Goal: Task Accomplishment & Management: Manage account settings

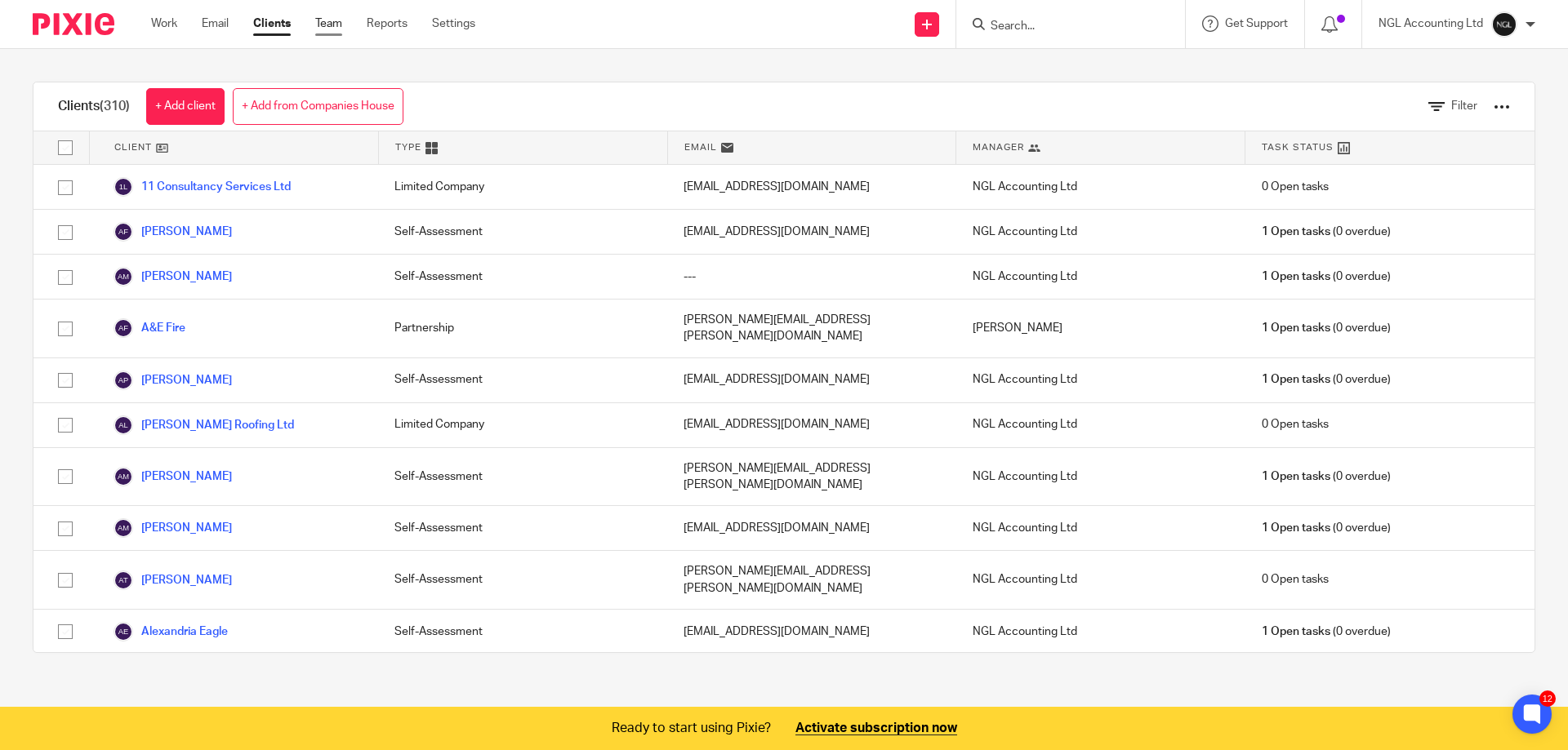
click at [336, 19] on link "Team" at bounding box center [328, 24] width 27 height 17
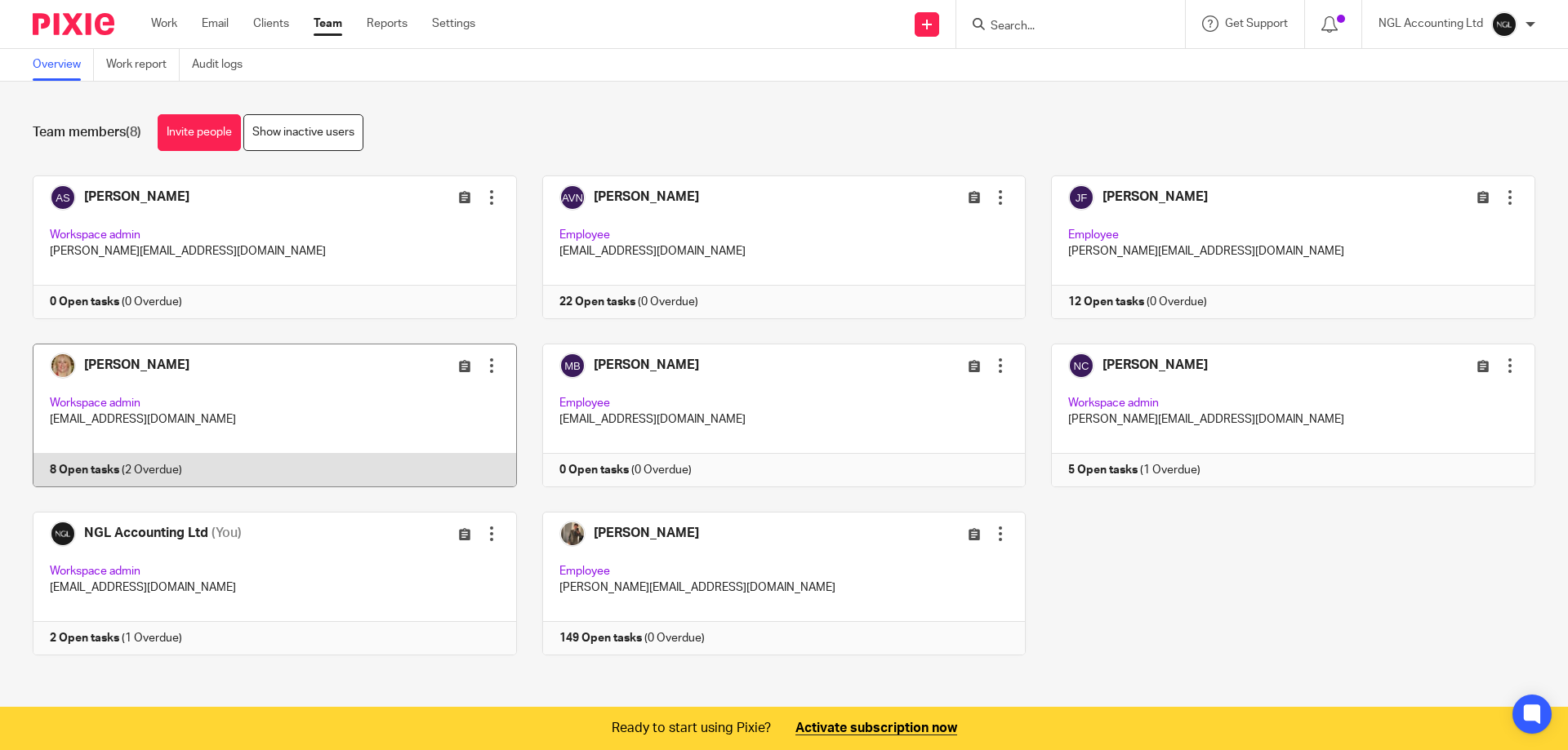
click at [236, 414] on link at bounding box center [261, 416] width 510 height 144
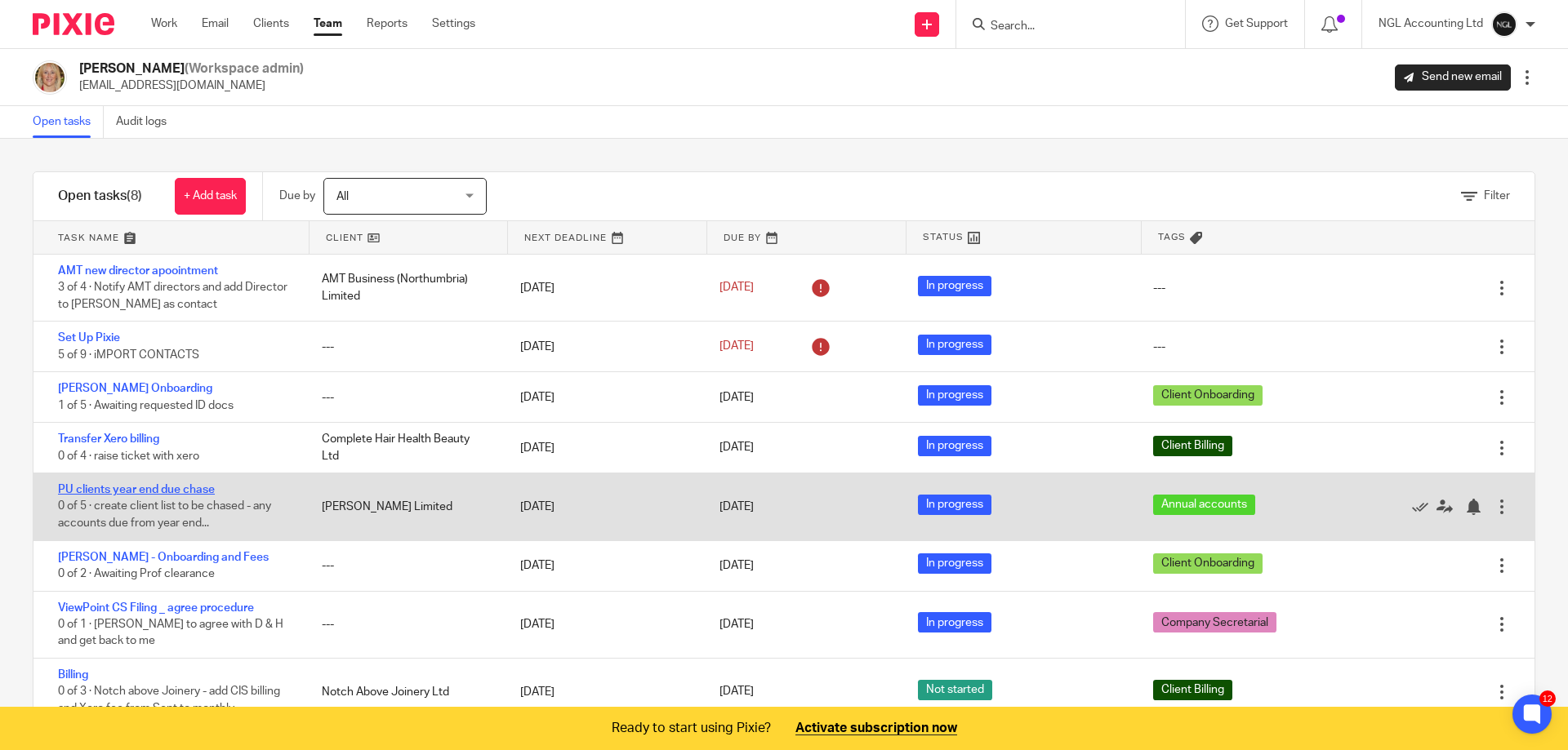
click at [192, 492] on link "PU clients year end due chase" at bounding box center [136, 490] width 157 height 12
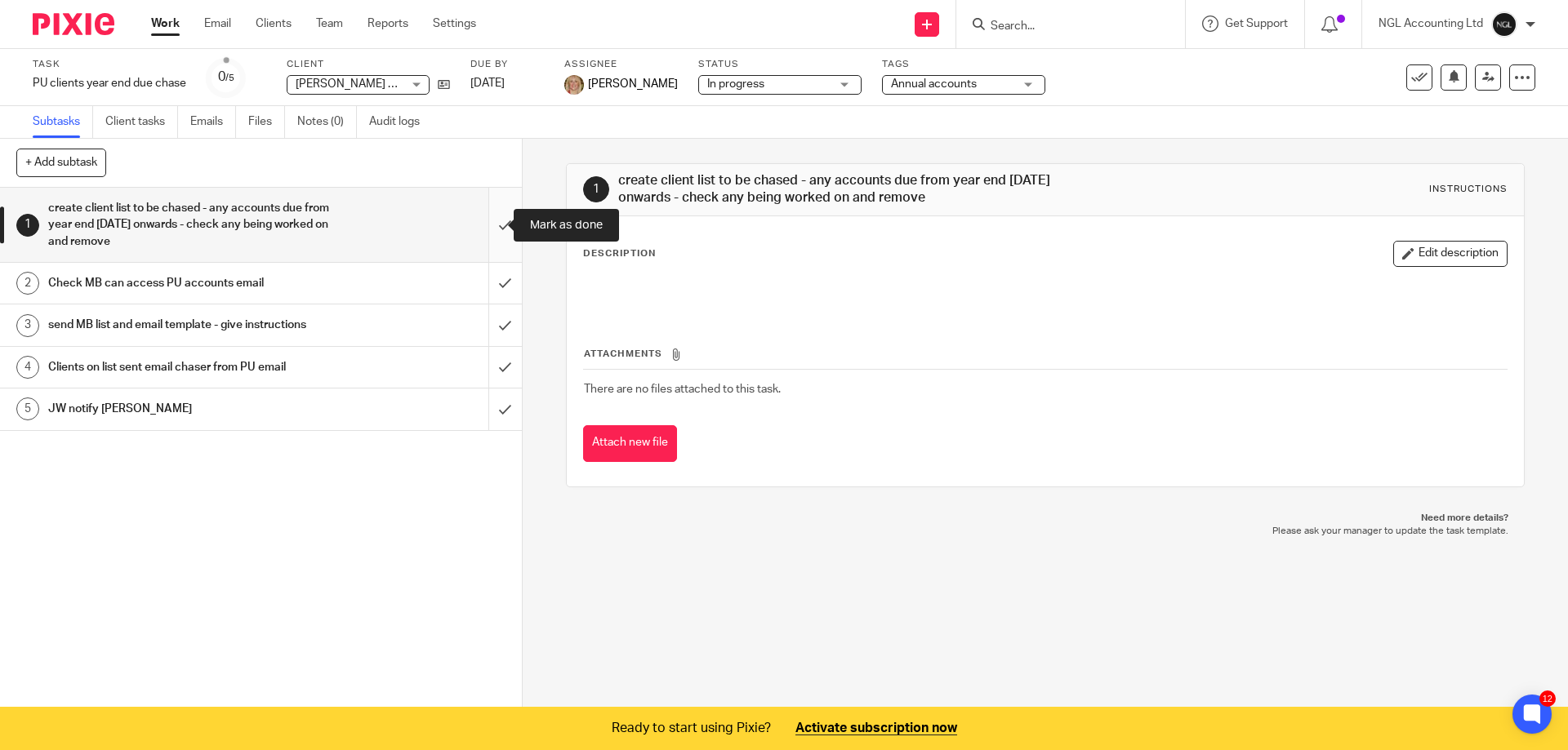
click at [489, 221] on input "submit" at bounding box center [260, 224] width 522 height 74
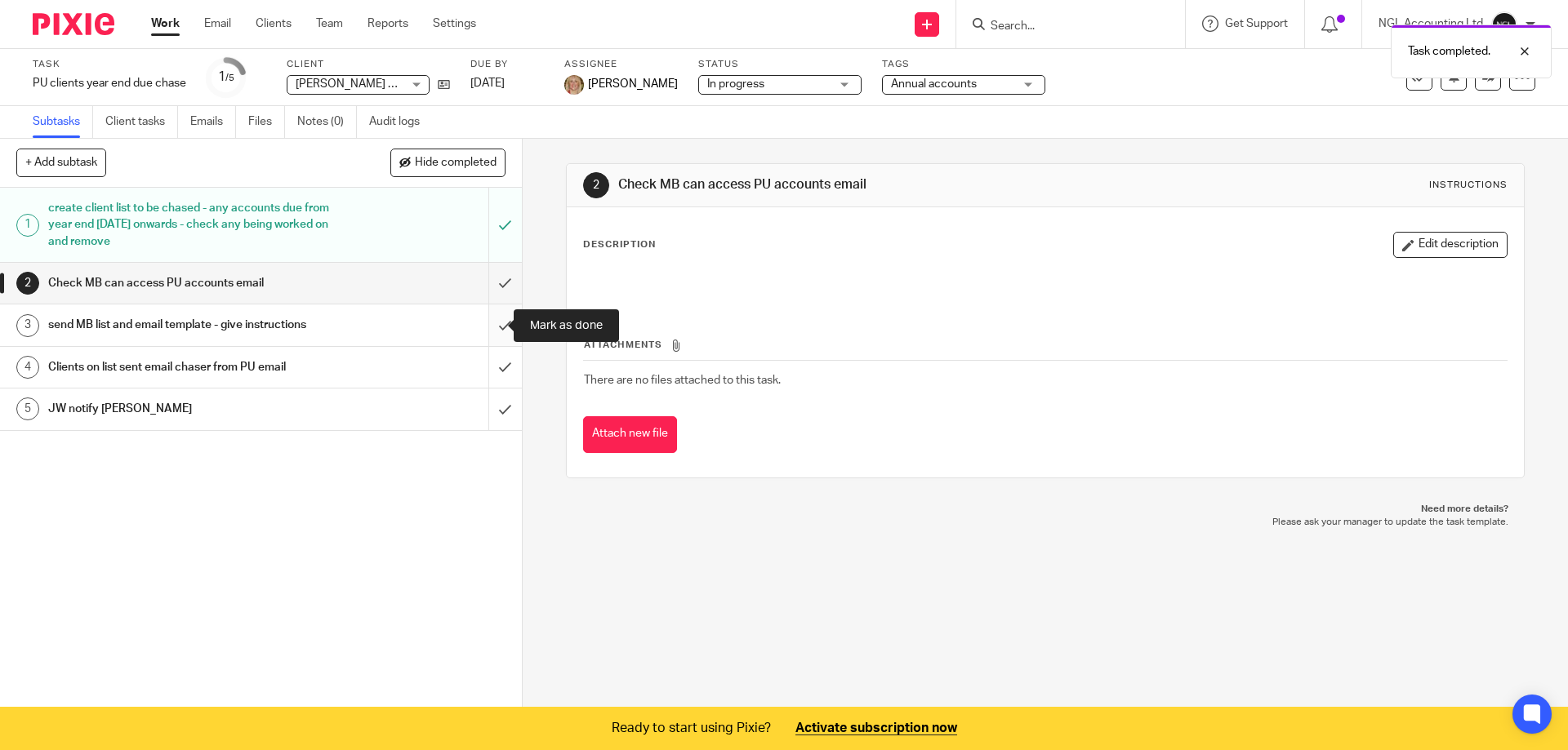
click at [492, 324] on input "submit" at bounding box center [260, 324] width 522 height 40
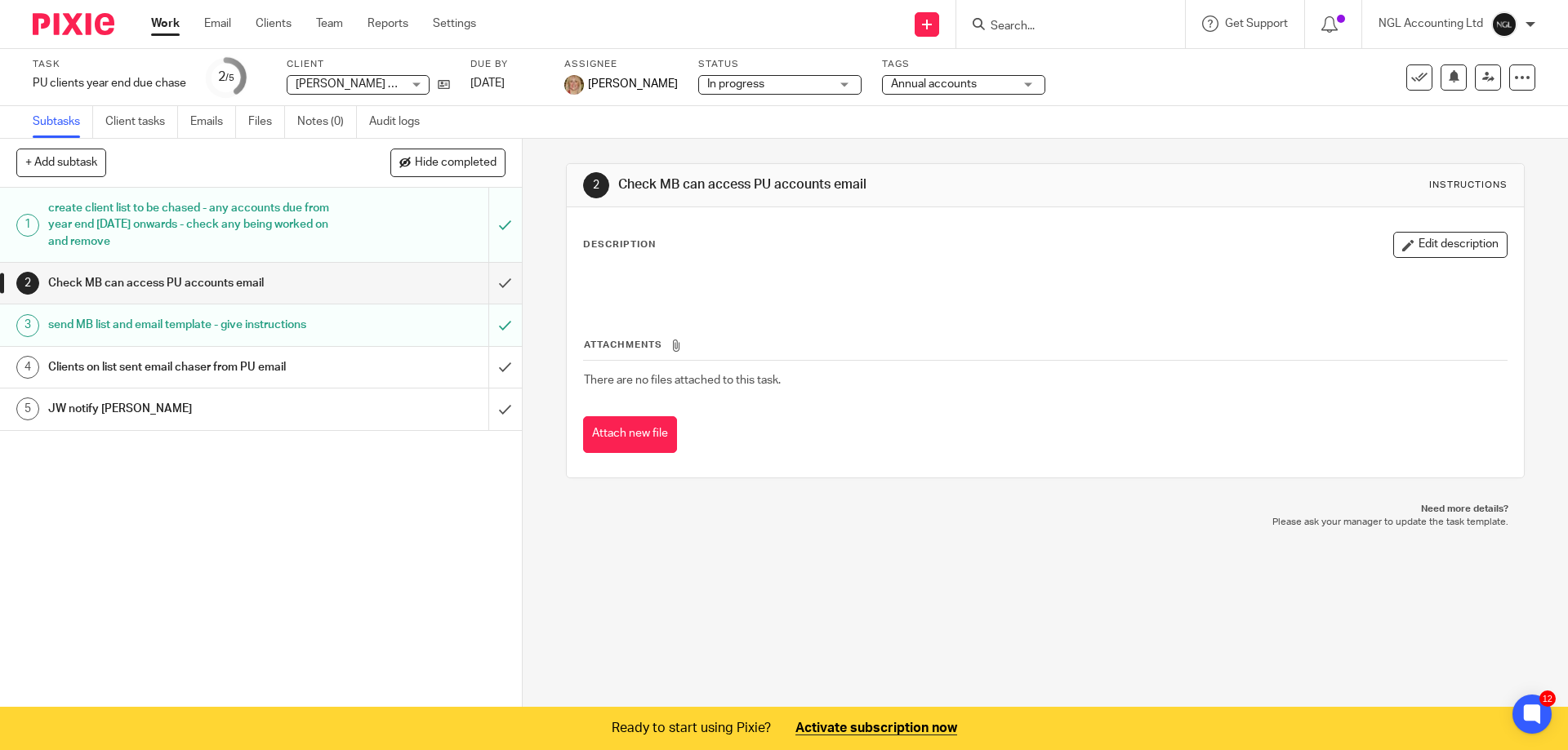
click at [412, 278] on div "Check MB can access PU accounts email" at bounding box center [260, 283] width 424 height 25
click at [1482, 76] on icon at bounding box center [1488, 77] width 12 height 12
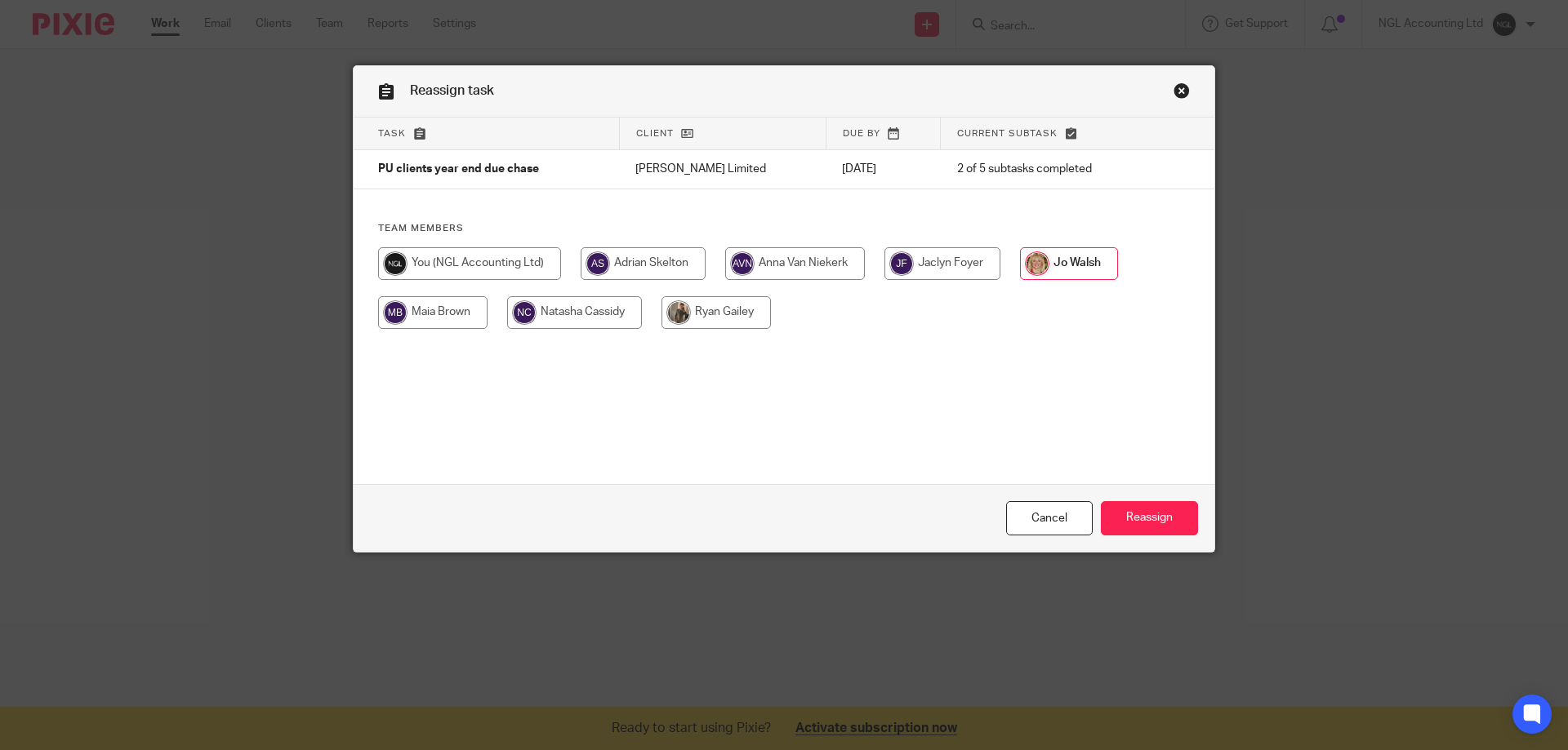
click at [425, 319] on input "radio" at bounding box center [432, 312] width 109 height 33
radio input "true"
click at [1143, 525] on input "Reassign" at bounding box center [1149, 519] width 98 height 35
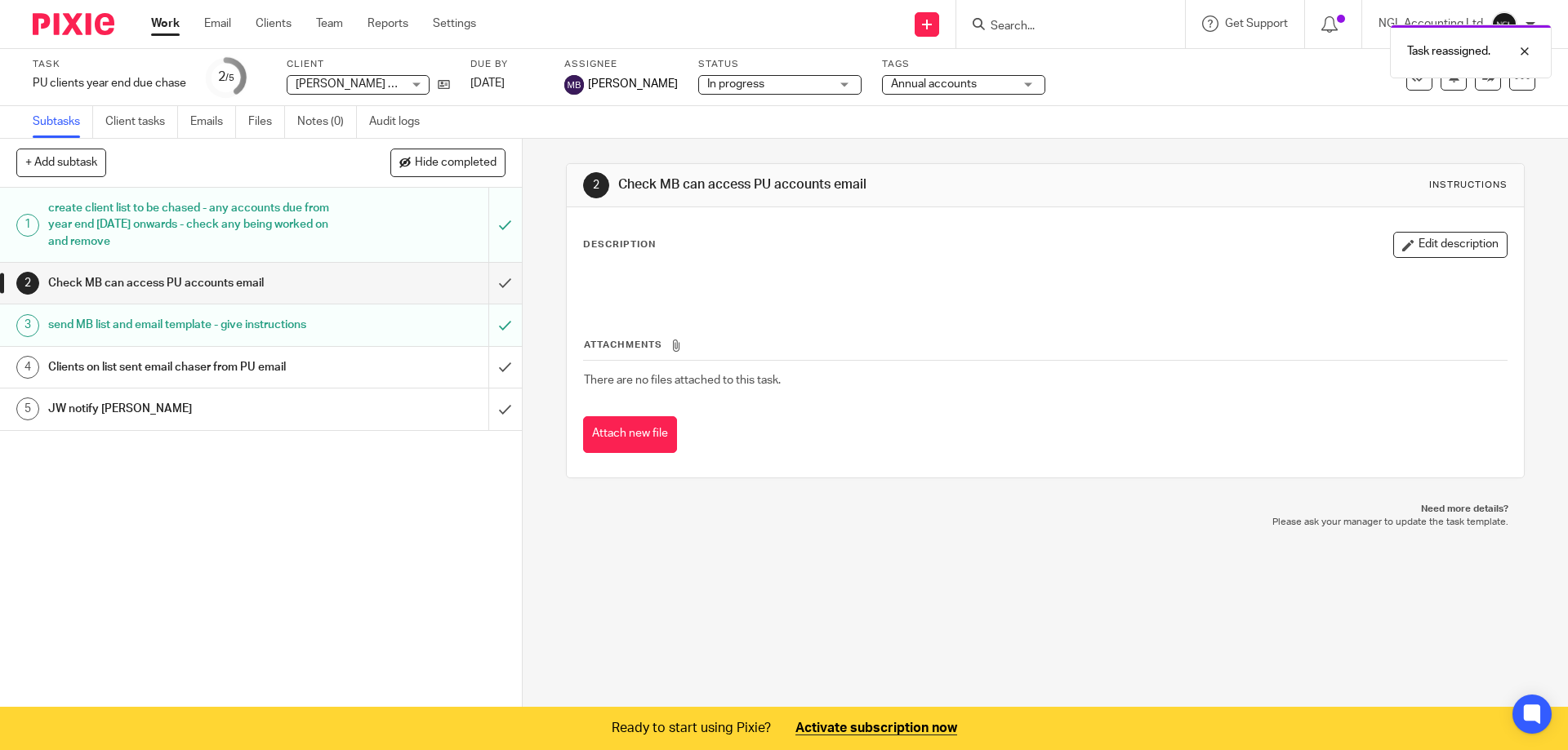
click at [349, 367] on div "Clients on list sent email chaser from PU email" at bounding box center [260, 367] width 424 height 25
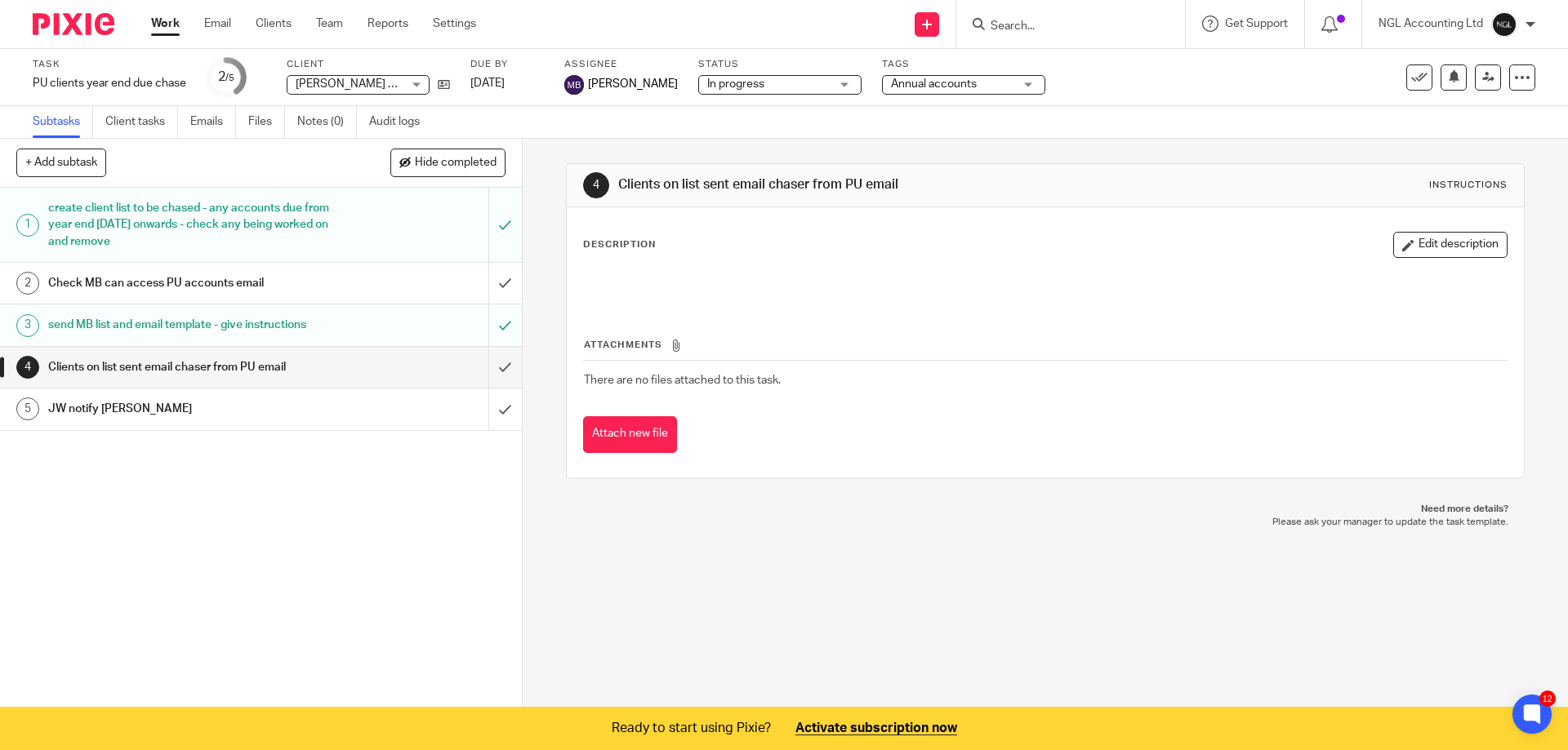
click at [349, 278] on div "Check MB can access PU accounts email" at bounding box center [260, 283] width 424 height 25
click at [640, 246] on p "Description" at bounding box center [619, 244] width 73 height 13
click at [614, 236] on div "Description Edit description" at bounding box center [1044, 244] width 924 height 27
click at [1430, 249] on button "Edit description" at bounding box center [1451, 244] width 114 height 27
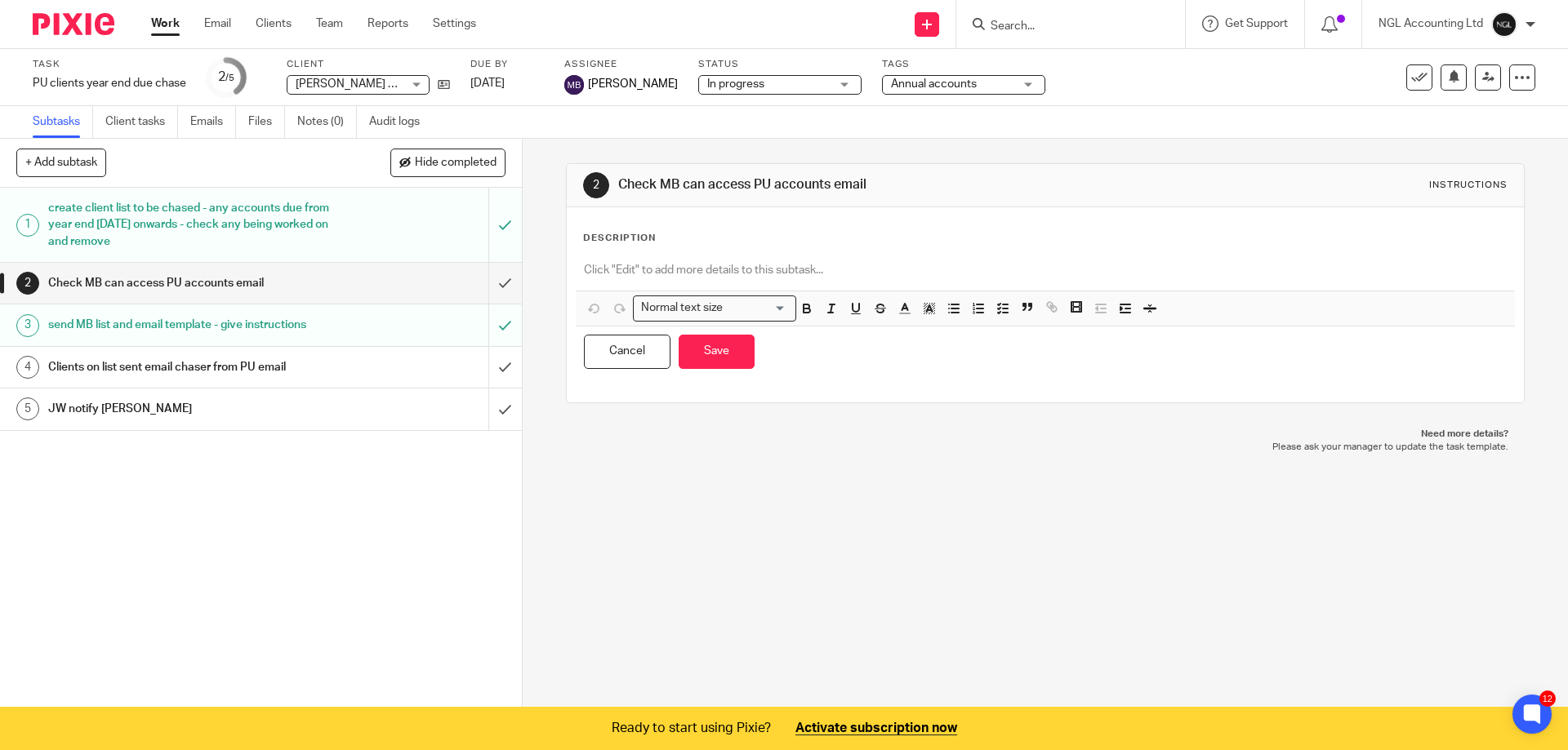
click at [667, 231] on div "Description Normal text size Loading... Remove Edit Insert new video Copy and p…" at bounding box center [1045, 305] width 957 height 195
drag, startPoint x: 654, startPoint y: 239, endPoint x: 606, endPoint y: 233, distance: 48.4
click at [606, 233] on div "Description" at bounding box center [1044, 238] width 924 height 13
click at [763, 240] on div "Description" at bounding box center [1044, 238] width 924 height 13
click at [602, 236] on p "Description" at bounding box center [619, 238] width 73 height 13
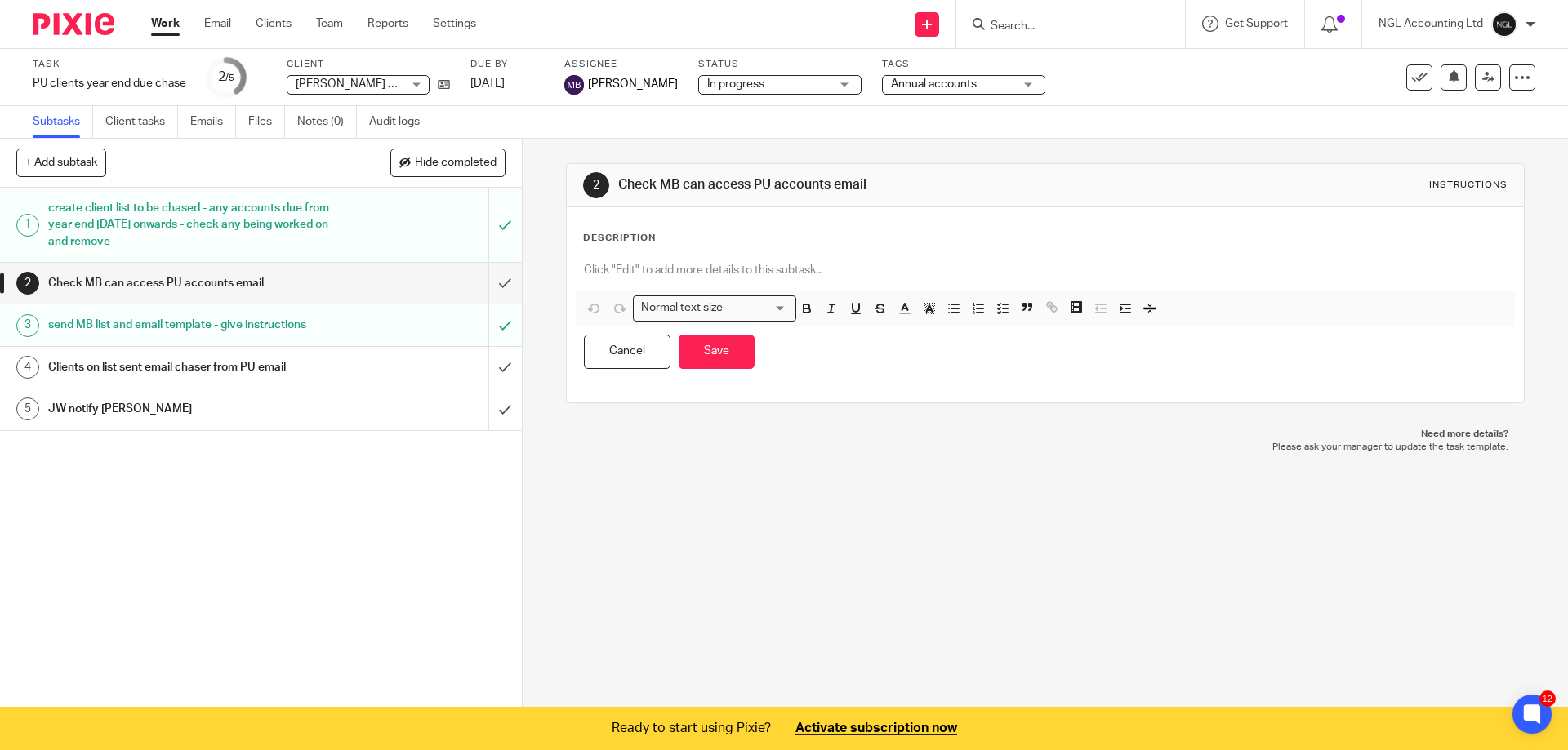
click at [618, 236] on p "Description" at bounding box center [619, 238] width 73 height 13
click at [668, 231] on div "Description Normal text size Loading... Remove Edit Insert new video Copy and p…" at bounding box center [1045, 305] width 957 height 195
click at [645, 236] on p "Description" at bounding box center [619, 238] width 73 height 13
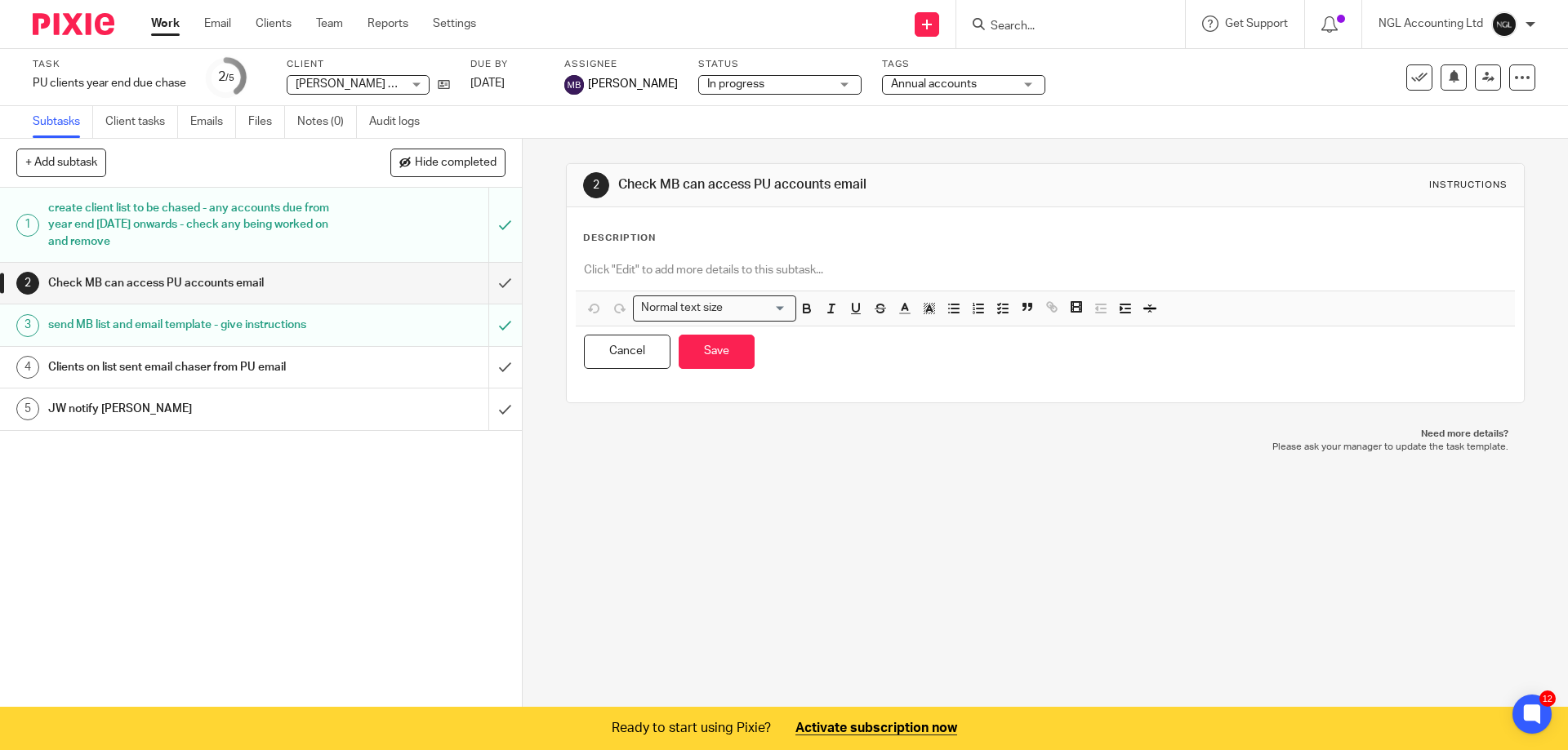
drag, startPoint x: 654, startPoint y: 238, endPoint x: 571, endPoint y: 239, distance: 83.0
click at [571, 239] on div "Description Normal text size Loading... Remove Edit Insert new video Copy and p…" at bounding box center [1045, 305] width 957 height 195
click at [1509, 86] on div at bounding box center [1522, 77] width 27 height 27
click at [425, 506] on div "1 create client list to be chased - any accounts due from year end 31/5/2025 on…" at bounding box center [260, 447] width 522 height 521
click at [164, 120] on link "Client tasks" at bounding box center [142, 122] width 73 height 32
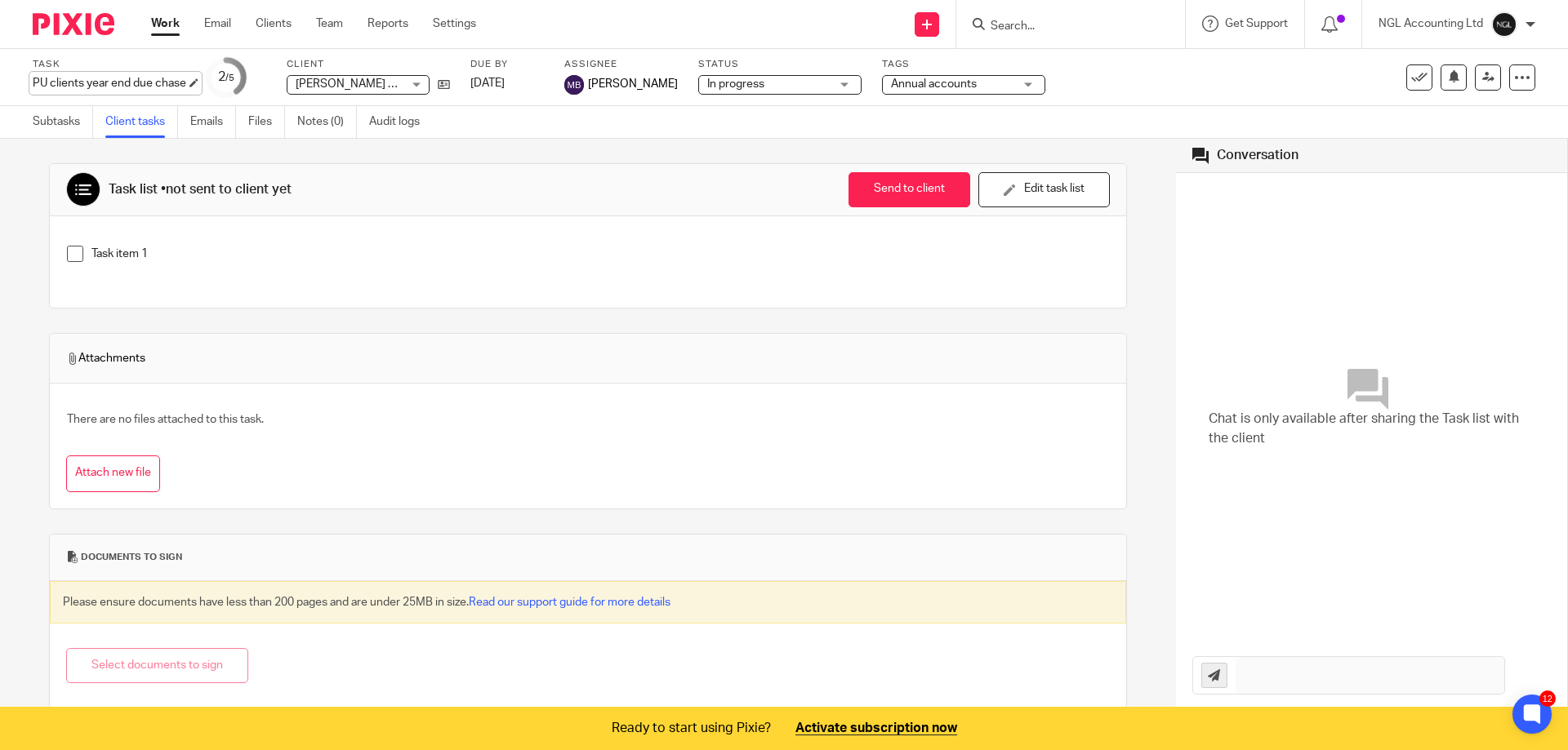
click at [186, 86] on div "PU clients year end due chase Save PU clients year end due chase" at bounding box center [109, 83] width 154 height 17
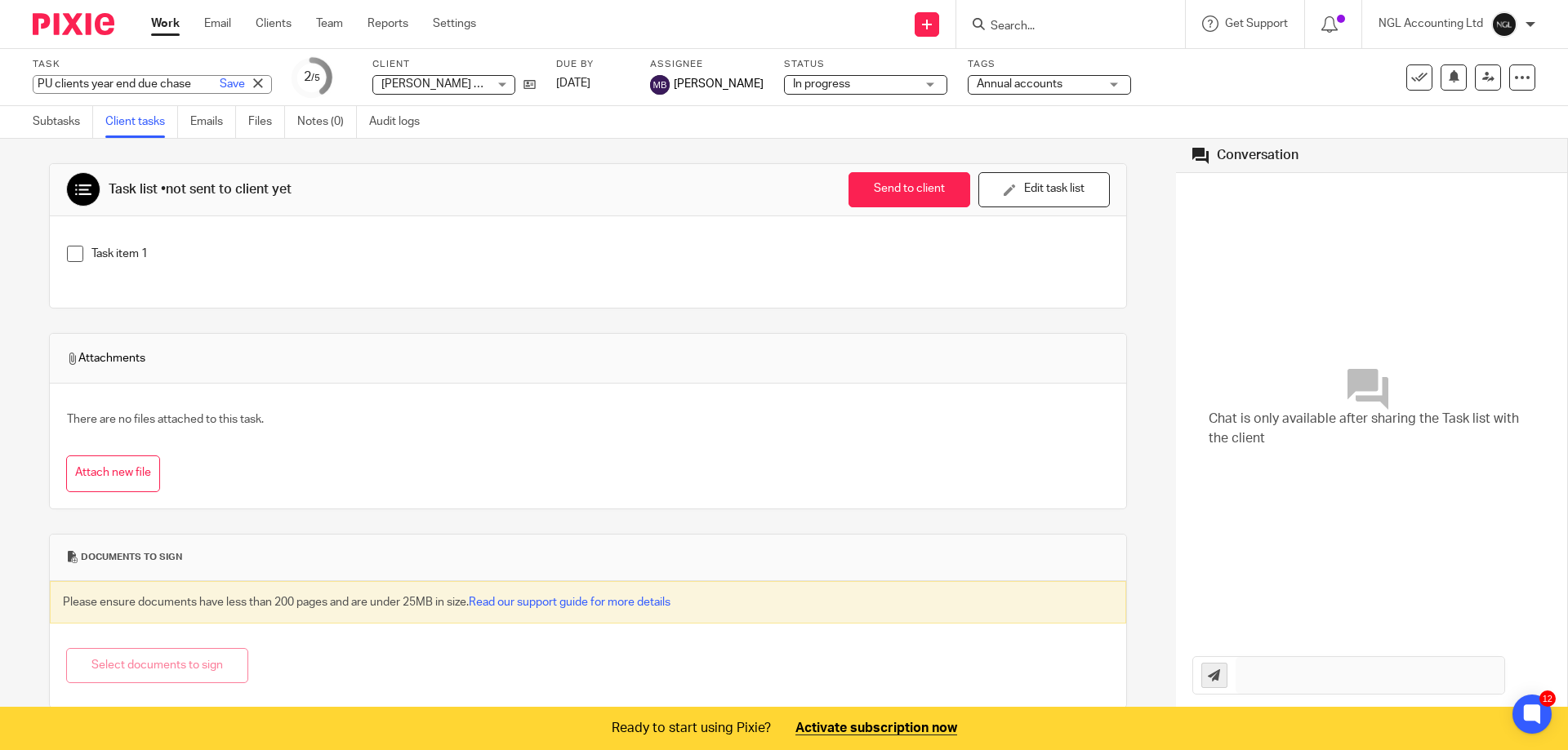
click at [234, 60] on div "Task PU clients year end due chase Save PU clients year end due chase 2 /5 Clie…" at bounding box center [659, 78] width 1252 height 39
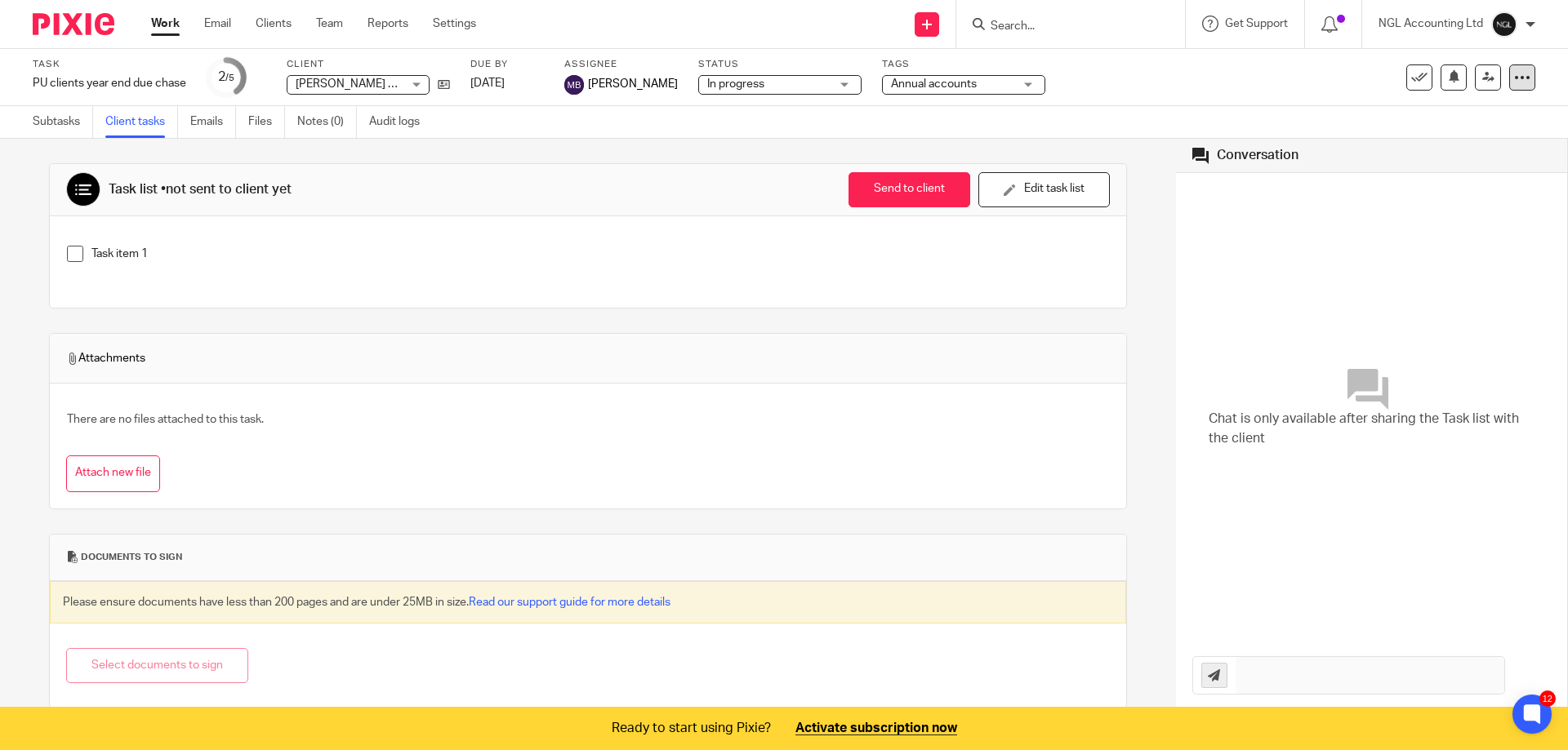
click at [1509, 80] on div at bounding box center [1522, 77] width 27 height 27
click at [169, 24] on link "Work" at bounding box center [165, 24] width 29 height 17
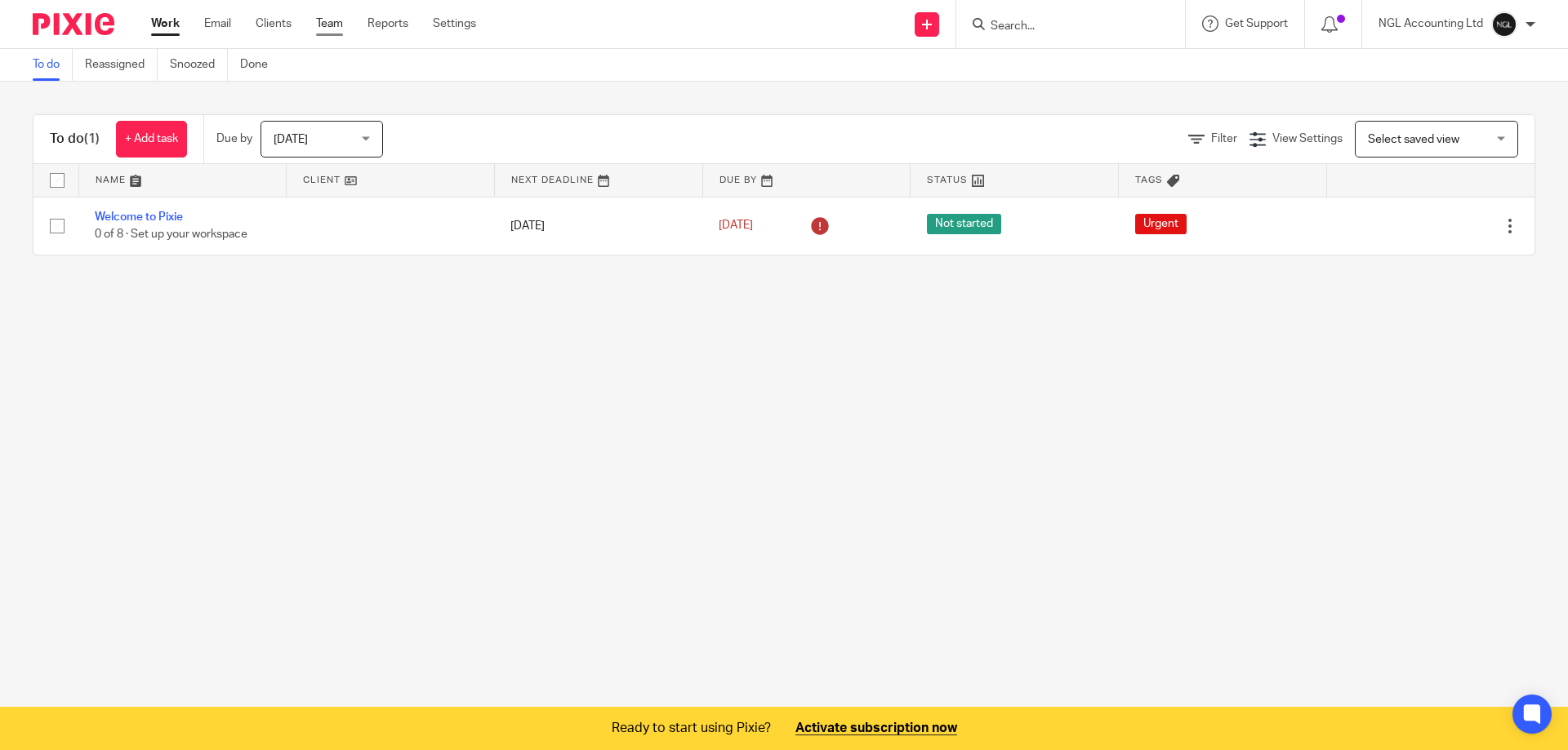
click at [326, 19] on link "Team" at bounding box center [329, 24] width 27 height 17
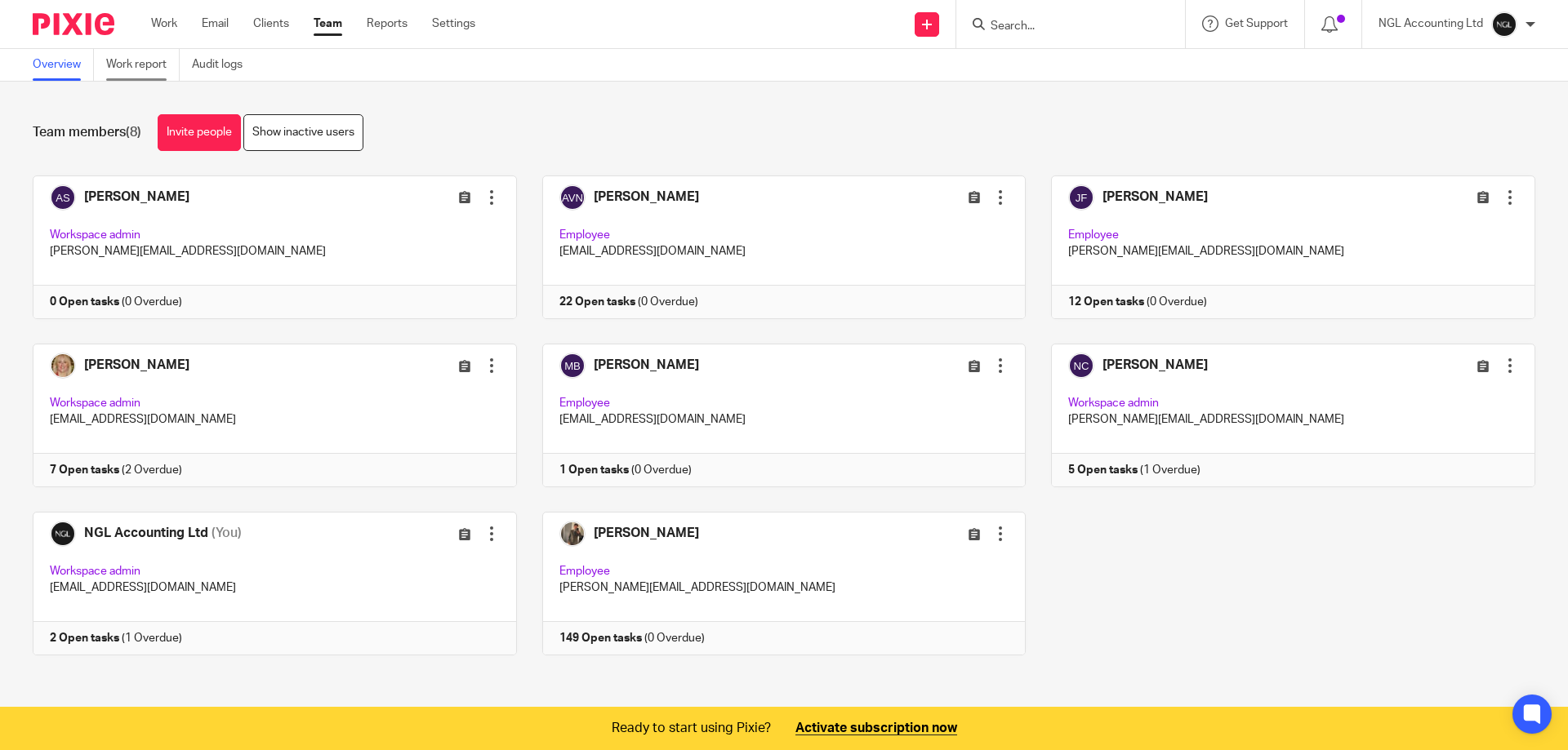
click at [149, 62] on link "Work report" at bounding box center [143, 65] width 74 height 32
click at [248, 384] on link at bounding box center [261, 416] width 510 height 144
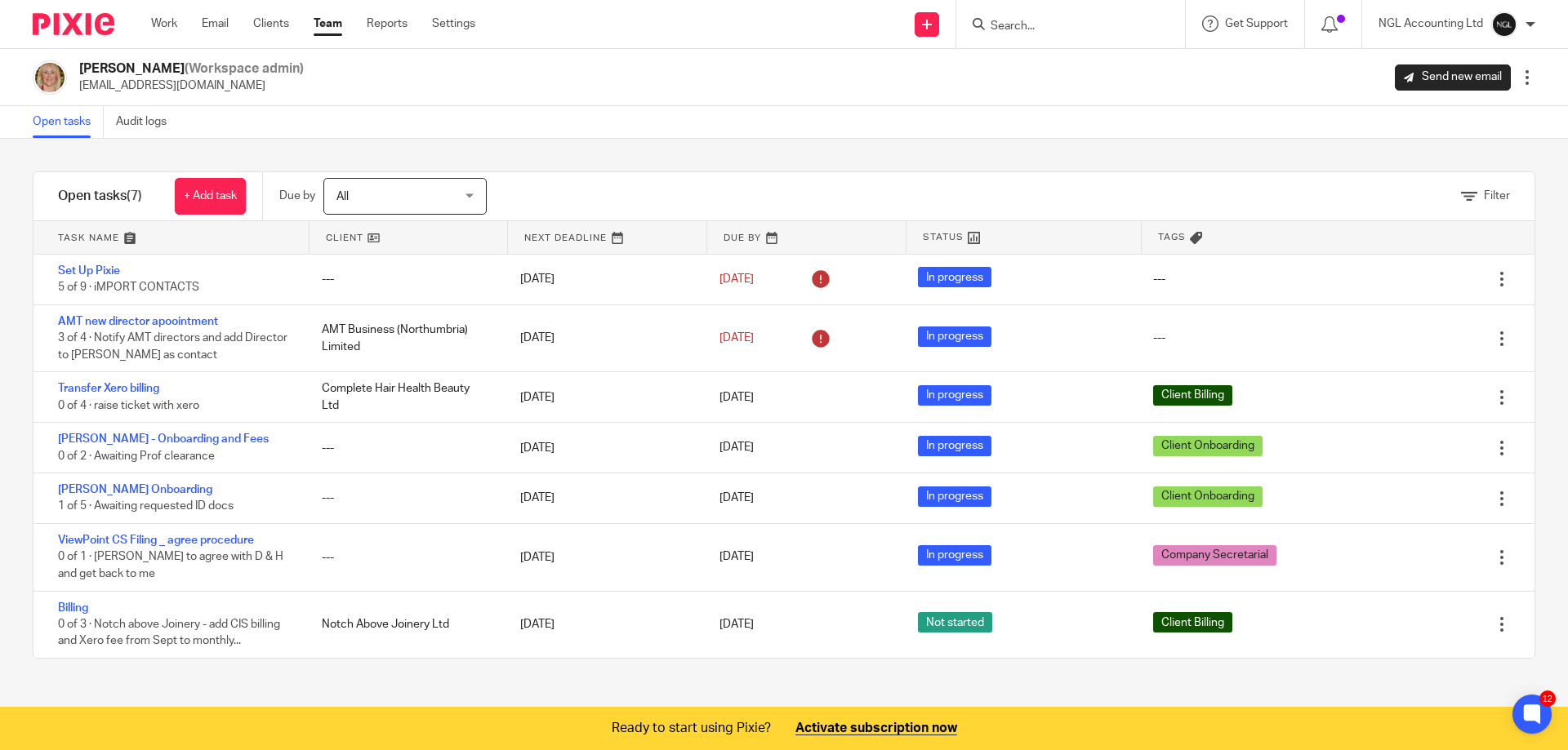
drag, startPoint x: 327, startPoint y: 18, endPoint x: 328, endPoint y: 57, distance: 39.0
click at [328, 18] on link "Team" at bounding box center [327, 24] width 29 height 17
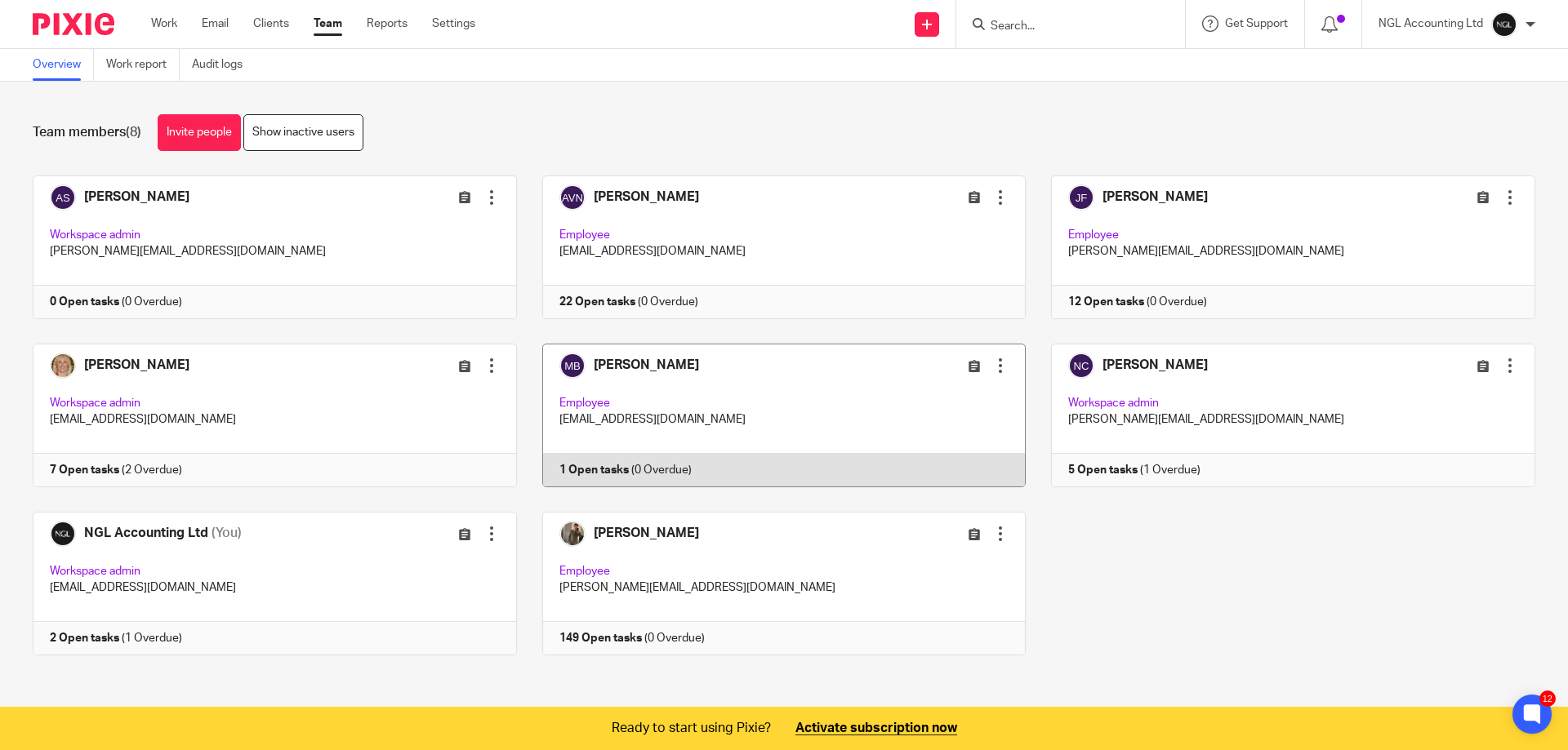
click at [750, 400] on link at bounding box center [771, 416] width 510 height 144
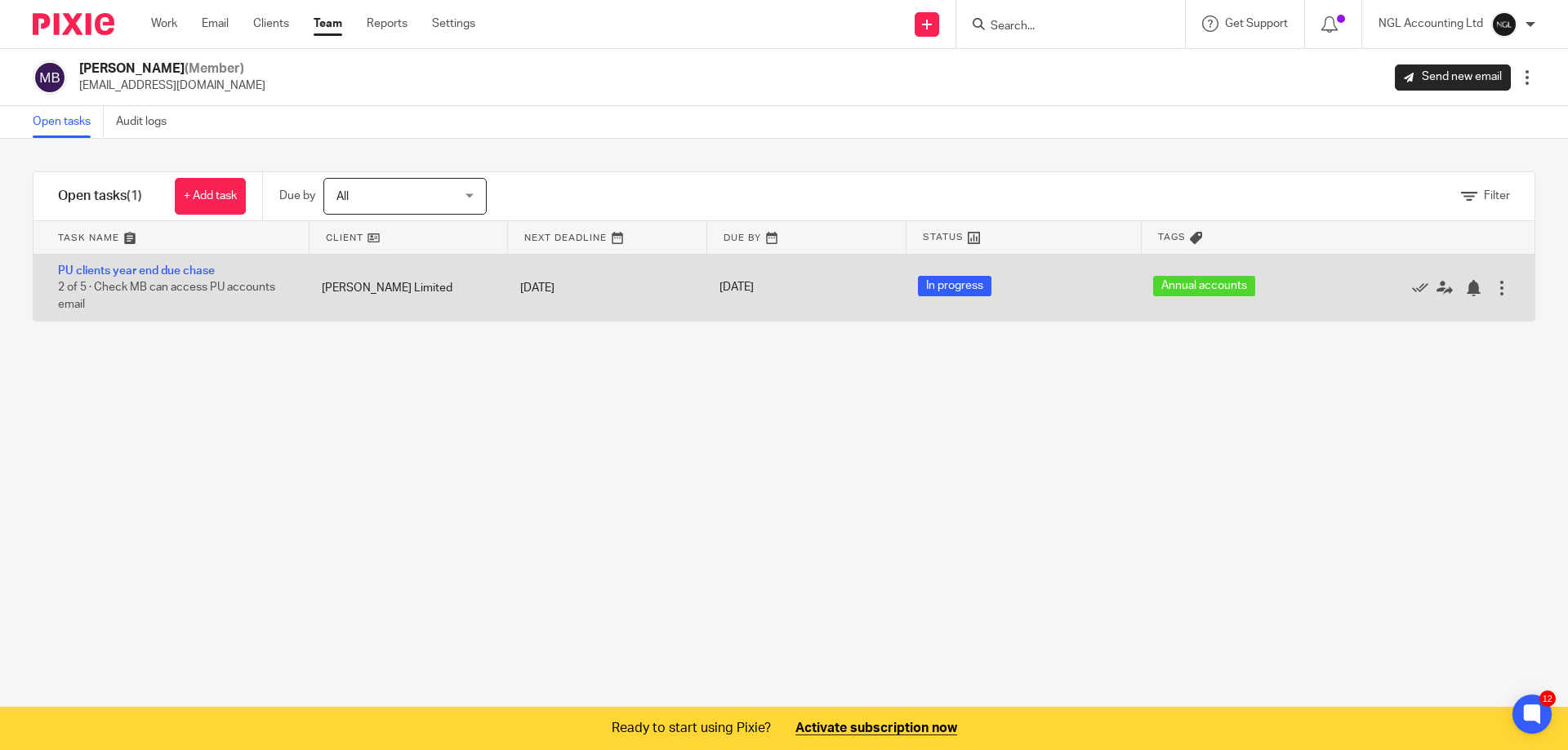
click at [1494, 282] on div at bounding box center [1502, 288] width 17 height 17
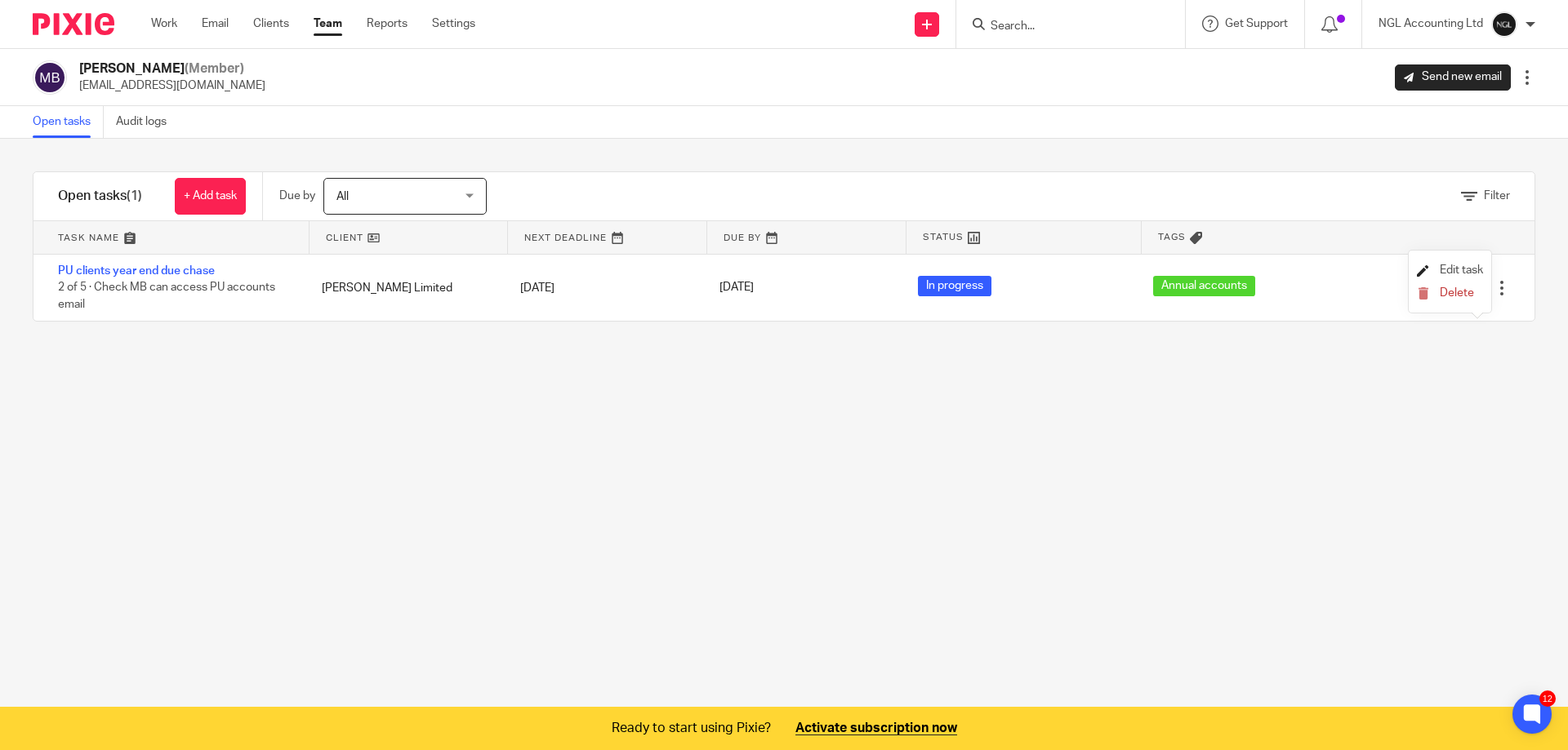
click at [1466, 270] on span "Edit task" at bounding box center [1461, 270] width 43 height 12
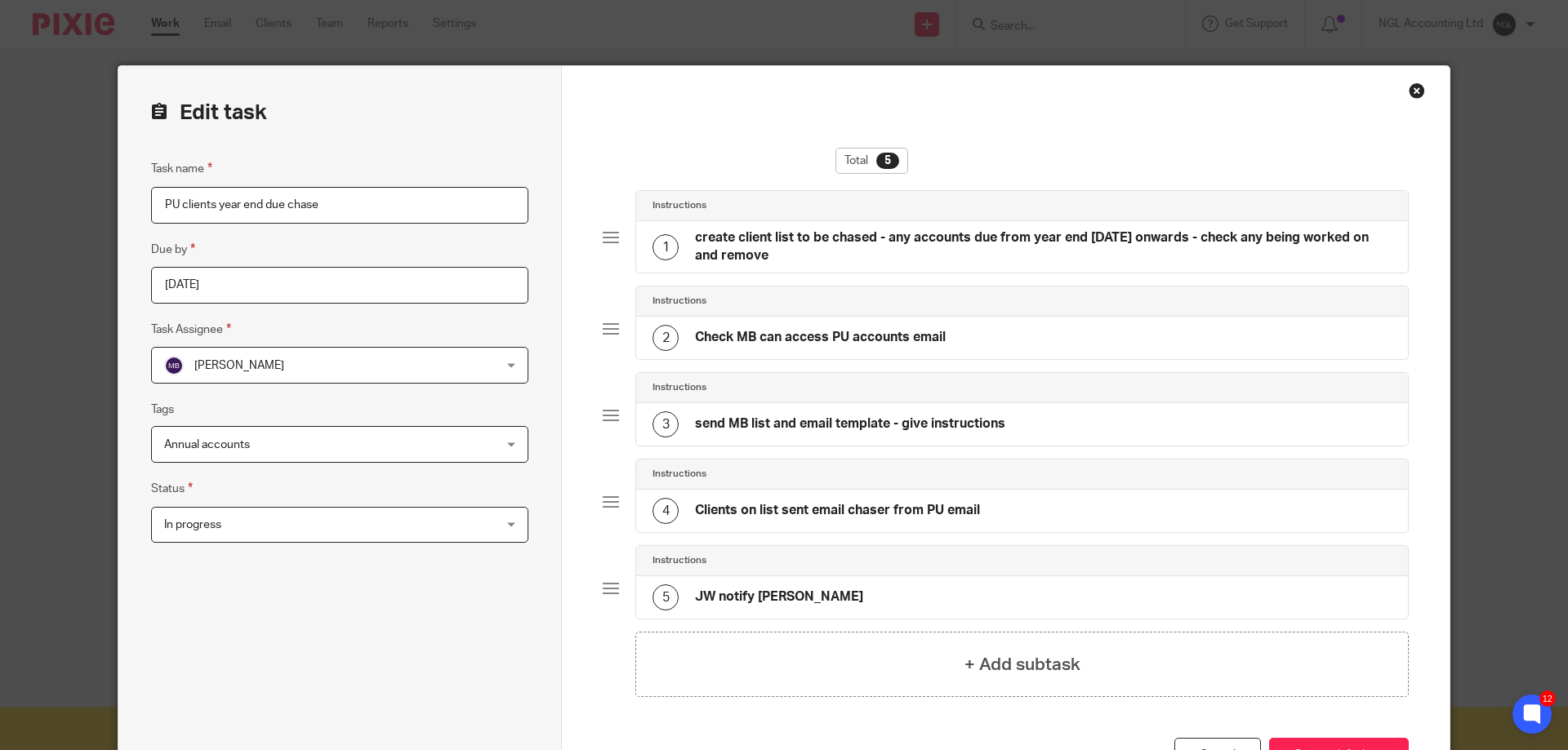
click at [824, 341] on h4 "Check MB can access PU accounts email" at bounding box center [820, 337] width 250 height 17
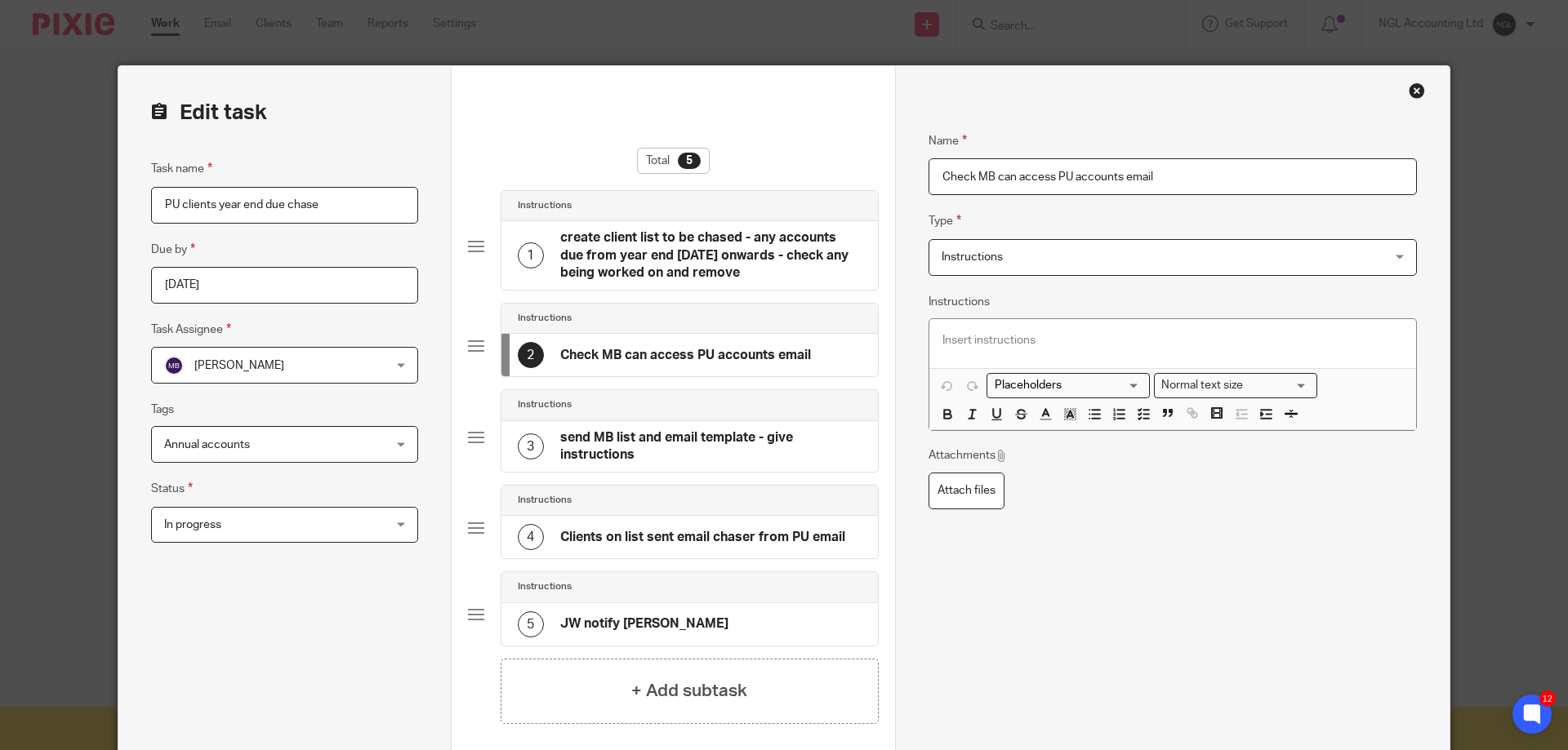
click at [998, 336] on p at bounding box center [1173, 340] width 461 height 17
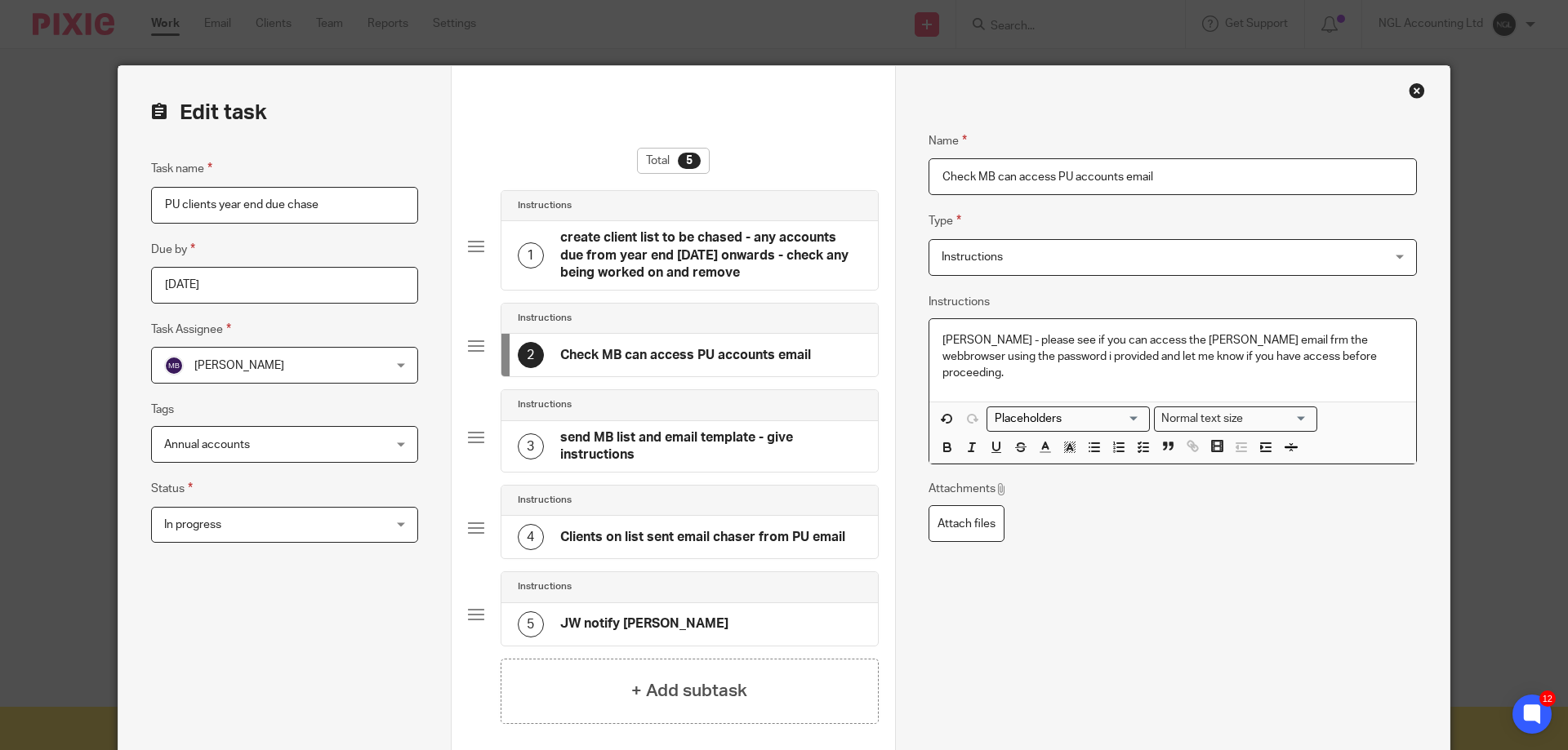
click at [1238, 339] on p "[PERSON_NAME] - please see if you can access the [PERSON_NAME] email frm the we…" at bounding box center [1173, 357] width 461 height 50
click at [1240, 338] on p "[PERSON_NAME] - please see if you can access the [PERSON_NAME] email frm the we…" at bounding box center [1173, 357] width 461 height 50
click at [1358, 363] on p "[PERSON_NAME] - please see if you can access the [PERSON_NAME] email from the w…" at bounding box center [1173, 357] width 461 height 50
click at [630, 435] on h4 "send MB list and email template - give instructions" at bounding box center [711, 447] width 302 height 35
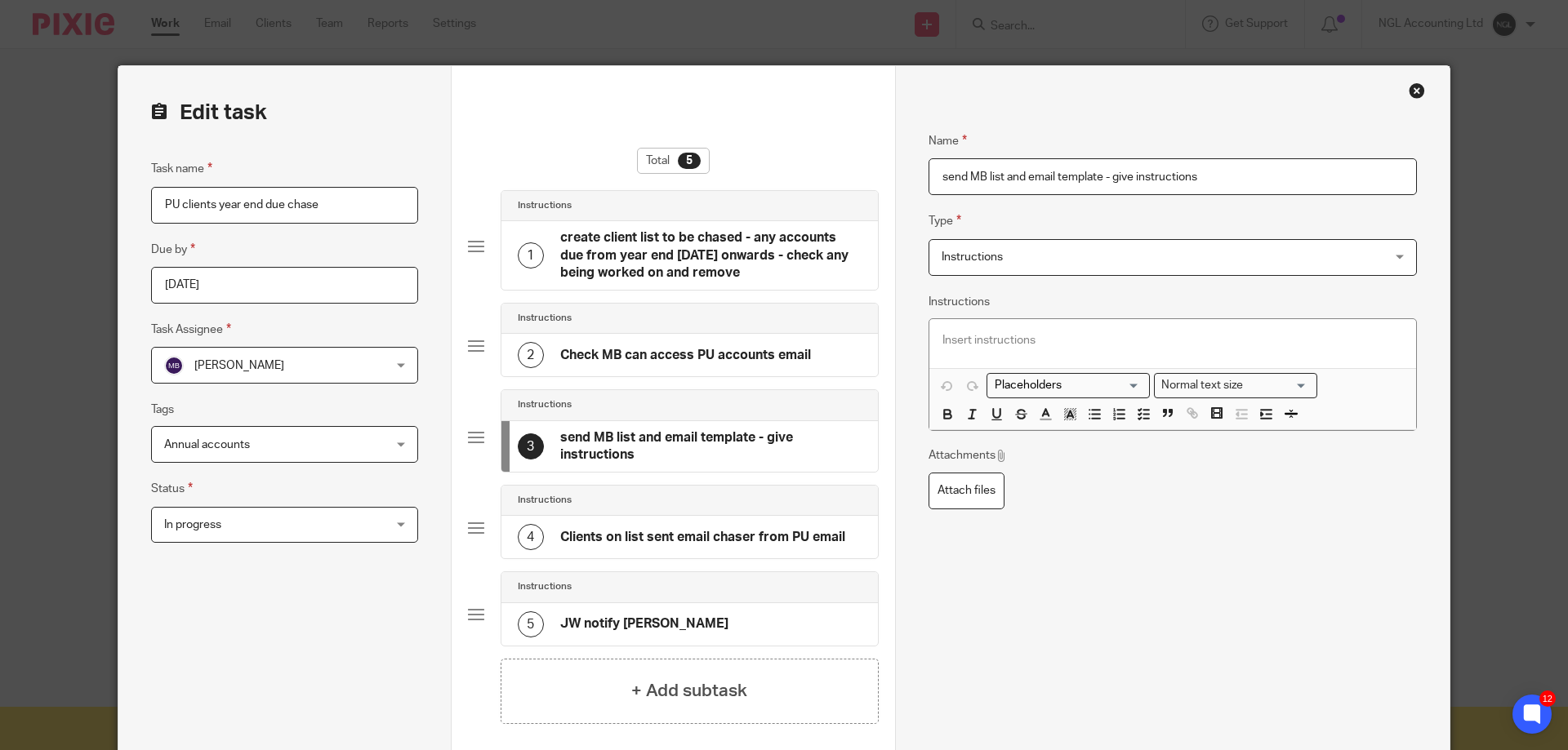
click at [671, 538] on h4 "Clients on list sent email chaser from PU email" at bounding box center [702, 537] width 285 height 17
click at [976, 349] on div at bounding box center [1173, 344] width 487 height 49
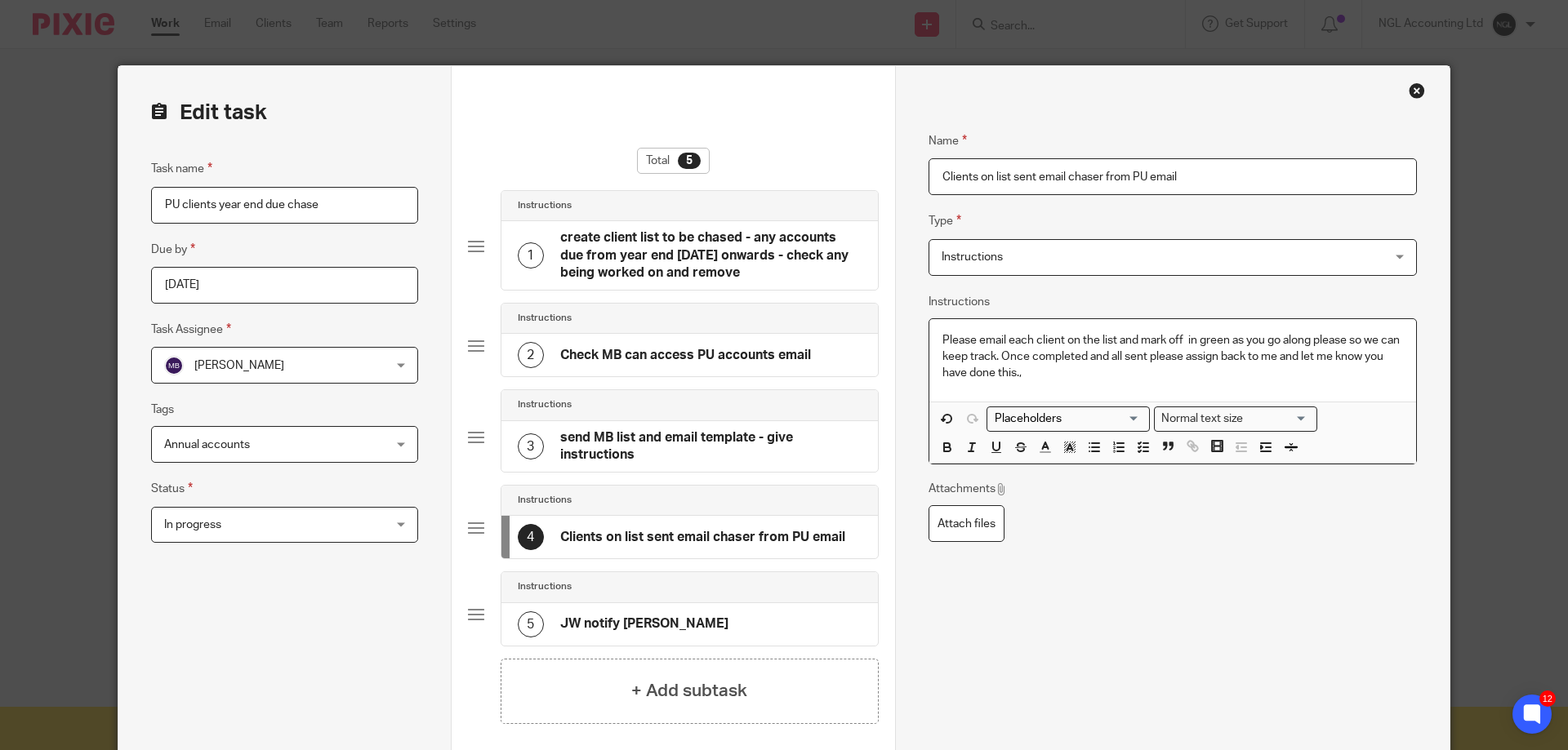
scroll to position [207, 0]
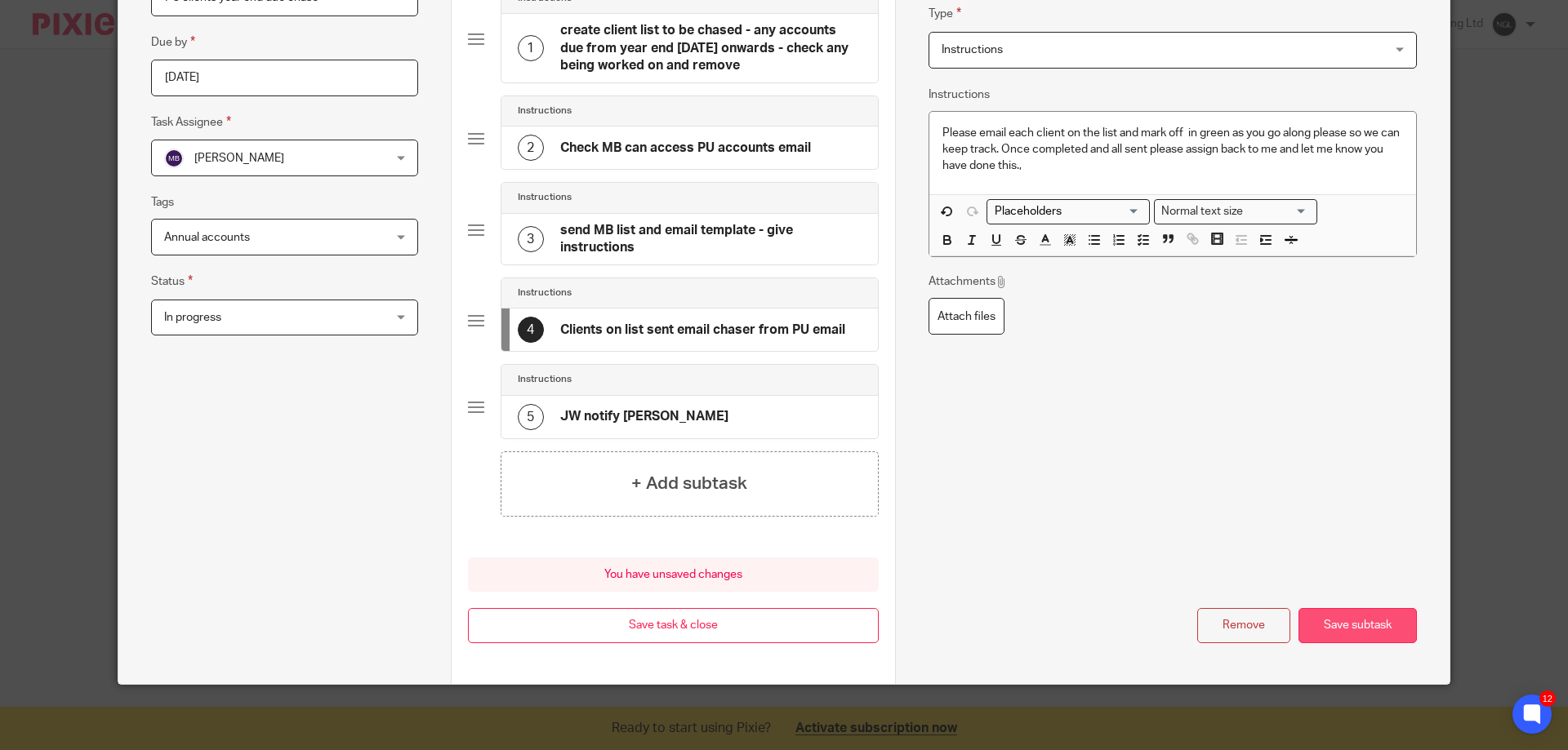
click at [1348, 633] on button "Save subtask" at bounding box center [1358, 626] width 118 height 35
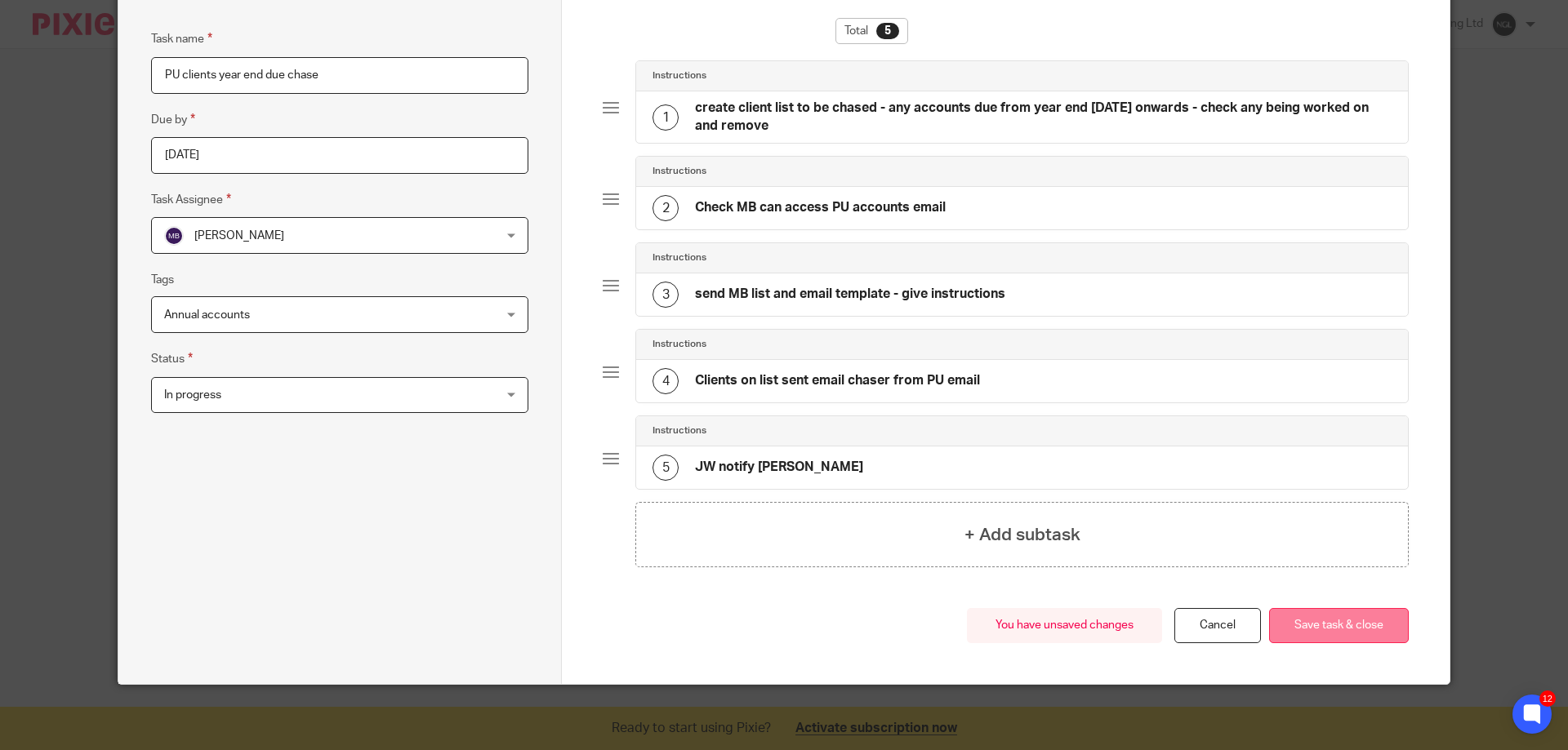
scroll to position [48, 0]
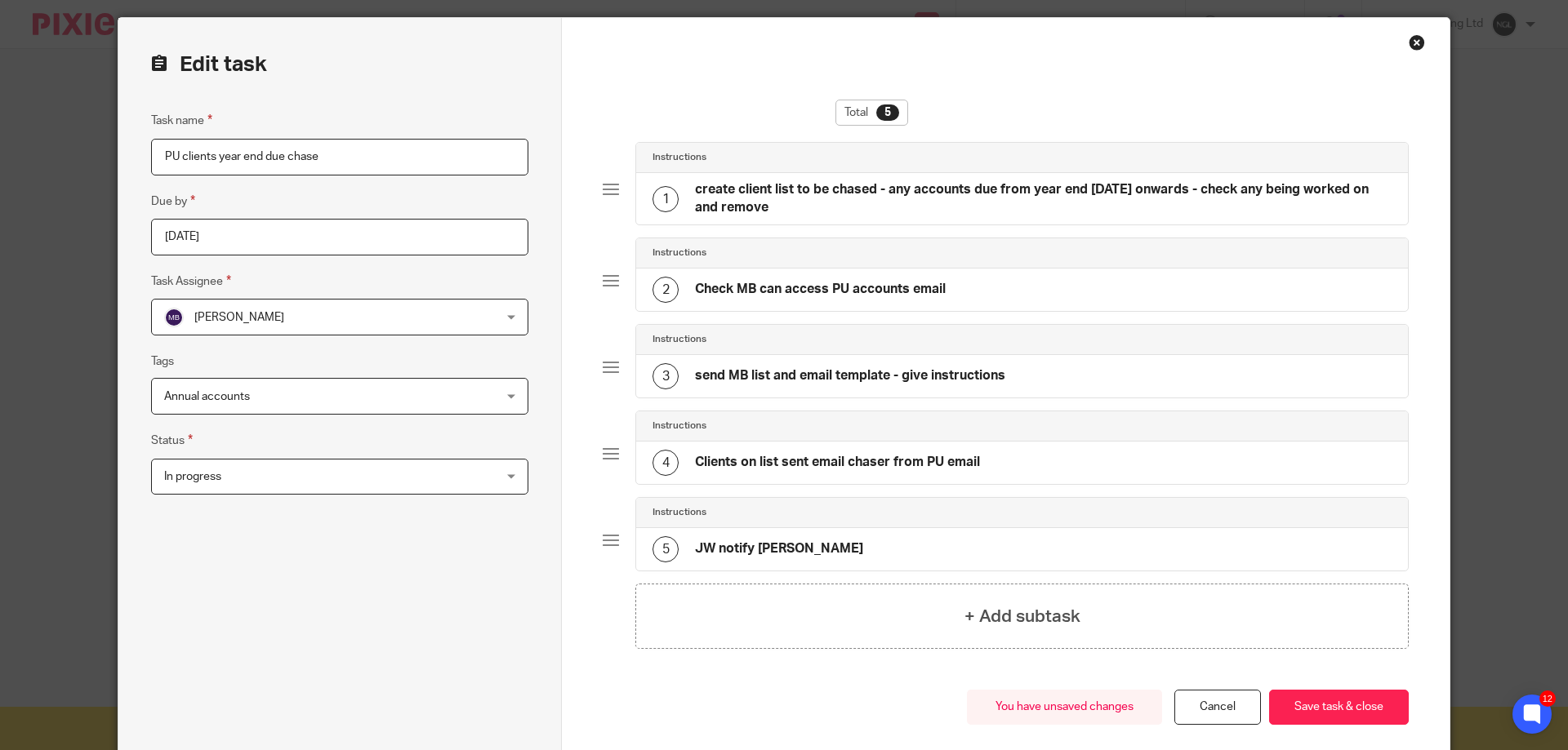
click at [992, 291] on div "2 Check MB can access PU accounts email" at bounding box center [1022, 289] width 772 height 42
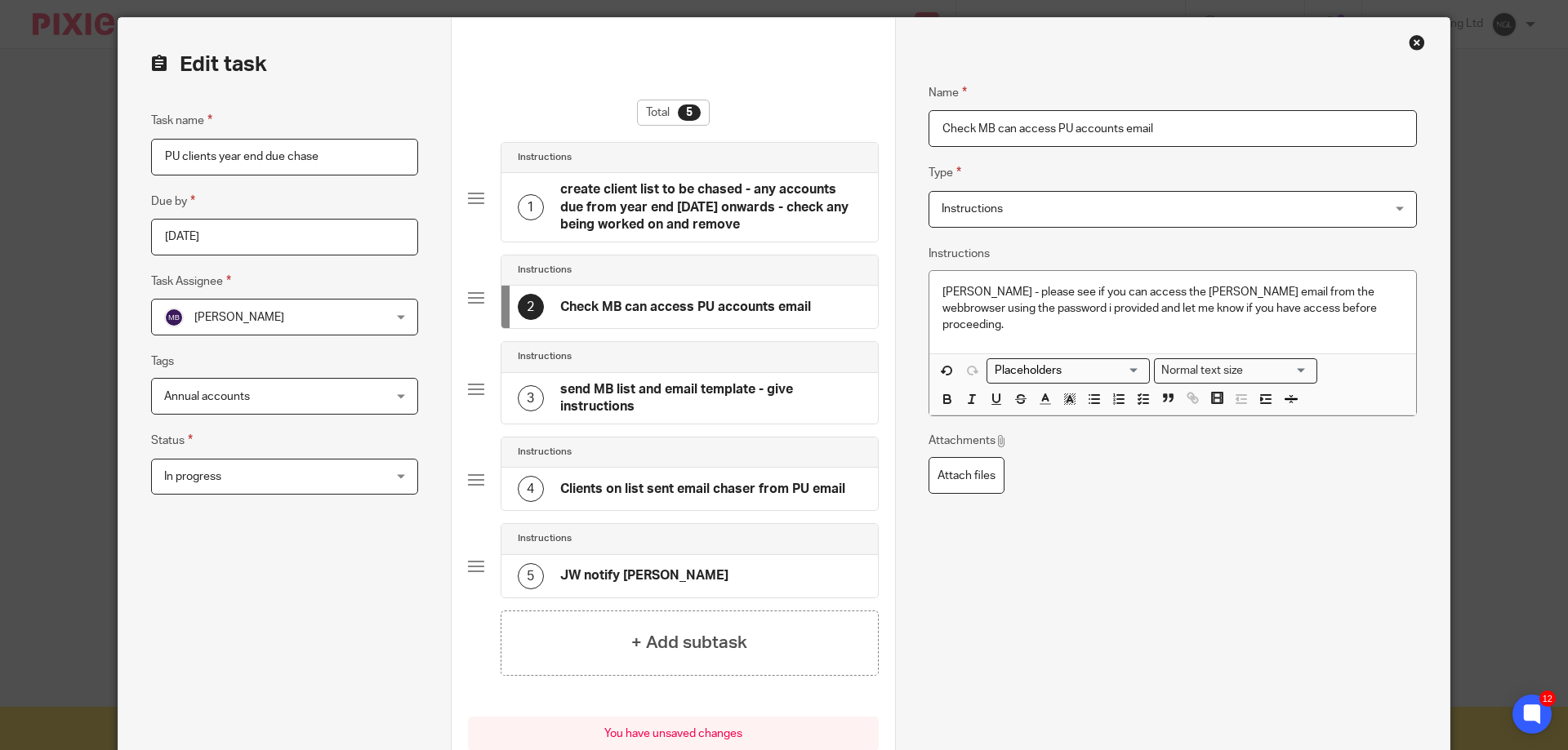
scroll to position [207, 0]
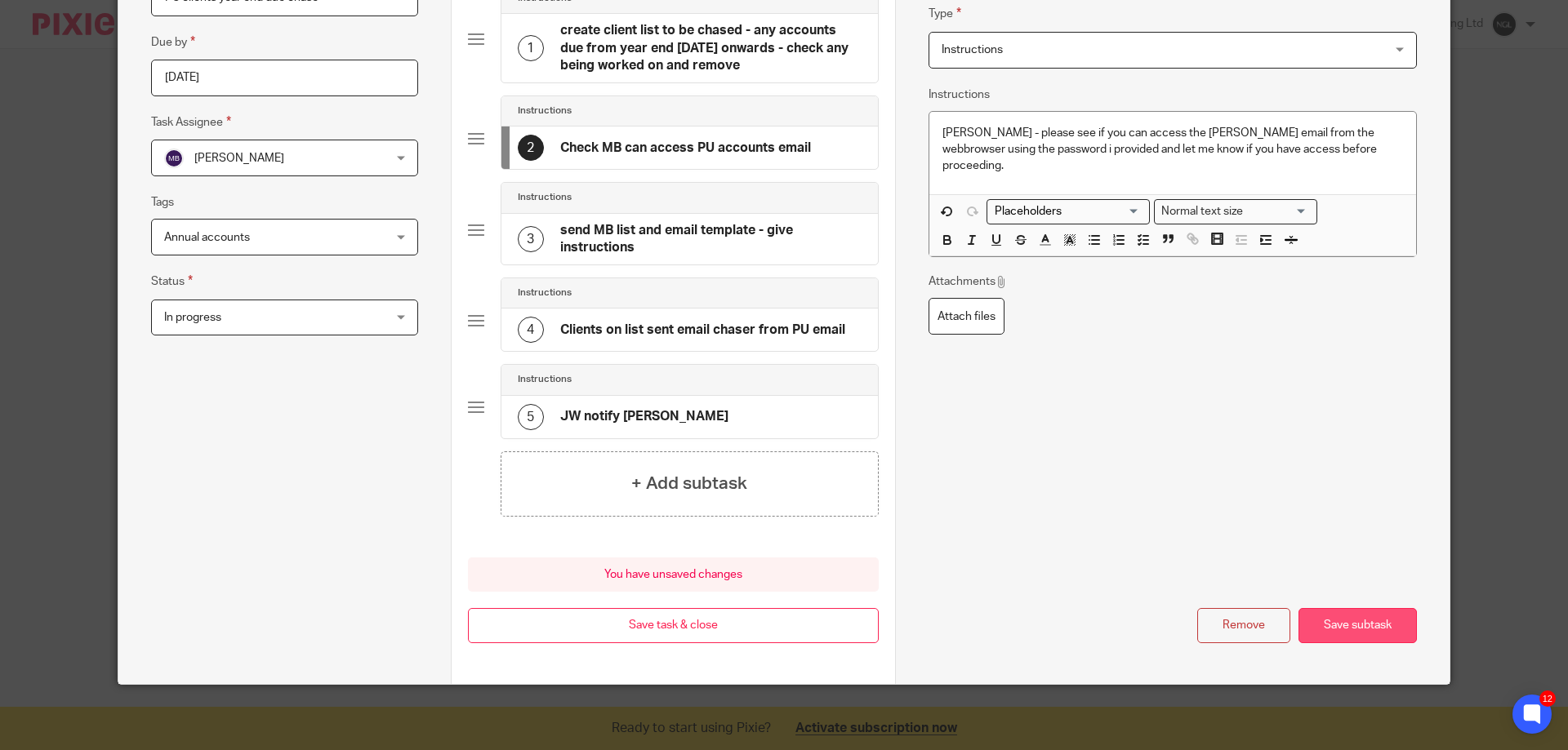
click at [1323, 634] on button "Save subtask" at bounding box center [1358, 626] width 118 height 35
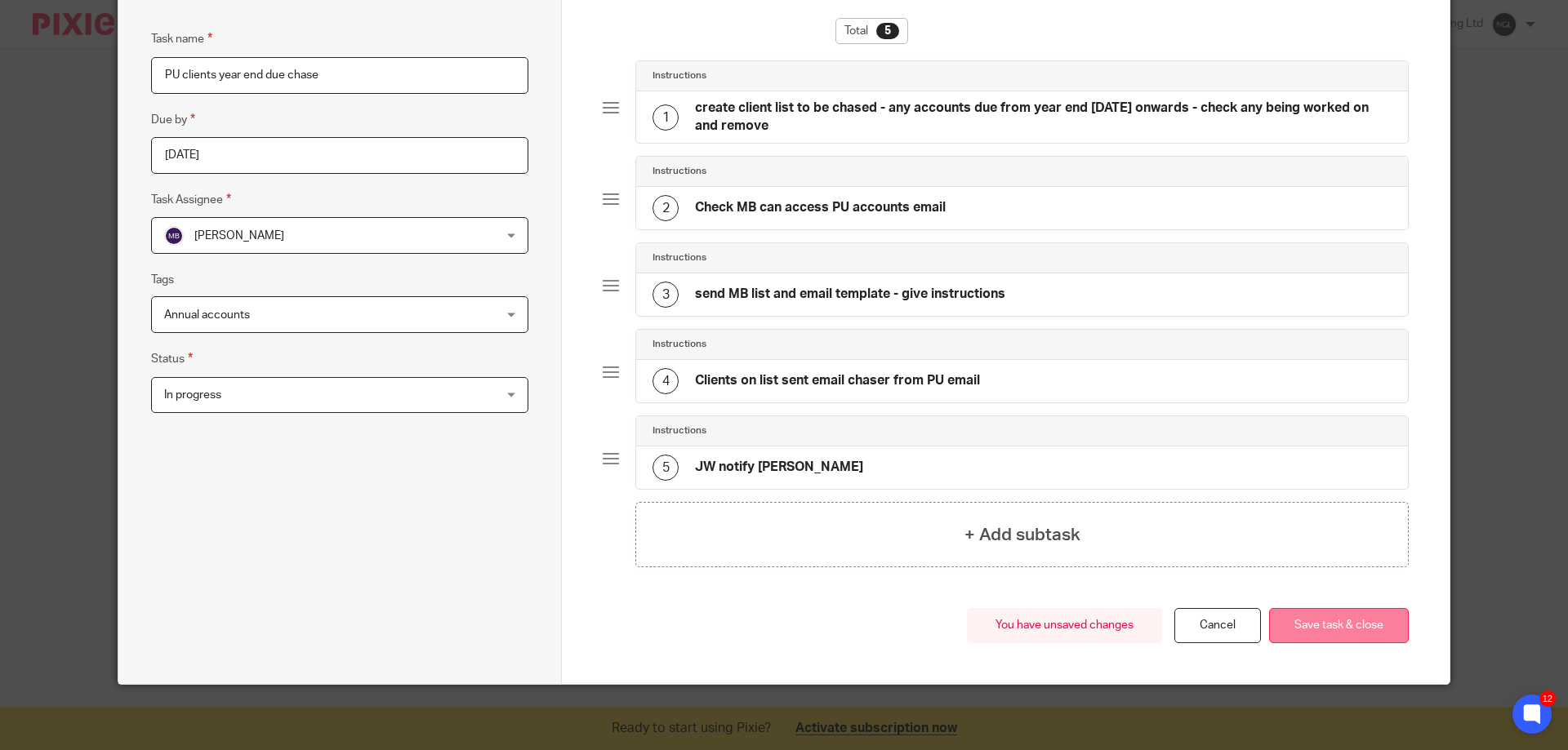
scroll to position [130, 0]
click at [1325, 634] on button "Save task & close" at bounding box center [1339, 626] width 140 height 35
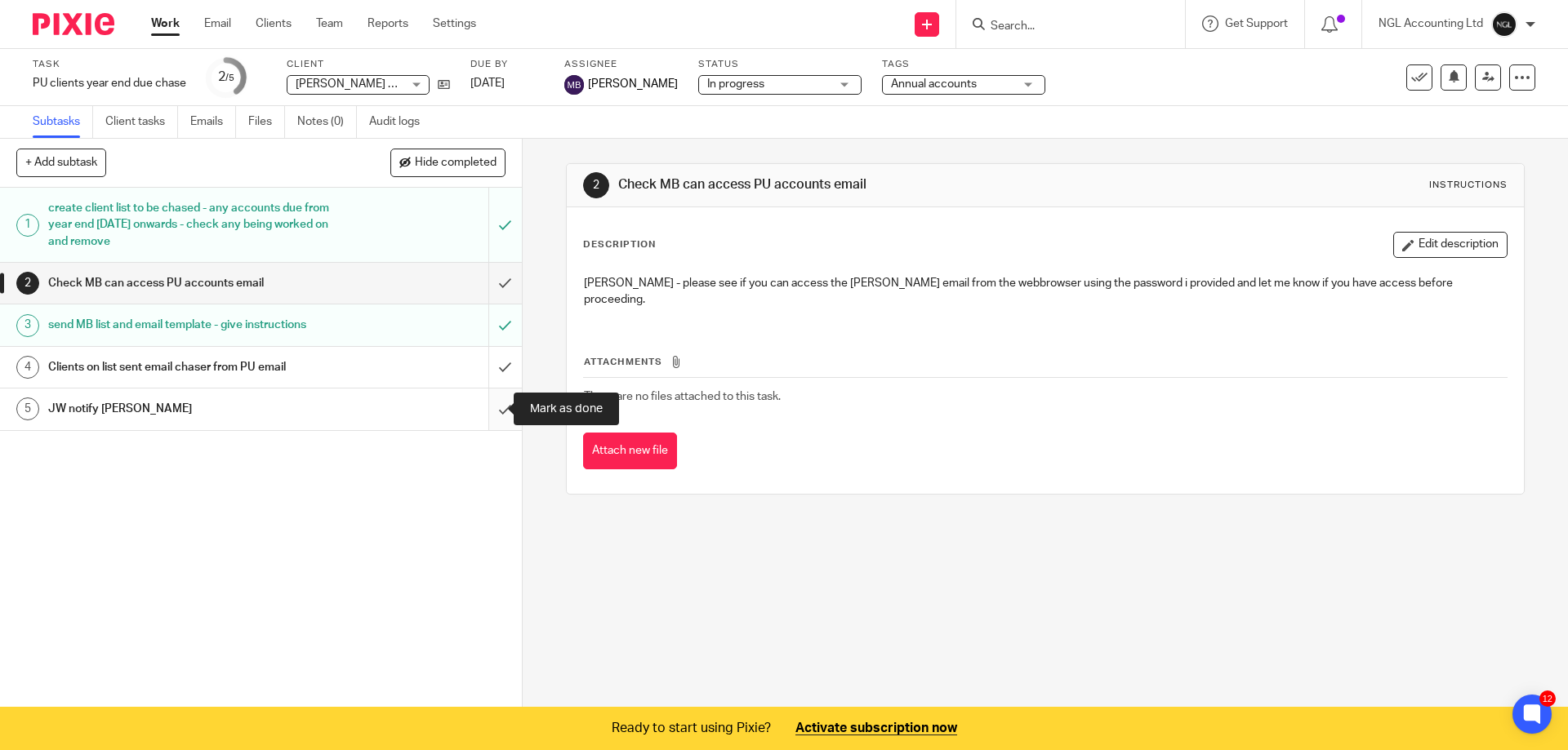
click at [489, 411] on input "submit" at bounding box center [260, 408] width 522 height 40
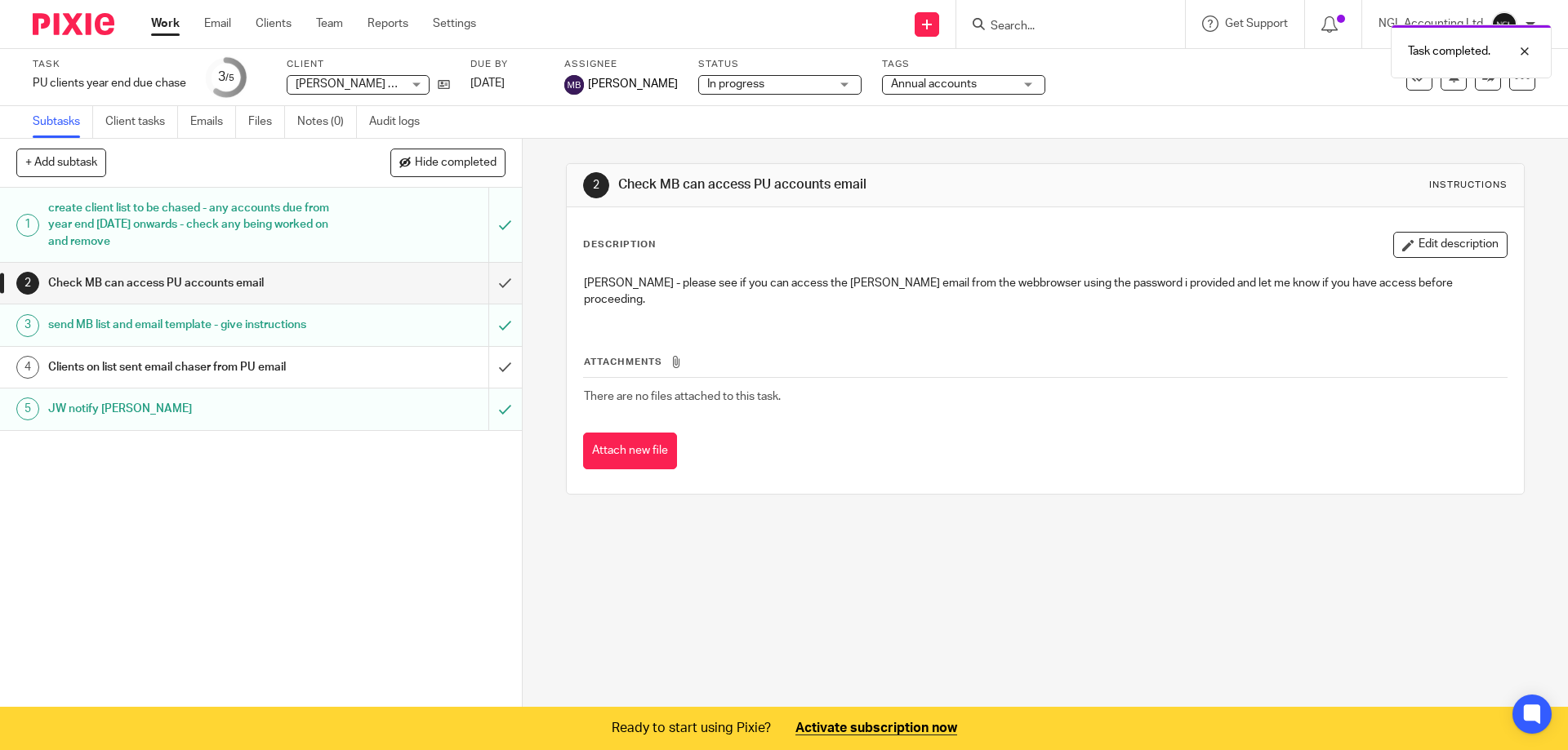
click at [46, 166] on button "+ Add subtask" at bounding box center [61, 163] width 90 height 28
click at [141, 157] on input "[PERSON_NAME] to advise re" at bounding box center [202, 164] width 372 height 28
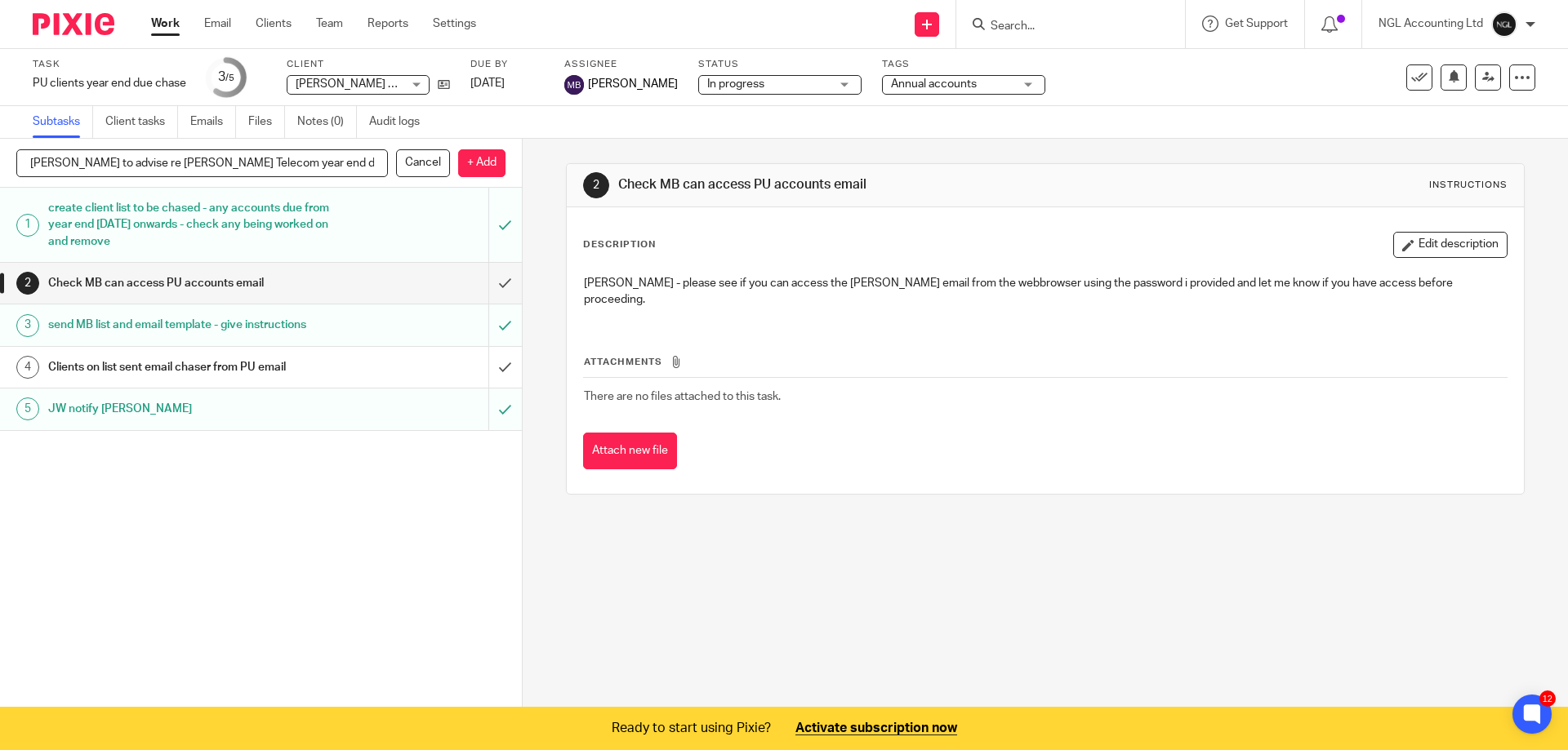
click at [463, 164] on p "+ Add" at bounding box center [482, 164] width 47 height 28
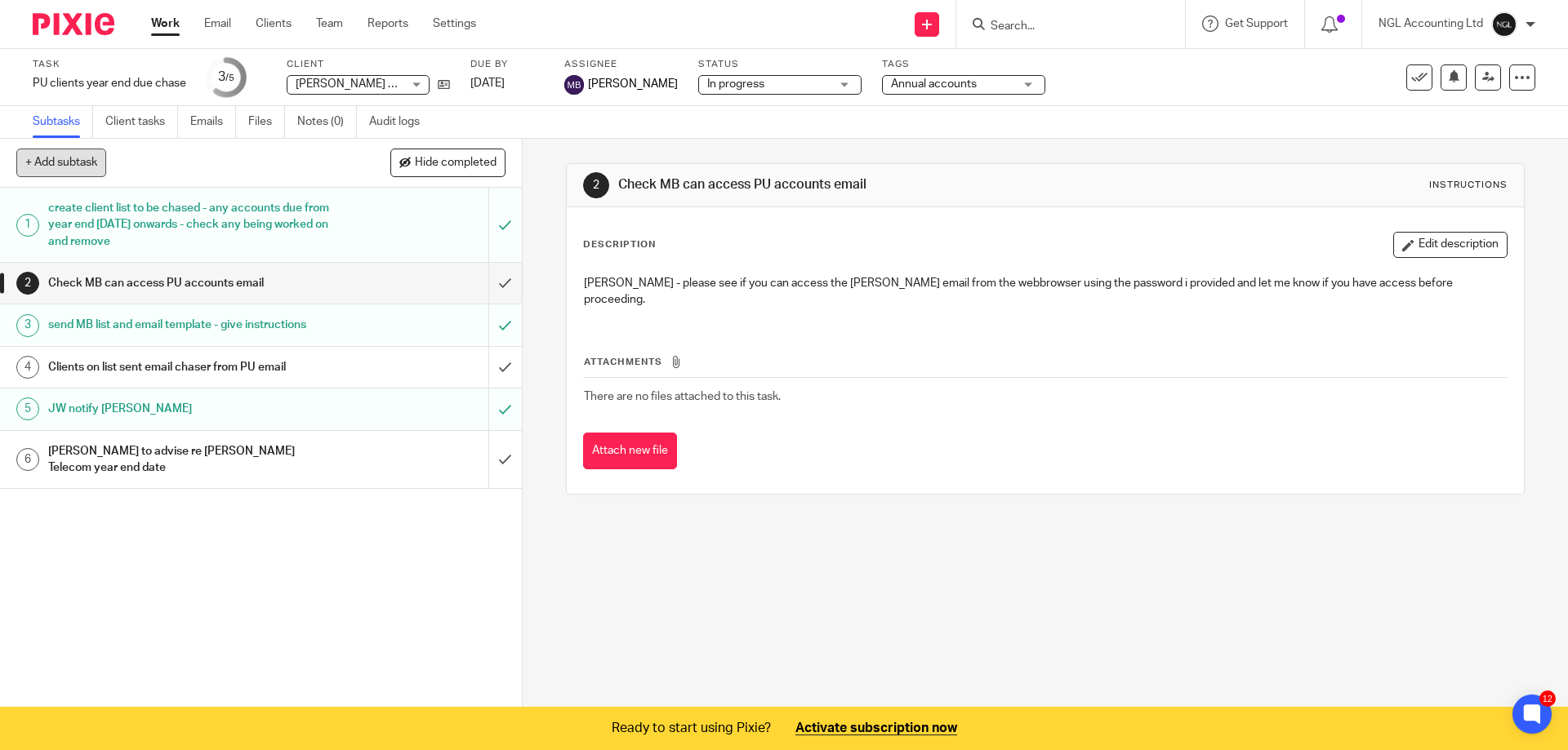
click at [38, 158] on button "+ Add subtask" at bounding box center [61, 163] width 90 height 28
type input "[PERSON_NAME] to advise if Year end dates are being updated on tracker once fil…"
click at [466, 169] on p "+ Add" at bounding box center [482, 164] width 47 height 28
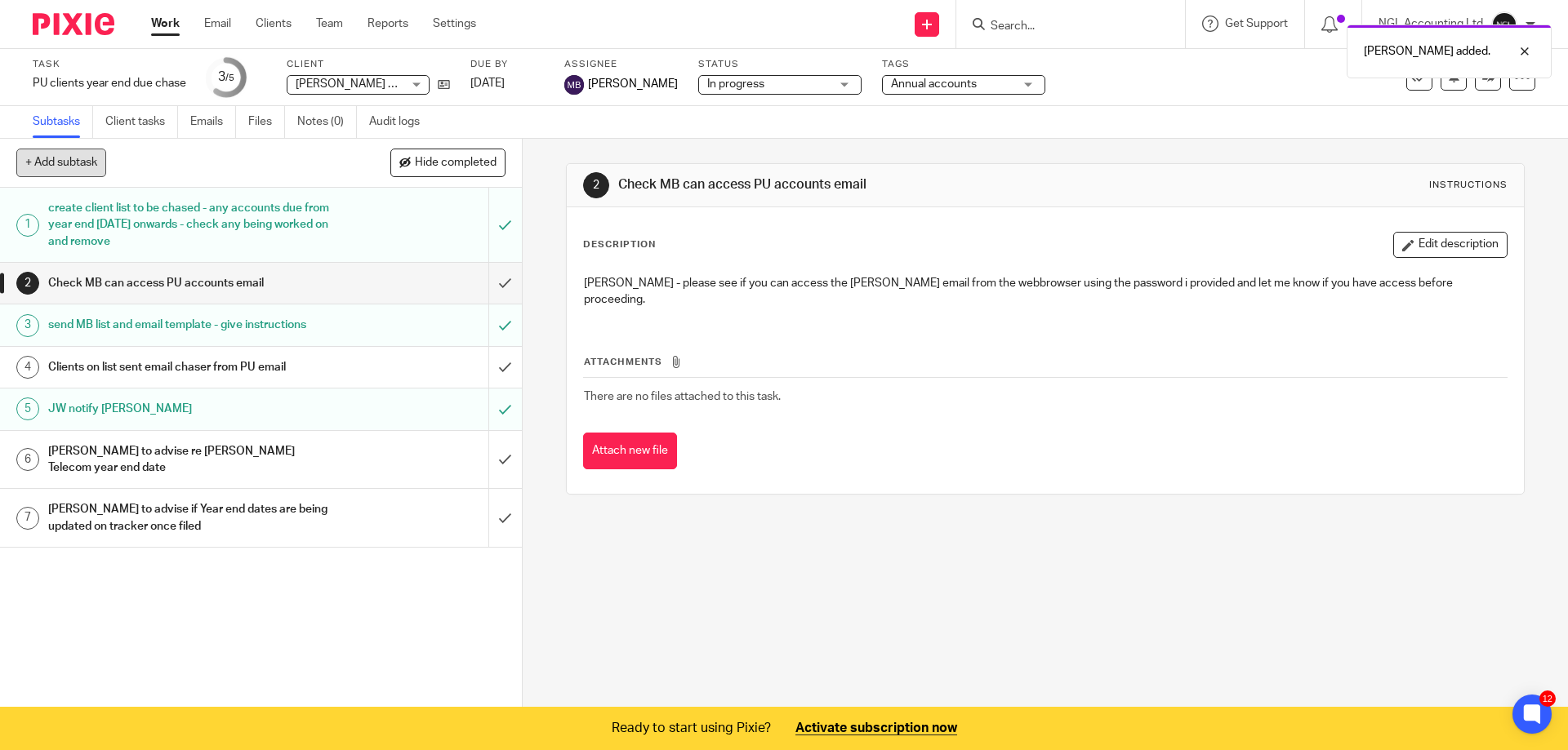
click at [64, 168] on button "+ Add subtask" at bounding box center [61, 163] width 90 height 28
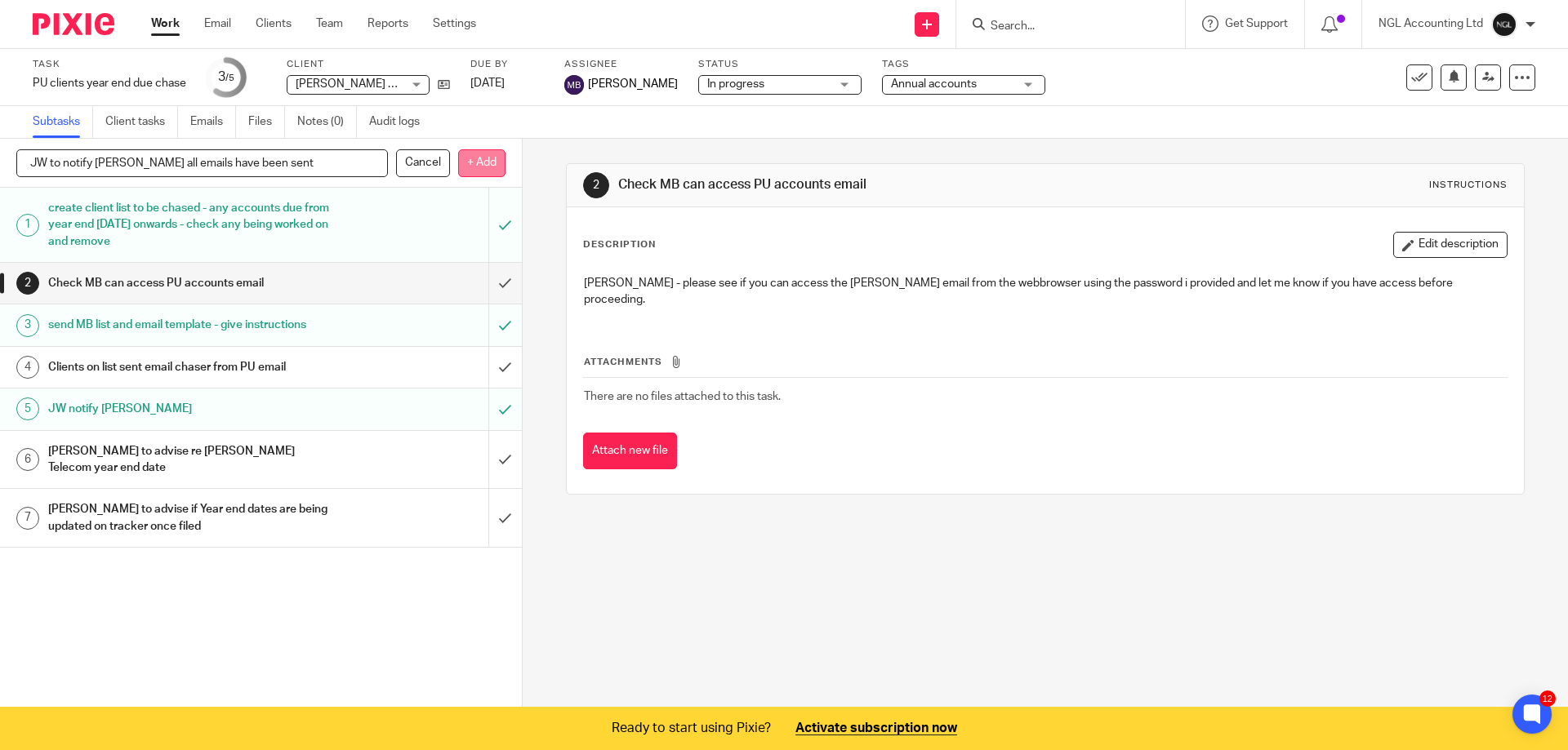
type input "JW to notify [PERSON_NAME] all emails have been sent"
click at [473, 160] on p "+ Add" at bounding box center [482, 164] width 47 height 28
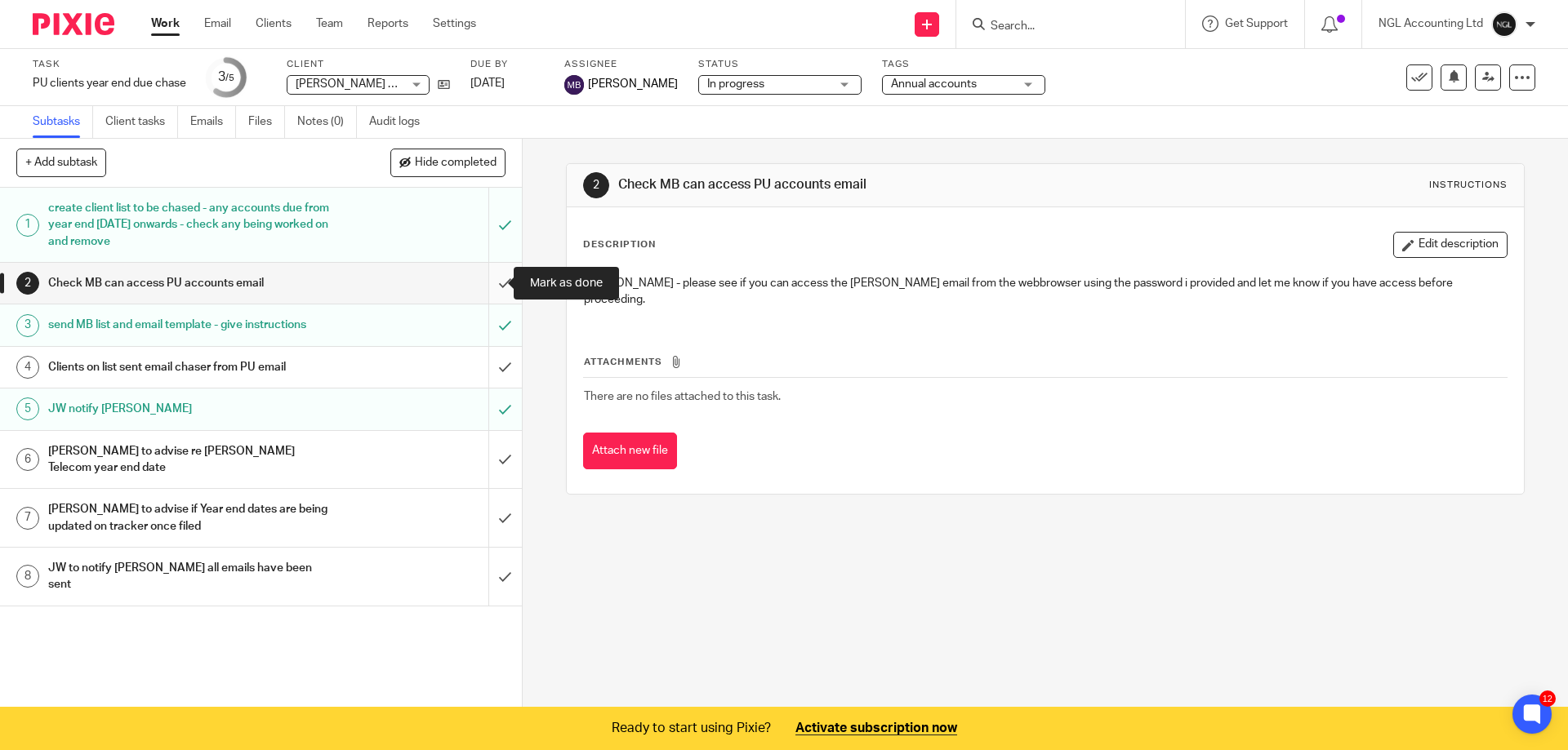
click at [487, 283] on input "submit" at bounding box center [260, 283] width 522 height 40
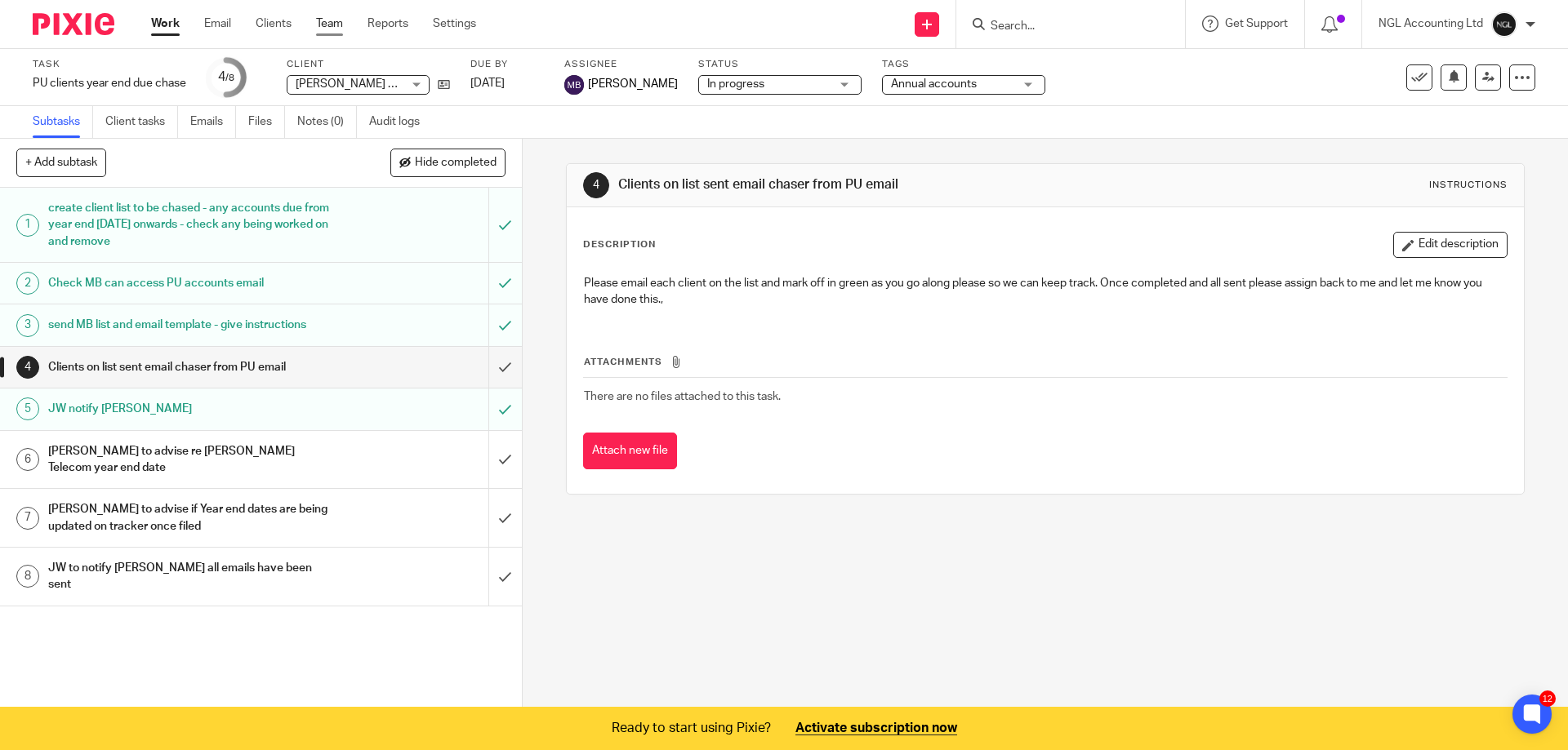
click at [331, 27] on link "Team" at bounding box center [329, 24] width 27 height 17
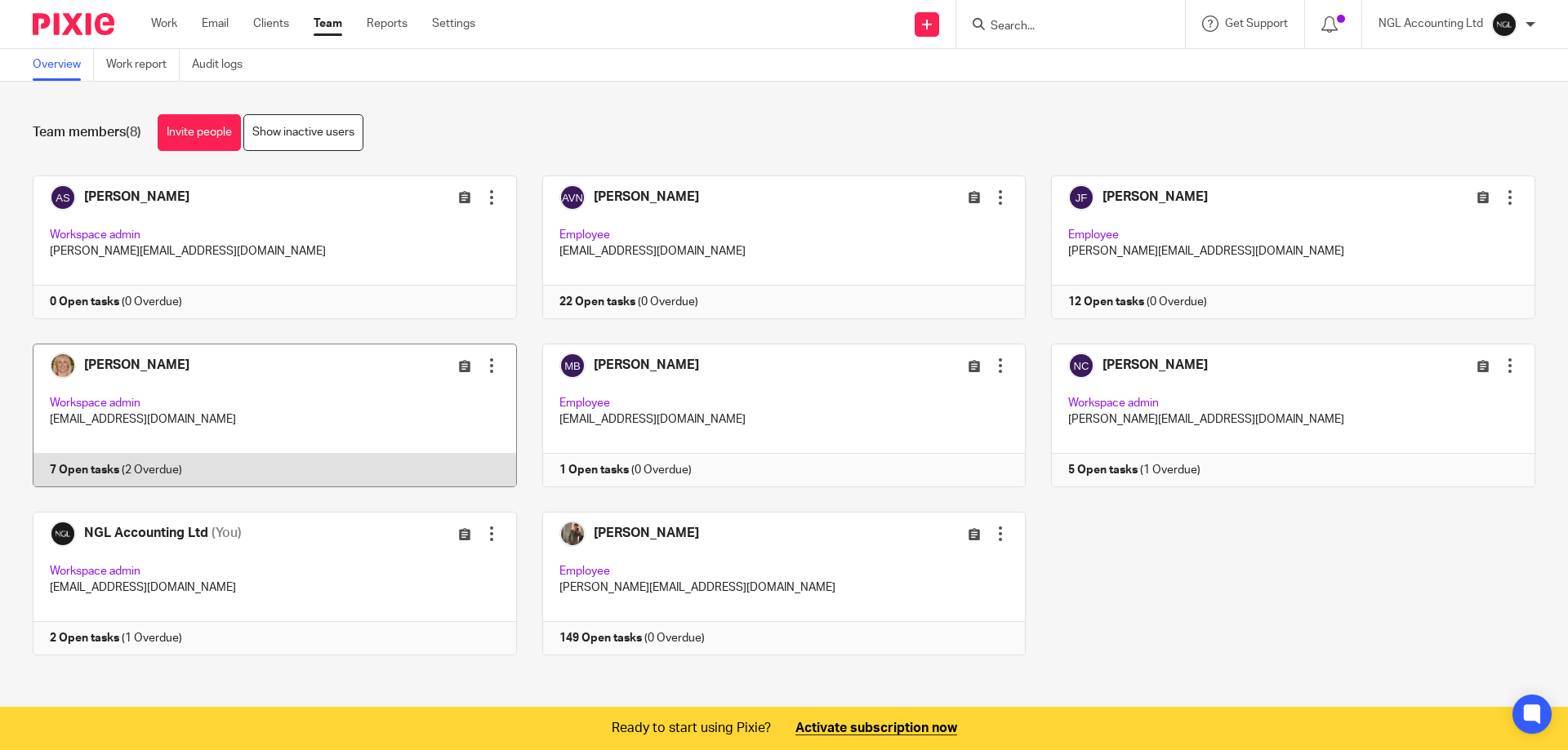
click at [243, 430] on link at bounding box center [261, 416] width 510 height 144
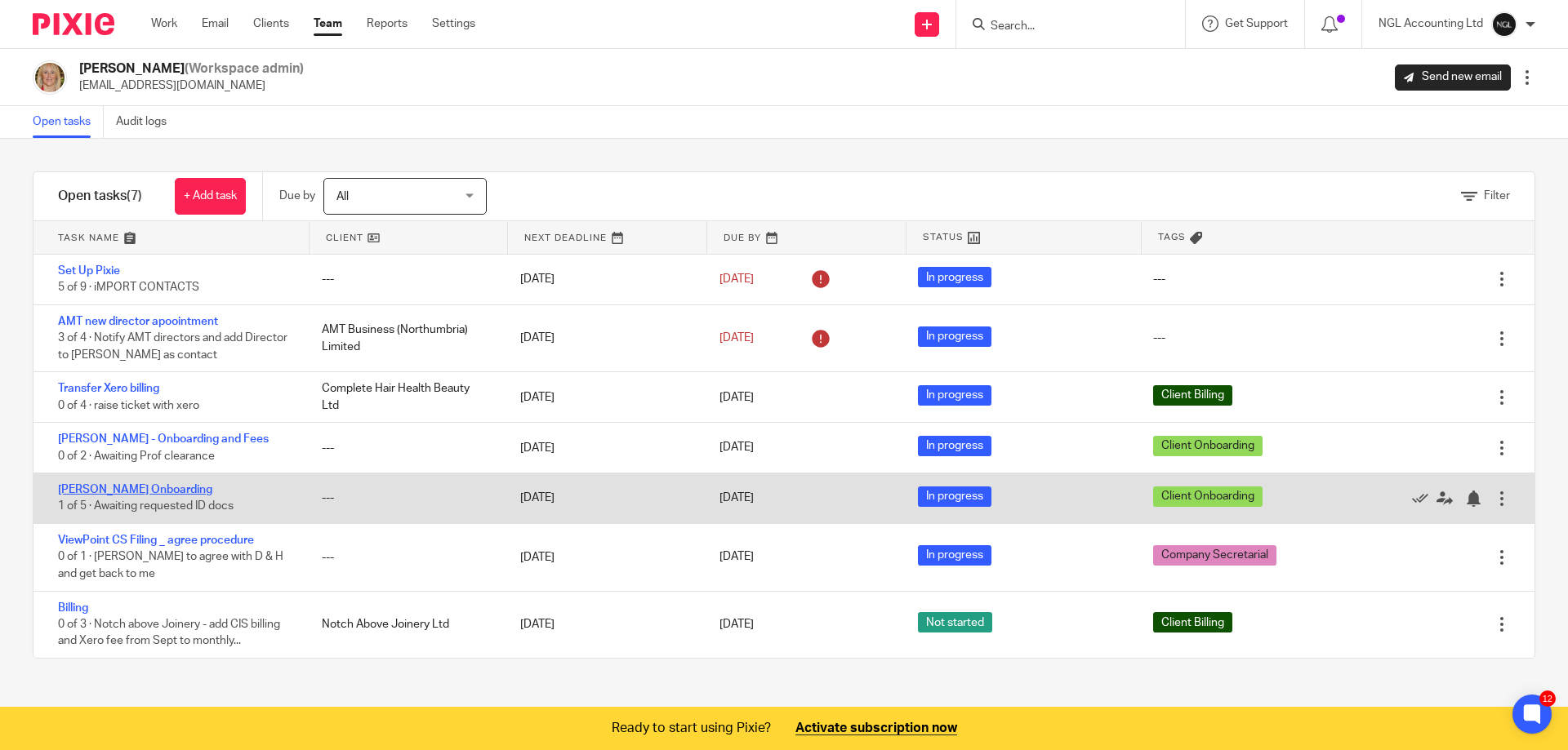
click at [177, 489] on link "[PERSON_NAME] Onboarding" at bounding box center [135, 490] width 155 height 12
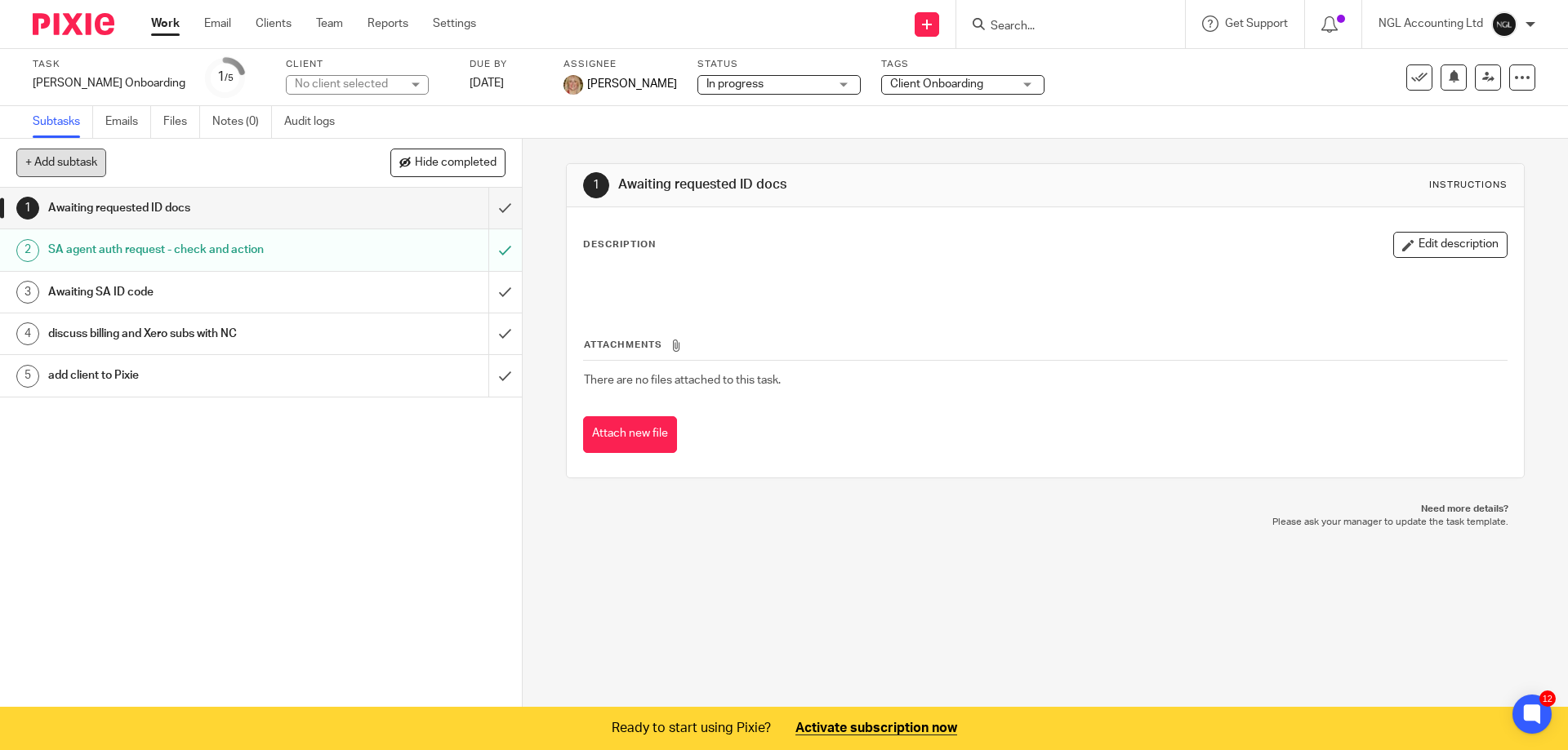
click at [40, 161] on button "+ Add subtask" at bounding box center [61, 163] width 90 height 28
type input "set up on xero - let NC know"
click at [484, 156] on p "+ Add" at bounding box center [482, 164] width 47 height 28
click at [928, 26] on icon at bounding box center [927, 25] width 10 height 10
click at [923, 125] on link "Add client" at bounding box center [928, 124] width 114 height 24
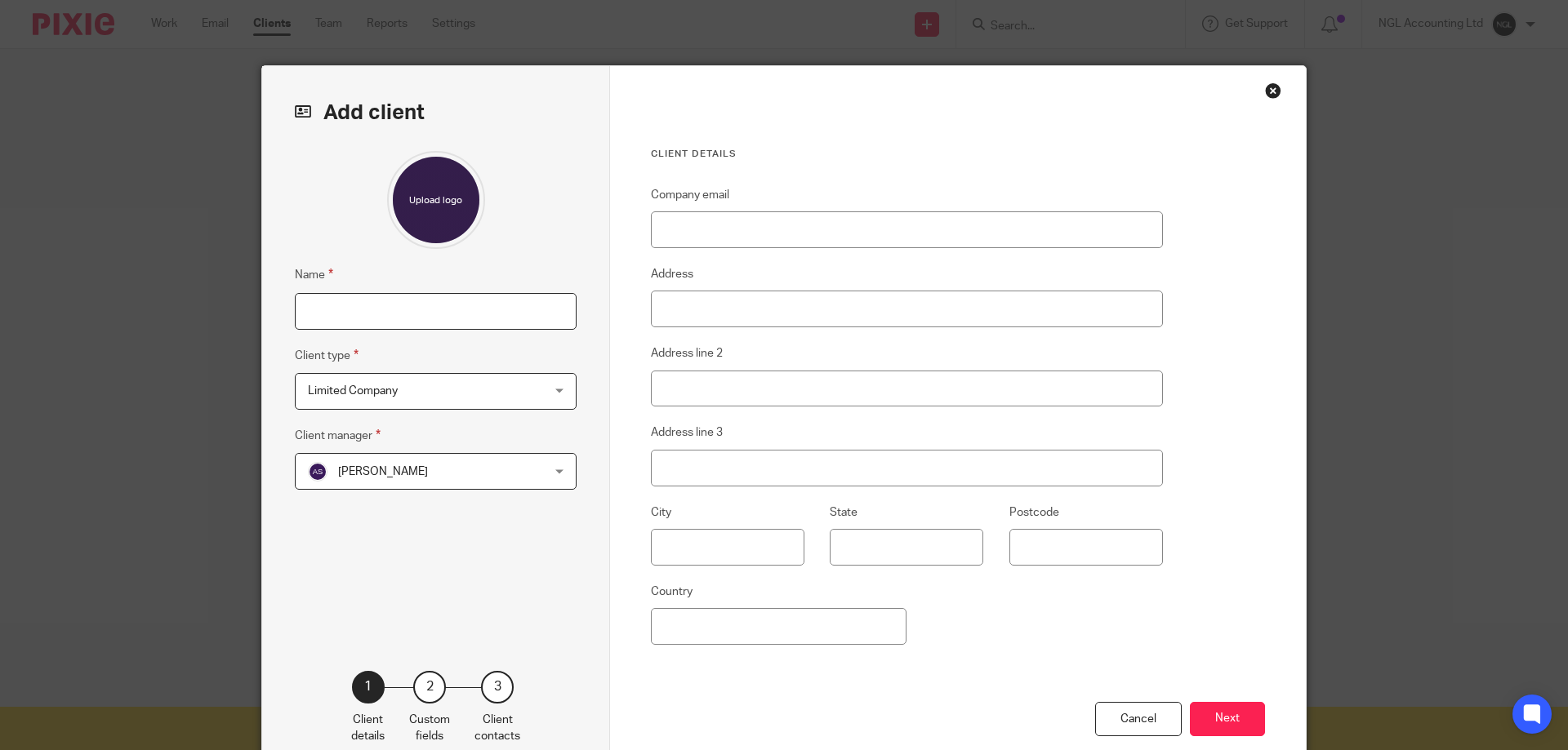
click at [364, 313] on input "Name" at bounding box center [436, 310] width 282 height 36
type input "Ia"
click at [1270, 89] on div "Close this dialog window" at bounding box center [1273, 91] width 17 height 17
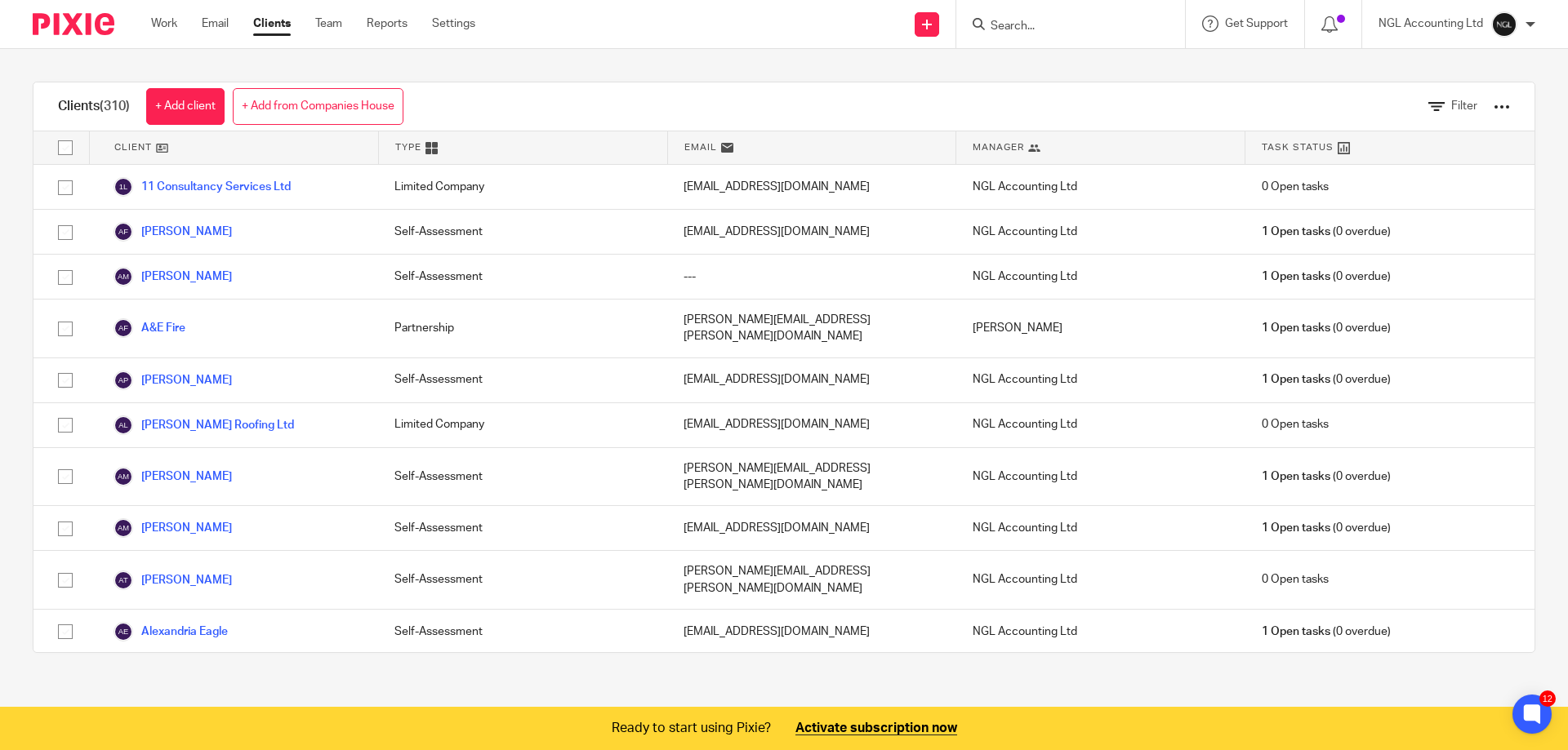
click at [981, 20] on icon at bounding box center [978, 24] width 12 height 12
click at [1007, 27] on input "Search" at bounding box center [1062, 27] width 147 height 15
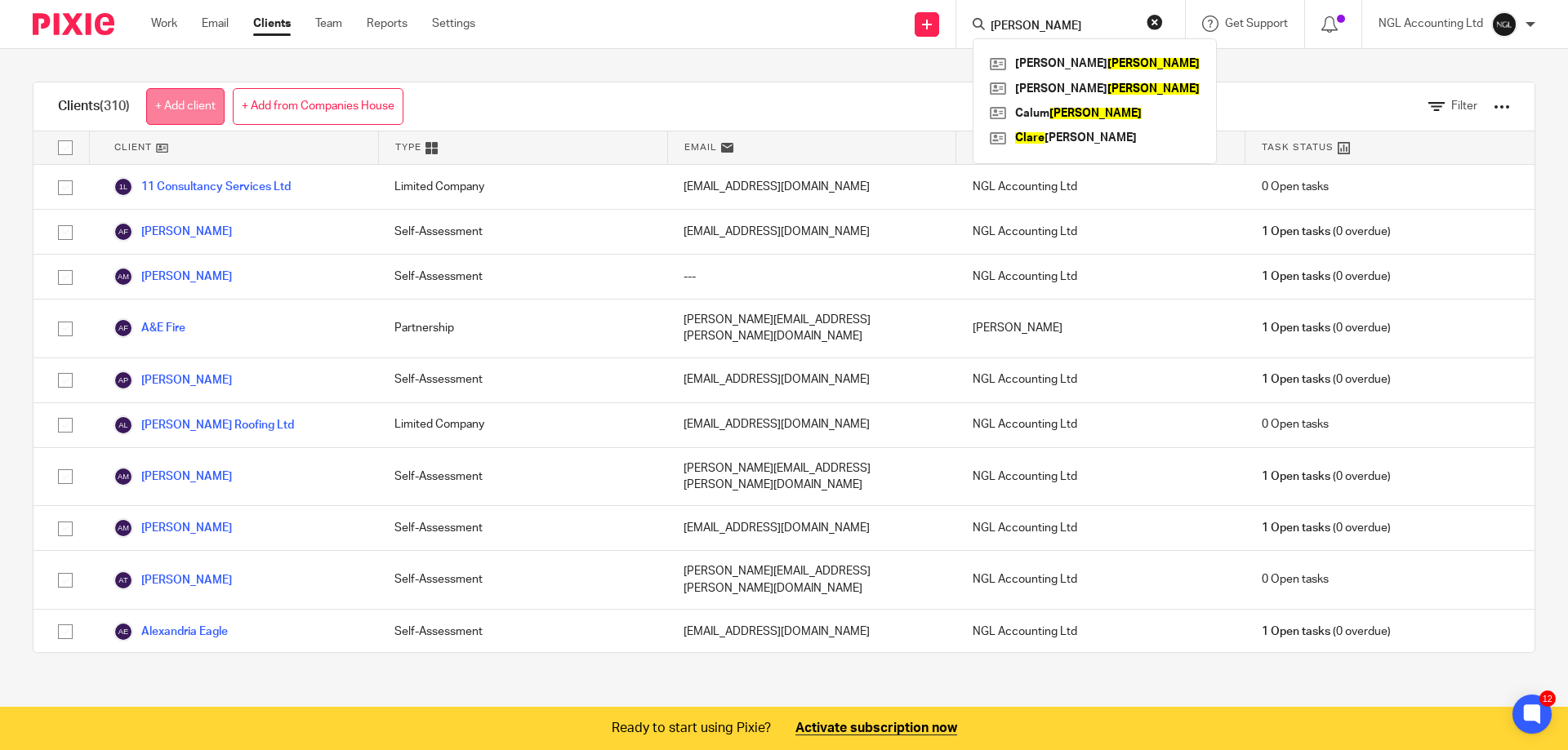
type input "clark"
click at [192, 105] on link "+ Add client" at bounding box center [185, 105] width 79 height 36
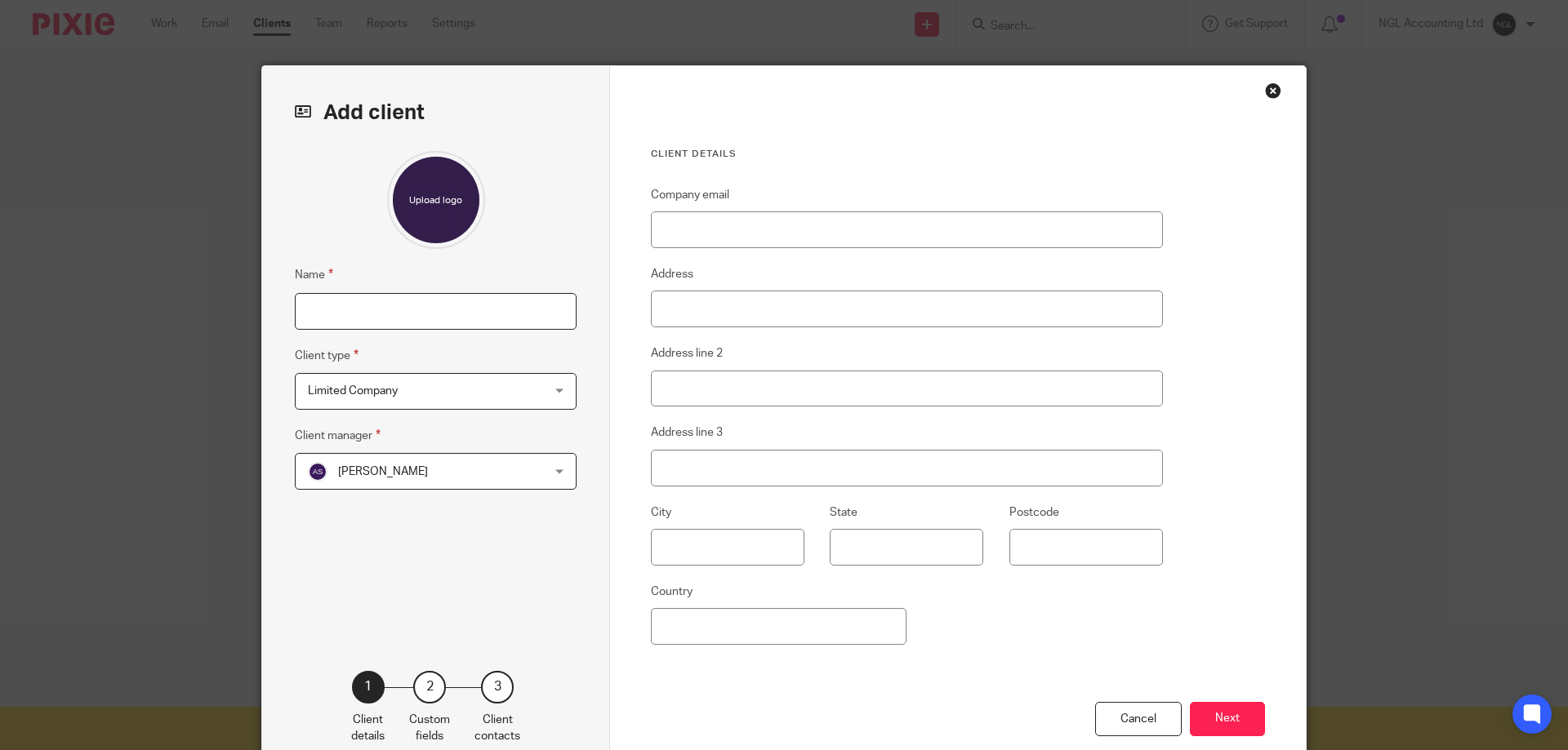
click at [364, 308] on input "Name" at bounding box center [436, 310] width 282 height 36
type input "[PERSON_NAME]"
click at [531, 404] on div "Limited Company Limited Company" at bounding box center [436, 390] width 282 height 36
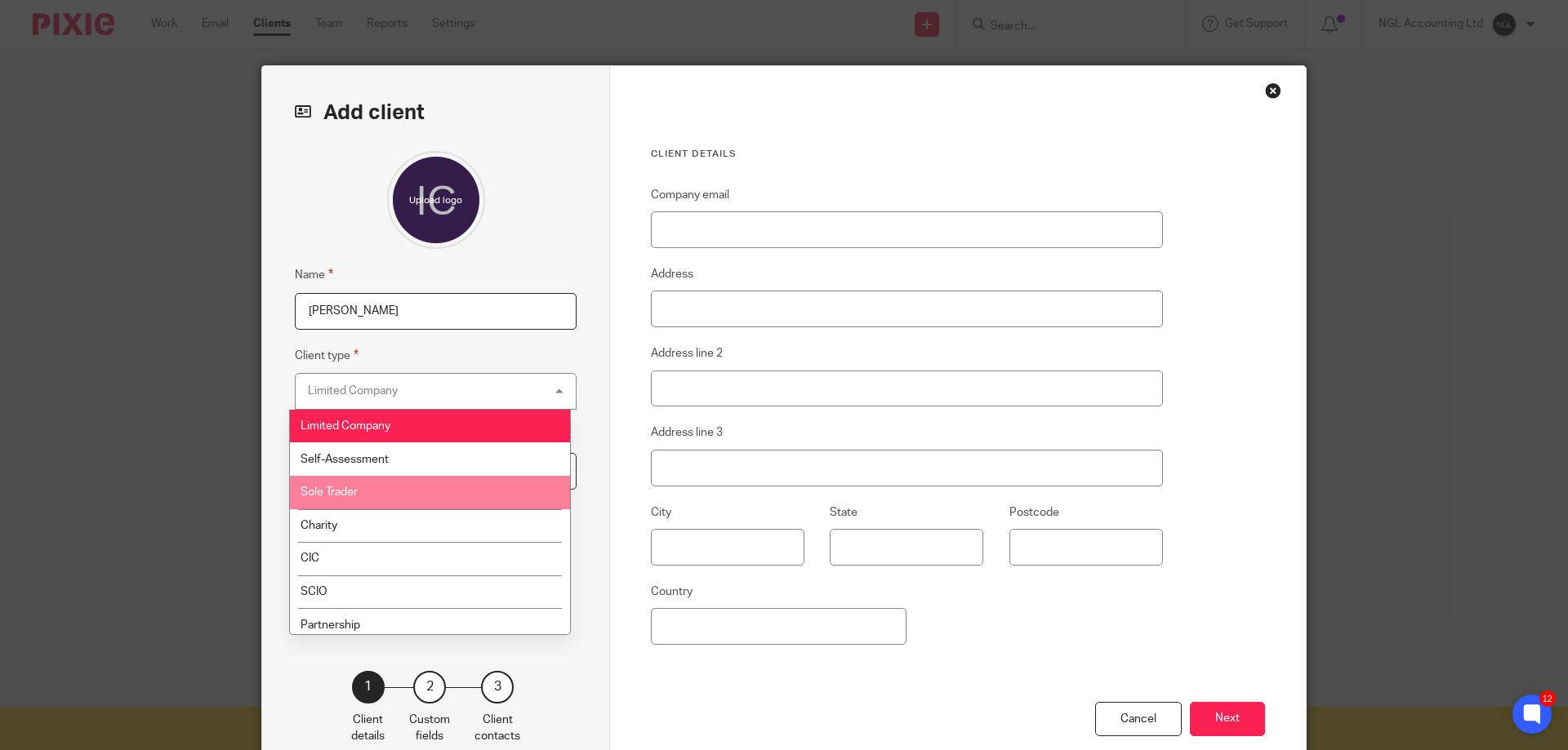
click at [406, 493] on li "Sole Trader" at bounding box center [430, 493] width 280 height 34
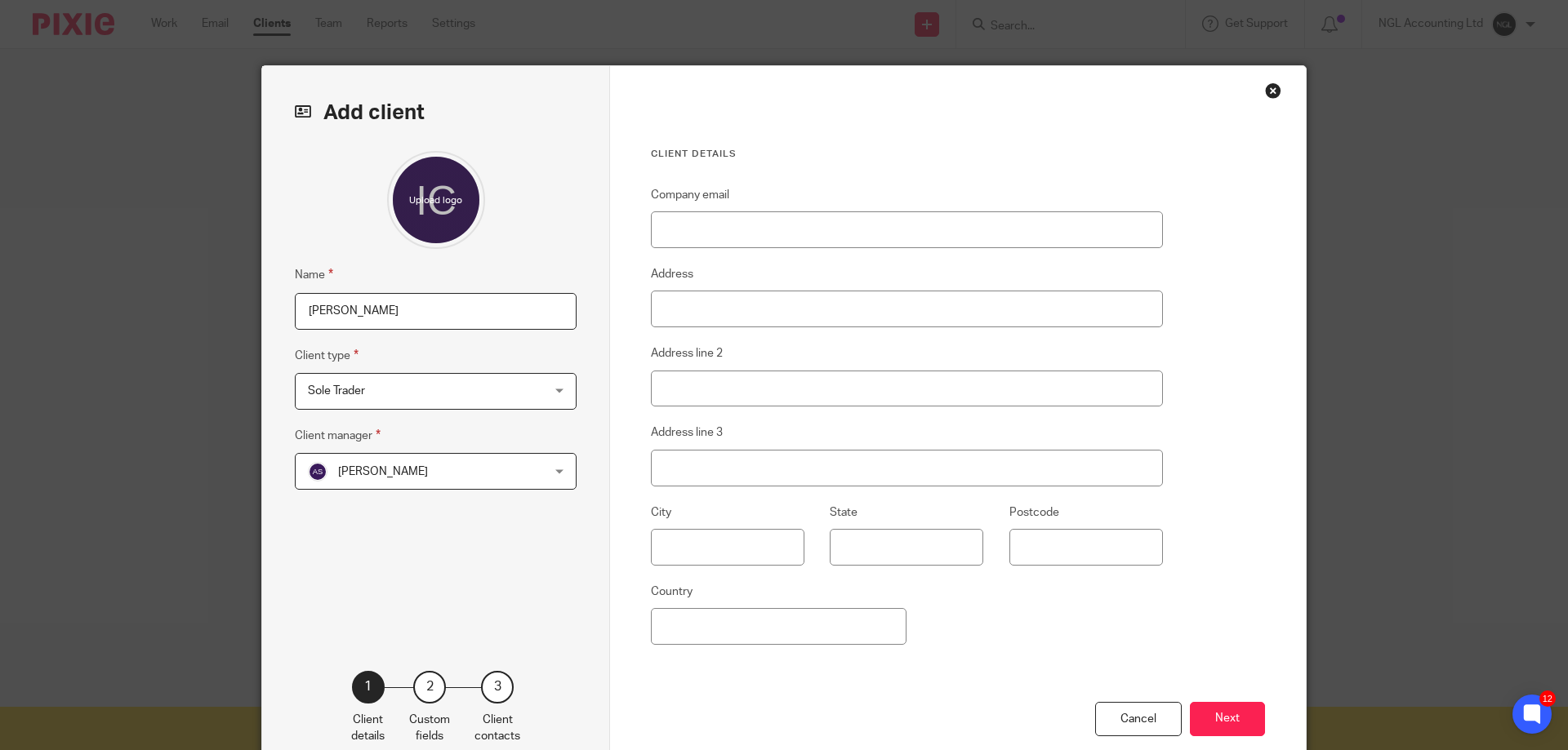
click at [539, 477] on div "[PERSON_NAME] [PERSON_NAME]" at bounding box center [436, 471] width 282 height 36
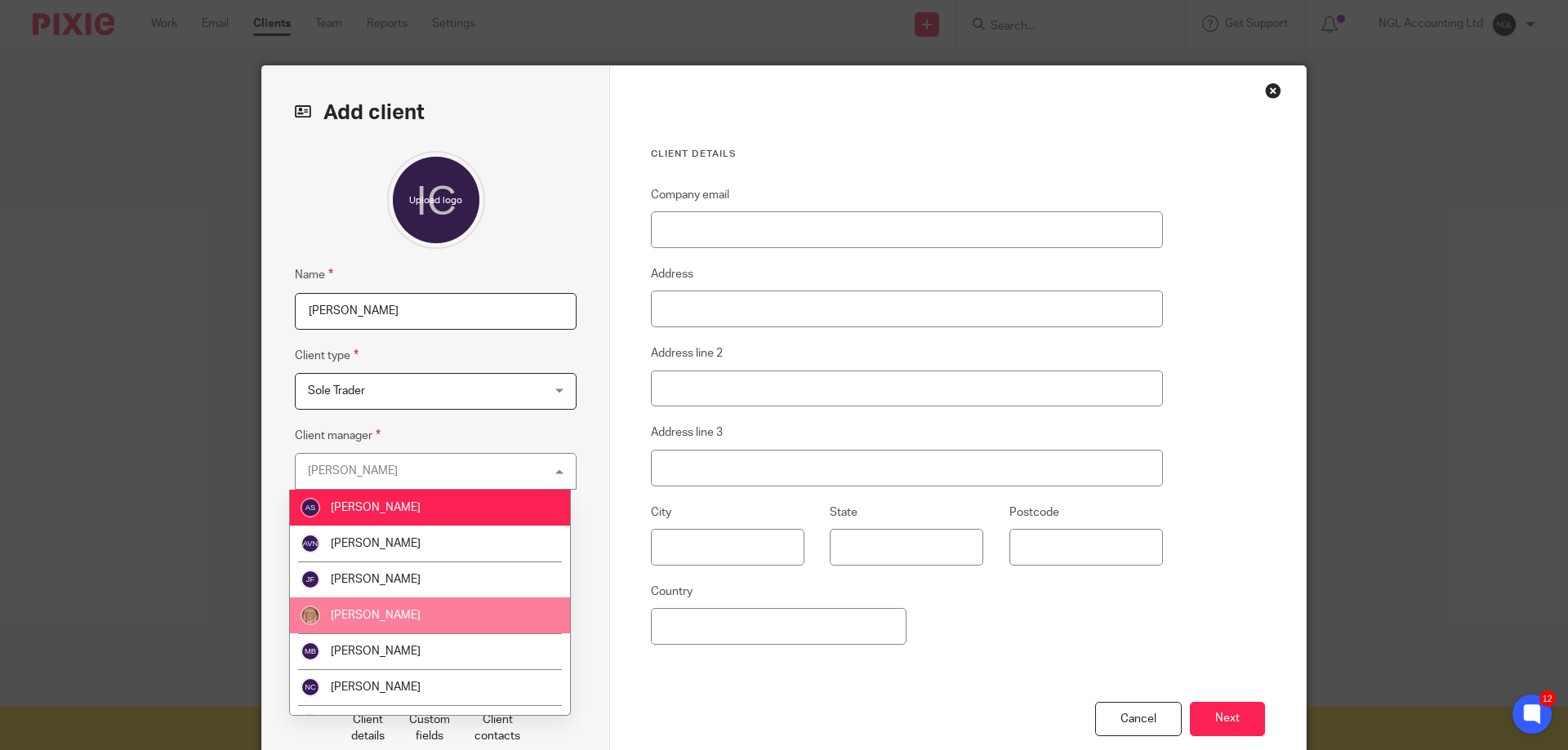
scroll to position [62, 0]
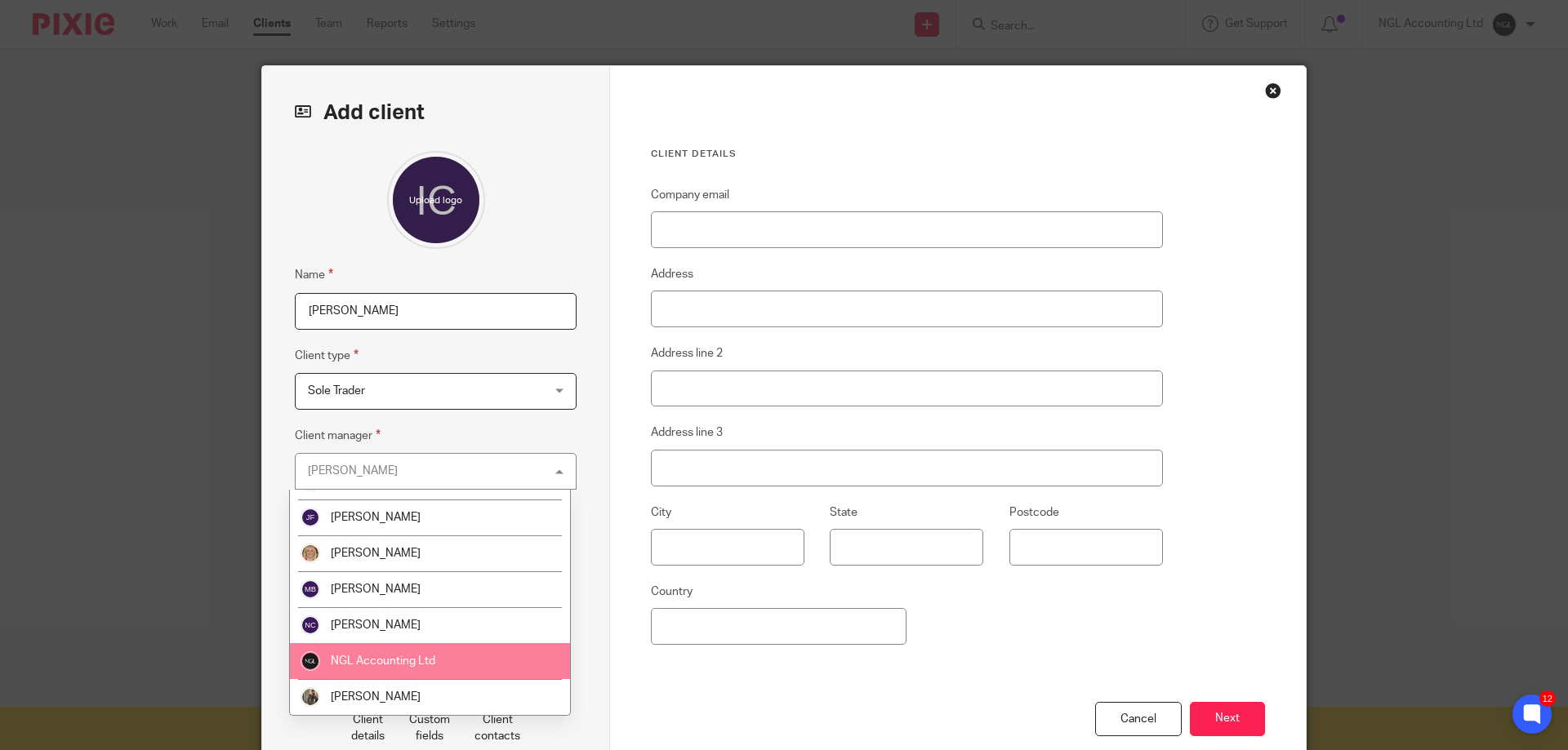
click at [445, 665] on li "NGL Accounting Ltd" at bounding box center [430, 661] width 280 height 35
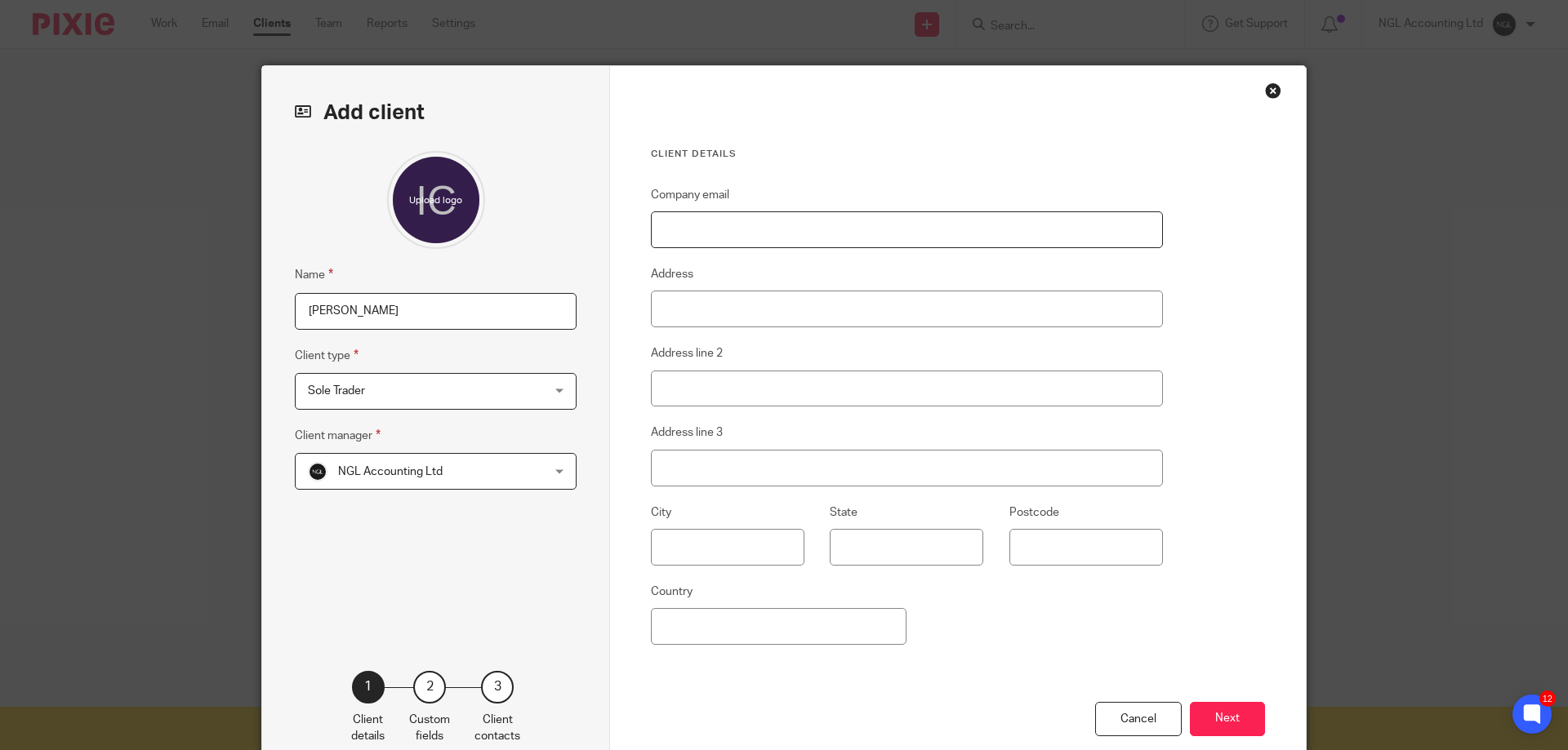
click at [710, 230] on input "Company email" at bounding box center [906, 230] width 512 height 36
click at [713, 239] on input "Company email" at bounding box center [906, 230] width 512 height 36
paste input "iain.clarkson69@gmail.com"
type input "iain.clarkson69@gmail.com"
click at [675, 311] on input "Address" at bounding box center [906, 308] width 512 height 36
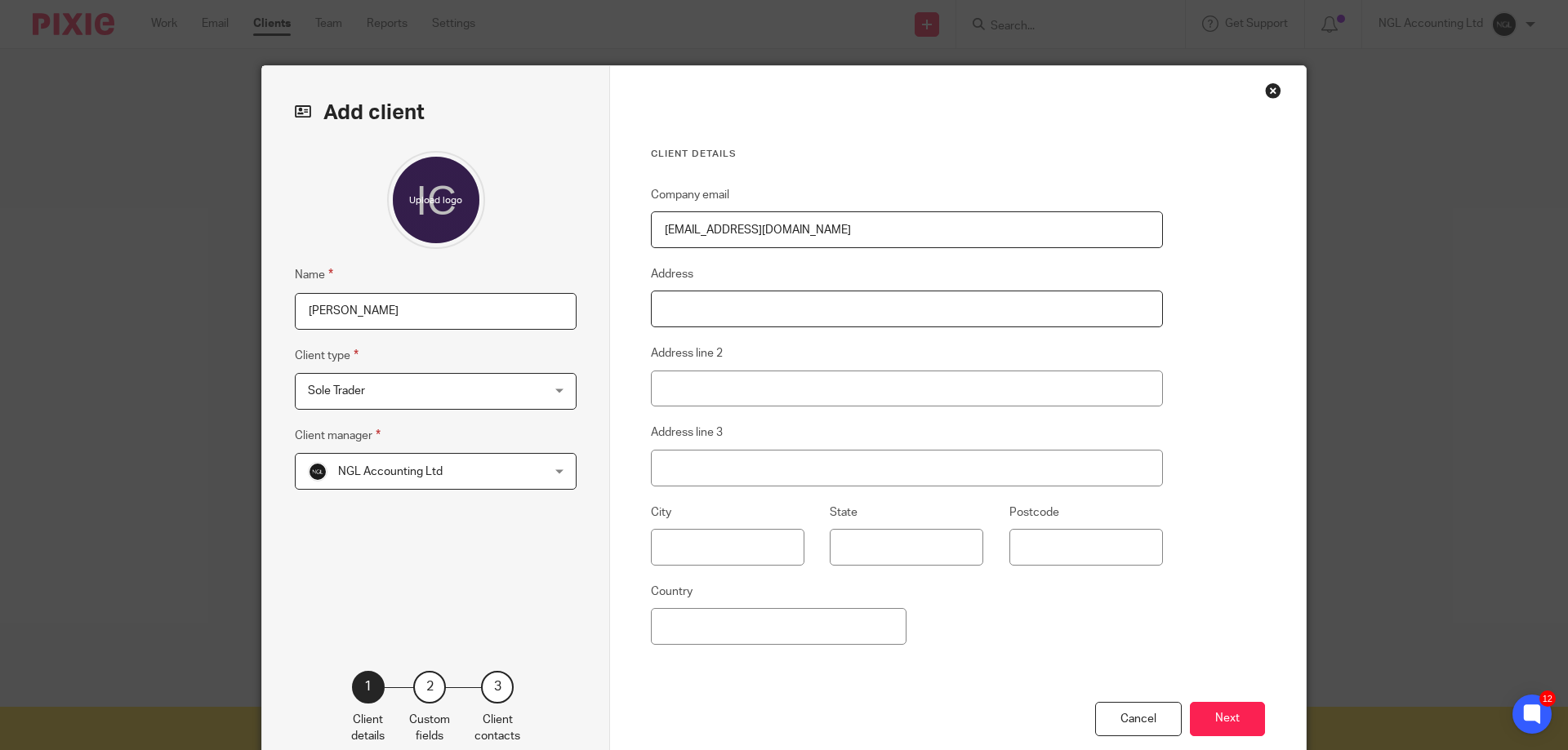
paste input "3 ARDESSIE PLACE"
type input "3 ARDESSIE PLACE"
click at [678, 549] on input "text" at bounding box center [728, 547] width 154 height 36
type input "Glasgow"
click at [1062, 552] on input "Postcode" at bounding box center [1087, 547] width 154 height 36
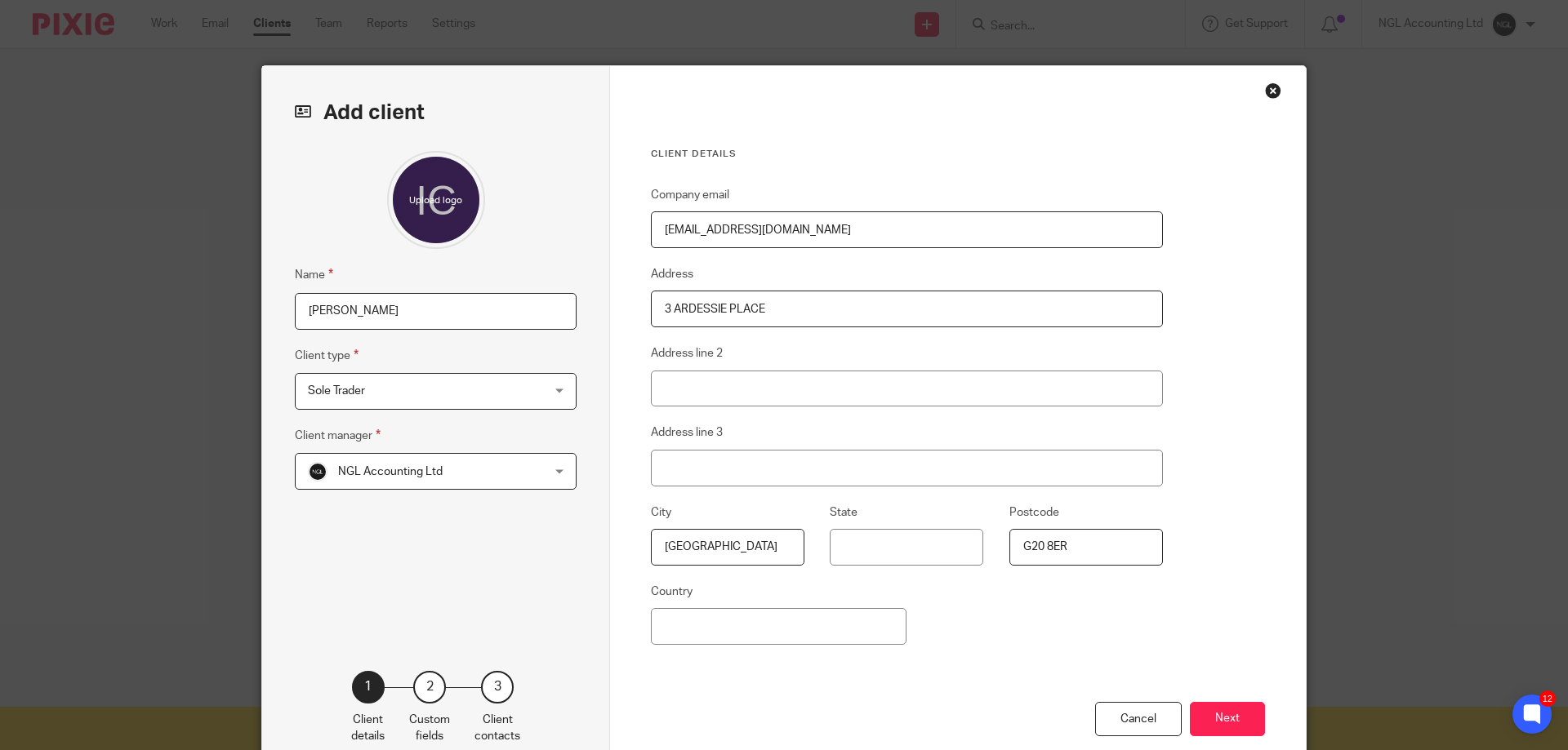
type input "G20 8ER"
click at [795, 621] on input "Country" at bounding box center [778, 626] width 255 height 36
type input "UK"
click at [1223, 716] on button "Next" at bounding box center [1228, 719] width 75 height 35
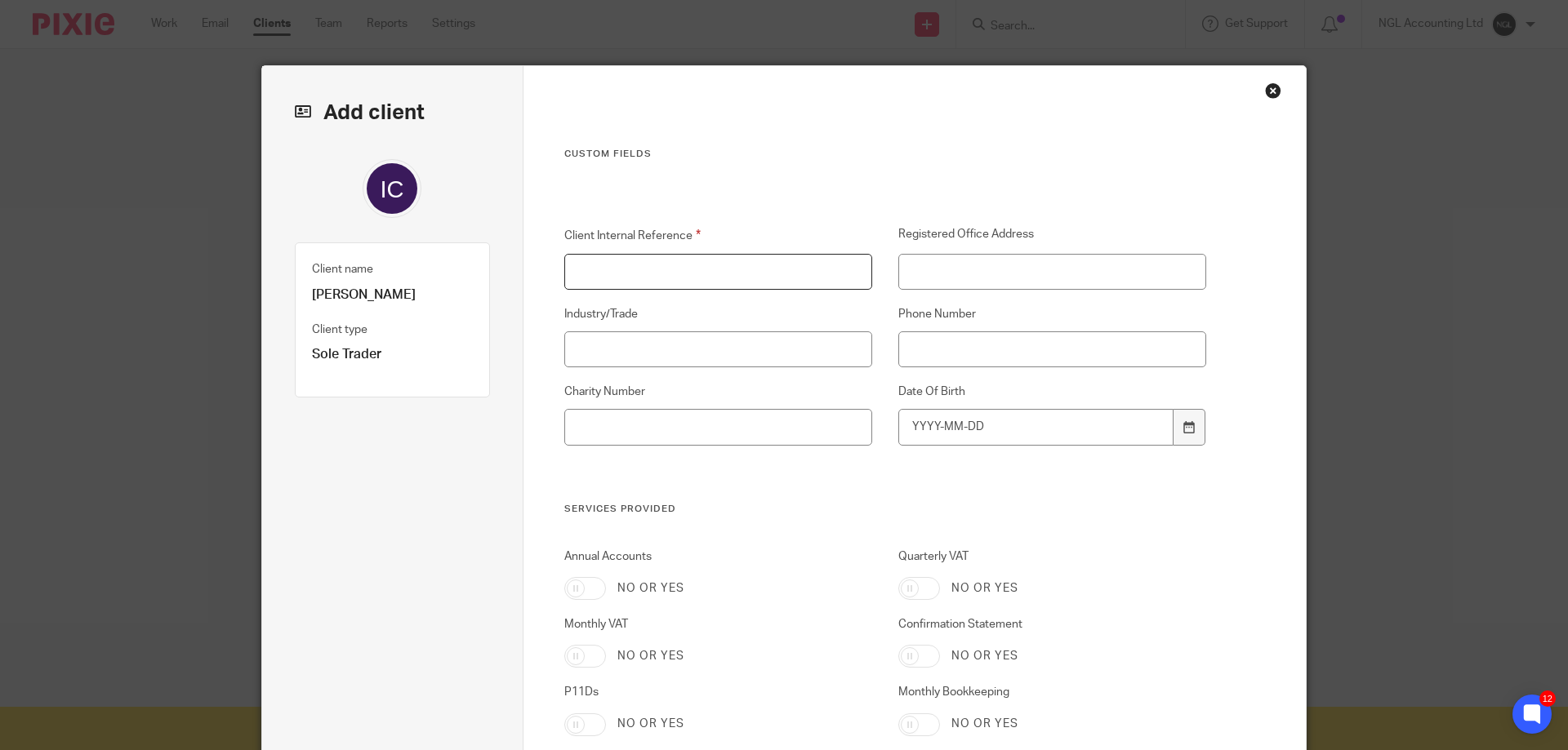
click at [579, 276] on input "Client Internal Reference" at bounding box center [718, 272] width 309 height 36
type input "GLA0529"
click at [677, 350] on input "Industry/Trade" at bounding box center [718, 349] width 309 height 36
click at [924, 268] on input "Registered Office Address" at bounding box center [1052, 272] width 309 height 36
click at [722, 352] on input "Industry/Trade" at bounding box center [718, 349] width 309 height 36
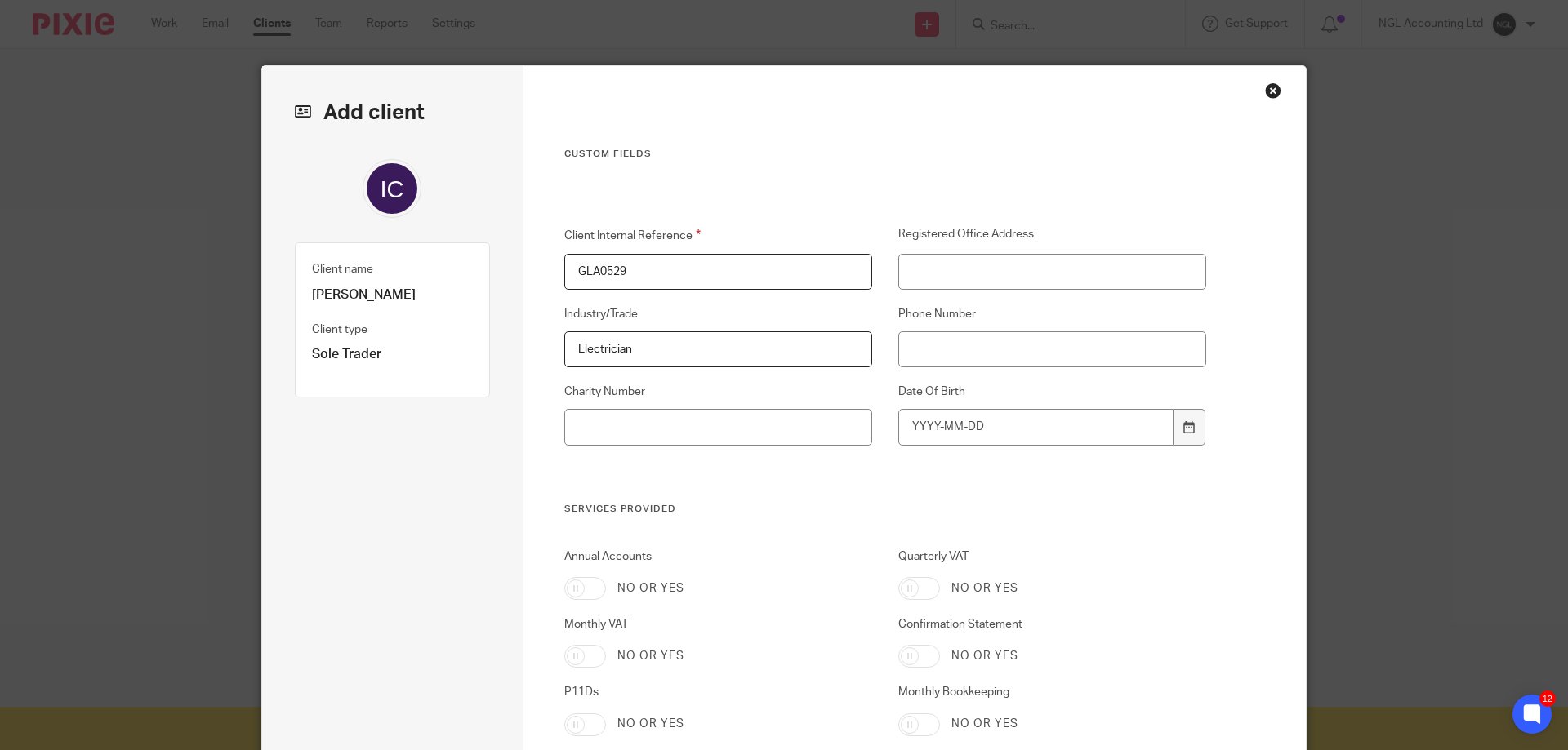
type input "Electrician"
drag, startPoint x: 924, startPoint y: 347, endPoint x: 835, endPoint y: 332, distance: 90.3
click at [925, 347] on input "Phone Number" at bounding box center [1052, 349] width 309 height 36
drag, startPoint x: 973, startPoint y: 371, endPoint x: 972, endPoint y: 359, distance: 12.0
click at [973, 370] on div "Client Internal Reference GLA0529 Registered Office Address Industry/Trade Elec…" at bounding box center [872, 364] width 668 height 276
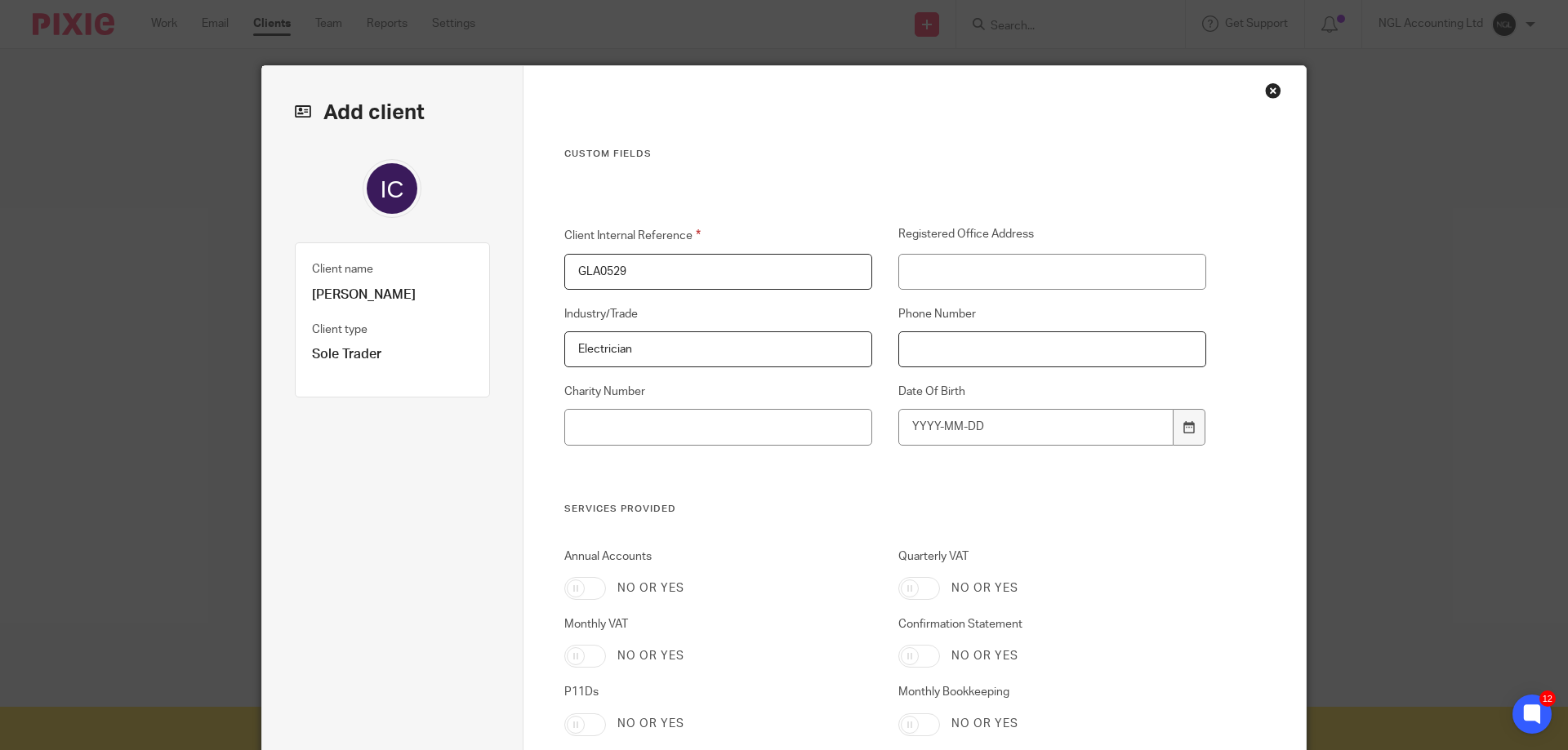
click at [971, 357] on input "Phone Number" at bounding box center [1052, 349] width 309 height 36
paste input "07957188917"
type input "07957188917"
click at [808, 440] on input "Charity Number" at bounding box center [718, 427] width 309 height 36
click at [1007, 435] on input "Date Of Birth" at bounding box center [1036, 427] width 276 height 36
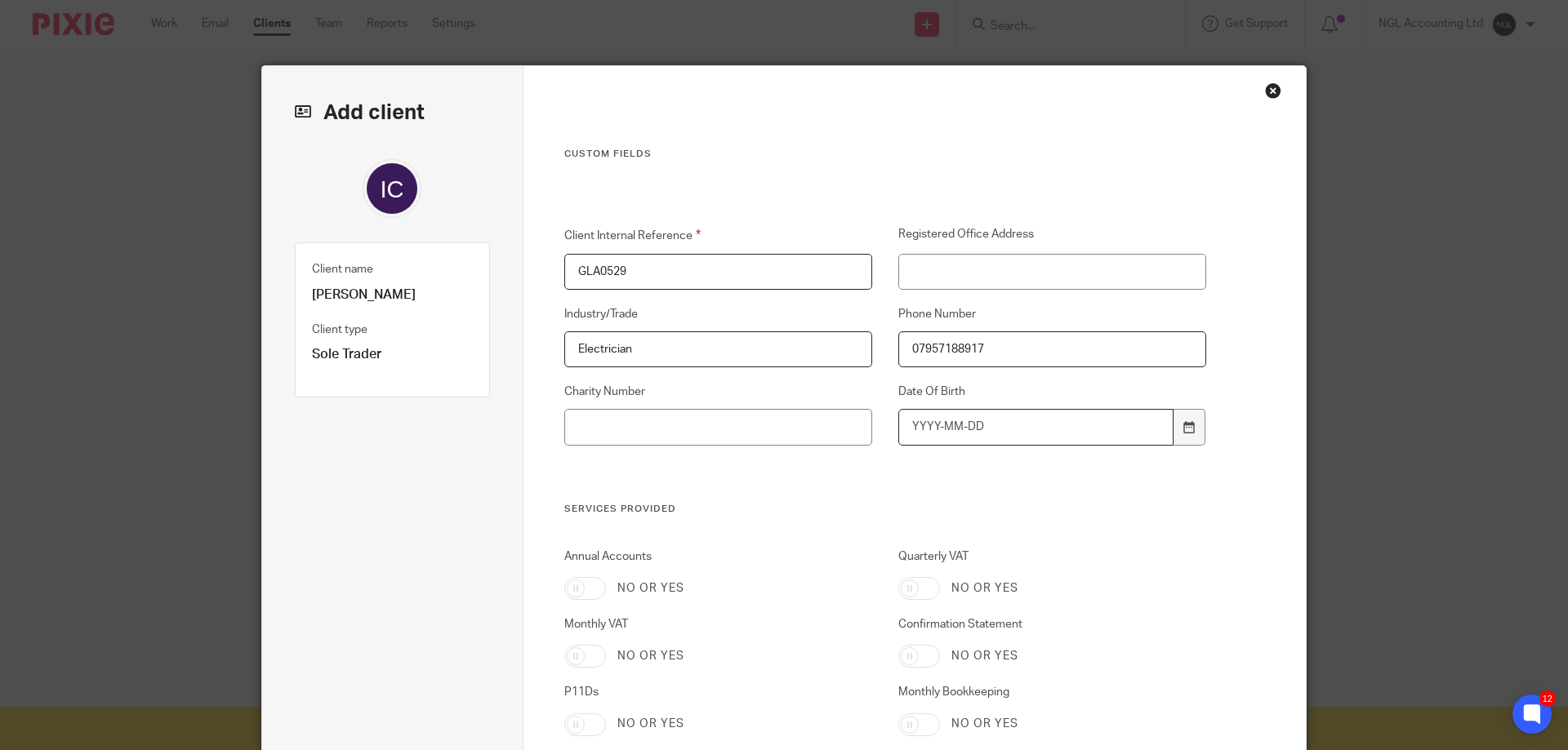
click at [944, 430] on input "Date Of Birth" at bounding box center [1036, 427] width 276 height 36
type input "1969-04-17"
click at [974, 459] on div "Client Internal Reference GLA0529 Registered Office Address Industry/Trade Elec…" at bounding box center [872, 364] width 668 height 276
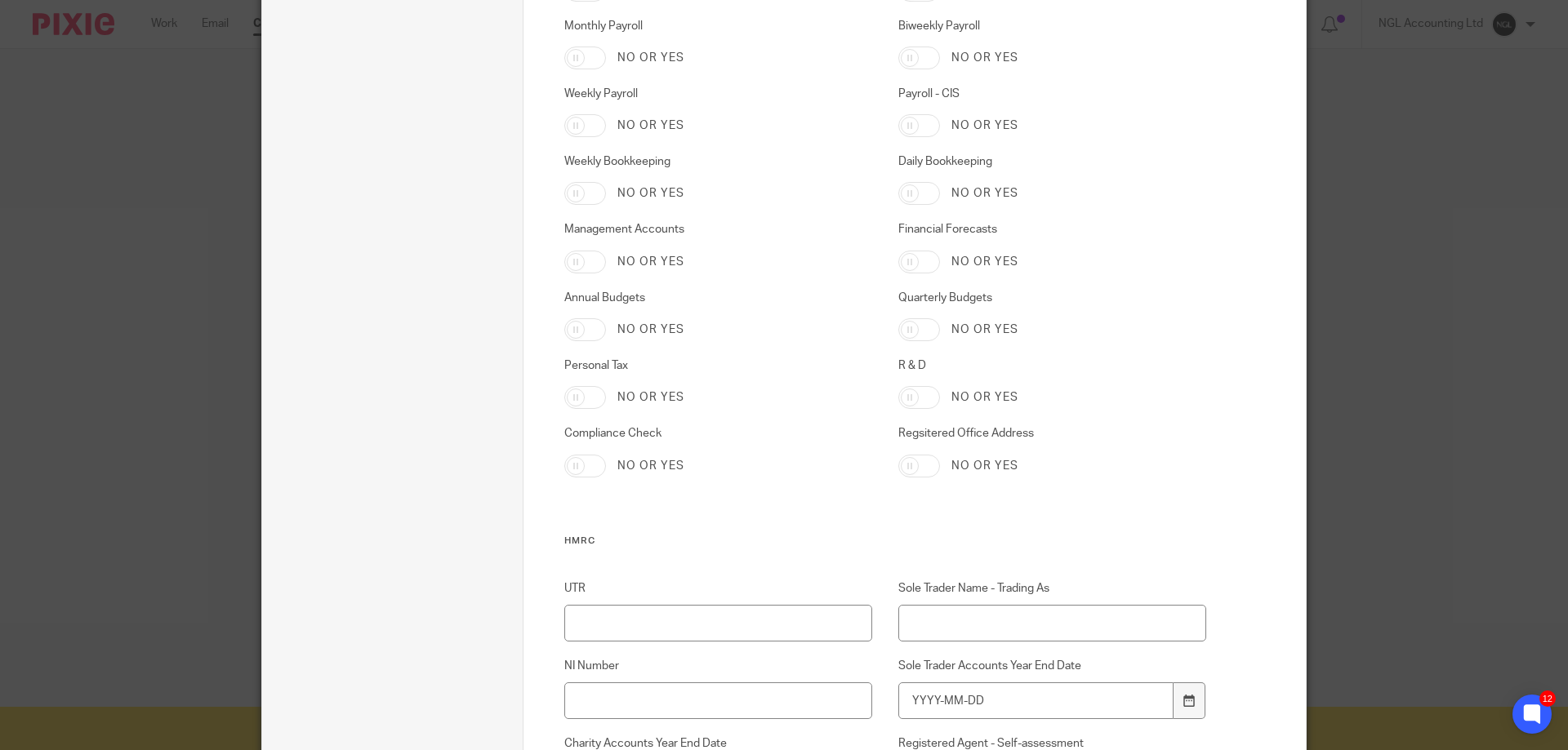
scroll to position [898, 0]
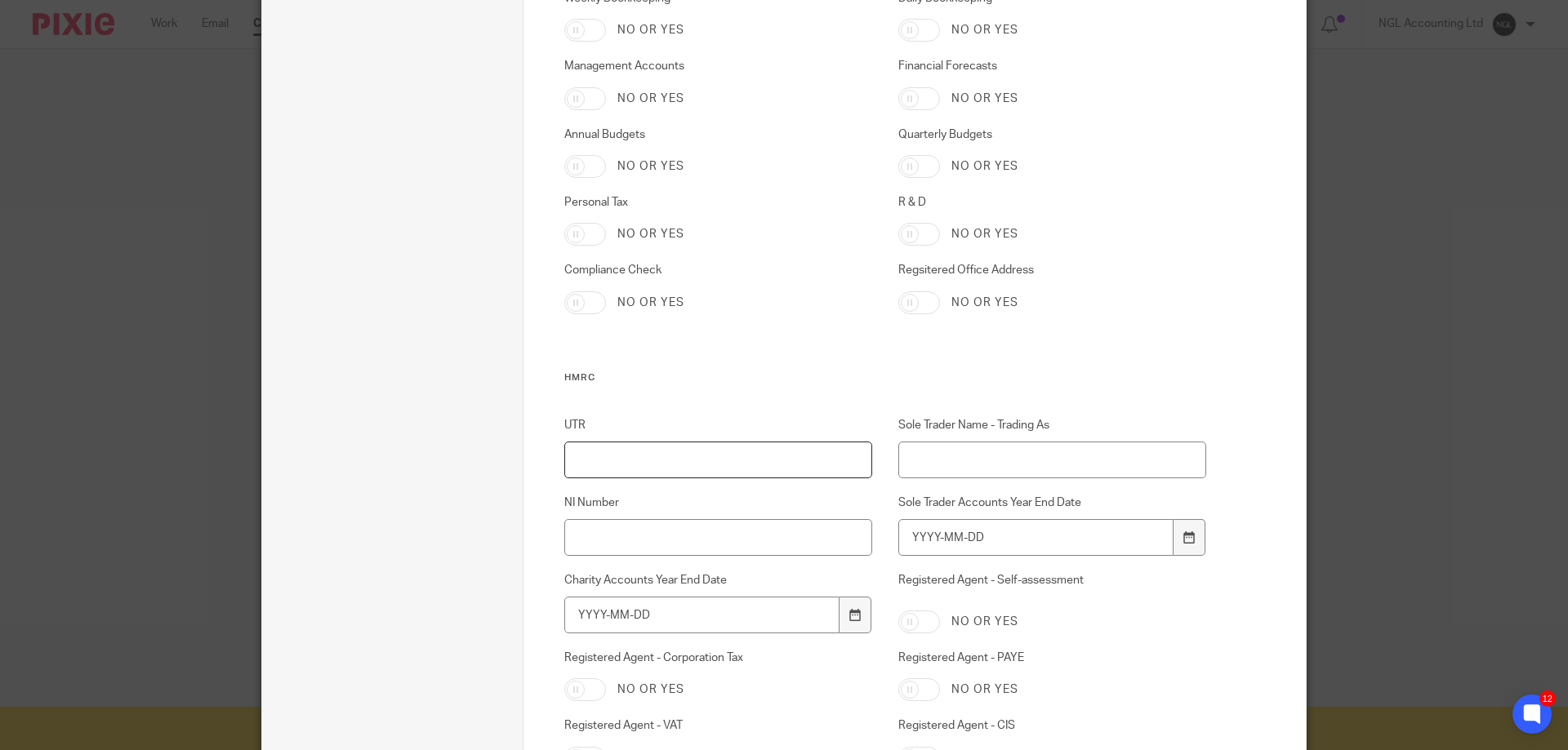
click at [700, 462] on input "UTR" at bounding box center [718, 459] width 309 height 36
click at [645, 466] on input "UTR" at bounding box center [718, 459] width 309 height 36
paste input "1546656833"
type input "1546656833"
click at [693, 533] on input "NI Number" at bounding box center [718, 537] width 309 height 36
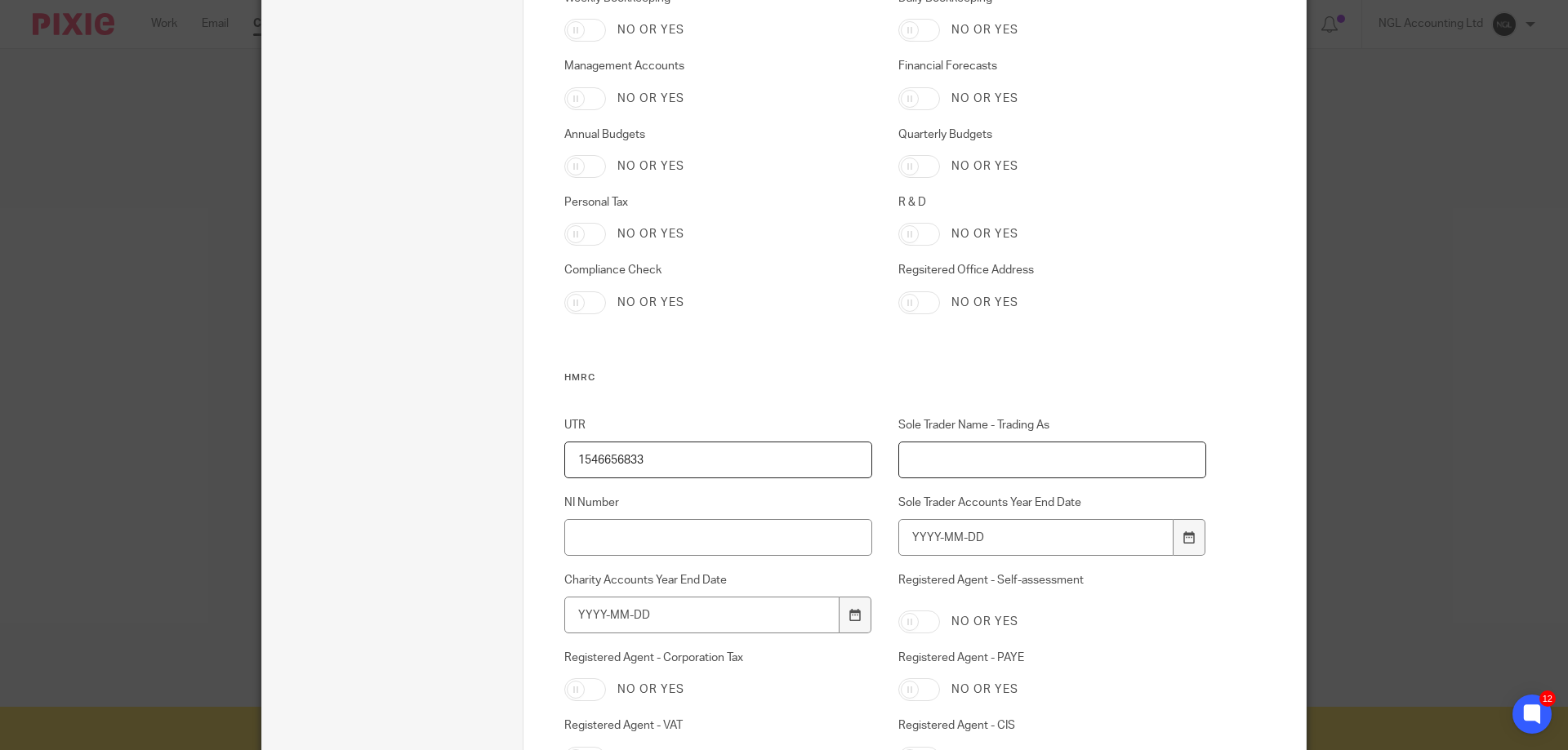
click at [935, 460] on input "Sole Trader Name - Trading As" at bounding box center [1052, 459] width 309 height 36
click at [921, 465] on input "Sole Trader Name - Trading As" at bounding box center [1052, 459] width 309 height 36
paste input "Ecosse Electrical Services"
type input "Ecosse Electrical Services"
click at [978, 539] on input "Sole Trader Accounts Year End Date" at bounding box center [1036, 537] width 276 height 36
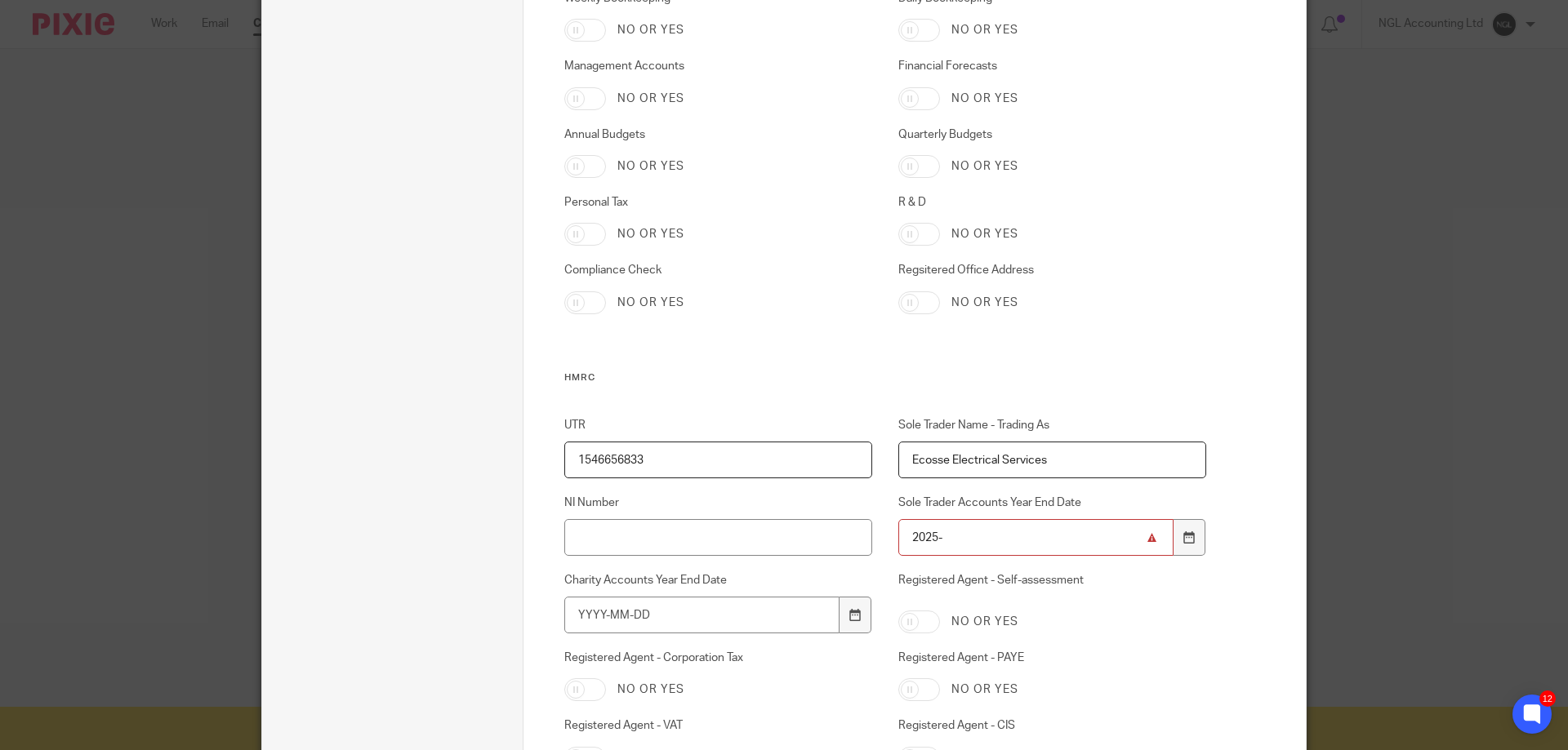
click at [1054, 542] on input "2025-" at bounding box center [1036, 537] width 276 height 36
click at [1186, 537] on icon at bounding box center [1189, 537] width 12 height 12
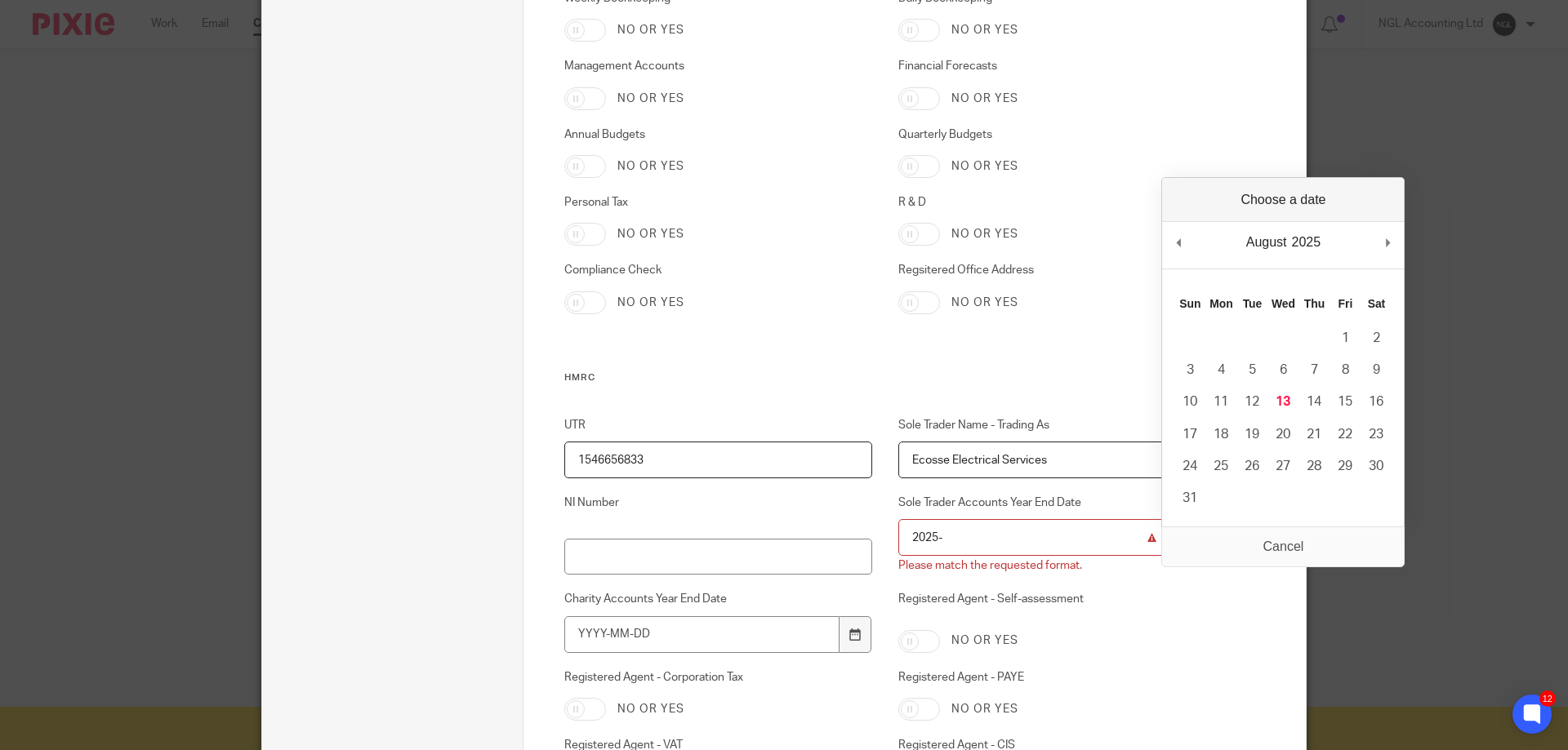
click at [1010, 539] on input "2025-" at bounding box center [1036, 537] width 276 height 36
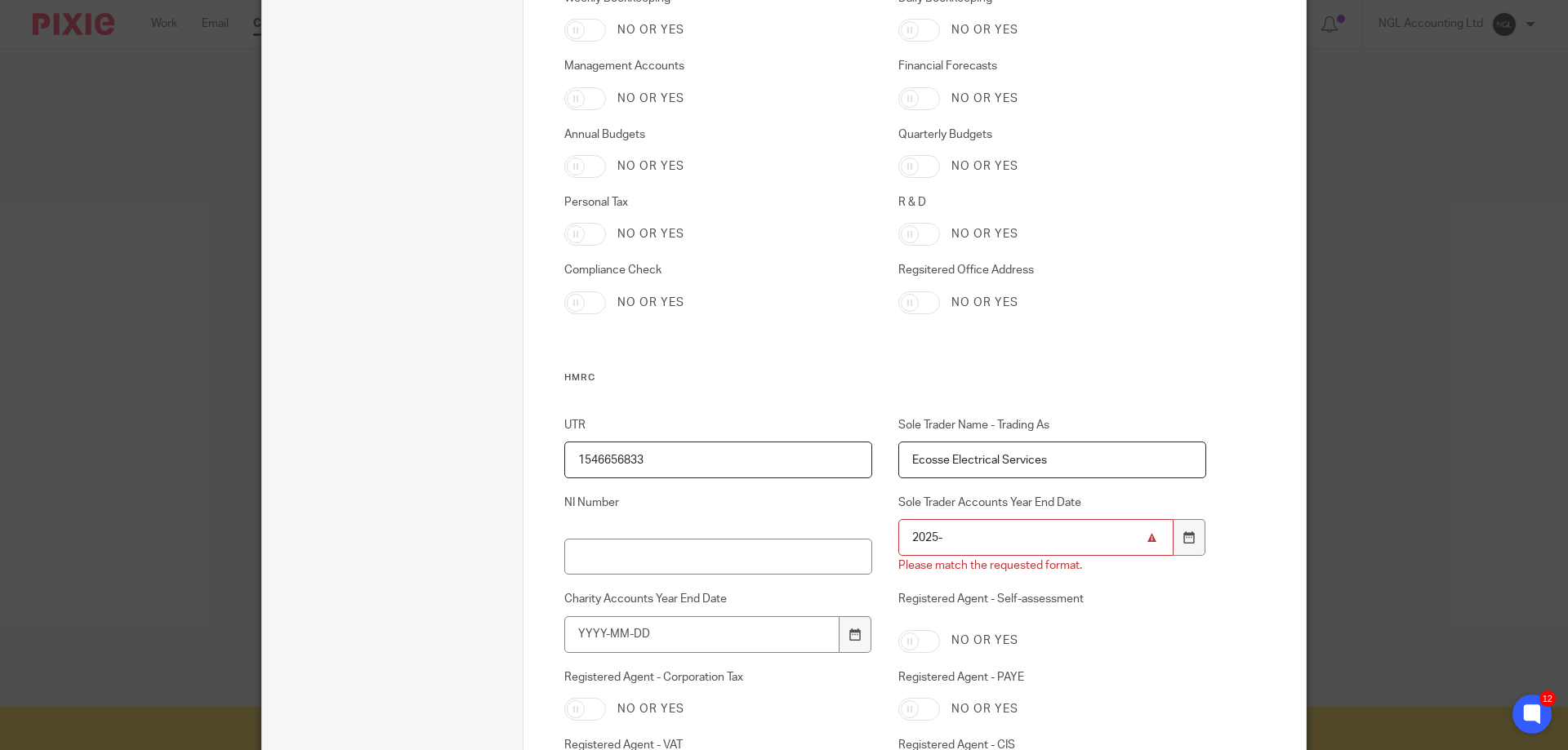
click at [1010, 539] on input "2025-" at bounding box center [1036, 537] width 276 height 36
type input "2026"
drag, startPoint x: 1115, startPoint y: 617, endPoint x: 1131, endPoint y: 610, distance: 17.5
click at [1121, 616] on label "Registered Agent - Self-assessment" at bounding box center [1052, 604] width 309 height 27
click at [940, 630] on input "Registered Agent - Self-assessment" at bounding box center [919, 641] width 41 height 23
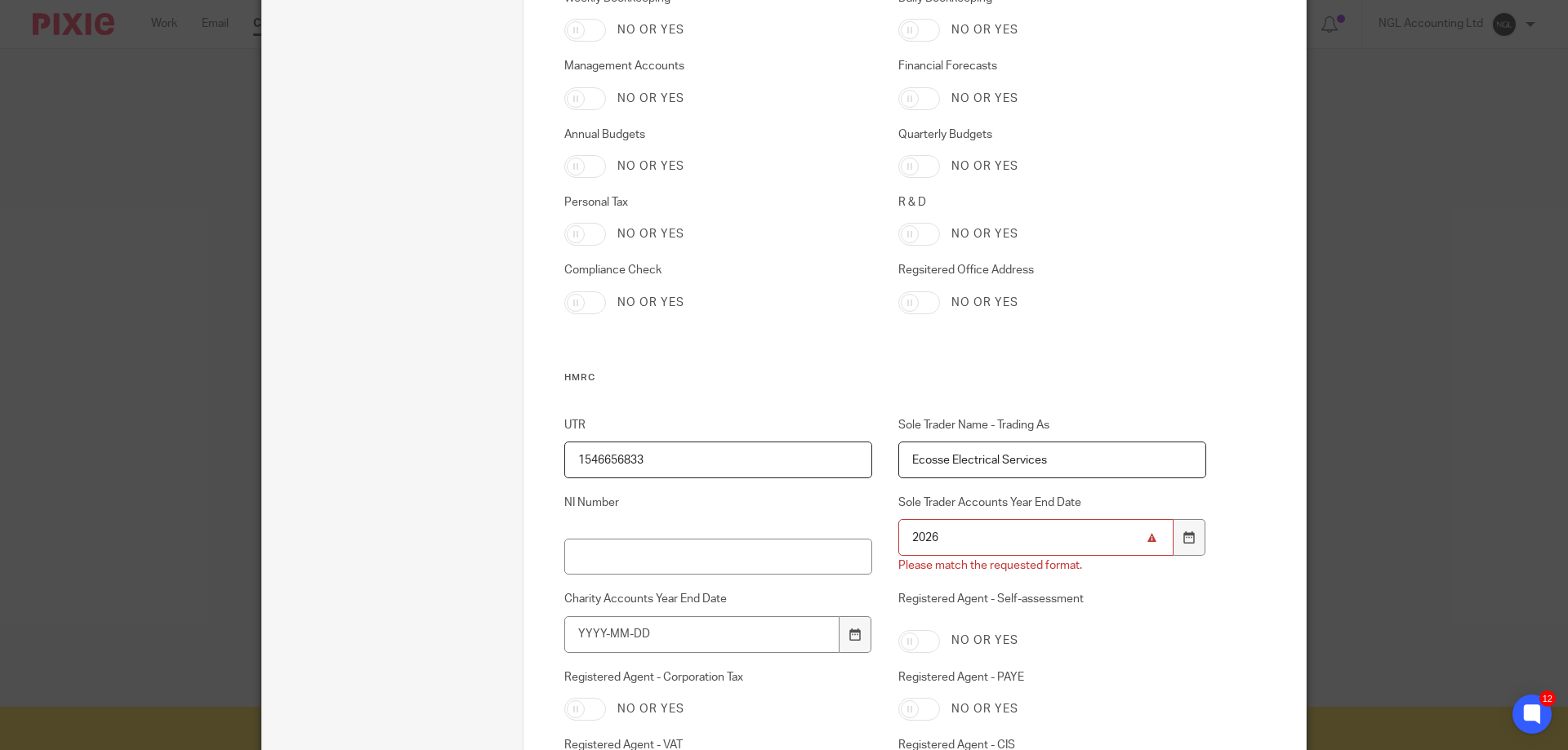
checkbox input "true"
drag, startPoint x: 988, startPoint y: 540, endPoint x: 890, endPoint y: 544, distance: 98.1
click at [884, 545] on div "Sole Trader Accounts Year End Date 2026 Please match the requested format." at bounding box center [1039, 535] width 334 height 81
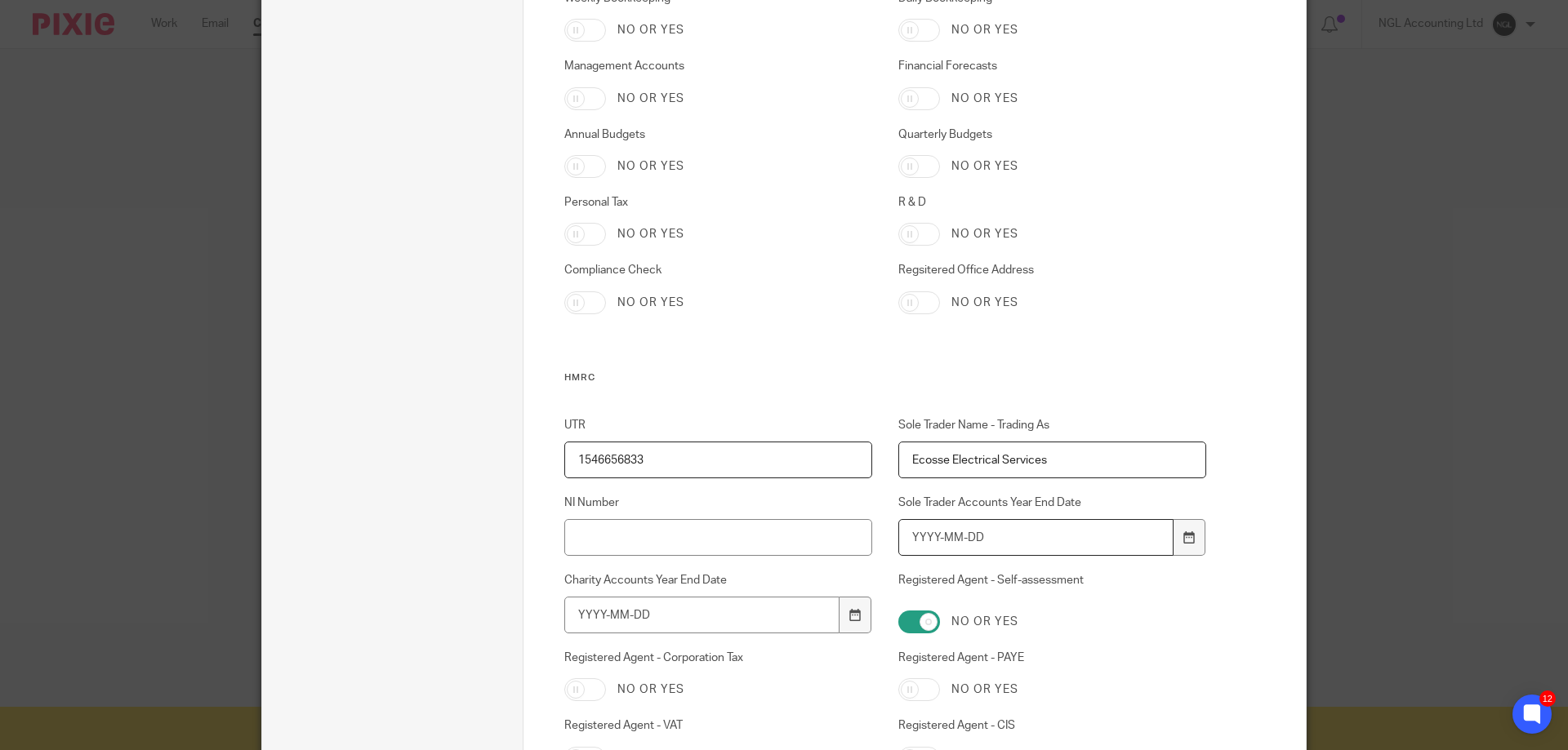
scroll to position [980, 0]
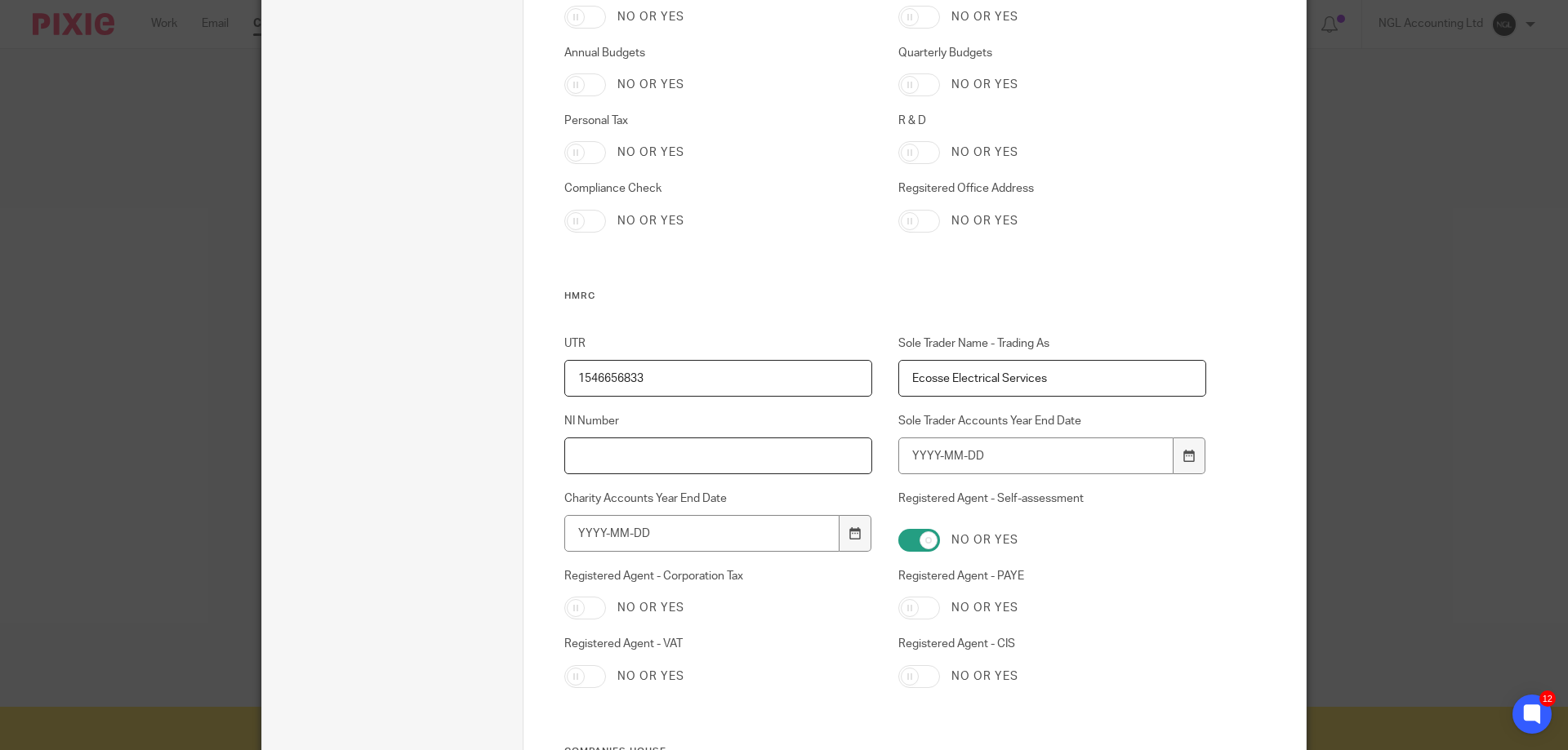
click at [583, 458] on input "NI Number" at bounding box center [718, 455] width 309 height 36
click at [652, 457] on input "NI Number" at bounding box center [718, 455] width 309 height 36
paste input "NR806528D"
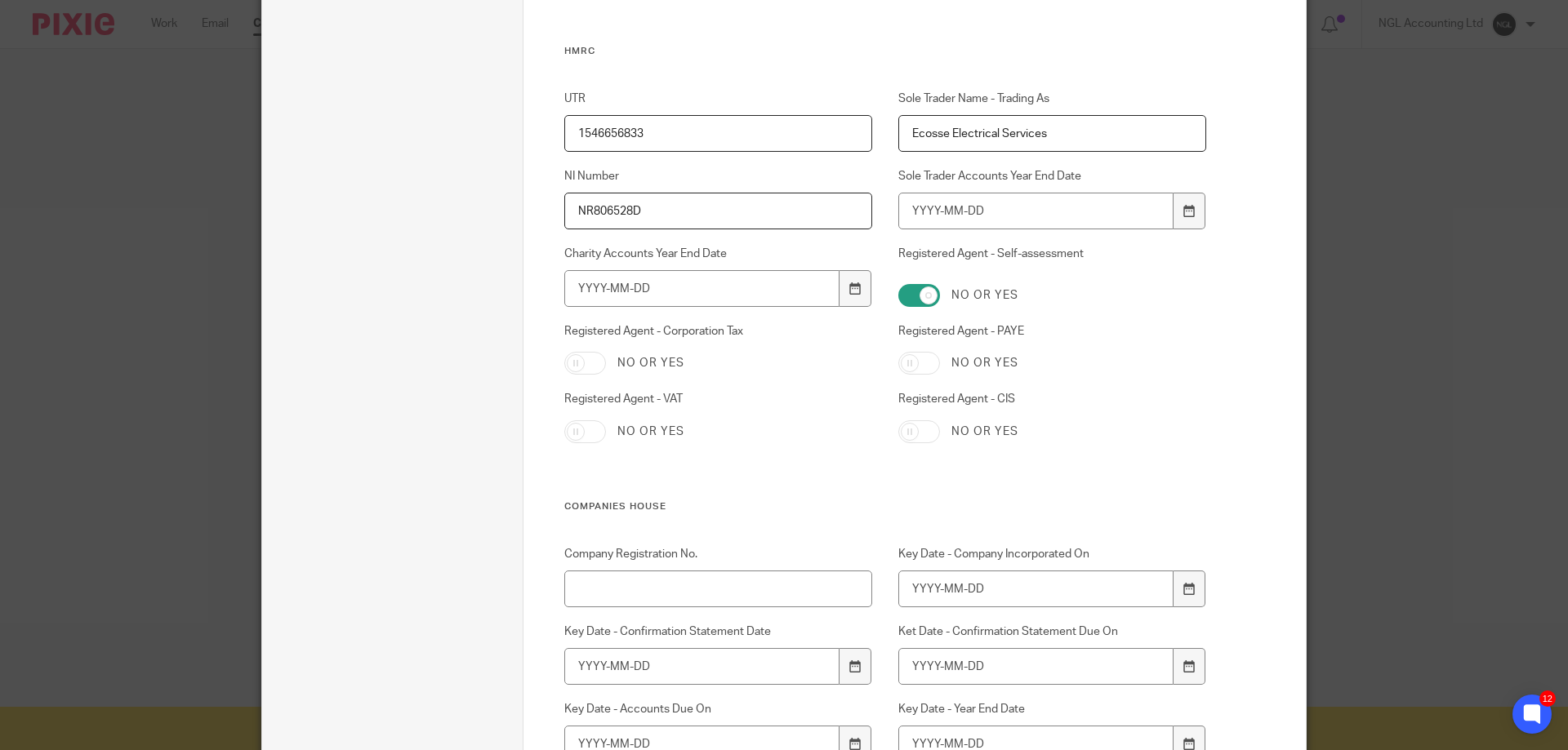
type input "NR806528D"
click at [921, 298] on input "Registered Agent - Self-assessment" at bounding box center [919, 295] width 41 height 23
checkbox input "false"
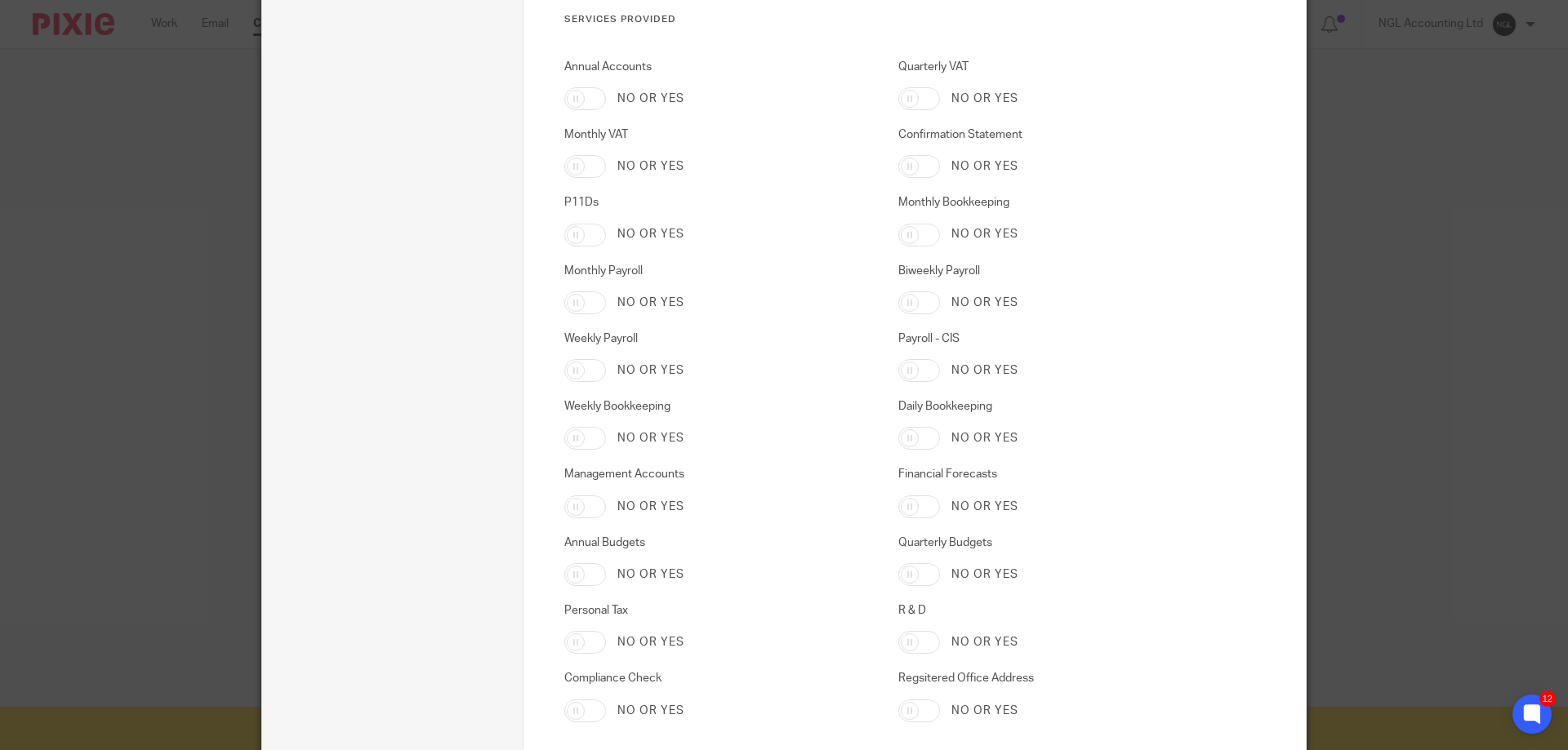
scroll to position [408, 0]
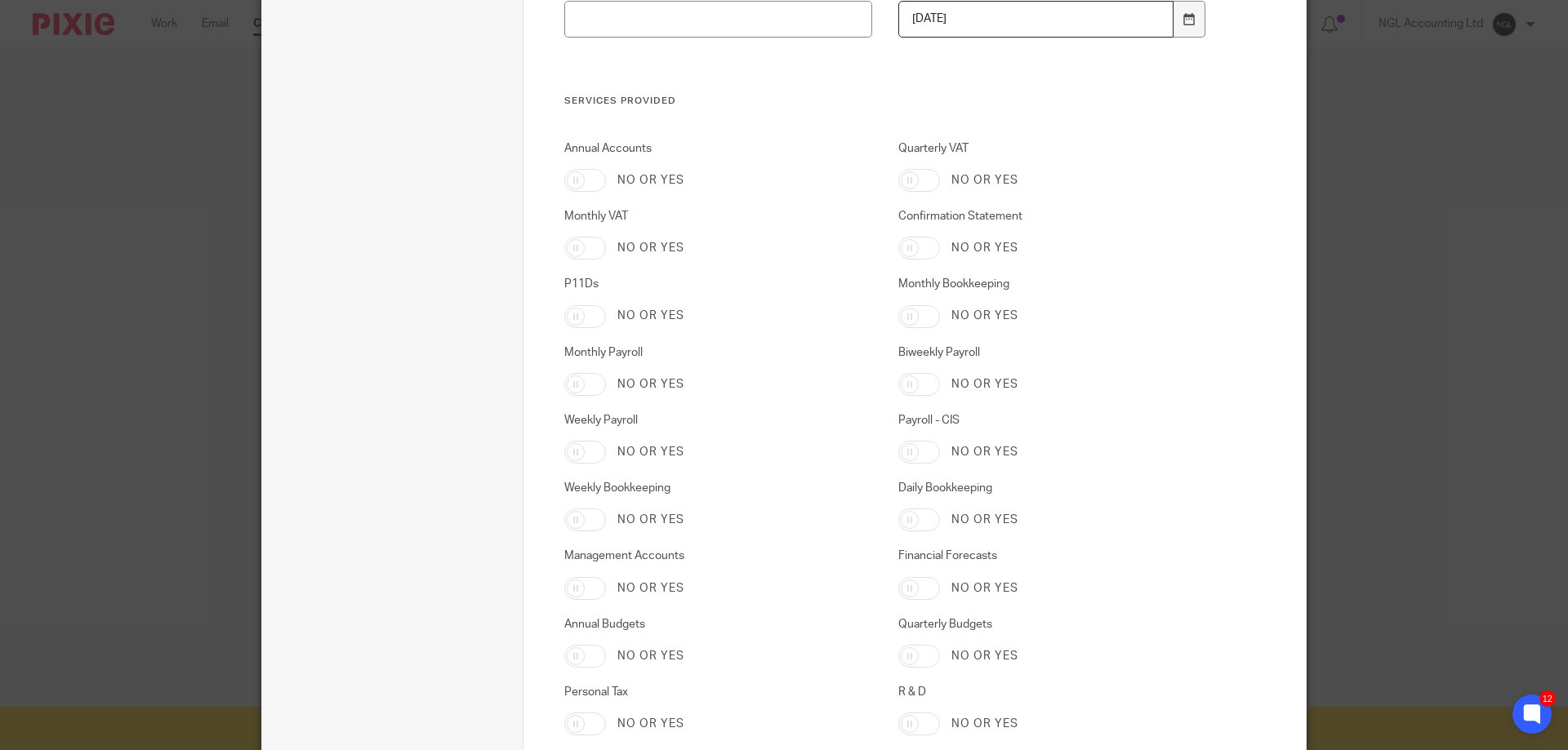
drag, startPoint x: 573, startPoint y: 180, endPoint x: 584, endPoint y: 180, distance: 11.0
click at [573, 180] on input "Annual Accounts" at bounding box center [585, 179] width 41 height 23
checkbox input "true"
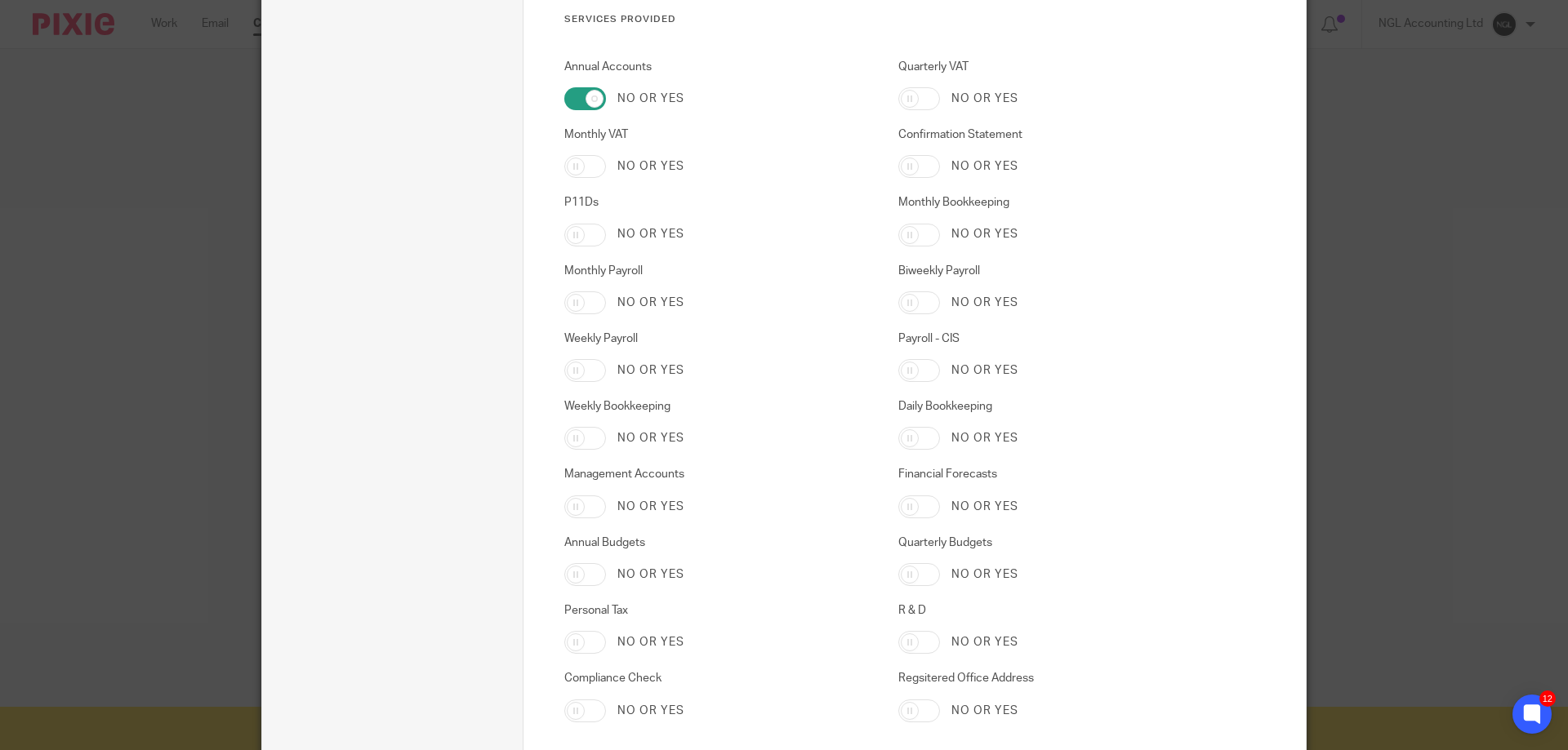
click at [569, 641] on input "Personal Tax" at bounding box center [585, 642] width 41 height 23
checkbox input "true"
click at [905, 239] on input "Monthly Bookkeeping" at bounding box center [919, 235] width 41 height 23
checkbox input "true"
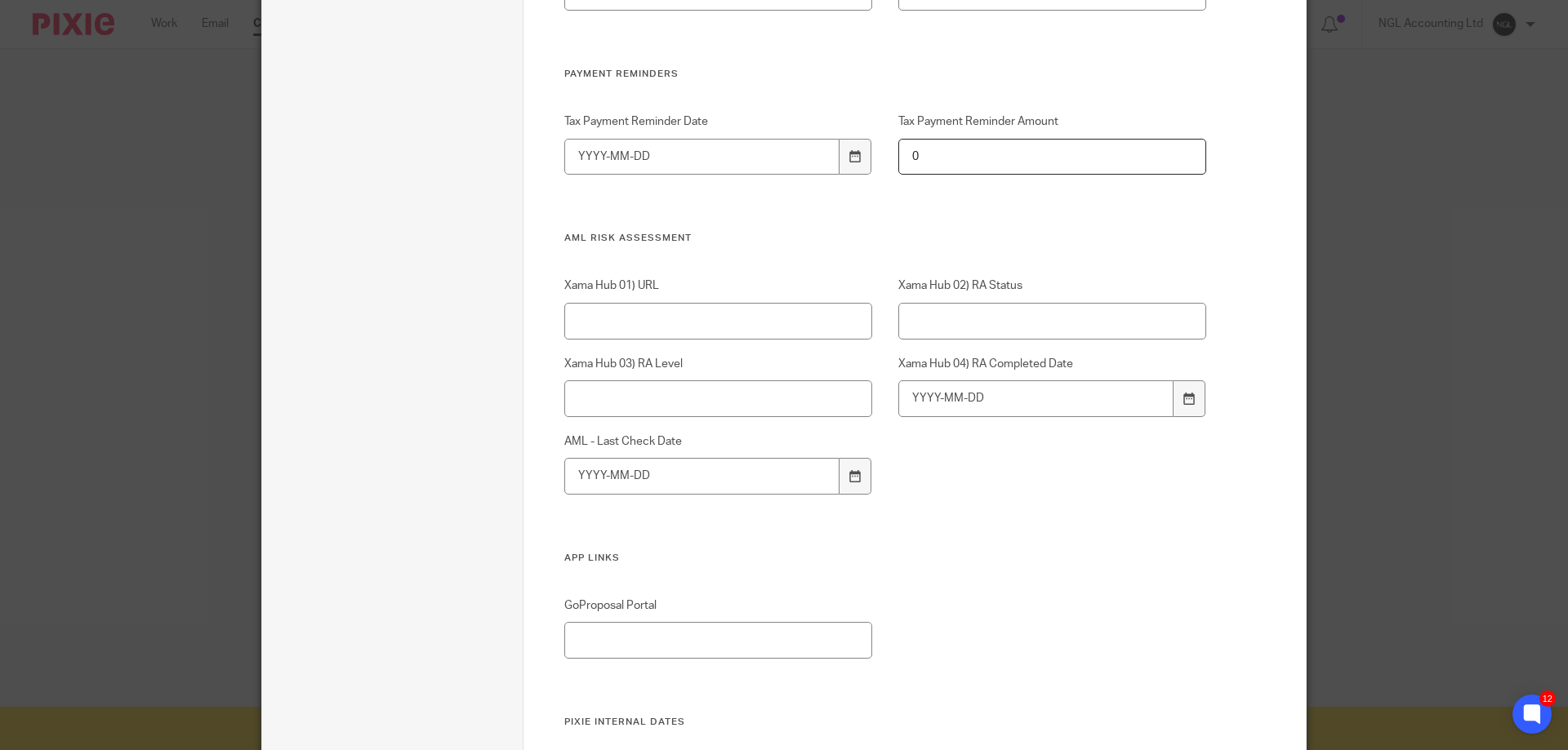
scroll to position [3128, 0]
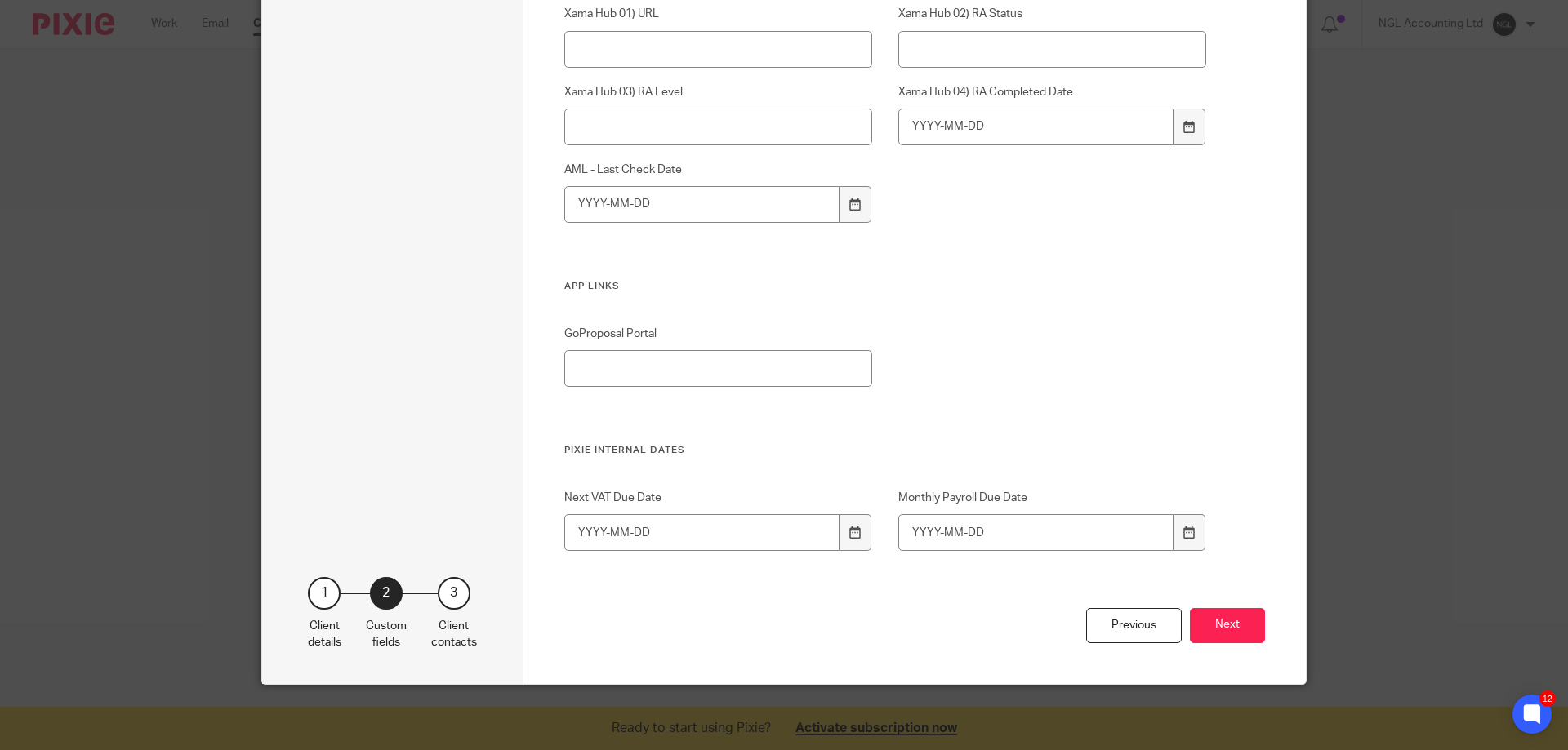
click at [1220, 619] on button "Next" at bounding box center [1228, 626] width 75 height 35
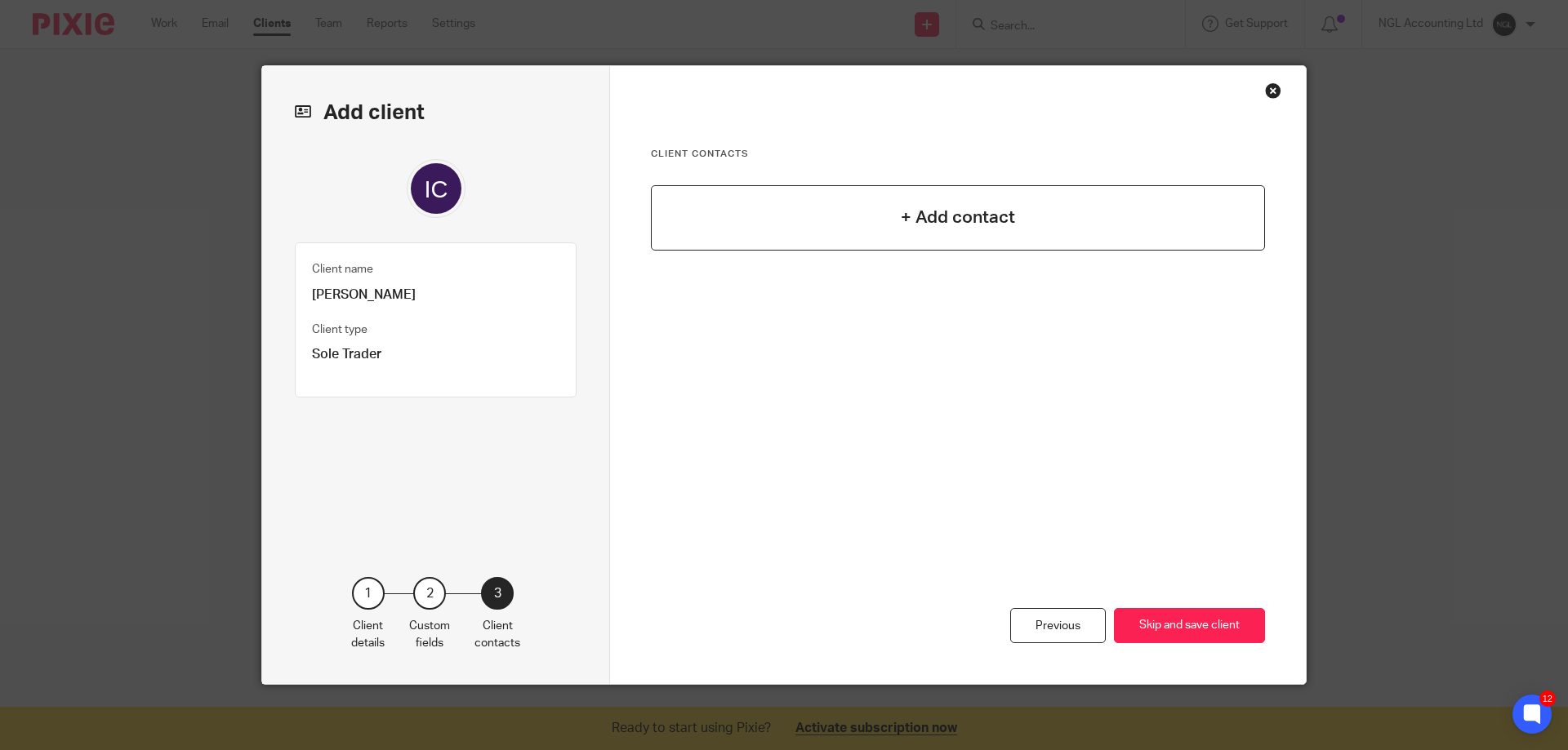
click at [900, 214] on h4 "+ Add contact" at bounding box center [958, 218] width 114 height 26
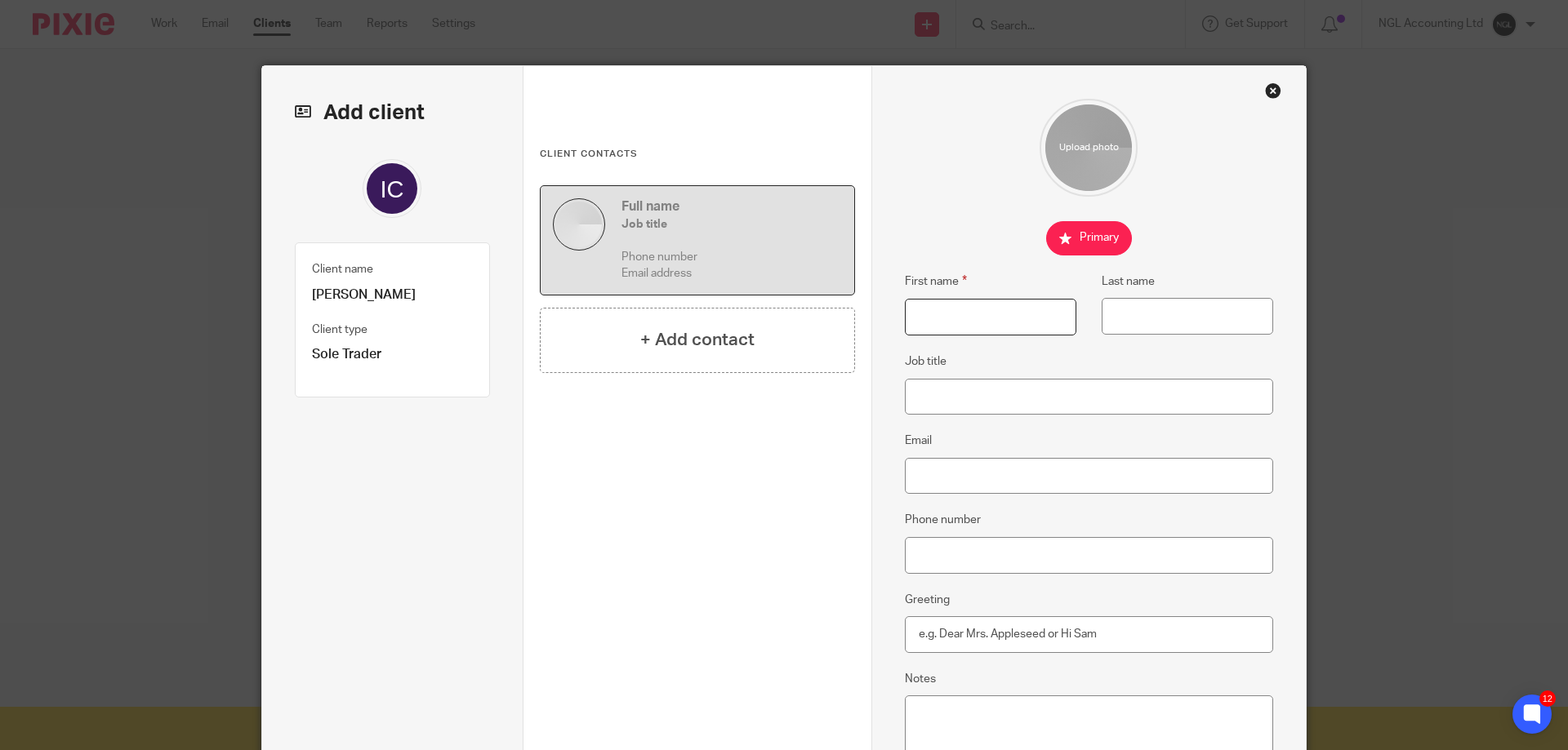
click at [925, 325] on input "First name" at bounding box center [991, 316] width 172 height 36
type input "Iain"
click at [1172, 323] on input "Last name" at bounding box center [1187, 315] width 172 height 36
type input "C"
drag, startPoint x: 1014, startPoint y: 318, endPoint x: 900, endPoint y: 319, distance: 114.0
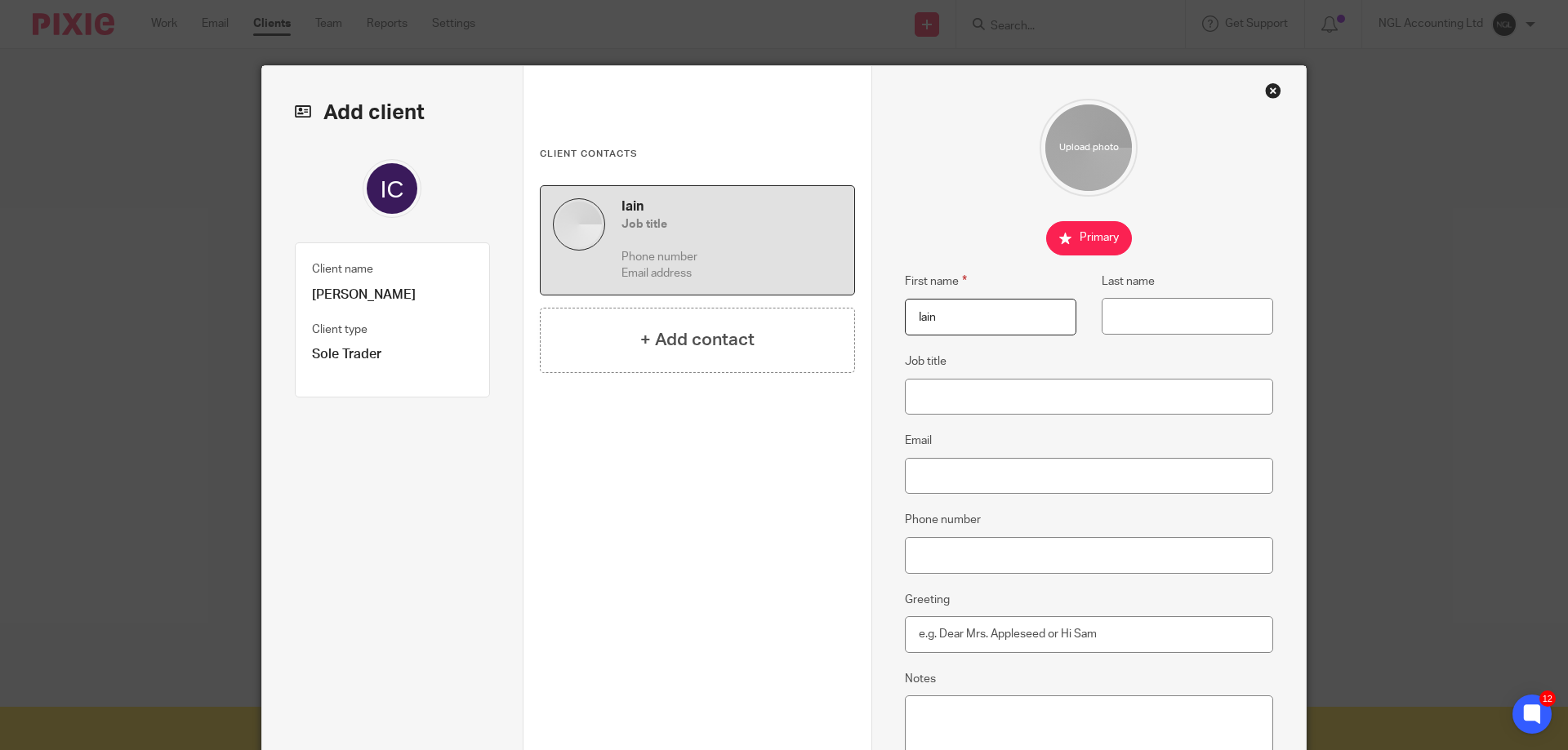
click at [905, 319] on input "Iain" at bounding box center [991, 316] width 172 height 36
click at [1268, 93] on div "Close this dialog window" at bounding box center [1273, 91] width 17 height 17
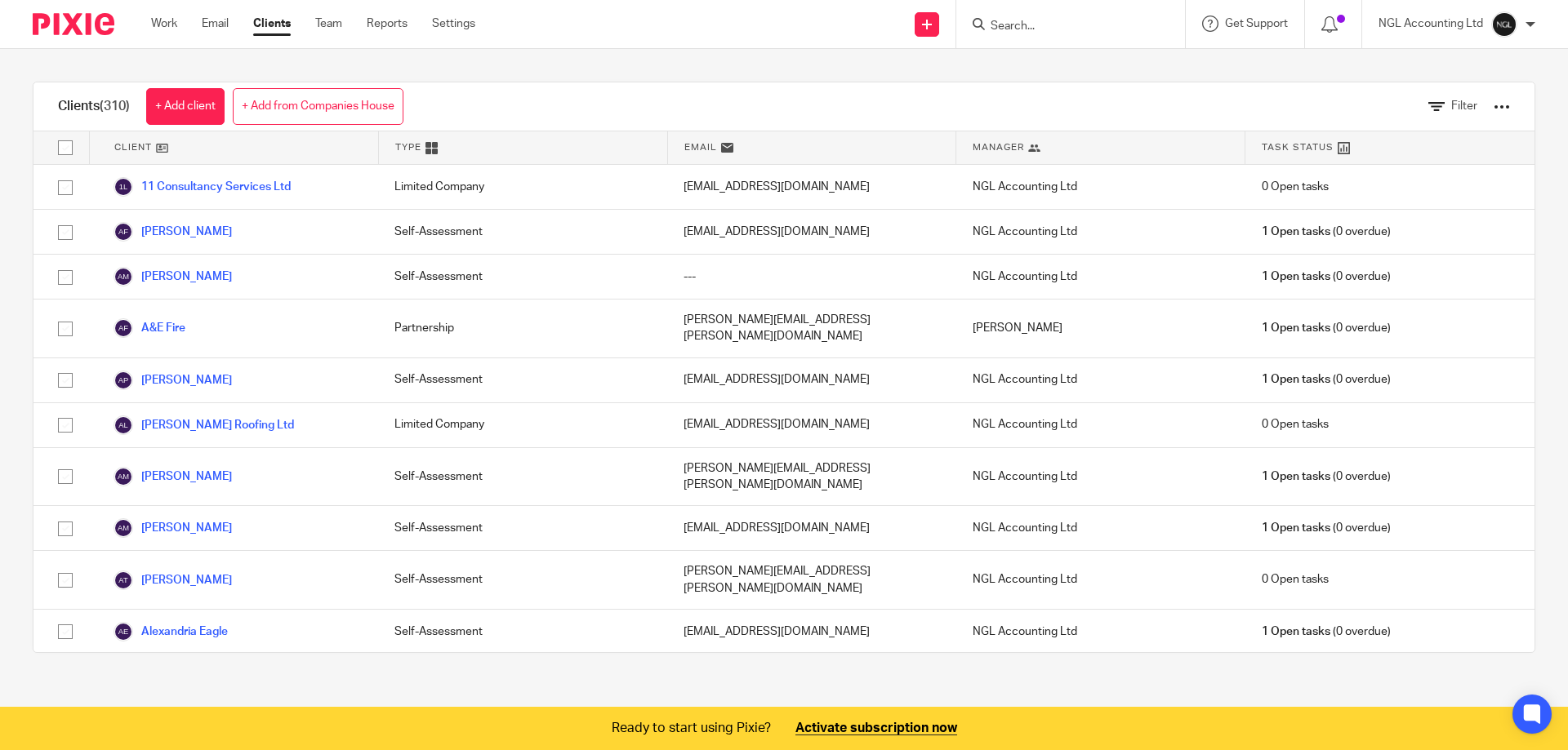
click at [1008, 20] on input "Search" at bounding box center [1062, 27] width 147 height 15
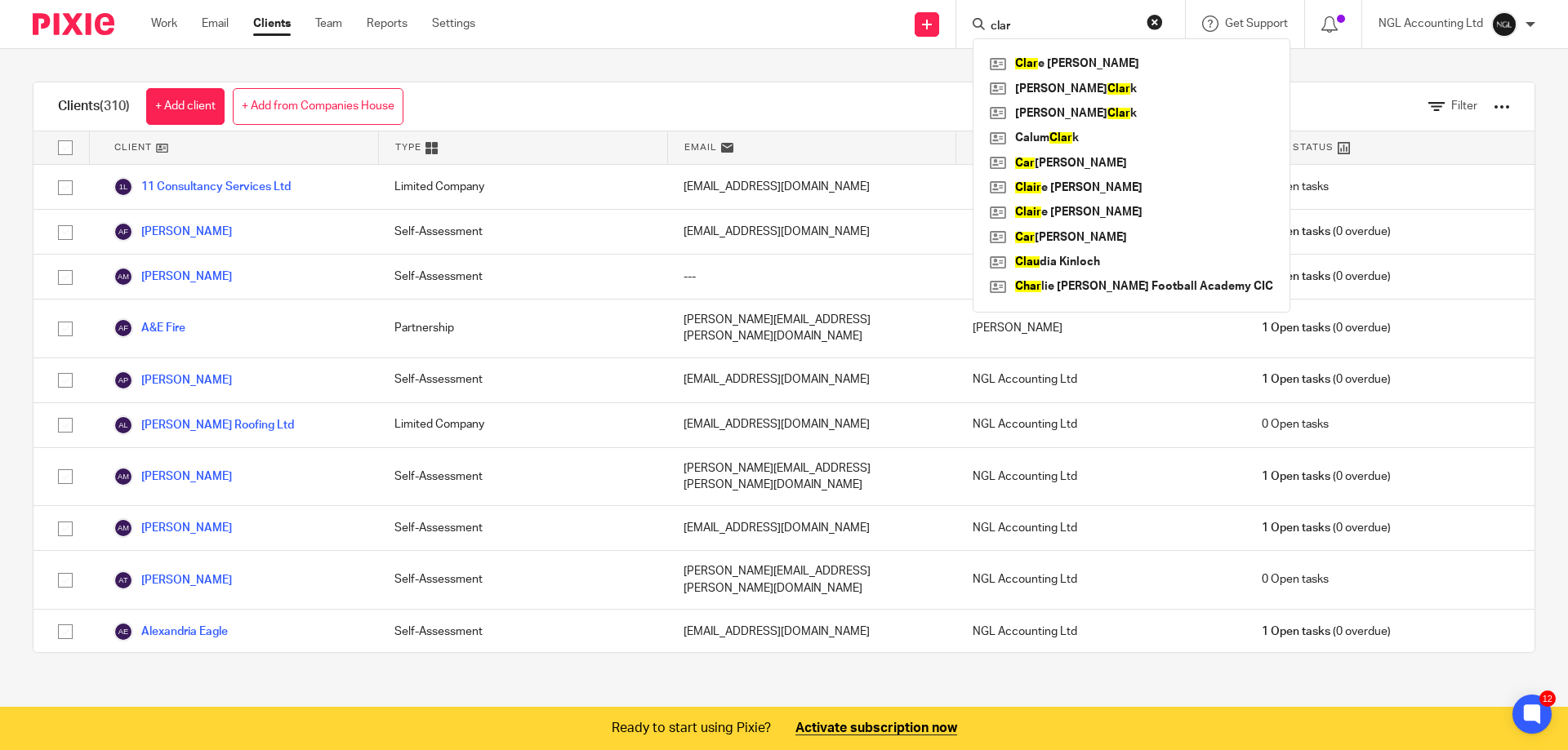
click button "submit" at bounding box center [0, 0] width 0 height 0
click at [1021, 26] on input "clar" at bounding box center [1062, 27] width 147 height 15
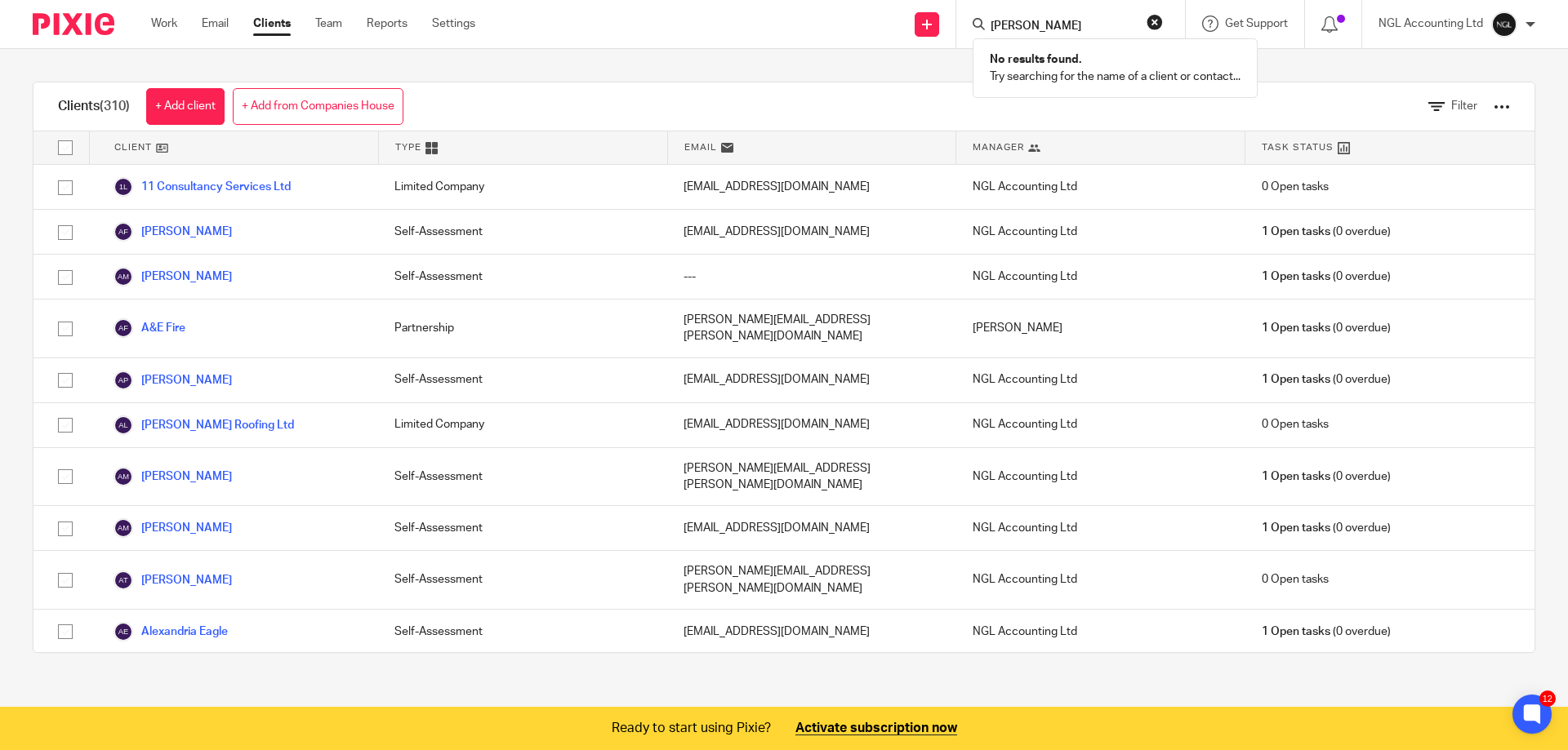
type input "clarkson"
click button "submit" at bounding box center [0, 0] width 0 height 0
click at [181, 104] on link "+ Add client" at bounding box center [185, 105] width 79 height 36
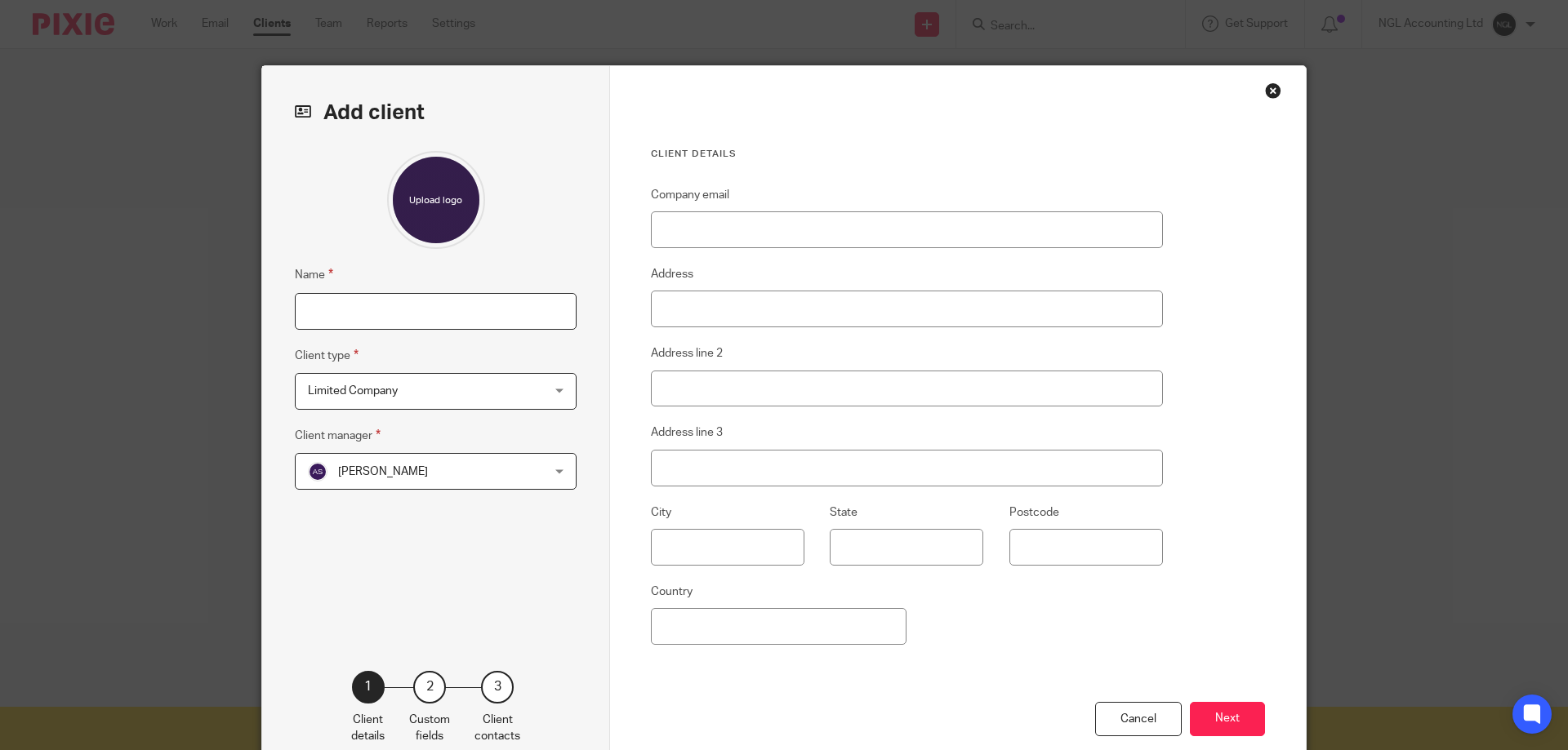
click at [327, 306] on input "Name" at bounding box center [436, 310] width 282 height 36
type input "Iain Clarkson"
click at [510, 386] on span "Limited Company" at bounding box center [414, 390] width 214 height 34
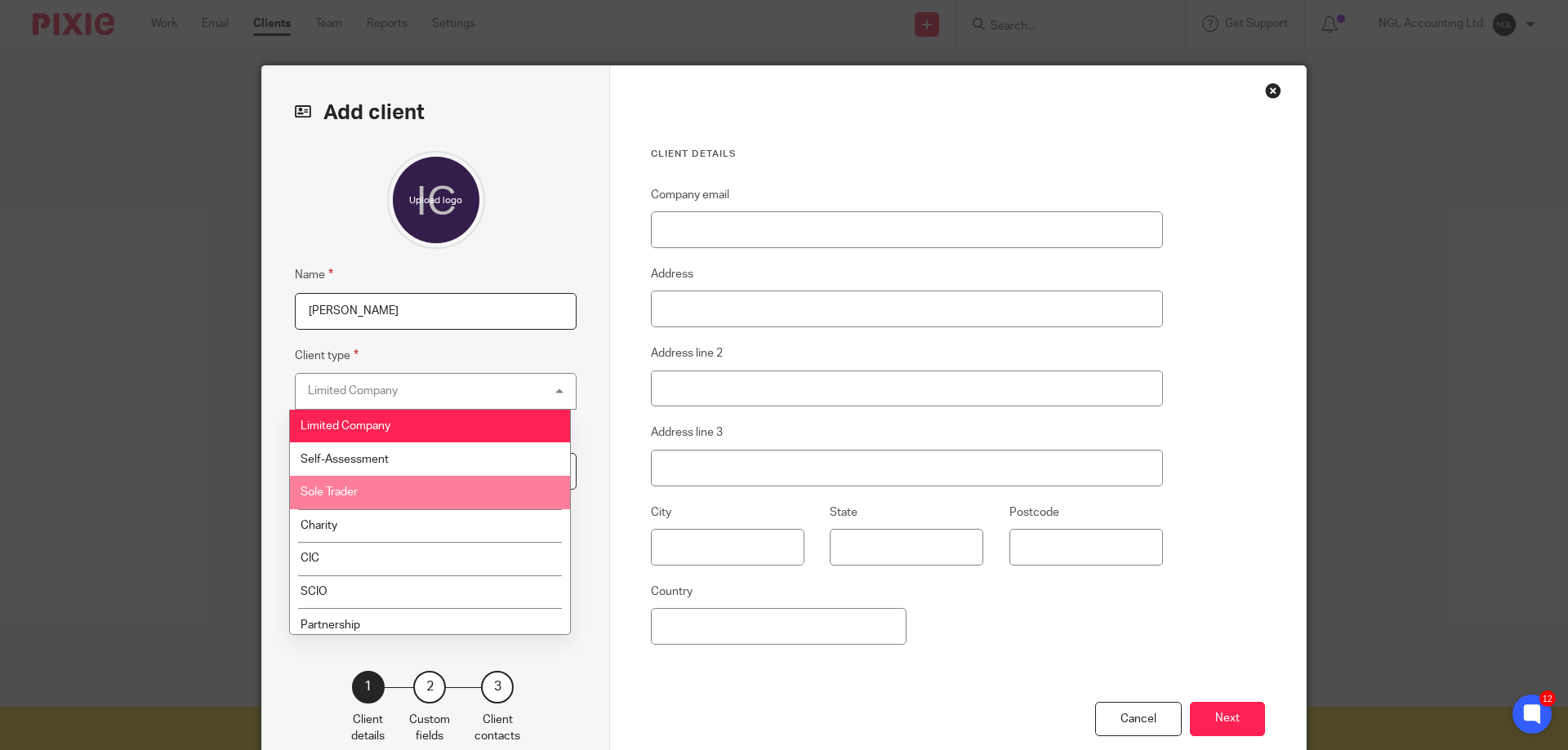
click at [416, 490] on li "Sole Trader" at bounding box center [430, 493] width 280 height 34
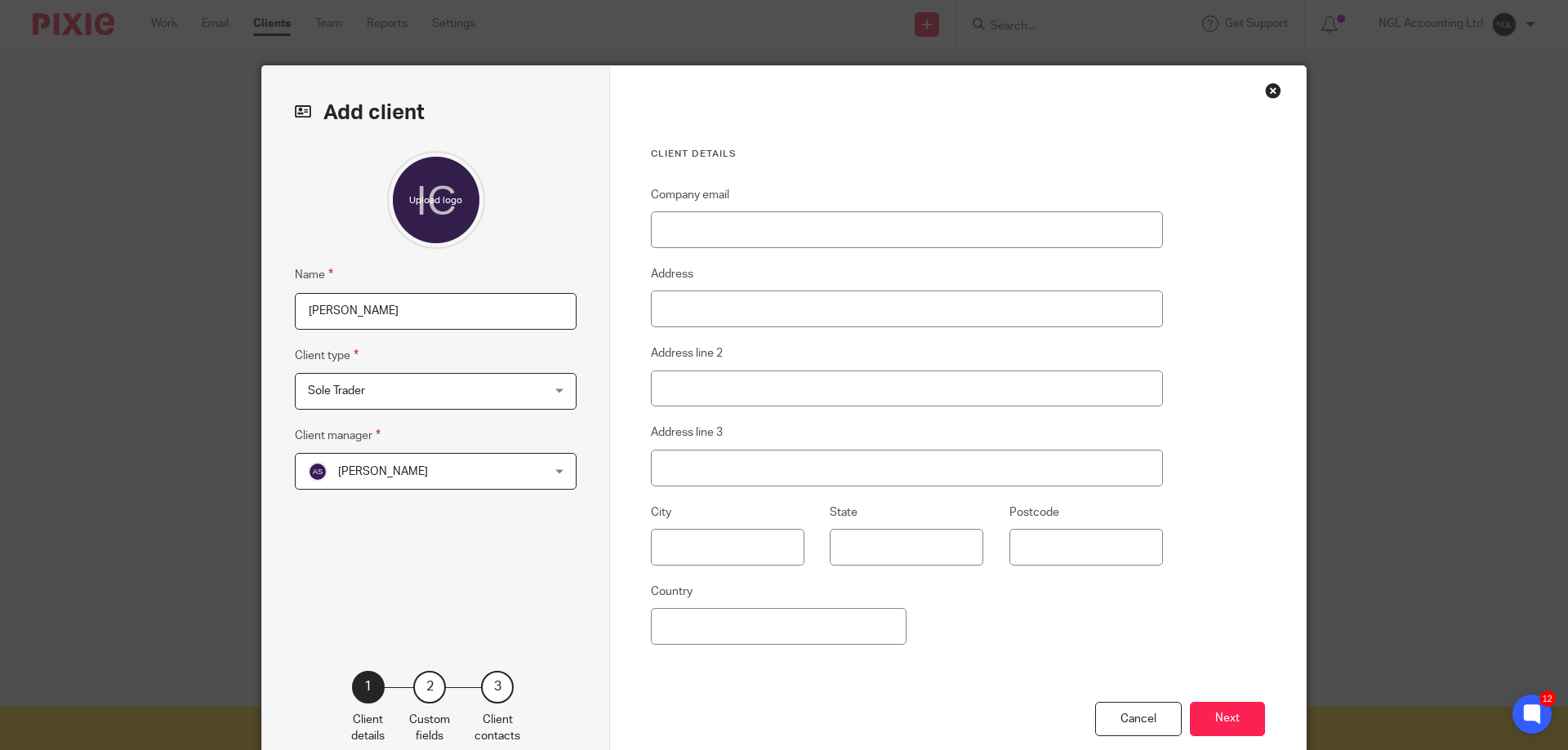
click at [471, 484] on span "[PERSON_NAME]" at bounding box center [414, 470] width 214 height 34
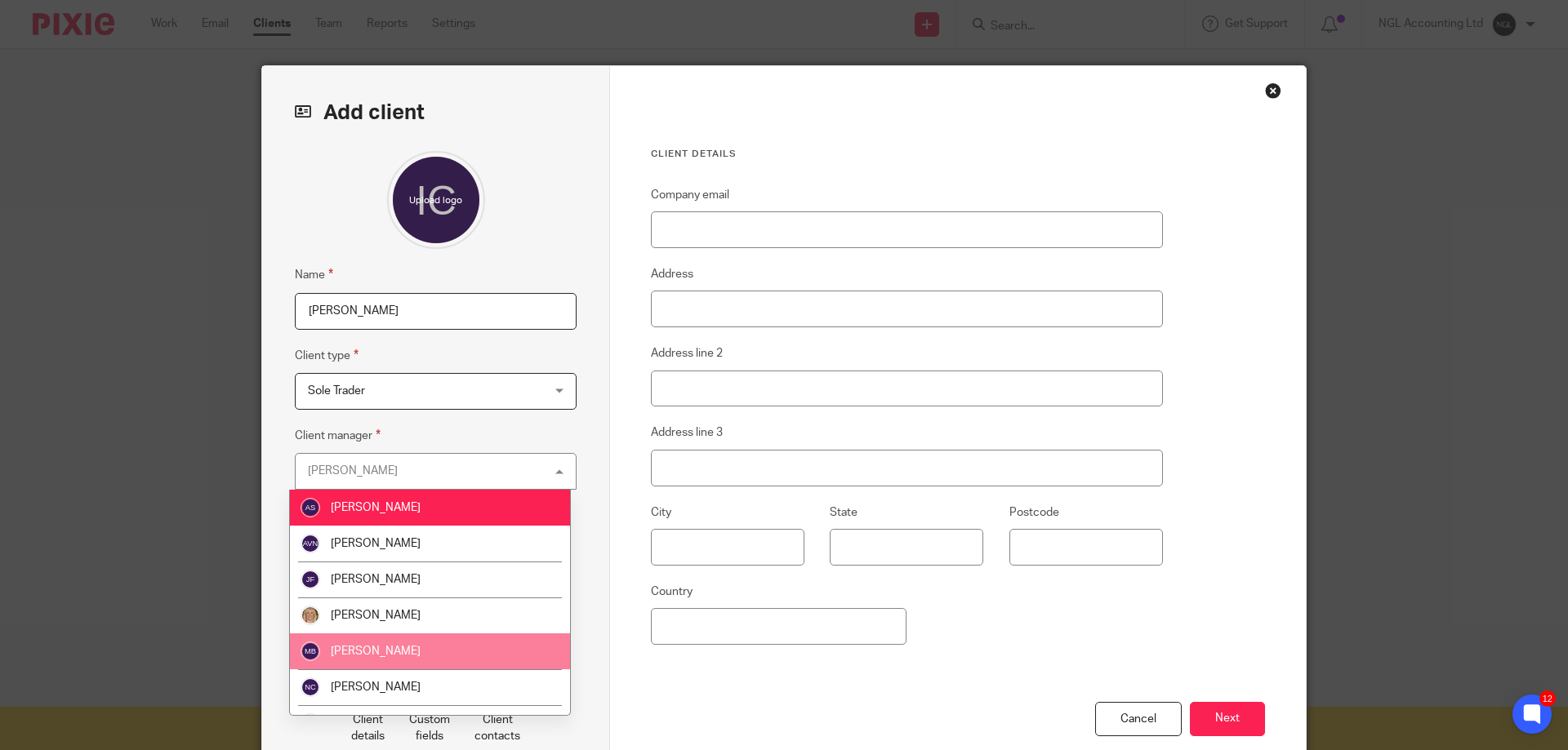
scroll to position [62, 0]
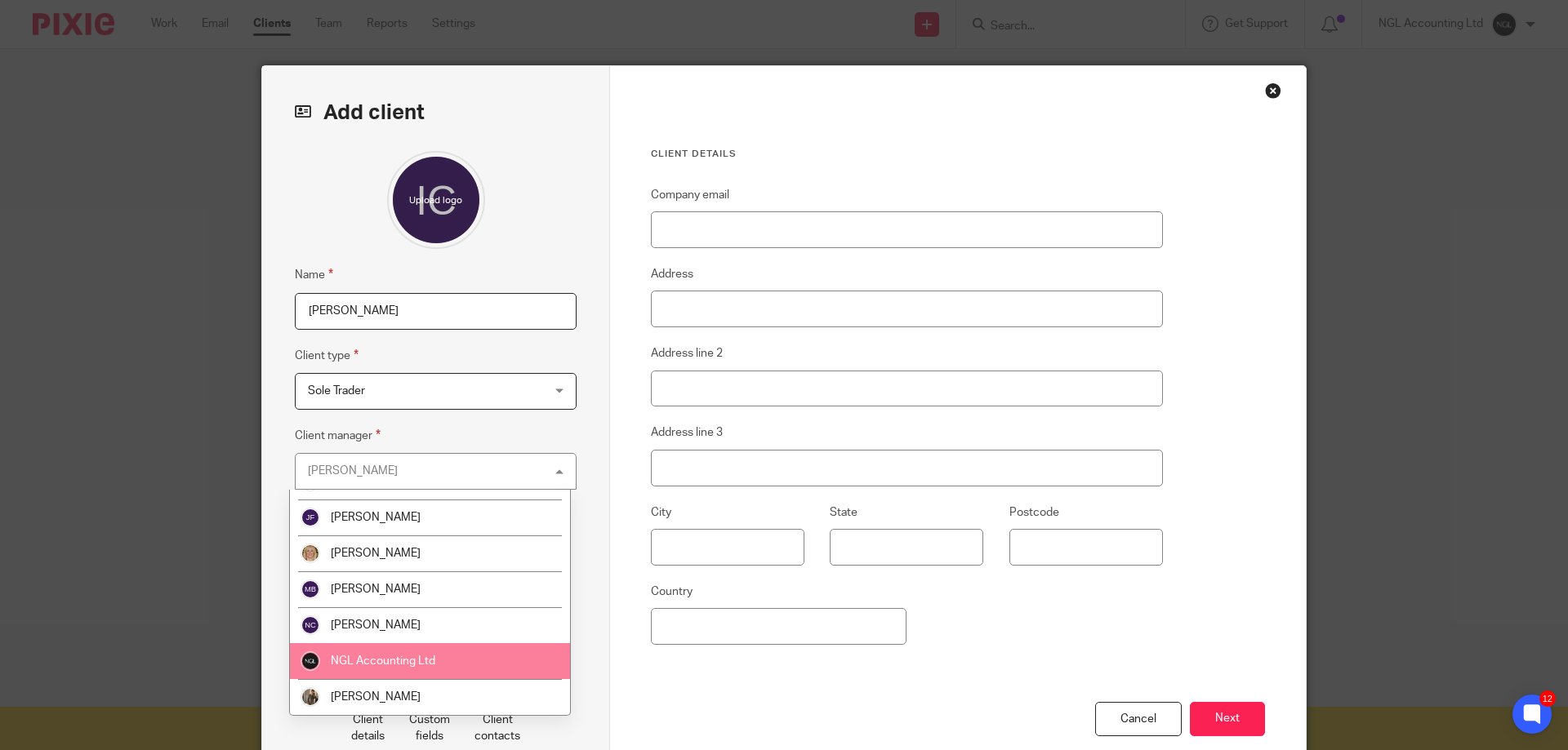
click at [481, 656] on li "NGL Accounting Ltd" at bounding box center [430, 661] width 280 height 35
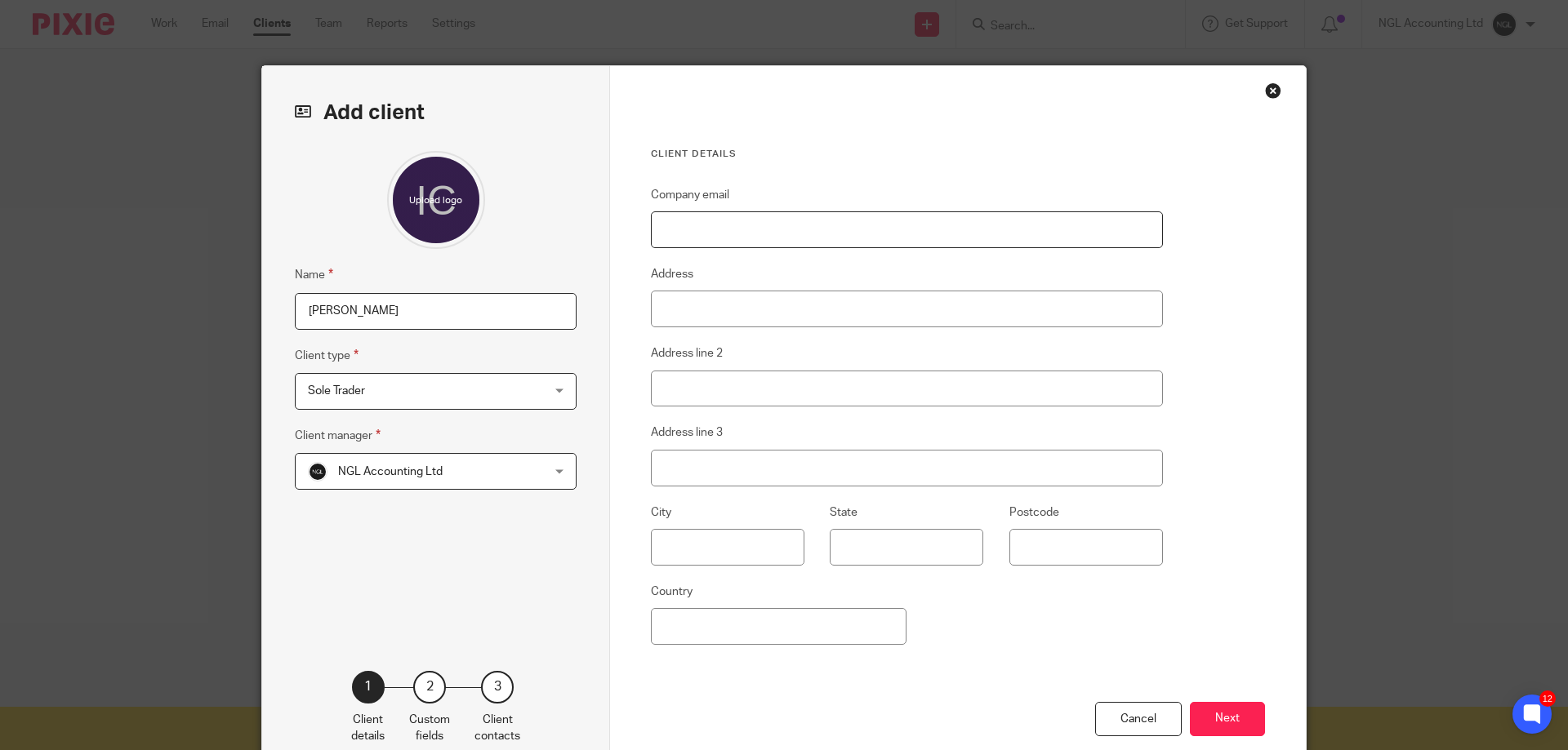
click at [751, 221] on input "Company email" at bounding box center [906, 230] width 512 height 36
click at [730, 244] on input "Company email" at bounding box center [906, 230] width 512 height 36
type input "iain.clarkson69@gmail.com"
click at [680, 305] on input "Address" at bounding box center [906, 308] width 512 height 36
type input "3 ARDESSIE PLACE"
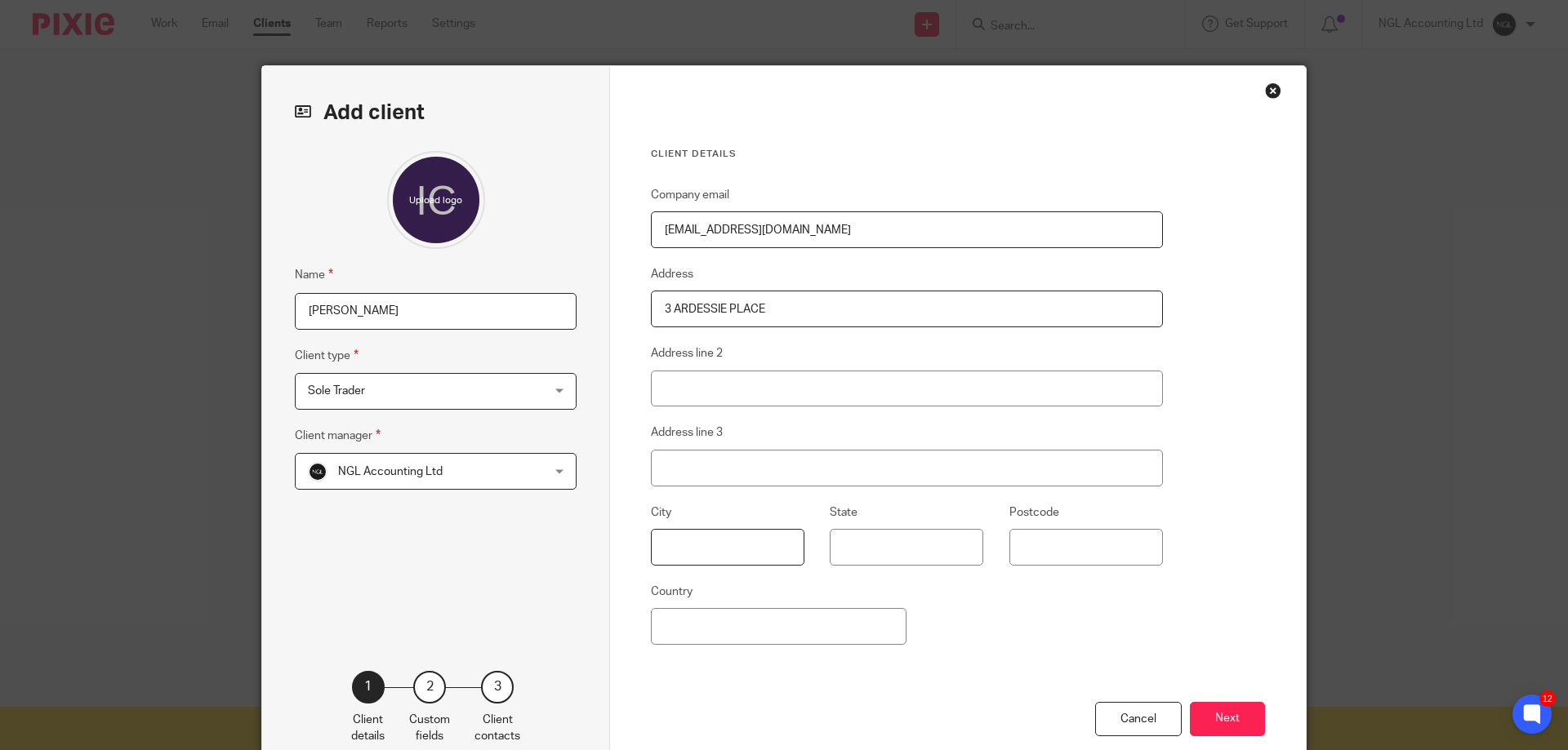
click at [703, 560] on input "text" at bounding box center [728, 547] width 154 height 36
type input "Glasgow"
click at [1043, 544] on input "Postcode" at bounding box center [1087, 547] width 154 height 36
type input "G20 8ER"
click at [736, 634] on input "Country" at bounding box center [778, 626] width 255 height 36
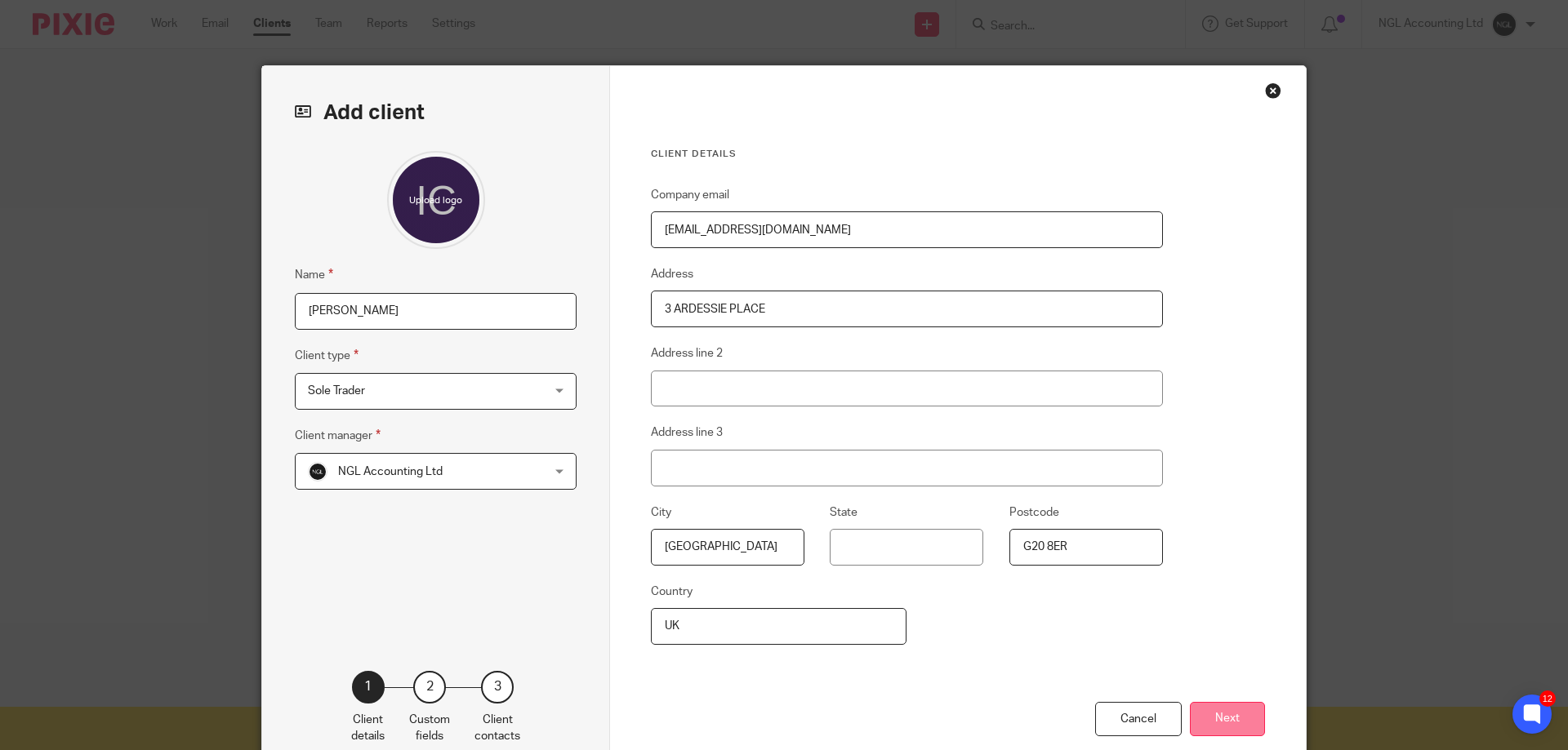
type input "UK"
click at [1209, 724] on button "Next" at bounding box center [1228, 719] width 75 height 35
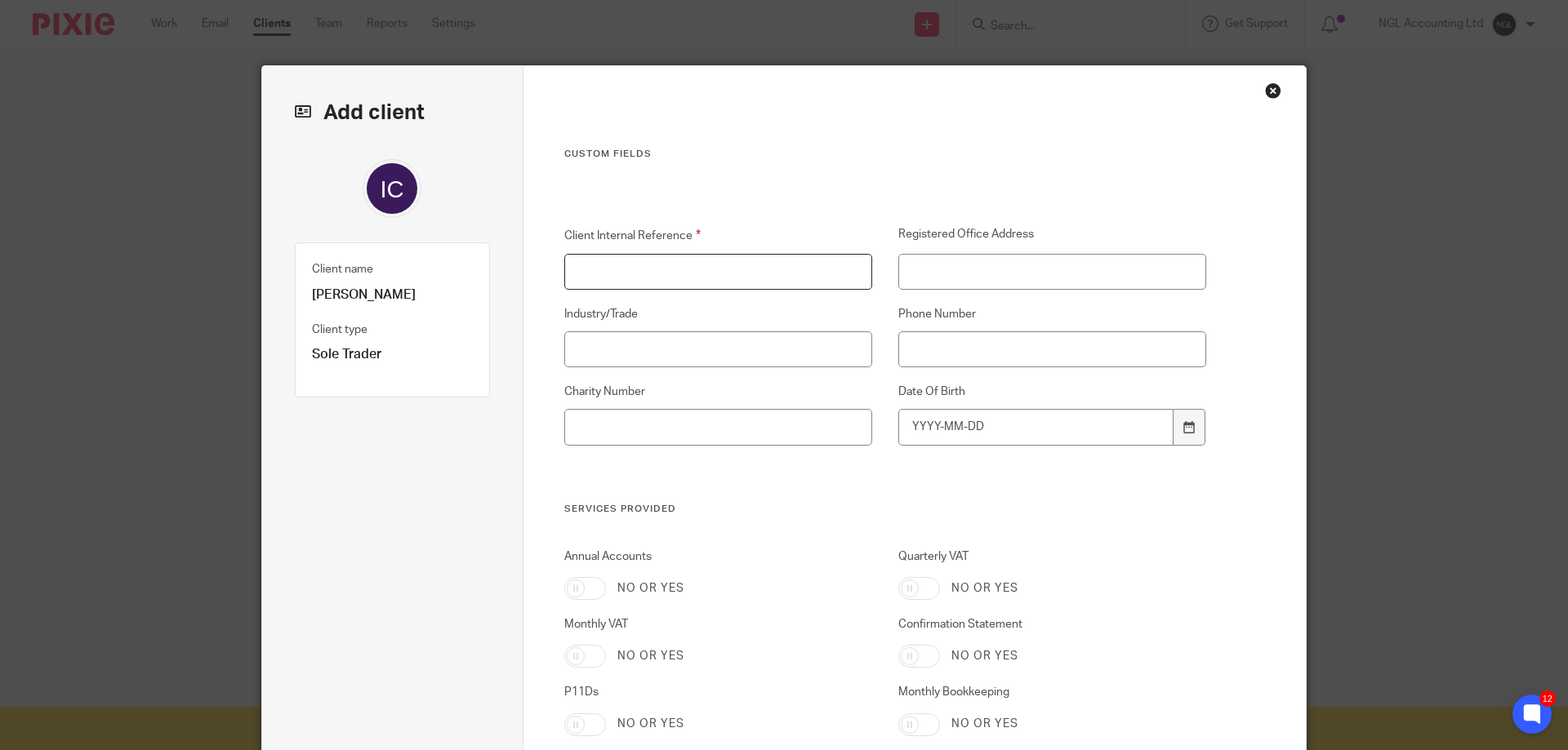
click at [596, 273] on input "Client Internal Reference" at bounding box center [718, 272] width 309 height 36
click at [624, 275] on input "GLA05" at bounding box center [718, 272] width 309 height 36
type input "GLA0529"
click at [635, 341] on input "Industry/Trade" at bounding box center [718, 349] width 309 height 36
click at [964, 340] on input "Phone Number" at bounding box center [1052, 349] width 309 height 36
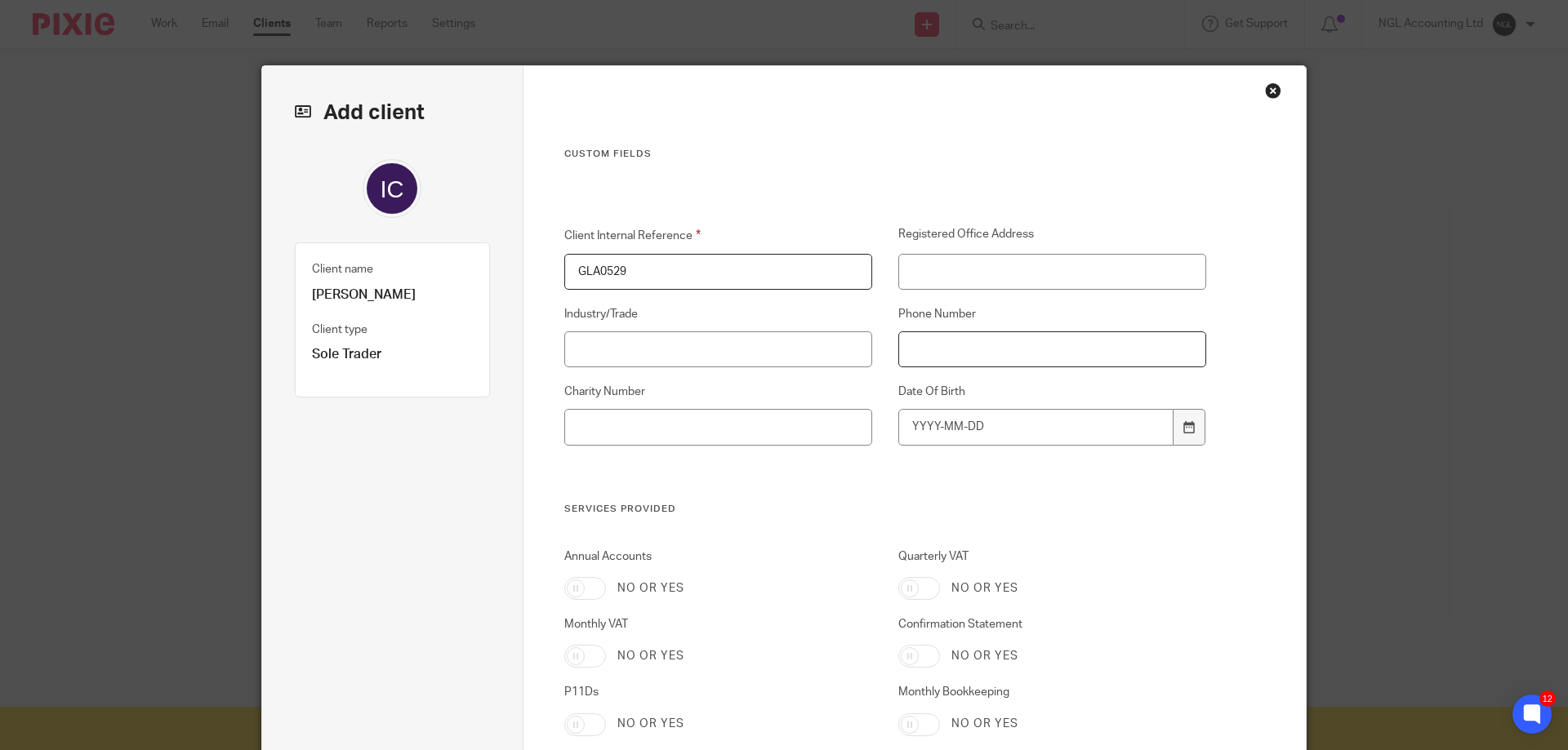
click at [944, 350] on input "Phone Number" at bounding box center [1052, 349] width 309 height 36
paste input "07957188917"
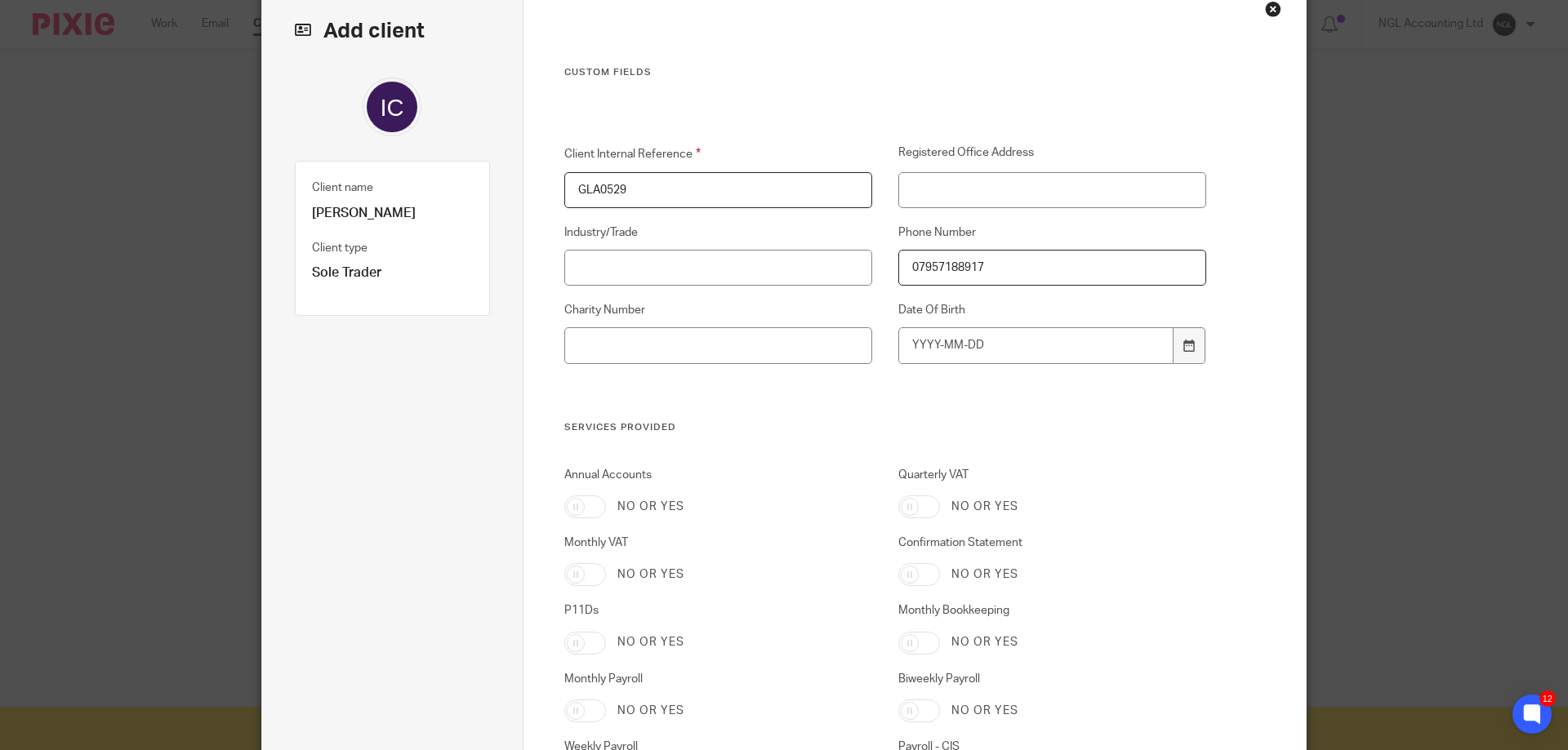
type input "07957188917"
click at [1006, 340] on input "Date Of Birth" at bounding box center [1036, 345] width 276 height 36
type input "1969-04-17"
click at [796, 428] on h3 "Services Provided" at bounding box center [886, 427] width 643 height 13
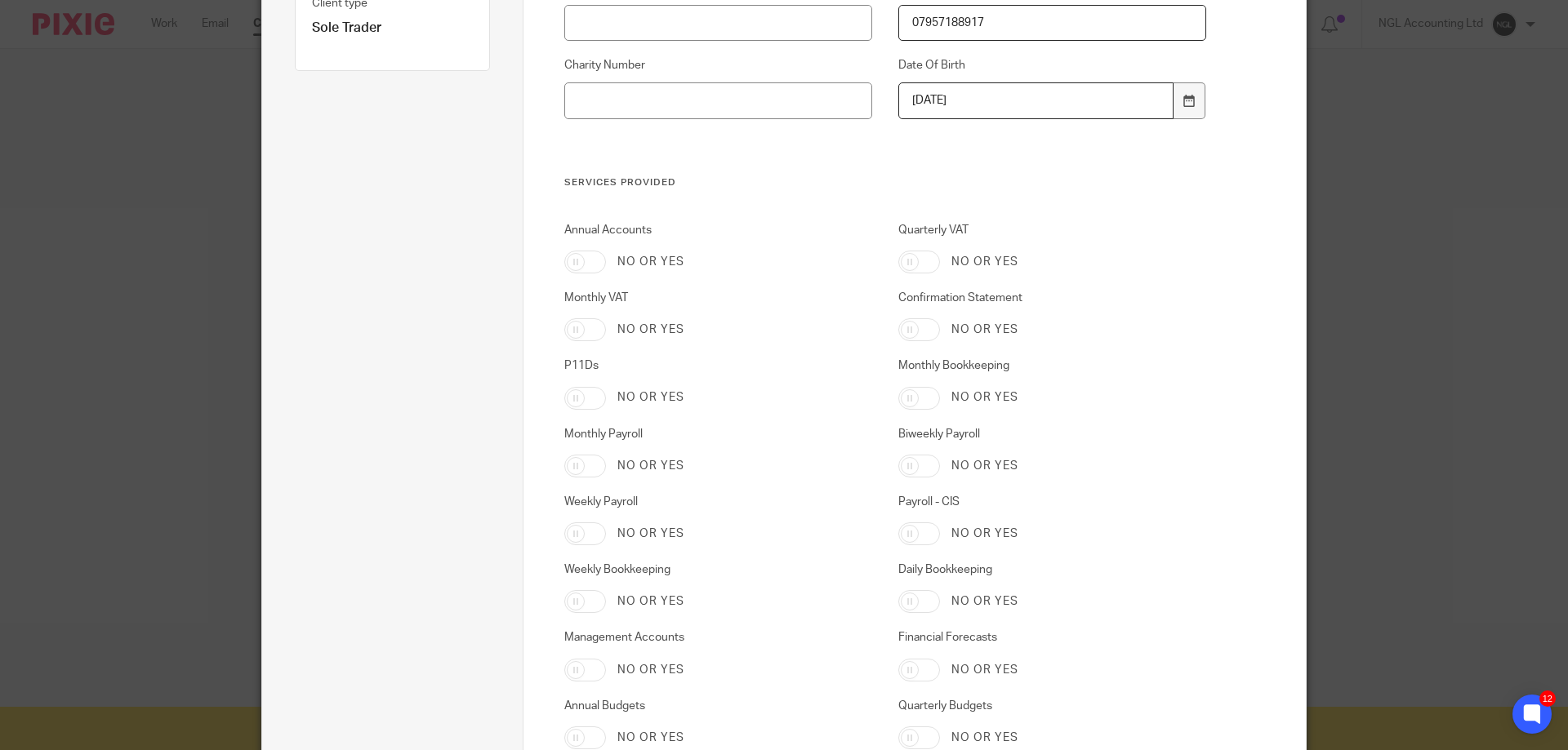
click at [574, 263] on input "Annual Accounts" at bounding box center [585, 261] width 41 height 23
checkbox input "true"
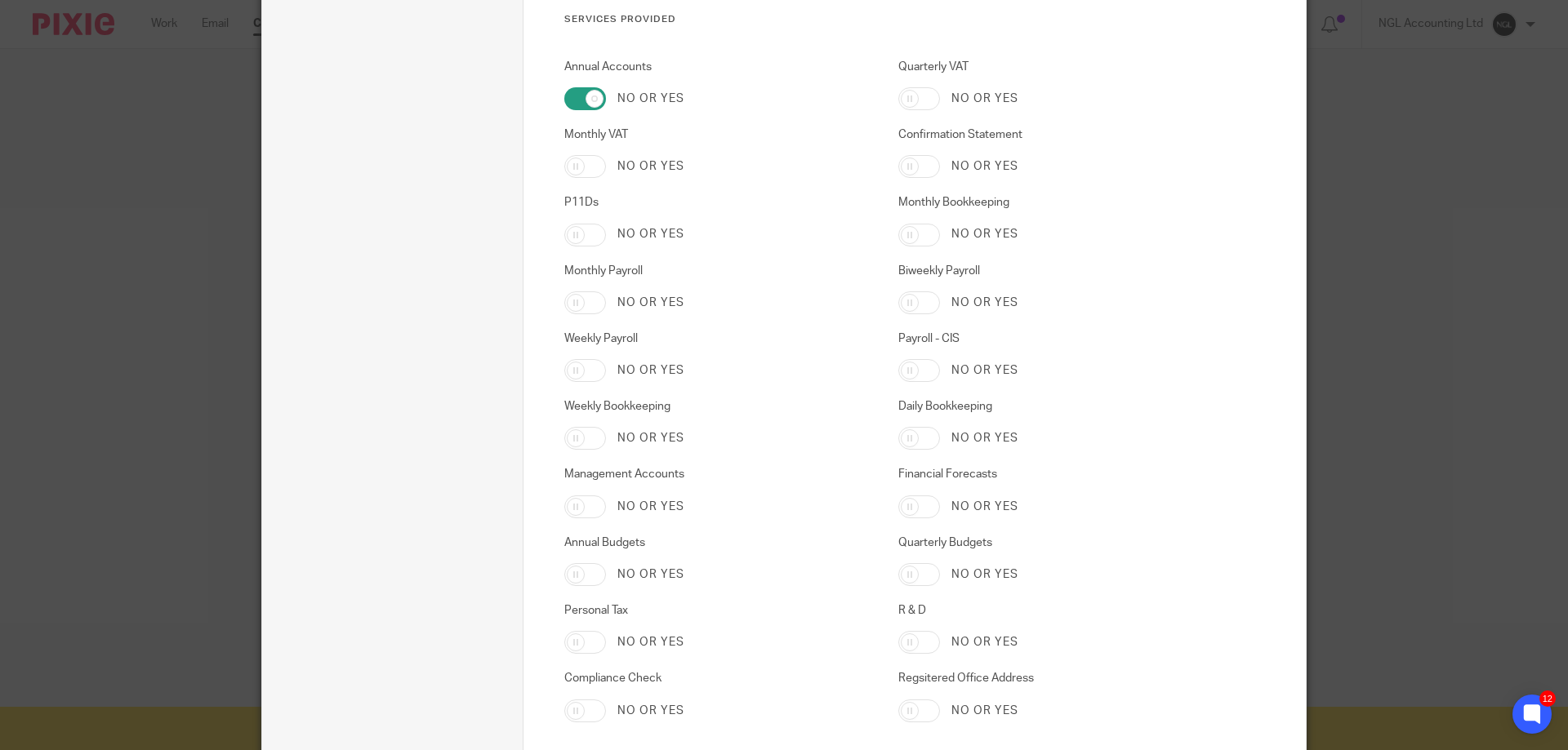
scroll to position [572, 0]
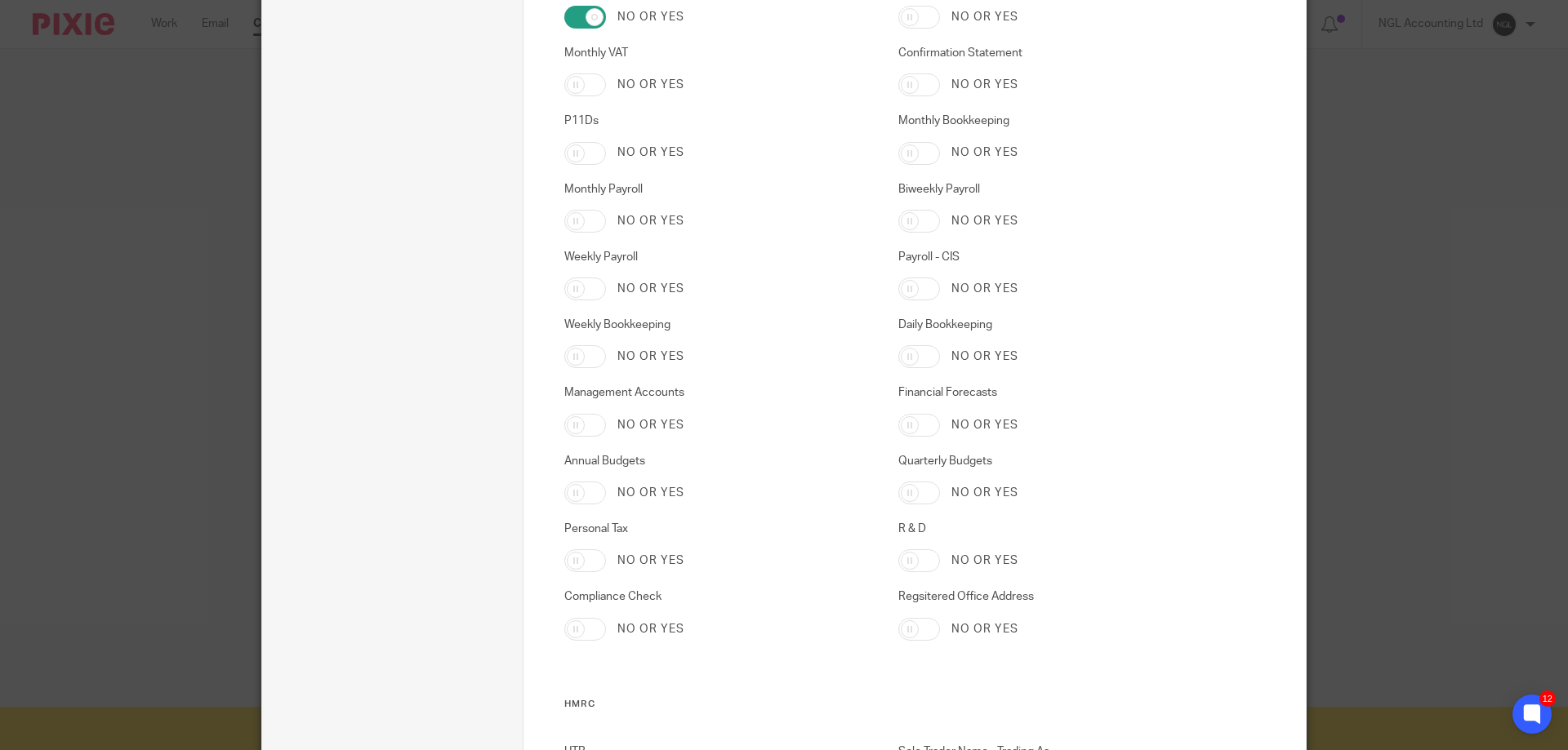
click at [903, 158] on input "Monthly Bookkeeping" at bounding box center [919, 153] width 41 height 23
checkbox input "true"
click at [572, 558] on input "Personal Tax" at bounding box center [585, 560] width 41 height 23
checkbox input "true"
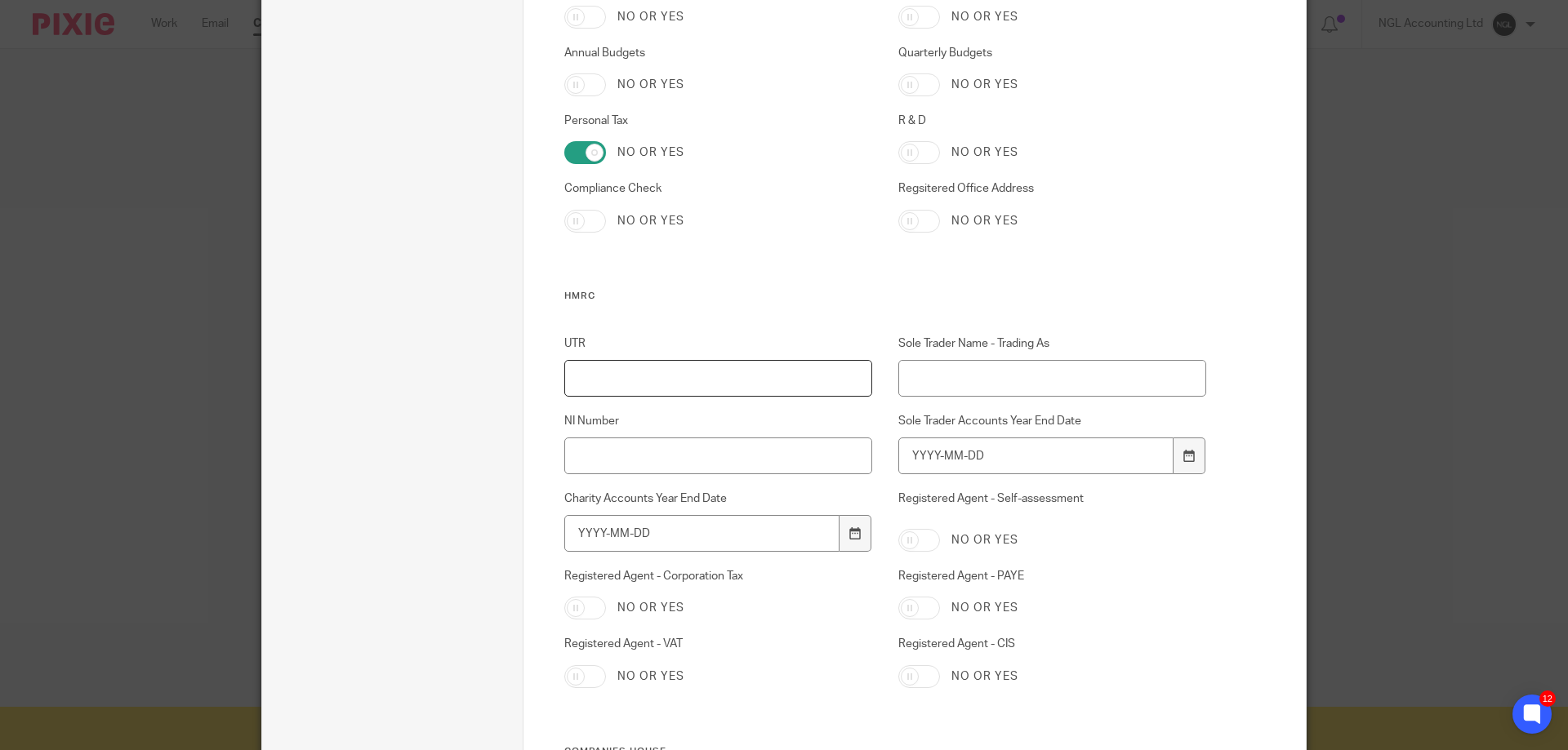
click at [606, 364] on input "UTR" at bounding box center [718, 377] width 309 height 36
paste input "1546656833"
type input "1546656833"
click at [588, 455] on input "NI Number" at bounding box center [718, 455] width 309 height 36
paste input "NR806528D"
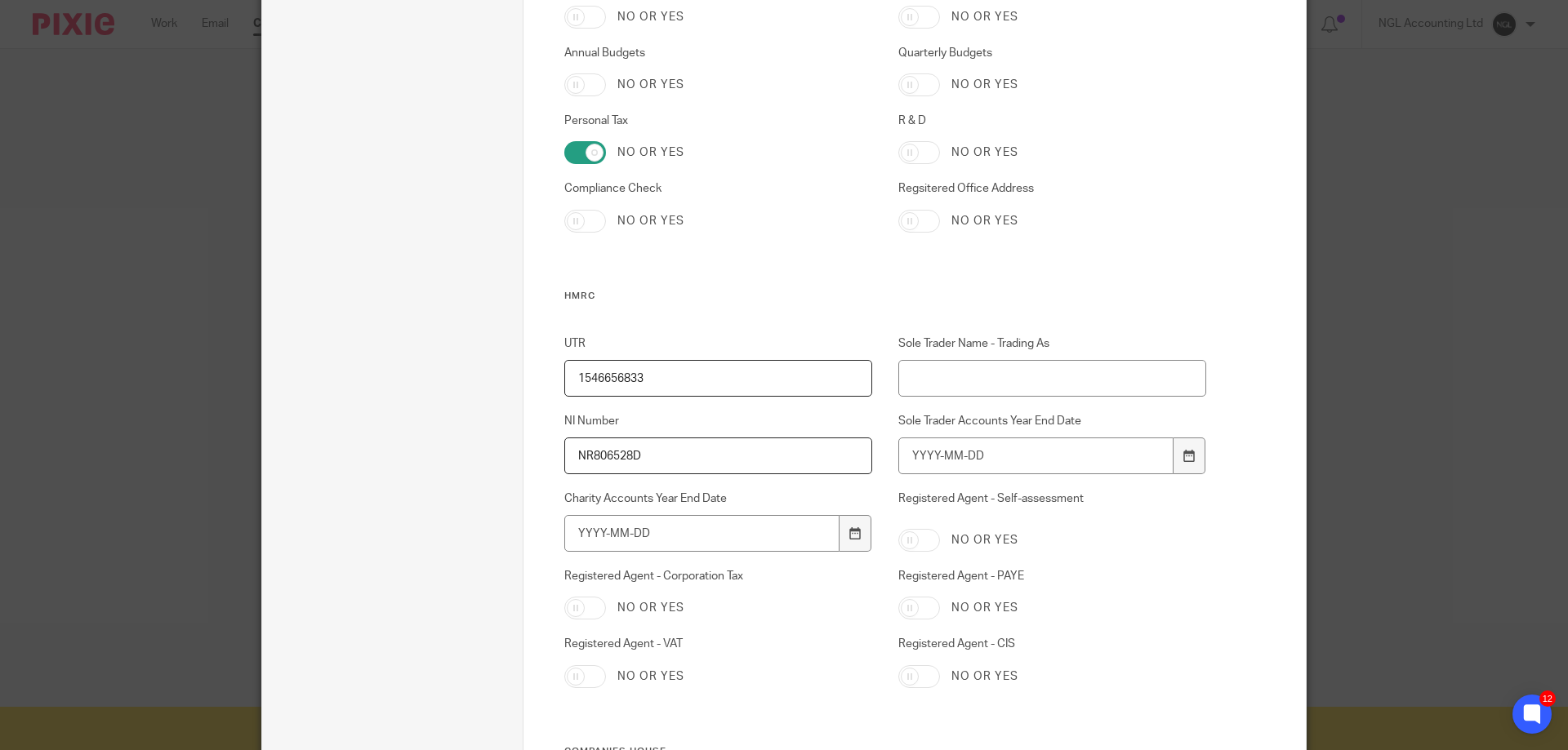
type input "NR806528D"
click at [967, 377] on input "Sole Trader Name - Trading As" at bounding box center [1052, 377] width 309 height 36
click at [1046, 378] on input "Sole Trader Name - Trading As" at bounding box center [1052, 377] width 309 height 36
paste input "(Ecosse Electrical Services"
click at [910, 376] on input "(Ecosse Electrical Services" at bounding box center [1052, 377] width 309 height 36
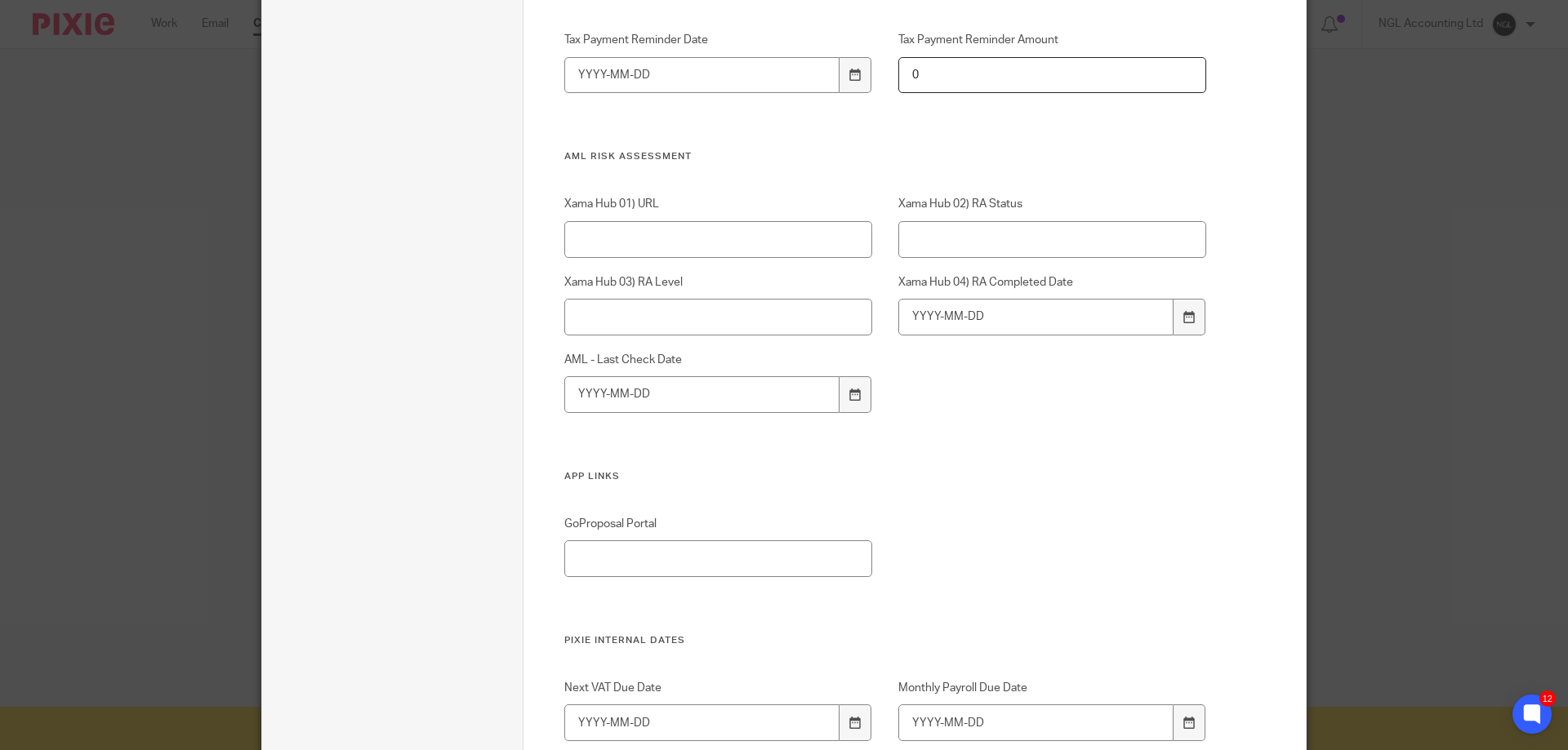
scroll to position [3128, 0]
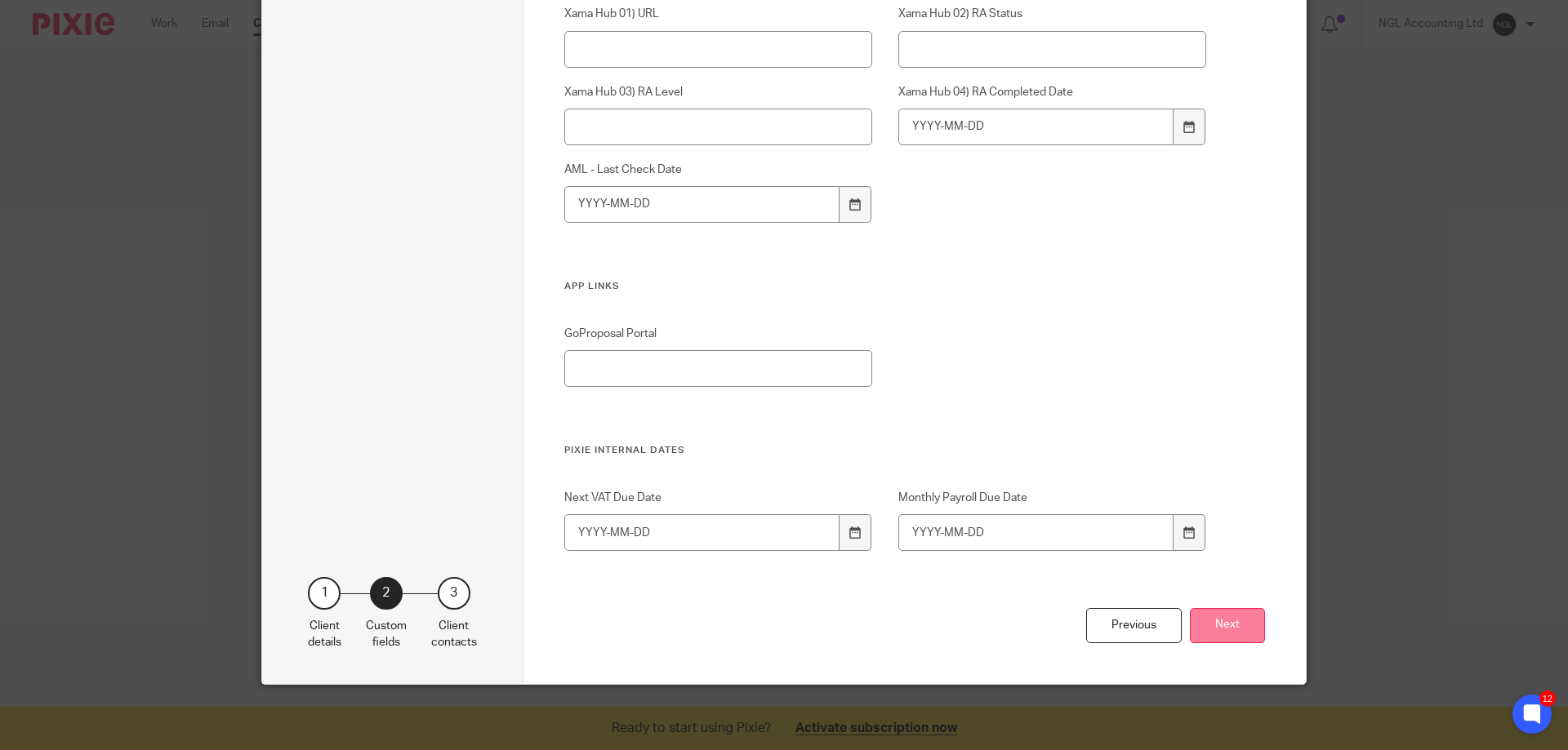
type input "Ecosse Electrical Services"
click at [1201, 642] on button "Next" at bounding box center [1228, 626] width 75 height 35
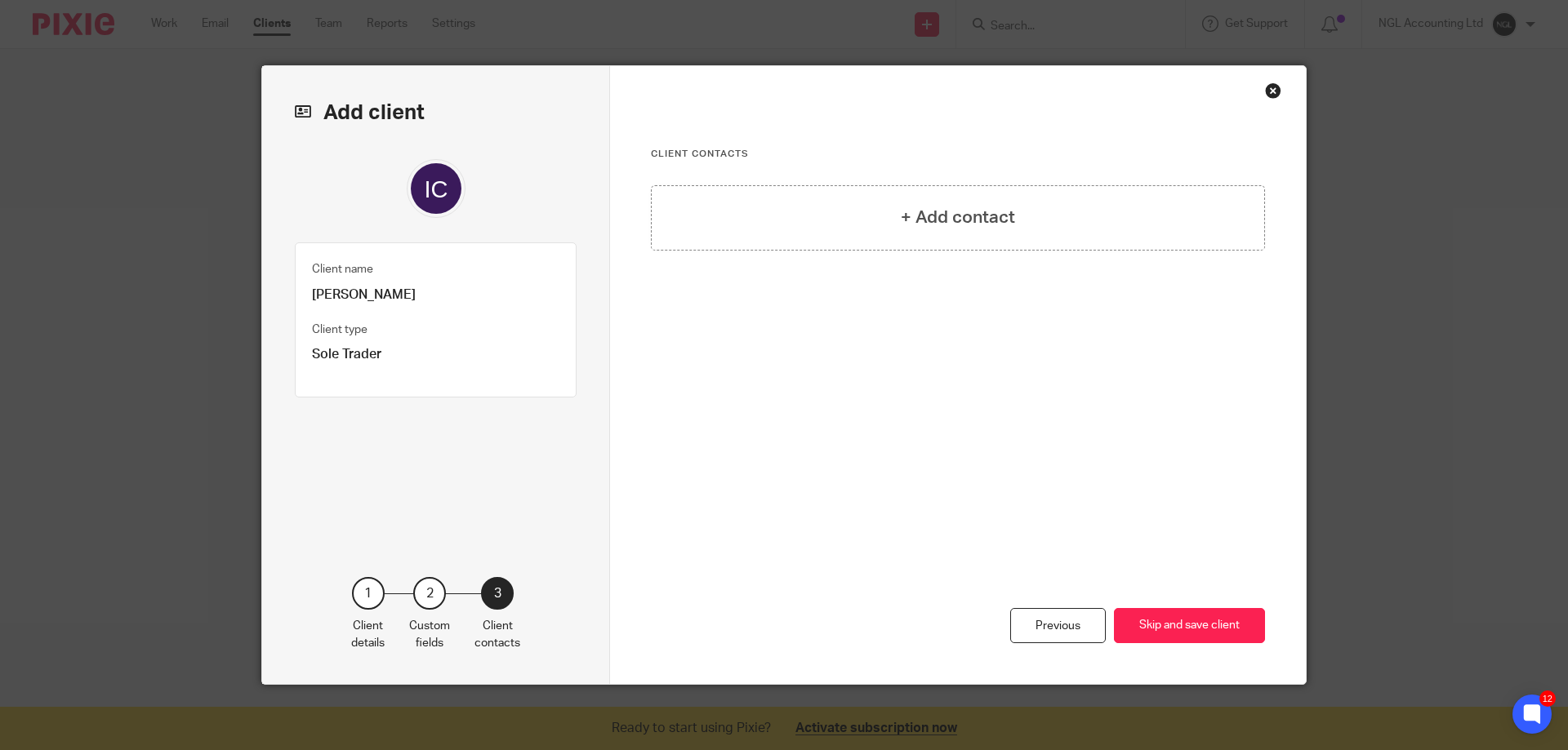
scroll to position [0, 0]
click at [1200, 636] on button "Skip and save client" at bounding box center [1189, 626] width 151 height 35
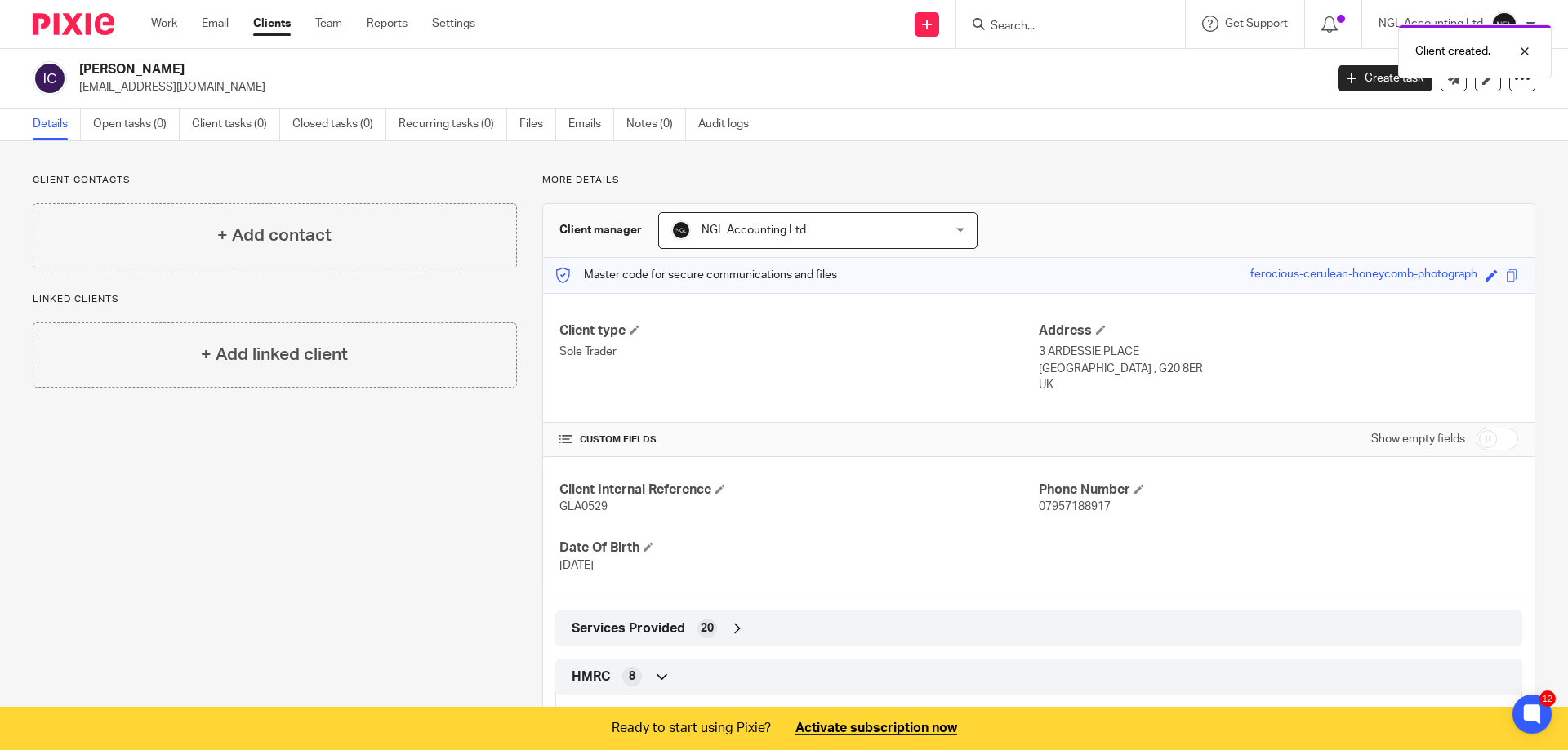
scroll to position [164, 0]
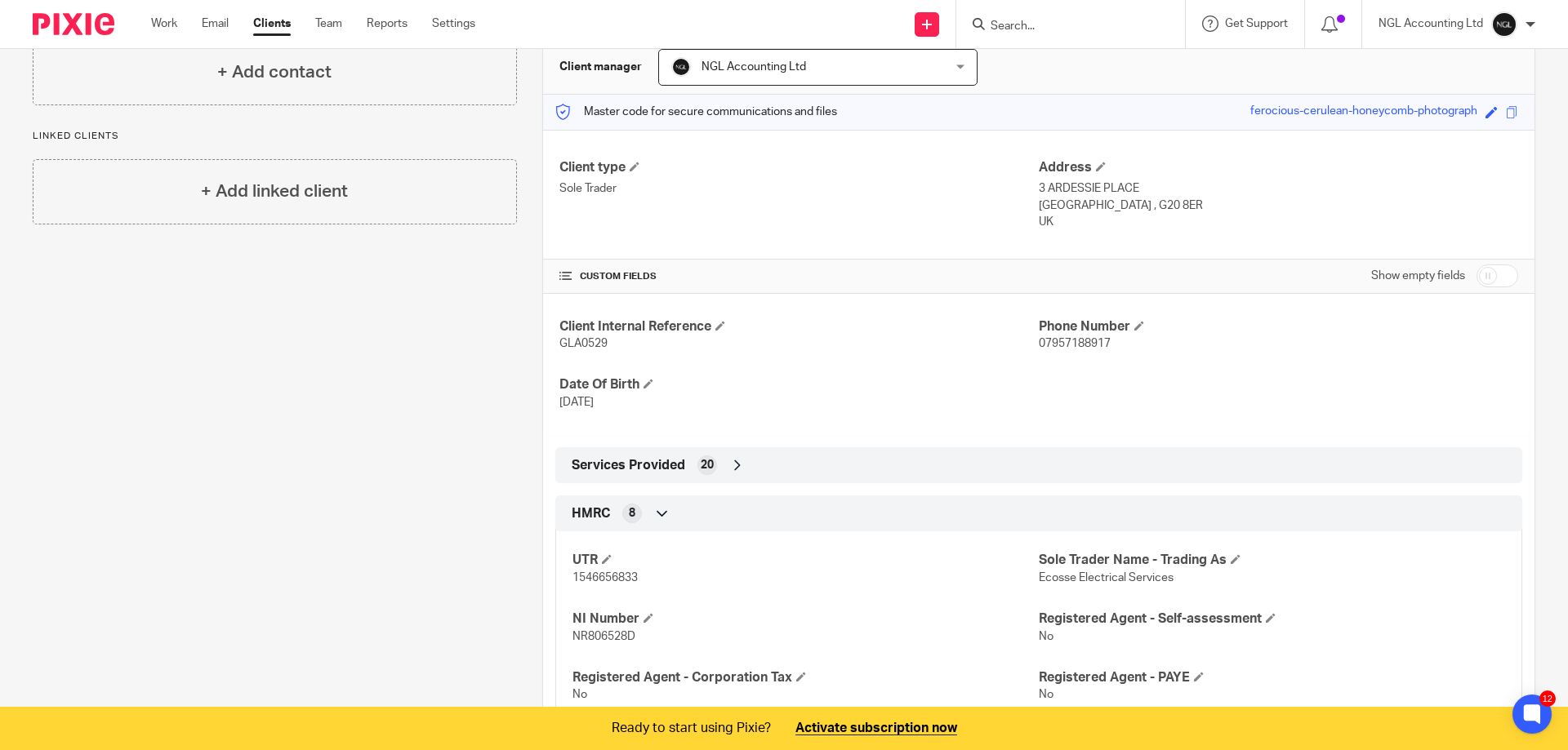
click at [734, 464] on icon at bounding box center [738, 465] width 17 height 17
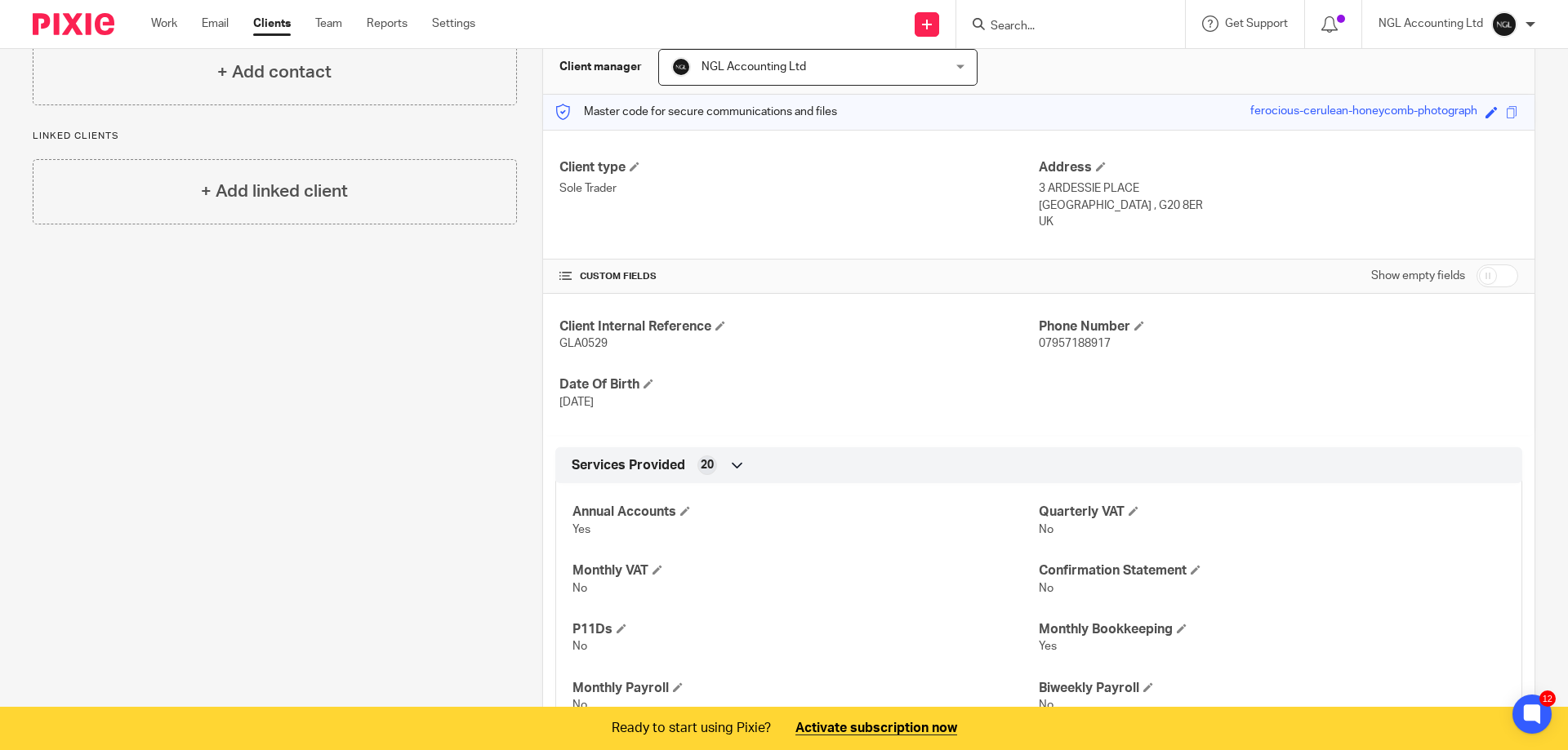
click at [734, 464] on icon at bounding box center [738, 465] width 17 height 17
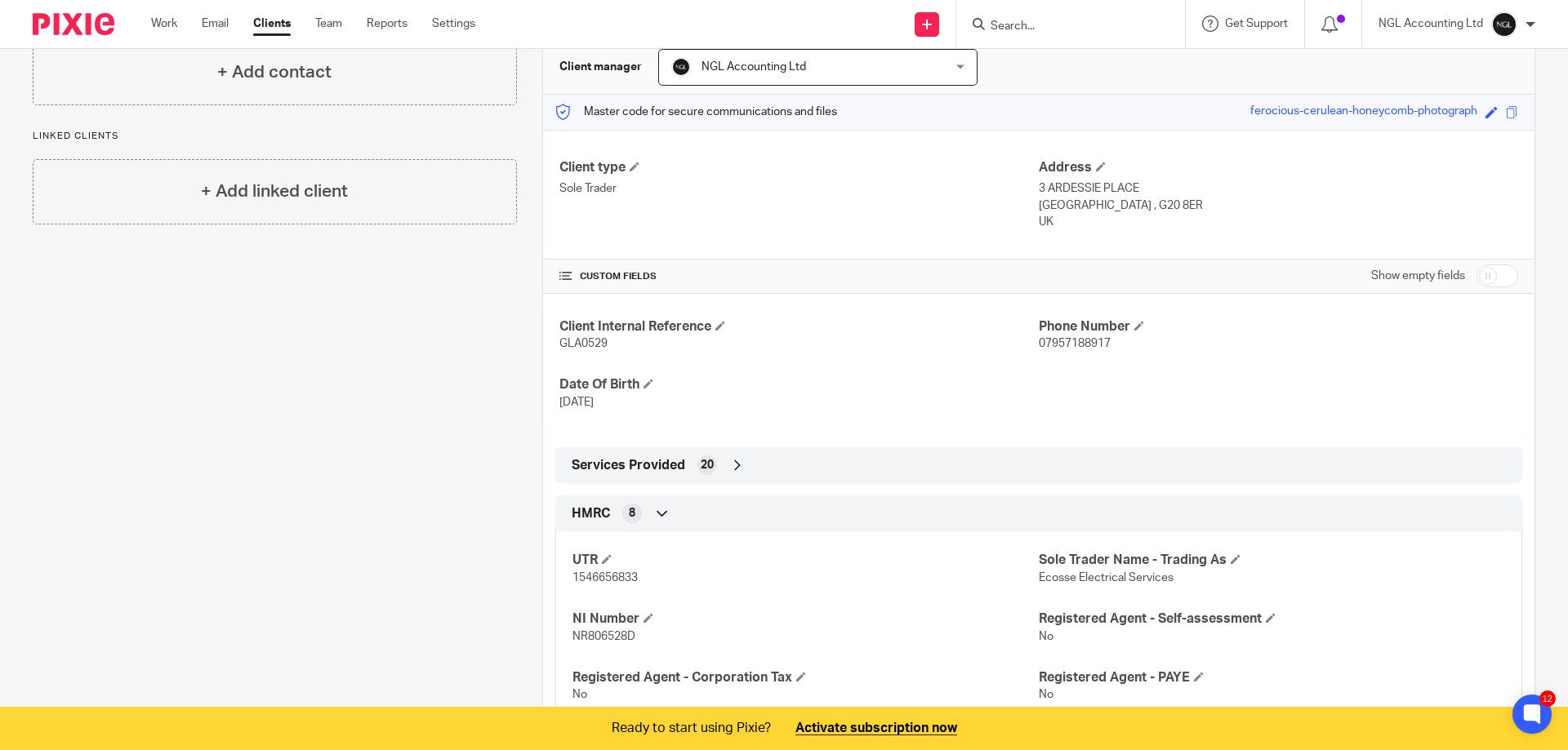
click at [658, 513] on icon at bounding box center [662, 513] width 17 height 17
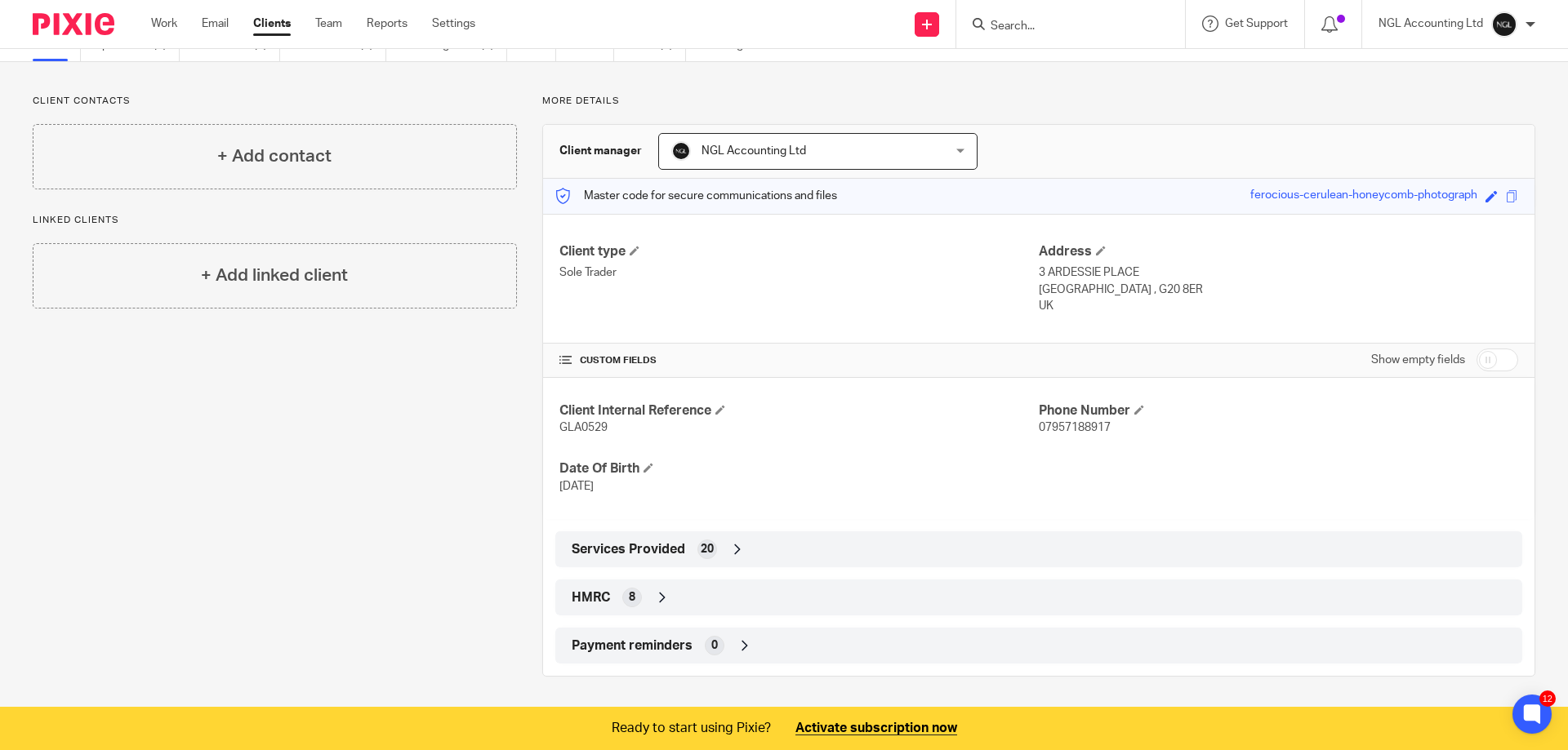
click at [660, 594] on icon at bounding box center [662, 597] width 17 height 17
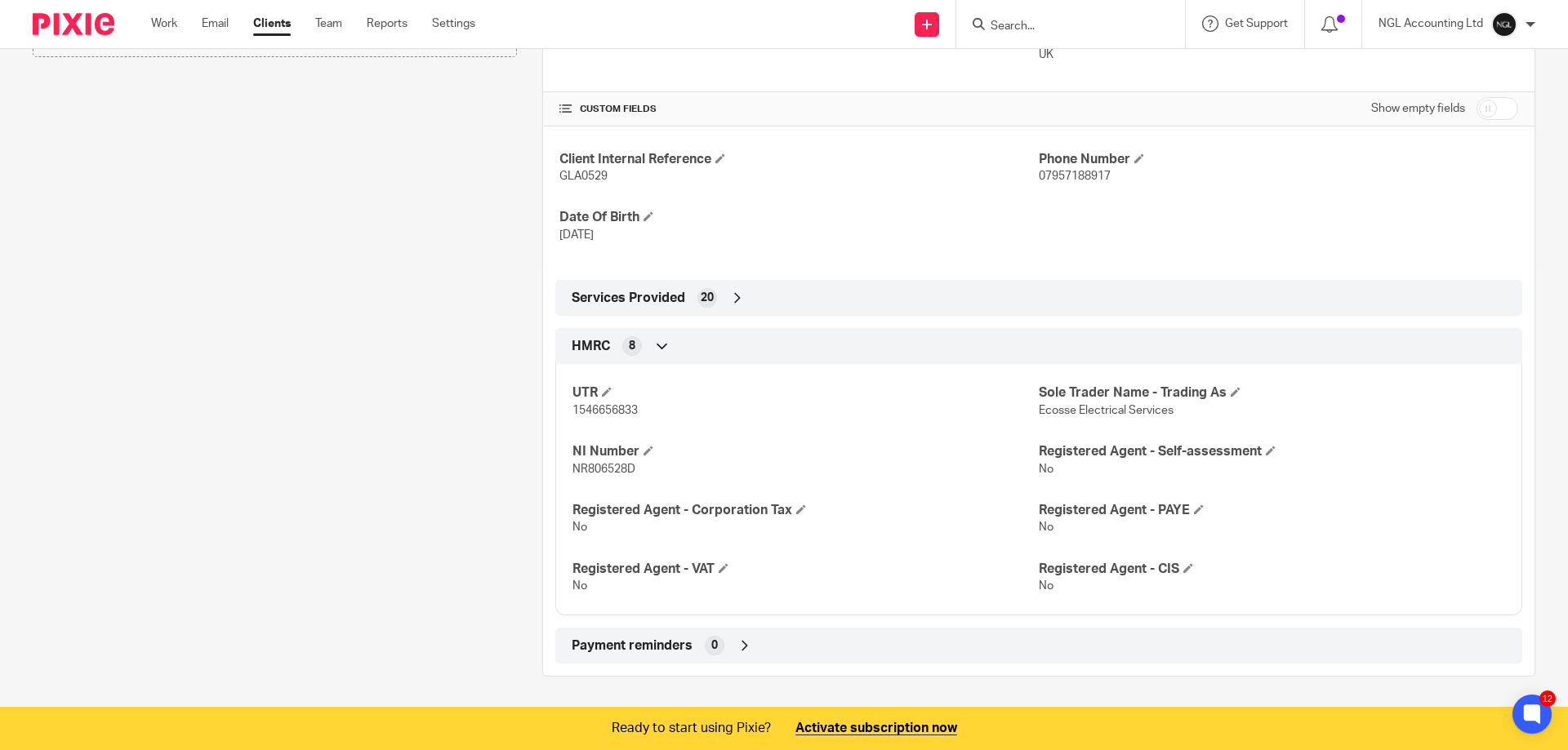
scroll to position [0, 0]
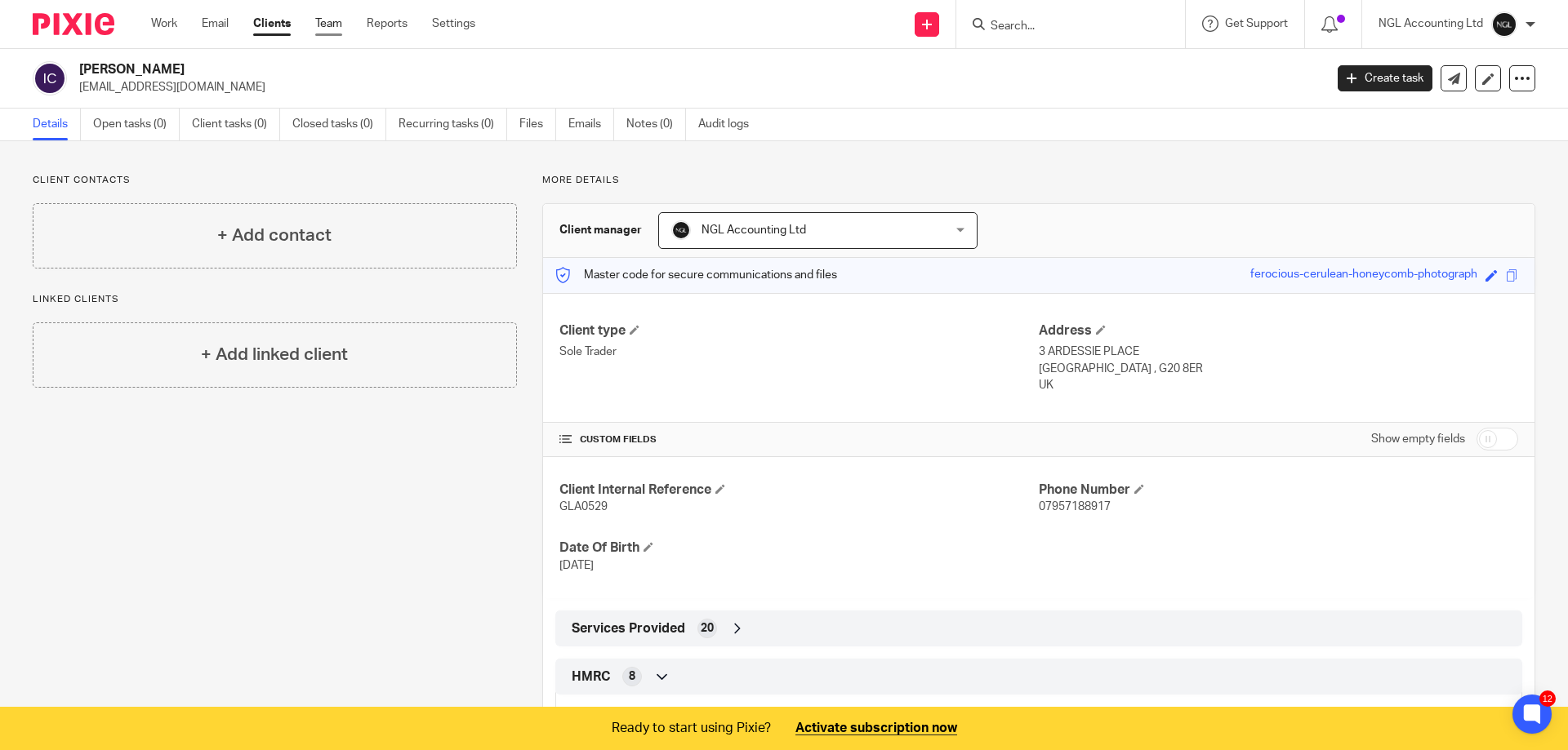
click at [340, 30] on link "Team" at bounding box center [328, 24] width 27 height 17
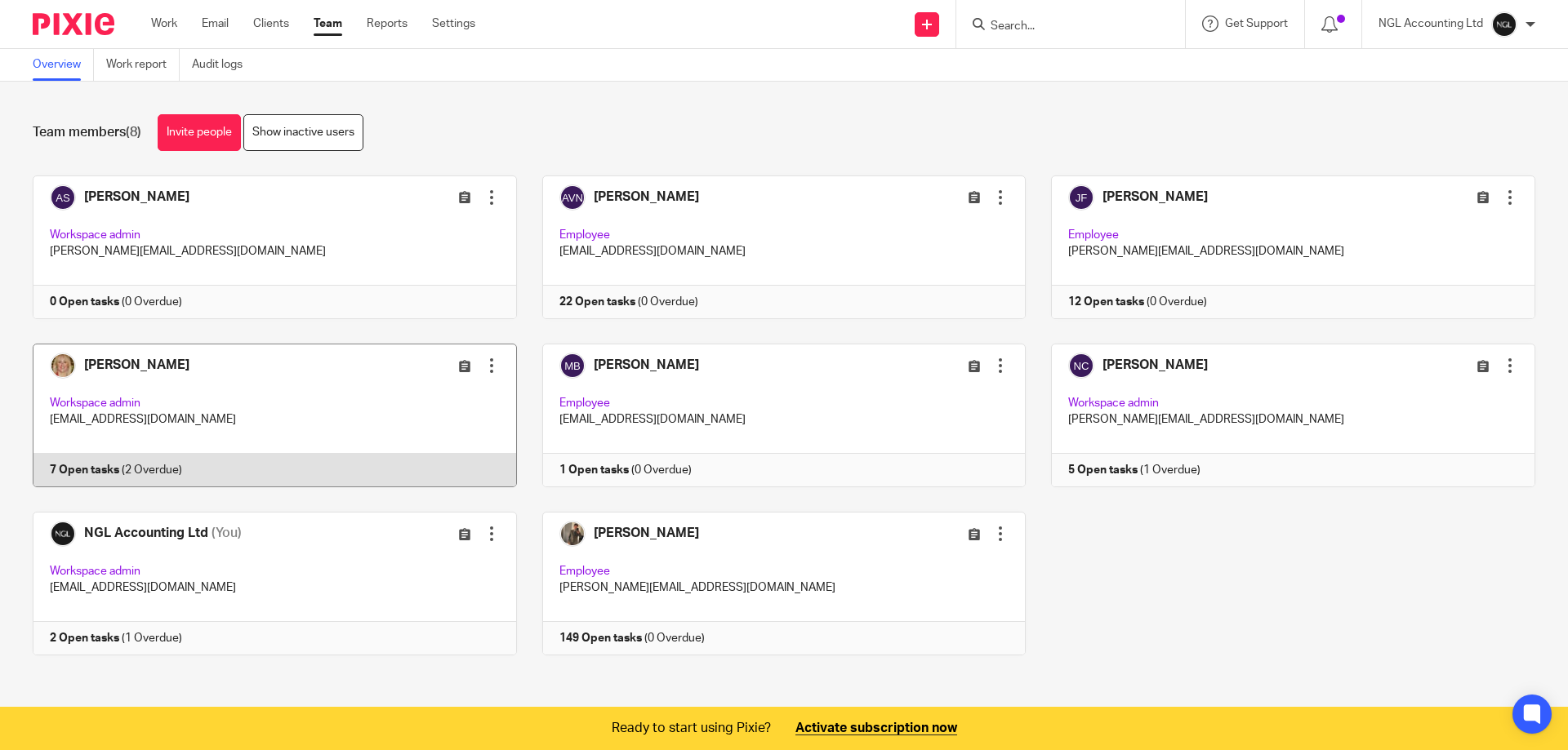
click at [221, 423] on link at bounding box center [261, 416] width 510 height 144
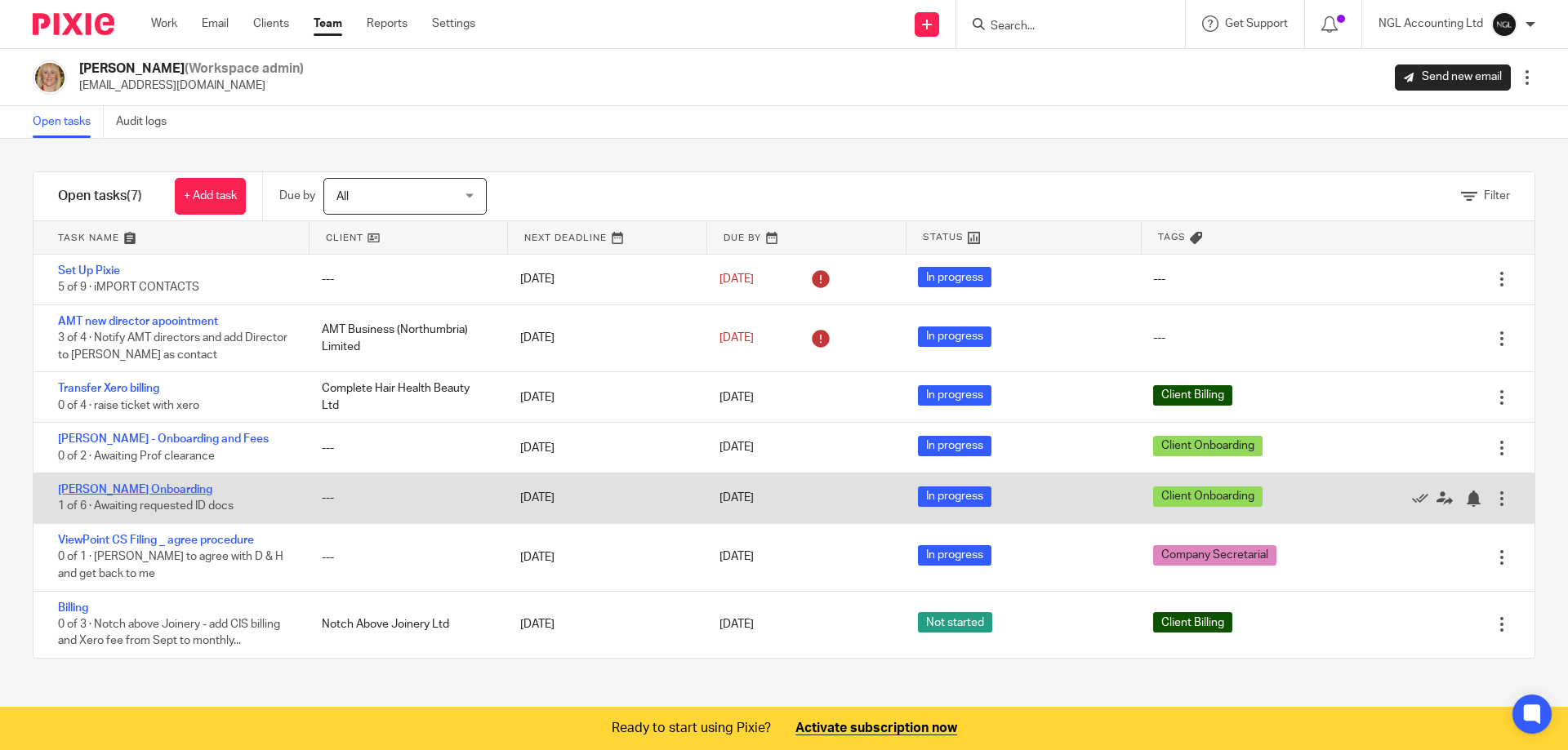
click at [158, 490] on link "[PERSON_NAME] Onboarding" at bounding box center [135, 490] width 155 height 12
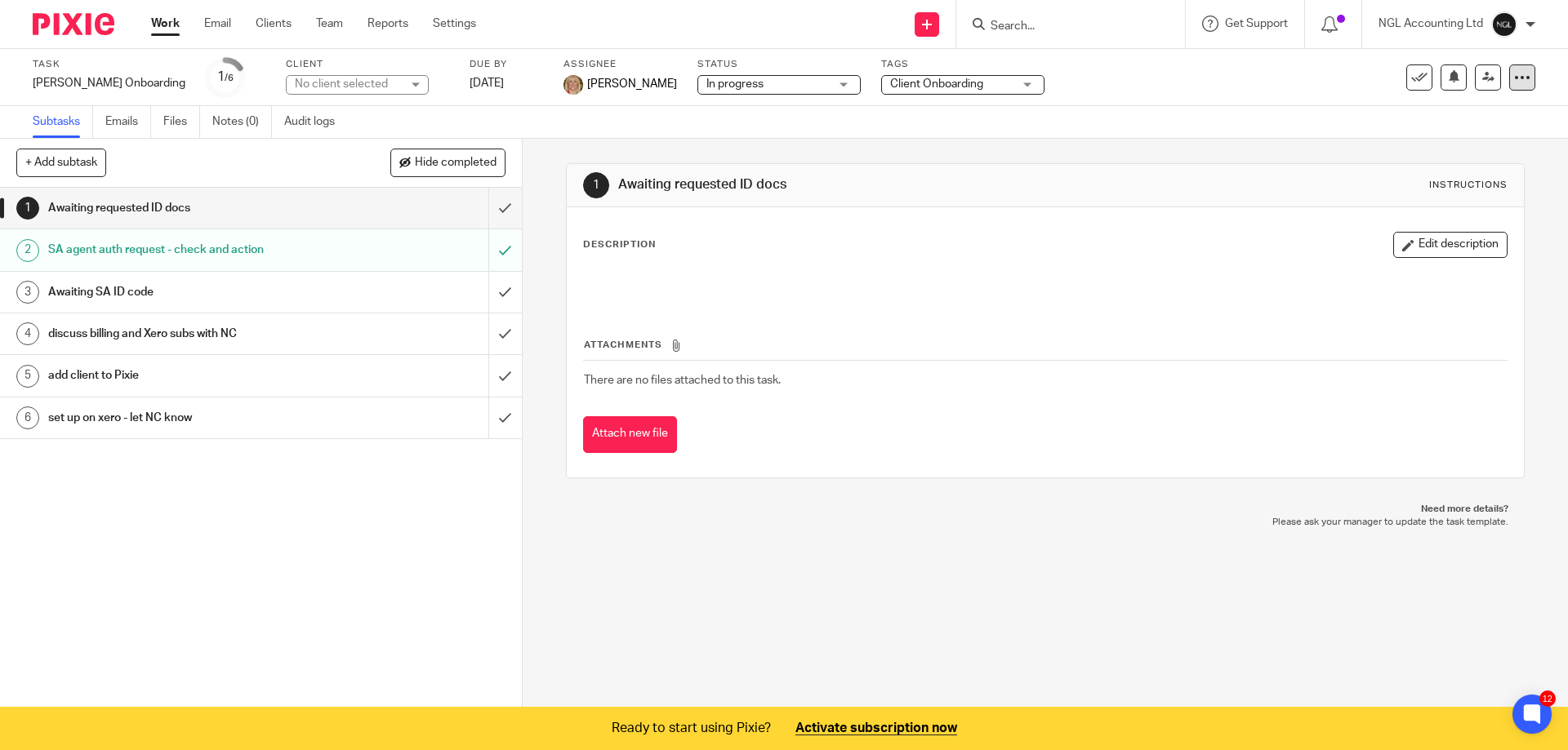
click at [1514, 81] on icon at bounding box center [1522, 77] width 17 height 17
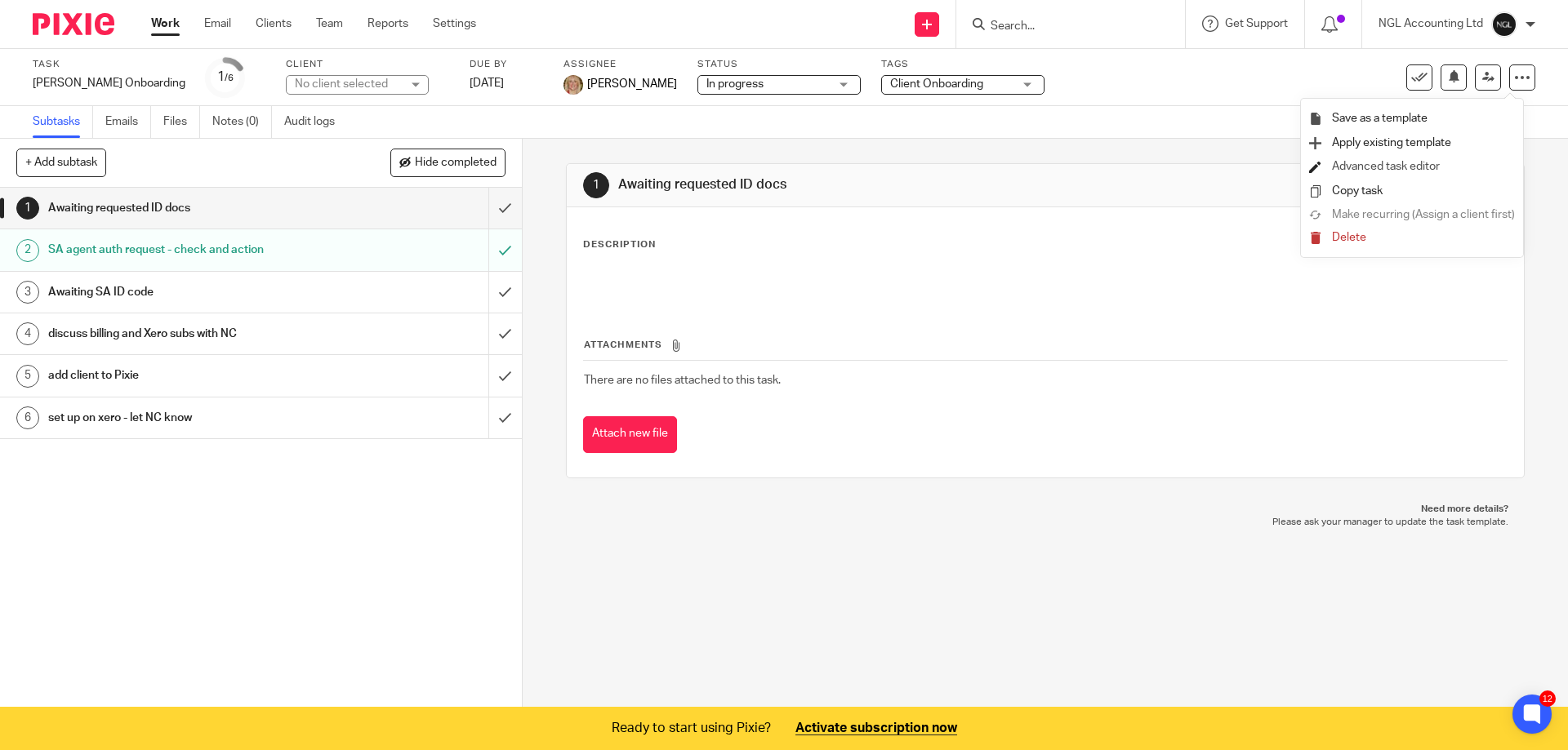
click at [1425, 165] on link "Advanced task editor" at bounding box center [1386, 167] width 107 height 12
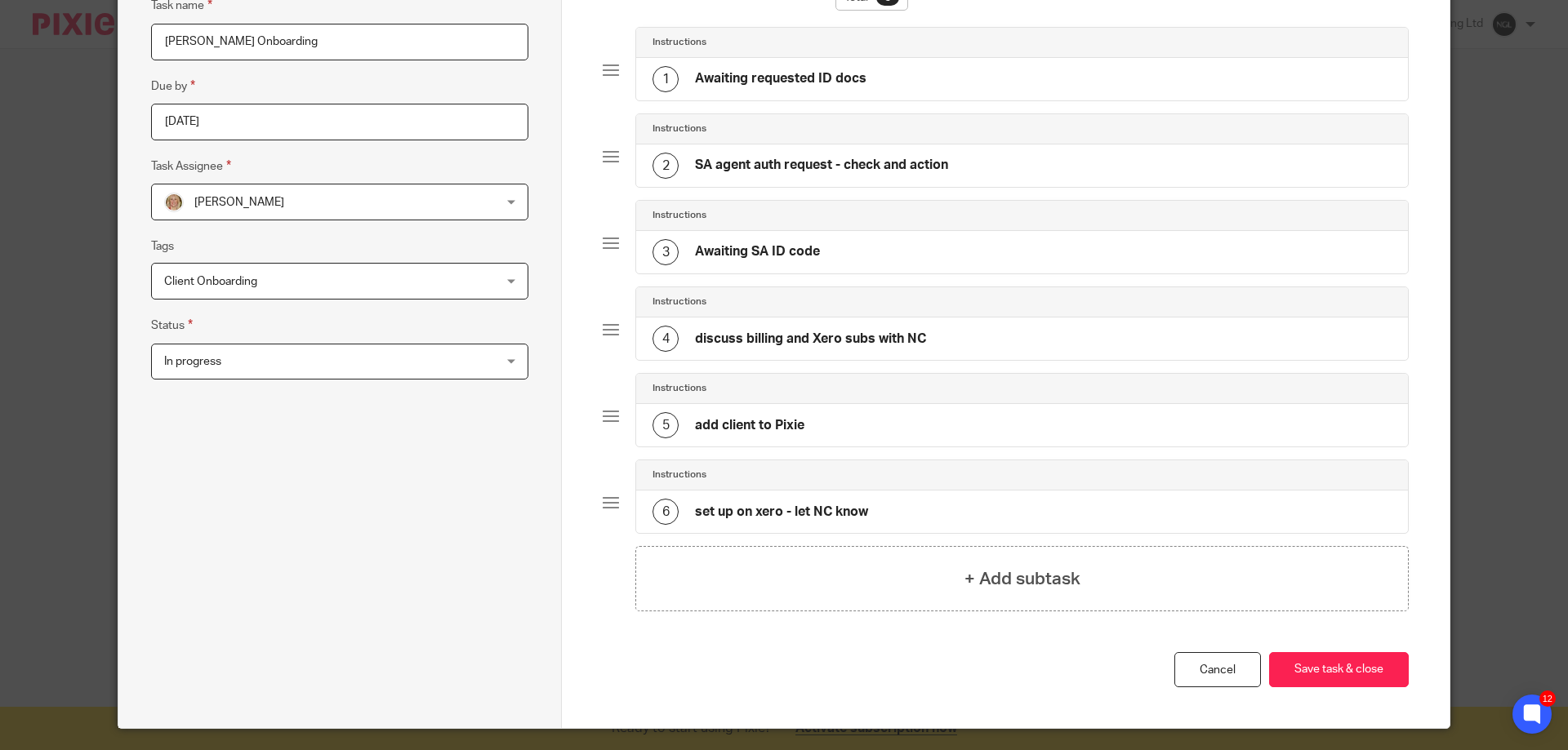
scroll to position [207, 0]
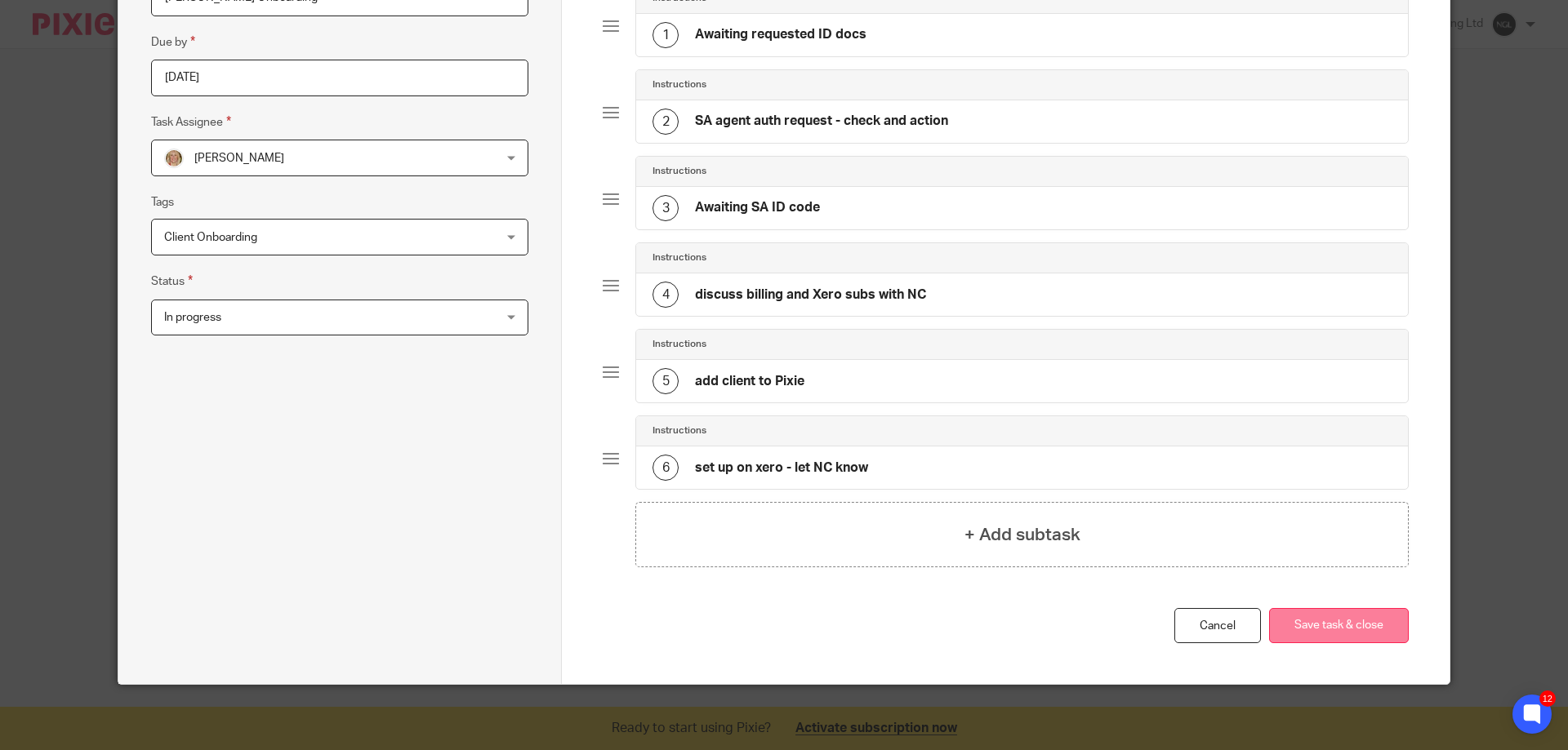
click at [1300, 619] on button "Save task & close" at bounding box center [1339, 626] width 140 height 35
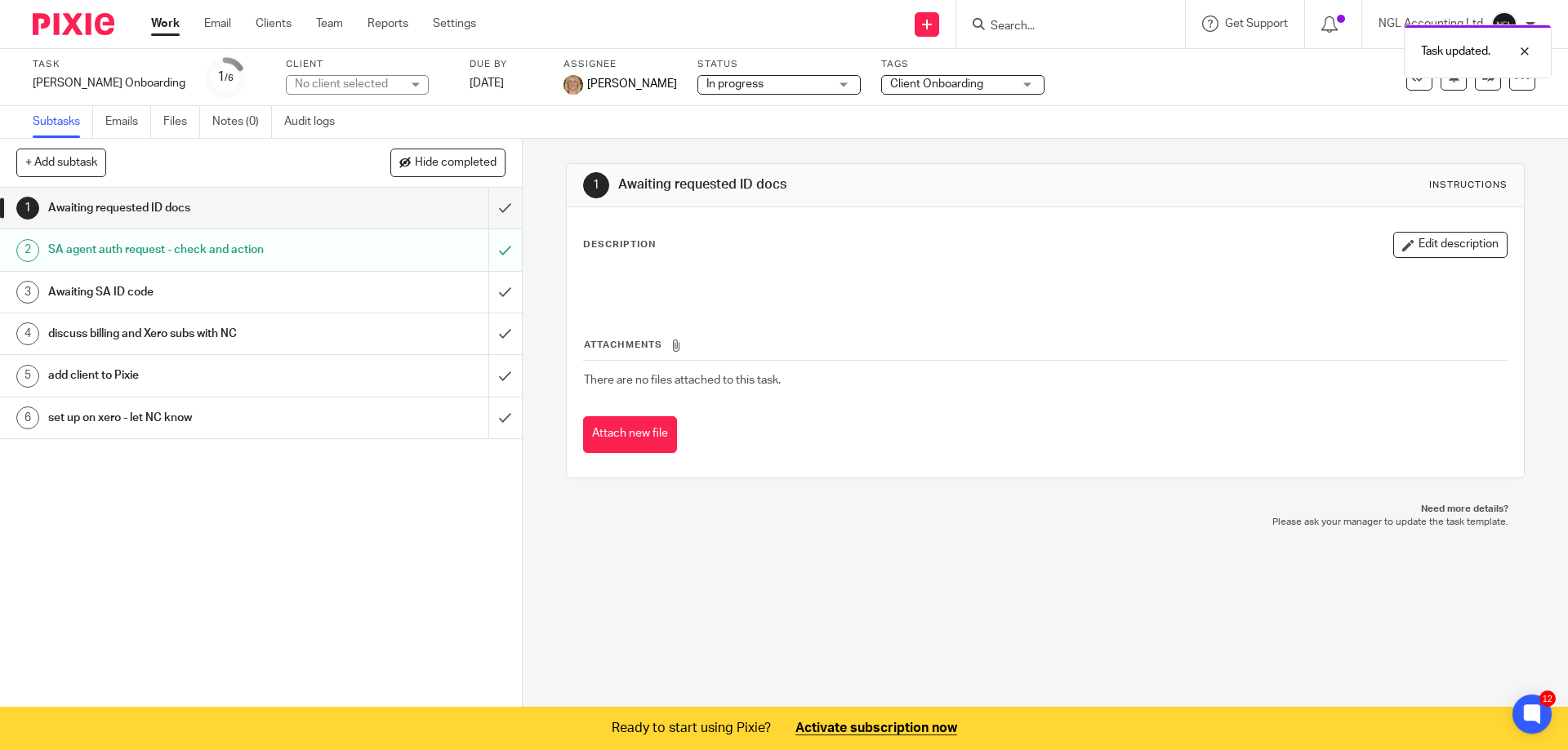
click at [388, 79] on div "No client selected" at bounding box center [357, 85] width 143 height 20
type input "[PERSON_NAME]"
click at [307, 154] on span "[PERSON_NAME]" at bounding box center [317, 159] width 90 height 12
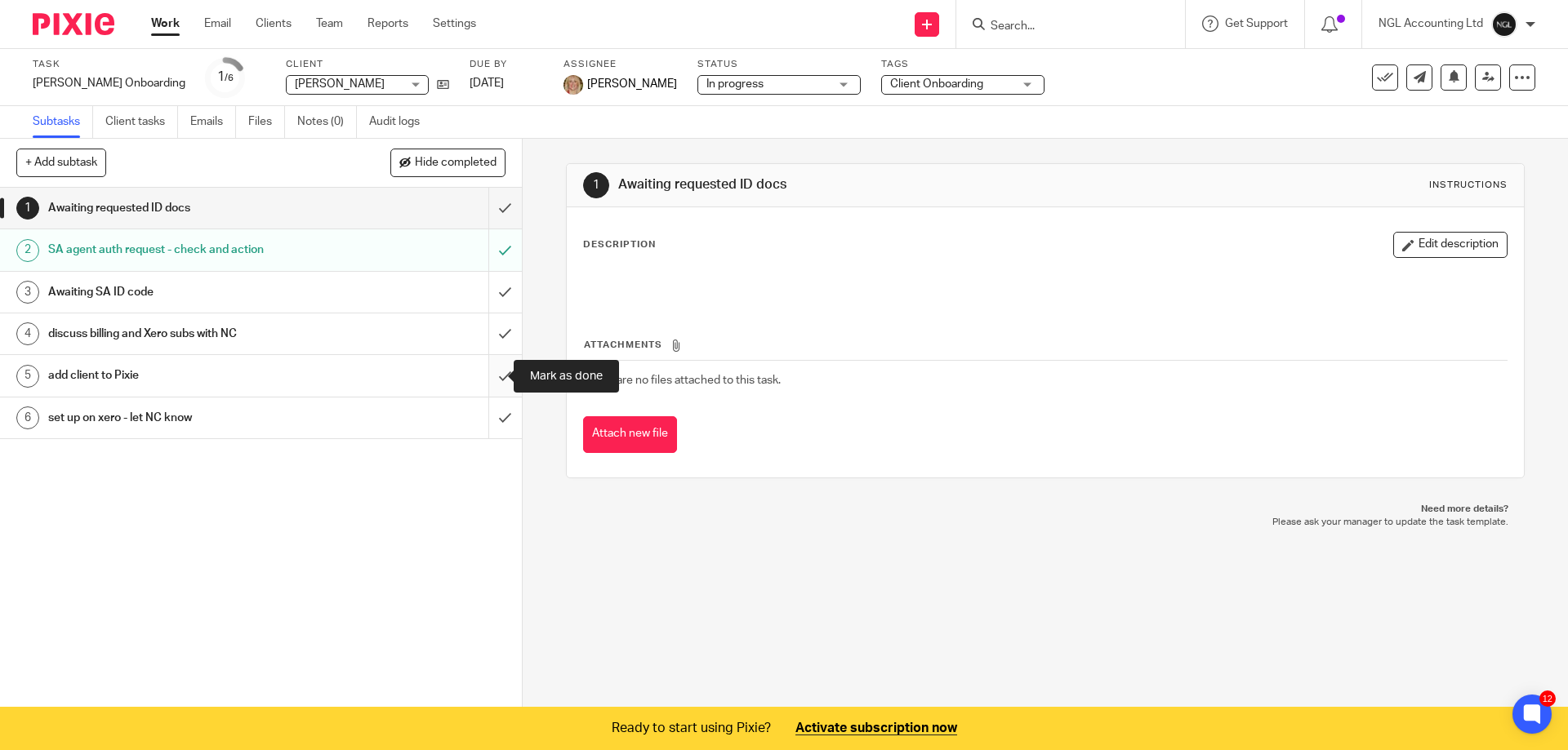
click at [487, 375] on input "submit" at bounding box center [260, 375] width 522 height 40
click at [486, 418] on input "submit" at bounding box center [260, 417] width 522 height 40
drag, startPoint x: 1519, startPoint y: 297, endPoint x: 1526, endPoint y: 344, distance: 47.5
click at [1519, 297] on div "1 Awaiting requested ID docs Instructions Description Edit description Attachme…" at bounding box center [1045, 424] width 1045 height 571
click at [326, 25] on link "Team" at bounding box center [329, 24] width 27 height 17
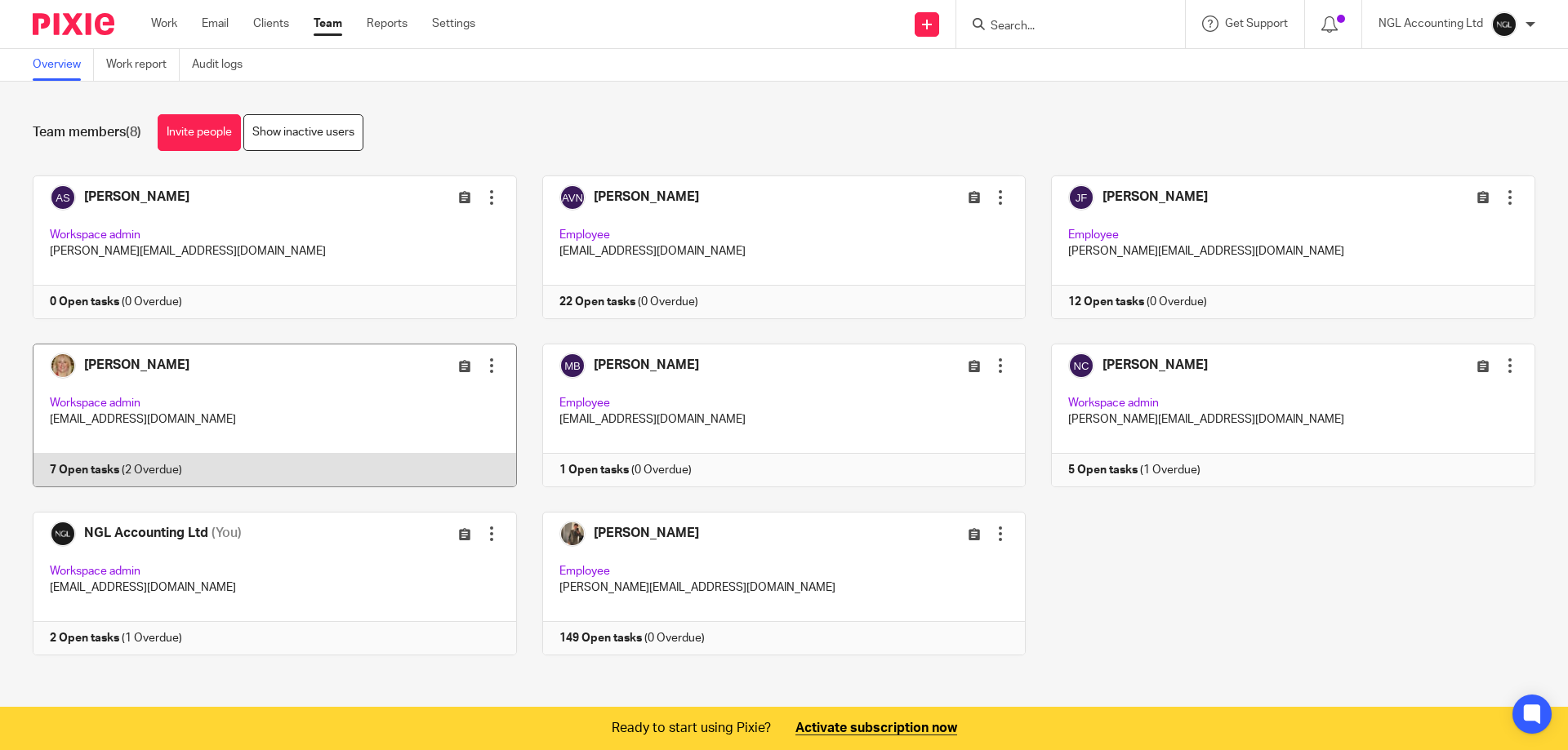
click at [296, 387] on link at bounding box center [261, 416] width 510 height 144
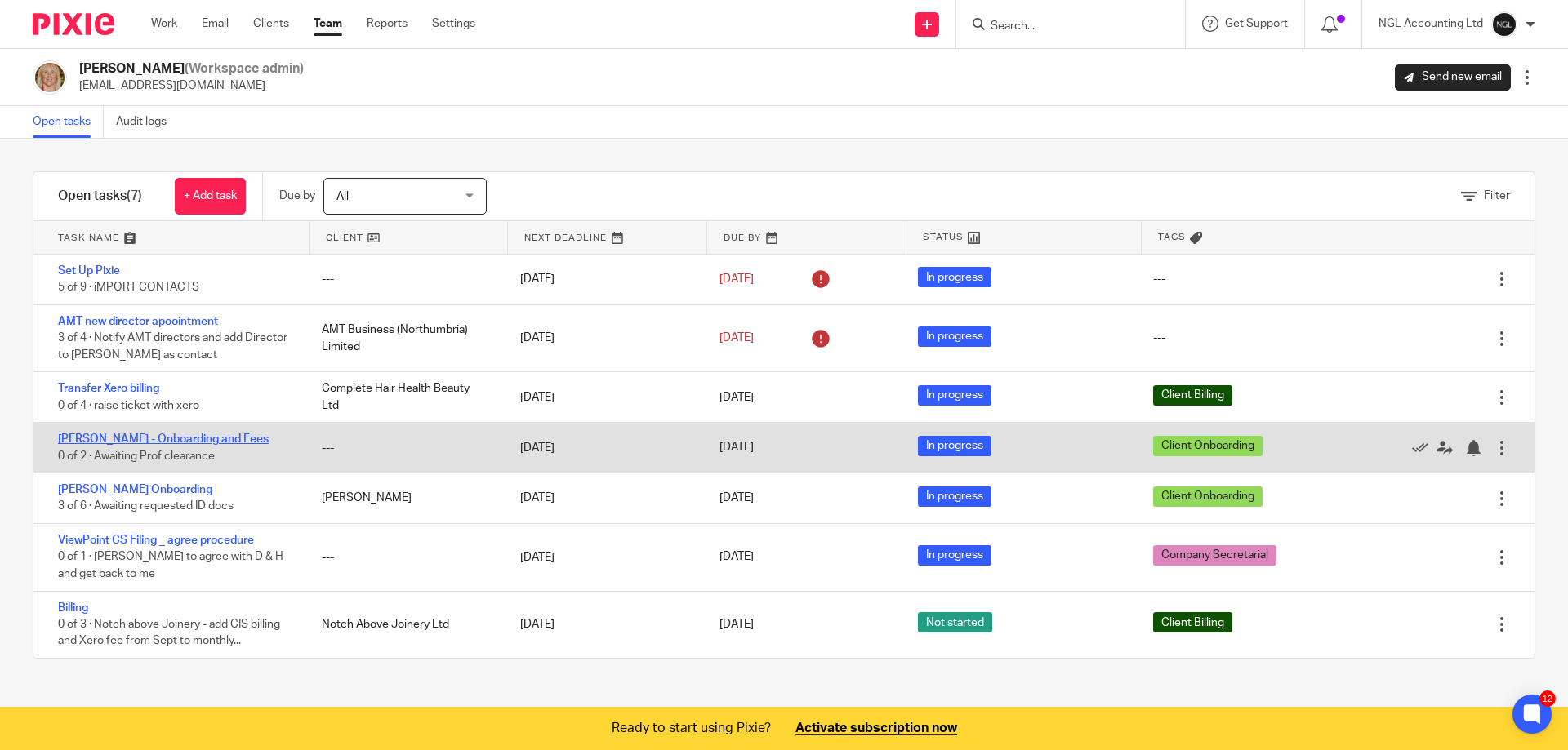
click at [243, 436] on link "[PERSON_NAME] - Onboarding and Fees" at bounding box center [164, 440] width 211 height 12
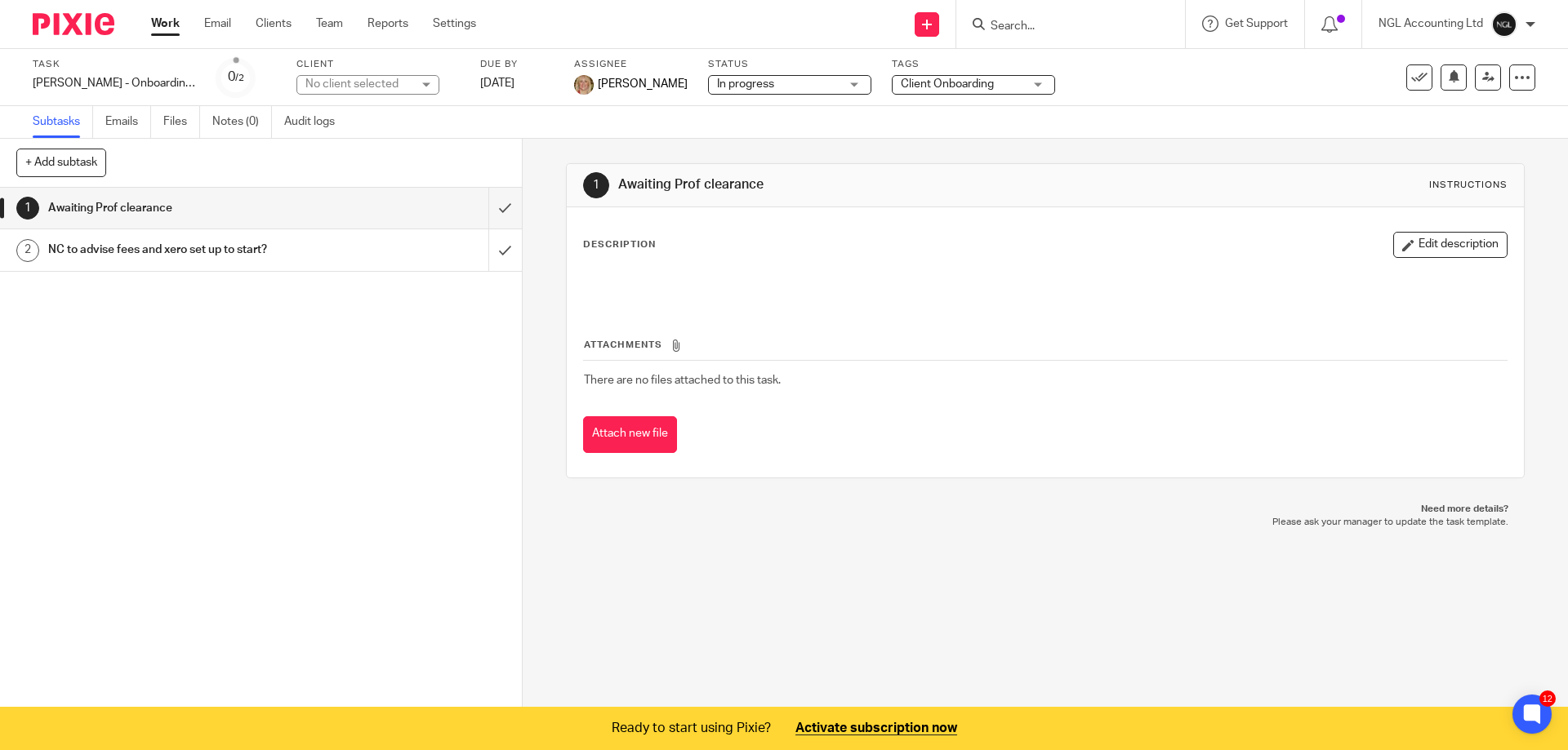
click at [458, 206] on link "1 Awaiting Prof clearance" at bounding box center [244, 207] width 488 height 40
click at [496, 215] on input "submit" at bounding box center [260, 207] width 522 height 40
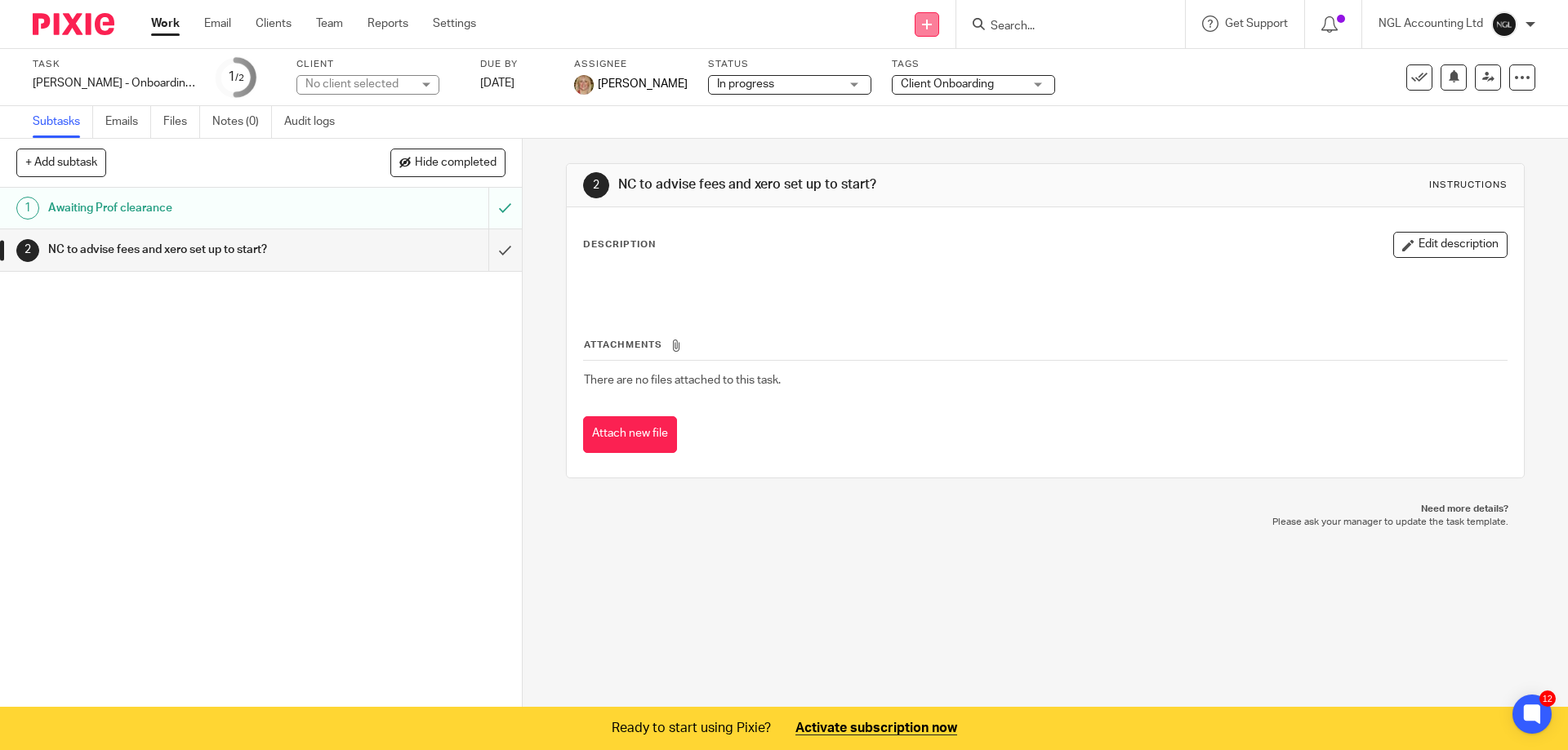
click at [922, 23] on icon at bounding box center [927, 25] width 10 height 10
click at [278, 18] on link "Clients" at bounding box center [273, 24] width 36 height 17
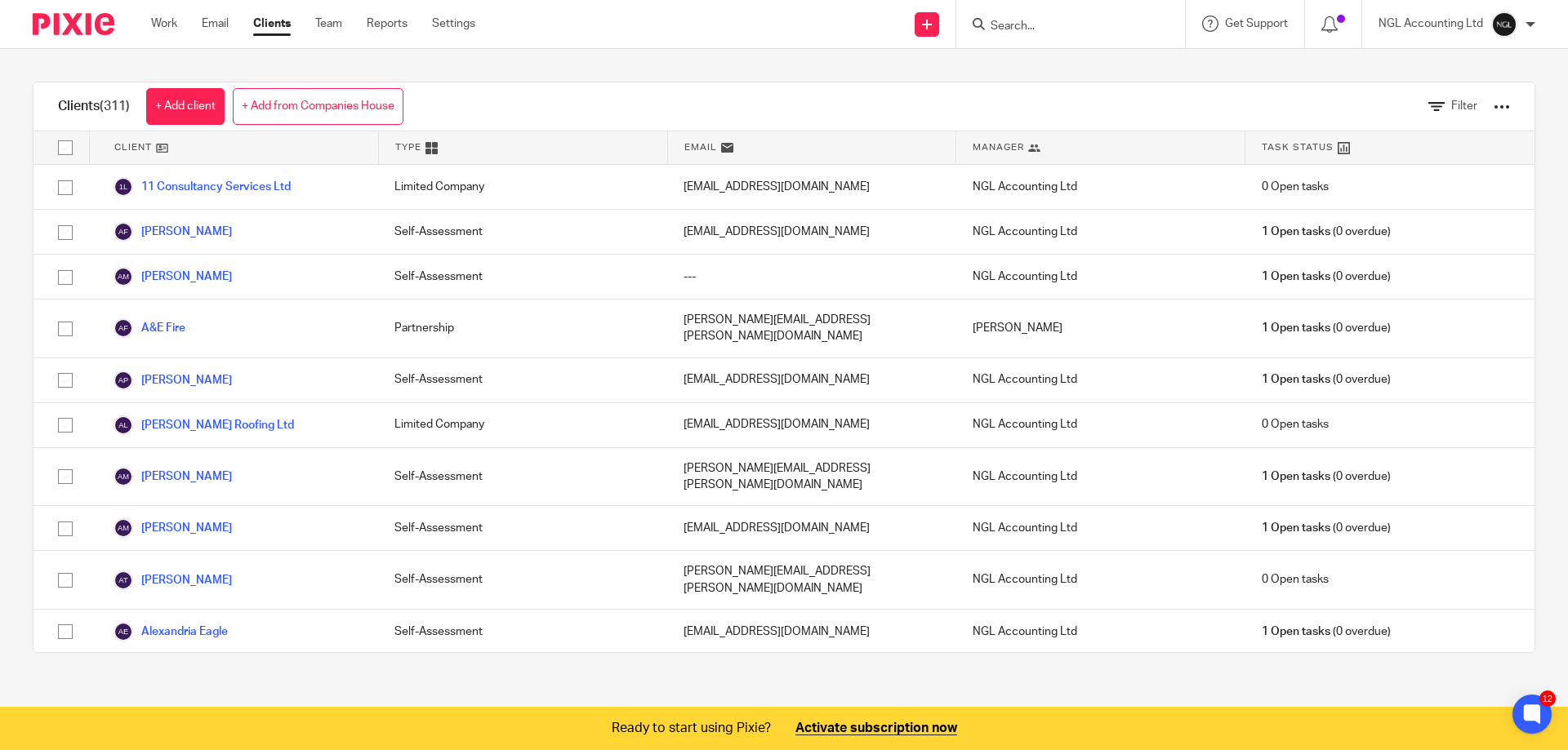
click at [1001, 20] on input "Search" at bounding box center [1062, 27] width 147 height 15
type input "didio"
click button "submit" at bounding box center [0, 0] width 0 height 0
click at [196, 103] on link "+ Add client" at bounding box center [185, 105] width 79 height 36
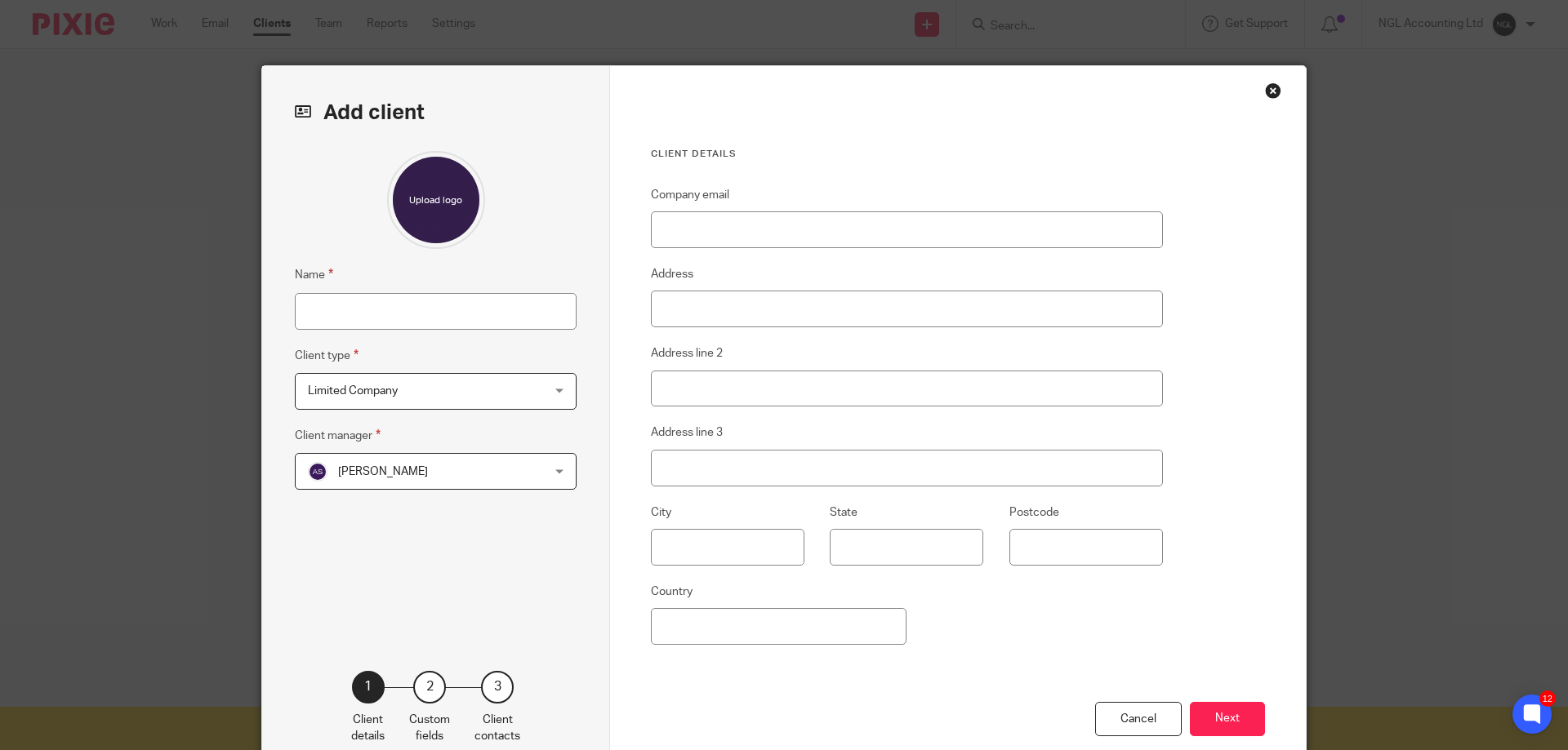
click at [1267, 87] on div "Close this dialog window" at bounding box center [1273, 91] width 17 height 17
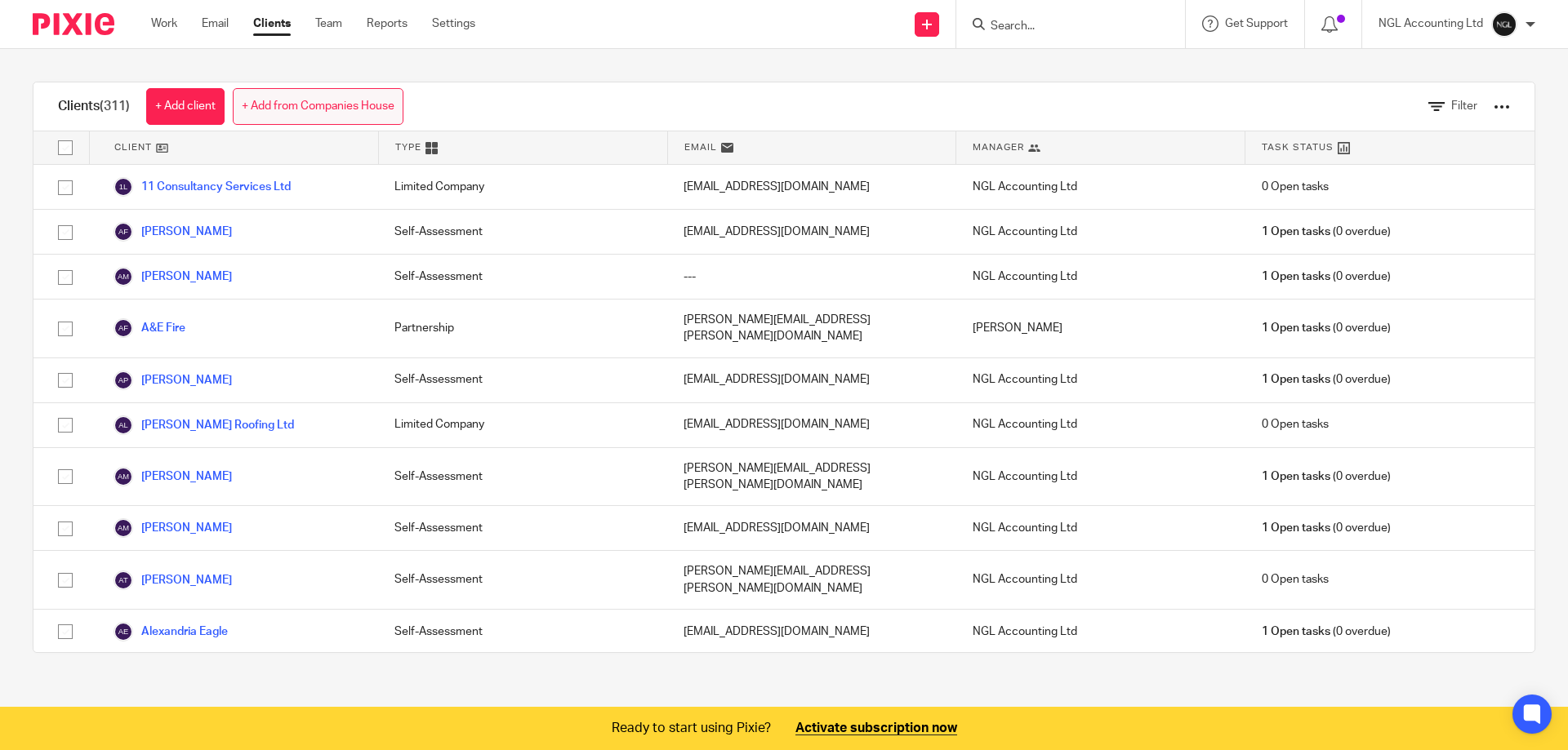
click at [302, 102] on link "+ Add from Companies House" at bounding box center [318, 105] width 171 height 36
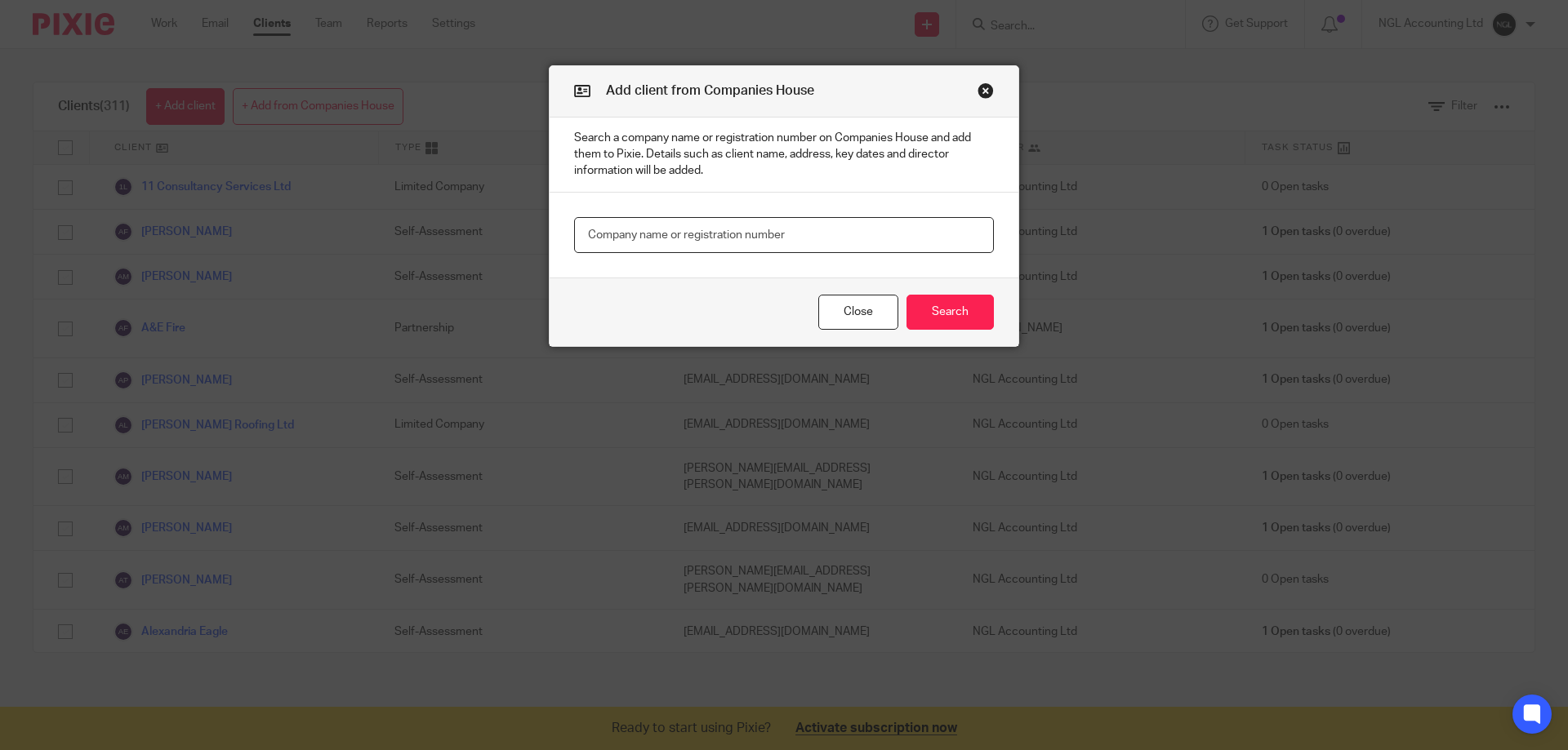
click at [635, 234] on input "text" at bounding box center [784, 235] width 420 height 36
paste input "16027469"
type input "16027469"
click at [944, 308] on button "Search" at bounding box center [950, 312] width 88 height 35
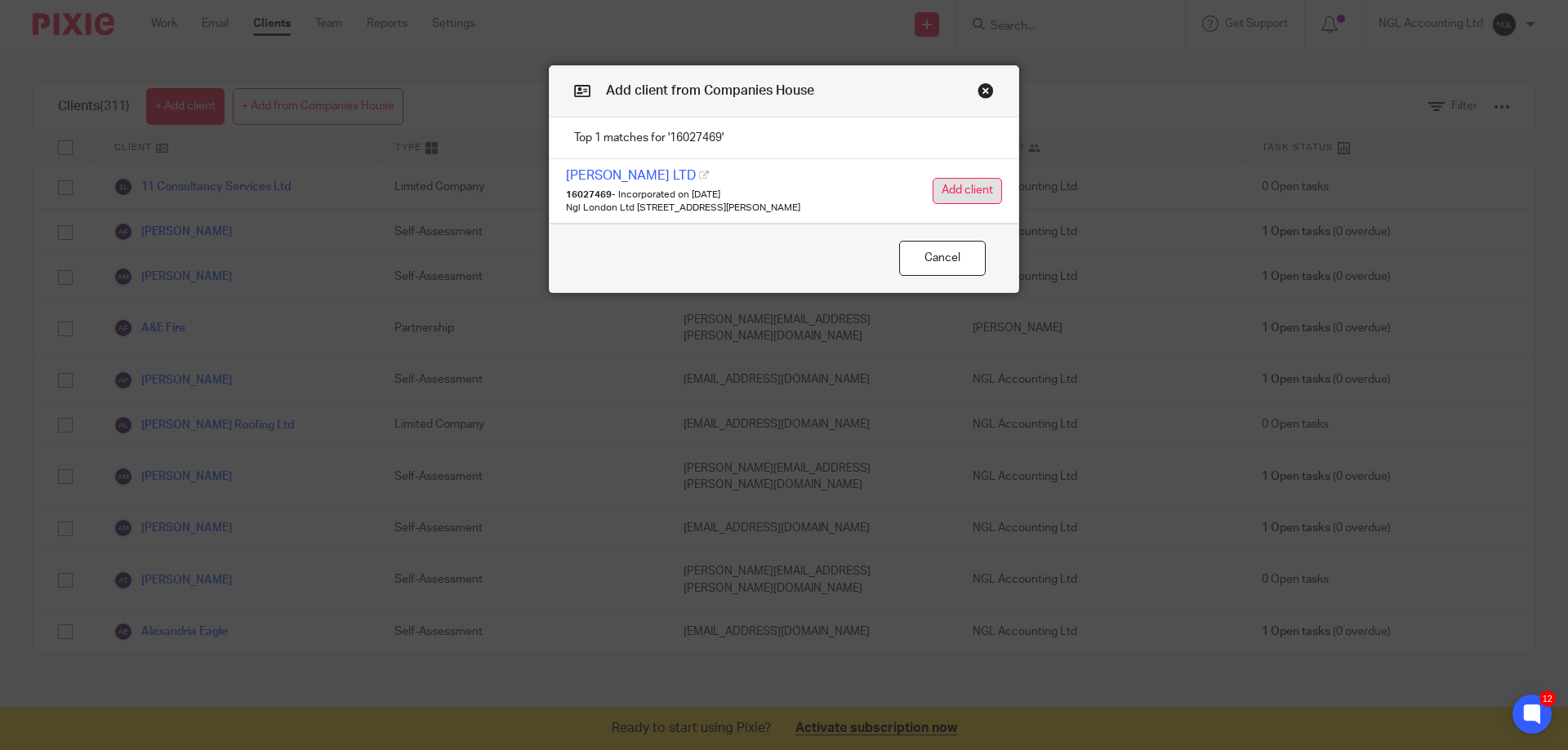
click at [953, 190] on button "Add client" at bounding box center [967, 191] width 69 height 27
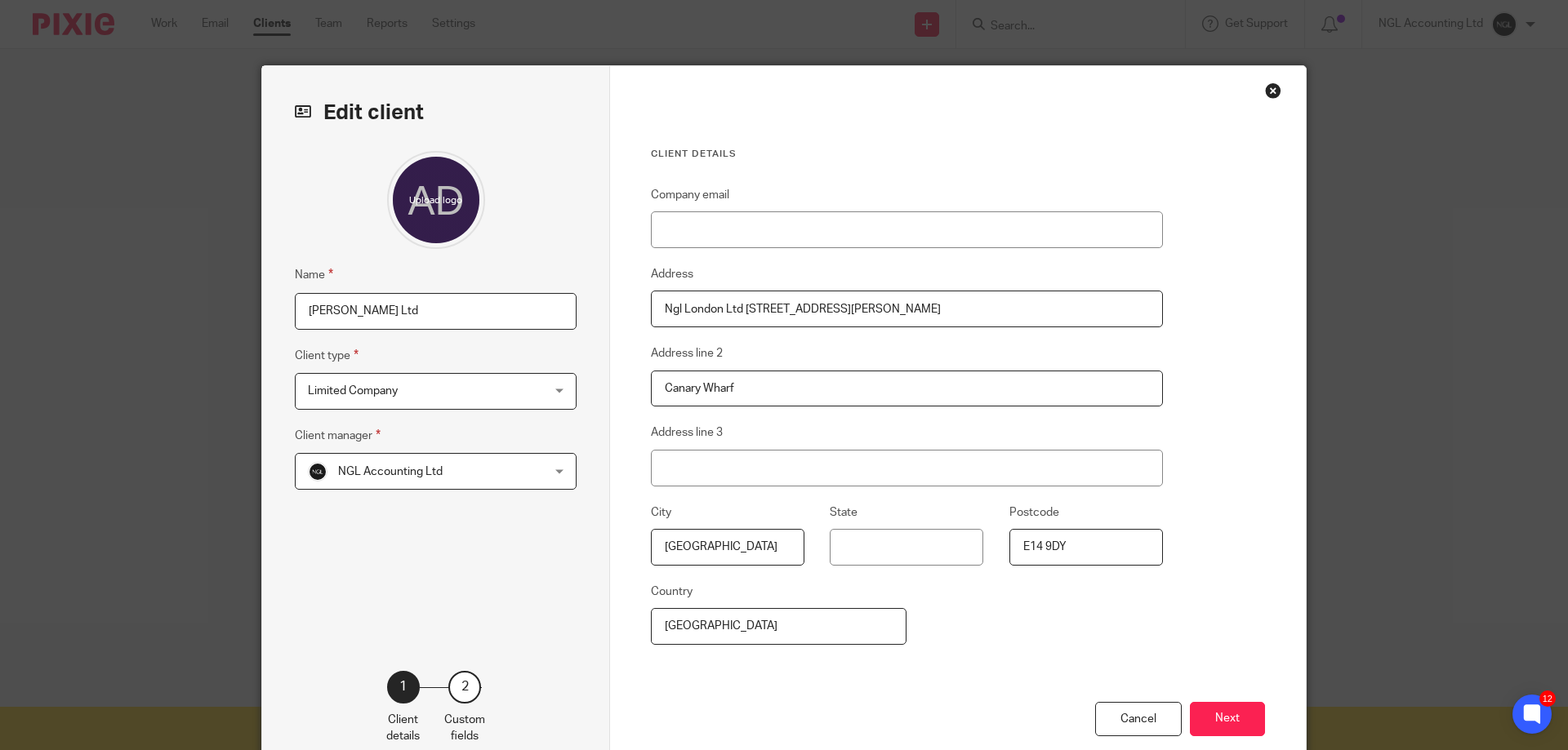
click at [549, 473] on div "NGL Accounting Ltd NGL Accounting Ltd" at bounding box center [436, 471] width 282 height 36
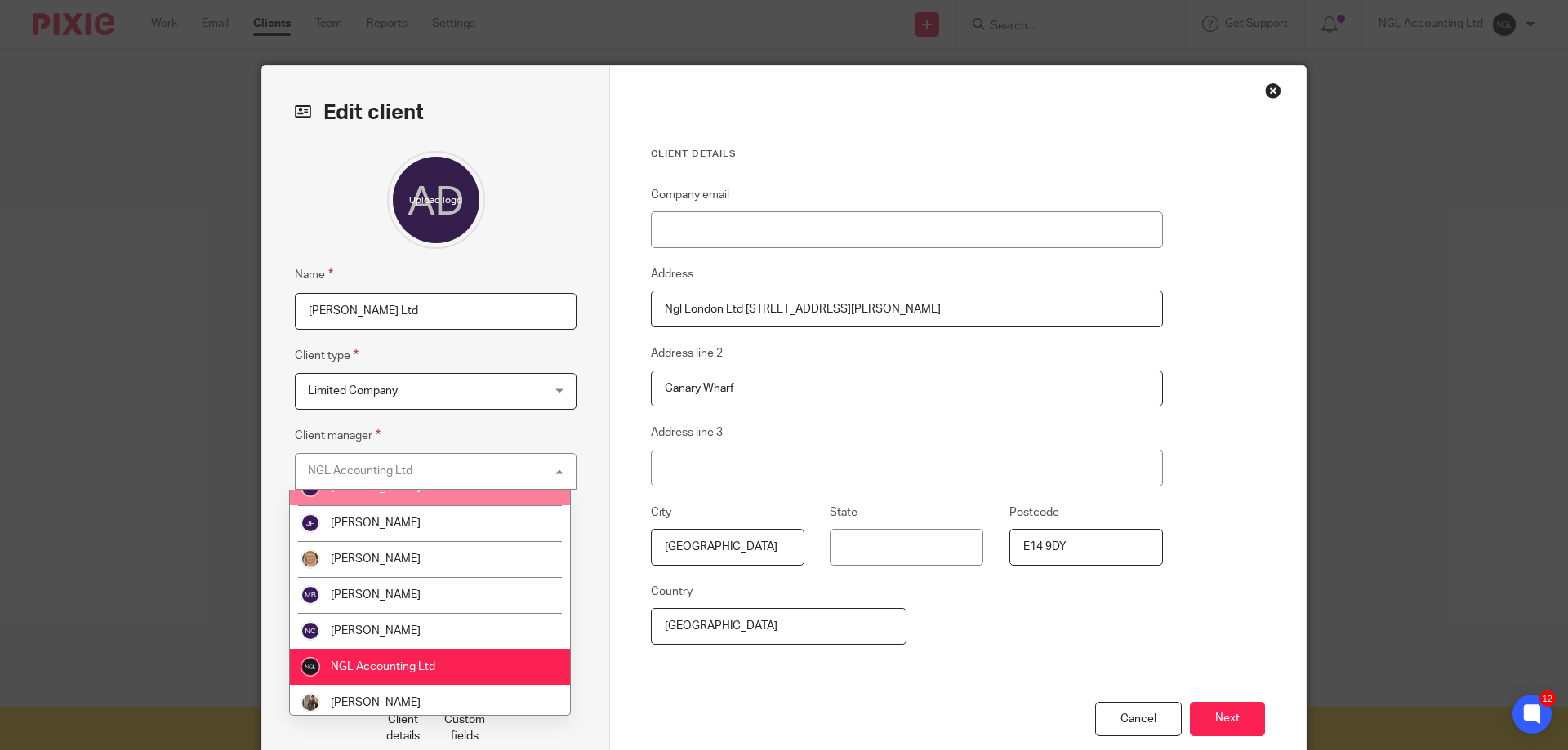
scroll to position [62, 0]
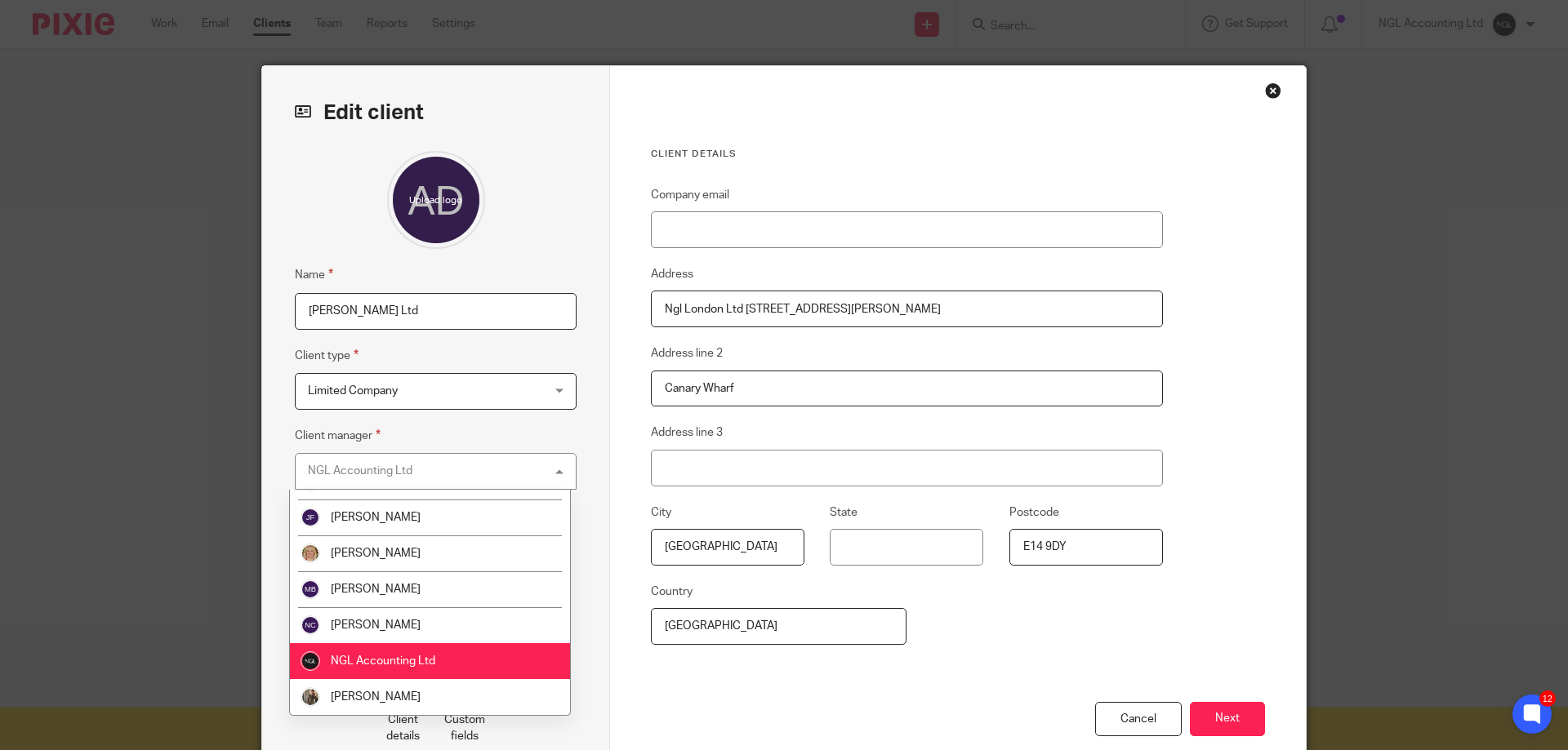
click at [494, 666] on li "NGL Accounting Ltd" at bounding box center [430, 661] width 280 height 35
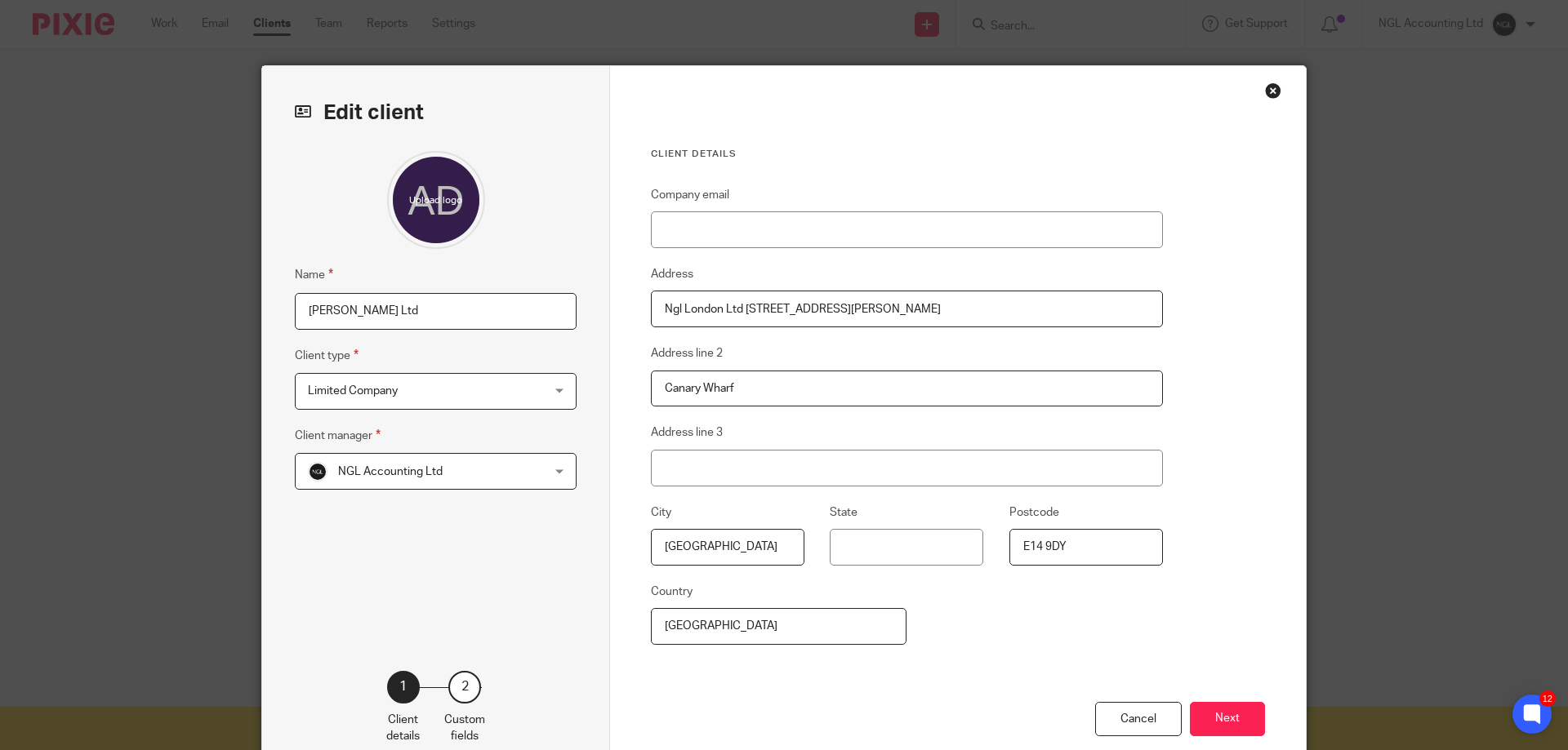
click at [659, 388] on input "Canary Wharf" at bounding box center [906, 388] width 512 height 36
drag, startPoint x: 859, startPoint y: 379, endPoint x: 730, endPoint y: 387, distance: 129.2
click at [730, 387] on input "[STREET_ADDRESS][PERSON_NAME]" at bounding box center [906, 388] width 512 height 36
type input "[STREET_ADDRESS][PERSON_NAME]"
click at [696, 459] on input "Address line 3" at bounding box center [906, 467] width 512 height 36
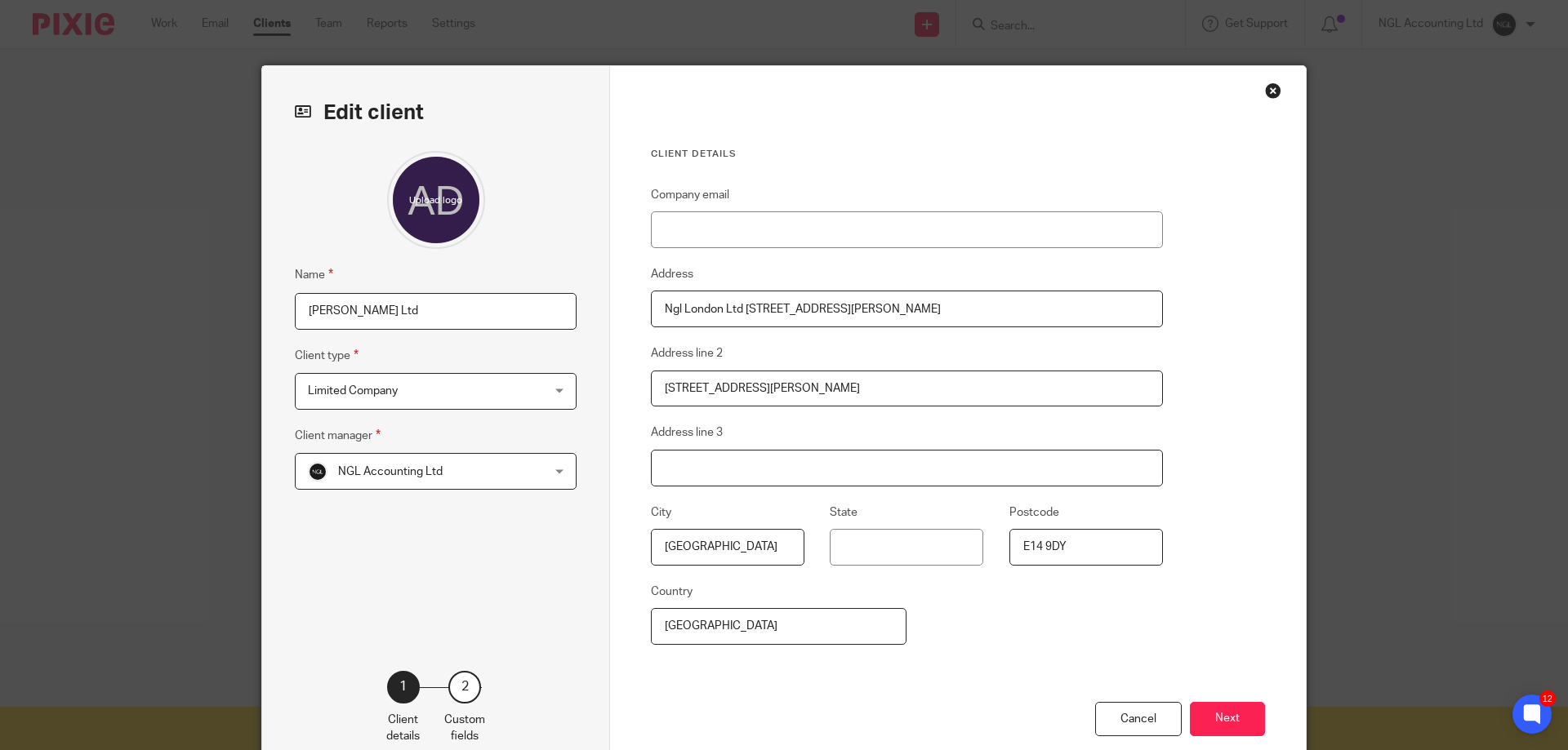
paste input "Canary Wharf"
type input "Canary Wharf"
click at [750, 234] on input "Company email" at bounding box center [906, 230] width 512 height 36
paste input "mailto:hello@alexandradidio.com"
drag, startPoint x: 691, startPoint y: 227, endPoint x: 608, endPoint y: 226, distance: 83.0
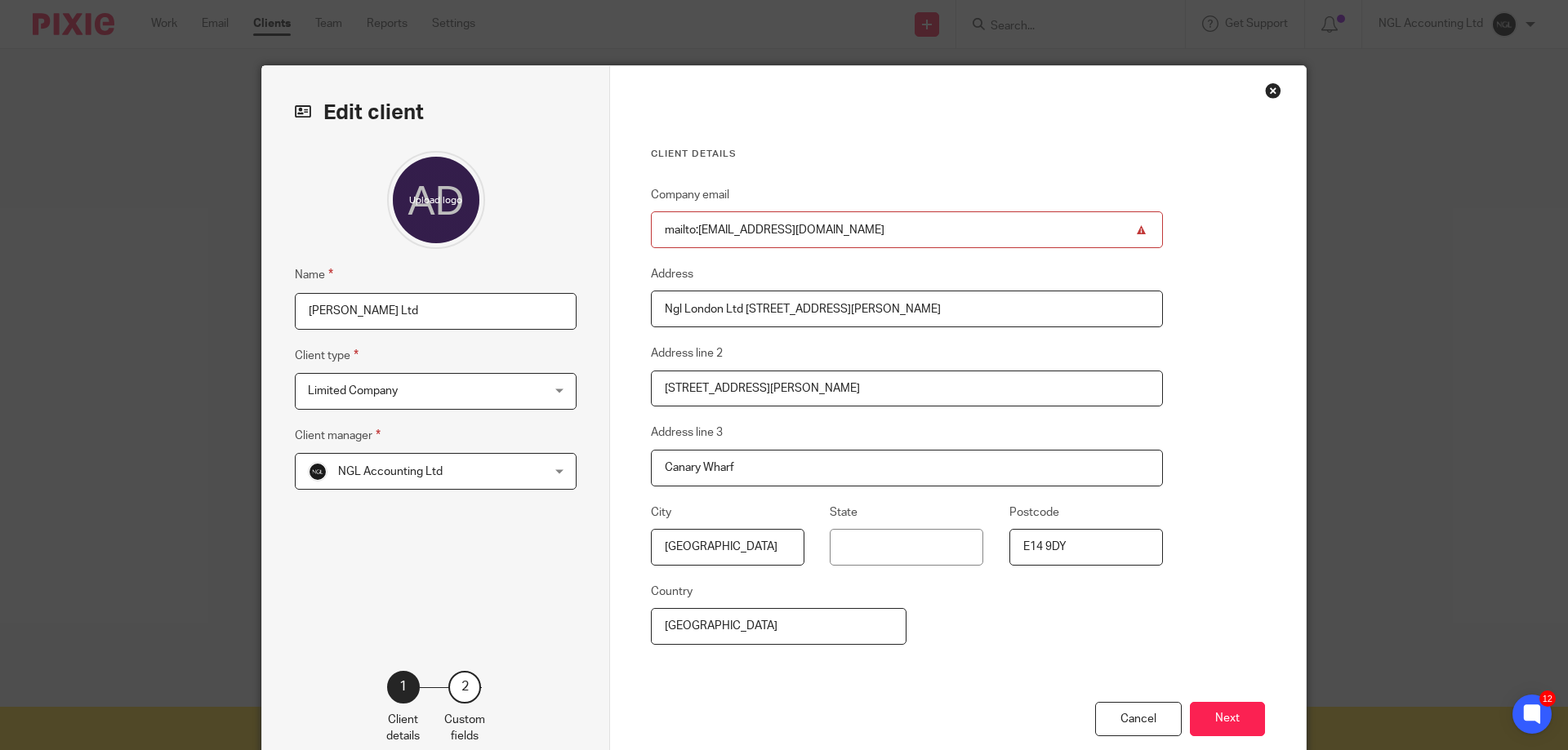
click at [610, 226] on div "Client details Company email mailto:hello@alexandradidio.com Address Ngl London…" at bounding box center [959, 421] width 696 height 711
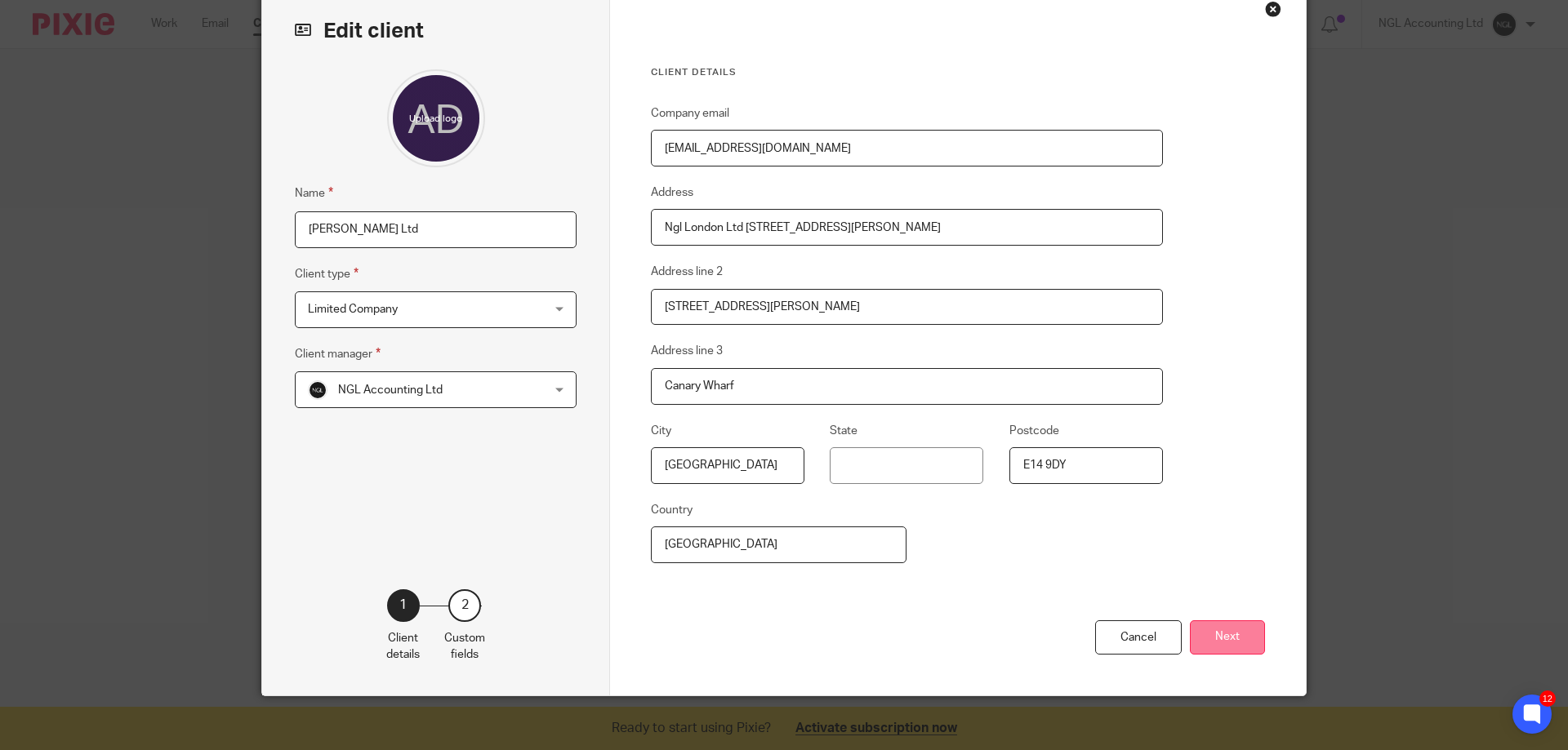
type input "hello@alexandradidio.com"
click at [1219, 638] on button "Next" at bounding box center [1228, 638] width 75 height 35
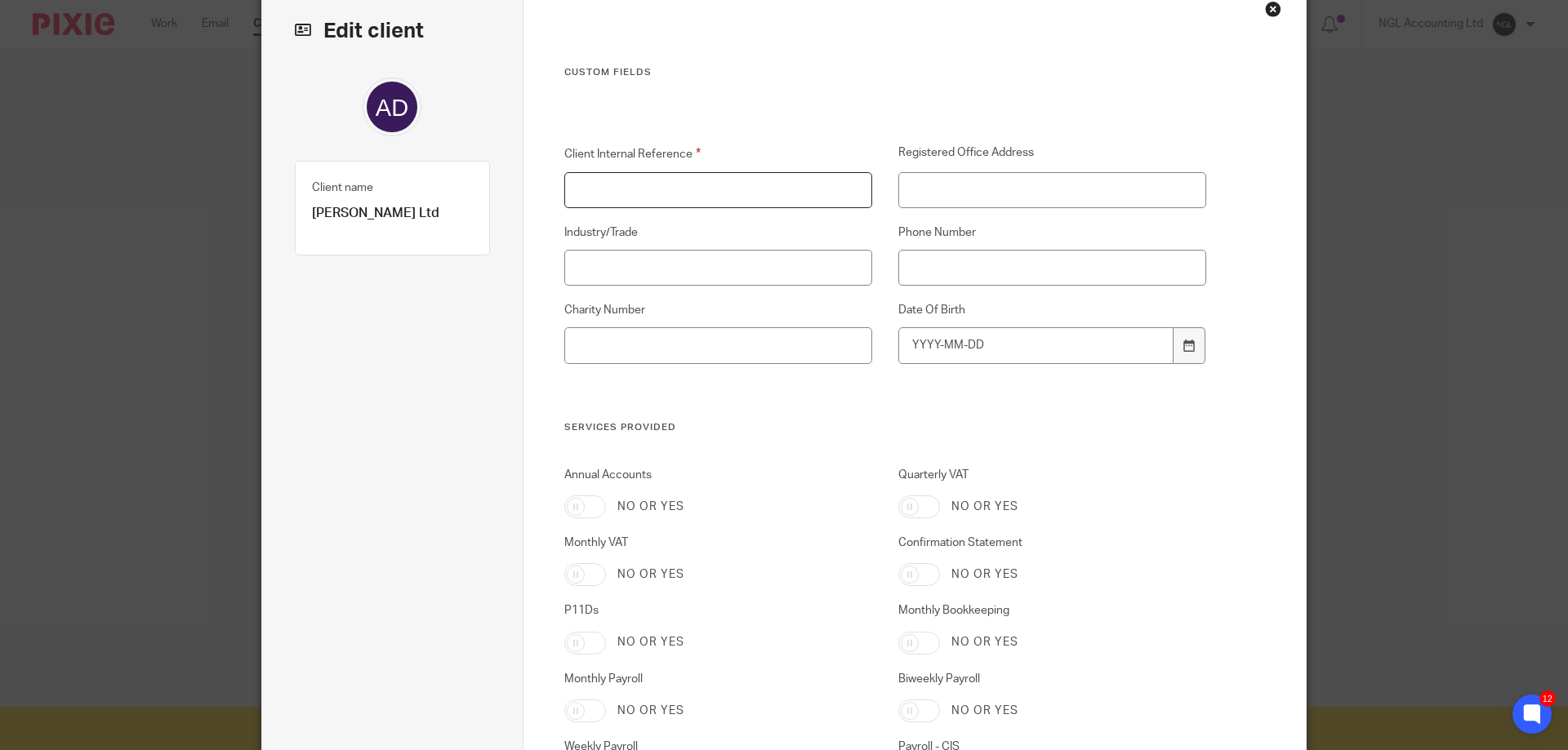
click at [615, 187] on input "Client Internal Reference" at bounding box center [718, 190] width 309 height 36
click at [619, 187] on input "LON" at bounding box center [718, 190] width 309 height 36
type input "LON5046"
click at [925, 183] on input "Registered Office Address" at bounding box center [1052, 190] width 309 height 36
click at [1040, 192] on input "3401 Bagshaw Building" at bounding box center [1052, 190] width 309 height 36
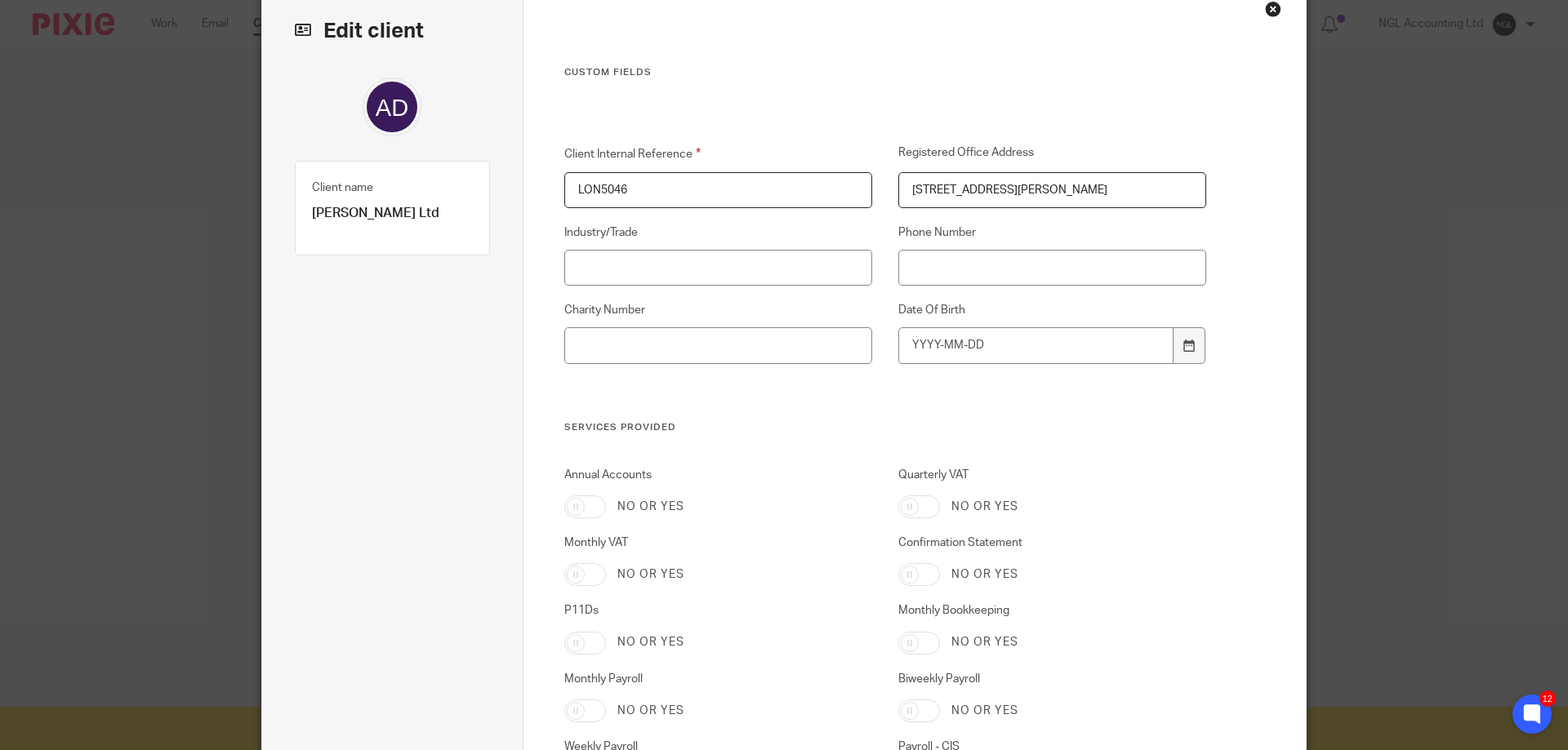
scroll to position [0, 7]
type input "[STREET_ADDRESS][PERSON_NAME]"
click at [776, 276] on input "Industry/Trade" at bounding box center [718, 267] width 309 height 36
click at [917, 276] on input "Phone Number" at bounding box center [1052, 267] width 309 height 36
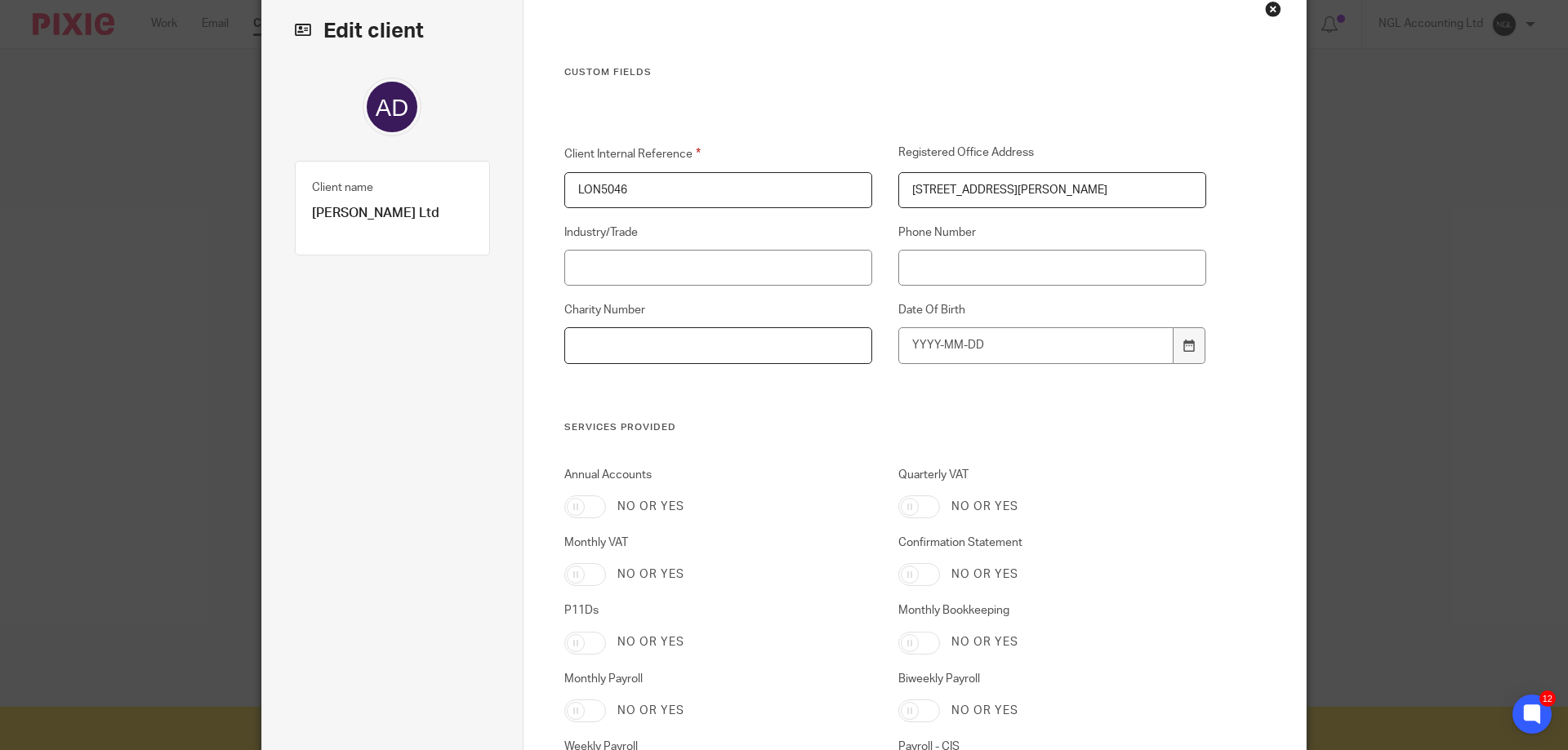
click at [711, 339] on input "Charity Number" at bounding box center [718, 345] width 309 height 36
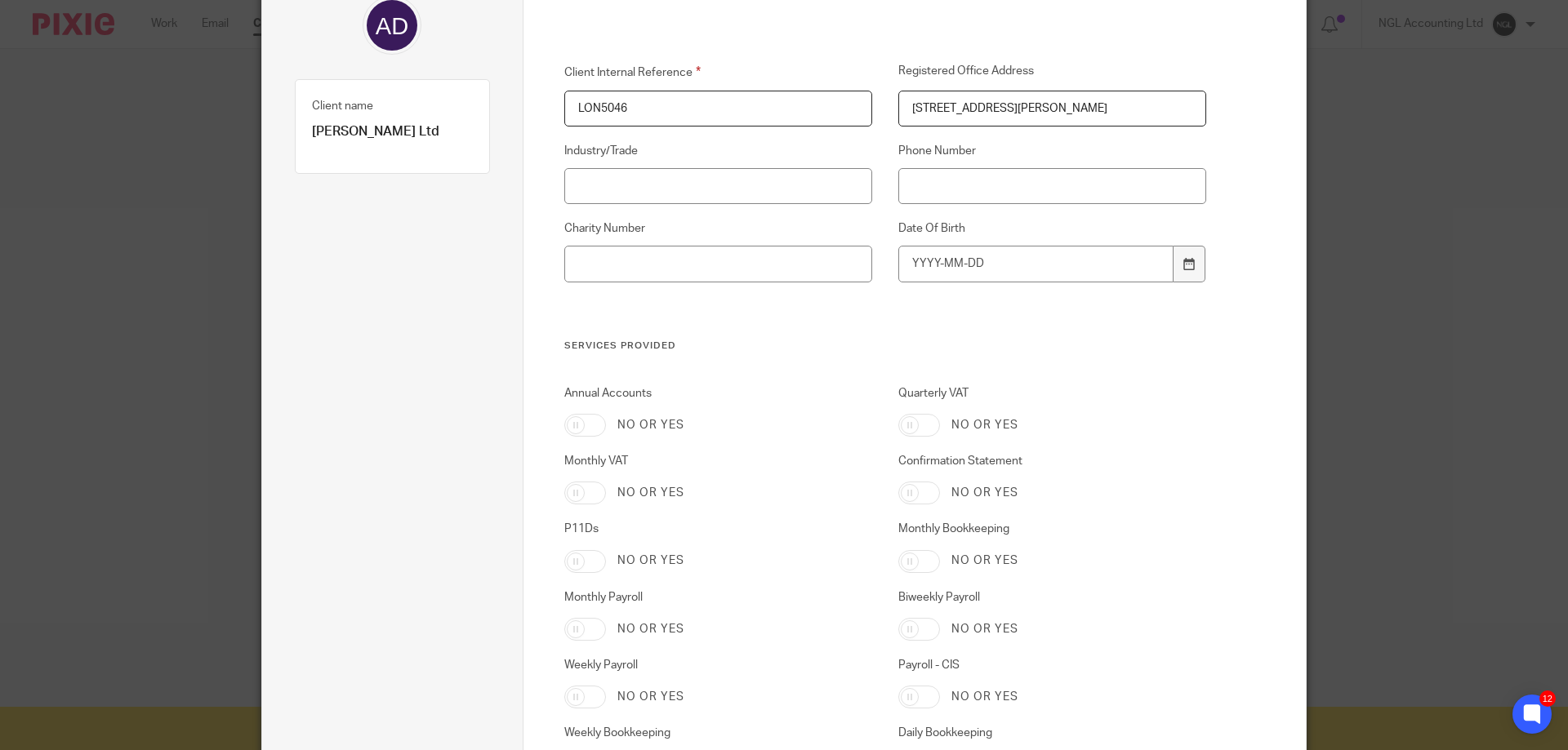
click at [568, 421] on input "Annual Accounts" at bounding box center [585, 425] width 41 height 23
checkbox input "true"
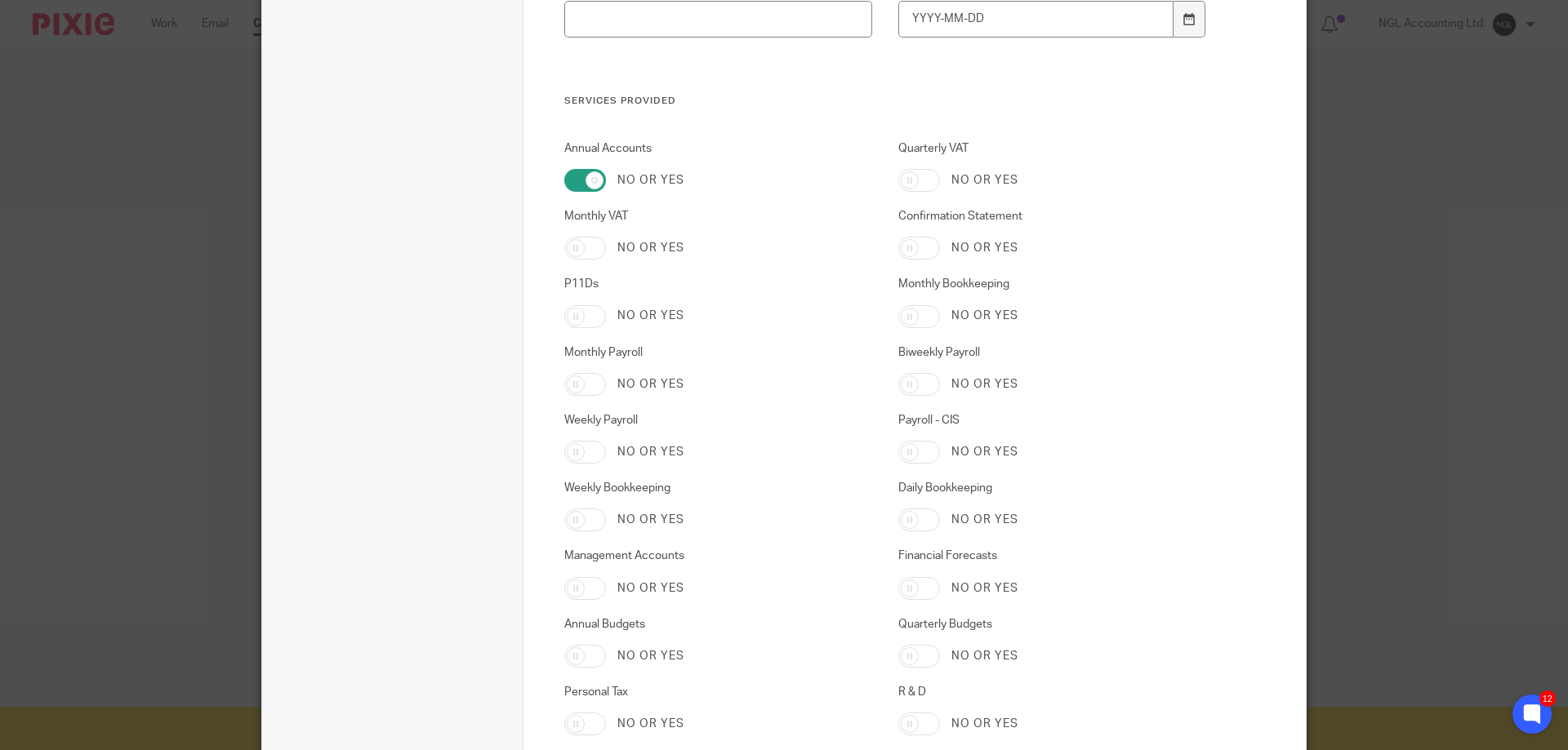
click at [900, 175] on input "Quarterly VAT" at bounding box center [919, 179] width 41 height 23
checkbox input "true"
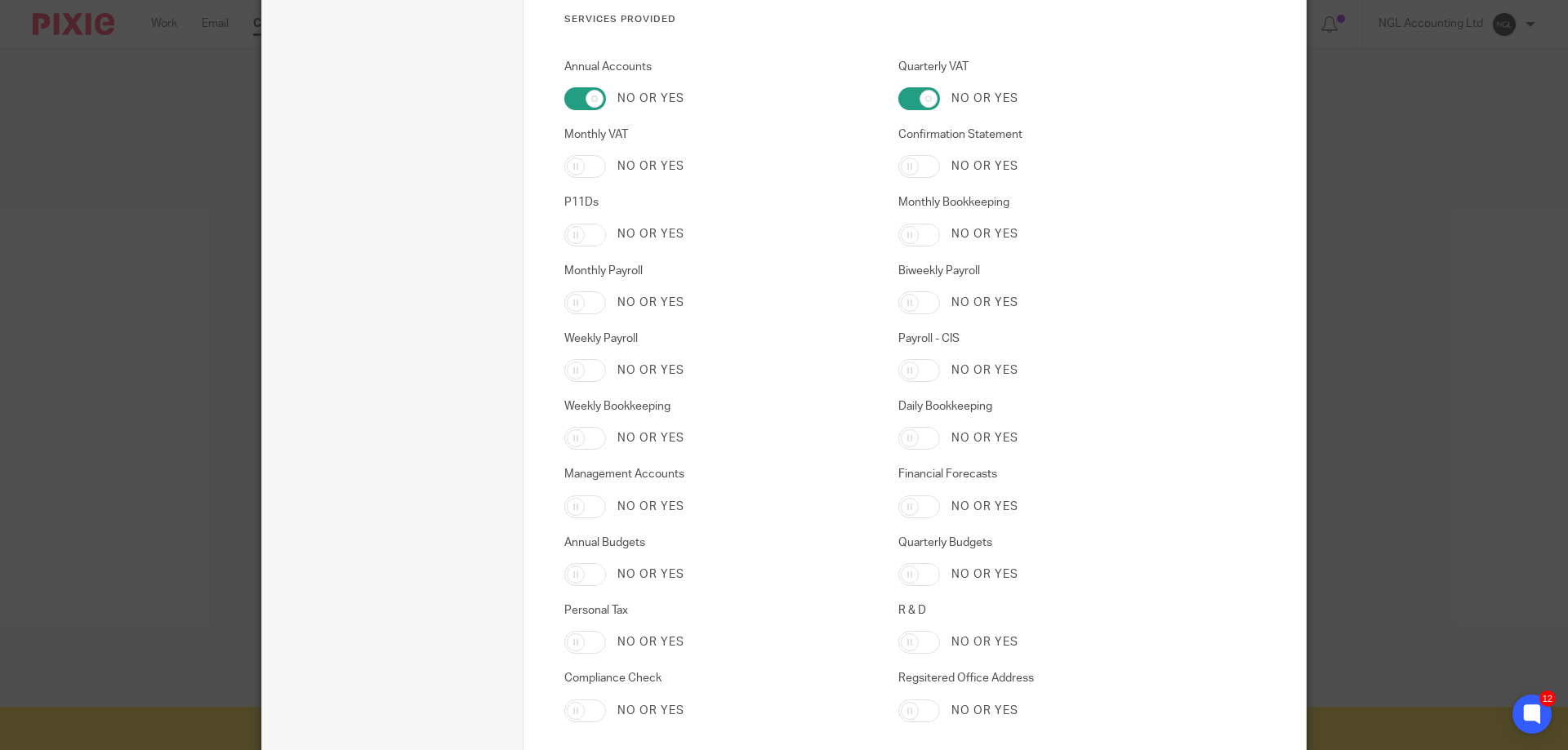
click at [573, 302] on input "Monthly Payroll" at bounding box center [585, 303] width 41 height 23
checkbox input "true"
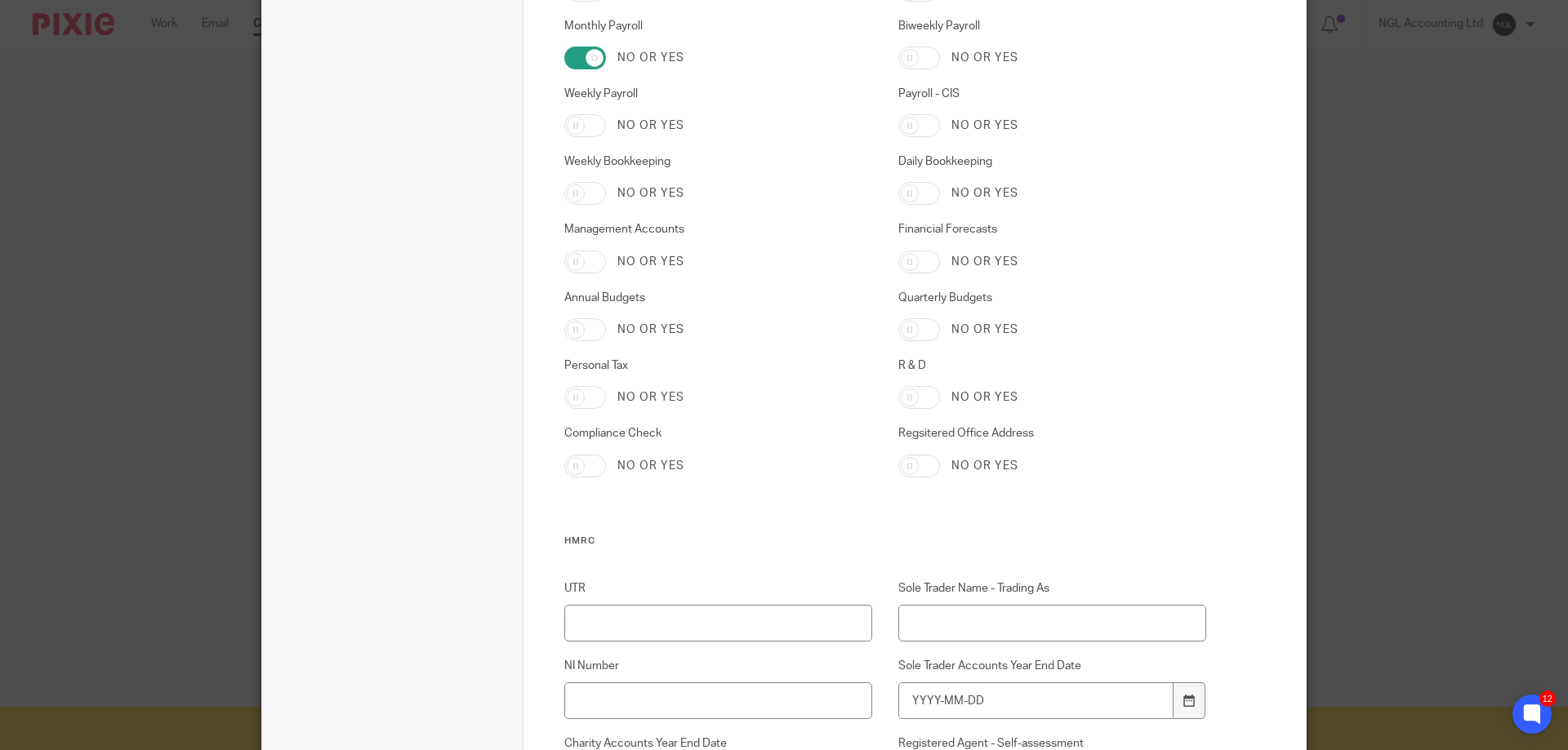
scroll to position [980, 0]
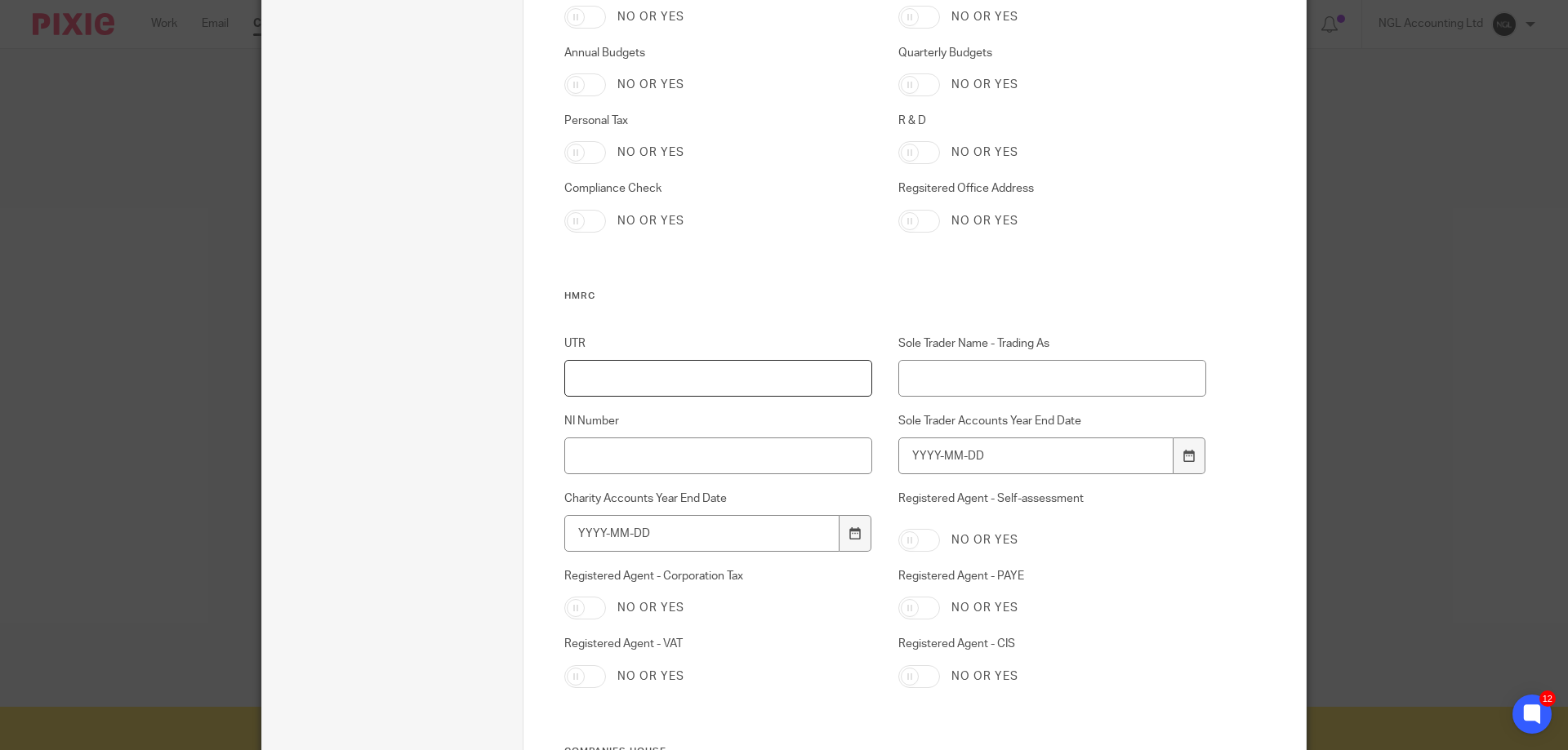
click at [732, 382] on input "UTR" at bounding box center [718, 377] width 309 height 36
click at [633, 374] on input "UTR" at bounding box center [718, 377] width 309 height 36
paste input "8293816121"
type input "8293816121"
click at [654, 452] on input "NI Number" at bounding box center [718, 455] width 309 height 36
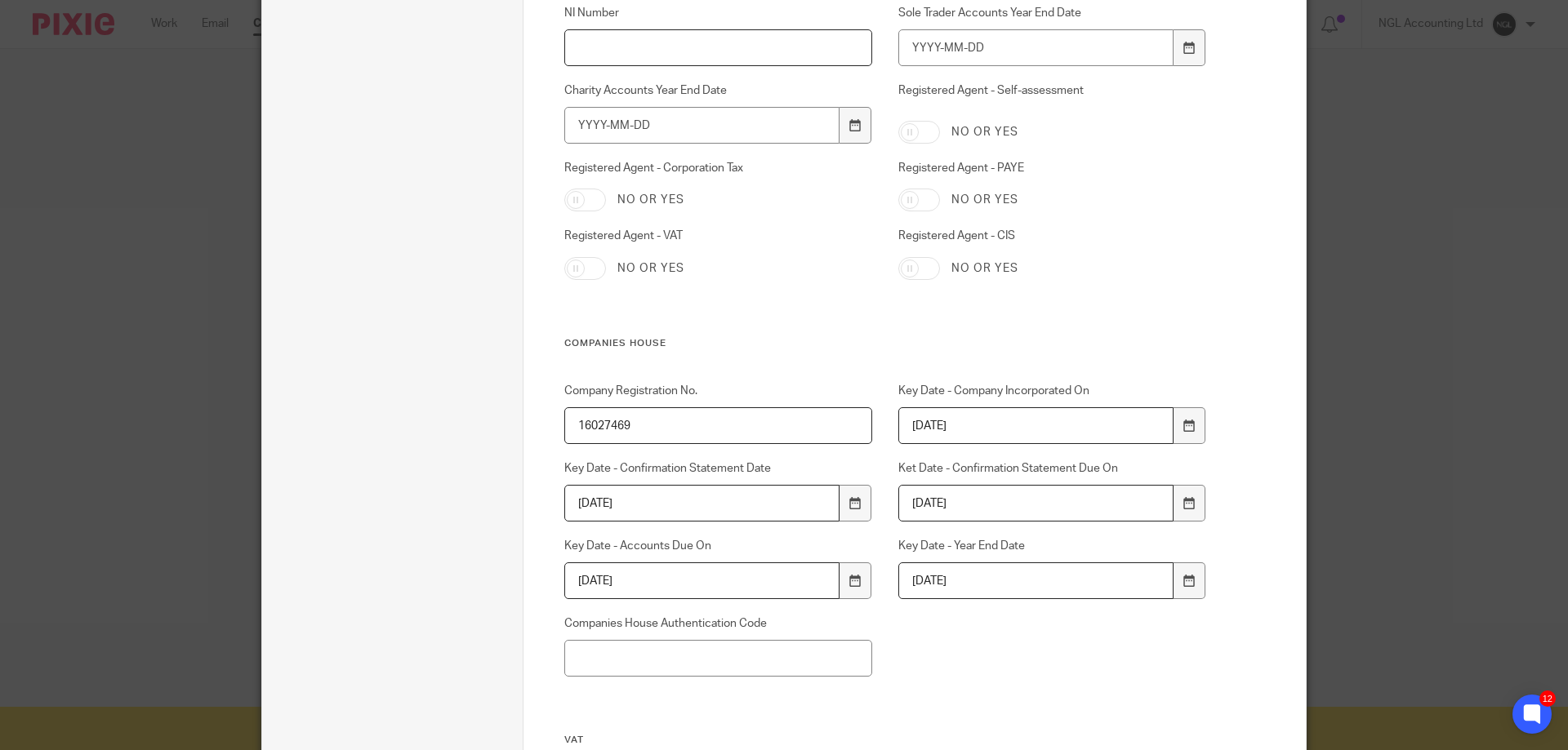
scroll to position [1551, 0]
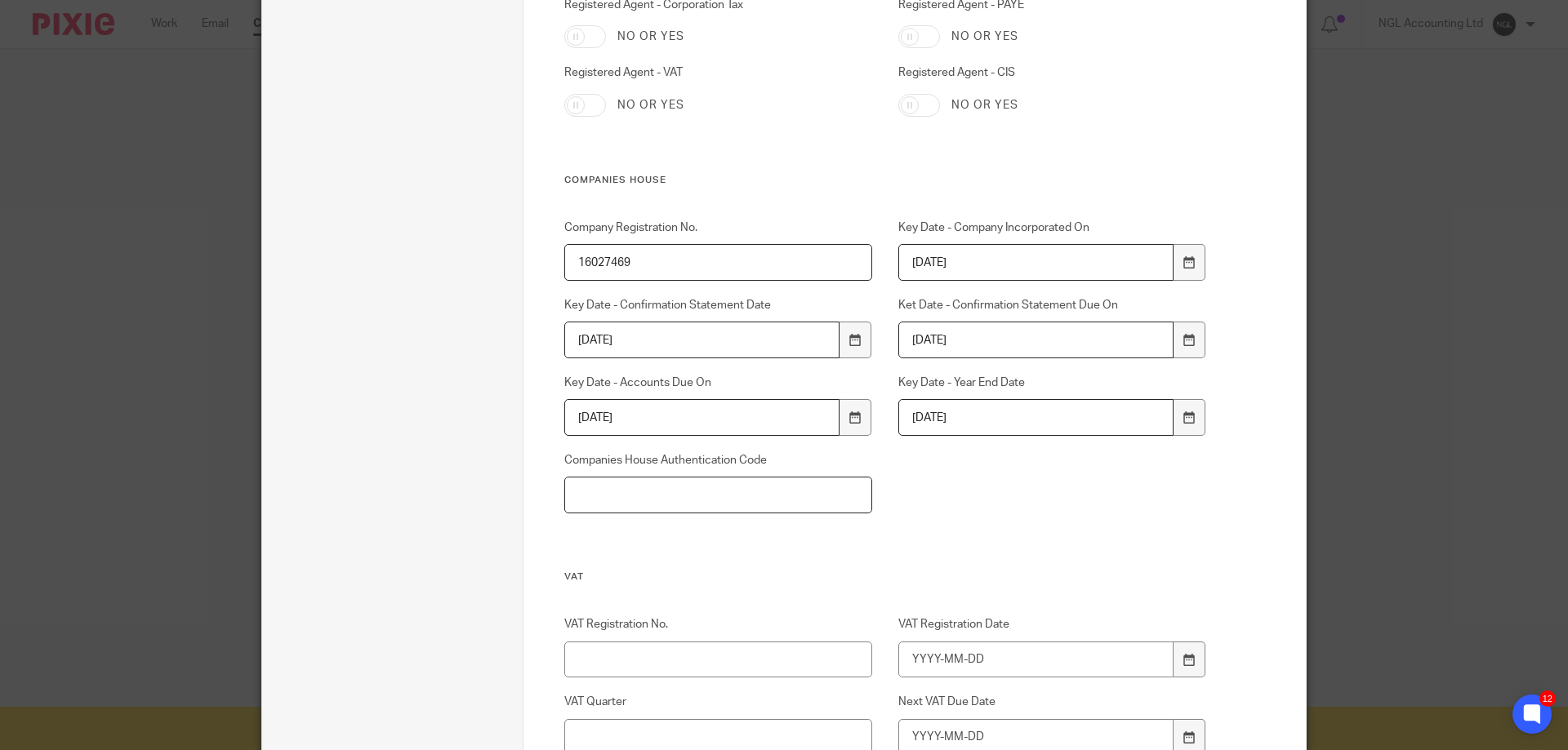
click at [715, 506] on input "Companies House Authentication Code" at bounding box center [718, 495] width 309 height 36
click at [615, 499] on input "Companies House Authentication Code" at bounding box center [718, 495] width 309 height 36
paste input "67FCLU"
type input "67FCLU"
click at [662, 661] on input "VAT Registration No." at bounding box center [718, 659] width 309 height 36
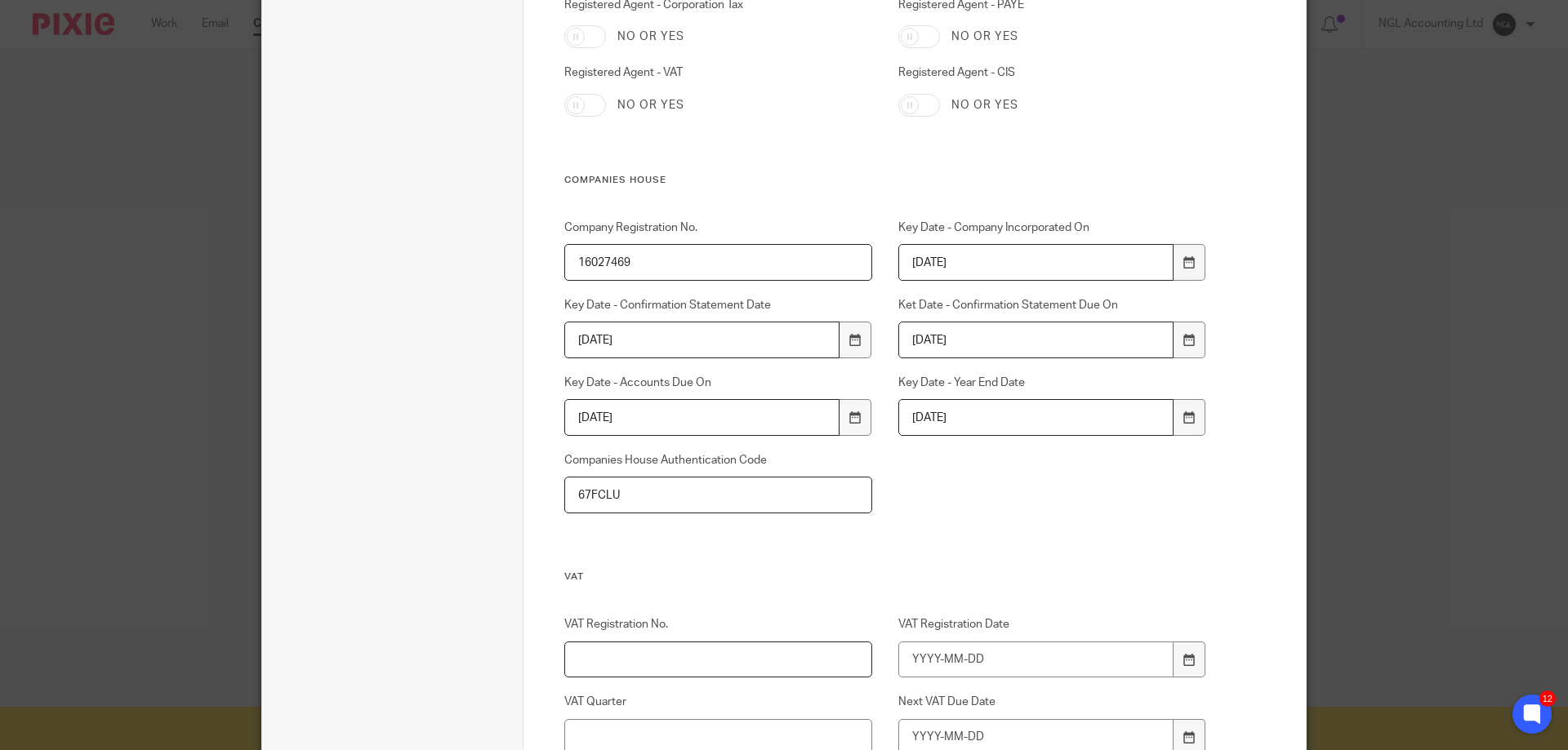
paste input "484333970"
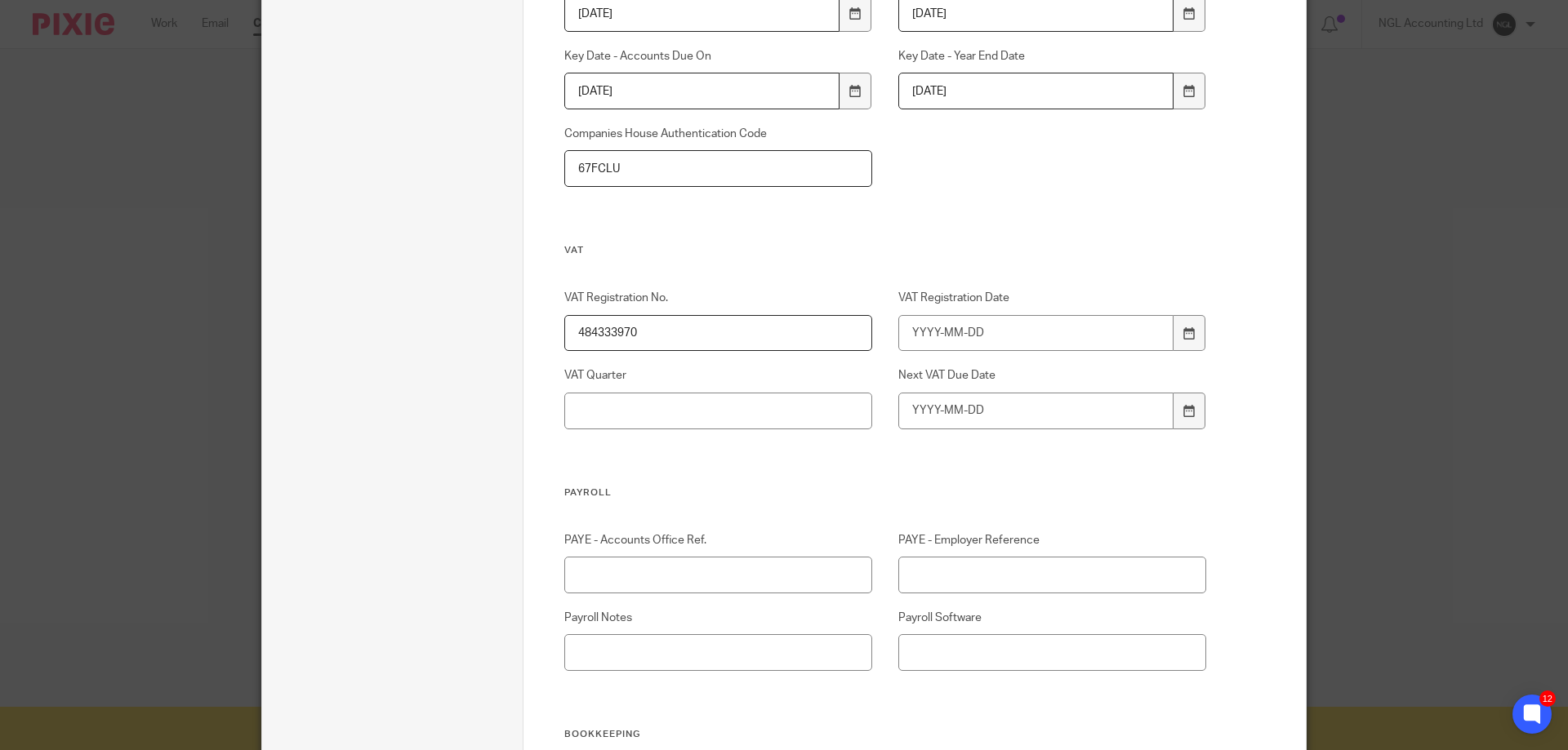
type input "484333970"
click at [689, 479] on div "VAT Registration No. 484333970 VAT Registration Date VAT Quarter Next VAT Due D…" at bounding box center [872, 387] width 668 height 196
click at [1034, 336] on input "VAT Registration Date" at bounding box center [1036, 333] width 276 height 36
type input "2025-02-01"
click at [615, 396] on input "VAT Quarter" at bounding box center [718, 410] width 309 height 36
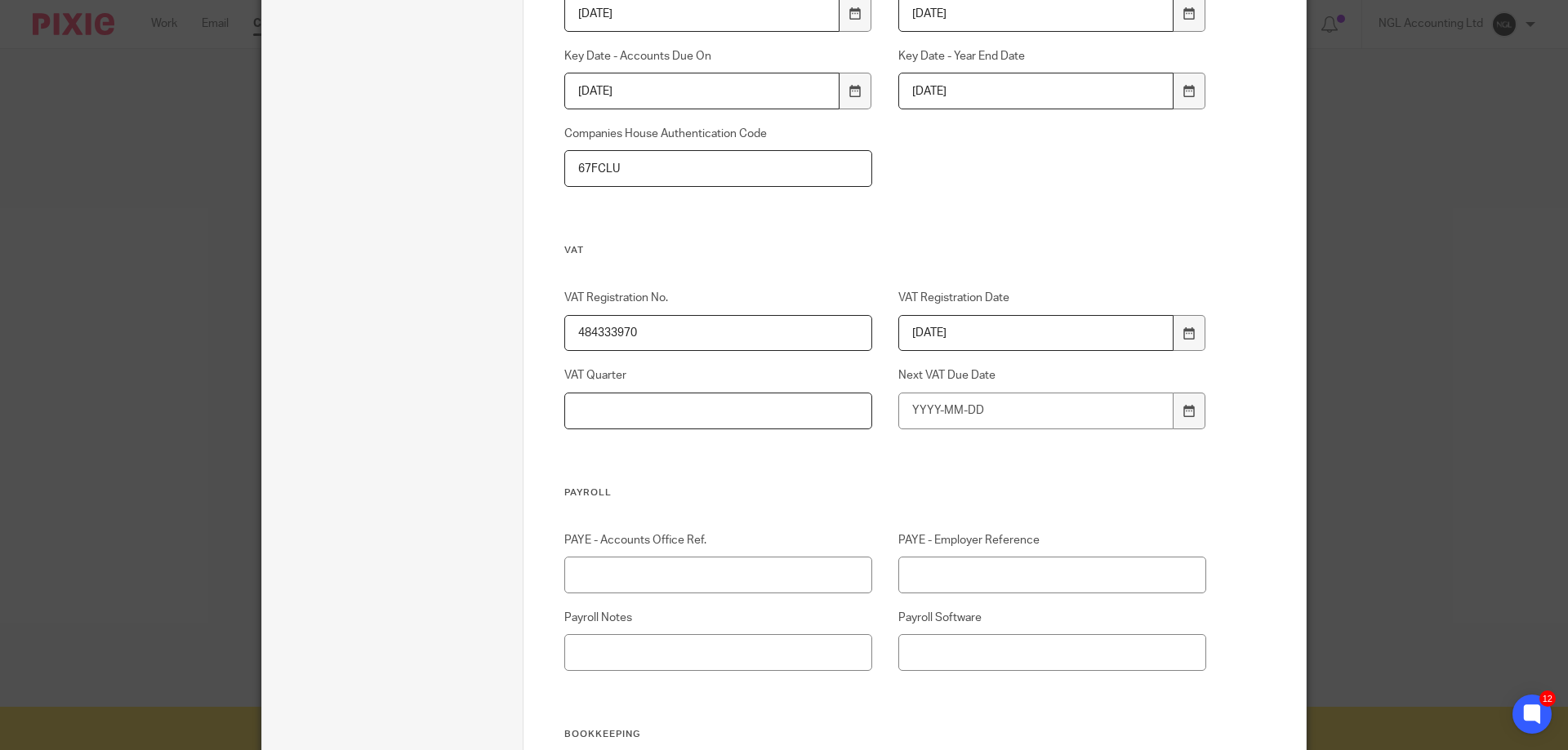
paste input "April, July, October and January"
drag, startPoint x: 667, startPoint y: 405, endPoint x: 699, endPoint y: 440, distance: 47.4
click at [669, 406] on input "April, July, October and January" at bounding box center [718, 410] width 309 height 36
type input "April, July, October, January"
click at [991, 413] on input "Next VAT Due Date" at bounding box center [1036, 410] width 276 height 36
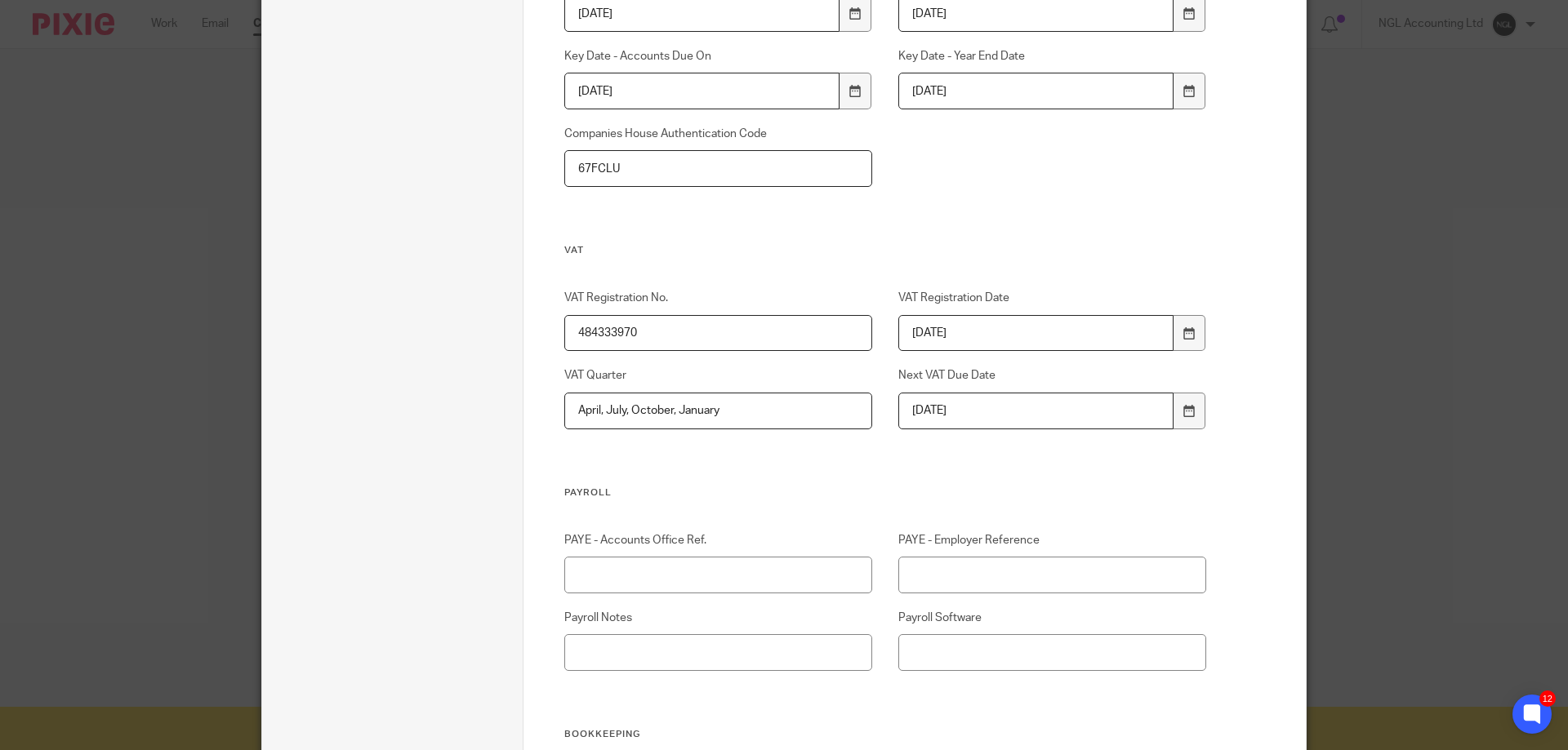
type input "2025-10-31"
click at [744, 580] on input "PAYE - Accounts Office Ref." at bounding box center [718, 575] width 309 height 36
paste input "120PQ03490761"
type input "120PQ03490761"
click at [976, 573] on input "PAYE - Employer Reference" at bounding box center [1052, 575] width 309 height 36
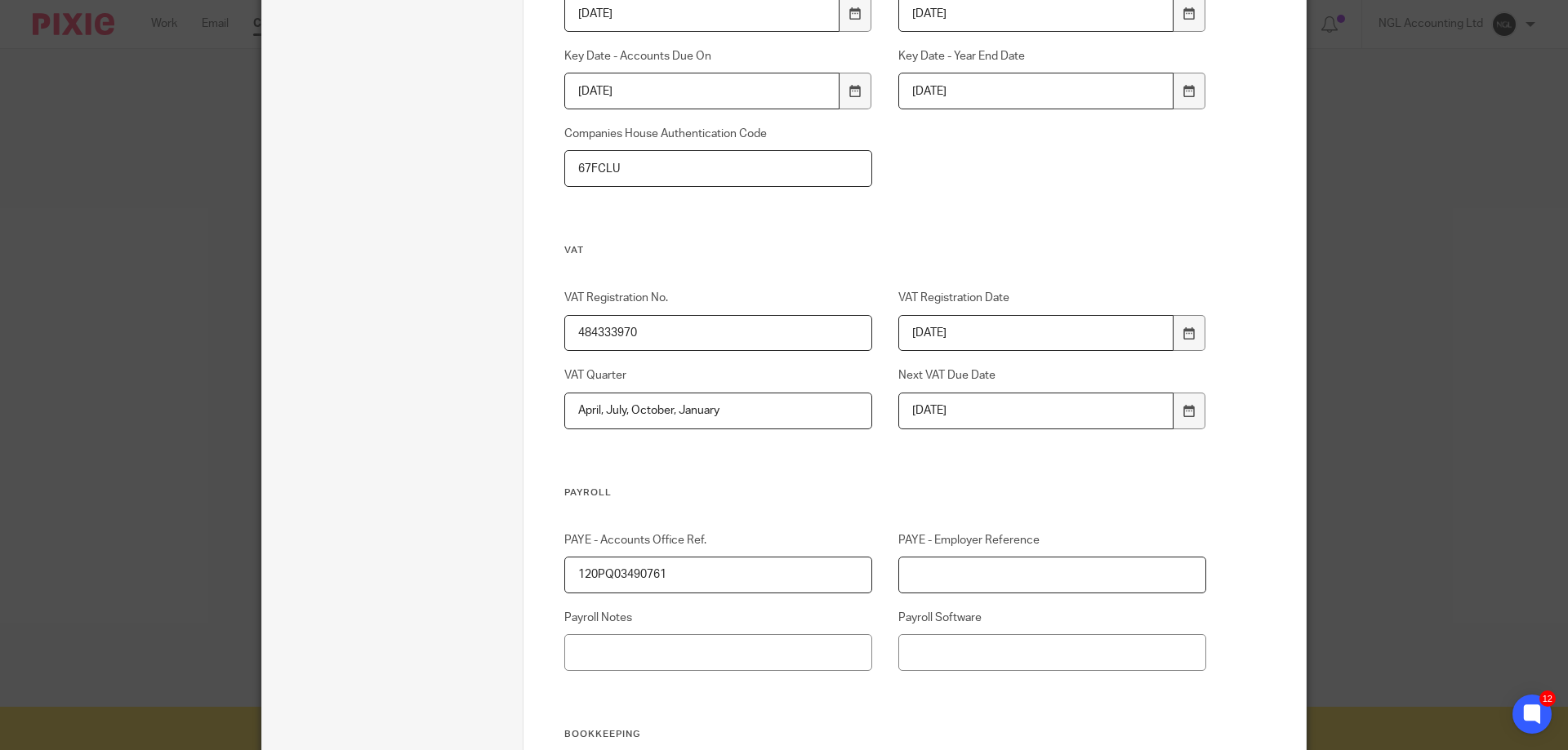
paste input "120/GE95619"
type input "120/GE95619"
click at [784, 647] on input "Payroll Notes" at bounding box center [718, 652] width 309 height 36
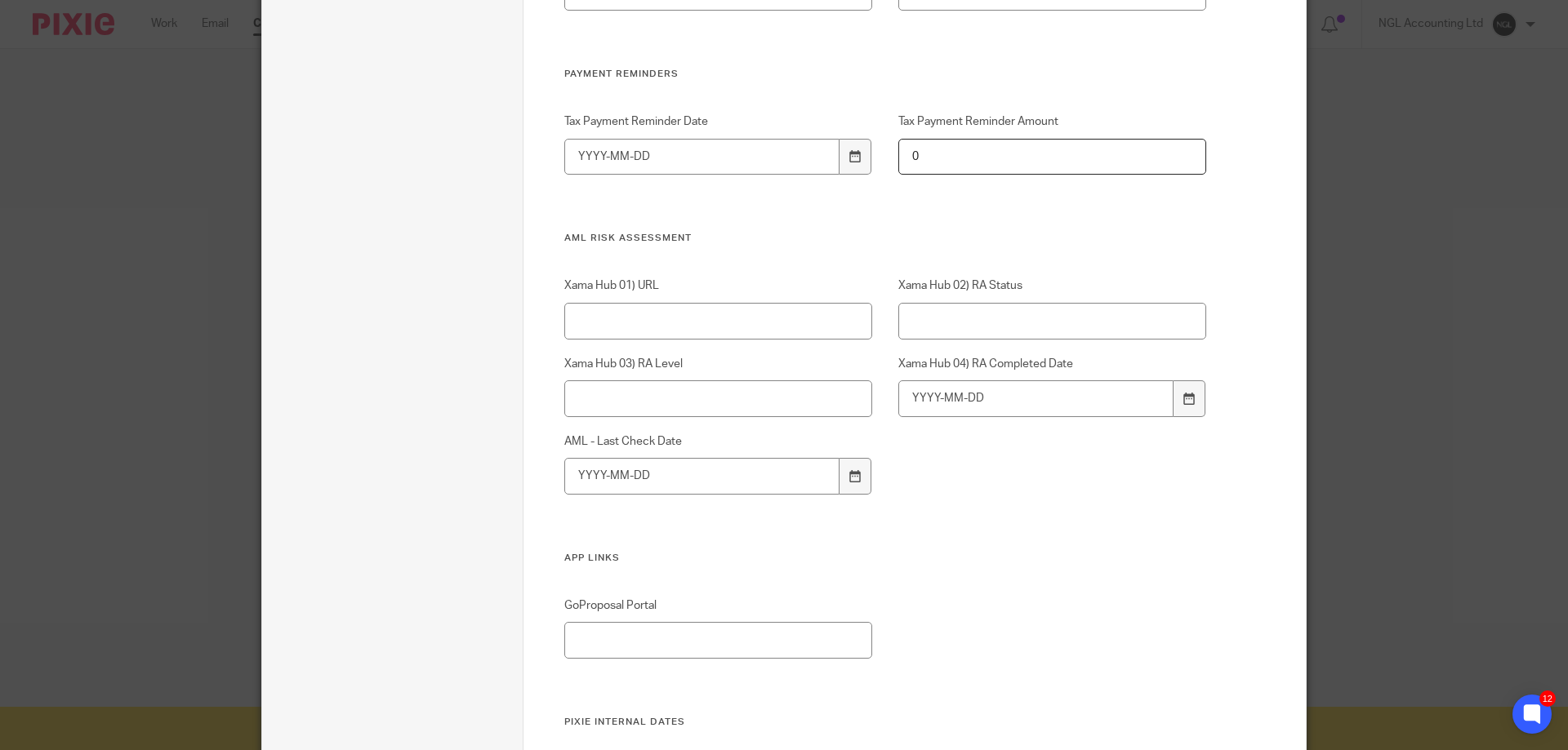
scroll to position [3102, 0]
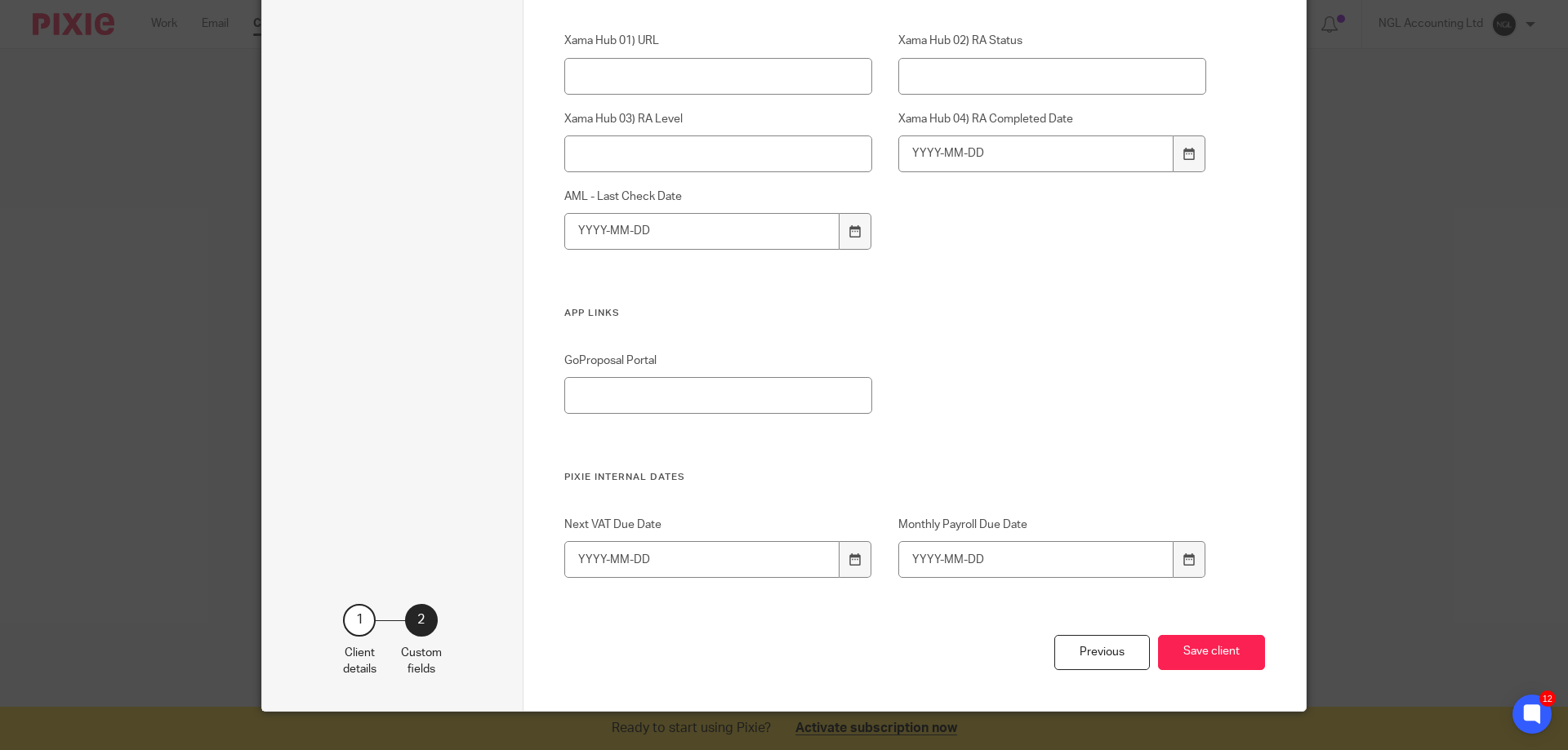
click at [652, 580] on div "Next VAT Due Date Monthly Payroll Due Date" at bounding box center [872, 576] width 668 height 118
click at [711, 559] on input "Next VAT Due Date" at bounding box center [702, 559] width 276 height 36
type input "2025-10-31"
click at [787, 635] on div "Previous Save client" at bounding box center [914, 672] width 701 height 76
click at [1006, 565] on input "Monthly Payroll Due Date" at bounding box center [1036, 559] width 276 height 36
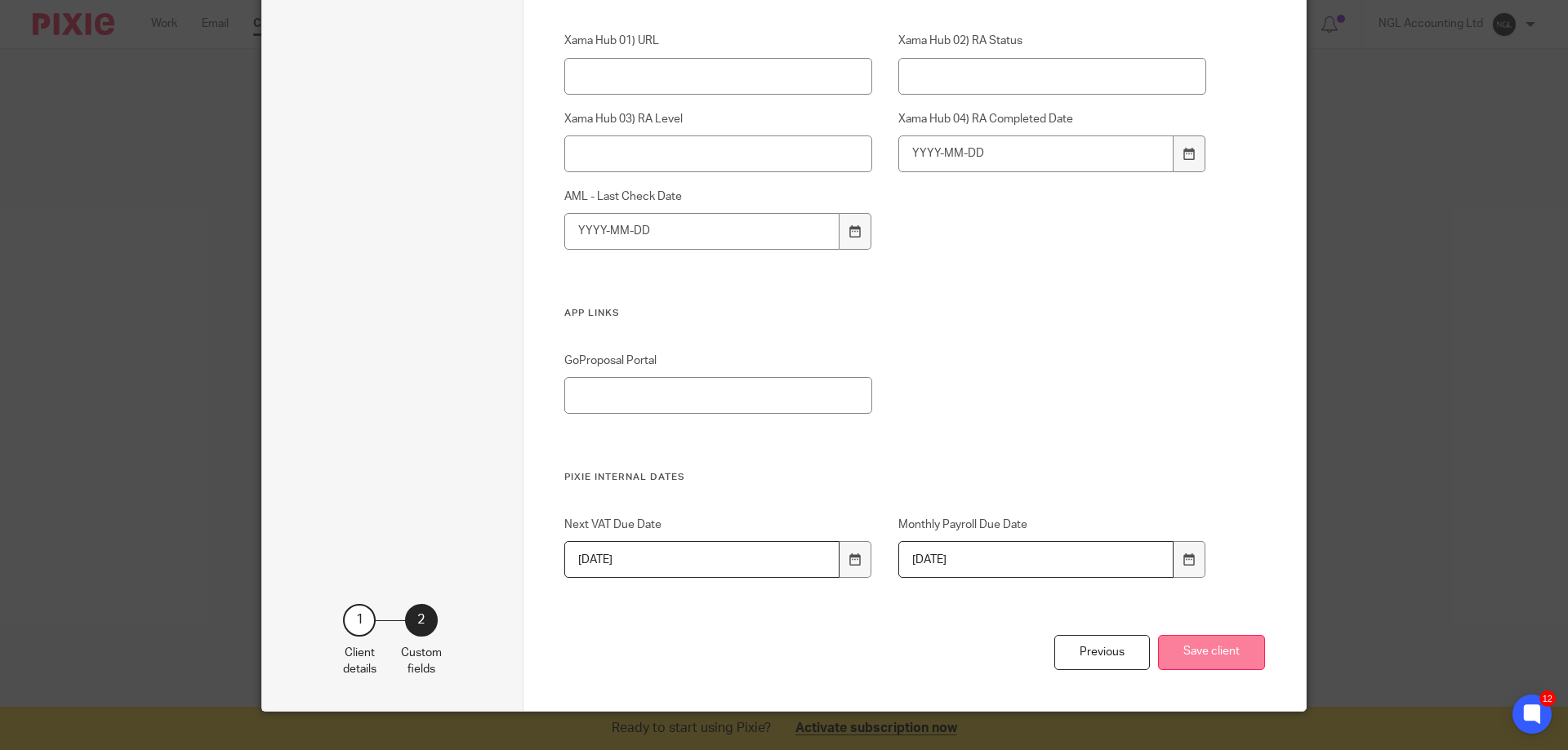
type input "2025-08-31"
click at [1197, 648] on button "Save client" at bounding box center [1211, 652] width 107 height 35
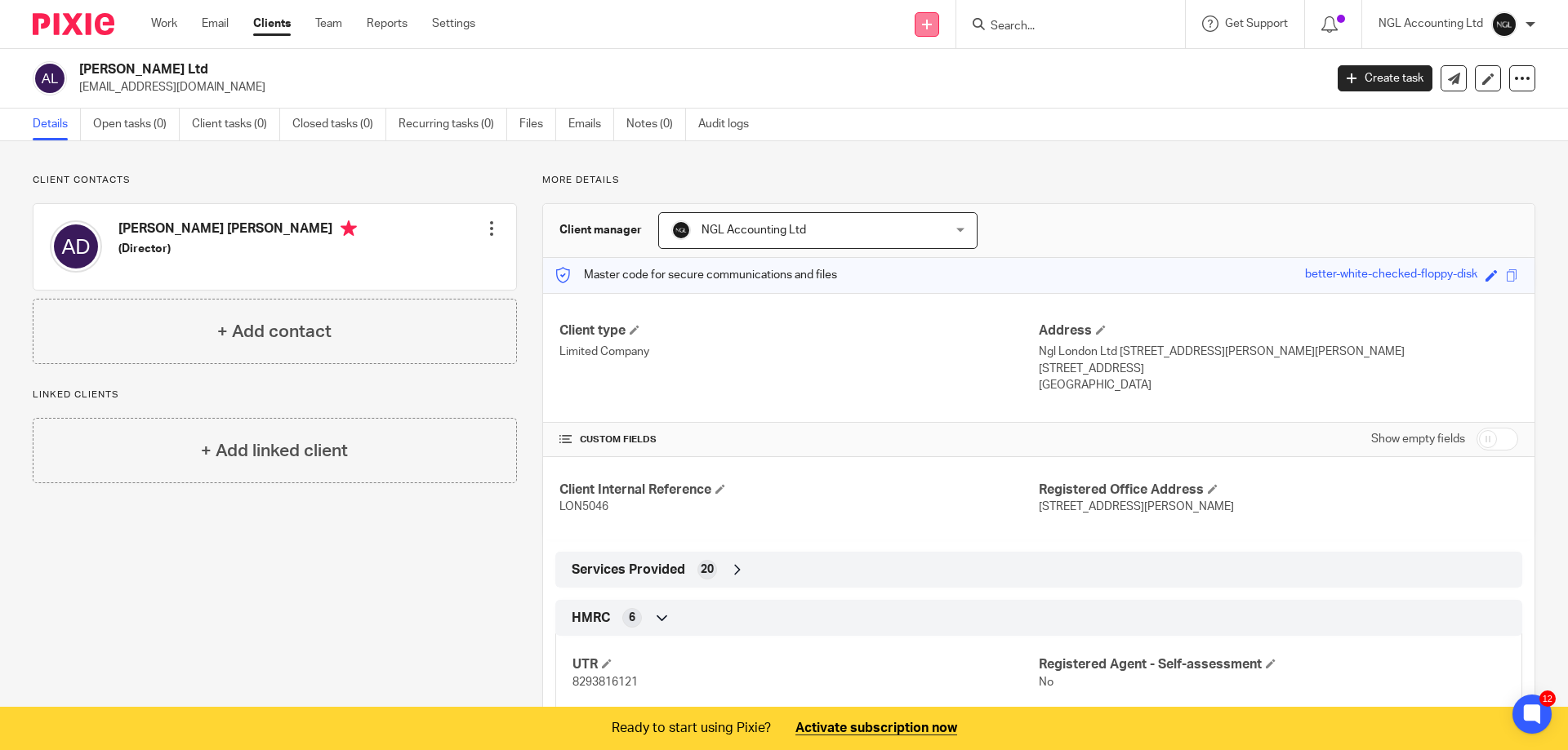
click at [929, 27] on icon at bounding box center [927, 25] width 10 height 10
click at [907, 124] on link "Add client" at bounding box center [928, 124] width 114 height 24
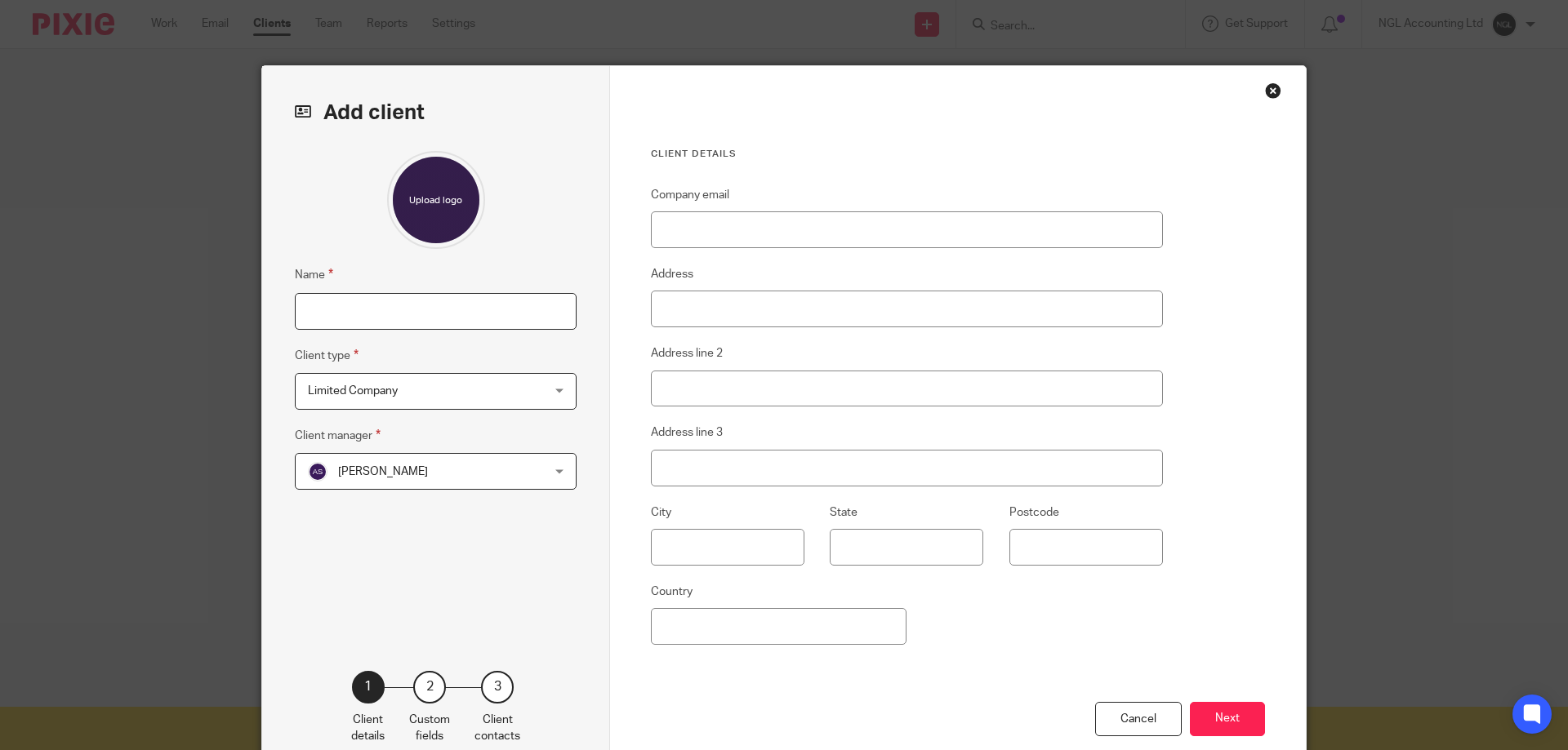
click at [358, 311] on input "Name" at bounding box center [436, 310] width 282 height 36
click at [368, 307] on input "Alexan" at bounding box center [436, 310] width 282 height 36
type input "[PERSON_NAME]"
click at [531, 394] on div "Limited Company Limited Company" at bounding box center [436, 390] width 282 height 36
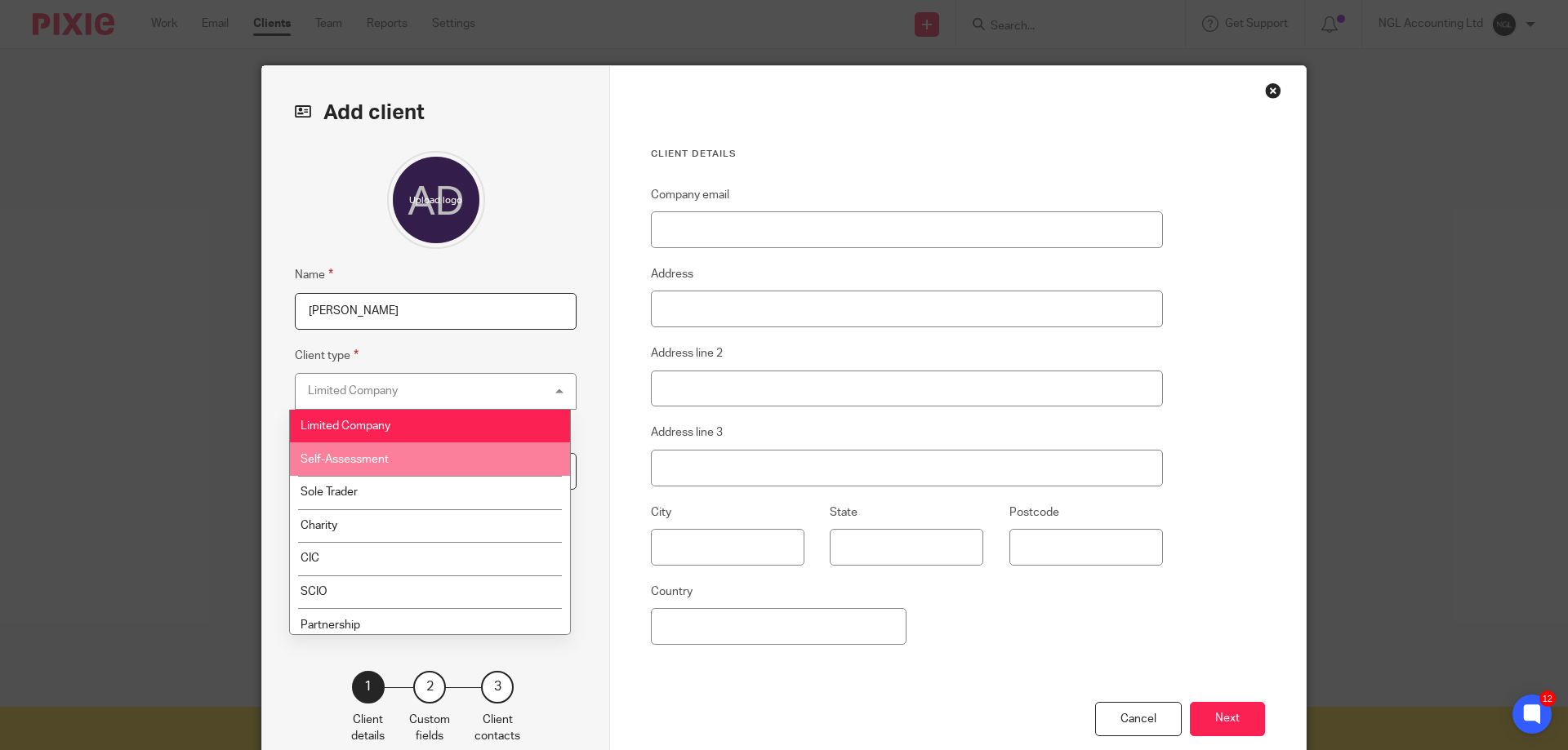
click at [422, 453] on li "Self-Assessment" at bounding box center [430, 459] width 280 height 34
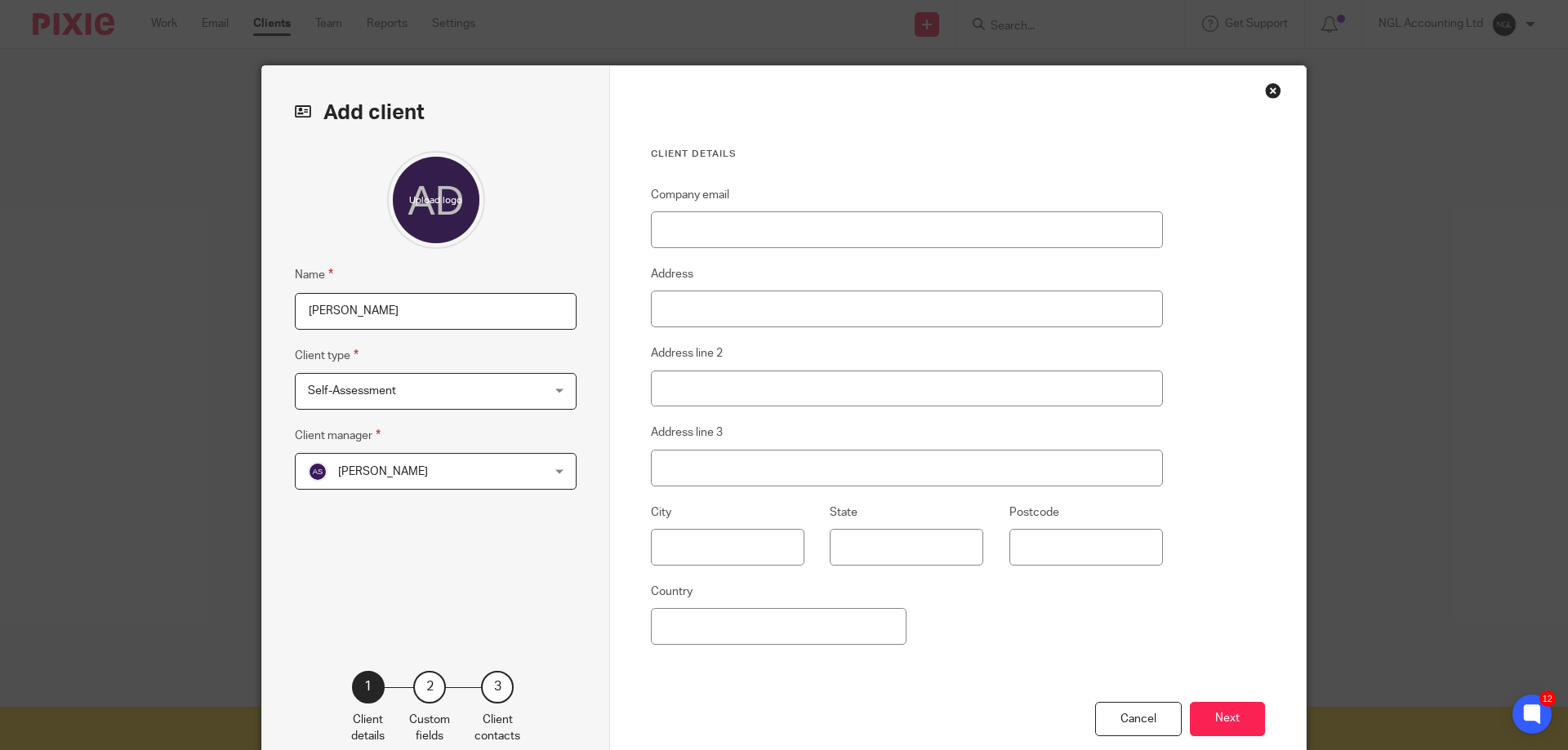
click at [463, 463] on span "[PERSON_NAME]" at bounding box center [414, 470] width 214 height 34
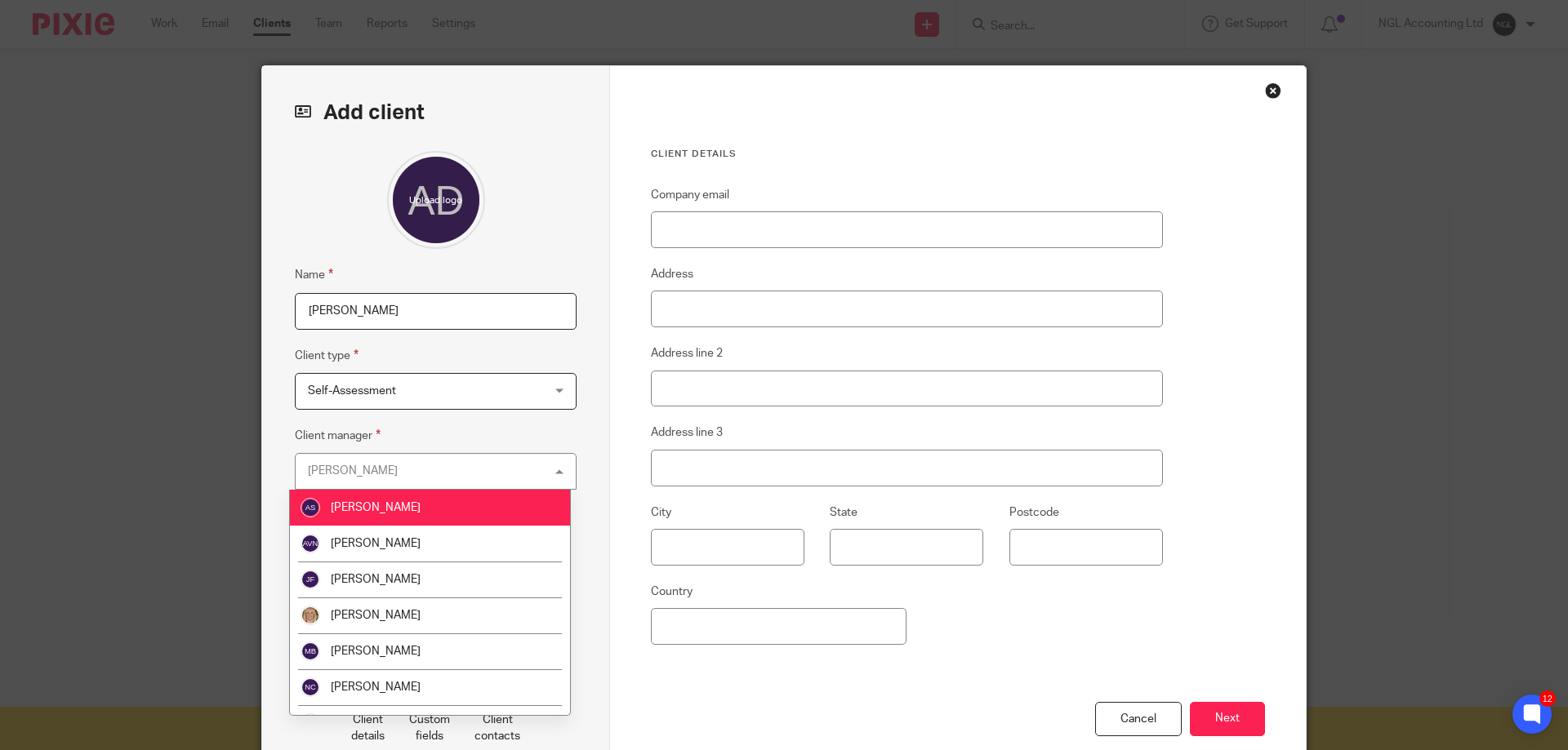
scroll to position [62, 0]
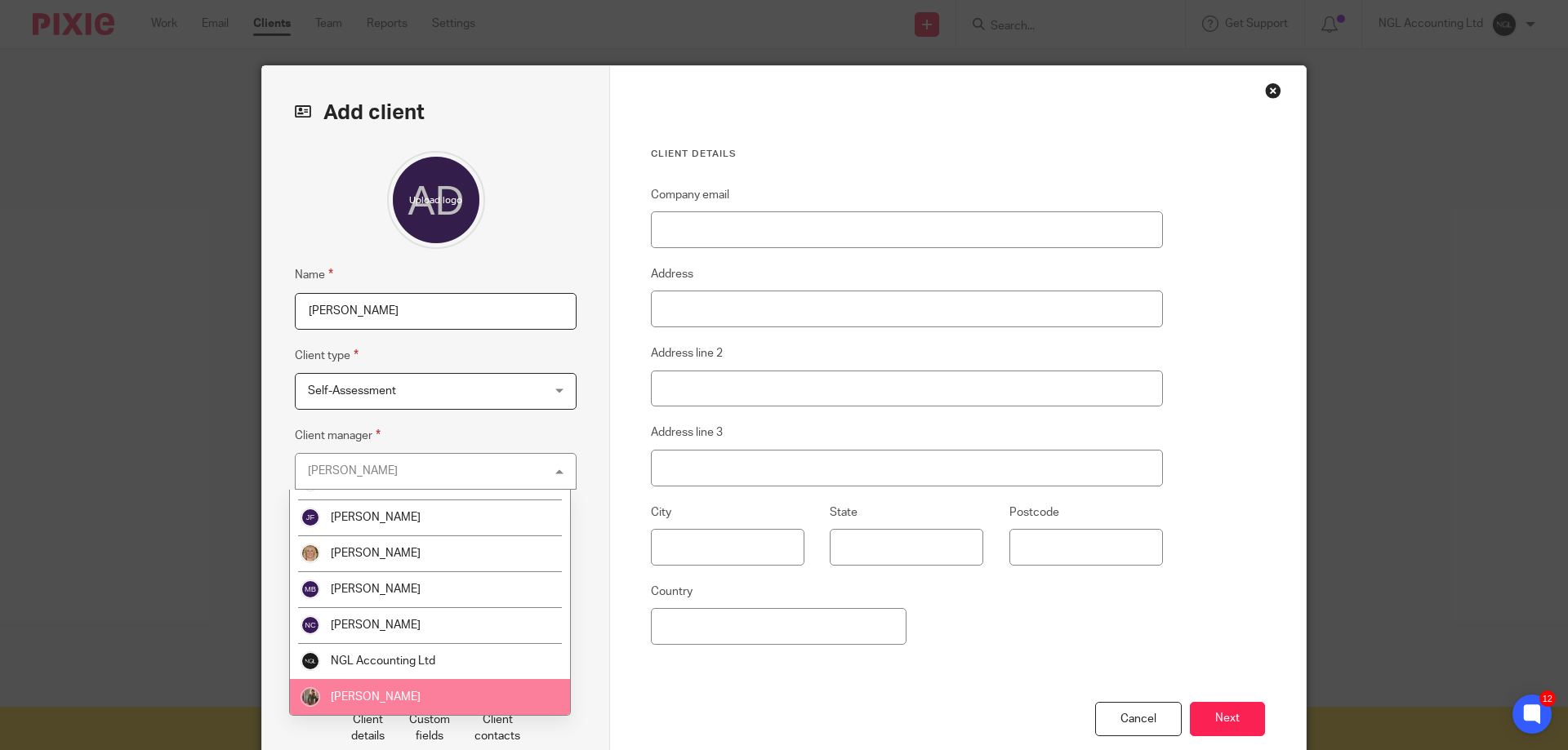
click at [404, 696] on li "Ryan Gailey" at bounding box center [430, 697] width 280 height 35
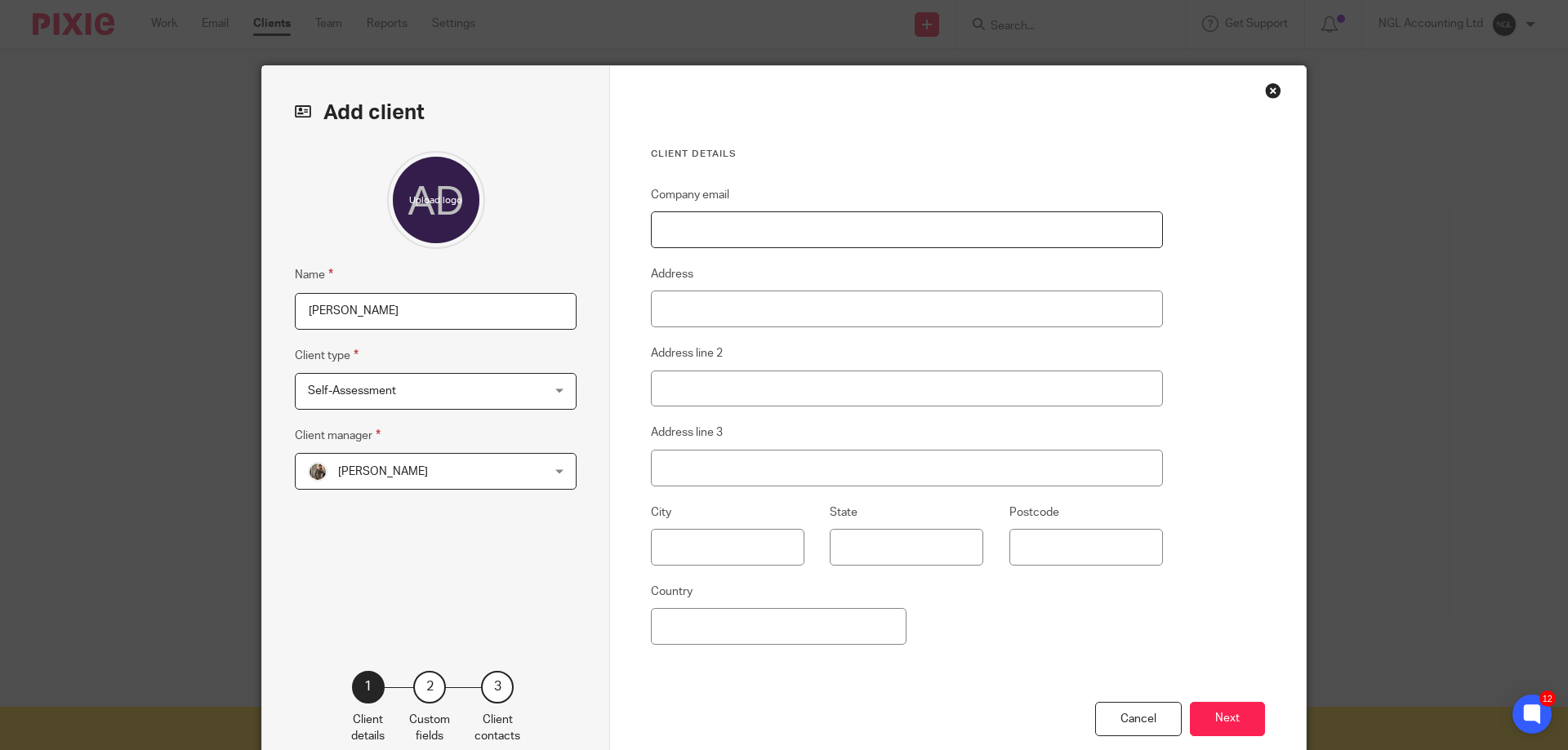
click at [714, 231] on input "Company email" at bounding box center [906, 230] width 512 height 36
click at [1267, 91] on div "Close this dialog window" at bounding box center [1273, 91] width 17 height 17
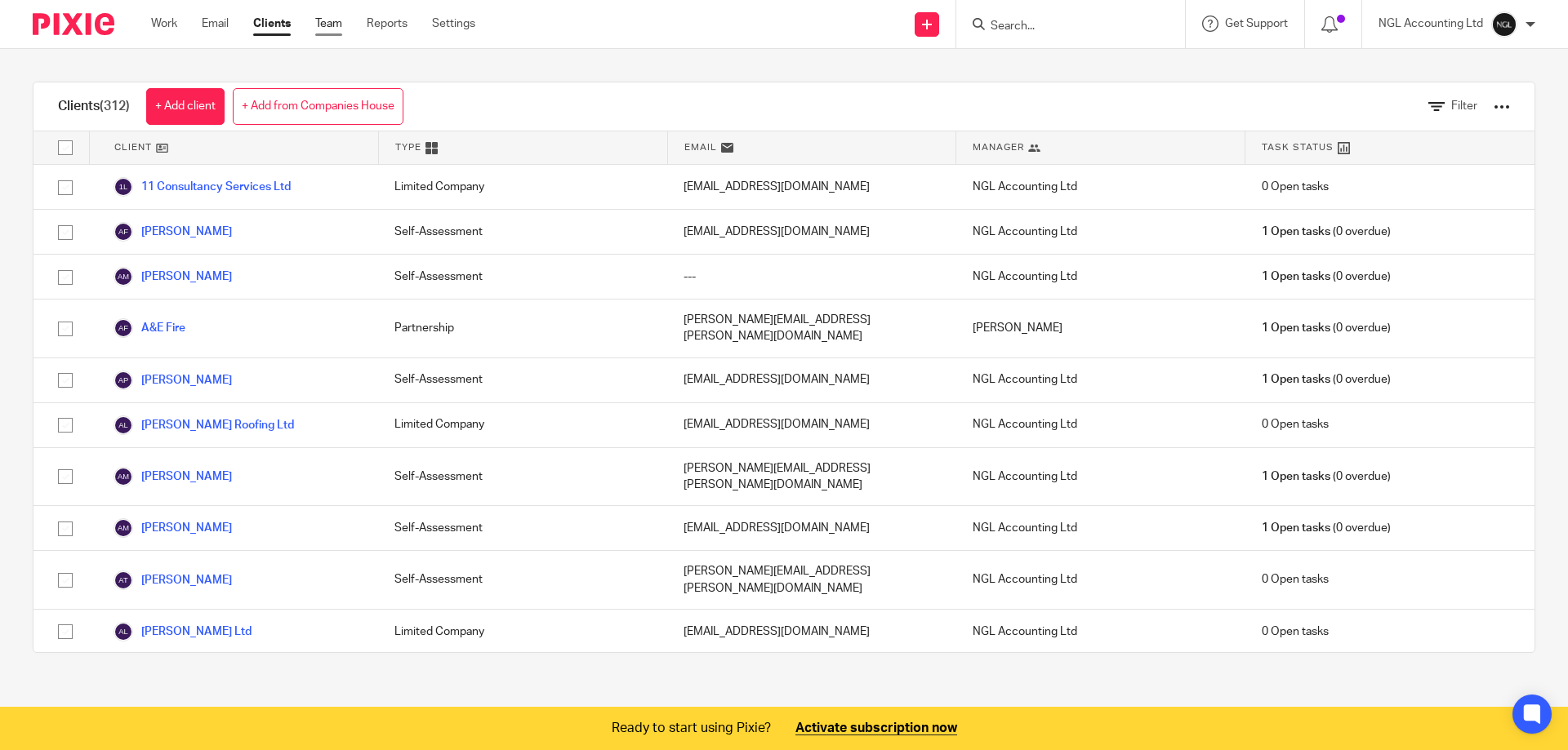
click at [342, 30] on link "Team" at bounding box center [328, 24] width 27 height 17
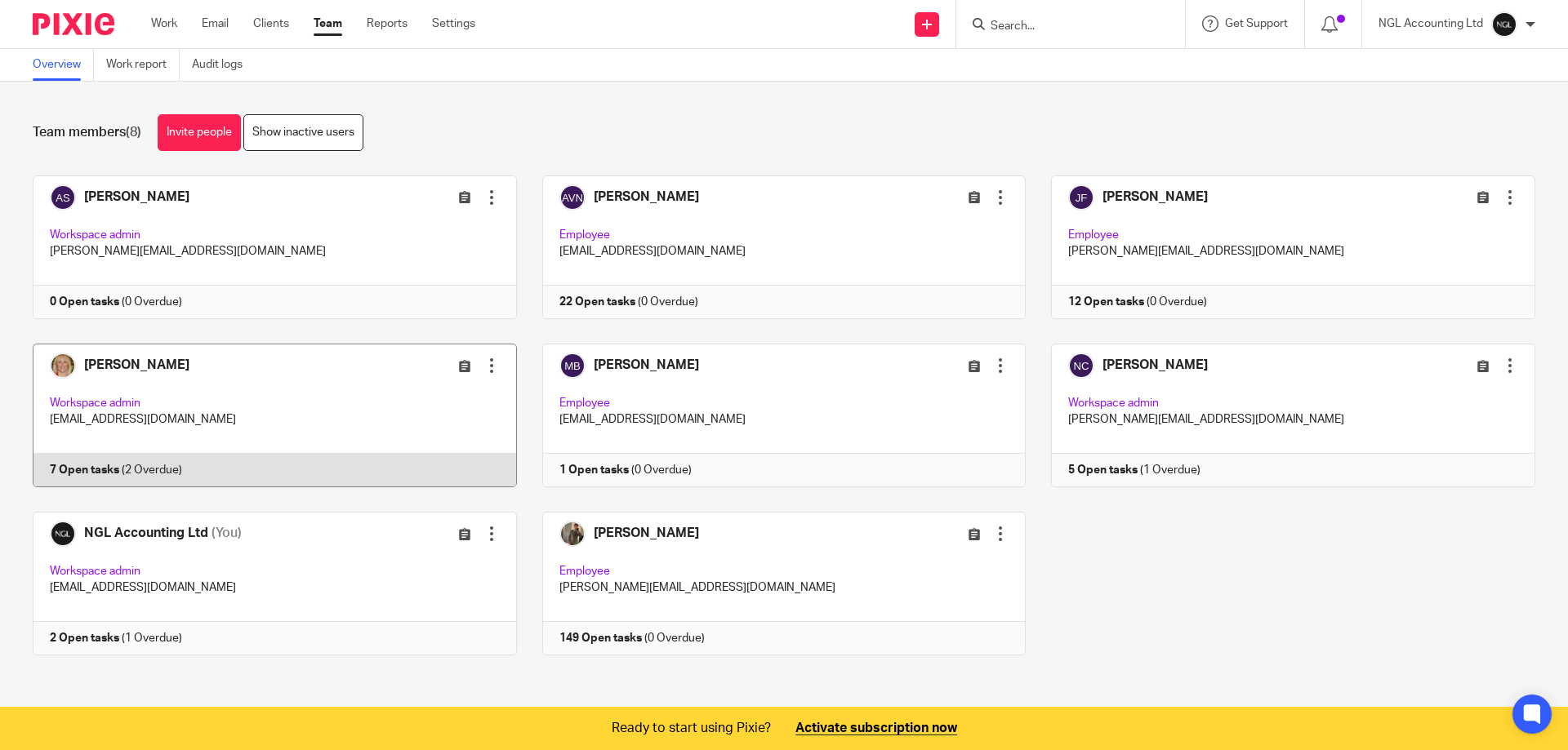
click at [194, 398] on link at bounding box center [261, 416] width 510 height 144
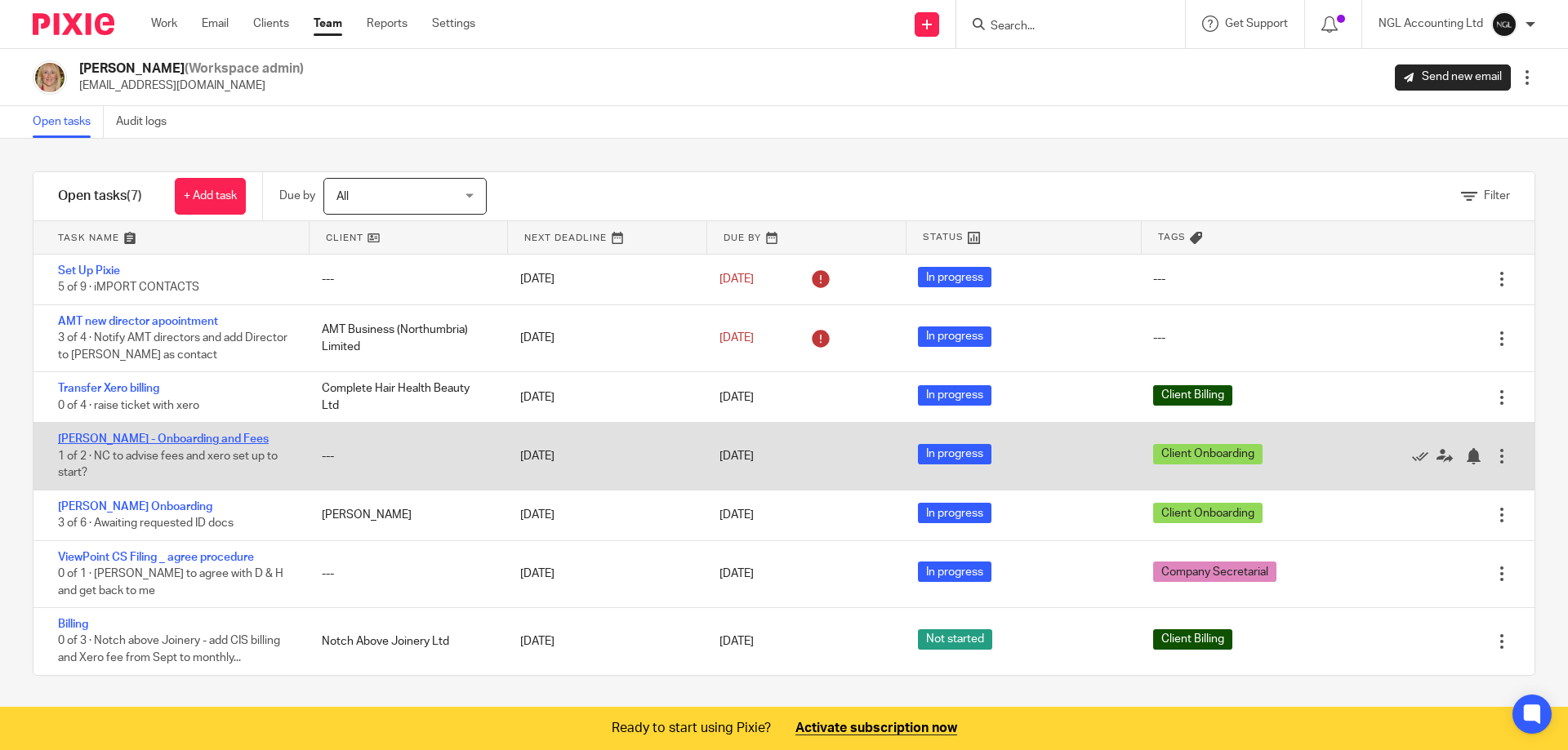
click at [187, 436] on link "[PERSON_NAME] - Onboarding and Fees" at bounding box center [164, 440] width 211 height 12
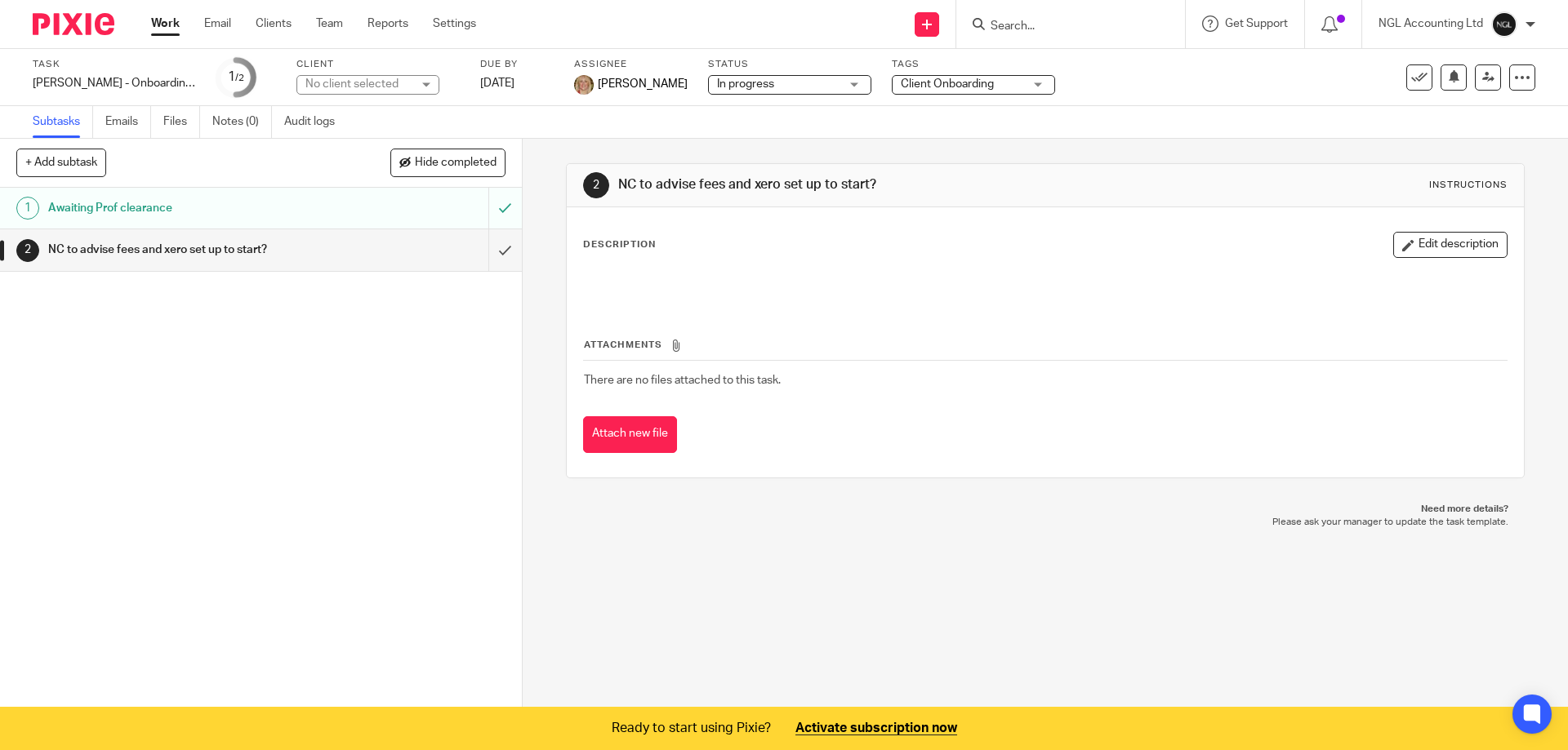
click at [425, 82] on div "No client selected" at bounding box center [368, 85] width 143 height 20
type input "did"
click at [366, 155] on span "[PERSON_NAME] Ltd" at bounding box center [362, 159] width 109 height 12
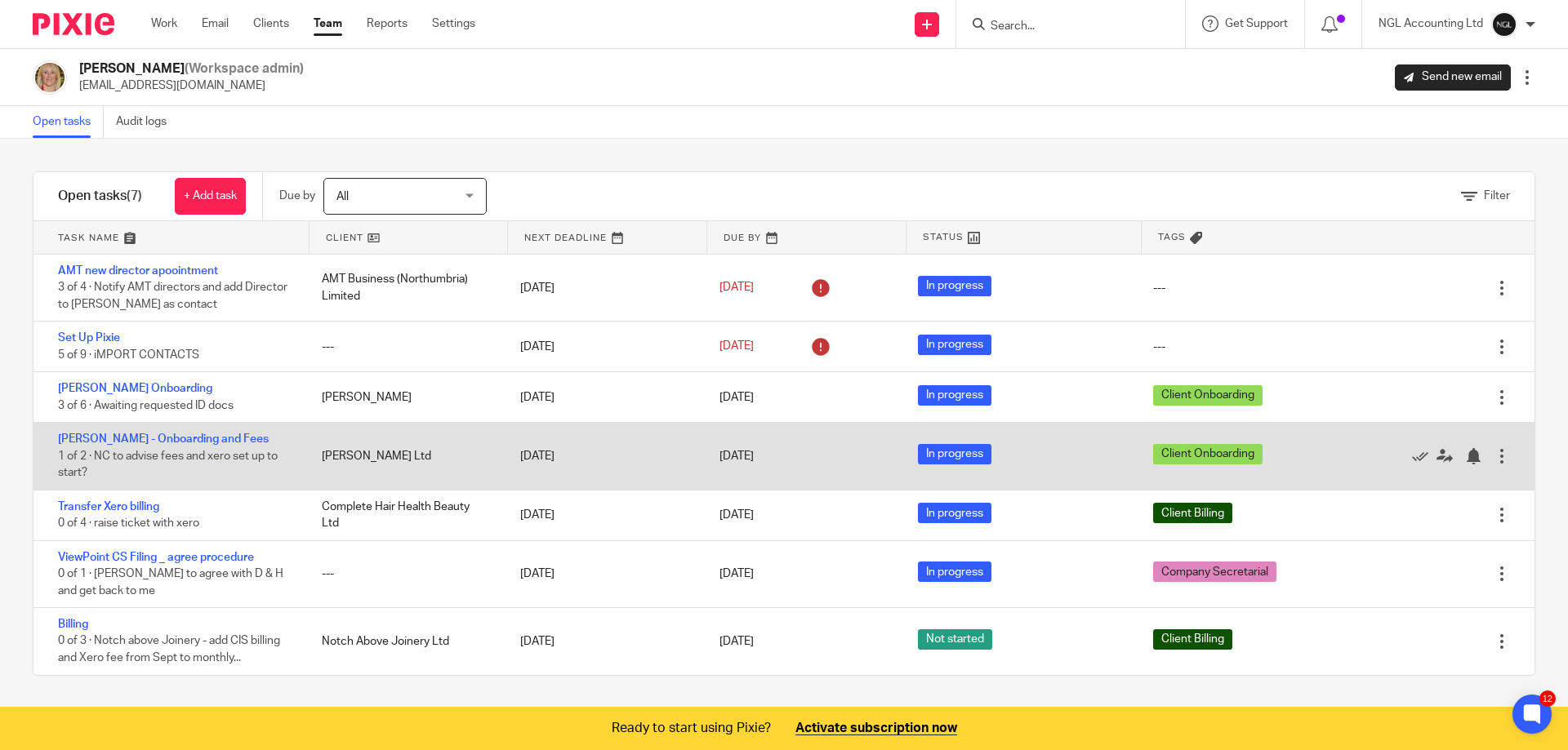
click at [1494, 458] on div at bounding box center [1502, 456] width 17 height 17
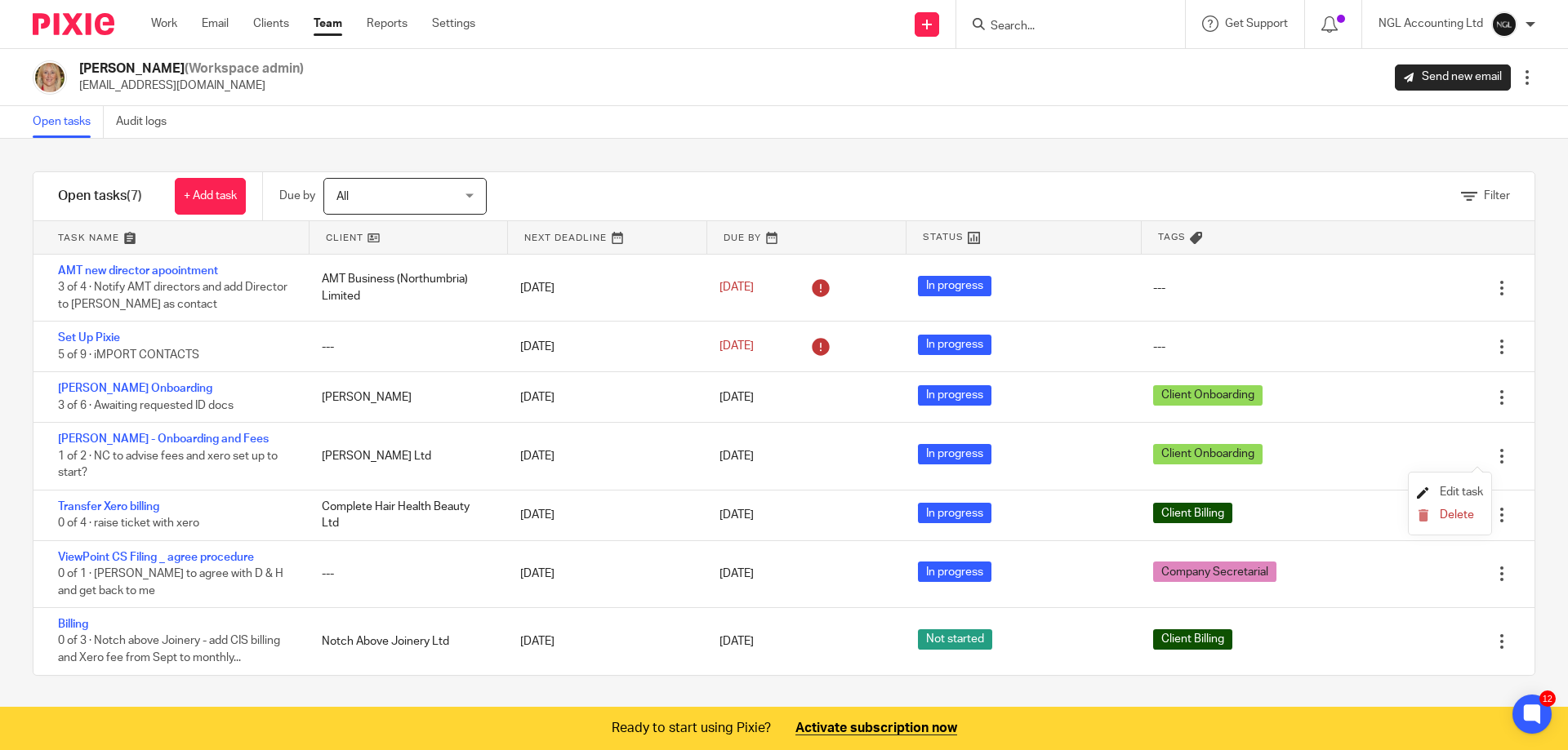
click at [1457, 488] on span "Edit task" at bounding box center [1461, 493] width 43 height 12
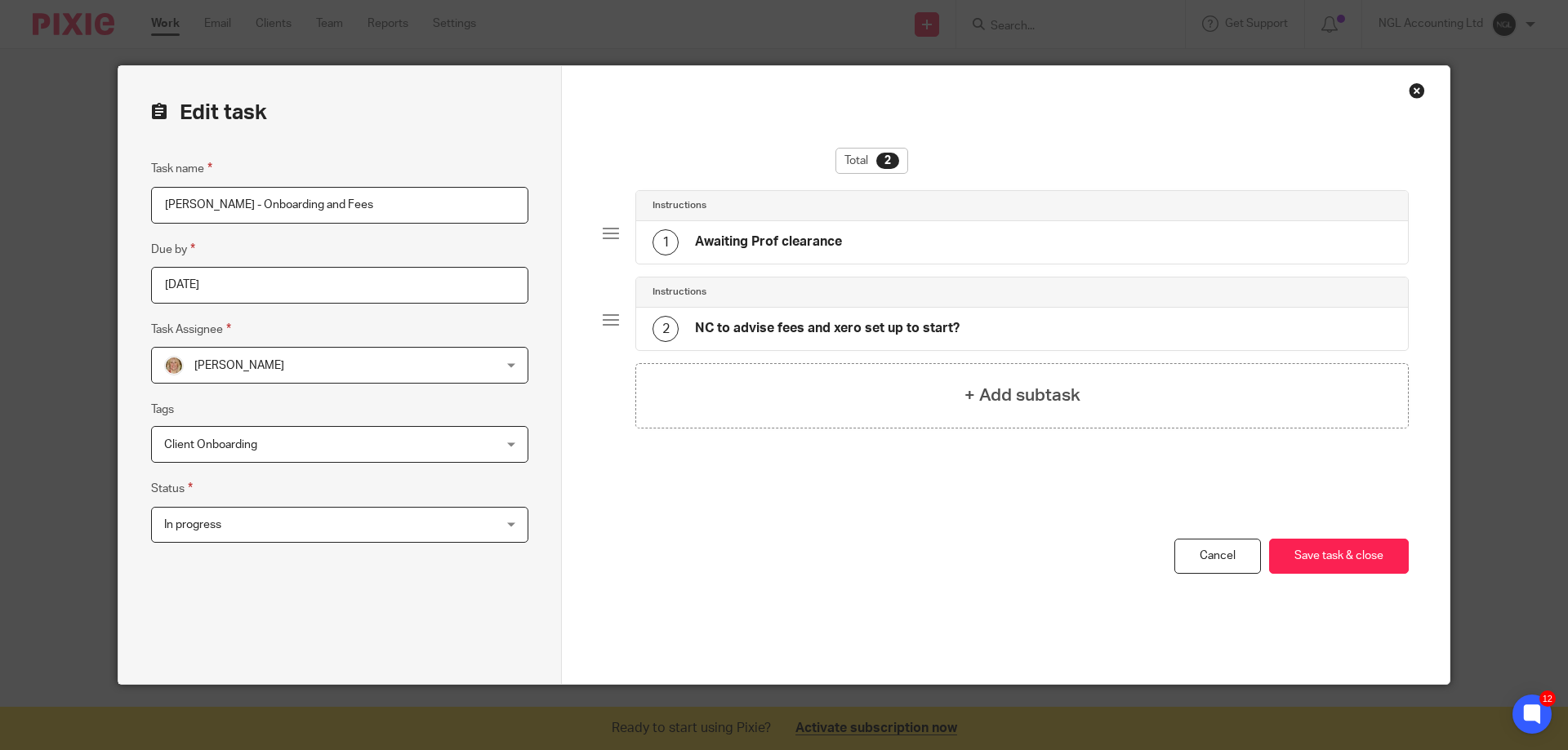
click at [756, 330] on h4 "NC to advise fees and xero set up to start?" at bounding box center [827, 328] width 264 height 17
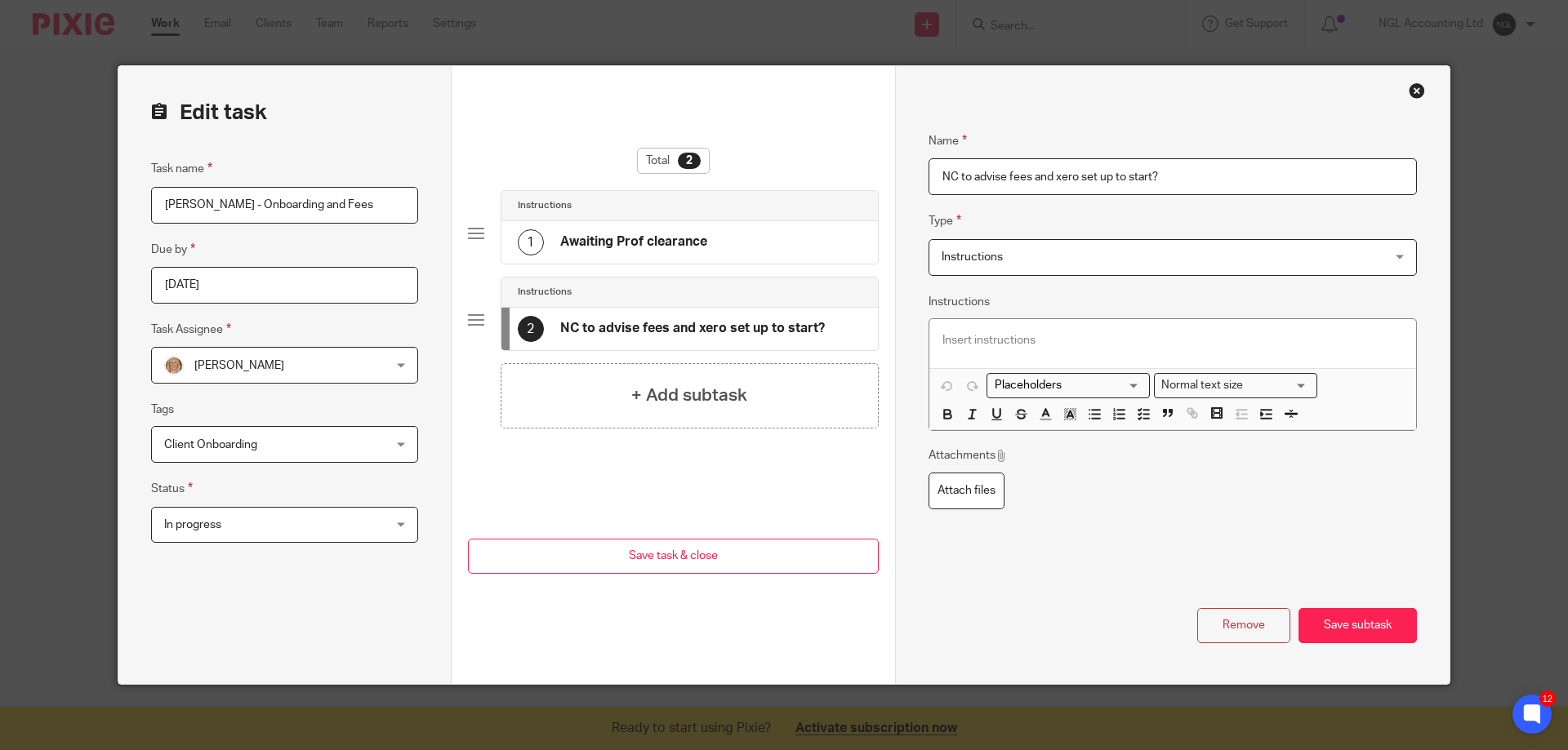
drag, startPoint x: 1031, startPoint y: 176, endPoint x: 1148, endPoint y: 175, distance: 117.0
click at [1148, 175] on input "NC to advise fees and xero set up to start?" at bounding box center [1173, 176] width 488 height 36
drag, startPoint x: 966, startPoint y: 173, endPoint x: 987, endPoint y: 219, distance: 50.6
click at [966, 173] on input "NC to advise fees and xero set up to start?" at bounding box center [1173, 176] width 488 height 36
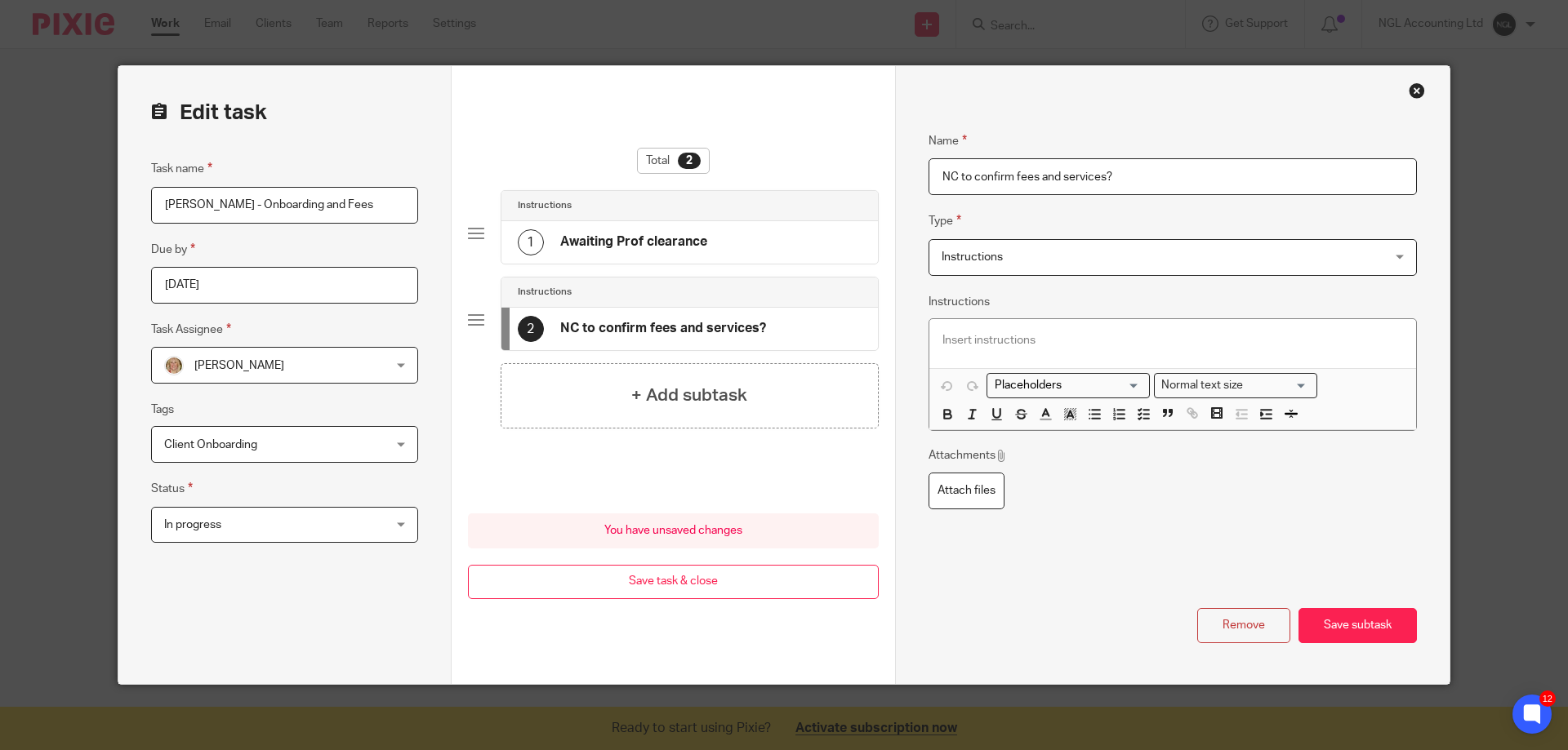
click at [1101, 176] on input "NC to confirm fees and services?" at bounding box center [1173, 176] width 488 height 36
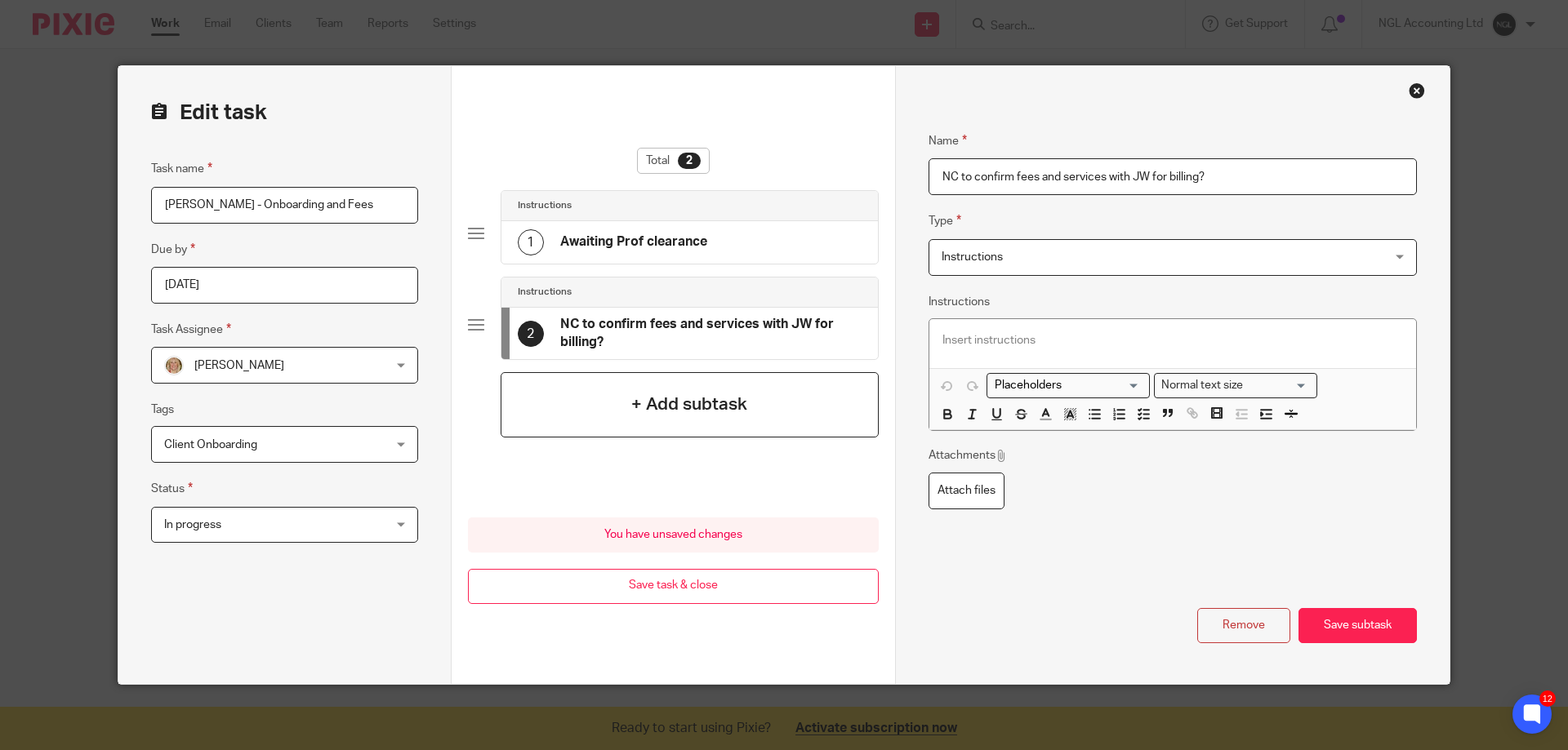
type input "NC to confirm fees and services with JW for billing?"
click at [633, 406] on h4 "+ Add subtask" at bounding box center [689, 405] width 116 height 26
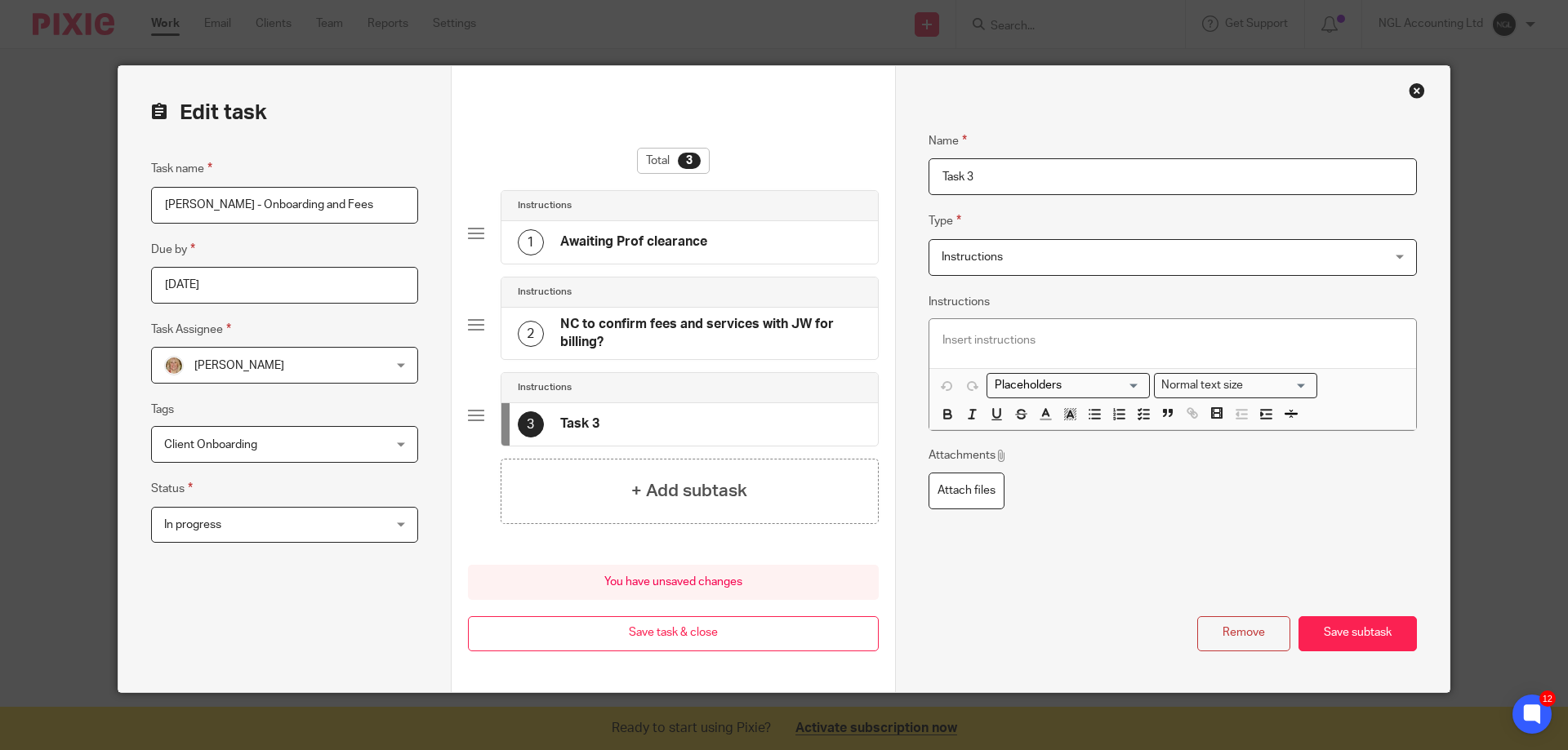
drag, startPoint x: 944, startPoint y: 168, endPoint x: 905, endPoint y: 168, distance: 39.0
click at [905, 168] on div "Name Awaiting Prof clearance Type Instructions Instructions Instructions Docume…" at bounding box center [1173, 378] width 554 height 626
type input "tax authorities requested"
click at [639, 482] on h4 "+ Add subtask" at bounding box center [689, 491] width 116 height 26
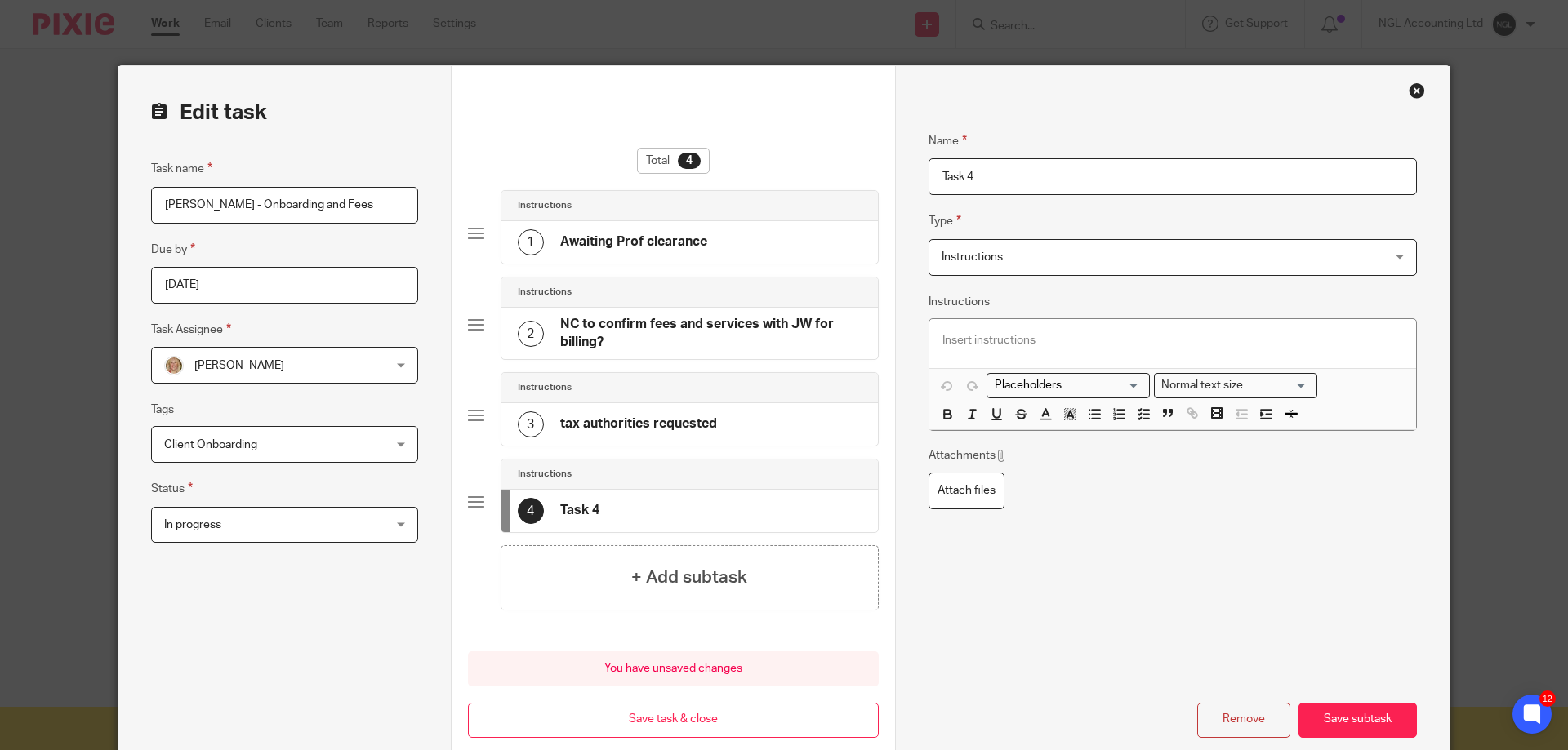
click at [585, 509] on h4 "Task 4" at bounding box center [580, 510] width 39 height 17
drag, startPoint x: 981, startPoint y: 178, endPoint x: 915, endPoint y: 182, distance: 66.1
click at [915, 182] on div "Name Awaiting Prof clearance Type Instructions Instructions Instructions Docume…" at bounding box center [1173, 422] width 554 height 713
type input "ID and org jot form request sent to client"
click at [684, 565] on h4 "+ Add subtask" at bounding box center [689, 578] width 116 height 26
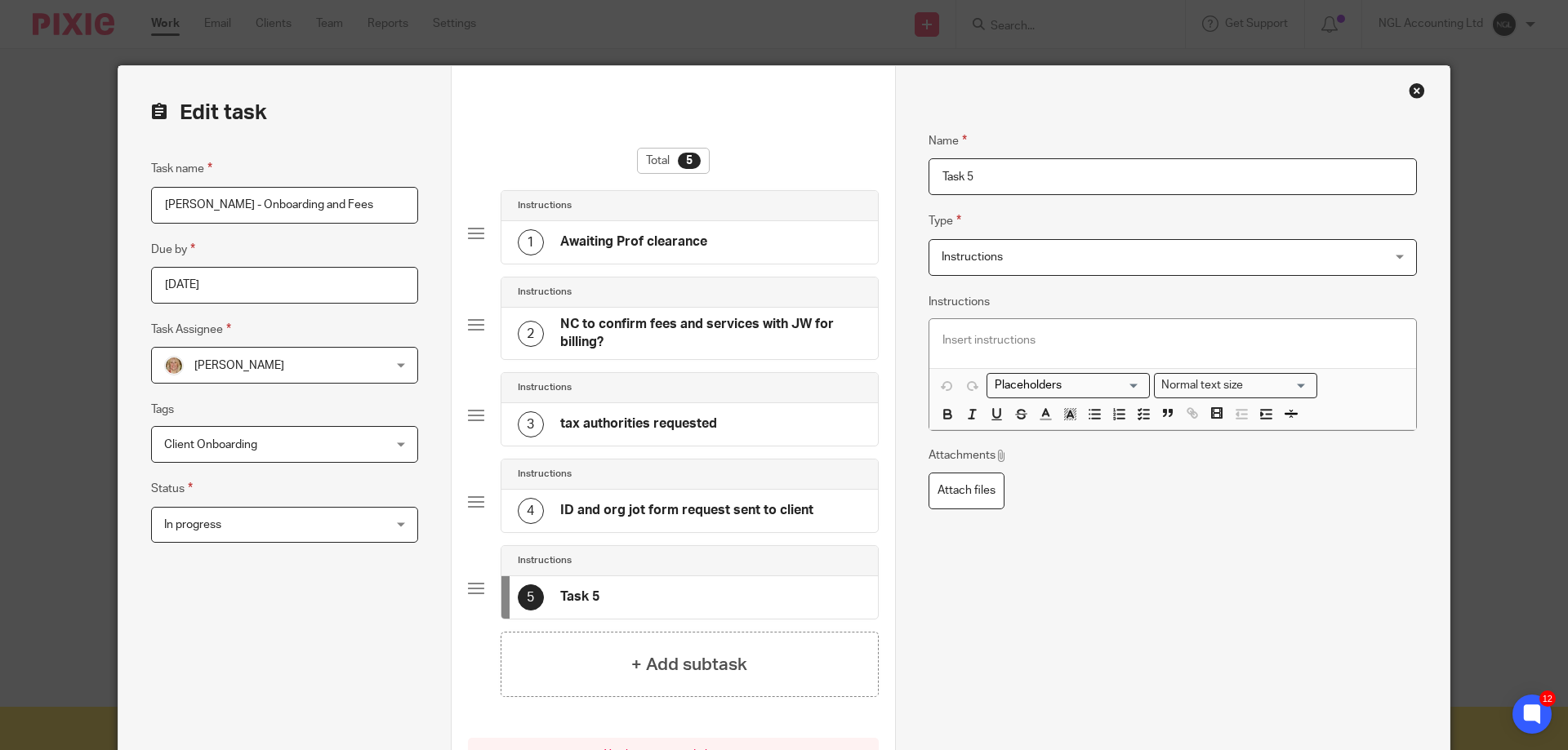
click at [620, 589] on div "5 Task 5" at bounding box center [690, 597] width 377 height 42
drag, startPoint x: 971, startPoint y: 174, endPoint x: 920, endPoint y: 169, distance: 51.2
click at [920, 169] on div "Name Awaiting Prof clearance Type Instructions Instructions Instructions Docume…" at bounding box center [1173, 465] width 554 height 799
type input "add client to webfiling"
click at [694, 659] on h4 "+ Add subtask" at bounding box center [689, 665] width 116 height 26
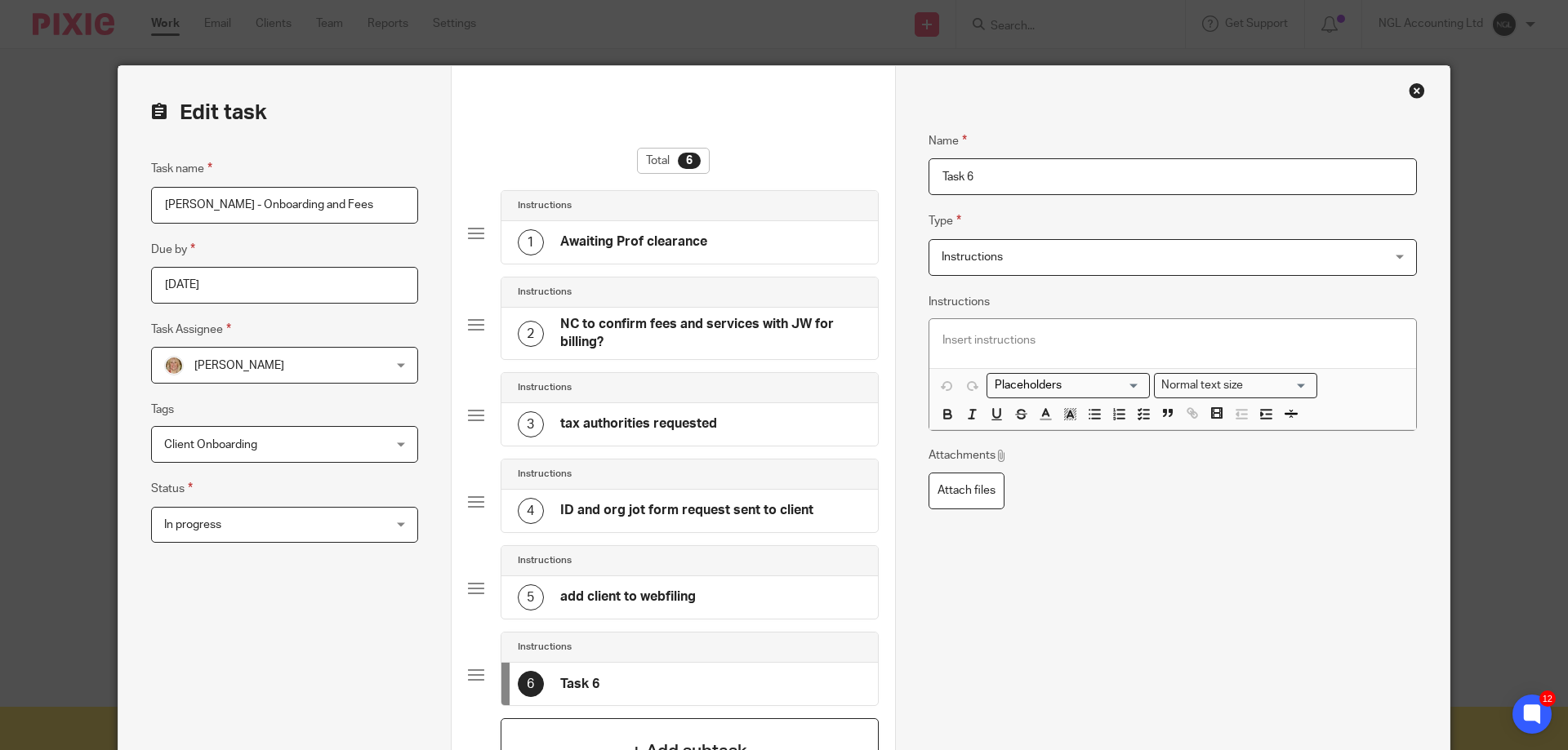
scroll to position [82, 0]
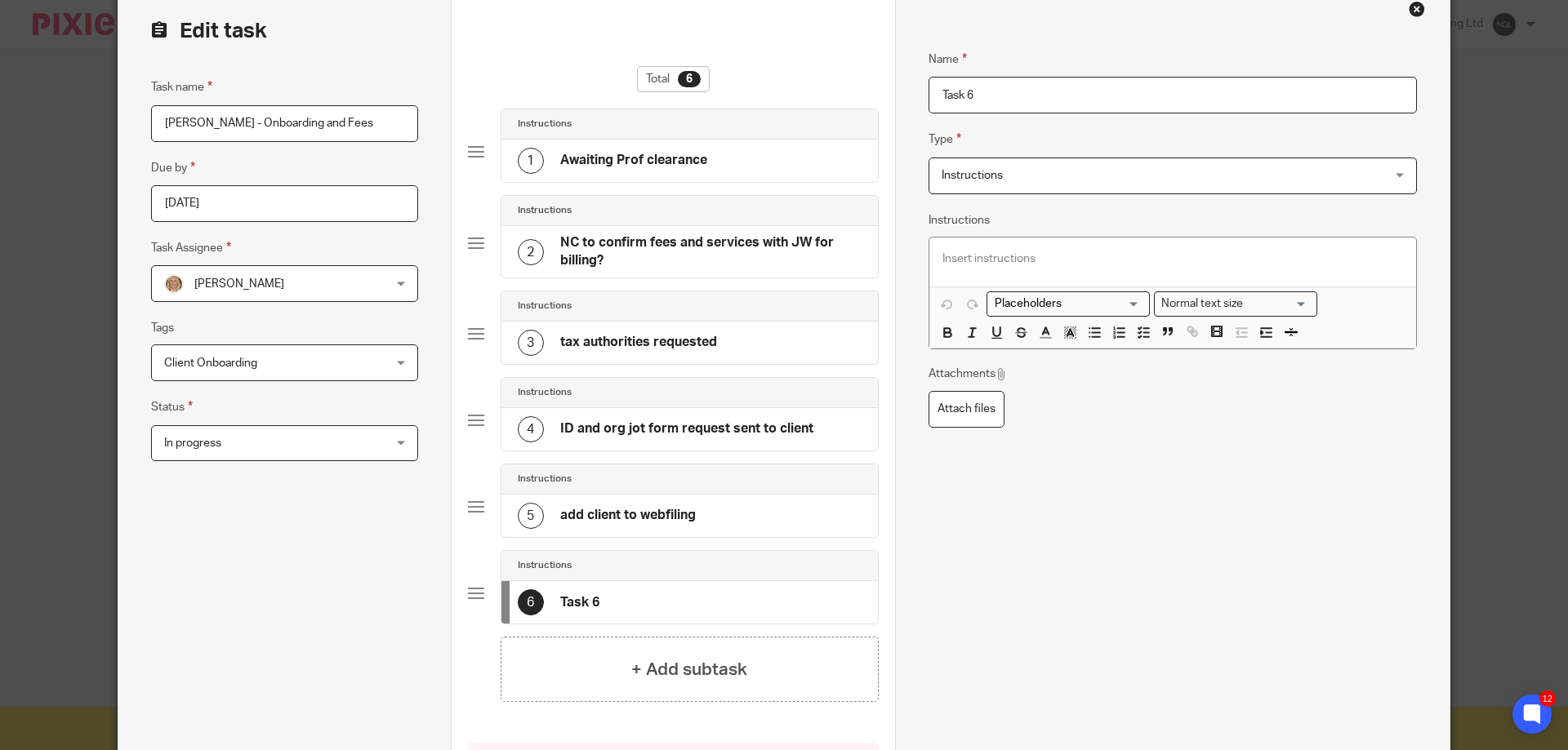
click at [681, 348] on h4 "tax authorities requested" at bounding box center [638, 342] width 157 height 17
click at [955, 93] on input "tax authorities requested" at bounding box center [1173, 95] width 488 height 36
type input "tax schemes requested"
click at [654, 611] on div "6 Task 6" at bounding box center [690, 602] width 377 height 42
drag, startPoint x: 986, startPoint y: 93, endPoint x: 920, endPoint y: 94, distance: 66.0
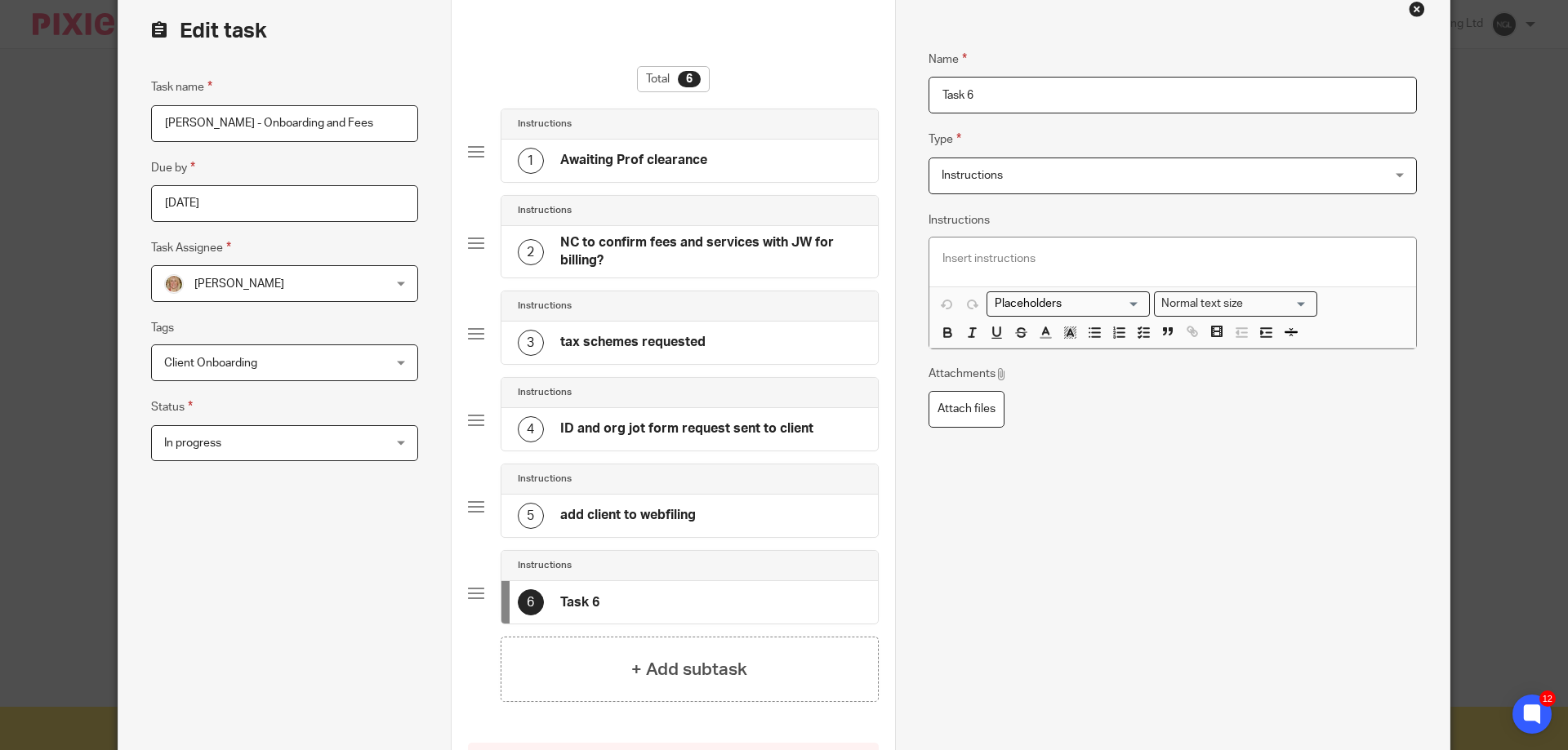
click at [920, 94] on div "Name Awaiting Prof clearance Type Instructions Instructions Instructions Docume…" at bounding box center [1173, 427] width 554 height 886
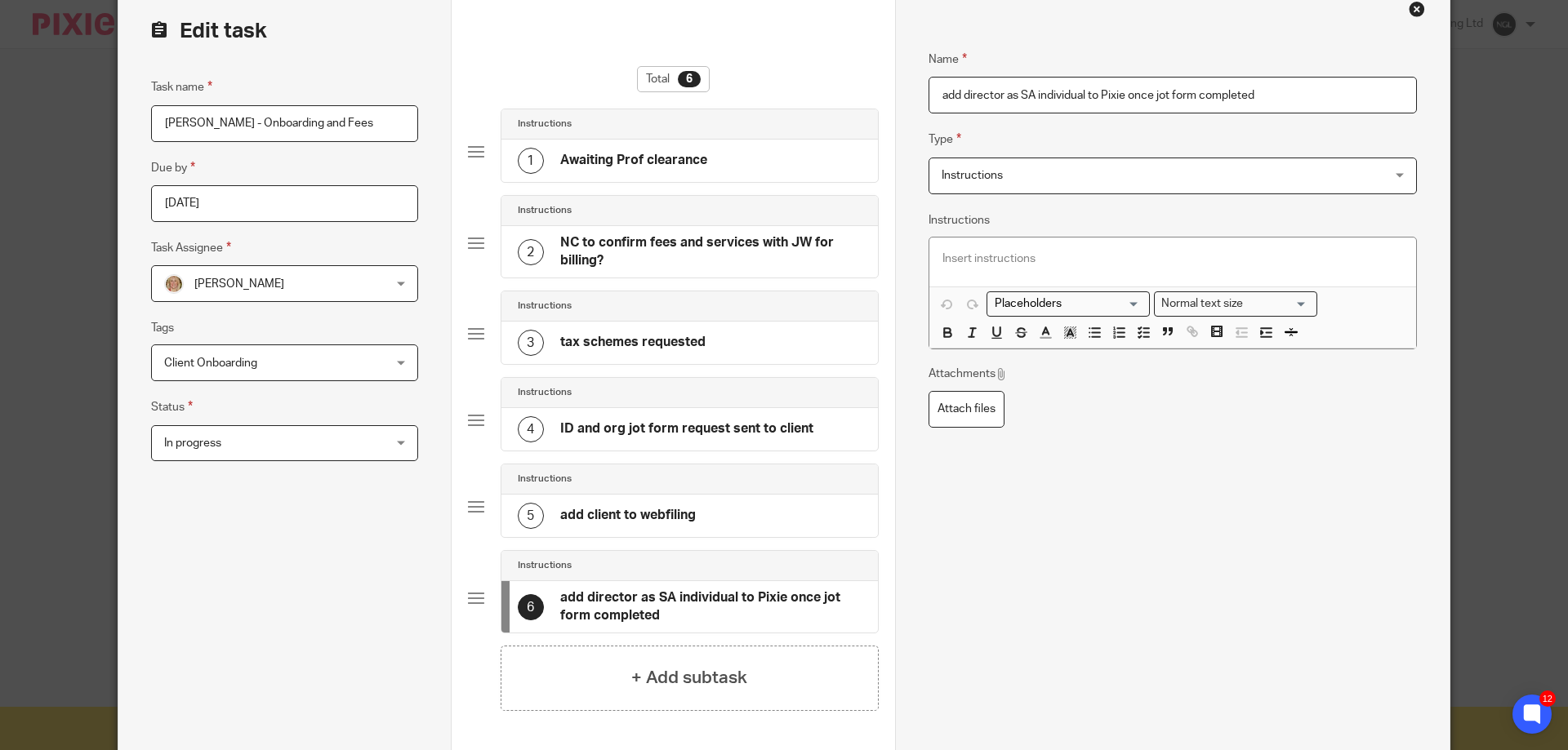
type input "add director as SA individual to Pixie once jot form completed"
click at [1056, 521] on div "Name add director as SA individual to Pixie once jot form completed Type Instru…" at bounding box center [1173, 432] width 488 height 813
click at [620, 672] on div "+ Add subtask" at bounding box center [689, 678] width 378 height 65
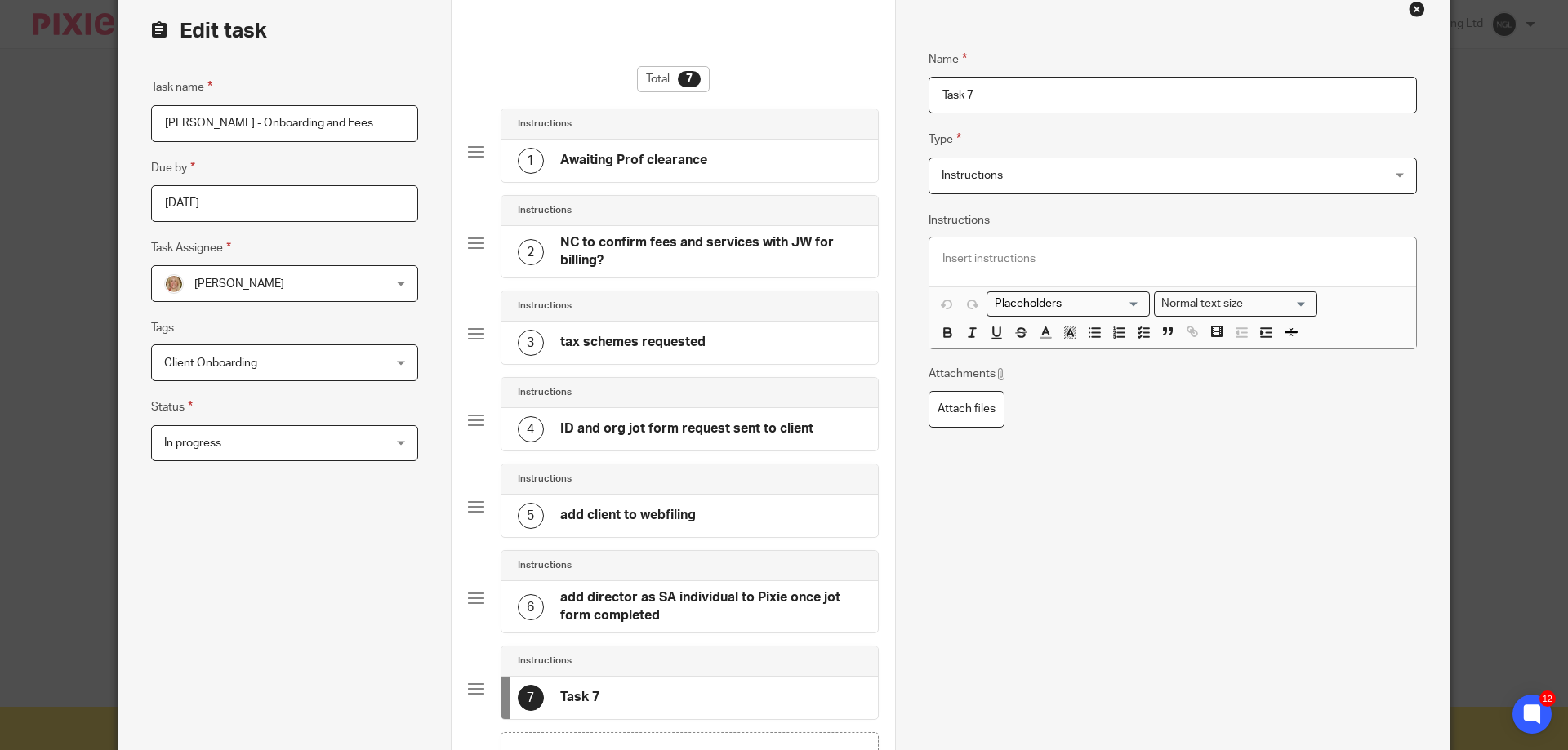
scroll to position [0, 0]
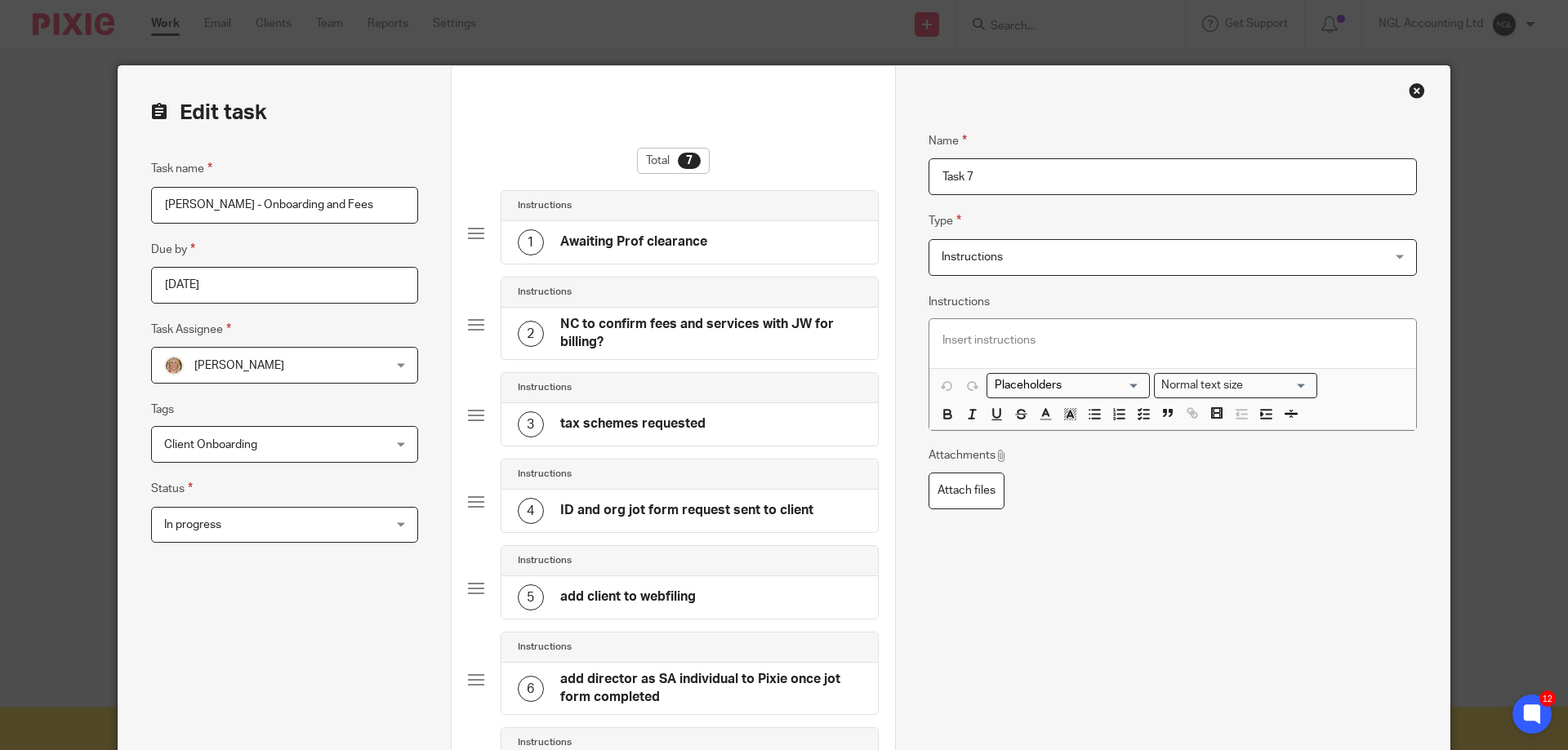
click at [813, 425] on div "3 tax schemes requested" at bounding box center [690, 424] width 377 height 42
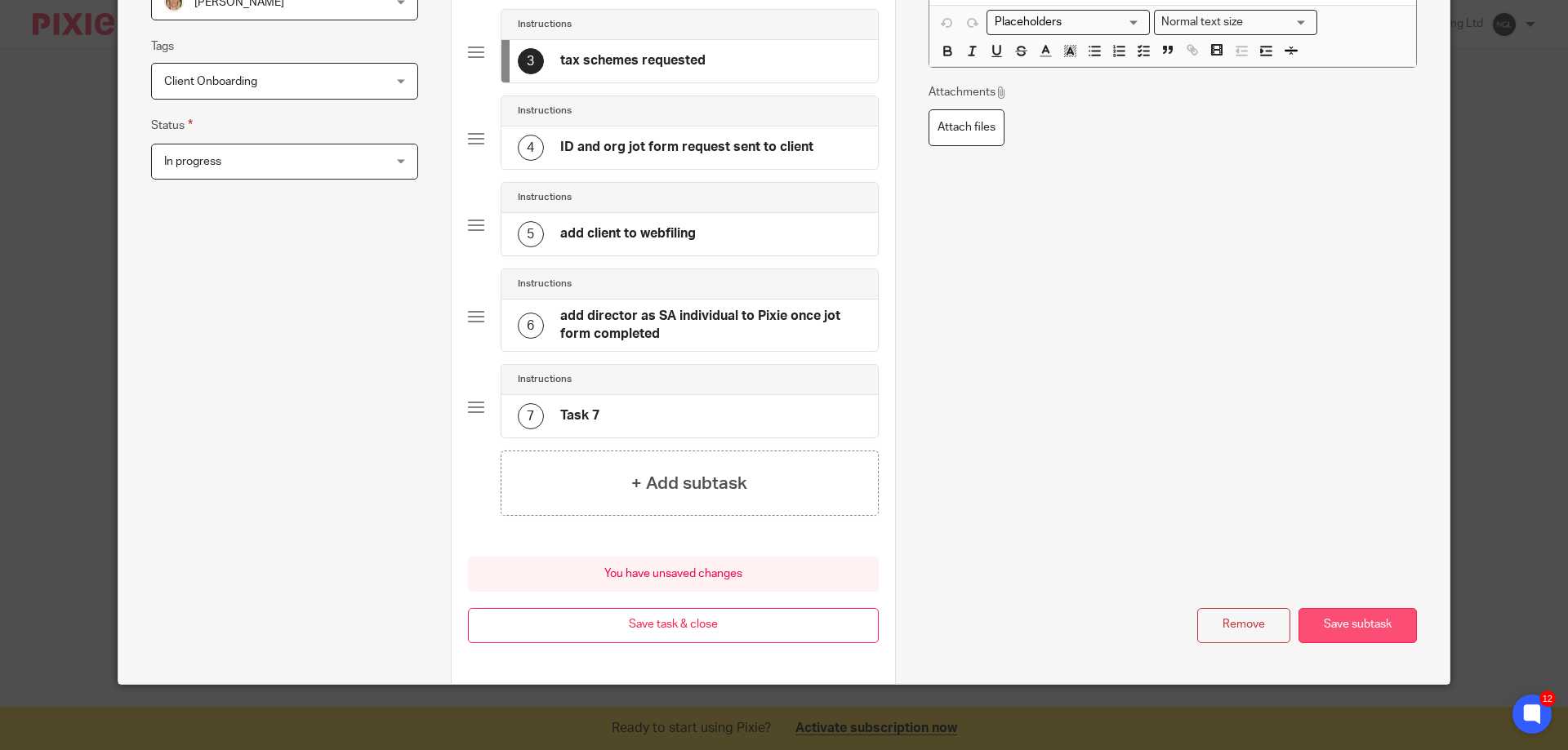
click at [1339, 629] on button "Save subtask" at bounding box center [1358, 626] width 118 height 35
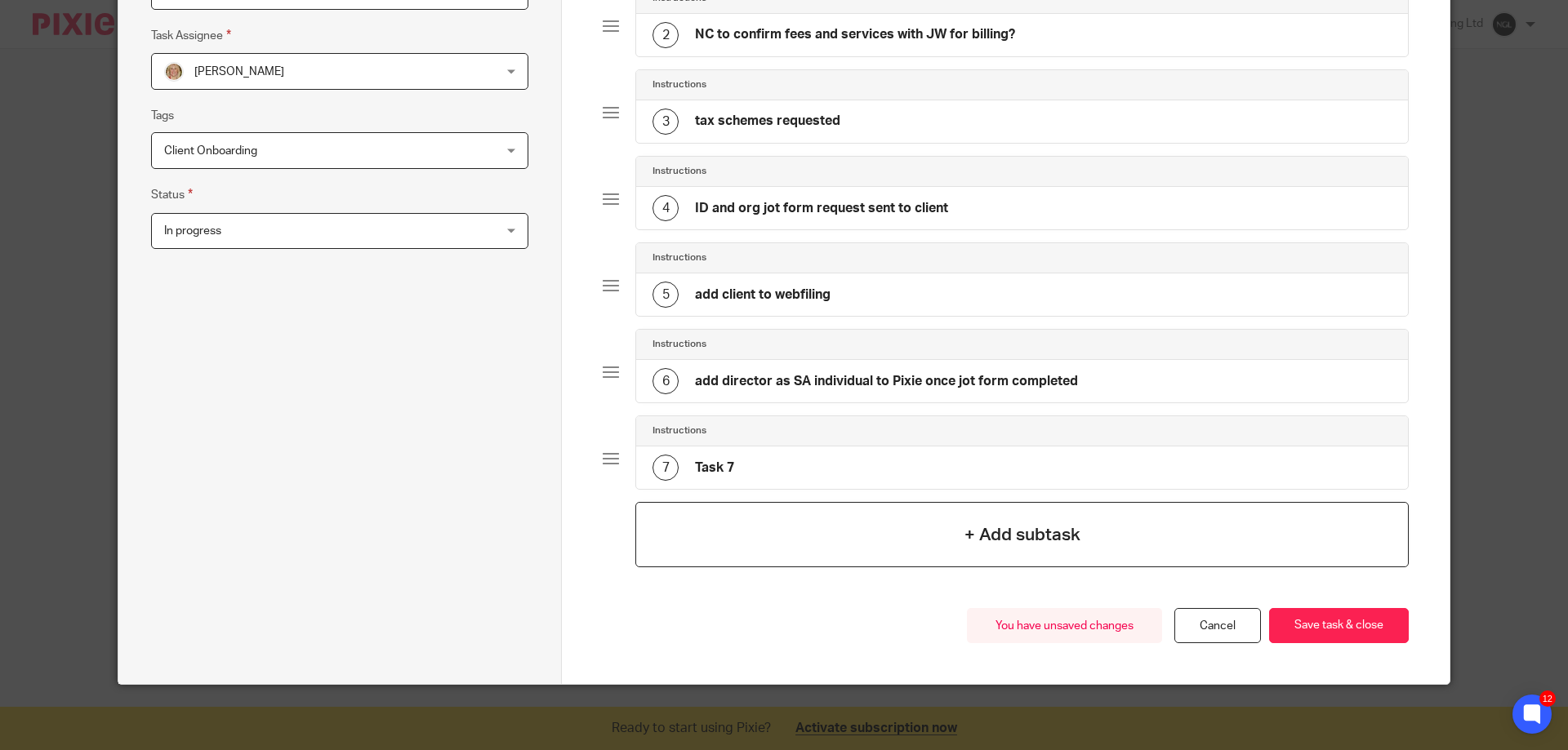
scroll to position [294, 0]
click at [1312, 632] on button "Save task & close" at bounding box center [1339, 626] width 140 height 35
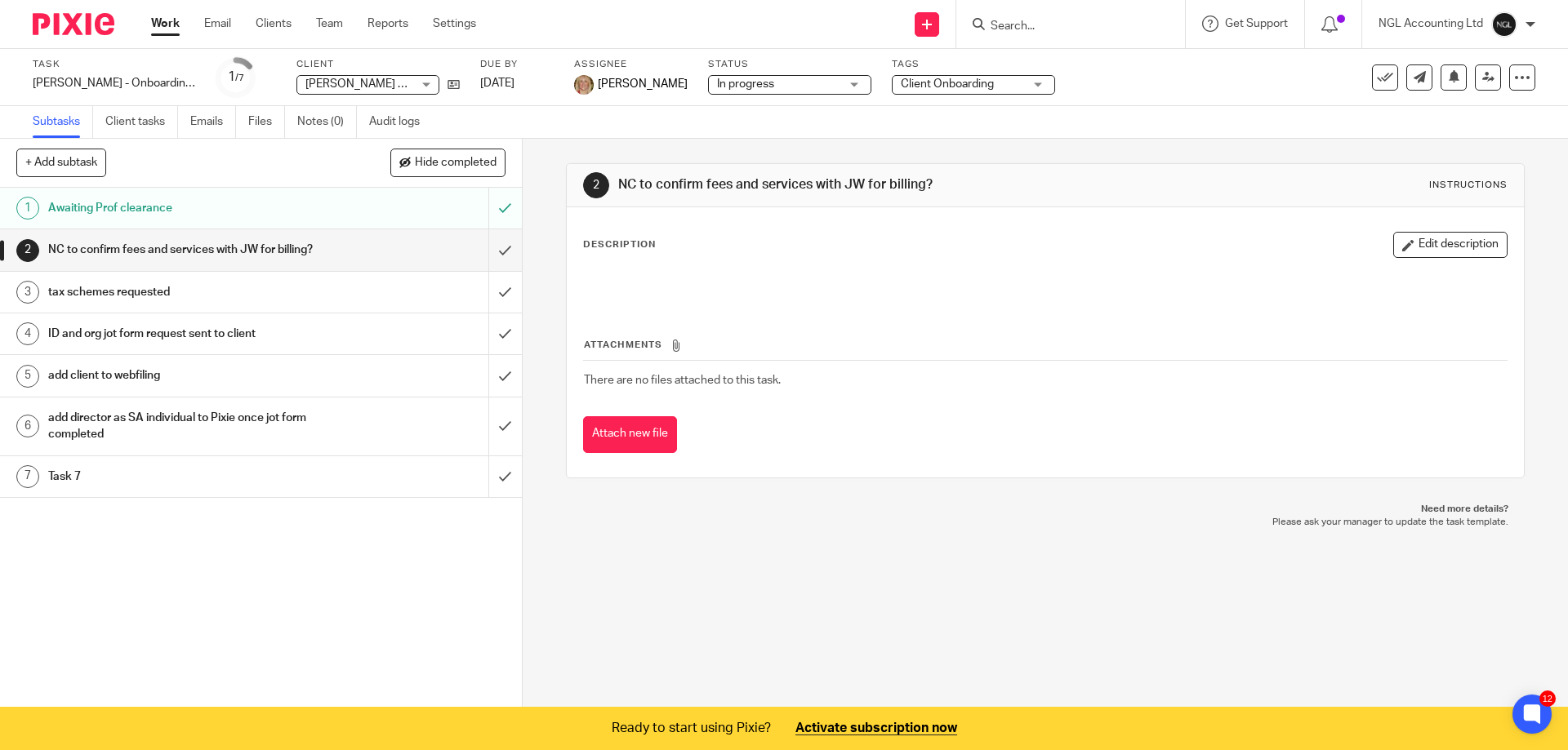
click at [67, 467] on h1 "Task 7" at bounding box center [189, 476] width 283 height 25
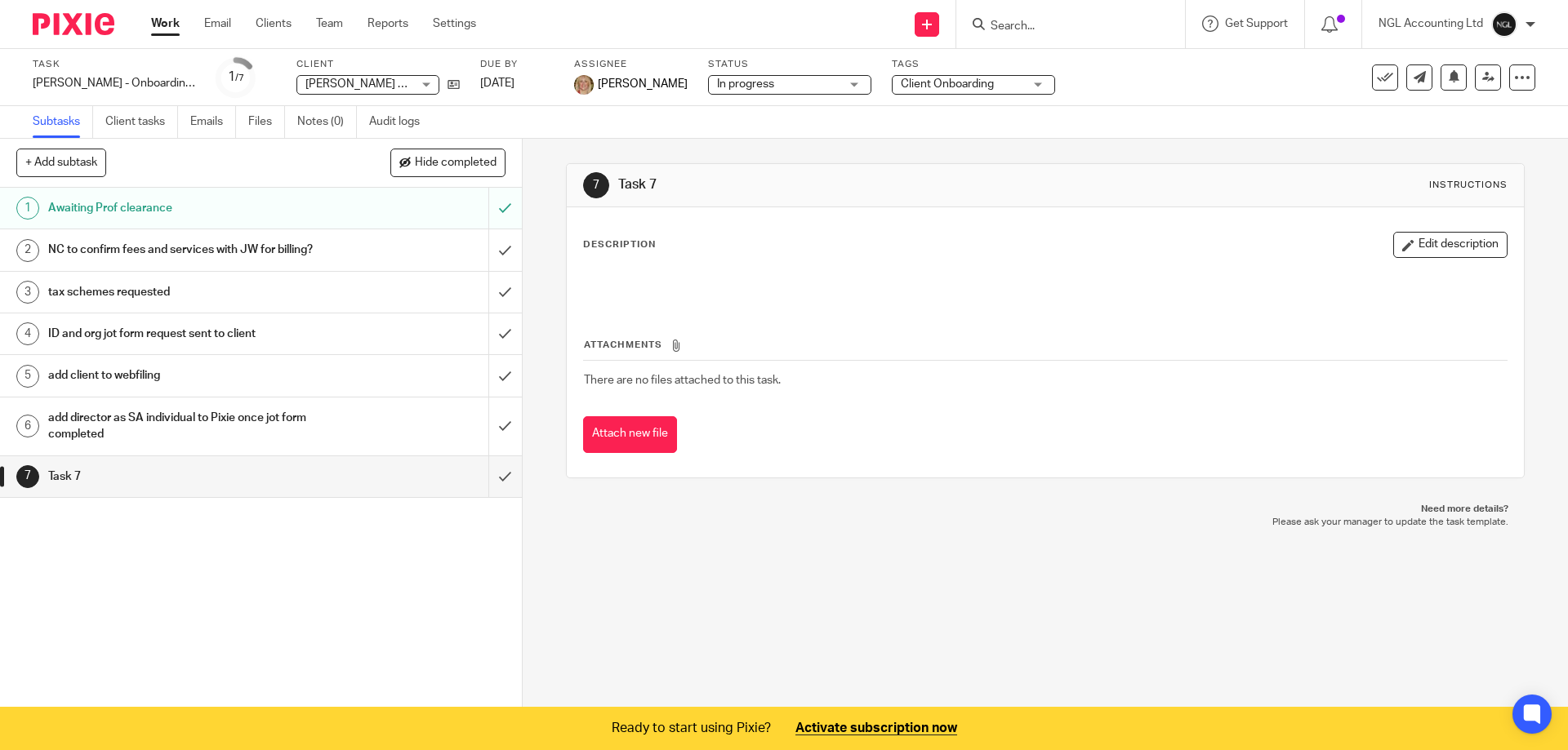
click at [79, 477] on h1 "Task 7" at bounding box center [189, 476] width 283 height 25
click at [1394, 244] on button "Edit description" at bounding box center [1451, 244] width 114 height 27
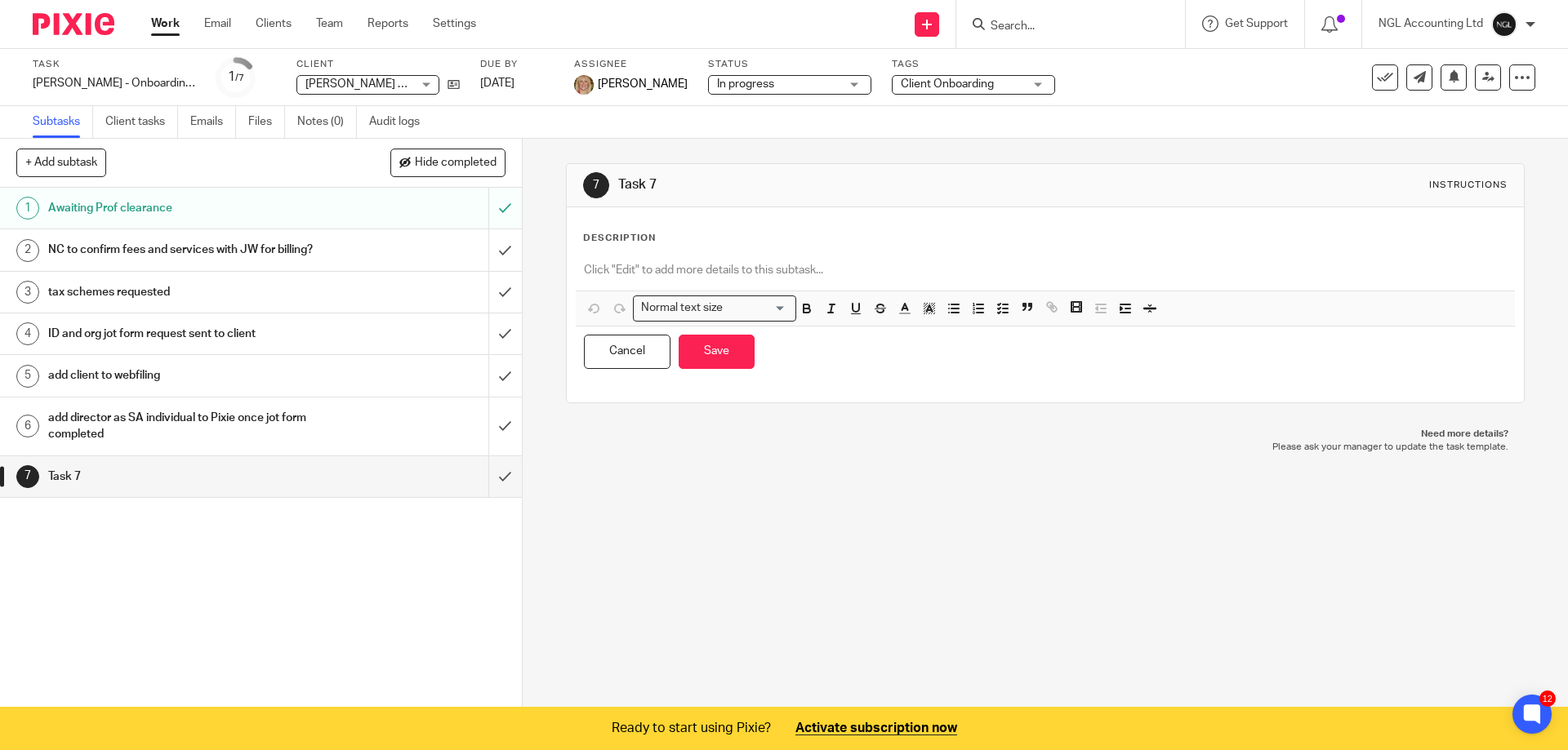
click at [638, 183] on h1 "Task 7" at bounding box center [849, 184] width 463 height 17
drag, startPoint x: 659, startPoint y: 182, endPoint x: 615, endPoint y: 180, distance: 44.0
click at [618, 180] on h1 "Task 7" at bounding box center [849, 184] width 463 height 17
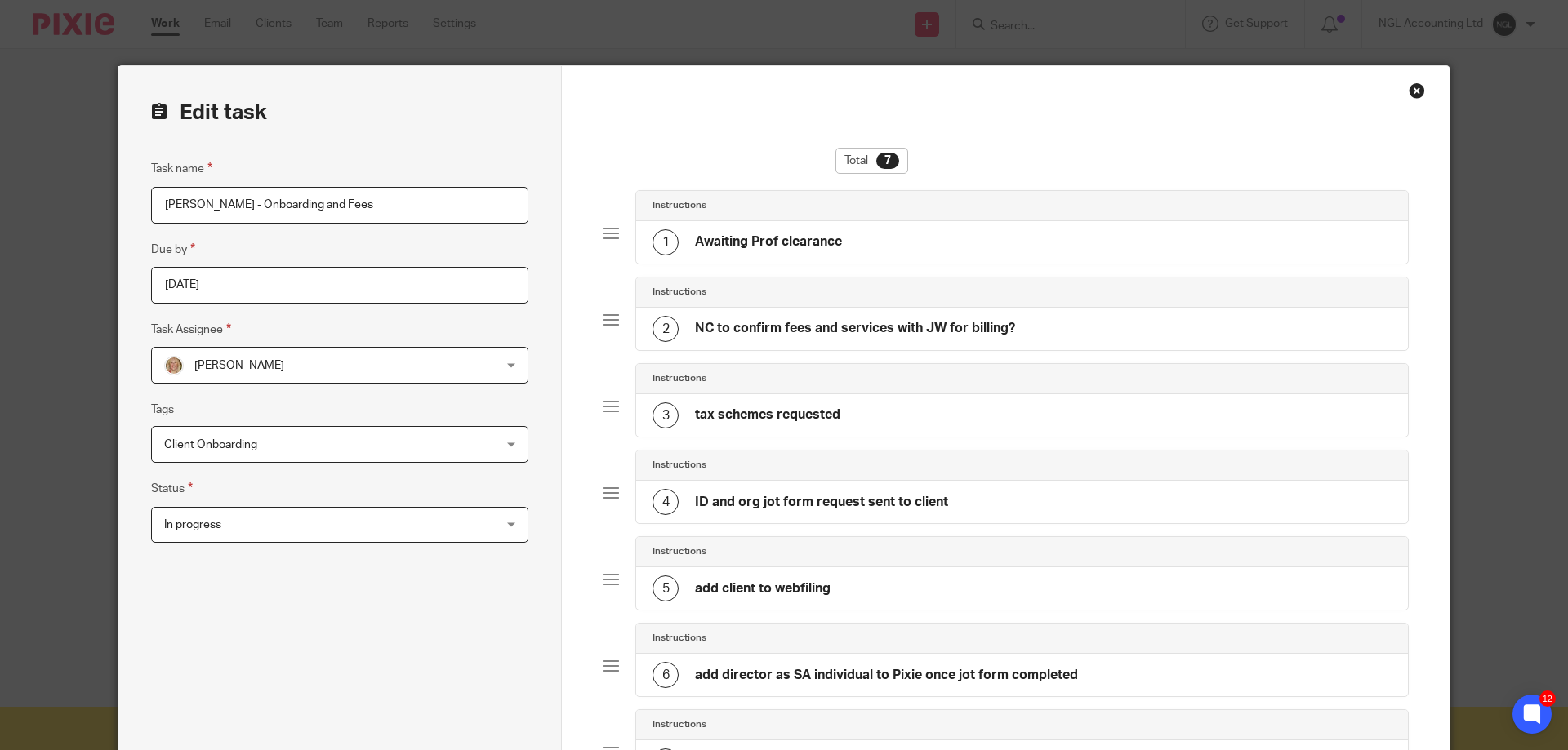
scroll to position [294, 0]
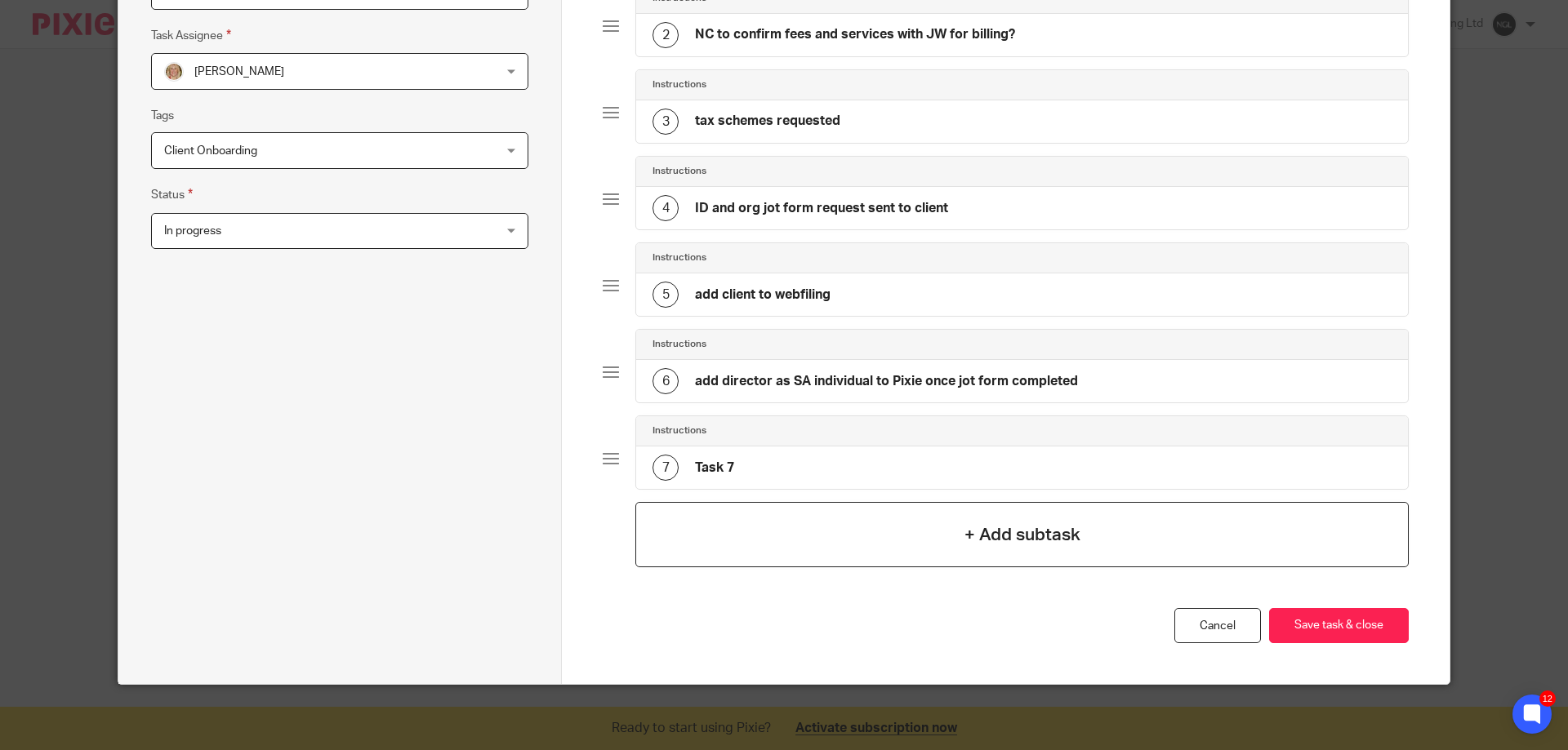
click at [972, 530] on h4 "+ Add subtask" at bounding box center [1023, 535] width 116 height 26
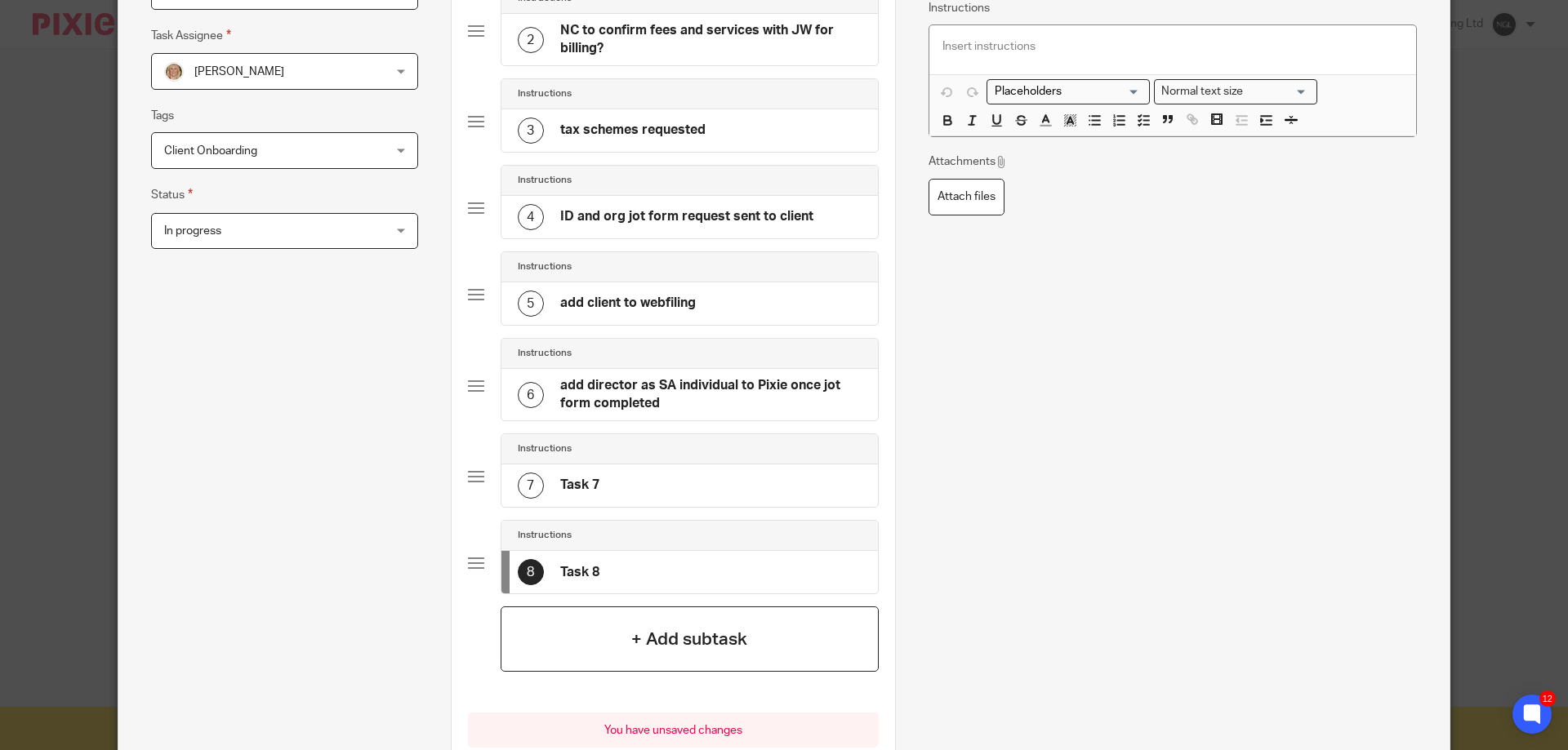
scroll to position [0, 0]
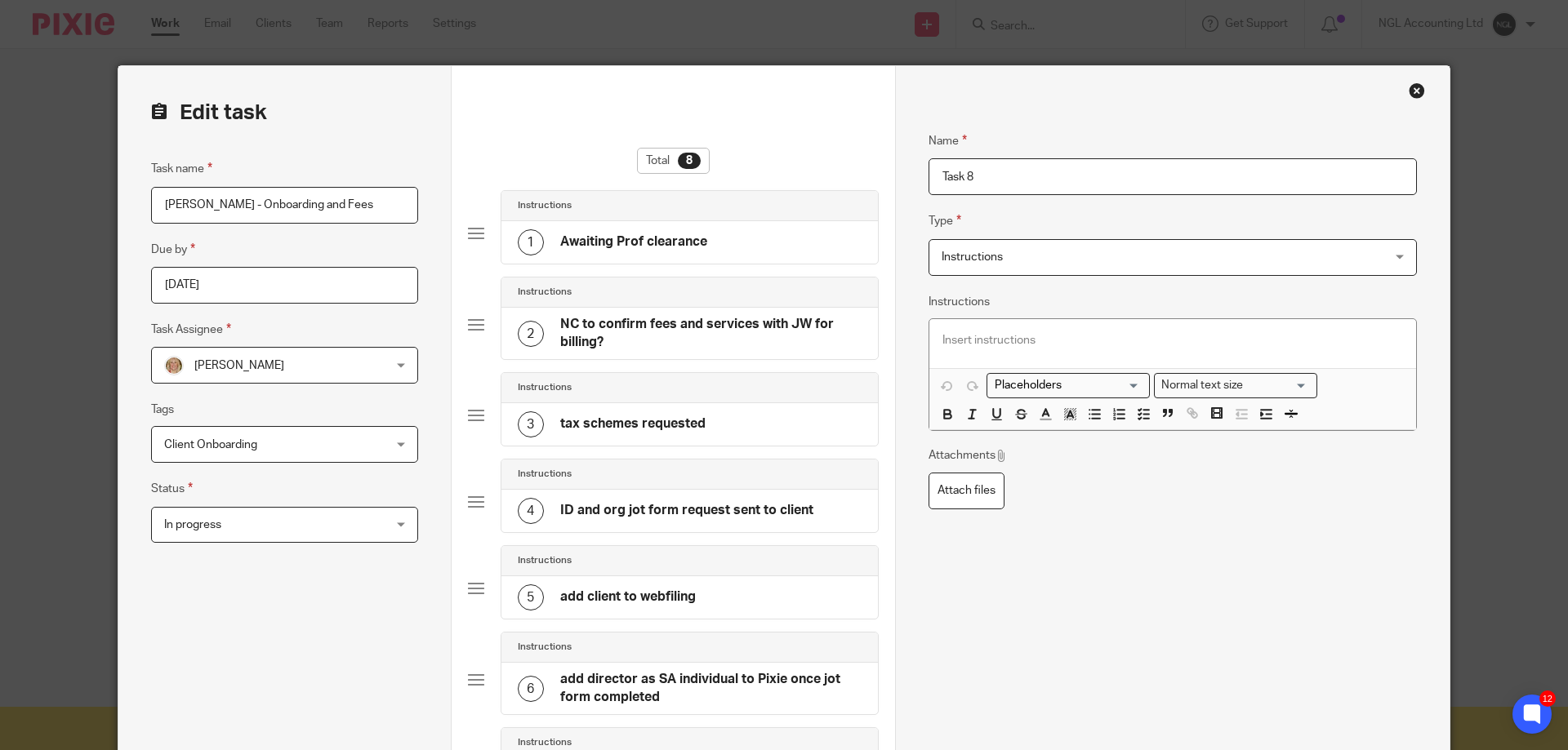
drag, startPoint x: 971, startPoint y: 172, endPoint x: 897, endPoint y: 173, distance: 74.0
click at [897, 173] on div "Name Awaiting Prof clearance Type Instructions Instructions Instructions Docume…" at bounding box center [1173, 599] width 554 height 1067
drag, startPoint x: 965, startPoint y: 178, endPoint x: 985, endPoint y: 215, distance: 42.1
click at [965, 178] on input "client provide access to FreeAgebt software" at bounding box center [1173, 176] width 488 height 36
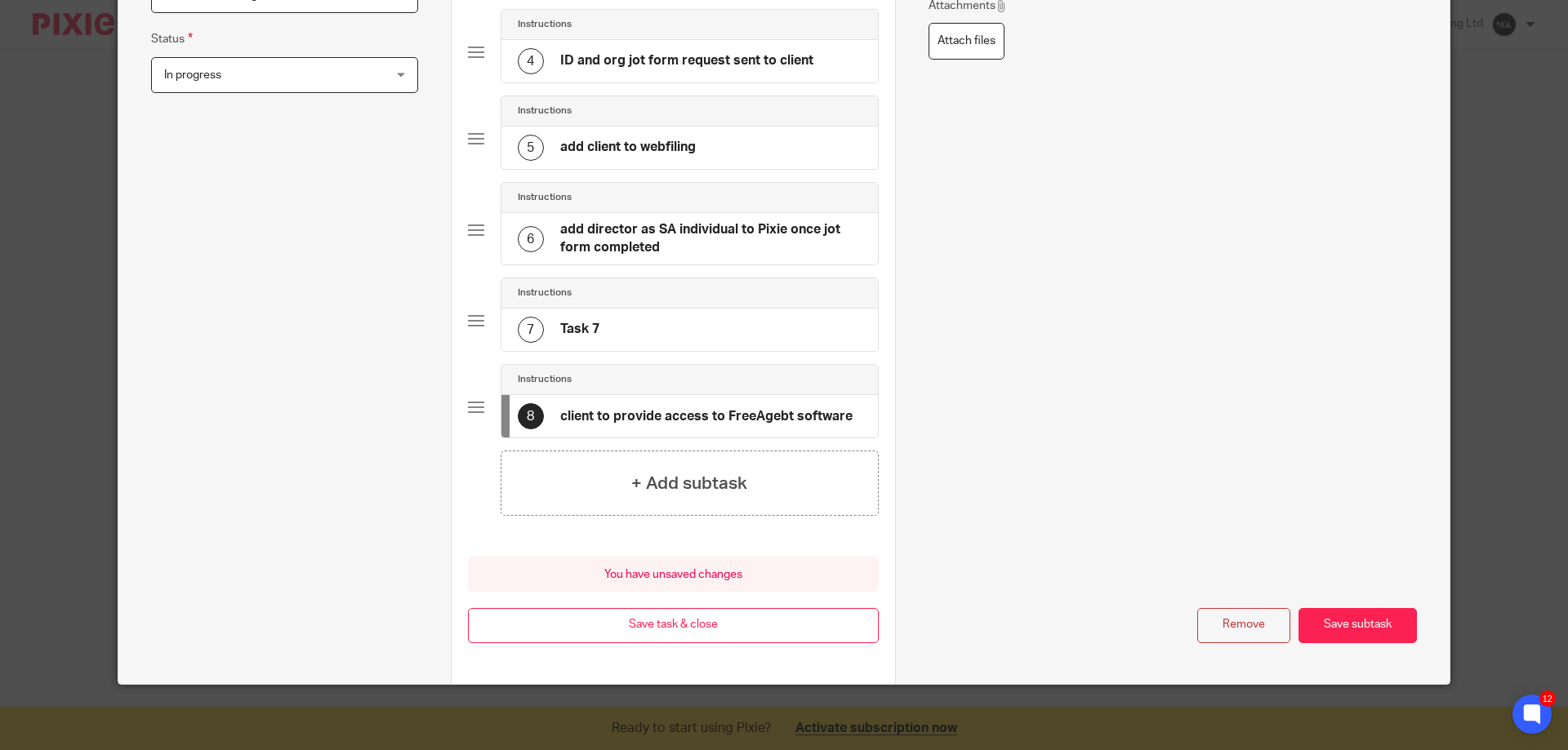
type input "client to provide access to FreeAgebt software"
click at [1343, 618] on button "Save subtask" at bounding box center [1358, 626] width 118 height 35
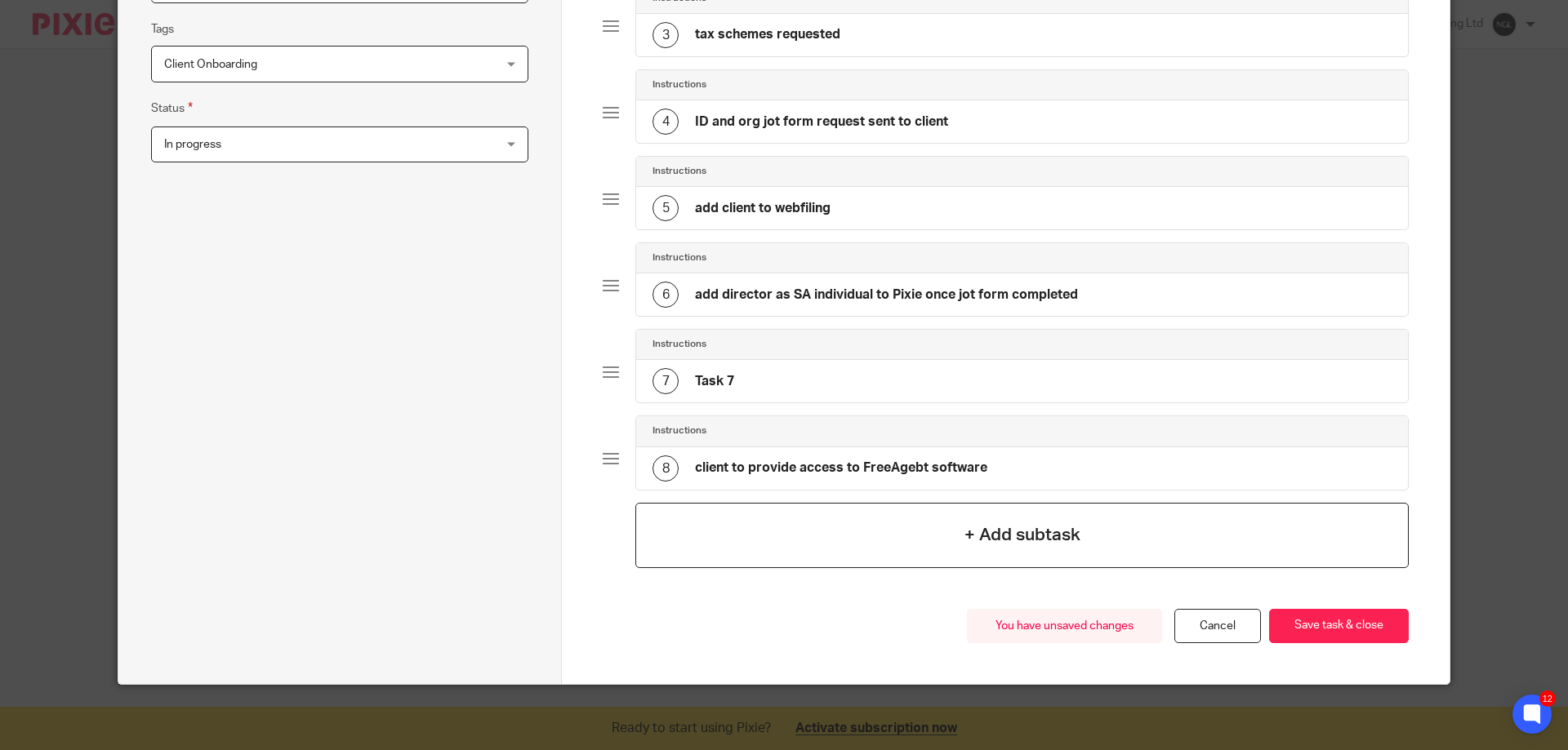
scroll to position [380, 0]
click at [1310, 623] on button "Save task & close" at bounding box center [1339, 627] width 140 height 35
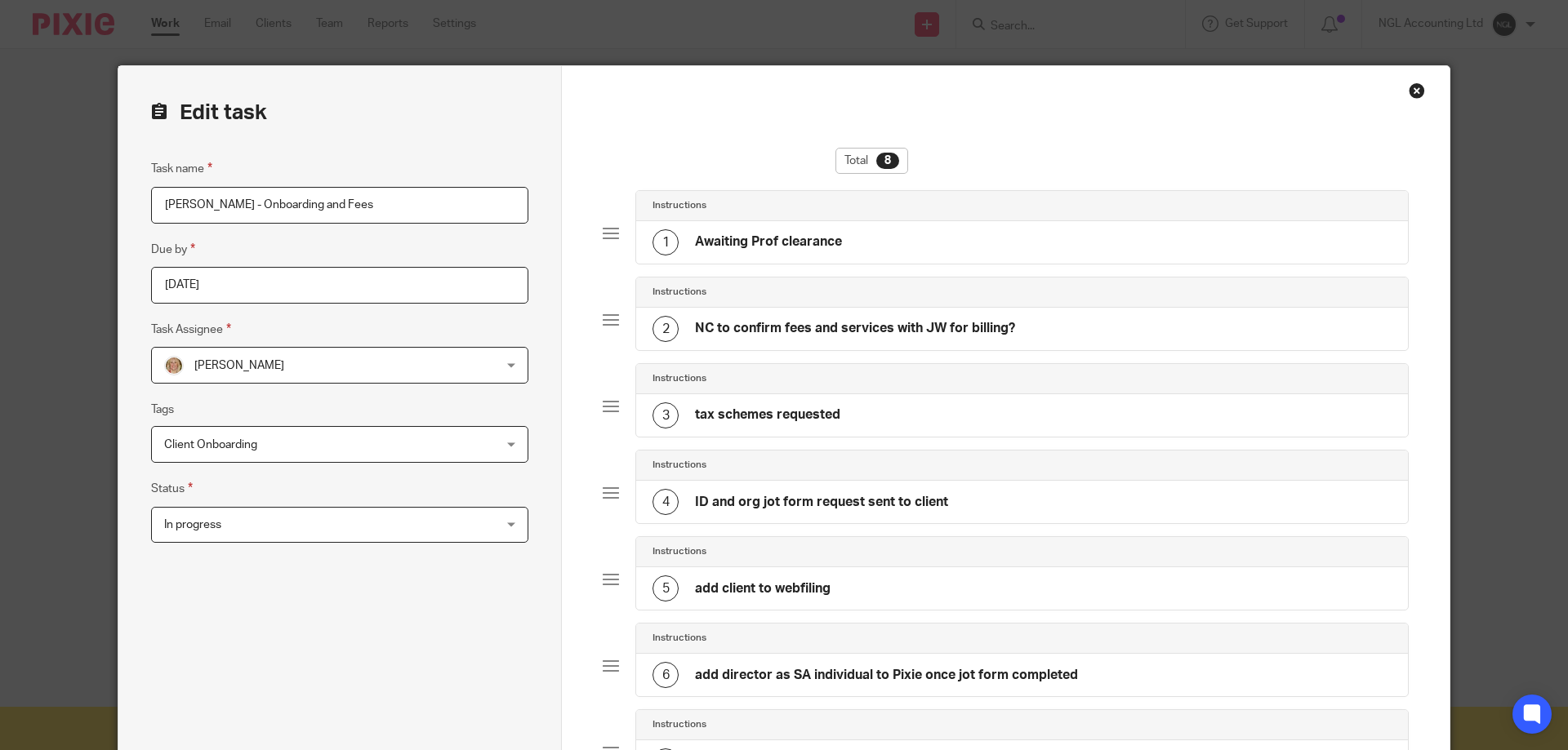
scroll to position [380, 0]
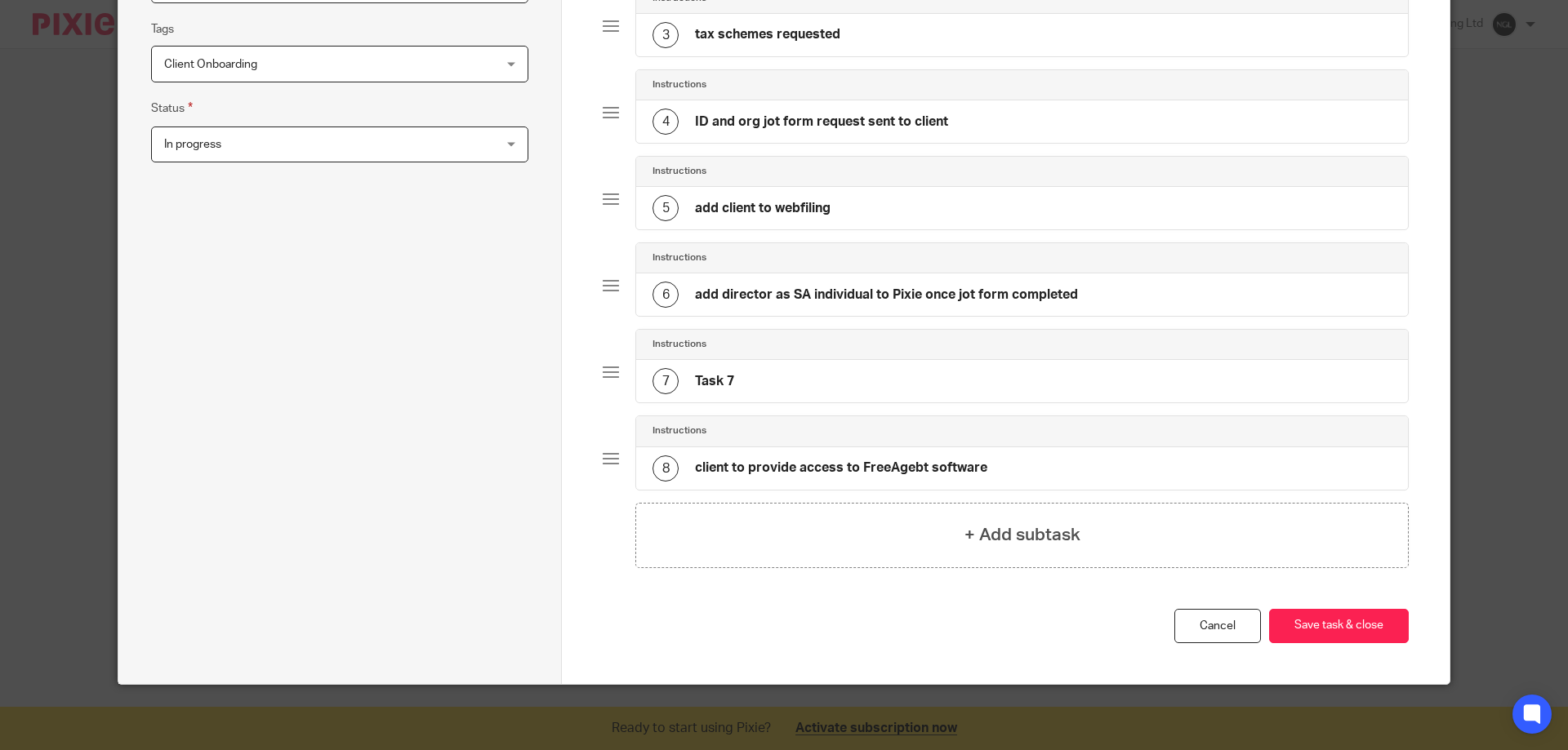
click at [905, 468] on h4 "client to provide access to FreeAgebt software" at bounding box center [841, 467] width 292 height 17
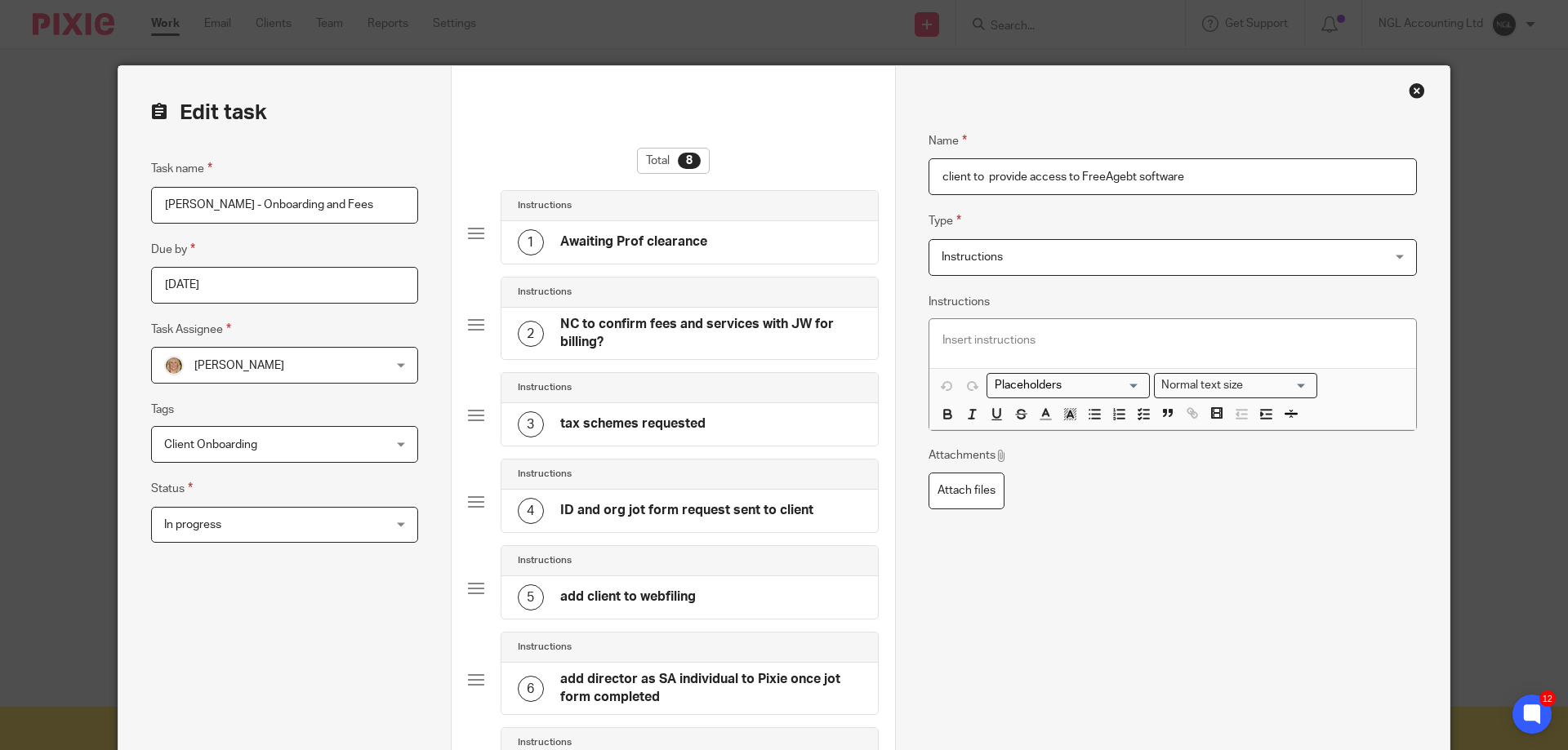
scroll to position [398, 0]
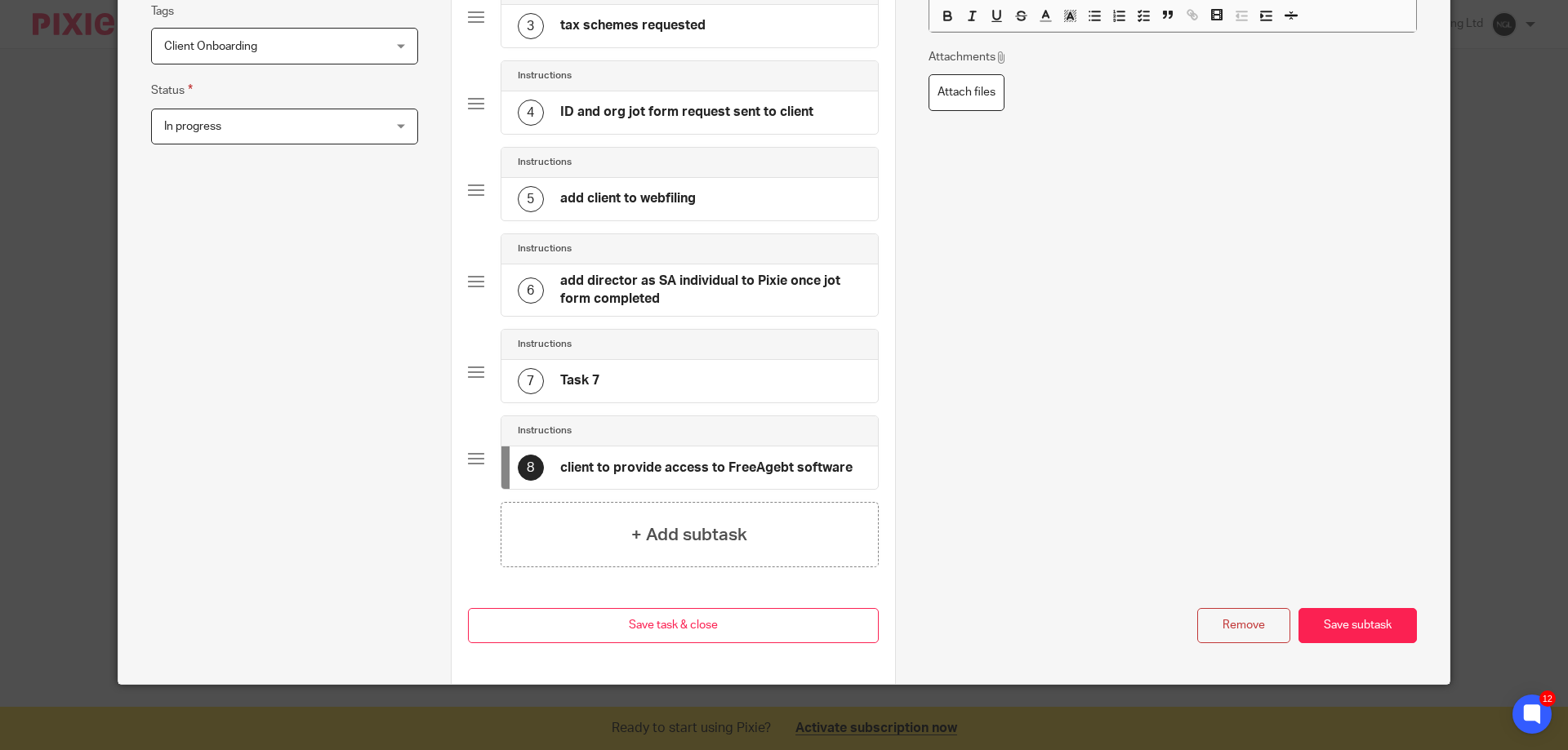
click at [767, 469] on h4 "client to provide access to FreeAgebt software" at bounding box center [706, 467] width 292 height 17
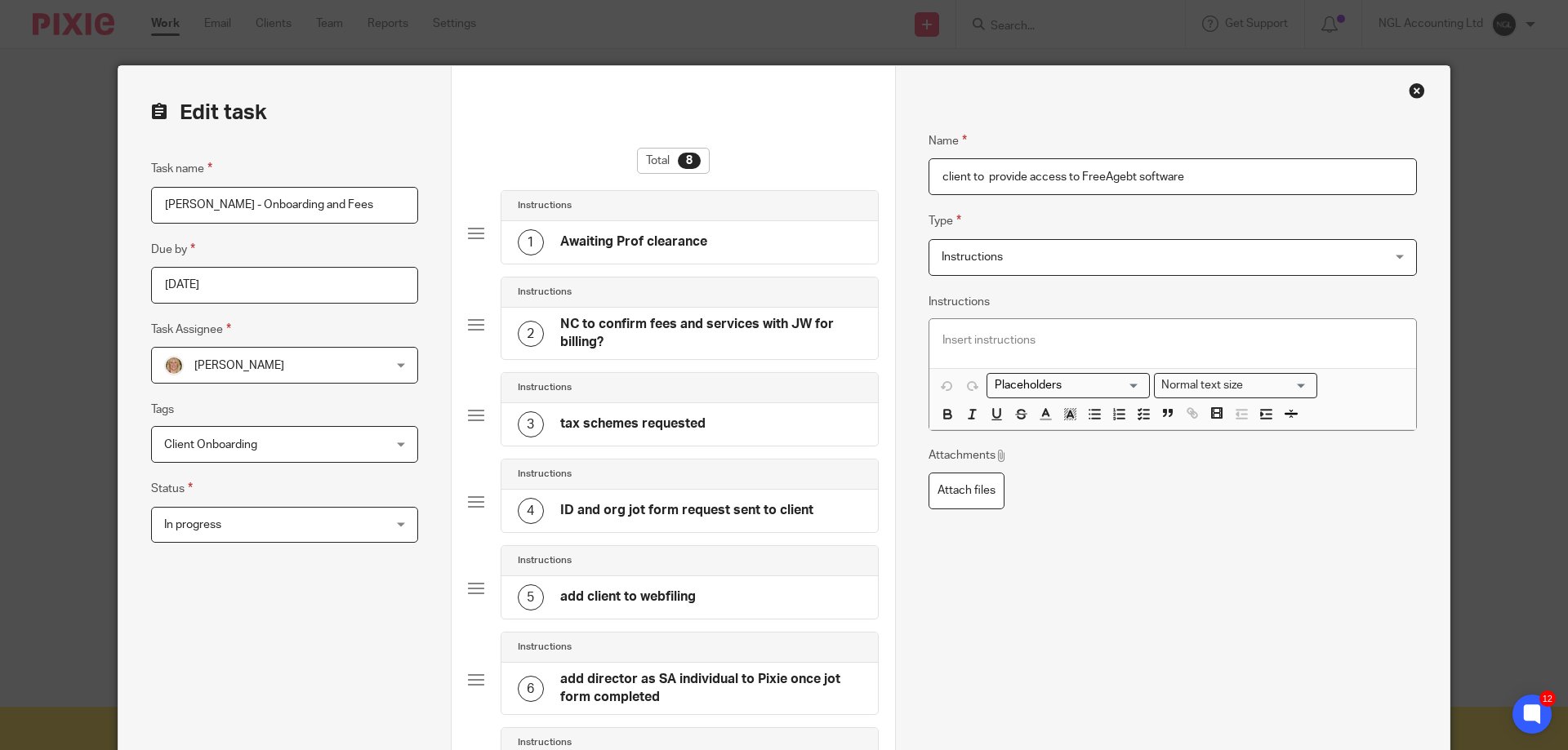
drag, startPoint x: 1120, startPoint y: 177, endPoint x: 1131, endPoint y: 242, distance: 65.9
click at [1122, 178] on input "client to provide access to FreeAgebt software" at bounding box center [1173, 176] width 488 height 36
type input "client to provide access to FreeAgent software"
click at [1096, 628] on div "Name client to provide access to FreeAgent software Type Instructions Instructi…" at bounding box center [1173, 599] width 488 height 986
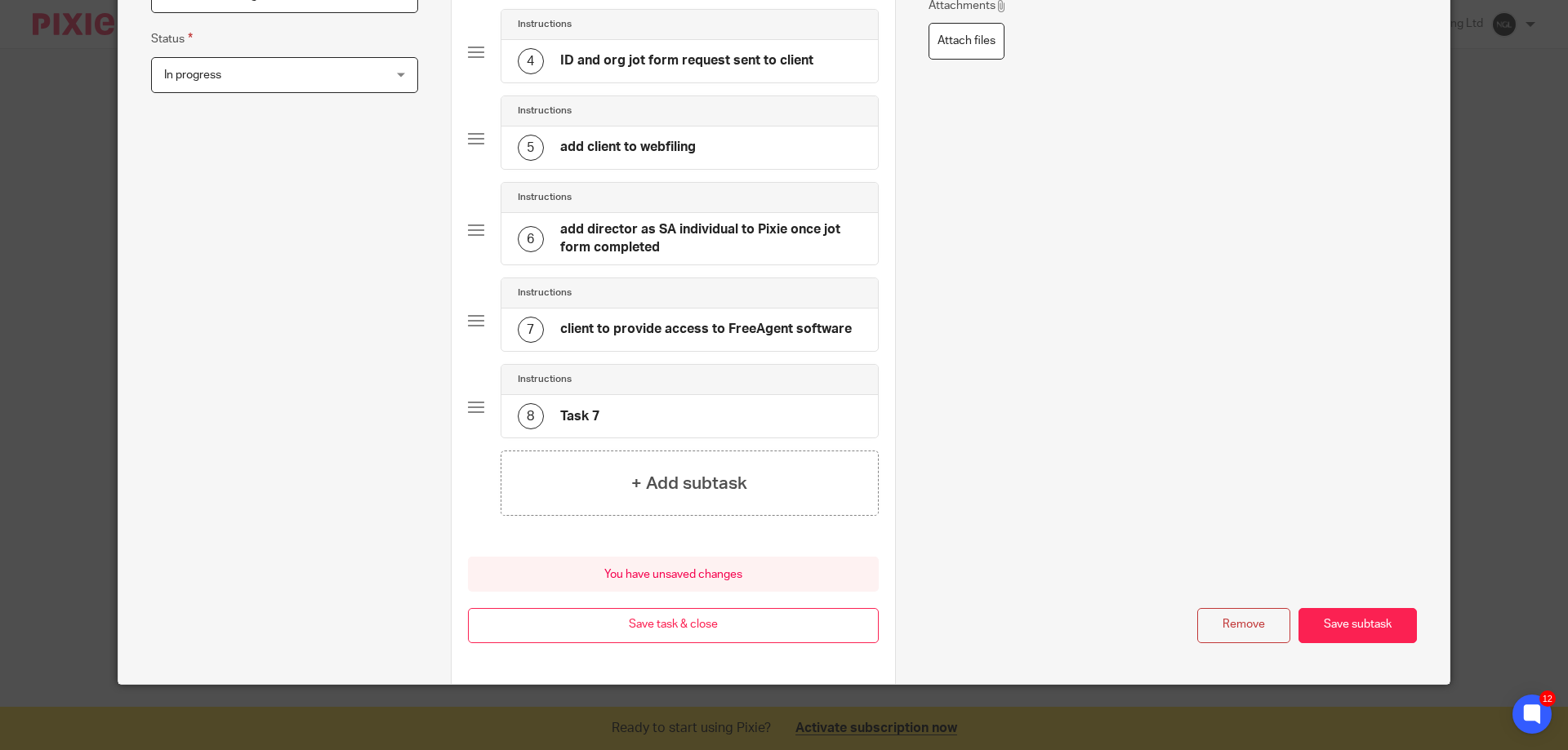
click at [1362, 641] on button "Save subtask" at bounding box center [1358, 626] width 118 height 35
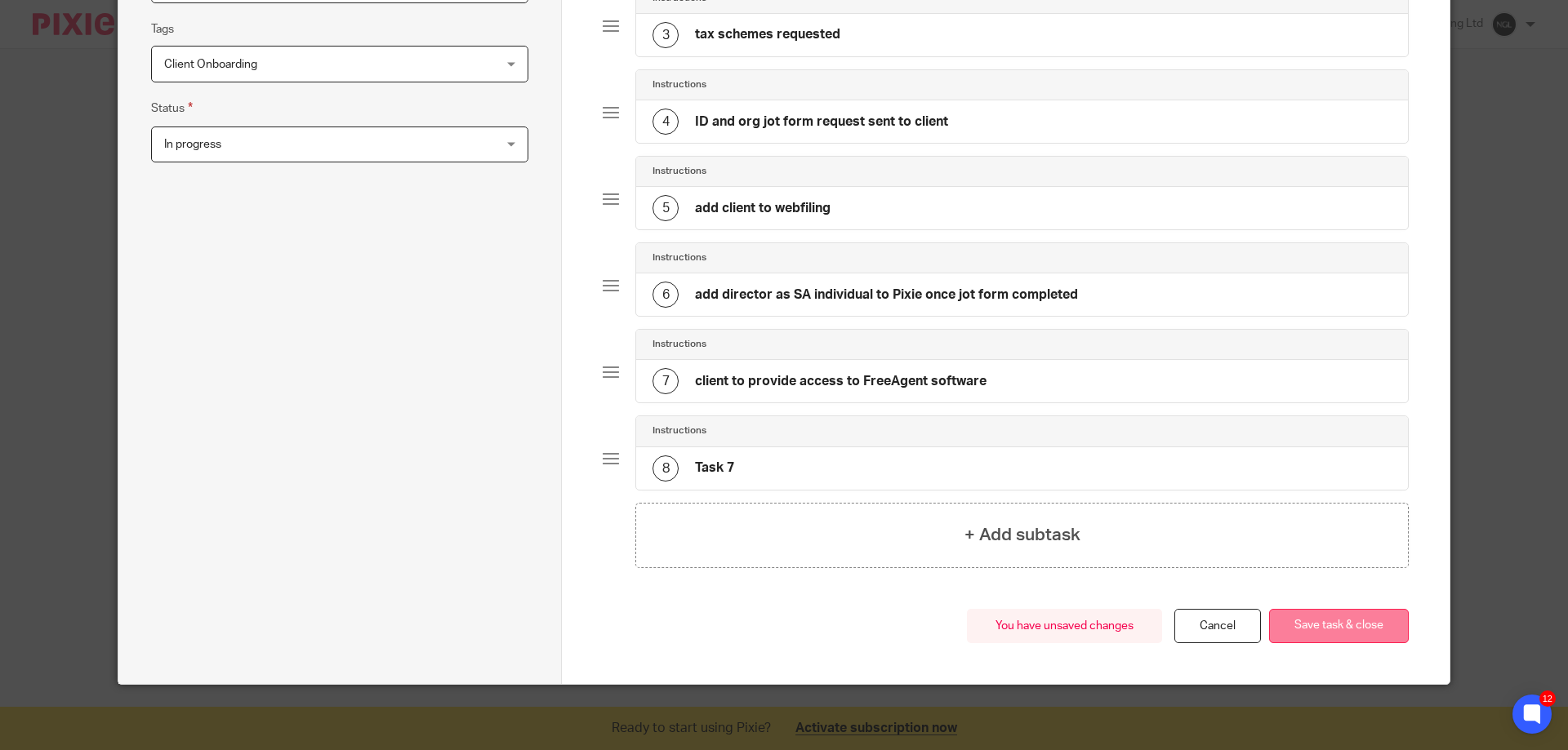
scroll to position [380, 0]
click at [1361, 637] on button "Save task & close" at bounding box center [1339, 627] width 140 height 35
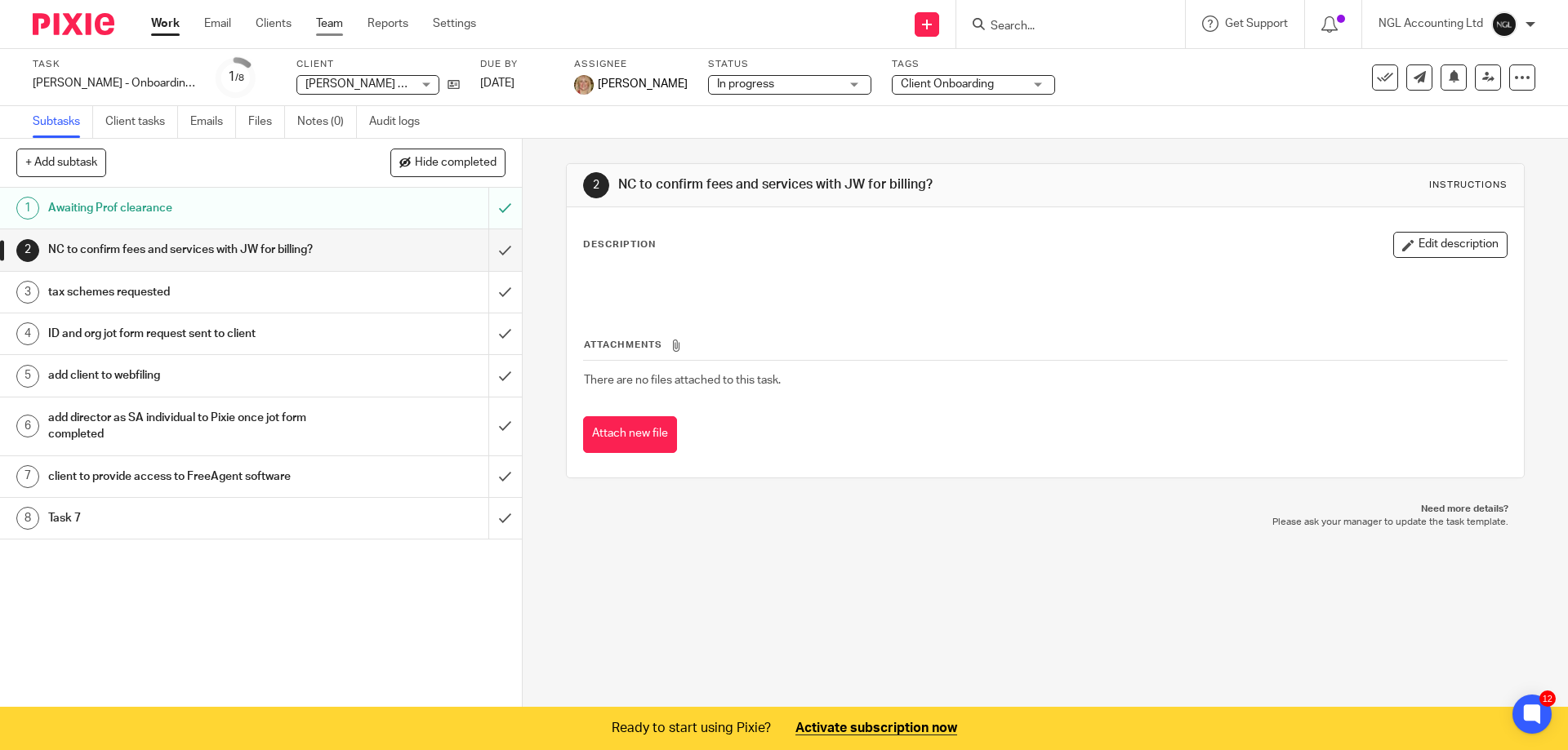
click at [321, 21] on link "Team" at bounding box center [329, 24] width 27 height 17
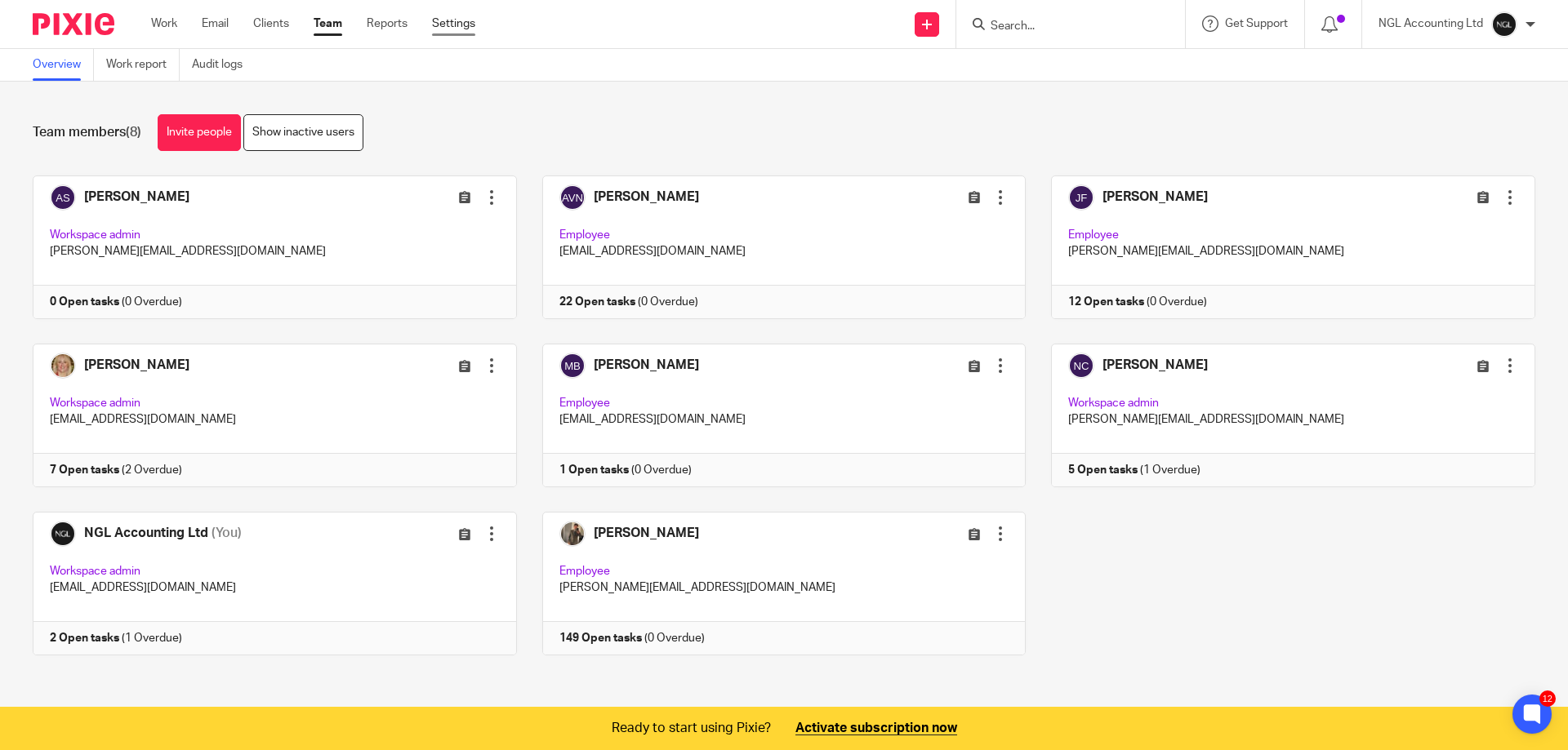
click at [473, 32] on link "Settings" at bounding box center [454, 24] width 43 height 17
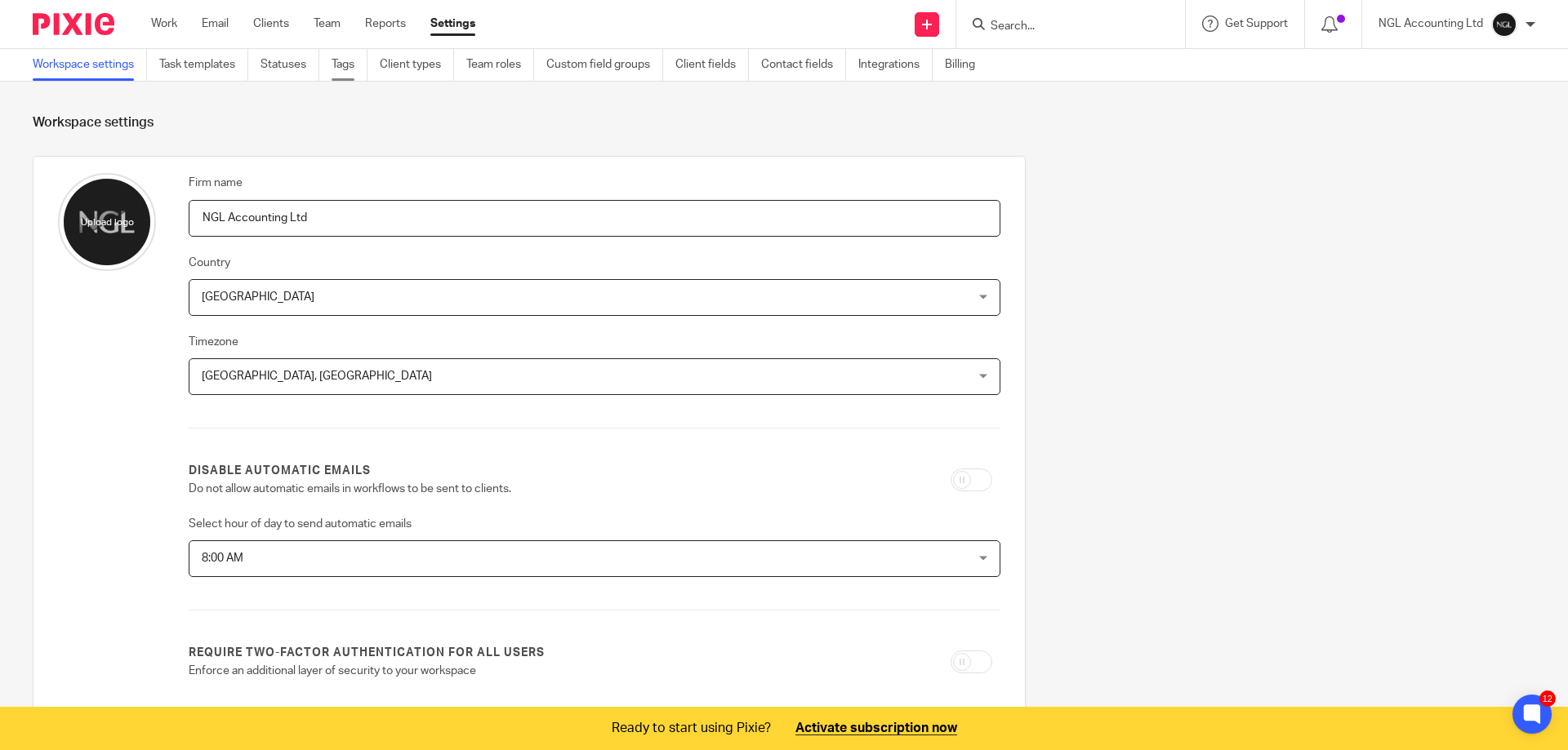
click at [349, 65] on link "Tags" at bounding box center [349, 65] width 36 height 32
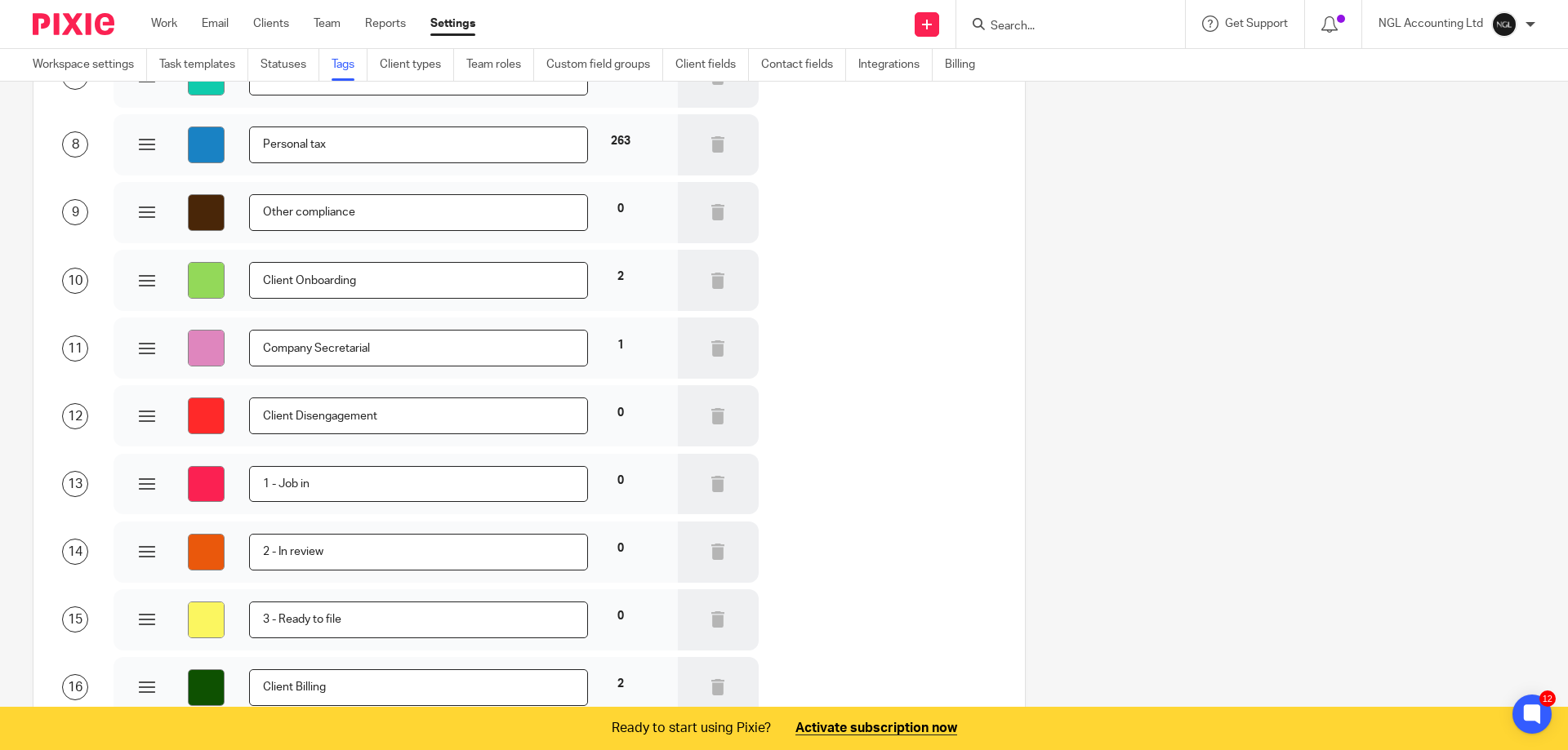
scroll to position [740, 0]
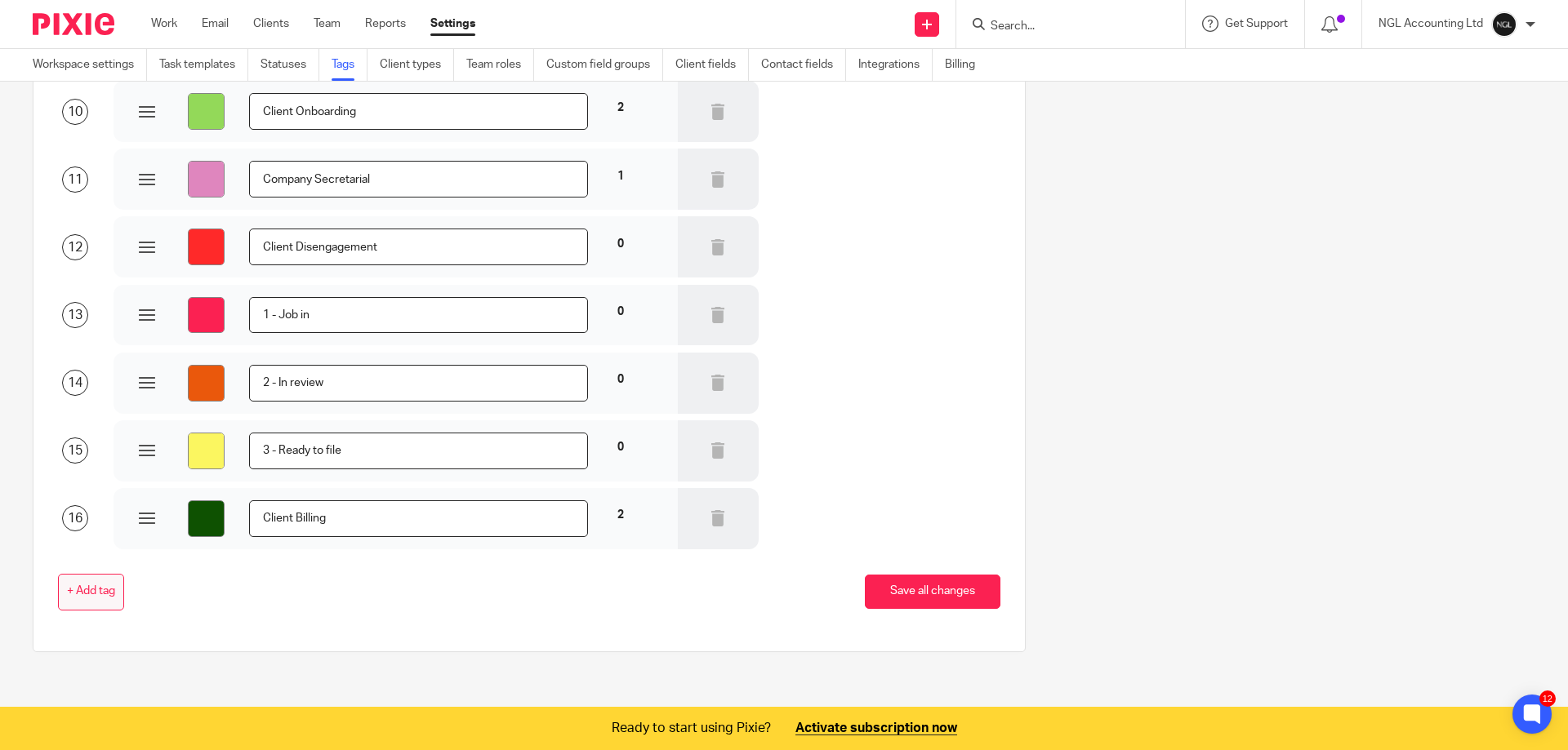
click at [92, 589] on span "+ Add tag" at bounding box center [91, 591] width 48 height 13
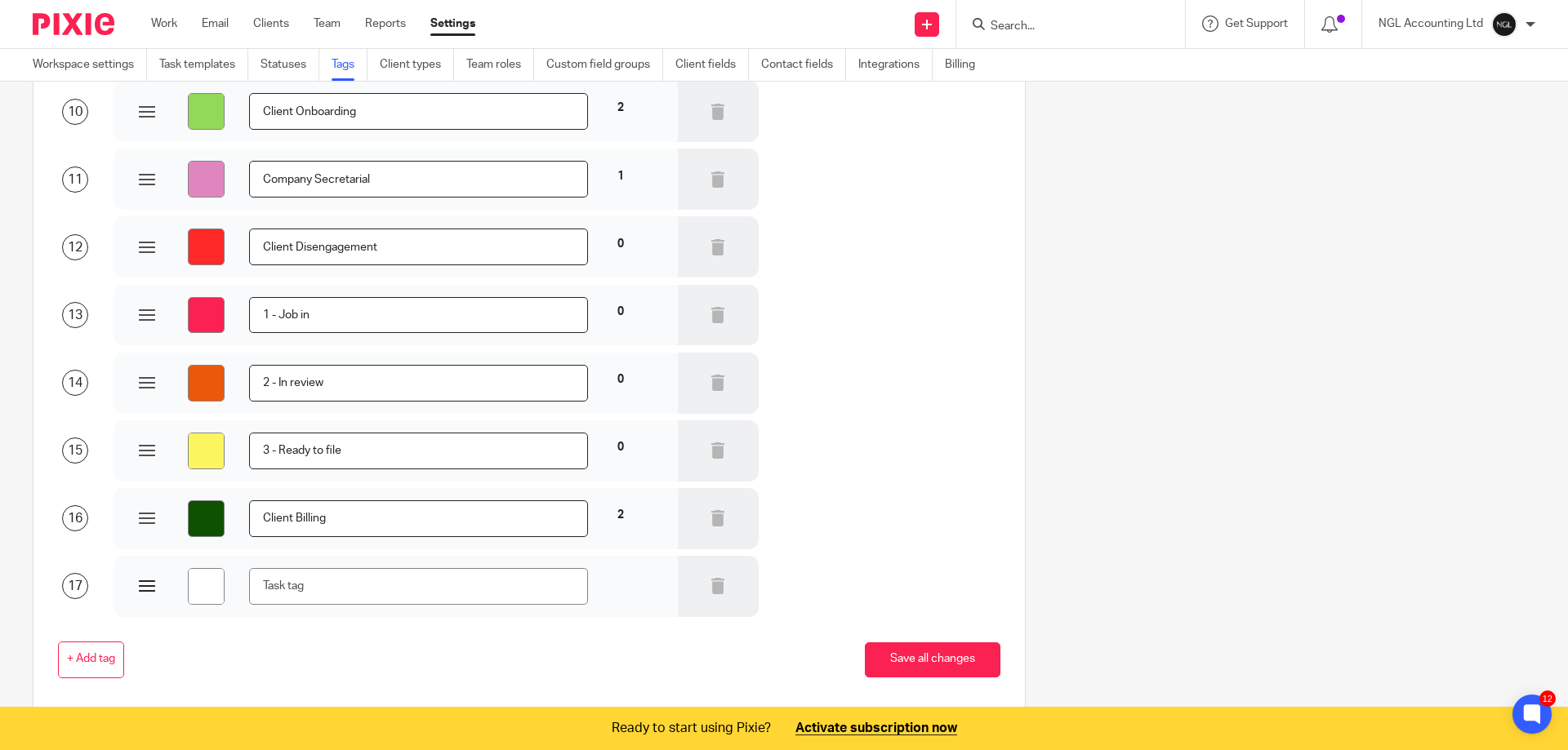
type input "#ffffff"
type input "O"
type input "#ffffff"
type input "Op"
type input "#ffffff"
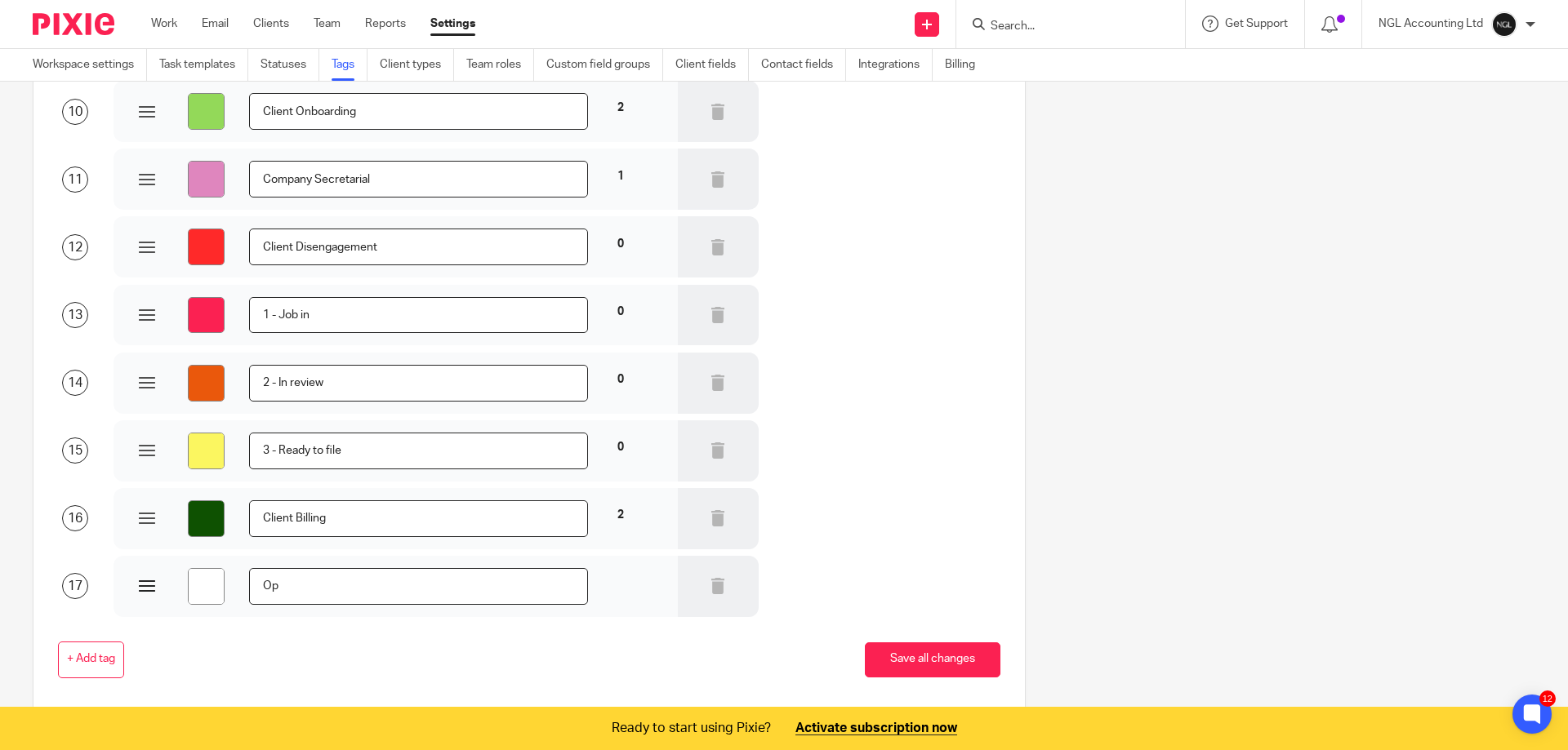
type input "Ope"
type input "#ffffff"
type input "Oper"
type input "#ffffff"
type input "Opera"
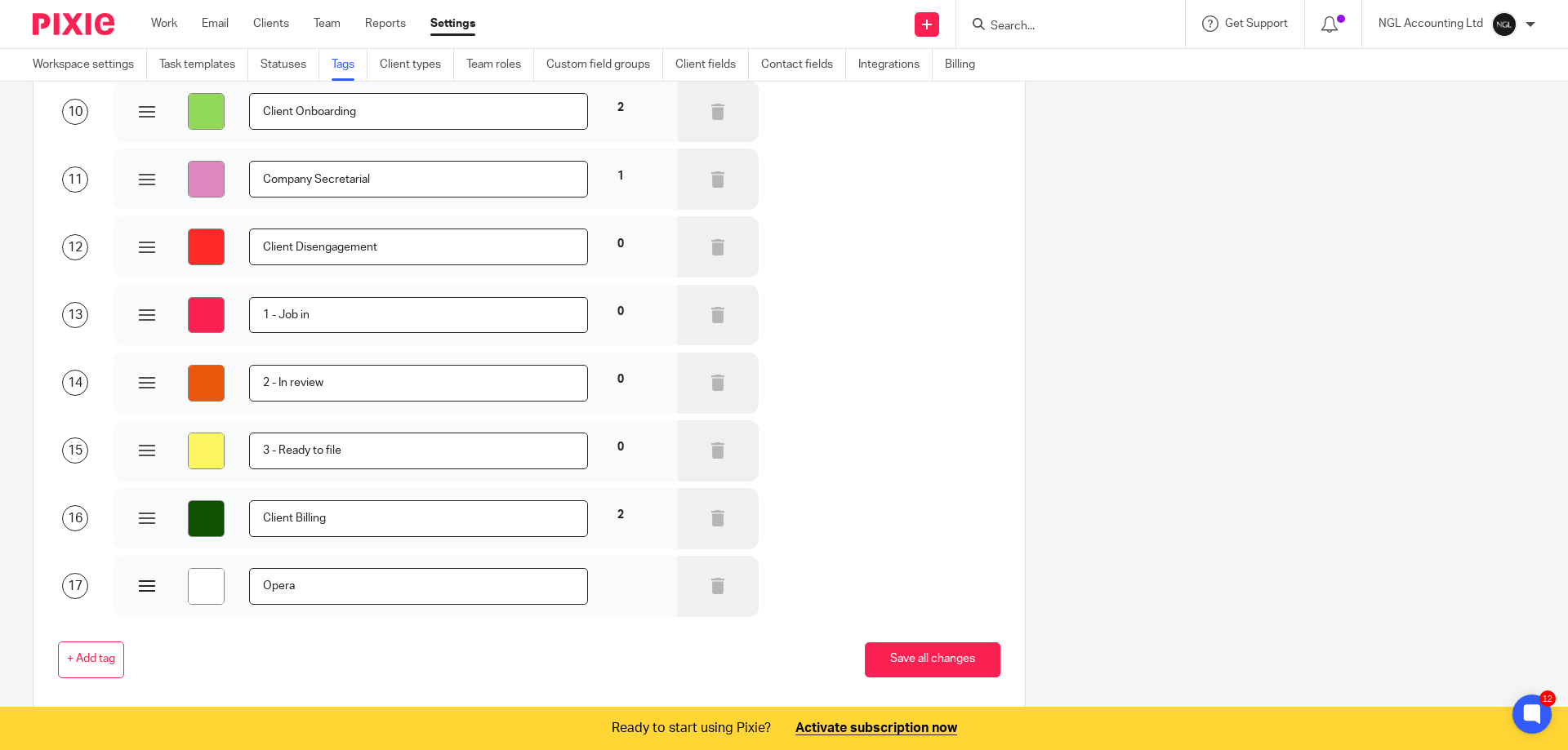
type input "#ffffff"
type input "Operat"
type input "#ffffff"
type input "Operati"
type input "#ffffff"
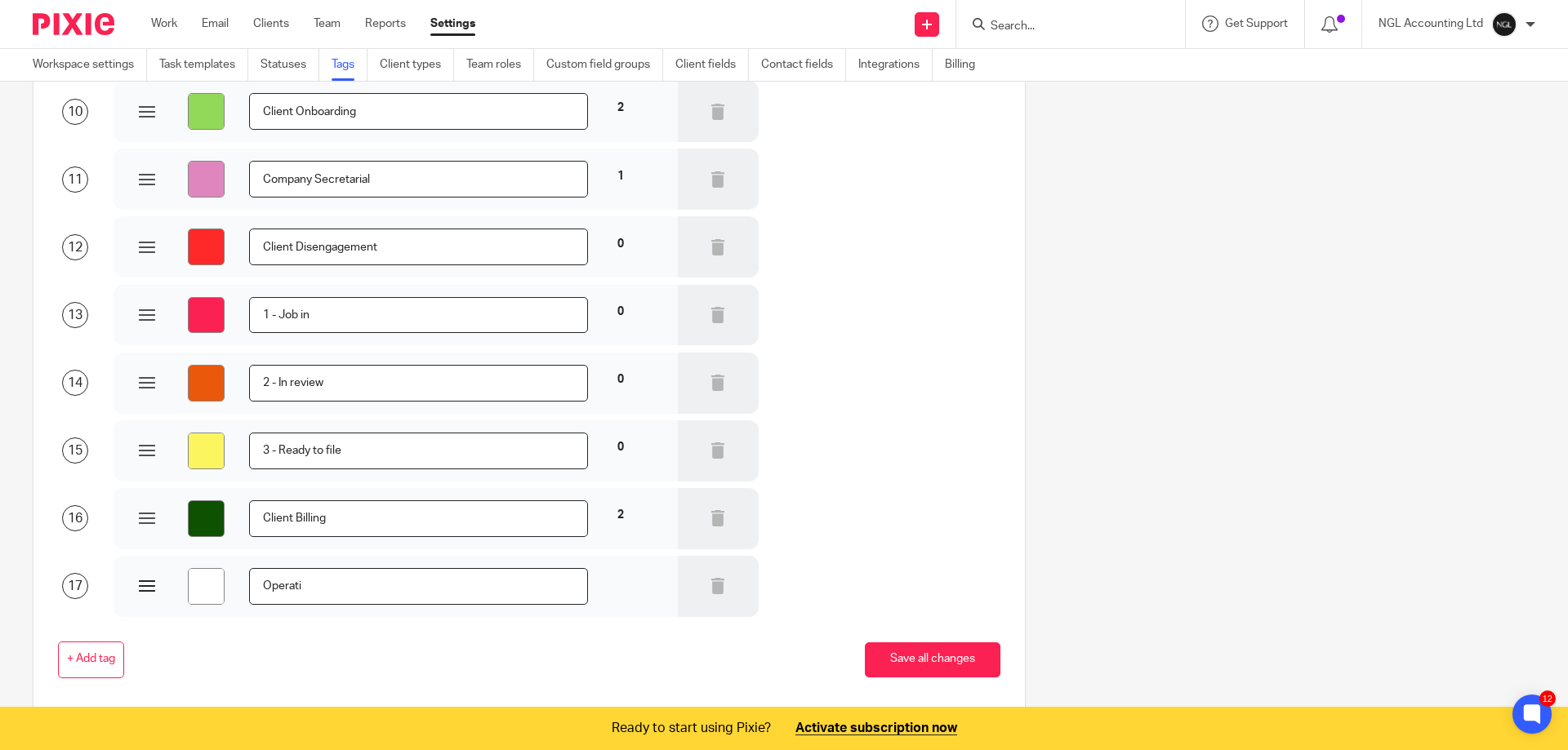
type input "Operatio"
type input "#ffffff"
type input "Operation"
type input "#ffffff"
type input "Operations"
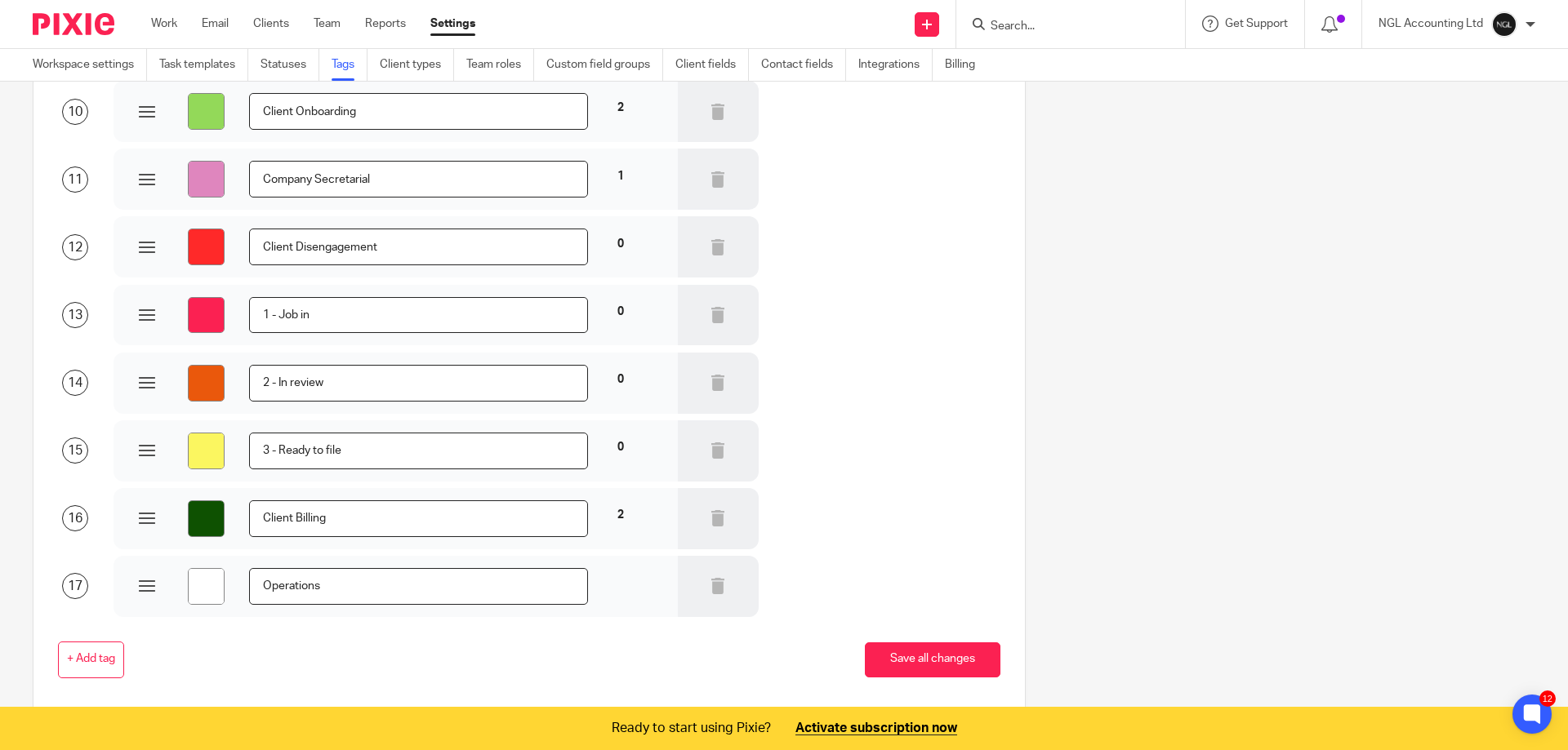
click at [280, 621] on div "+ Add tag Save all changes" at bounding box center [516, 659] width 967 height 86
click at [207, 596] on input "#ffffff" at bounding box center [205, 585] width 36 height 36
type input "#6a5c5c"
click at [332, 687] on div "+ Add tag Save all changes" at bounding box center [516, 659] width 967 height 86
click at [344, 589] on input "Operations" at bounding box center [419, 585] width 340 height 36
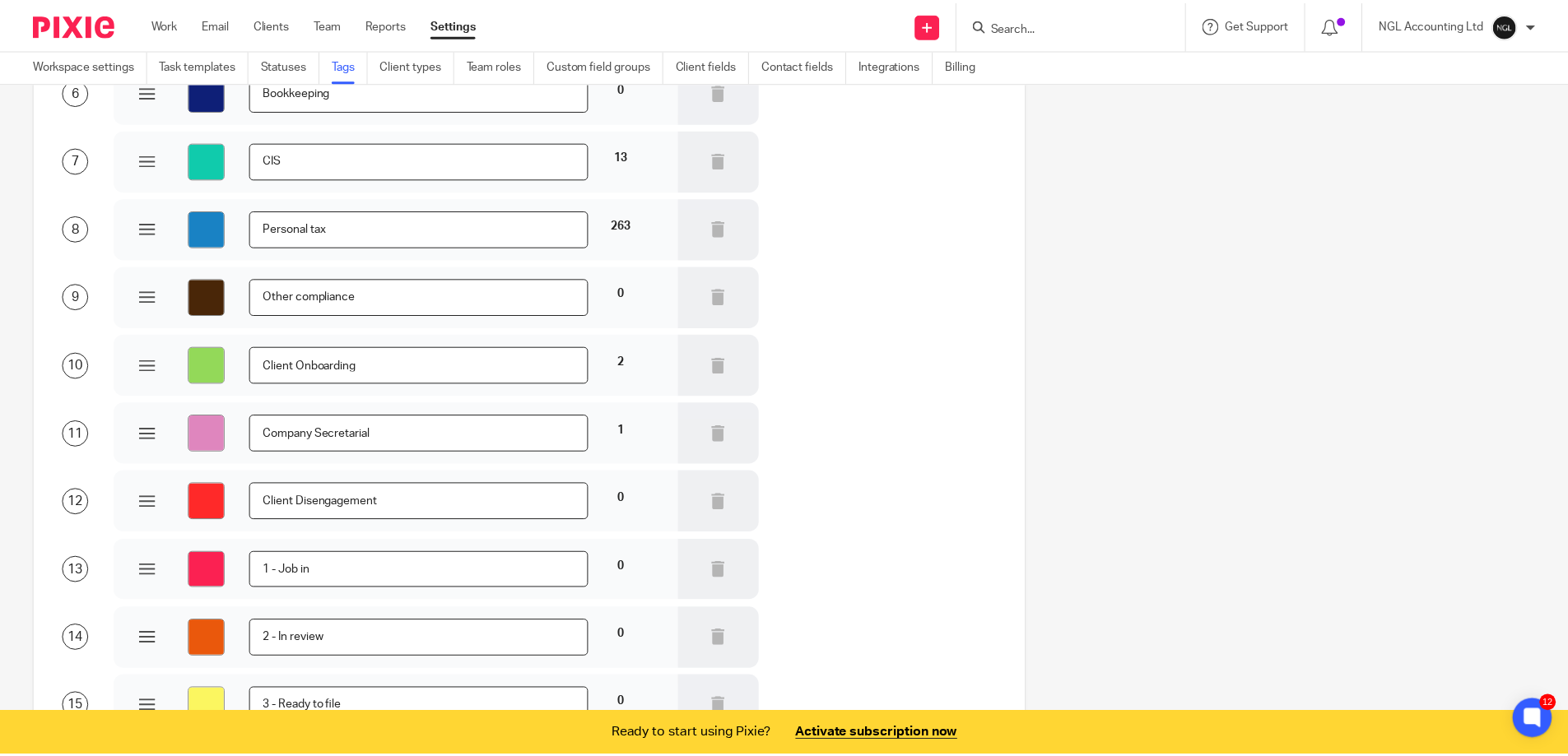
scroll to position [815, 0]
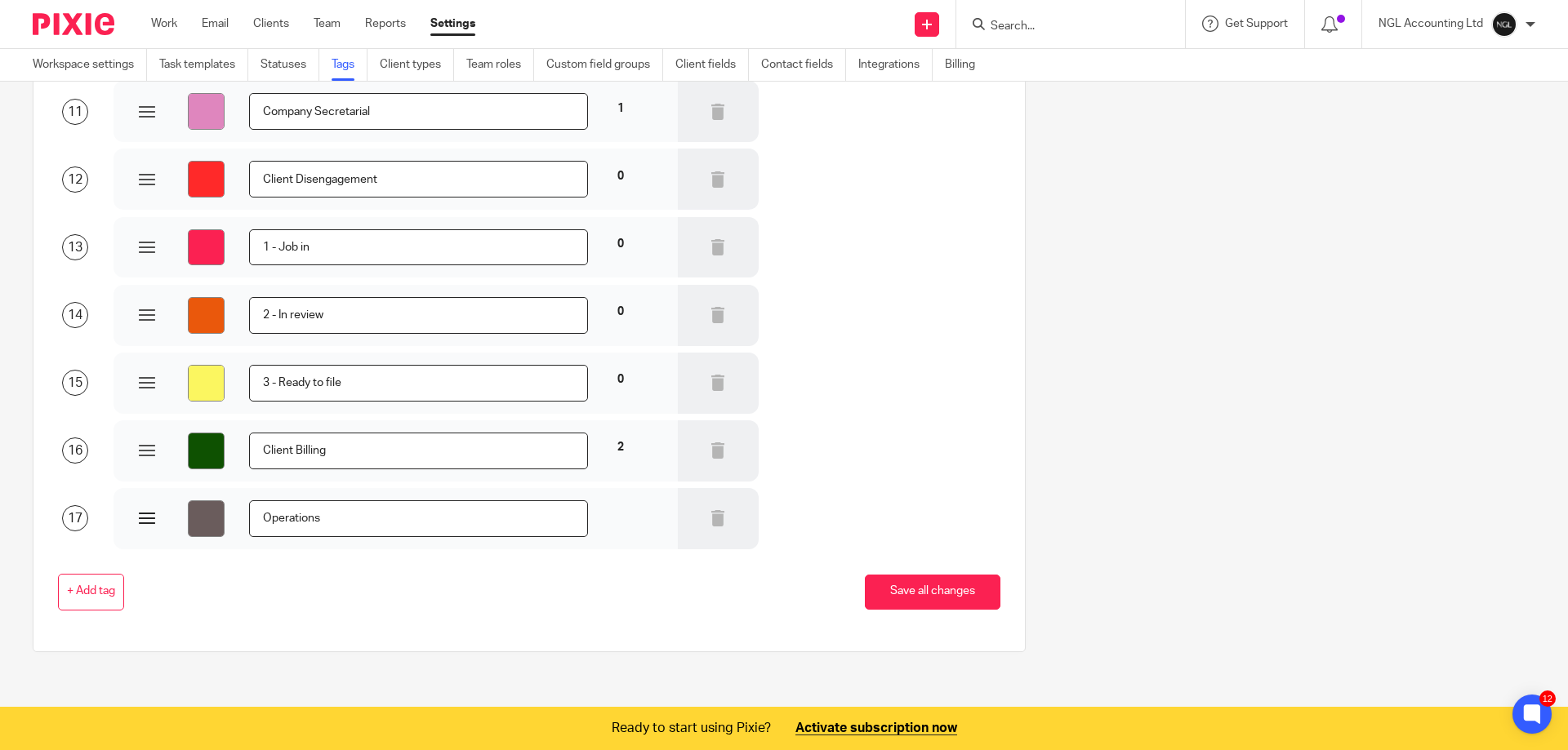
click at [262, 516] on input "Operations" at bounding box center [419, 518] width 340 height 36
click at [363, 519] on input "Internal Operations" at bounding box center [419, 518] width 340 height 36
type input "Internal Operations"
click at [910, 596] on button "Save all changes" at bounding box center [932, 592] width 135 height 35
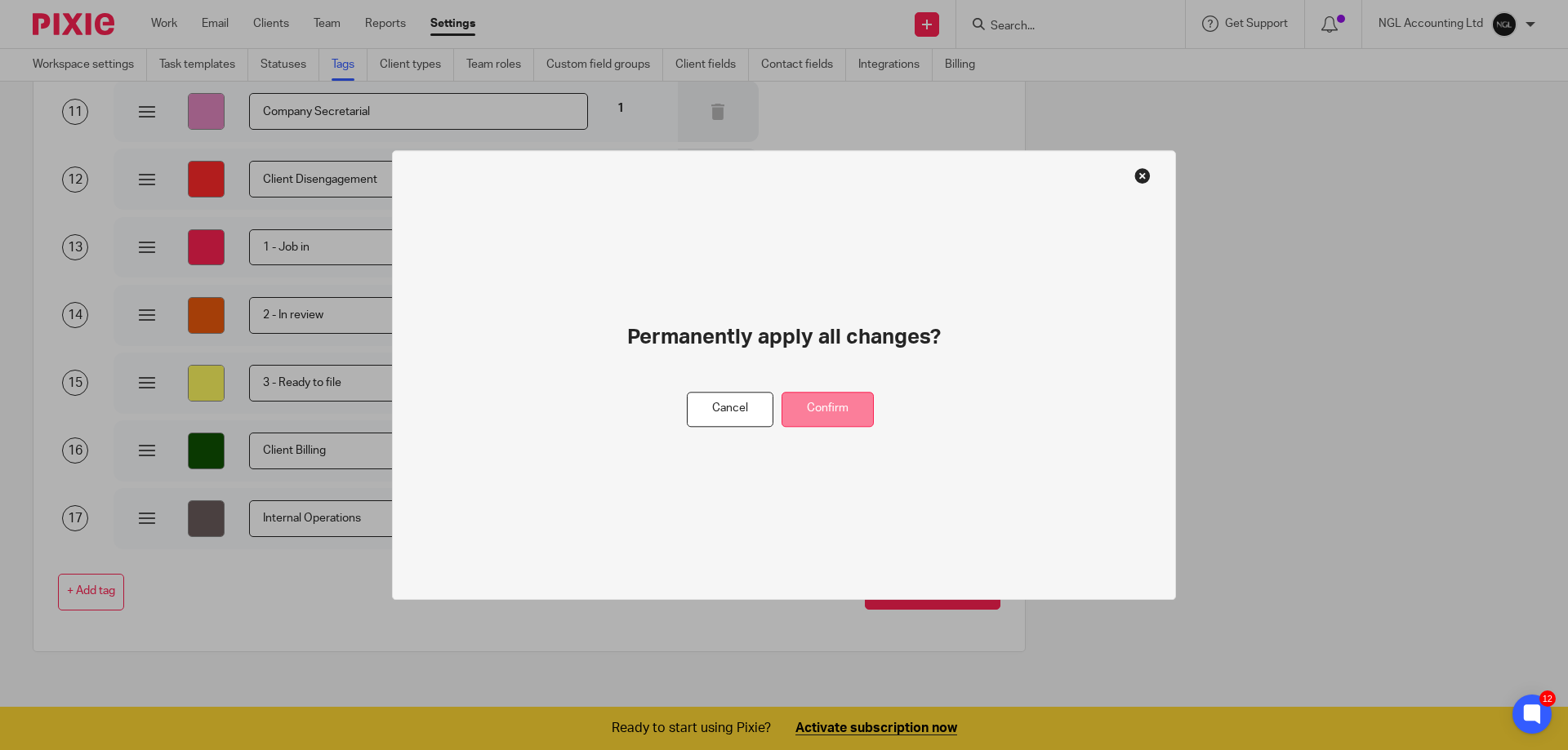
click at [827, 417] on button "Confirm" at bounding box center [828, 410] width 93 height 35
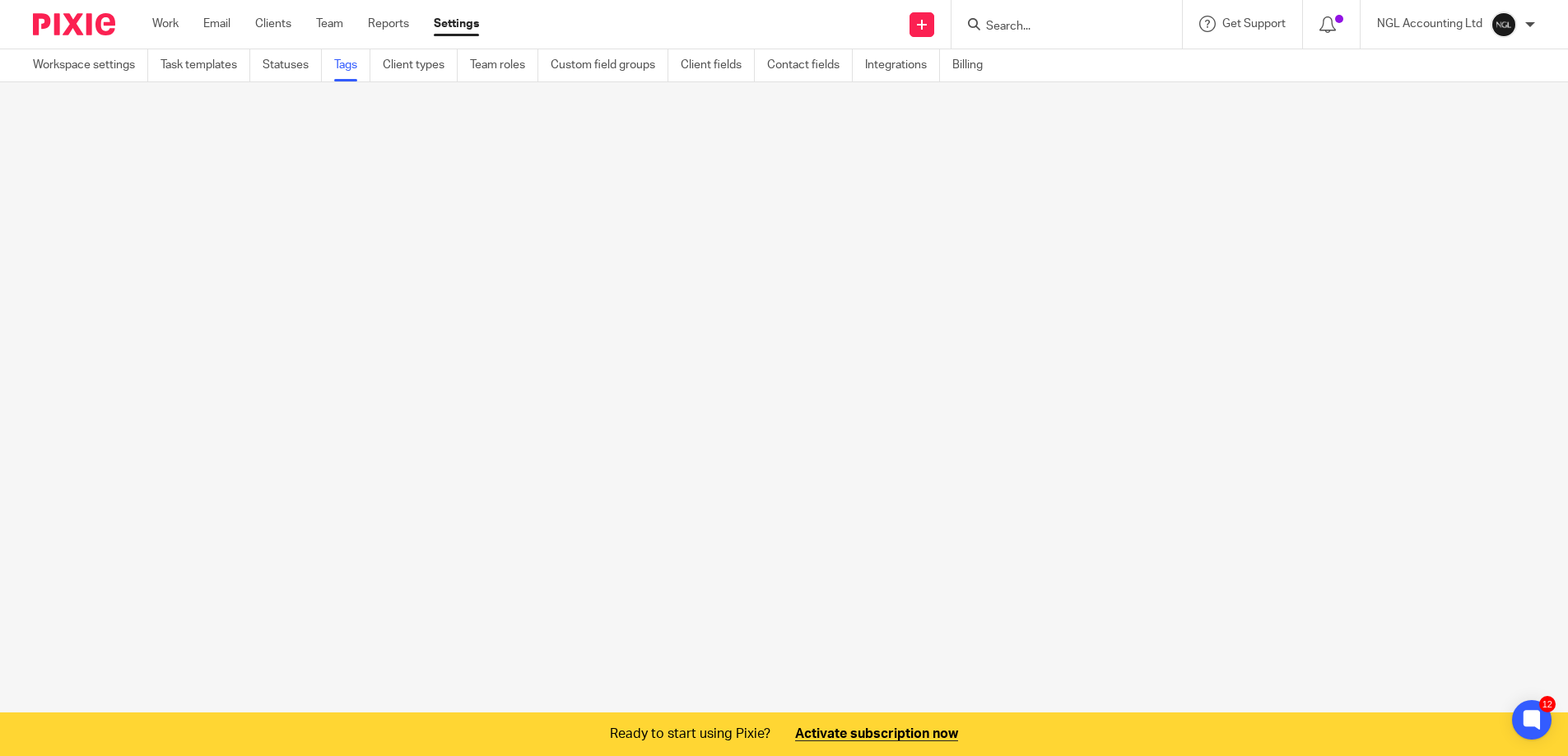
scroll to position [0, 0]
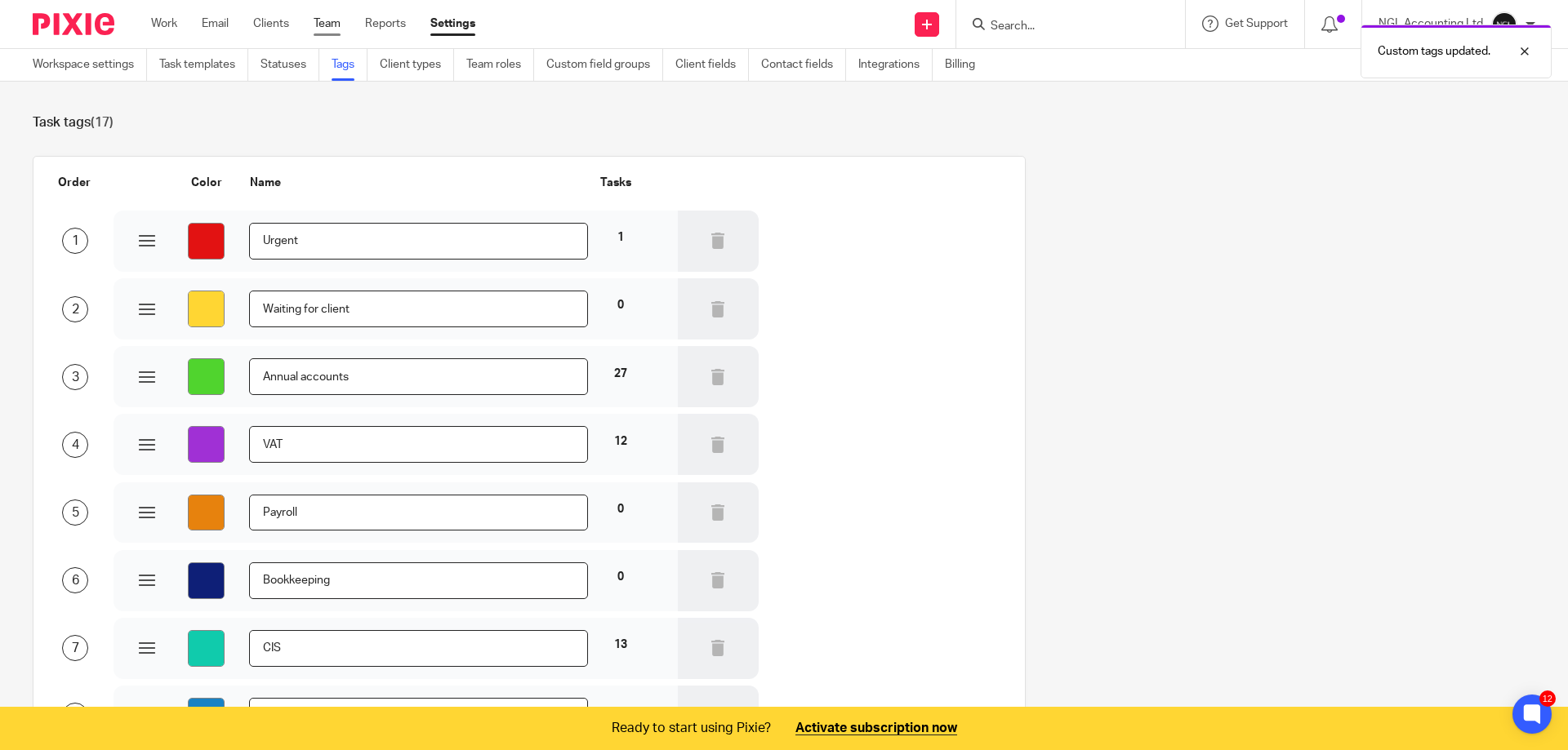
click at [330, 25] on link "Team" at bounding box center [326, 24] width 27 height 17
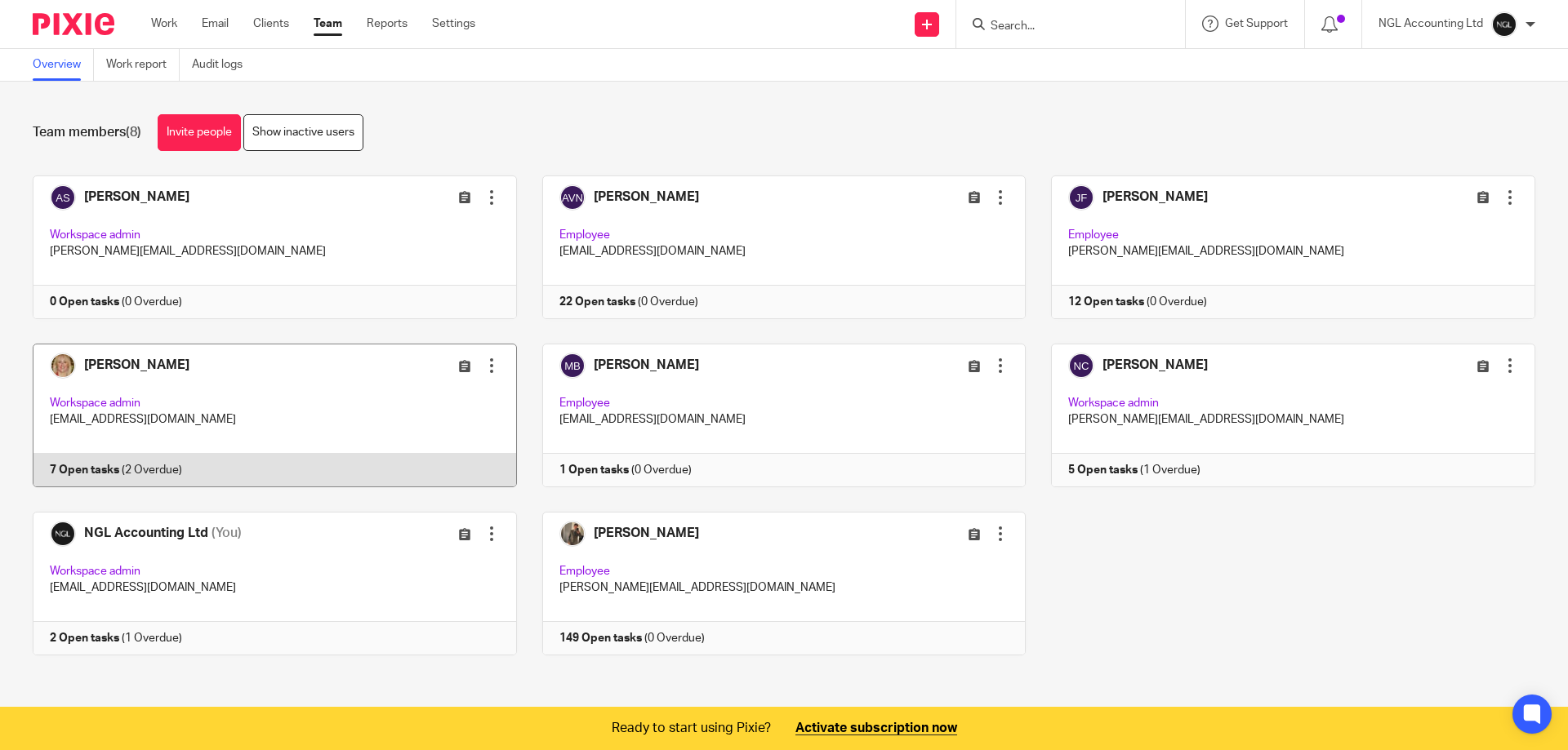
click at [229, 369] on link at bounding box center [261, 416] width 510 height 144
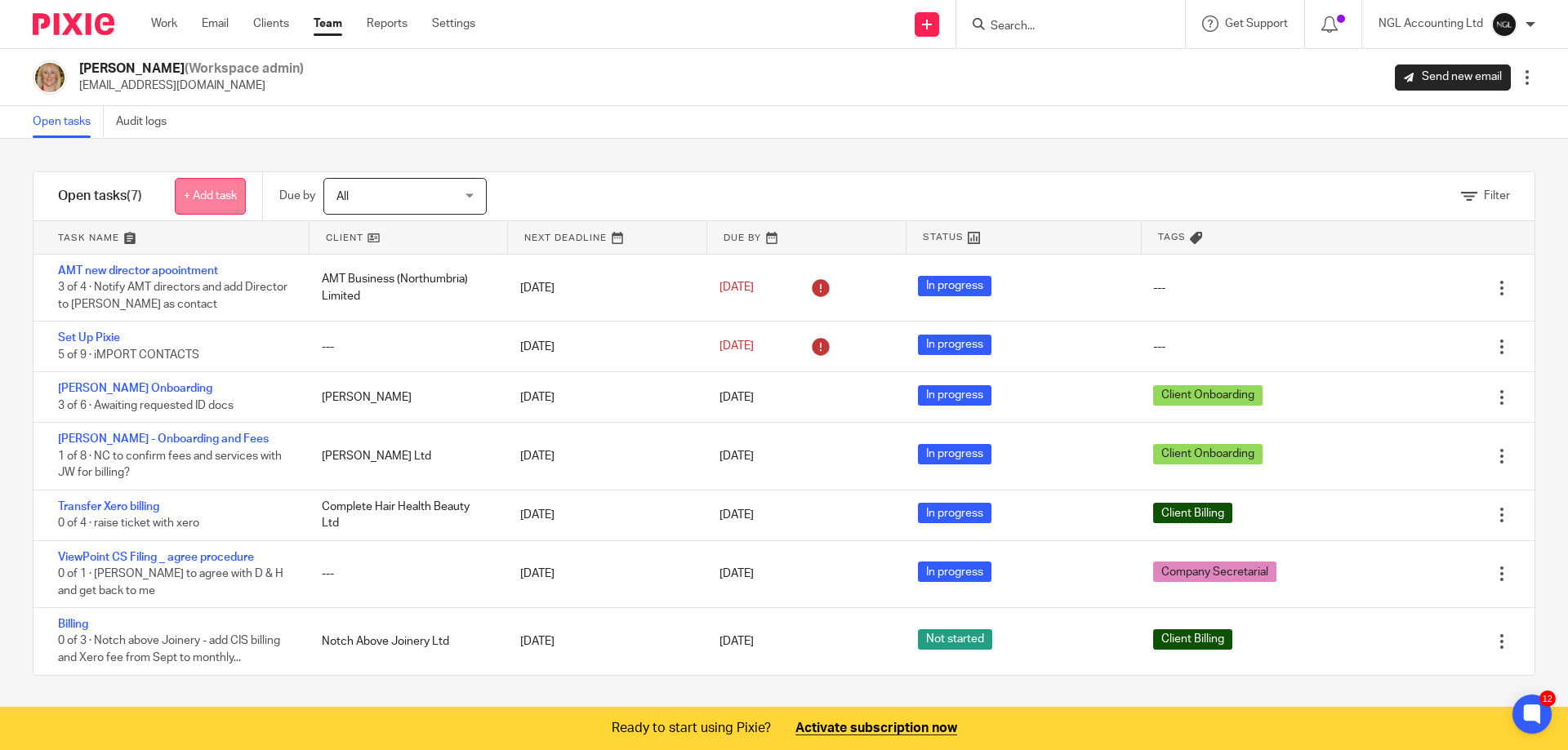
click at [205, 190] on link "+ Add task" at bounding box center [210, 196] width 71 height 36
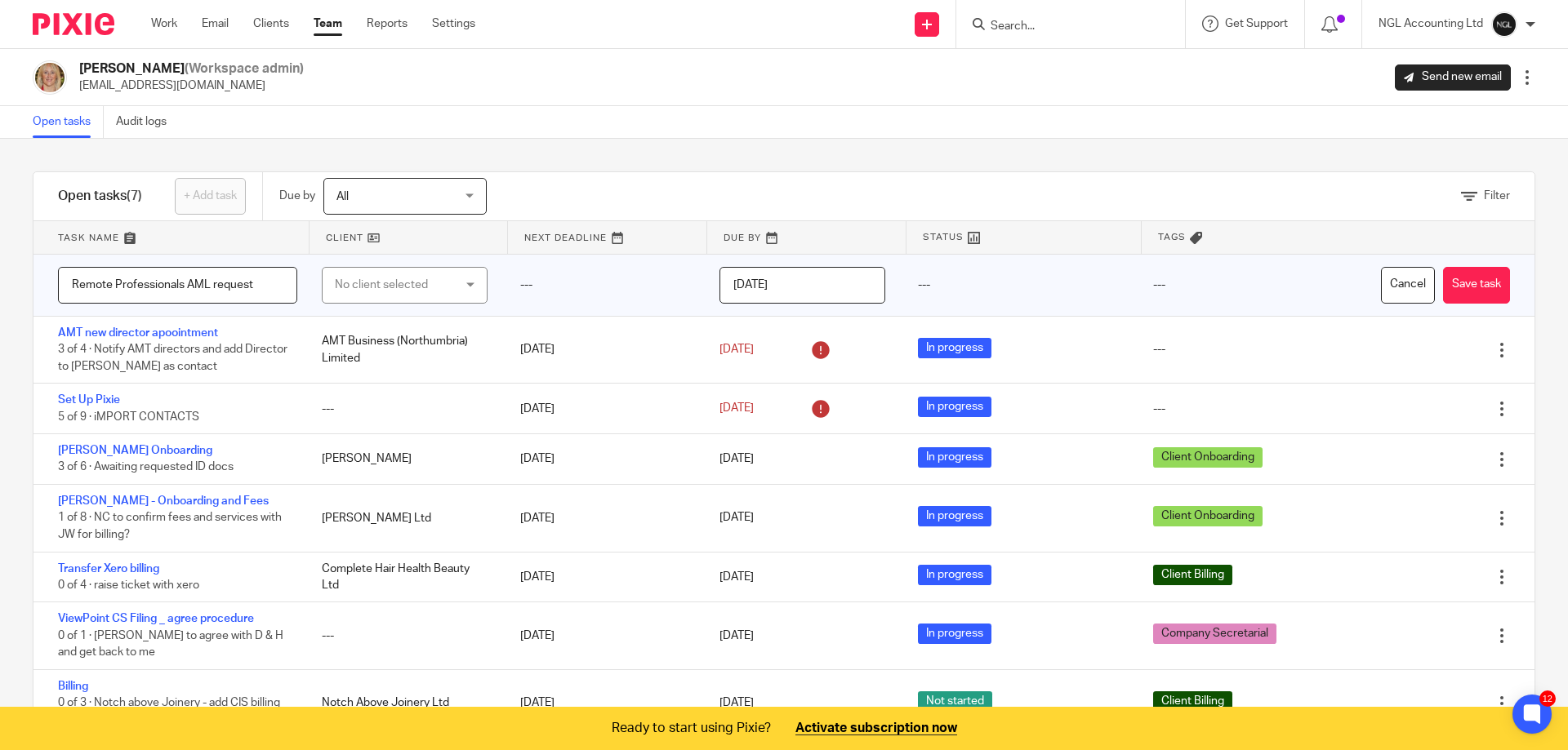
type input "Remote Professionals AML request"
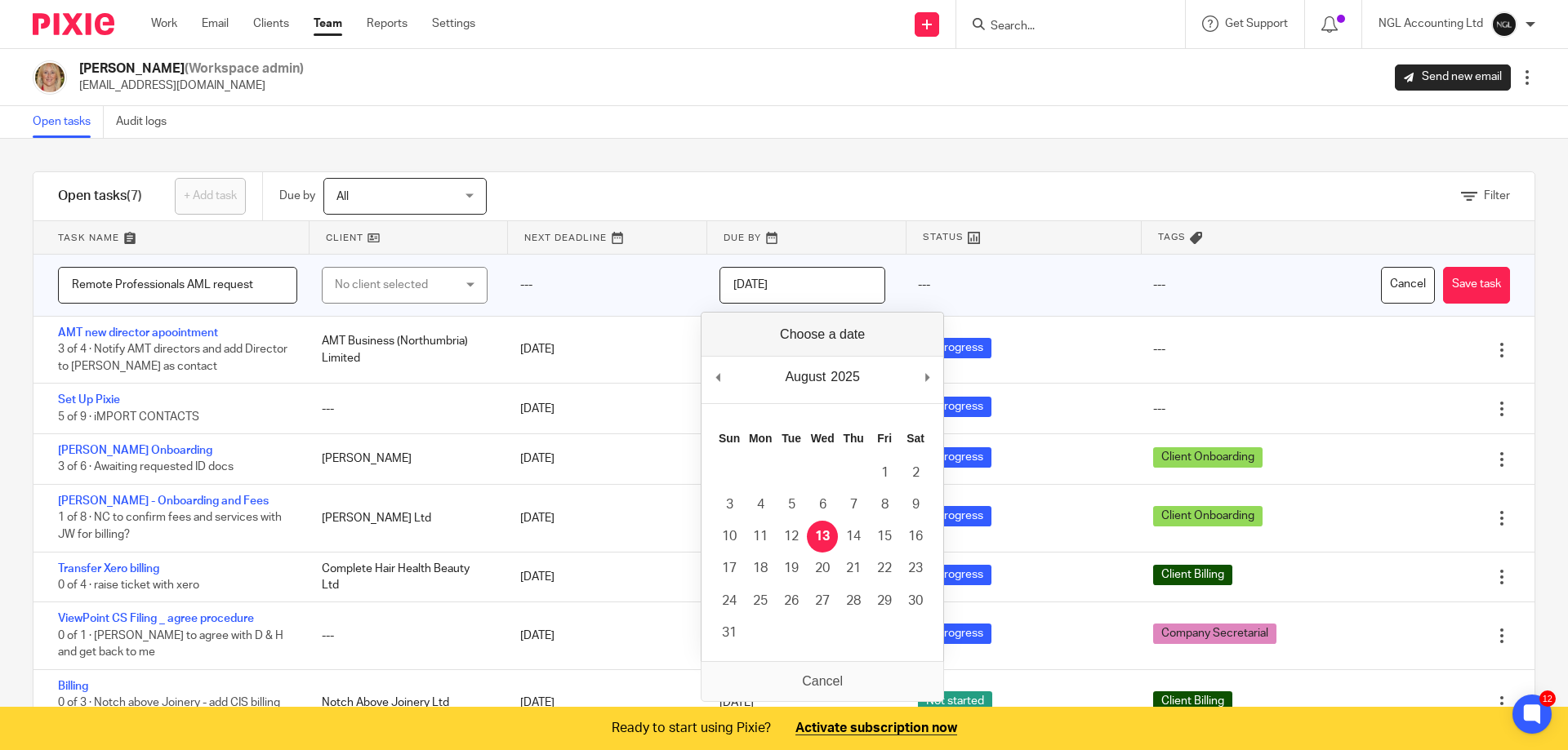
click at [786, 286] on input "[DATE]" at bounding box center [803, 285] width 166 height 36
type input "[DATE]"
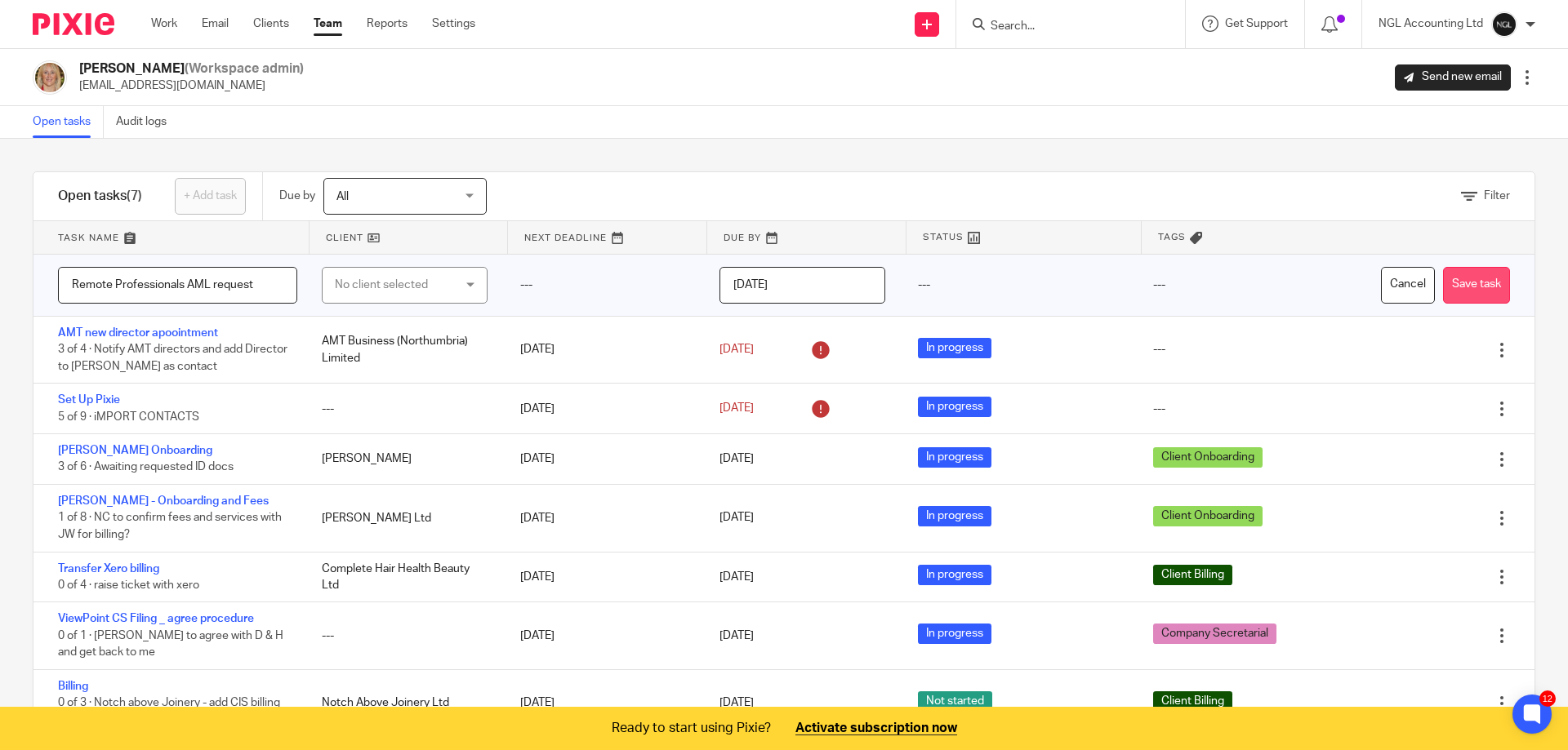
click at [1448, 287] on button "Save task" at bounding box center [1476, 285] width 67 height 36
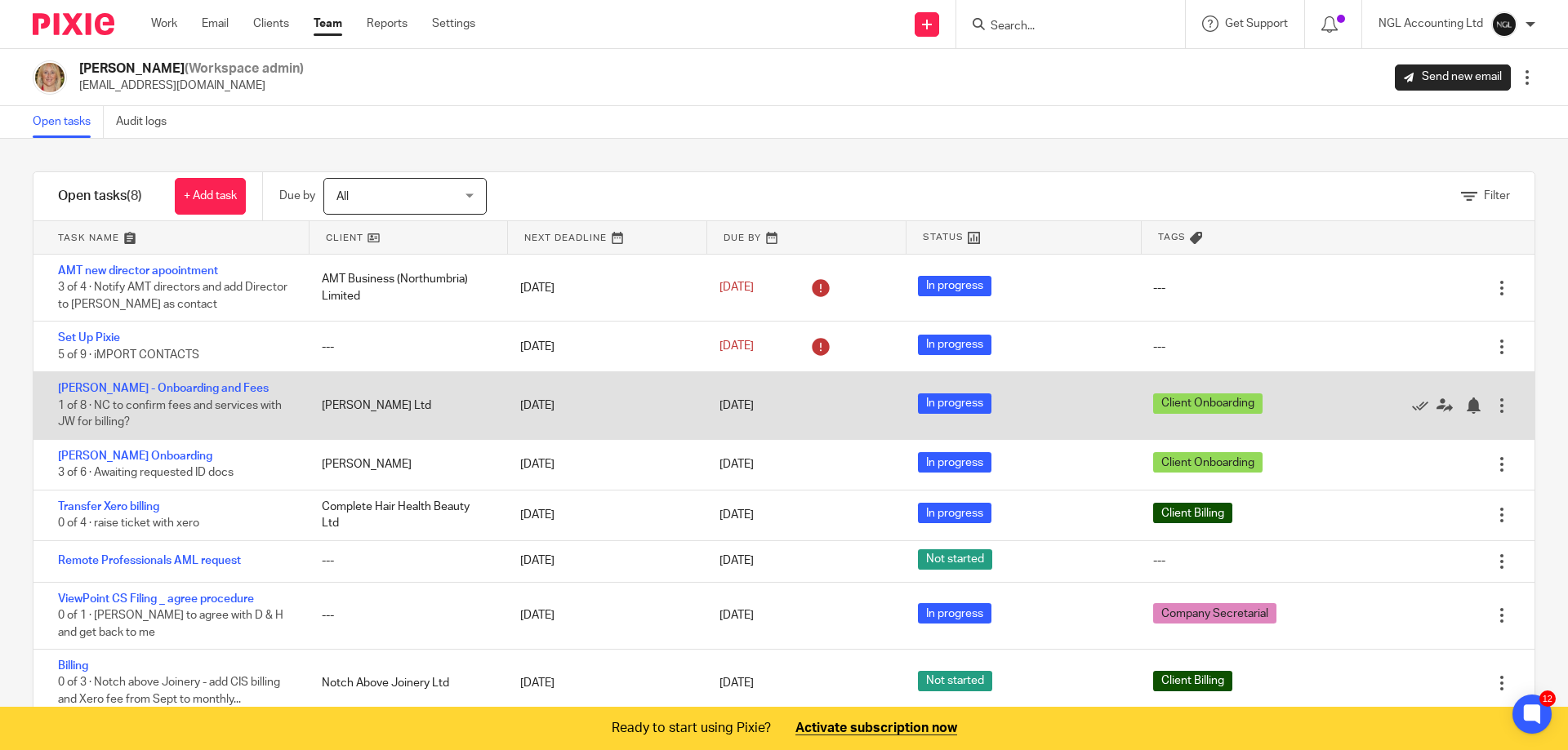
scroll to position [40, 0]
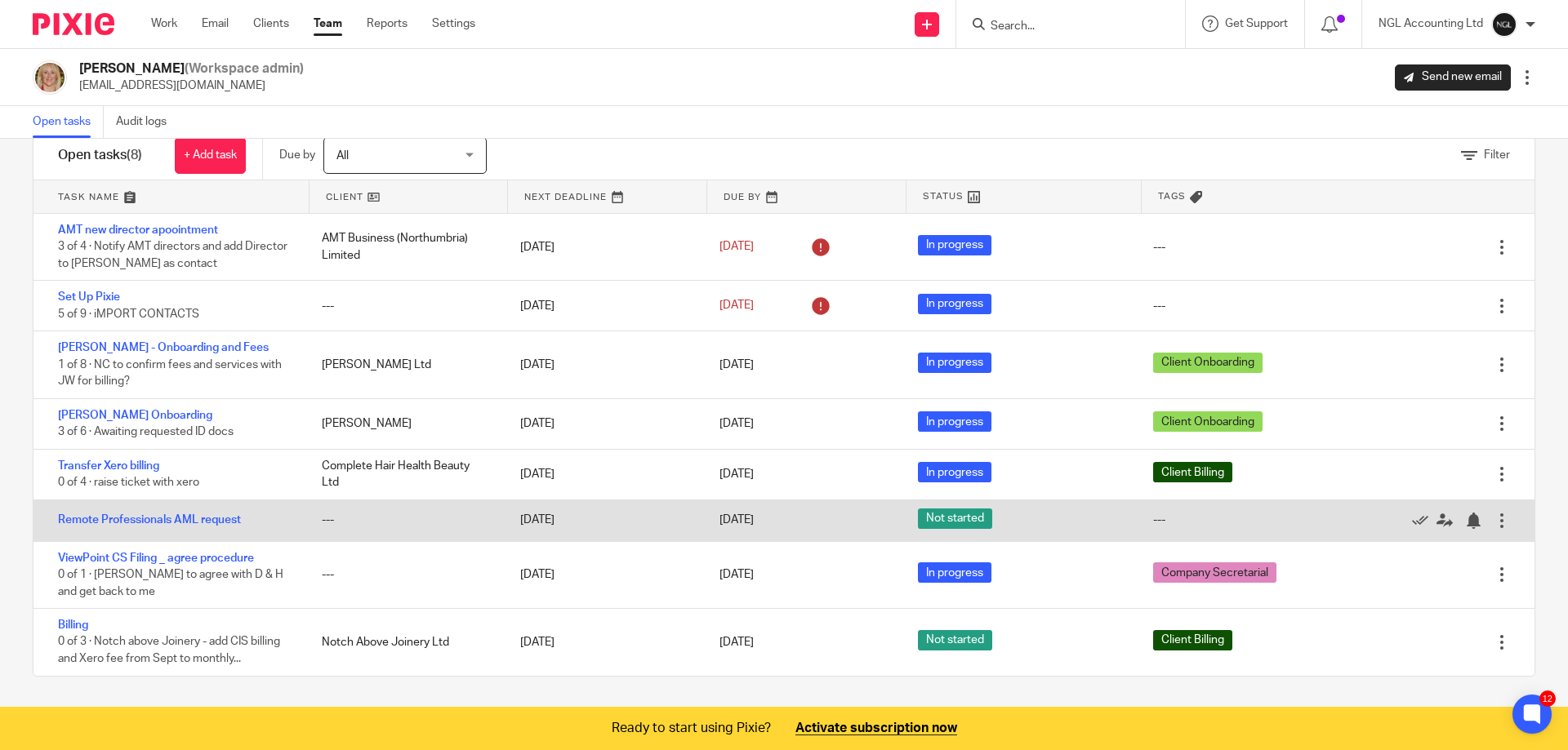
click at [1494, 521] on div at bounding box center [1502, 520] width 17 height 17
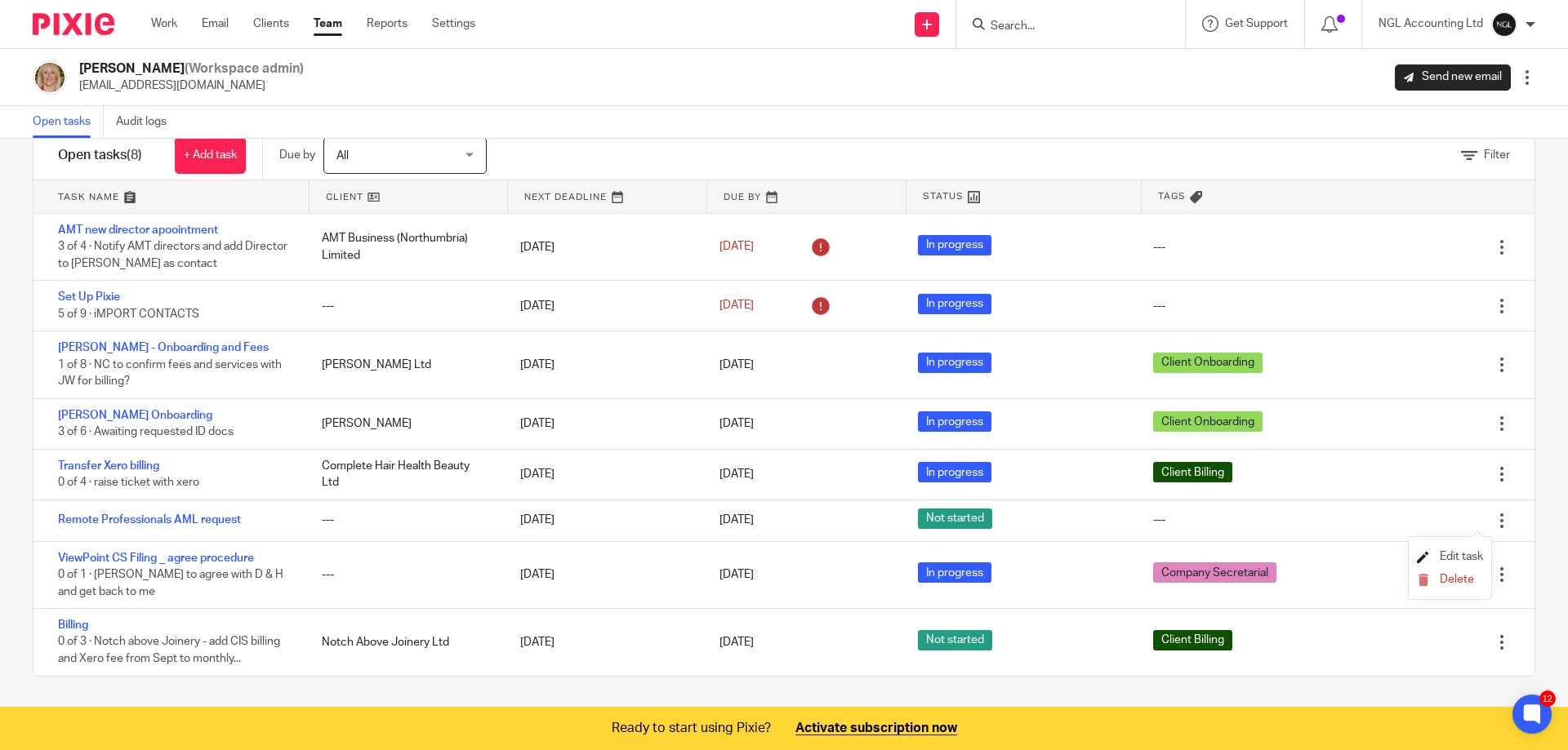
click at [1463, 557] on span "Edit task" at bounding box center [1461, 557] width 43 height 12
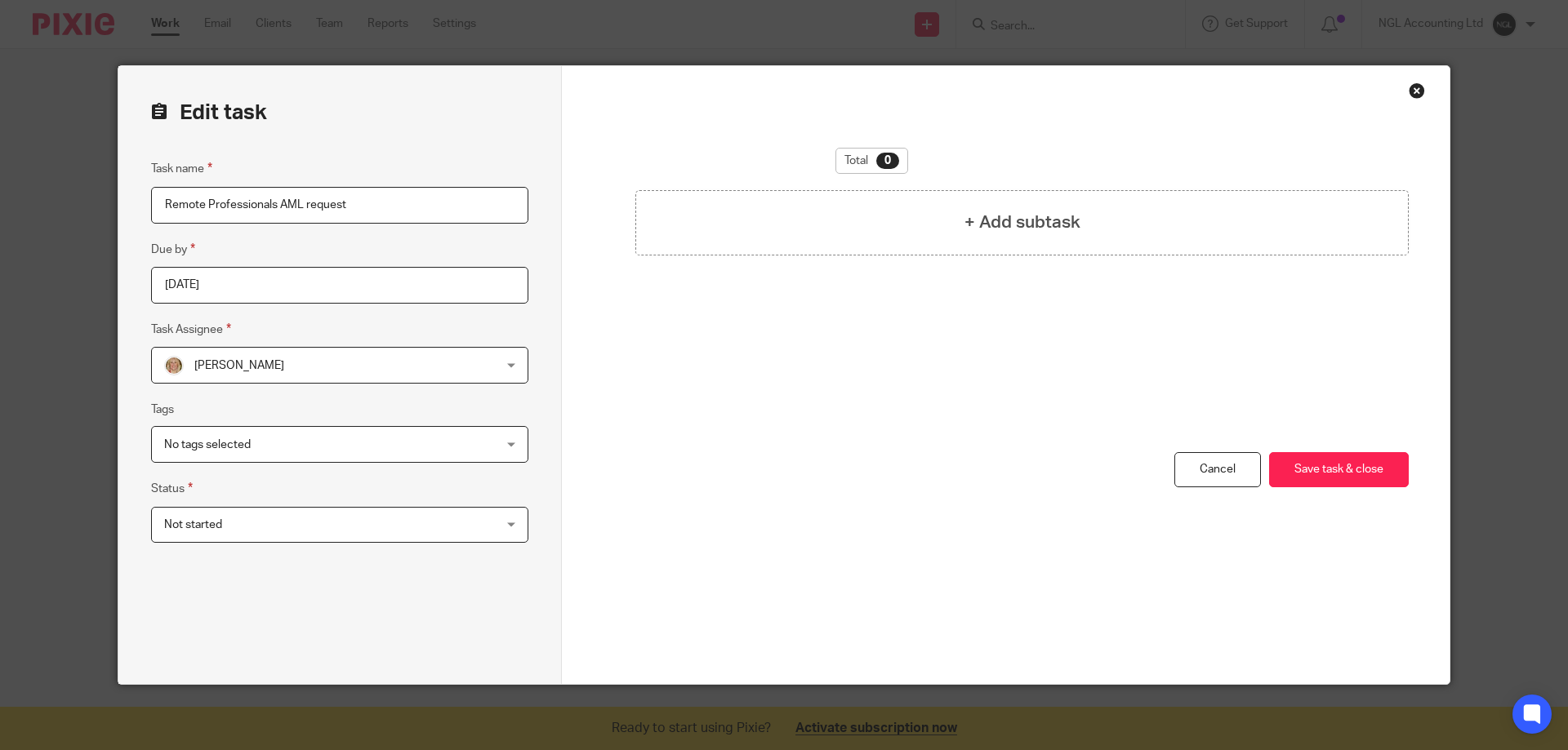
click at [517, 442] on div "No tags selected" at bounding box center [339, 443] width 378 height 36
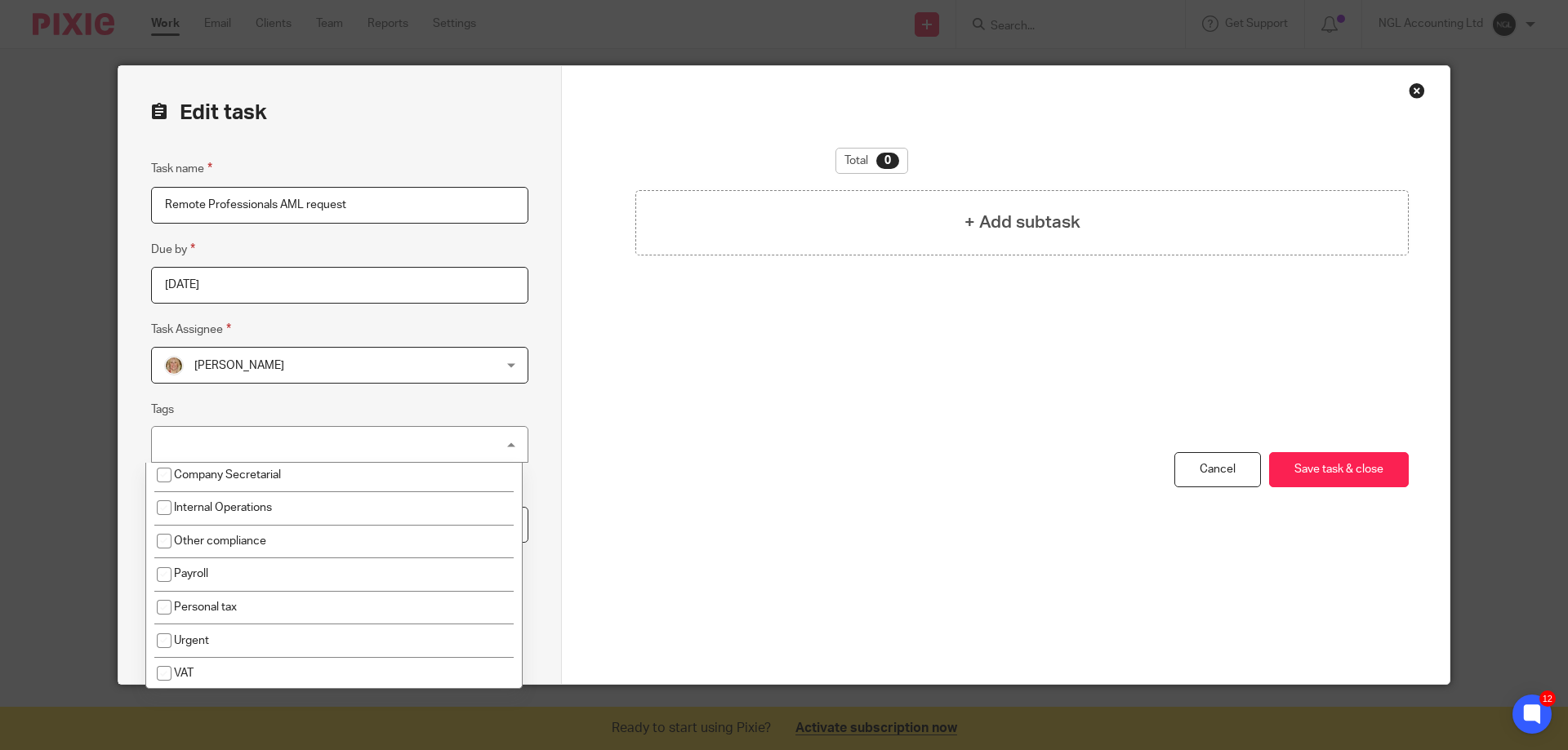
scroll to position [287, 0]
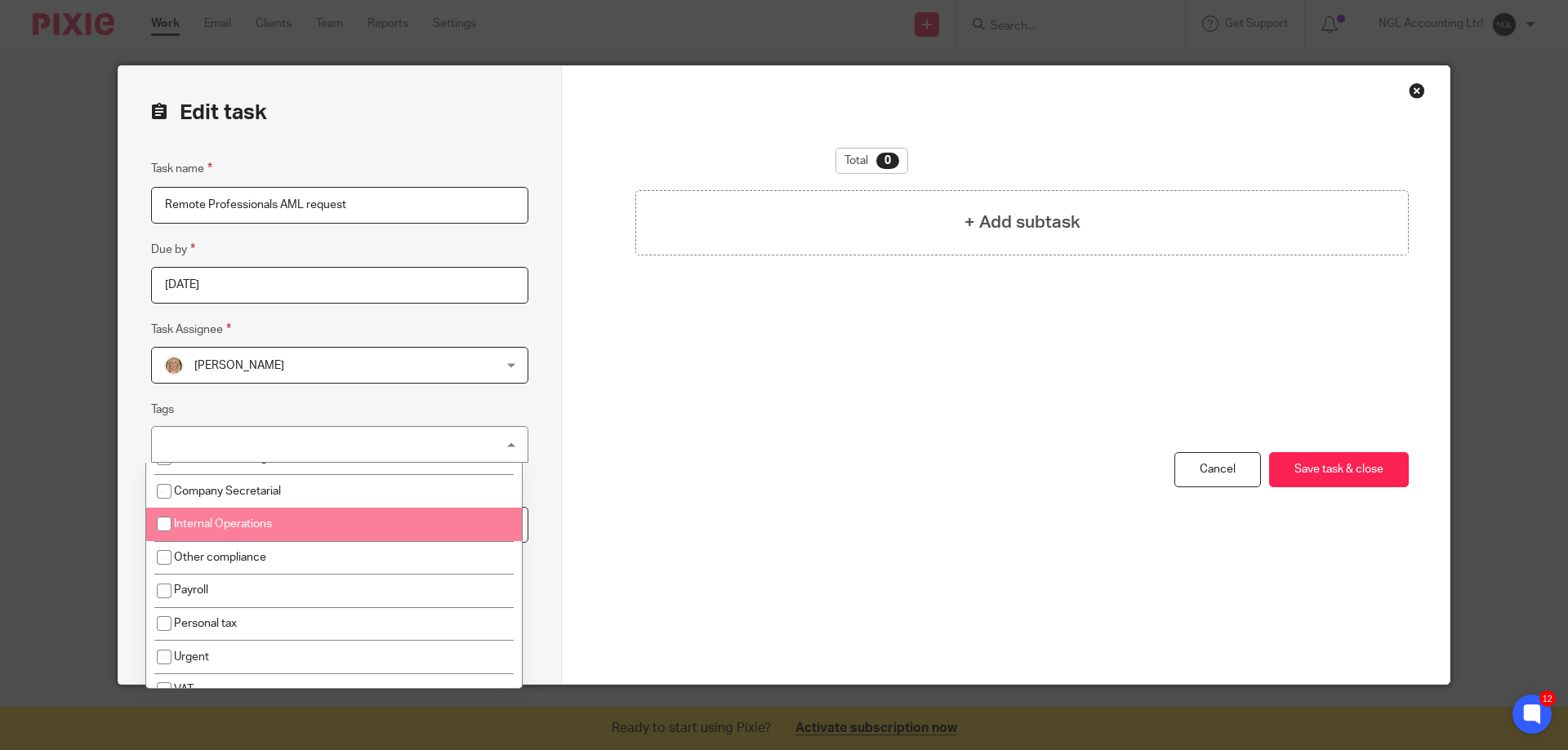
click at [280, 527] on li "Internal Operations" at bounding box center [333, 524] width 376 height 34
checkbox input "true"
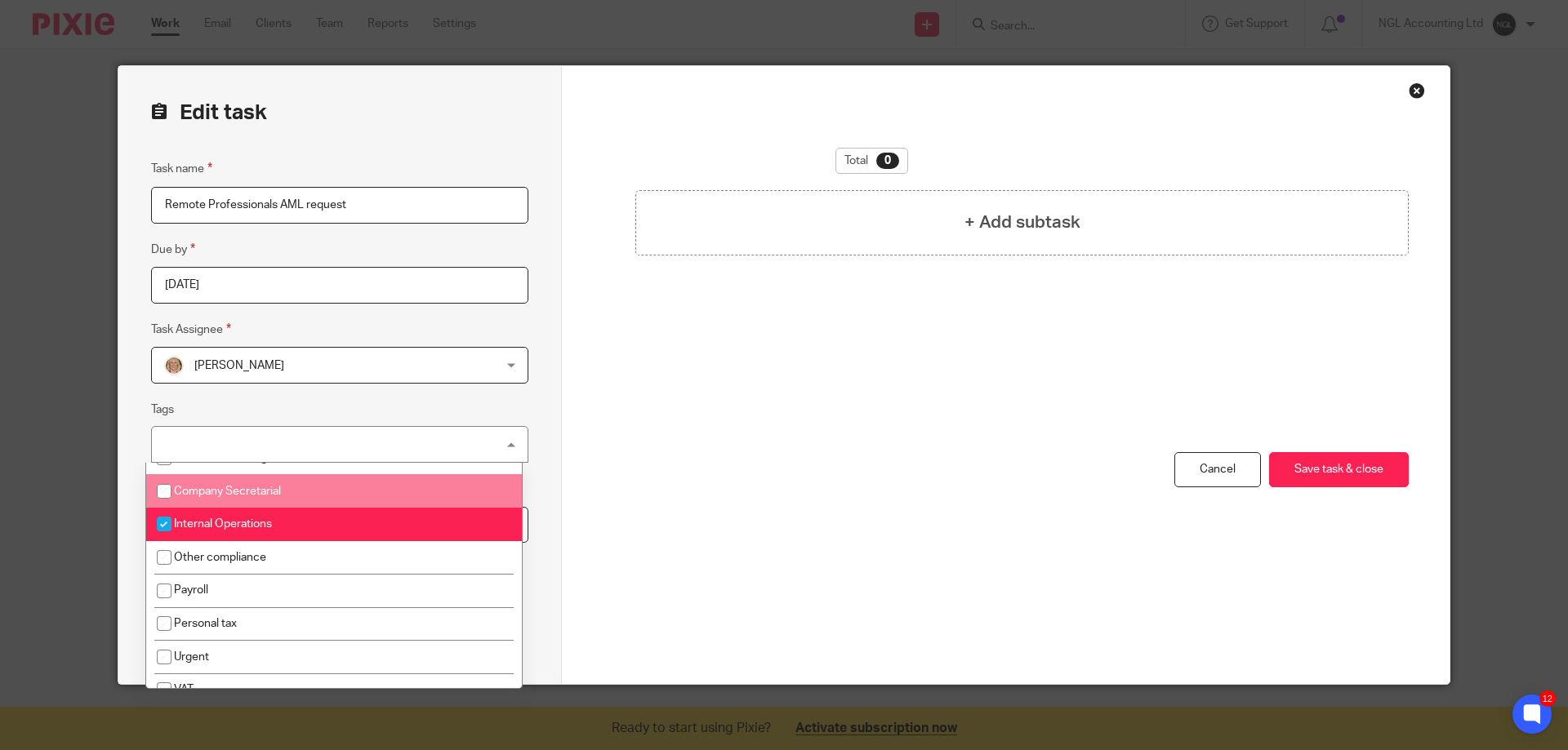
click at [603, 461] on div "You have unsaved changes Cancel Save task & close Save task & close" at bounding box center [1005, 568] width 806 height 232
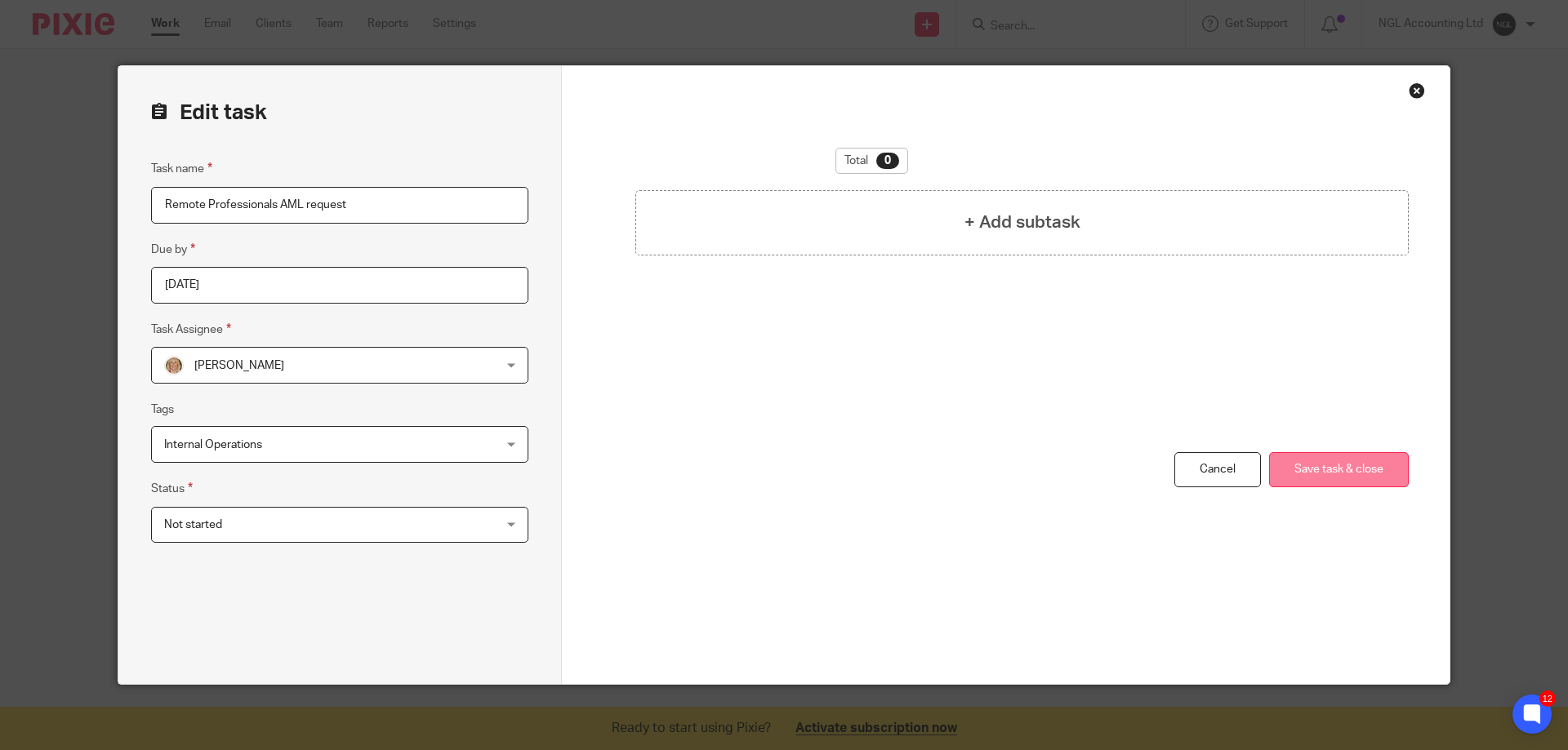
click at [1368, 473] on button "Save task & close" at bounding box center [1339, 470] width 140 height 35
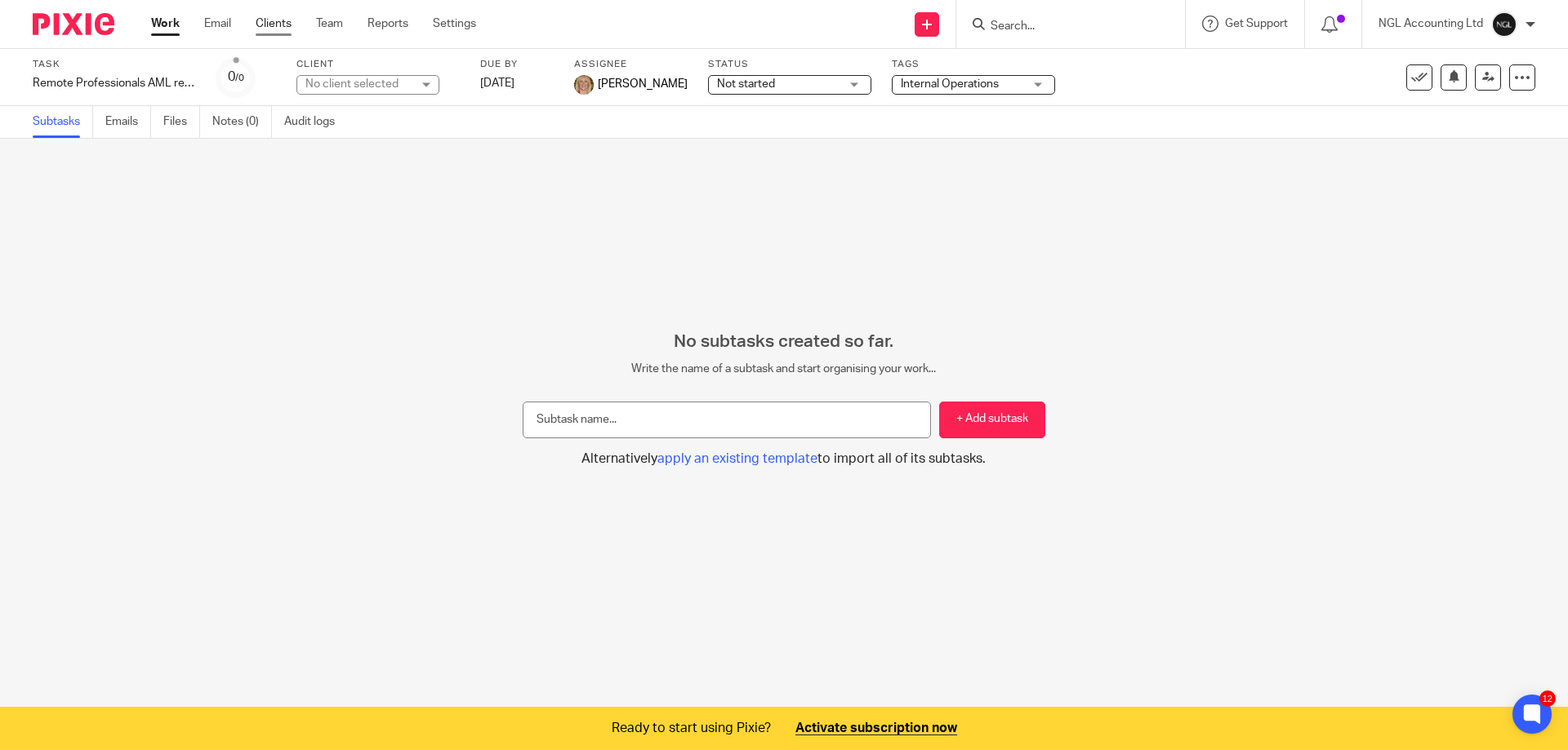
click at [280, 22] on link "Clients" at bounding box center [273, 24] width 36 height 17
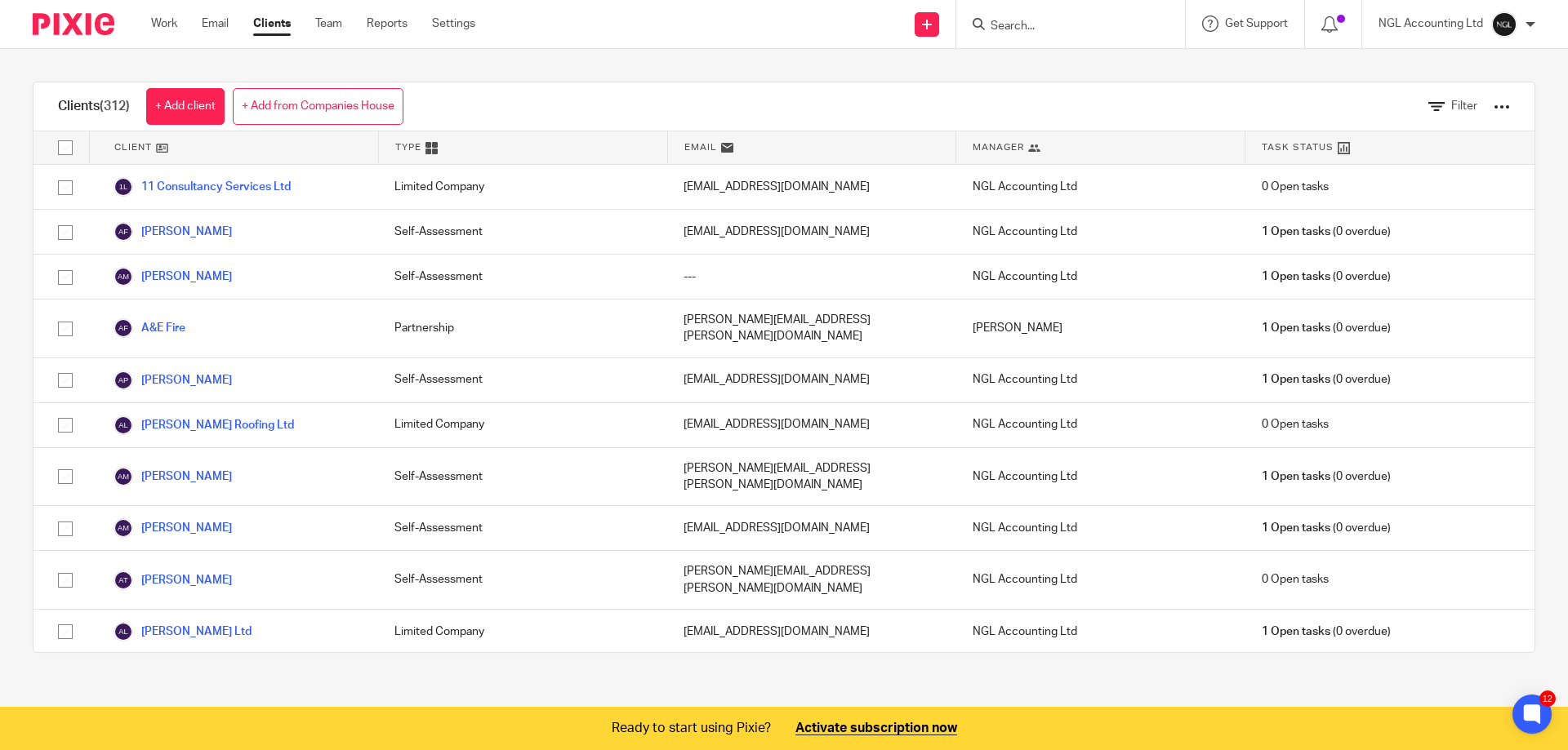
click at [990, 24] on input "Search" at bounding box center [1062, 27] width 147 height 15
type input "ale"
click at [1048, 63] on link at bounding box center [1087, 63] width 202 height 25
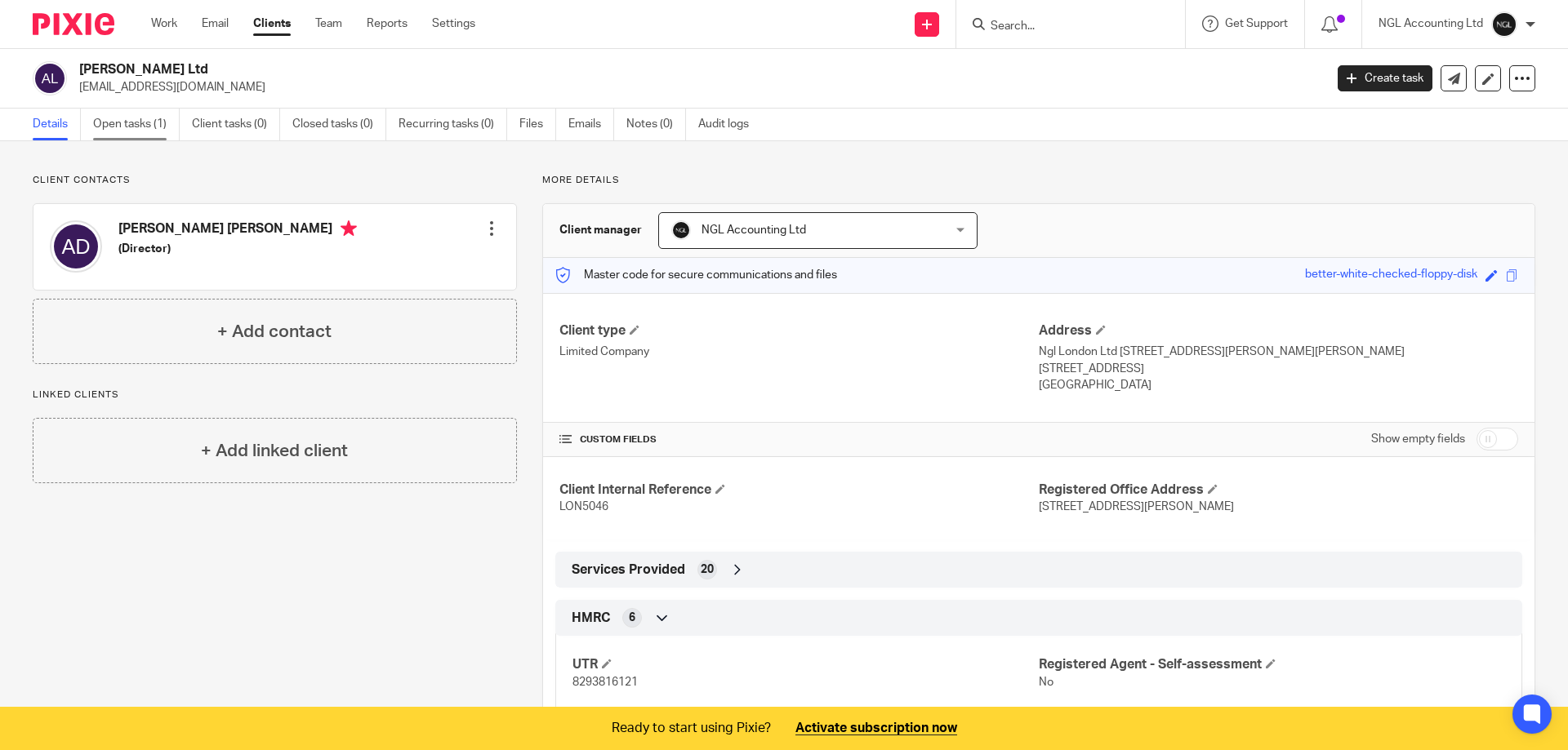
click at [140, 126] on link "Open tasks (1)" at bounding box center [136, 124] width 87 height 32
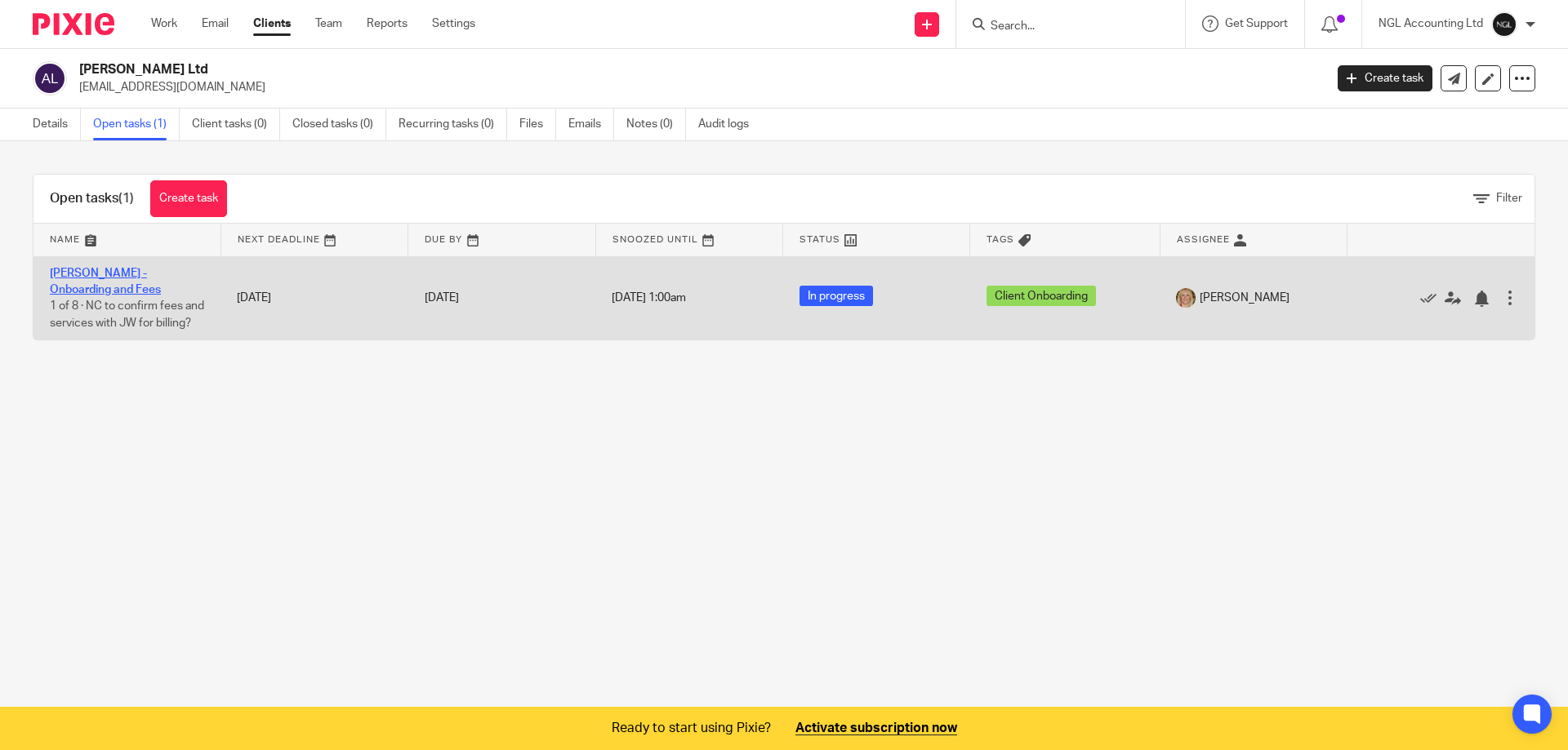
click at [116, 288] on link "Alexandria Didio - Onboarding and Fees" at bounding box center [106, 282] width 111 height 28
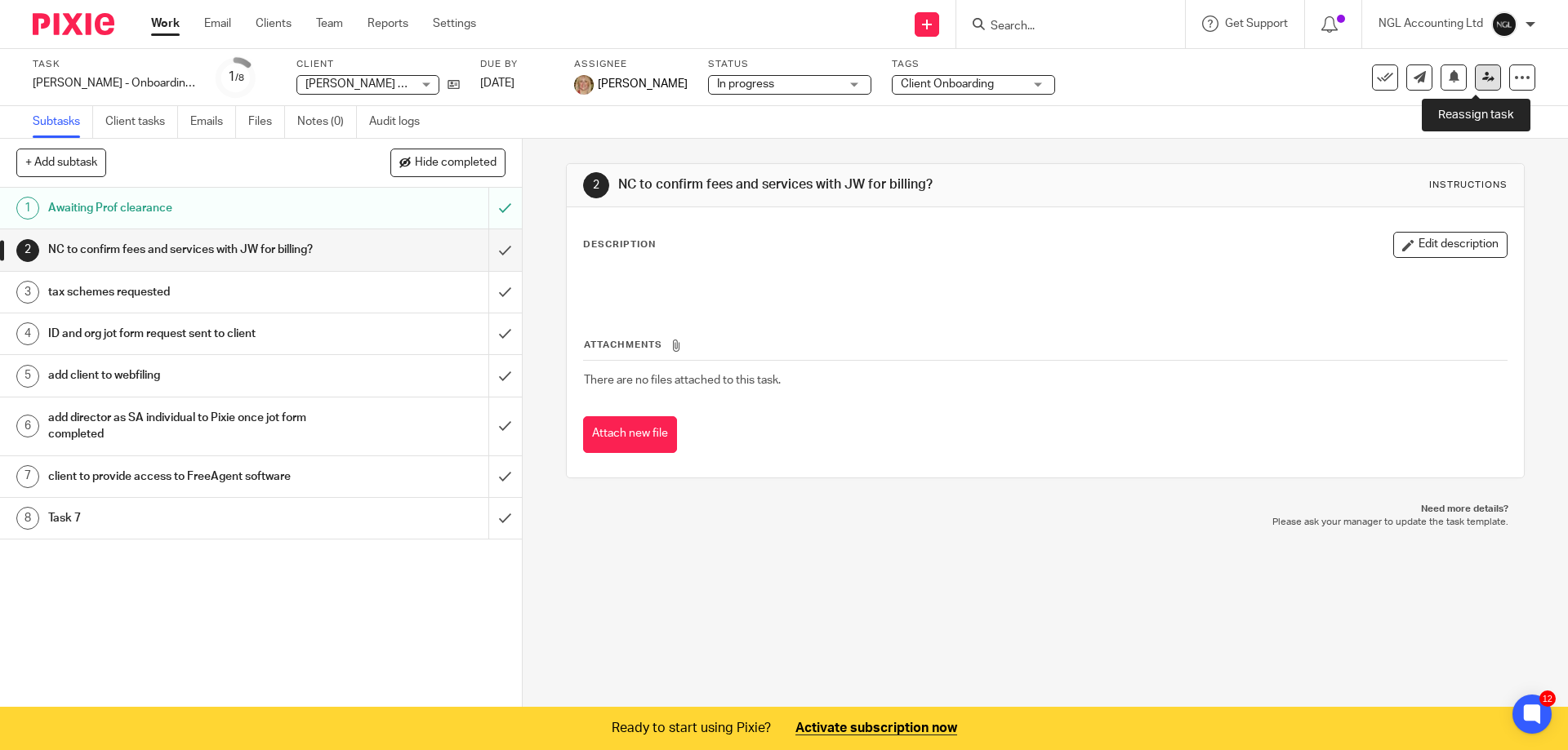
click at [1482, 76] on icon at bounding box center [1488, 77] width 12 height 12
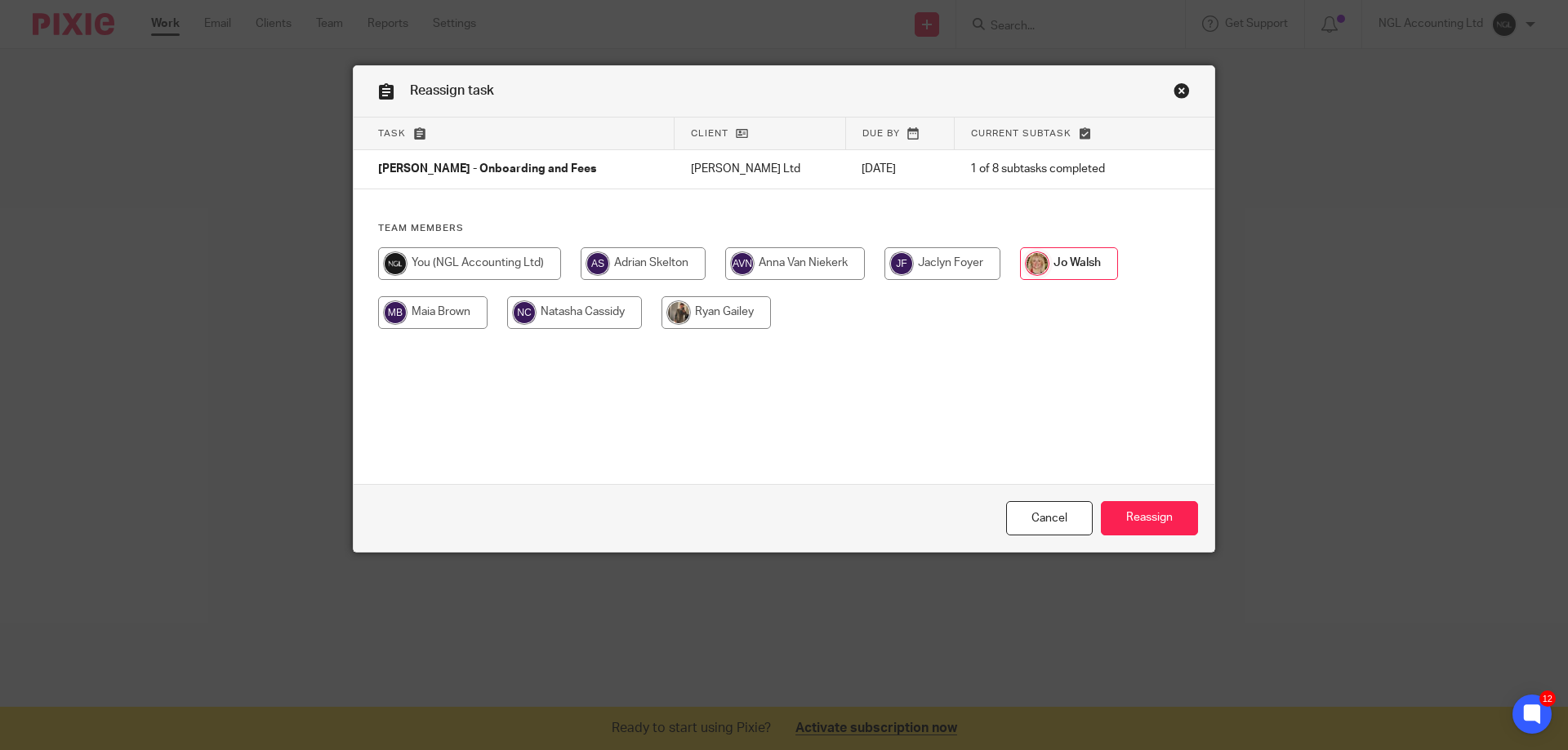
click at [707, 314] on input "radio" at bounding box center [716, 312] width 109 height 33
radio input "true"
click at [1158, 520] on input "Reassign" at bounding box center [1149, 519] width 98 height 35
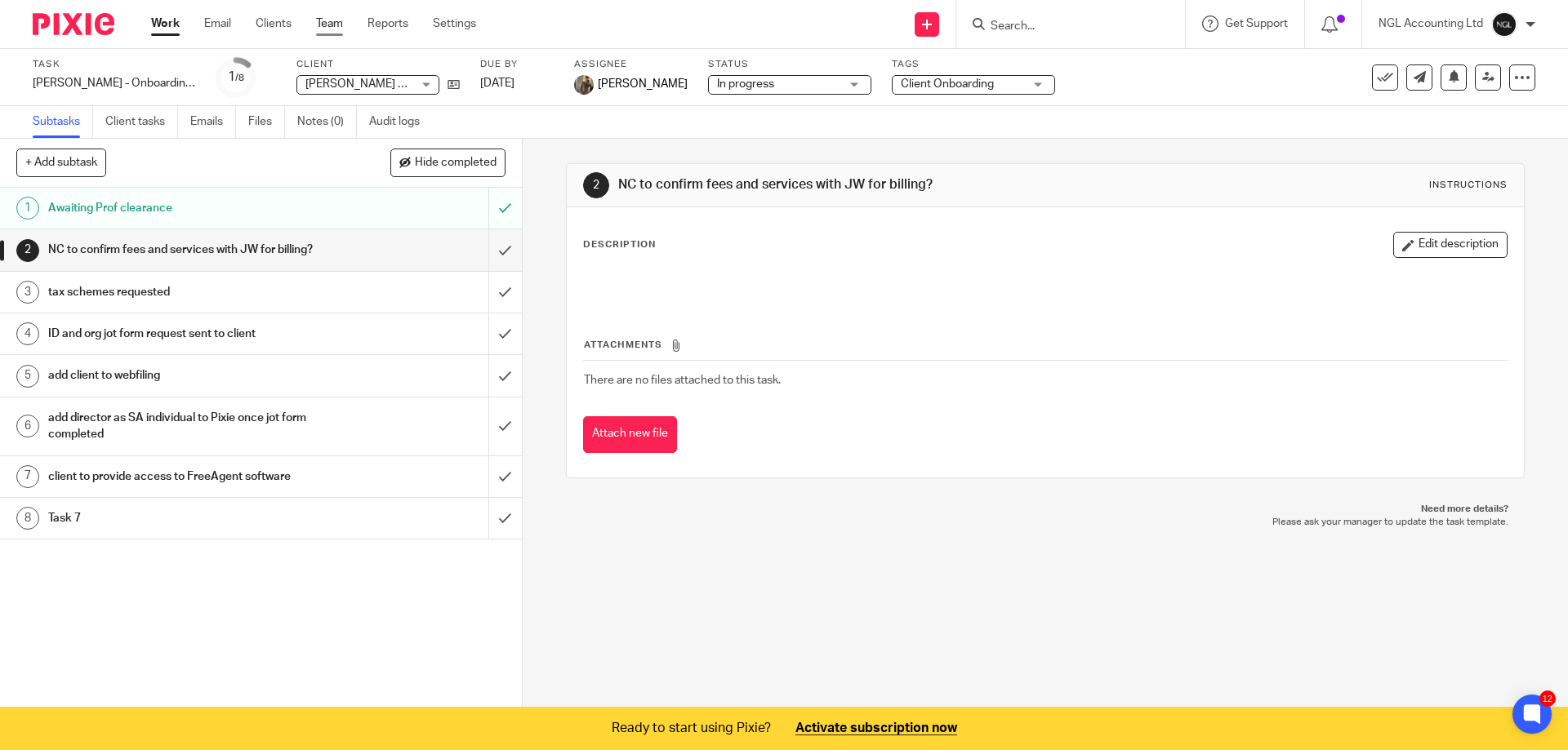
click at [331, 25] on link "Team" at bounding box center [329, 24] width 27 height 17
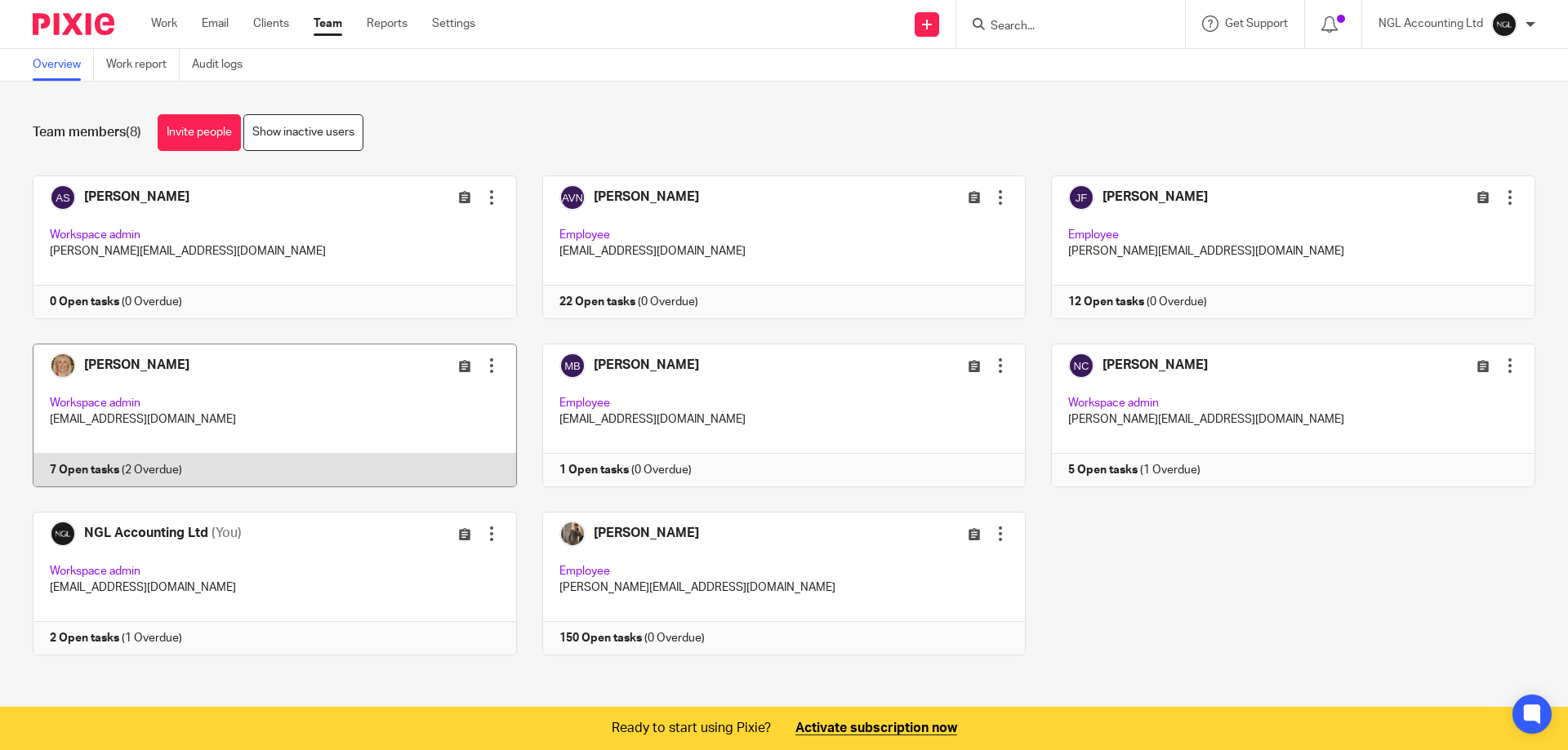
click at [211, 393] on link at bounding box center [261, 416] width 510 height 144
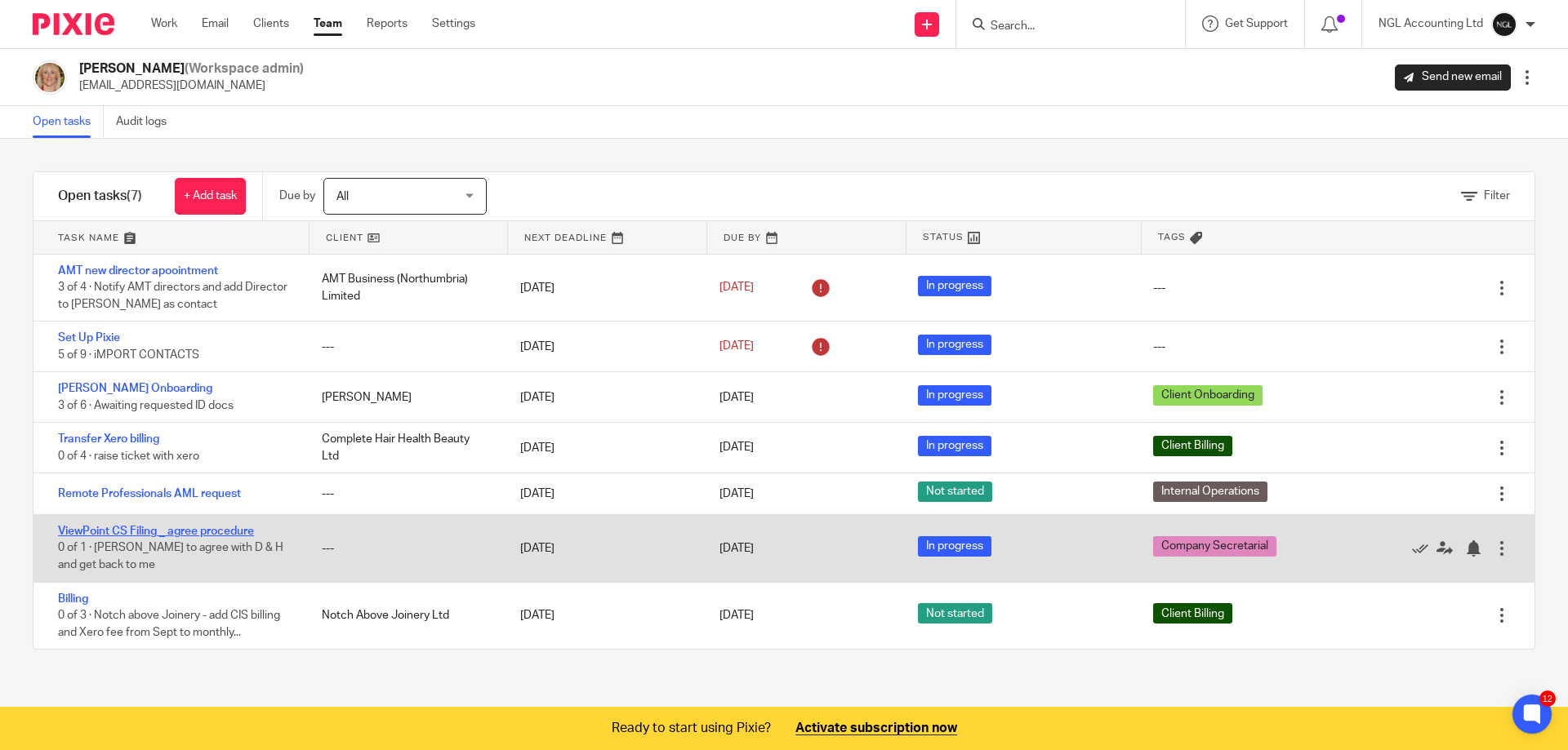
click at [218, 528] on link "ViewPoint CS Filing _ agree procedure" at bounding box center [156, 531] width 196 height 12
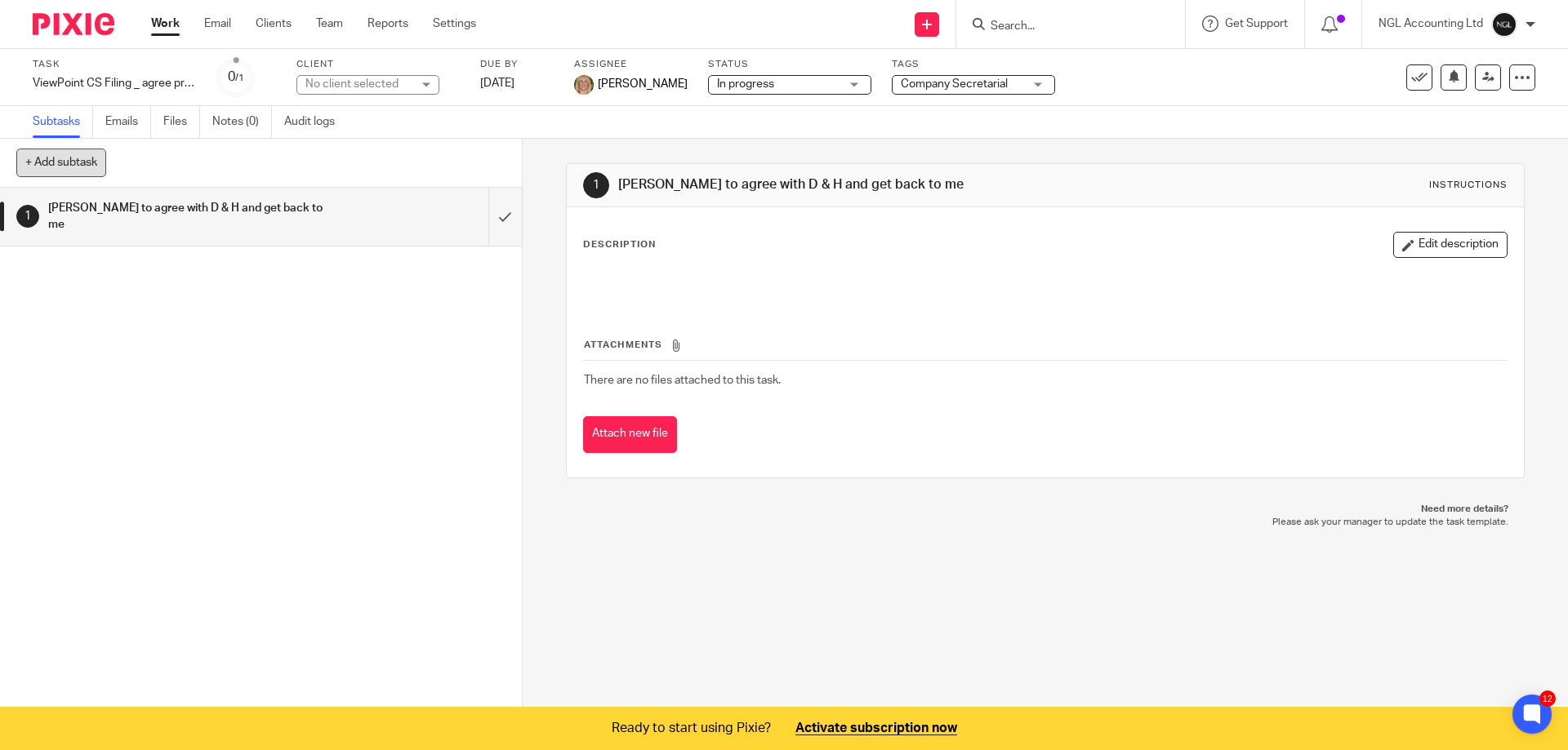
click at [34, 165] on button "+ Add subtask" at bounding box center [61, 163] width 90 height 28
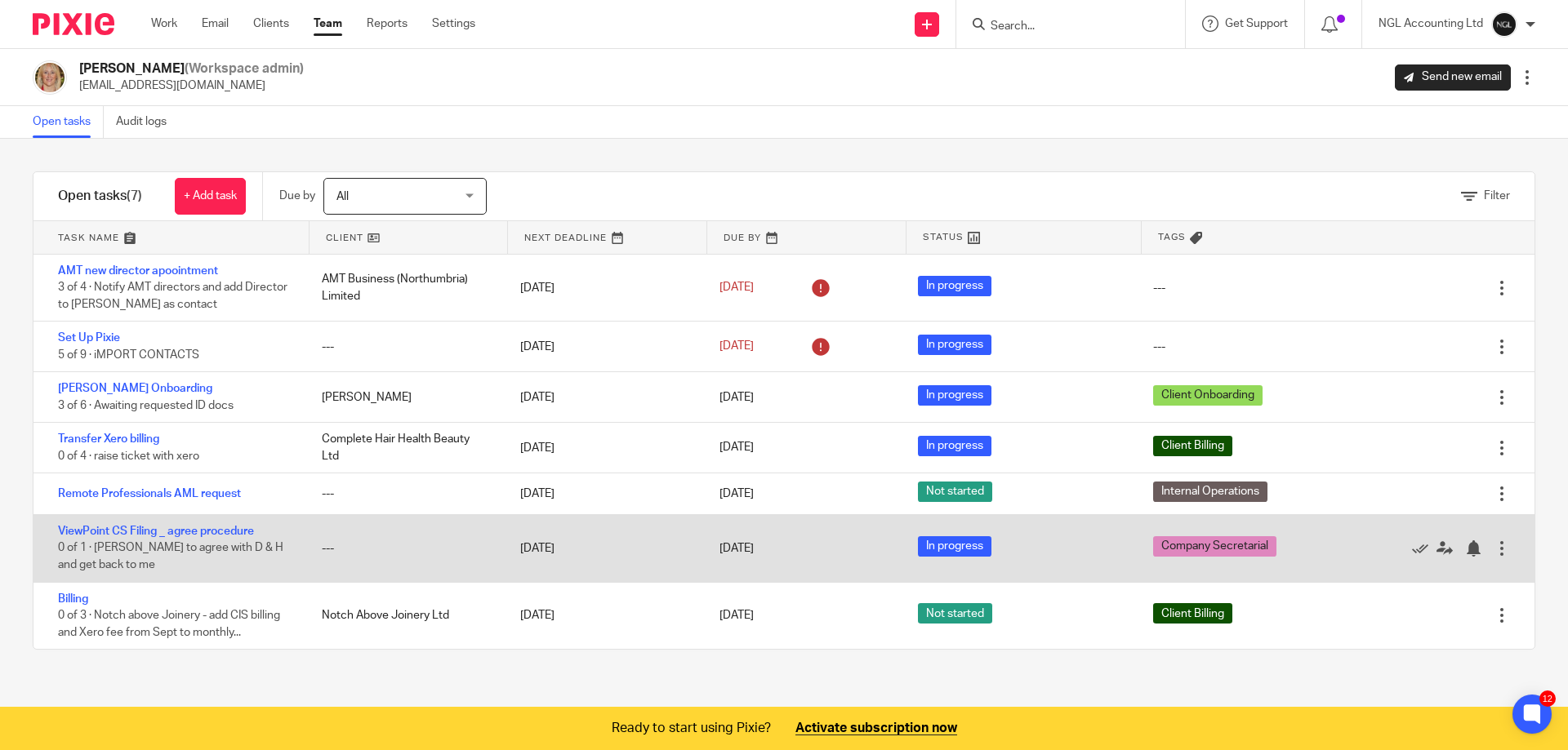
click at [1494, 546] on div at bounding box center [1502, 548] width 17 height 17
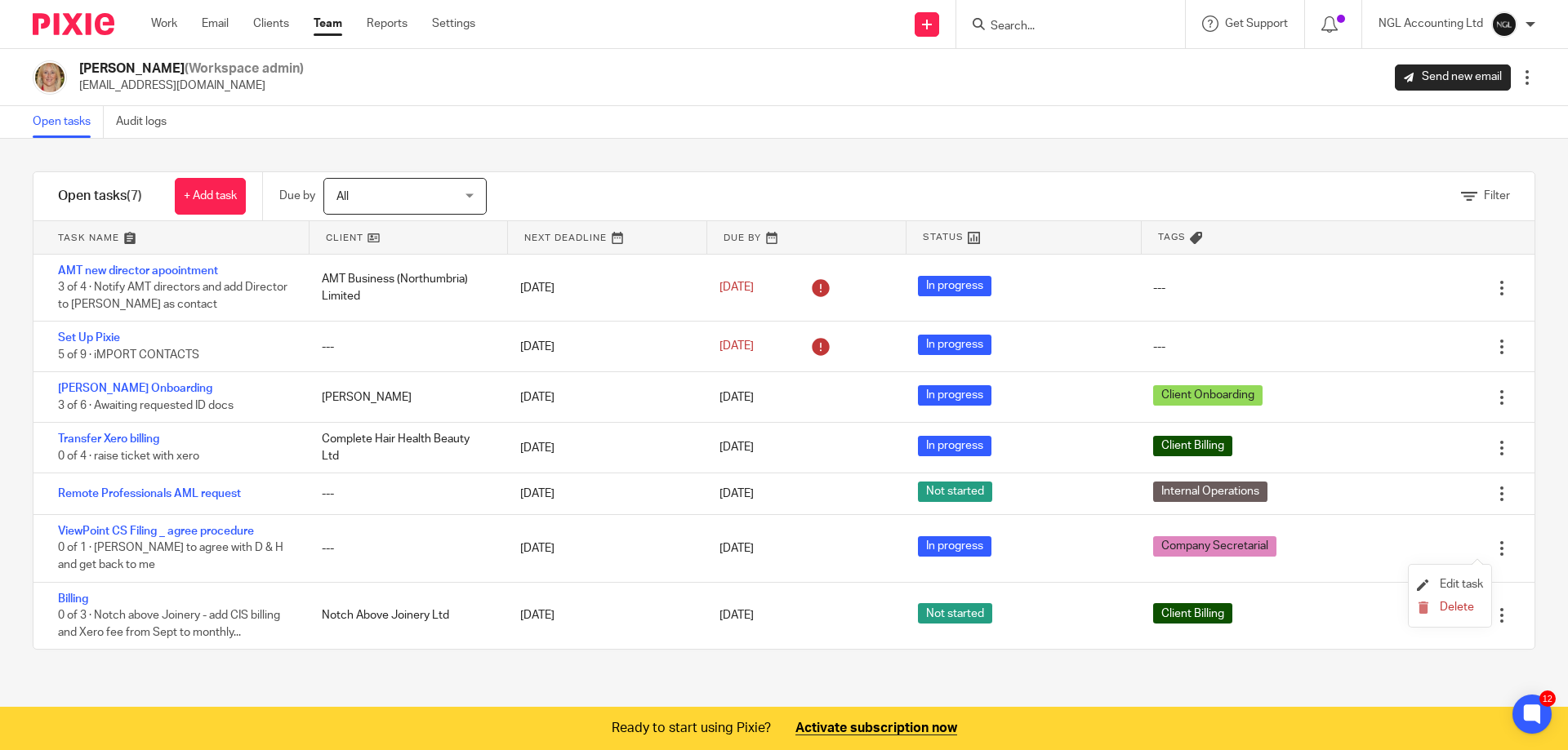
click at [1443, 578] on li "Edit task" at bounding box center [1450, 584] width 66 height 25
click at [1462, 586] on span "Edit task" at bounding box center [1461, 584] width 43 height 12
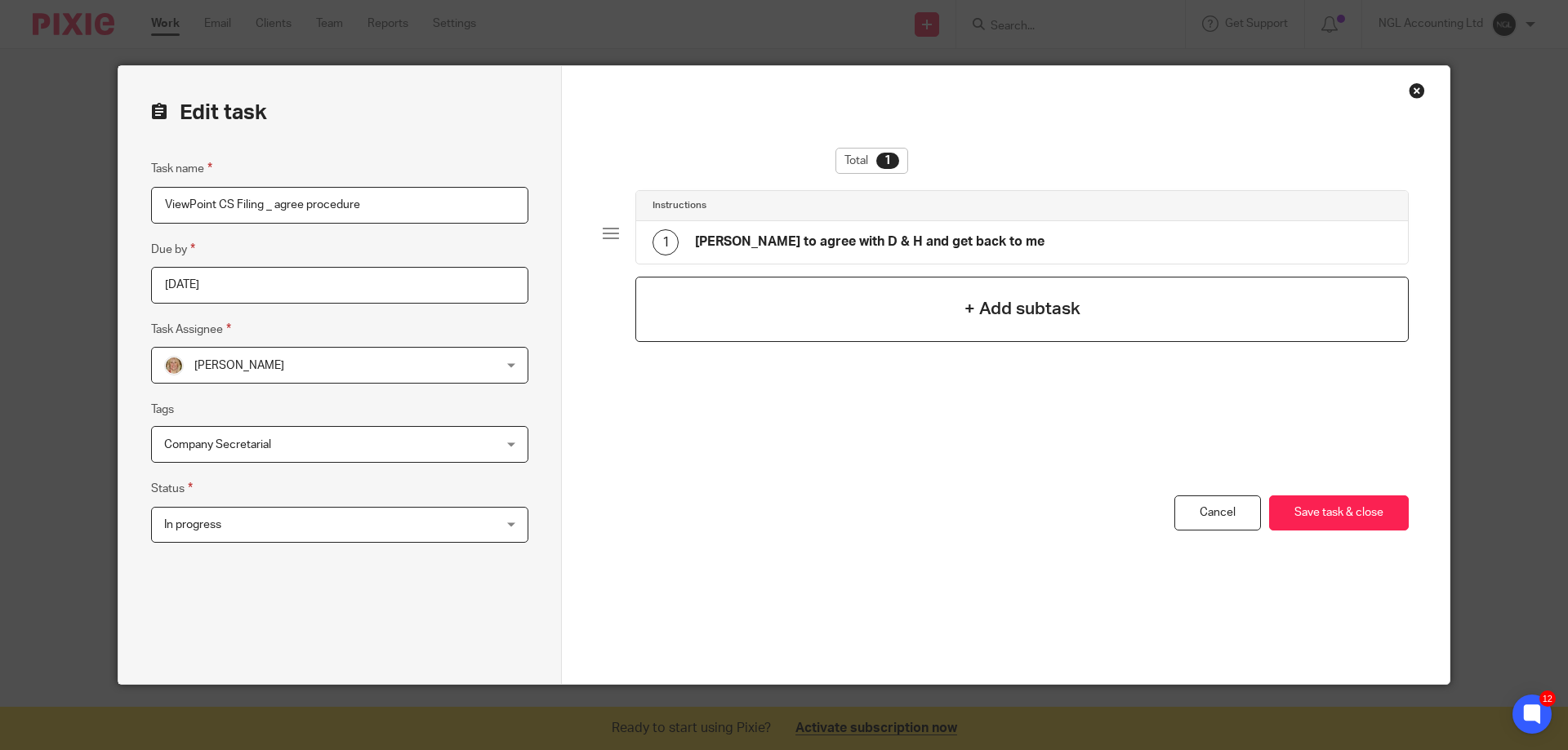
click at [973, 304] on h4 "+ Add subtask" at bounding box center [1023, 309] width 116 height 26
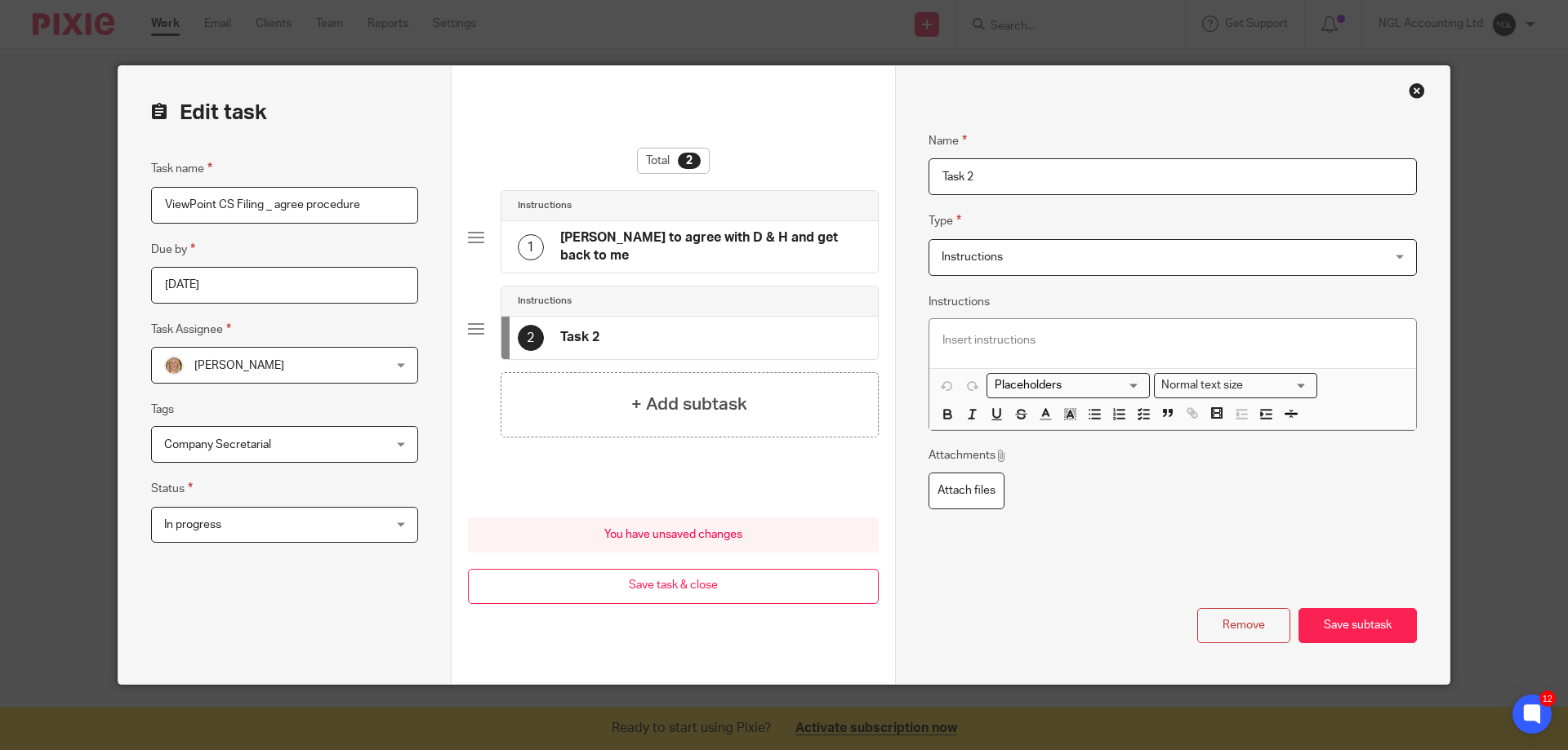
drag, startPoint x: 982, startPoint y: 173, endPoint x: 914, endPoint y: 173, distance: 68.0
click at [914, 173] on div "Name [PERSON_NAME] to agree with D & H and get back to me Type Instructions Ins…" at bounding box center [1173, 375] width 554 height 618
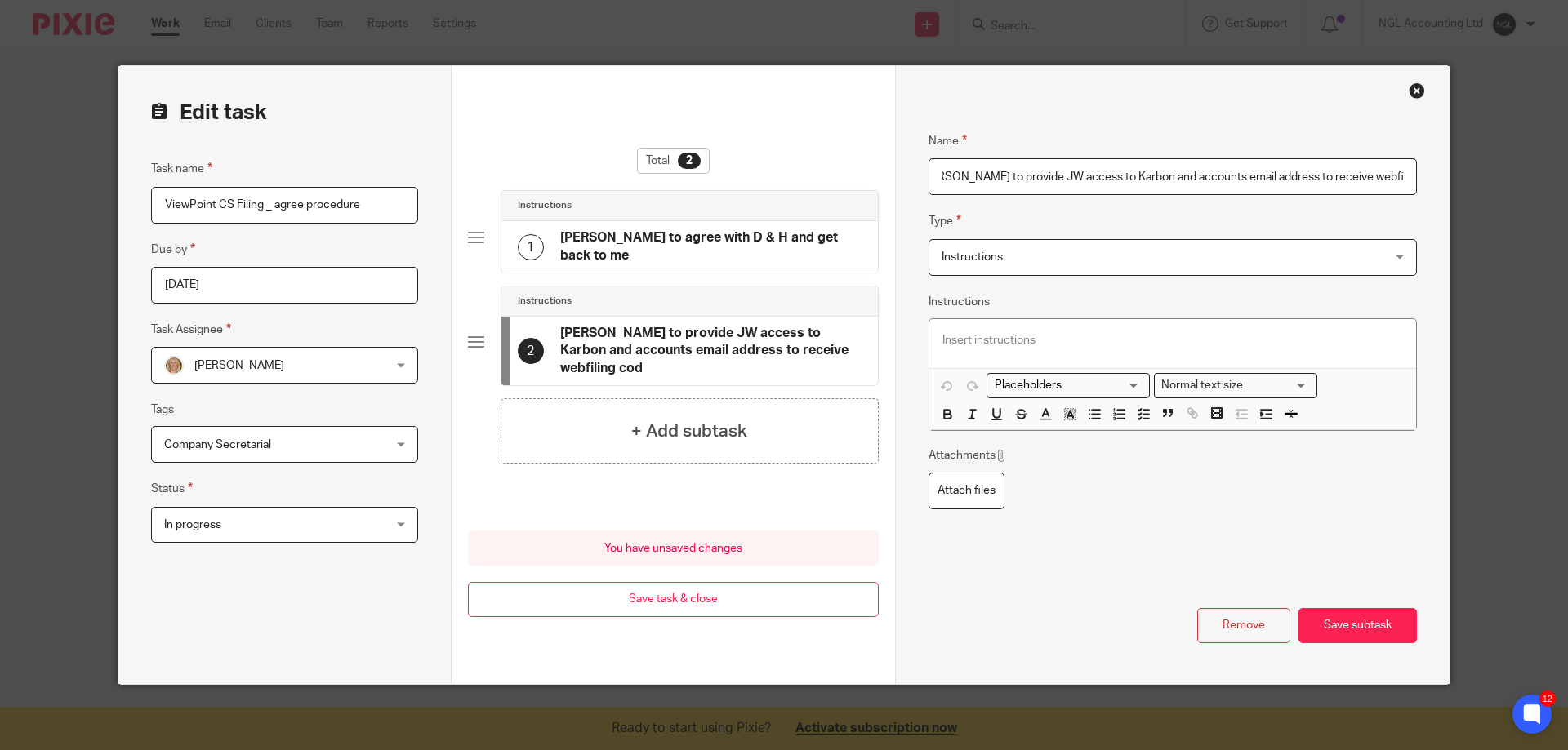
scroll to position [0, 29]
type input "[PERSON_NAME] to provide JW access to Karbon and accounts email address to rece…"
click at [632, 423] on h4 "+ Add subtask" at bounding box center [689, 432] width 116 height 26
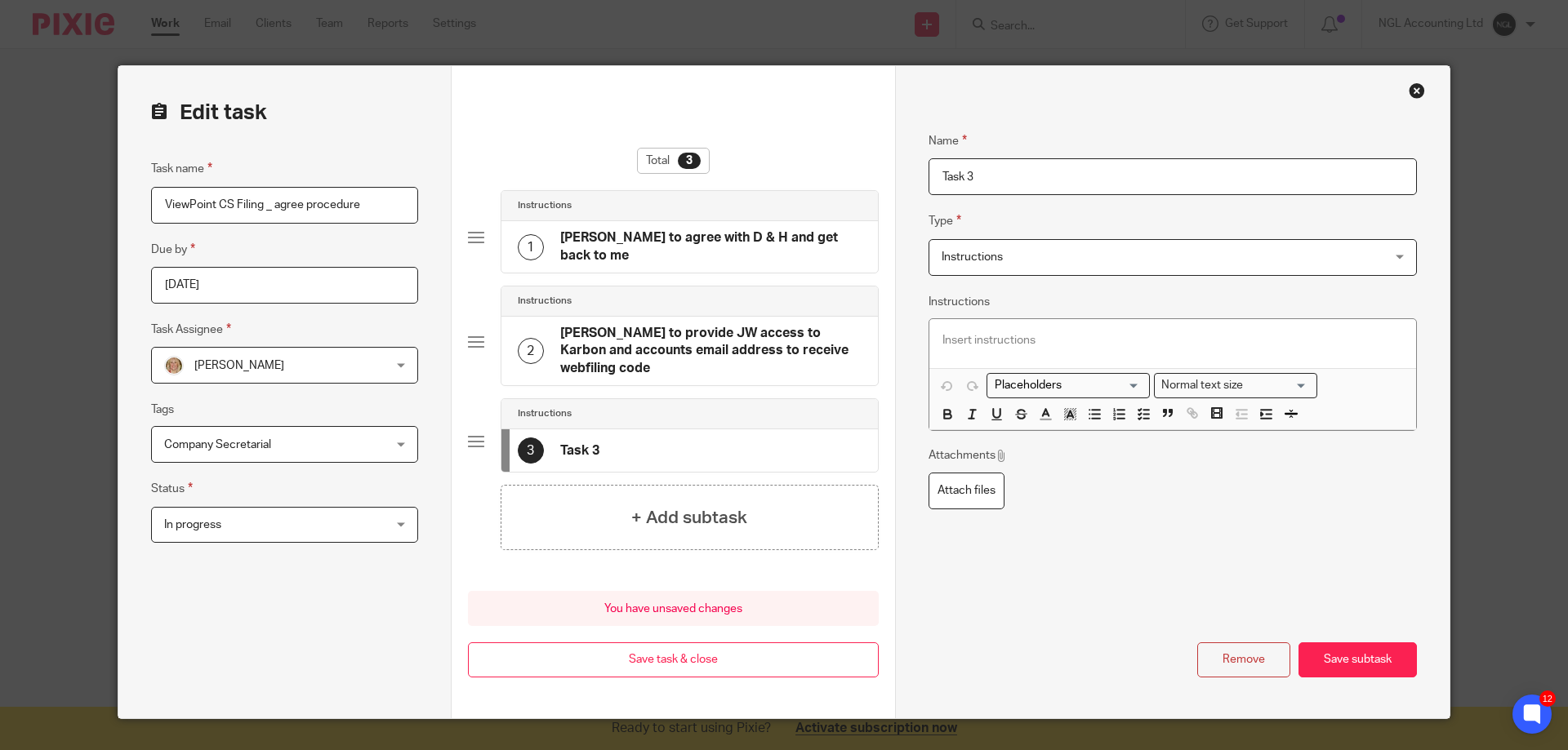
drag, startPoint x: 977, startPoint y: 178, endPoint x: 932, endPoint y: 172, distance: 45.4
click at [933, 173] on input "Task 3" at bounding box center [1173, 176] width 488 height 36
type input "JW to check over karbon"
click at [665, 519] on h4 "+ Add subtask" at bounding box center [689, 518] width 116 height 26
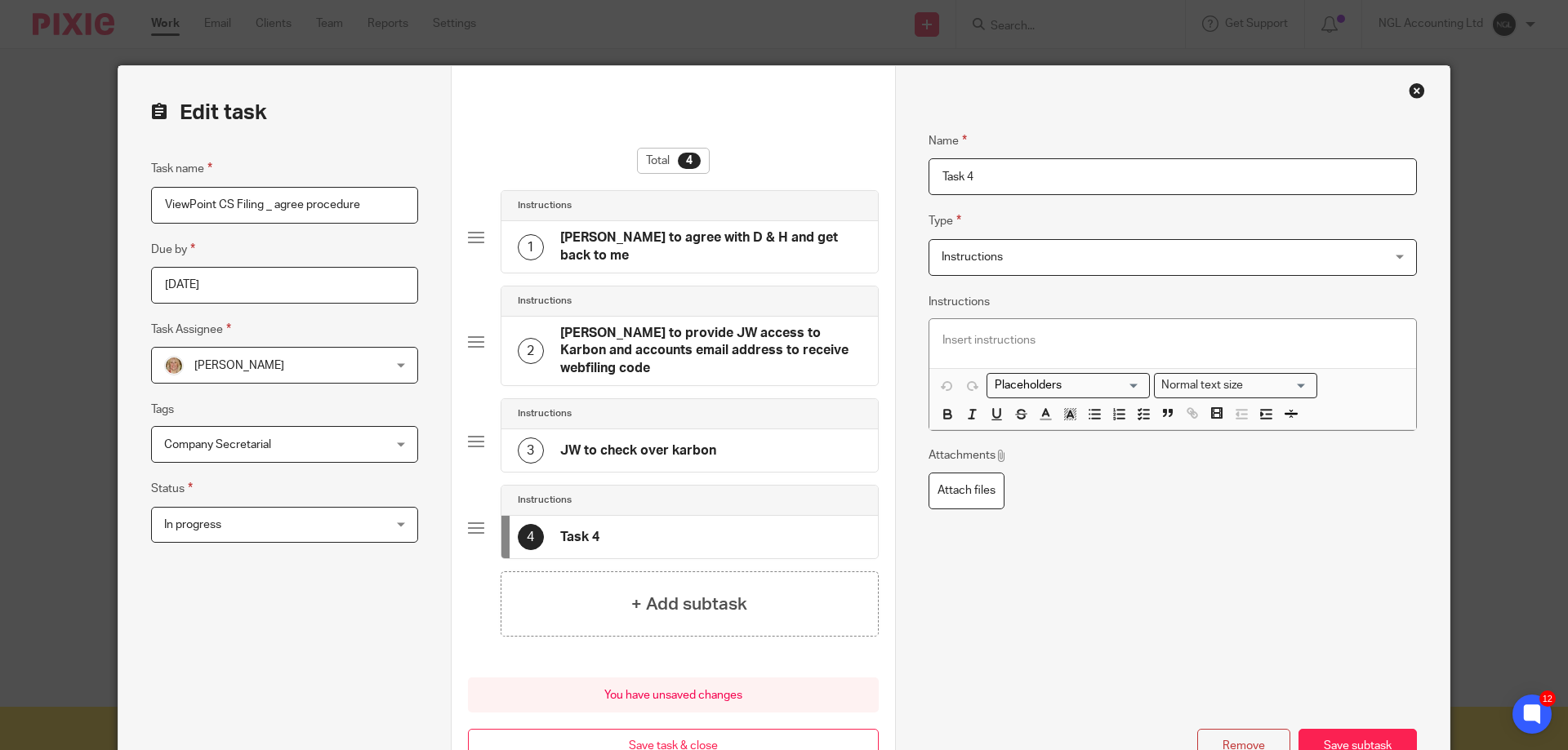
drag, startPoint x: 973, startPoint y: 181, endPoint x: 934, endPoint y: 175, distance: 39.5
click at [934, 174] on input "Task 4" at bounding box center [1173, 176] width 488 height 36
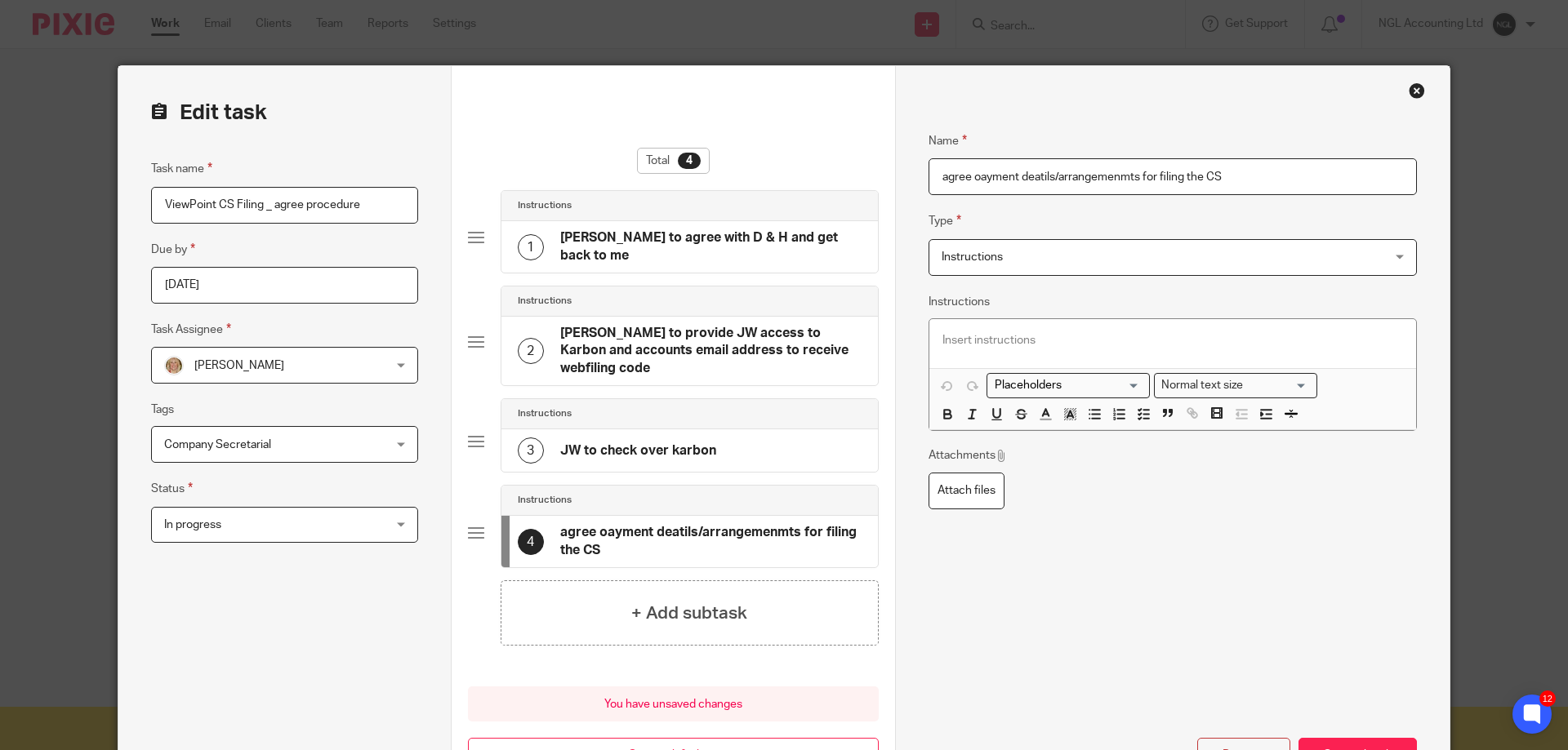
click at [1120, 177] on input "agree oayment deatils/arrangemenmts for filing the CS" at bounding box center [1173, 176] width 488 height 36
click at [968, 178] on input "agree oayment deatils/arrangements for filing the CS" at bounding box center [1173, 176] width 488 height 36
type input "agree payment deatils/arrangements for filing the CS"
click at [663, 601] on h4 "+ Add subtask" at bounding box center [689, 614] width 116 height 26
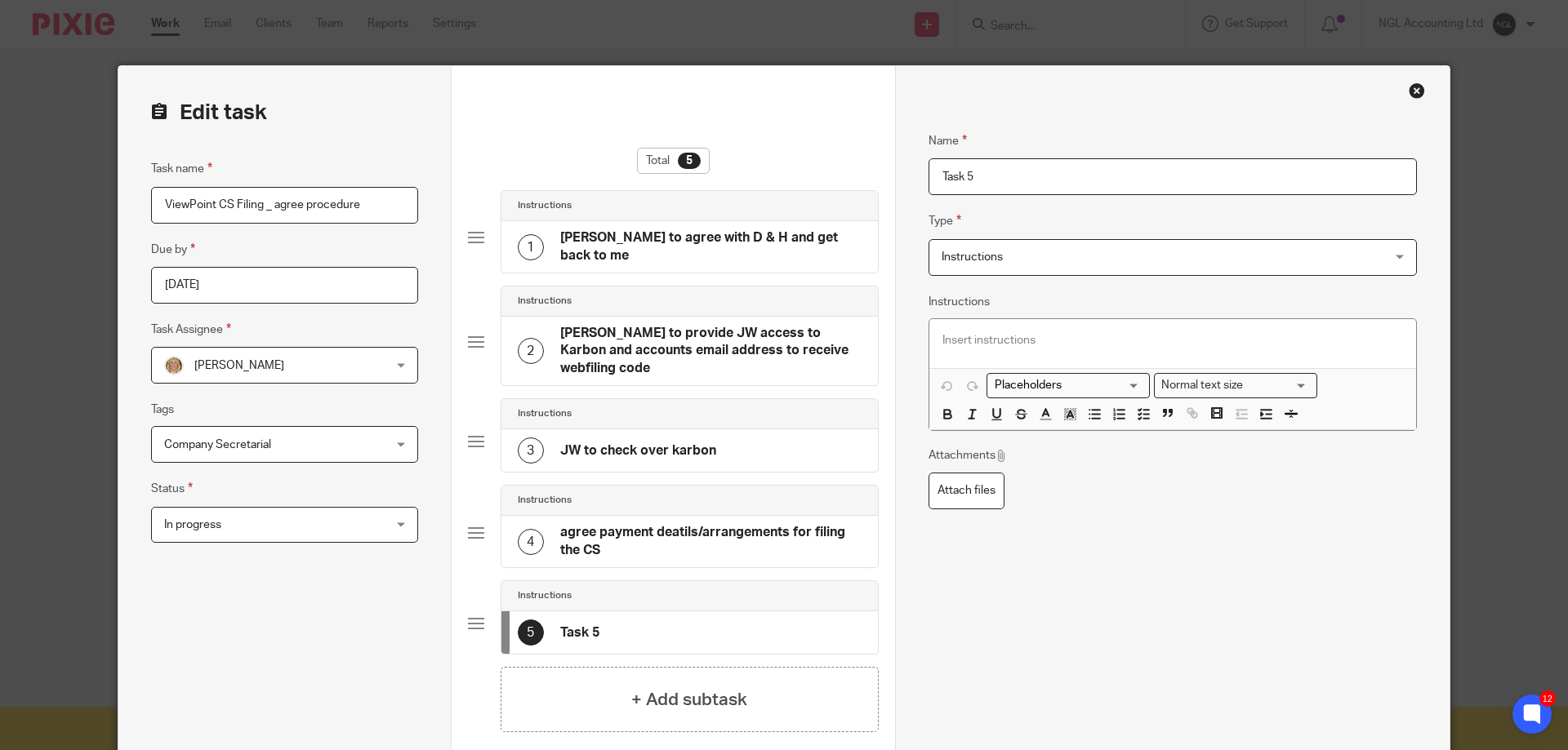
click at [728, 437] on div "3 JW to check over karbon" at bounding box center [690, 450] width 377 height 42
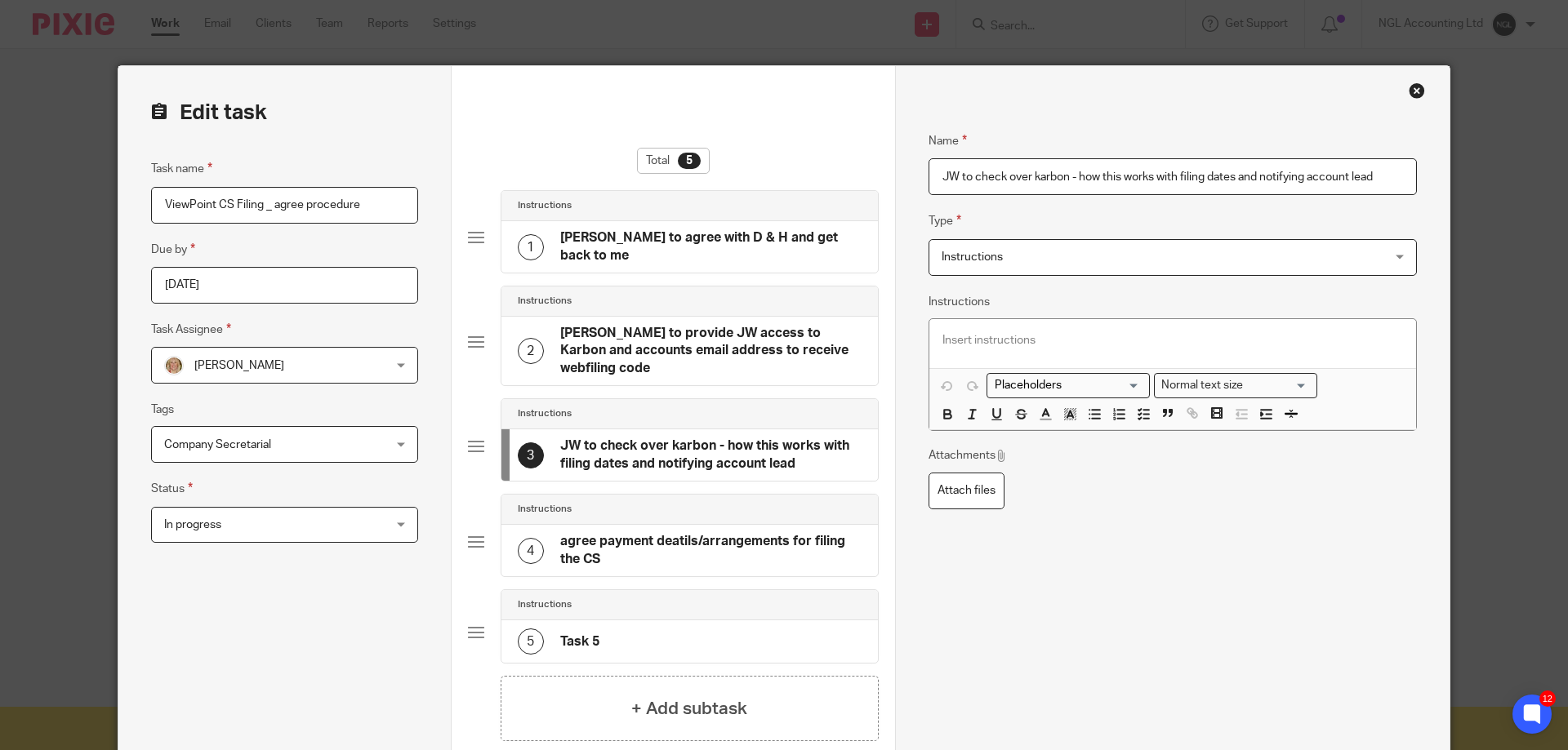
click at [1109, 562] on div "Name JW to check over karbon - how this works with filing dates and notifying a…" at bounding box center [1173, 487] width 488 height 762
click at [741, 440] on h4 "JW to check over karbon - how this works with filing dates and notifying accoun…" at bounding box center [711, 455] width 302 height 35
click at [1077, 174] on input "JW to check over karbon - how this works with filing dates and notifying accoun…" at bounding box center [1173, 176] width 488 height 36
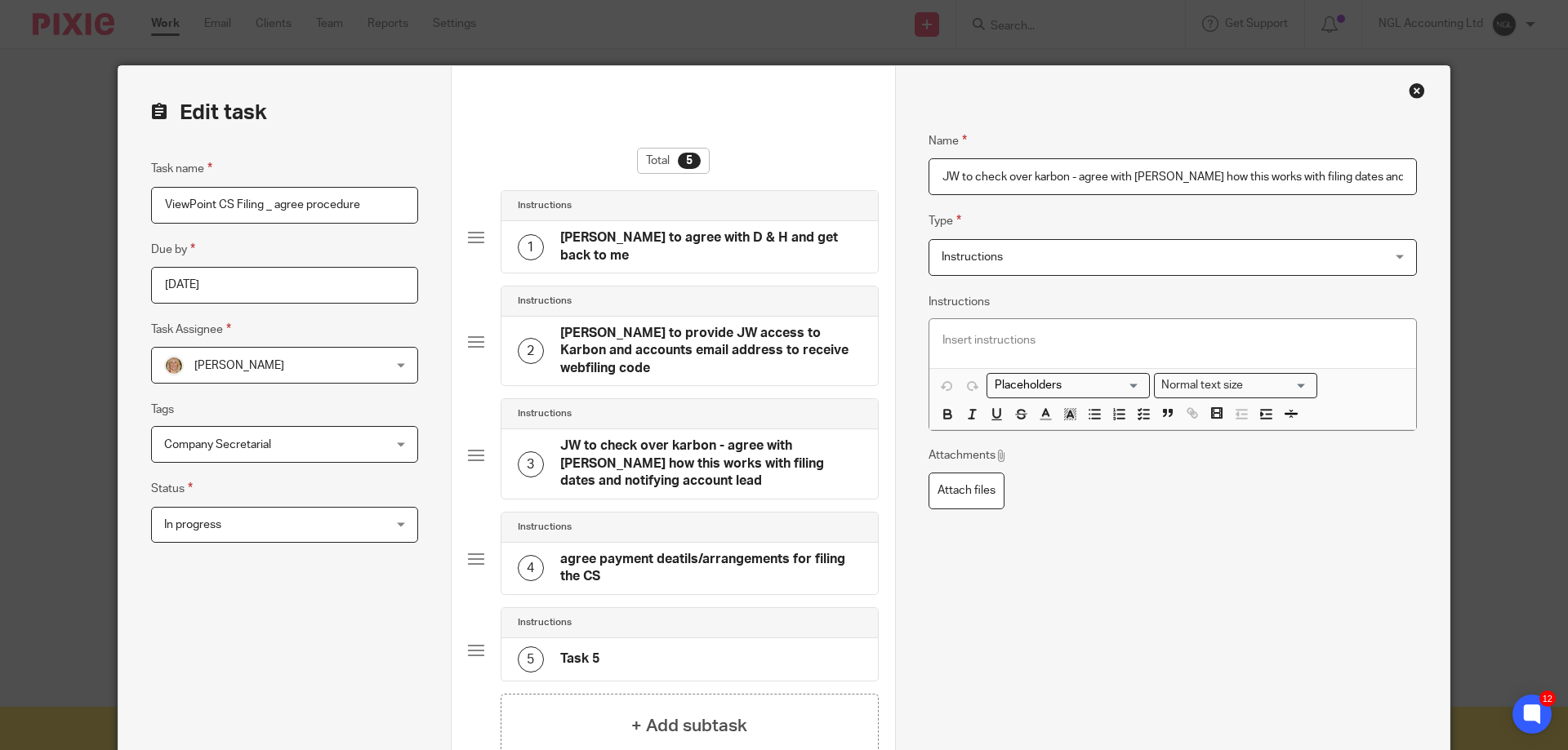
scroll to position [234, 0]
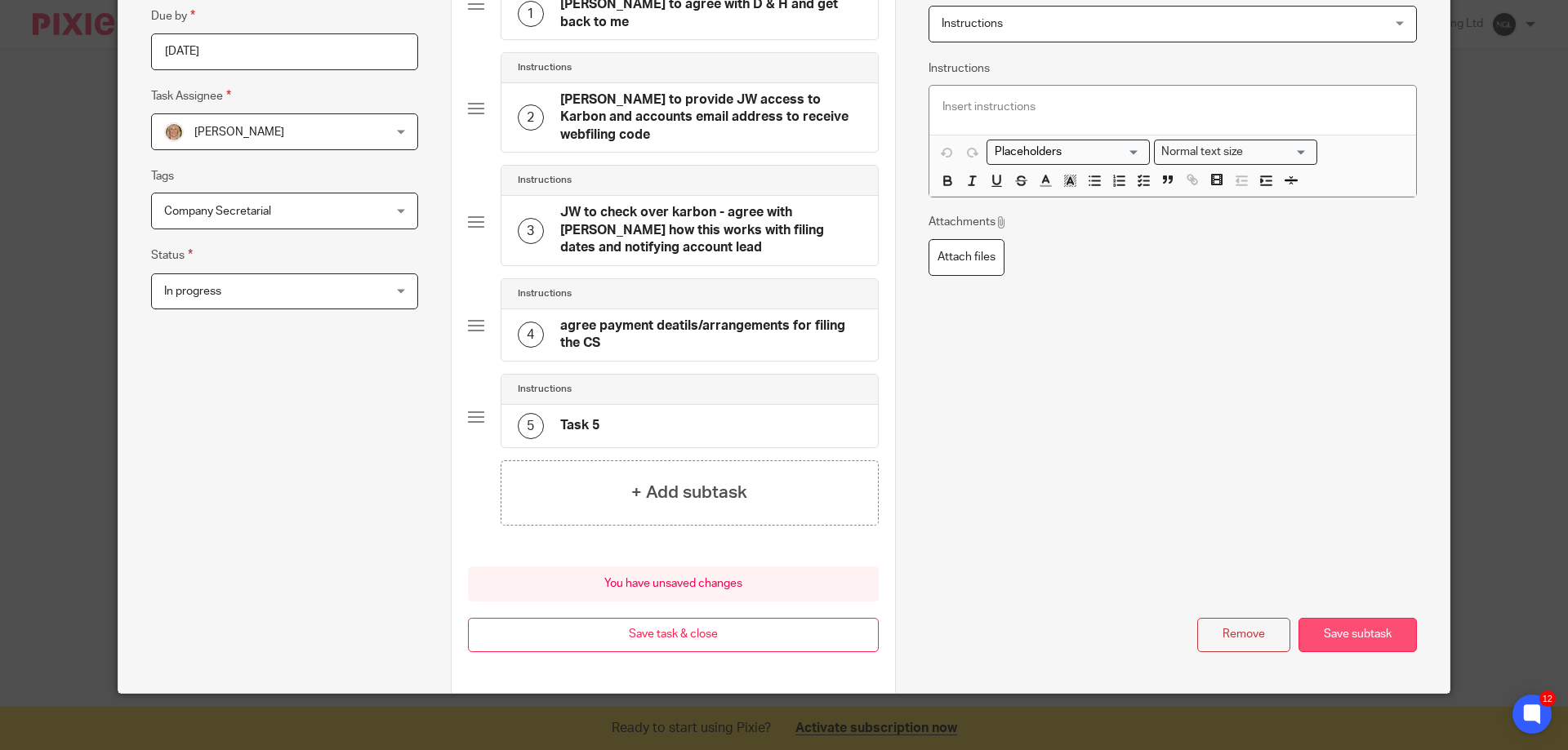
type input "JW to check over karbon - agree with Kathleen how this works with filing dates …"
click at [1350, 622] on button "Save subtask" at bounding box center [1358, 636] width 118 height 35
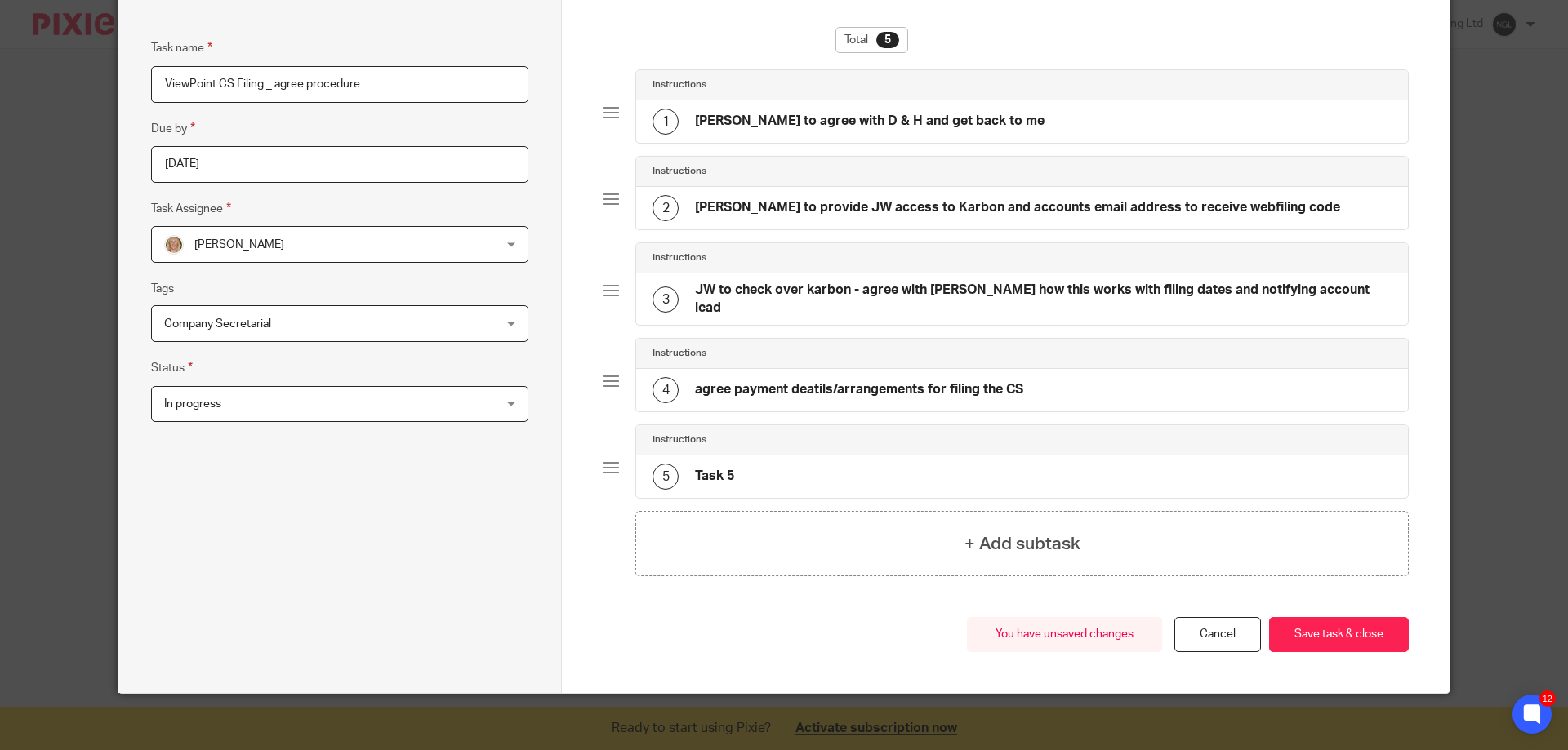
click at [1350, 622] on button "Save task & close" at bounding box center [1339, 635] width 140 height 35
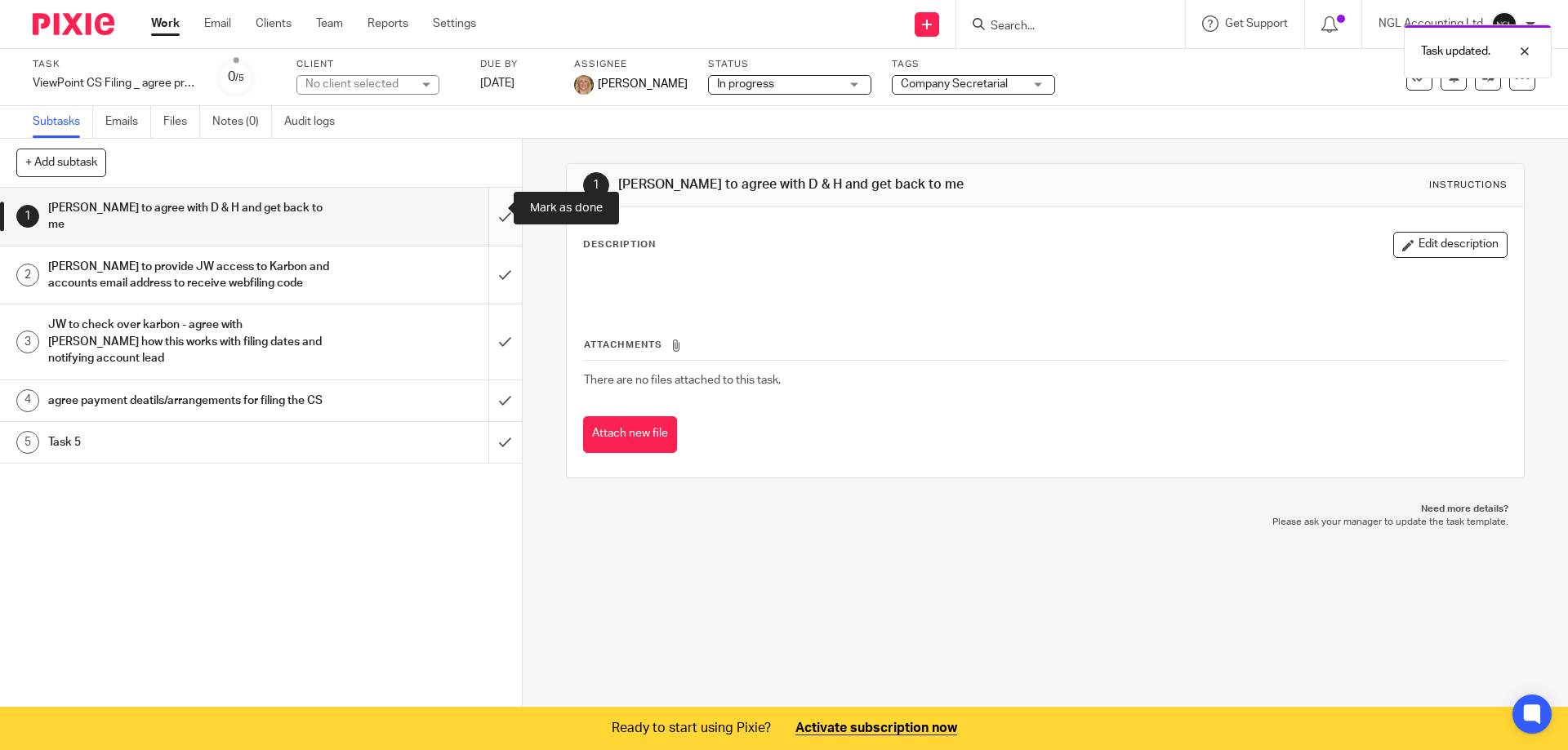
click at [488, 208] on input "submit" at bounding box center [260, 216] width 522 height 58
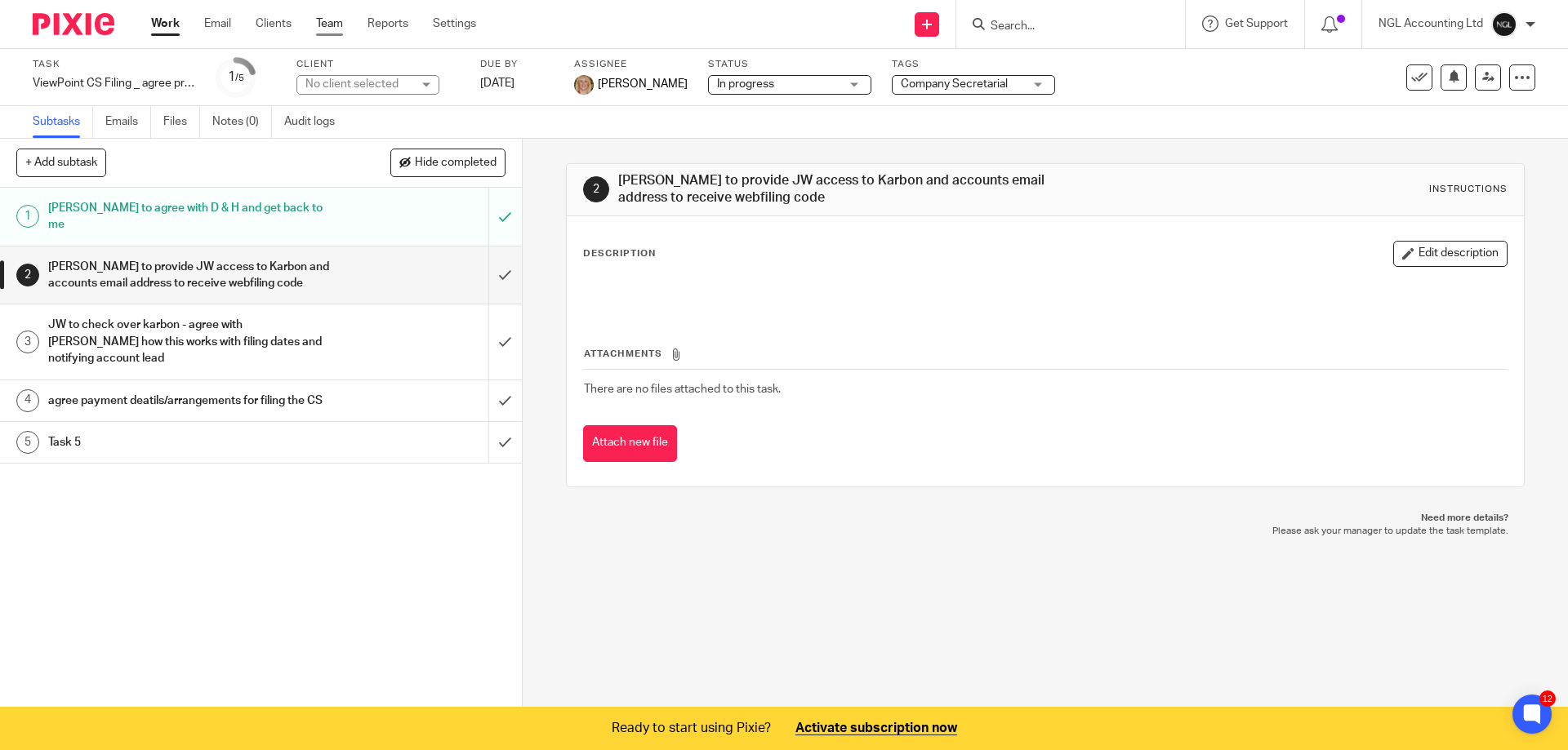
click at [327, 28] on link "Team" at bounding box center [329, 24] width 27 height 17
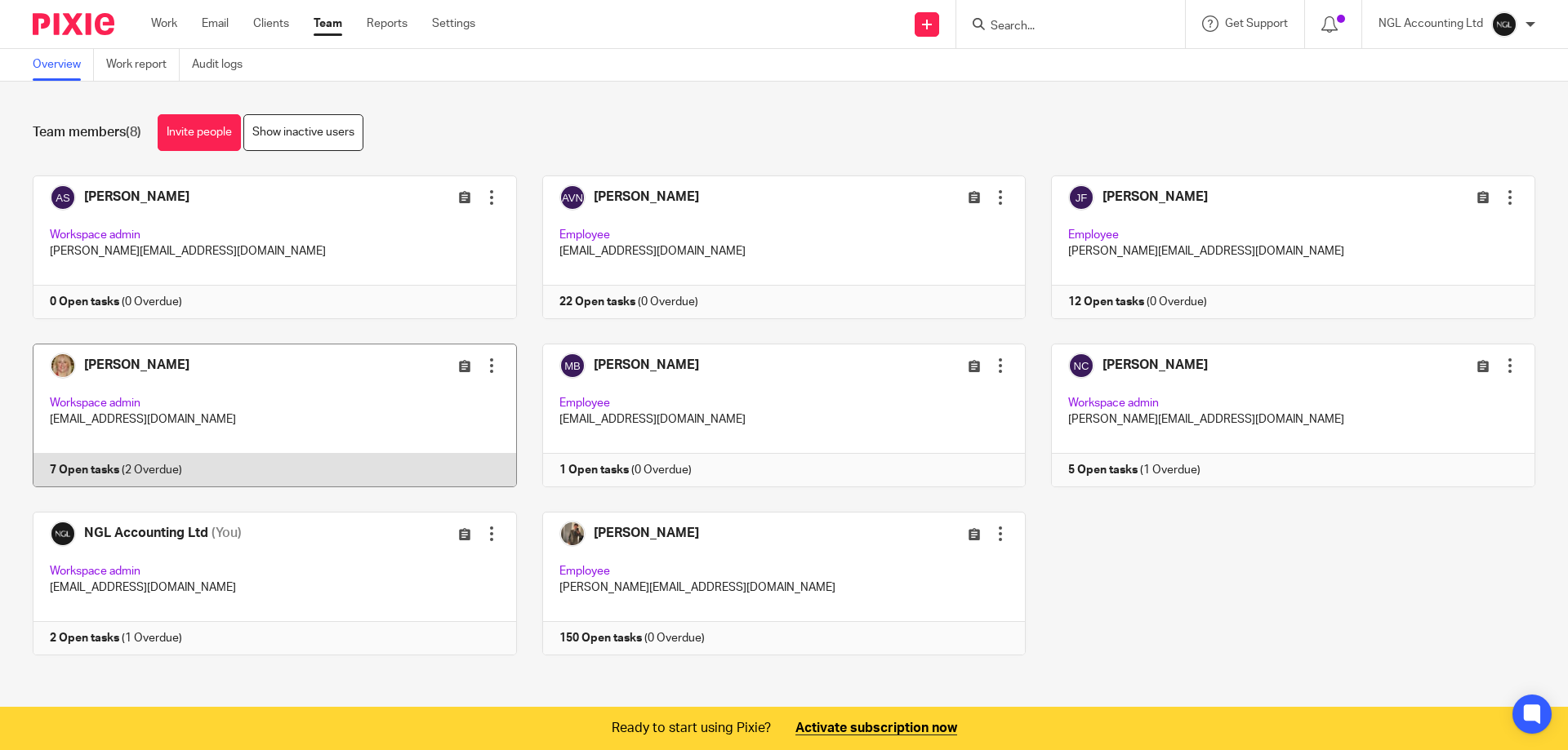
click at [264, 379] on link at bounding box center [261, 416] width 510 height 144
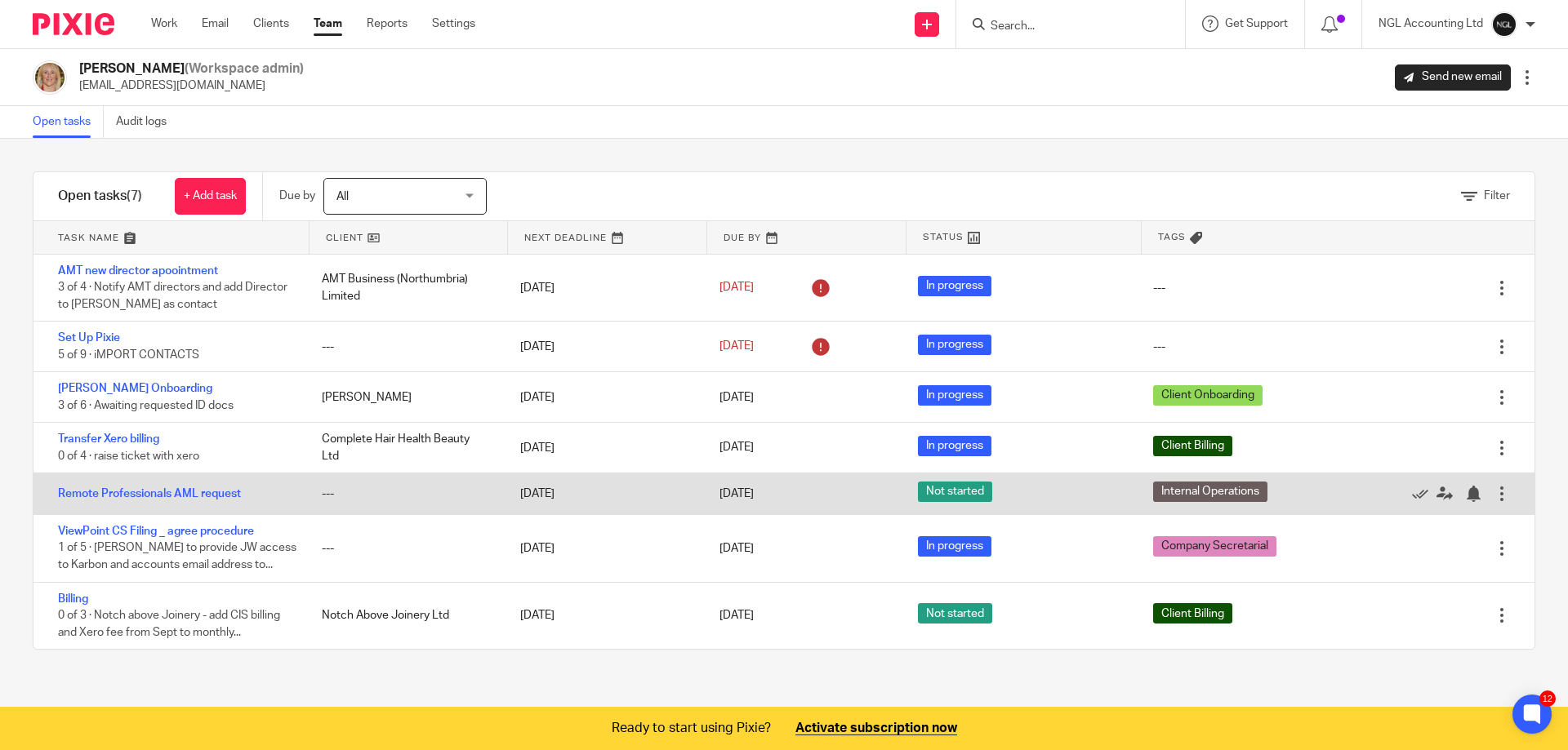
click at [1494, 489] on div at bounding box center [1502, 494] width 17 height 17
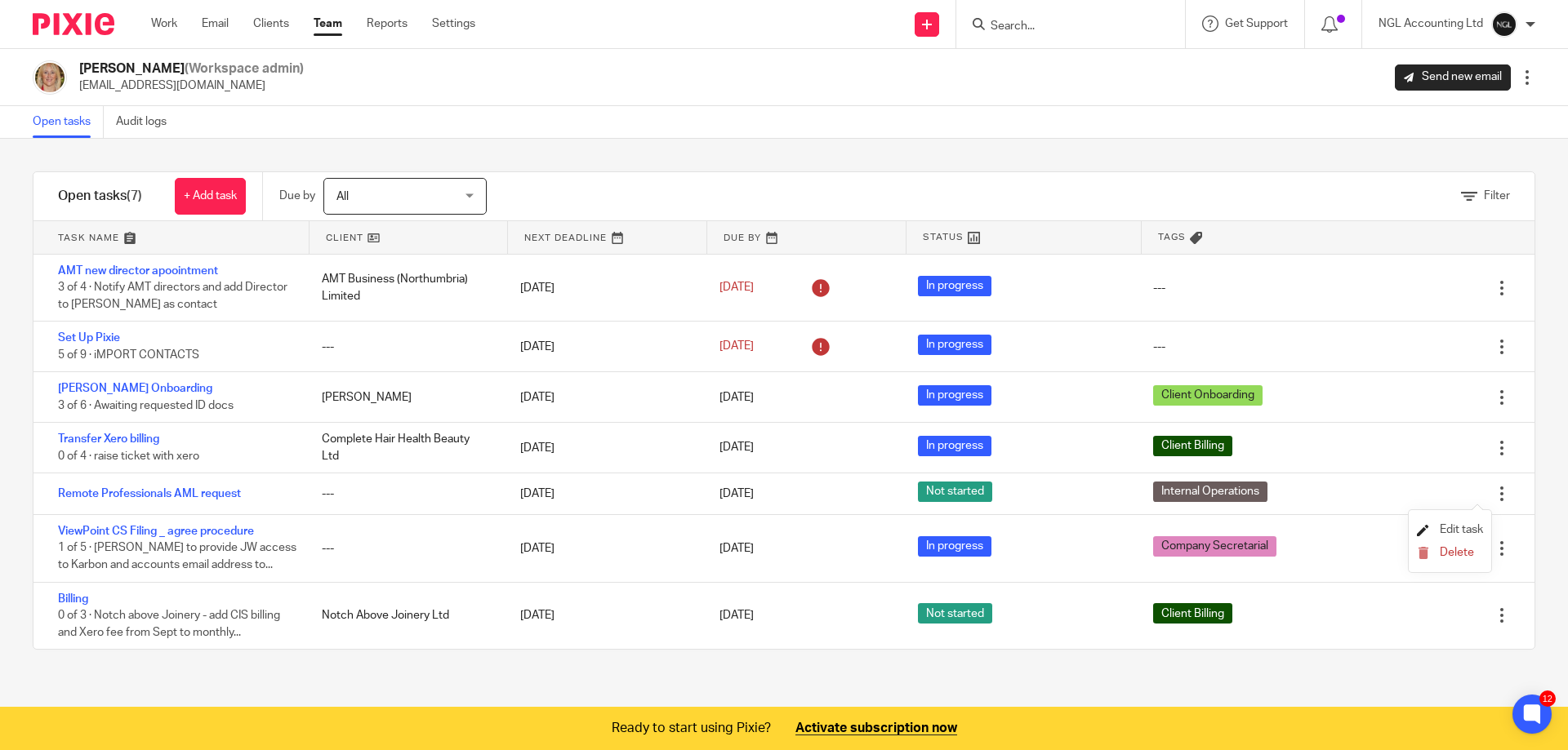
click at [1461, 525] on span "Edit task" at bounding box center [1461, 530] width 43 height 12
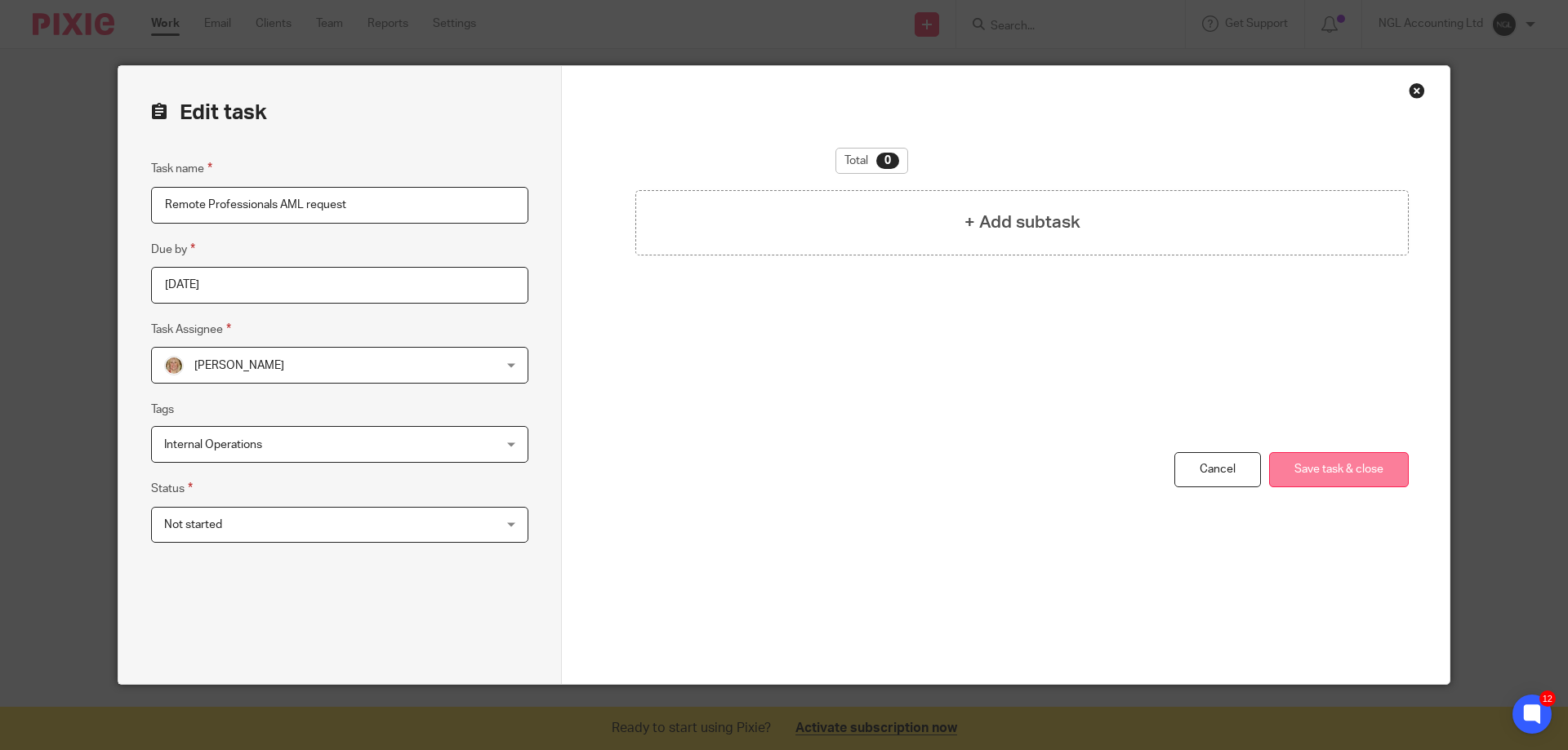
click at [1317, 473] on button "Save task & close" at bounding box center [1339, 470] width 140 height 35
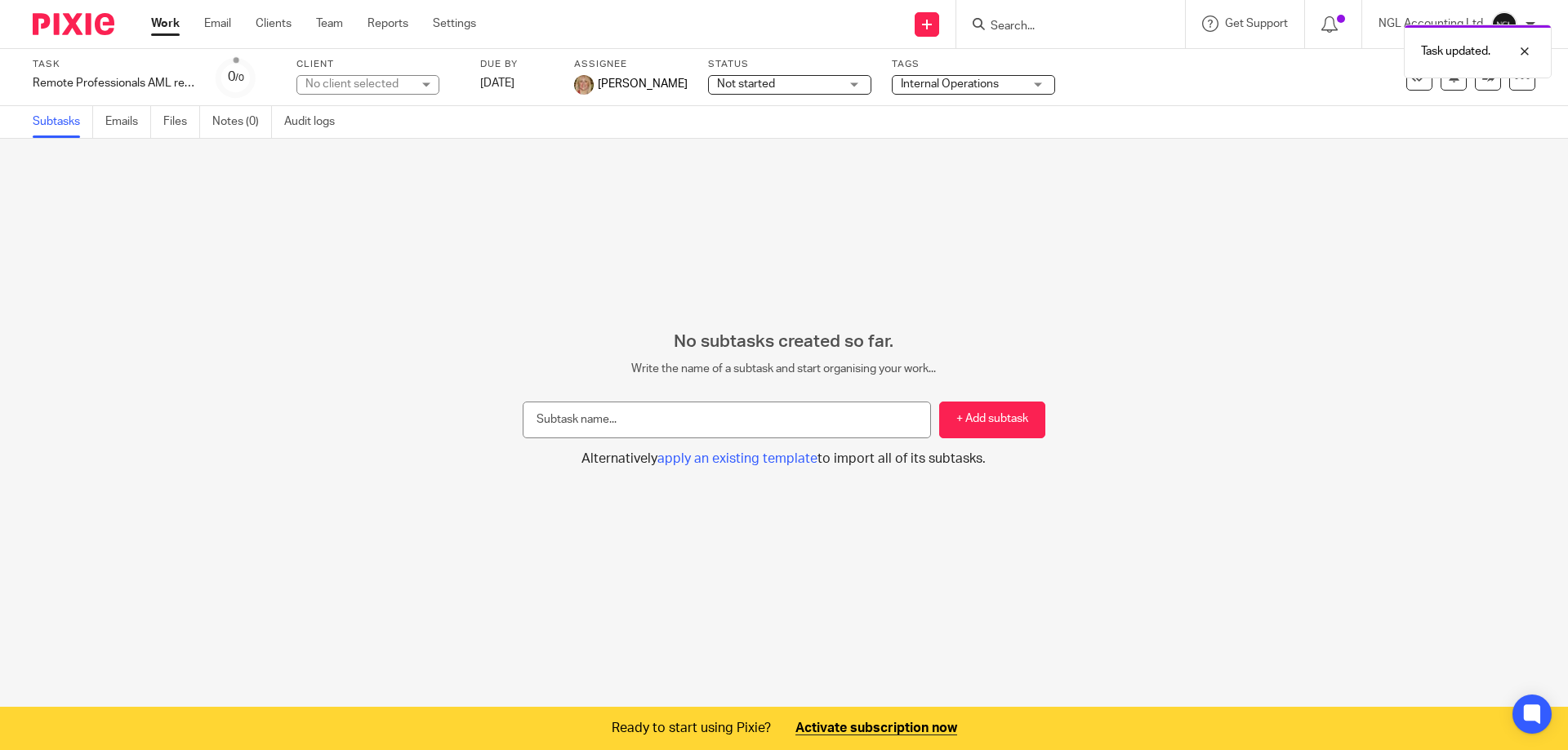
click at [427, 83] on div "No client selected" at bounding box center [368, 85] width 143 height 20
type input "ngl"
click at [368, 150] on li "NGL Accounting Ltd" at bounding box center [367, 158] width 141 height 34
click at [332, 25] on link "Team" at bounding box center [329, 24] width 27 height 17
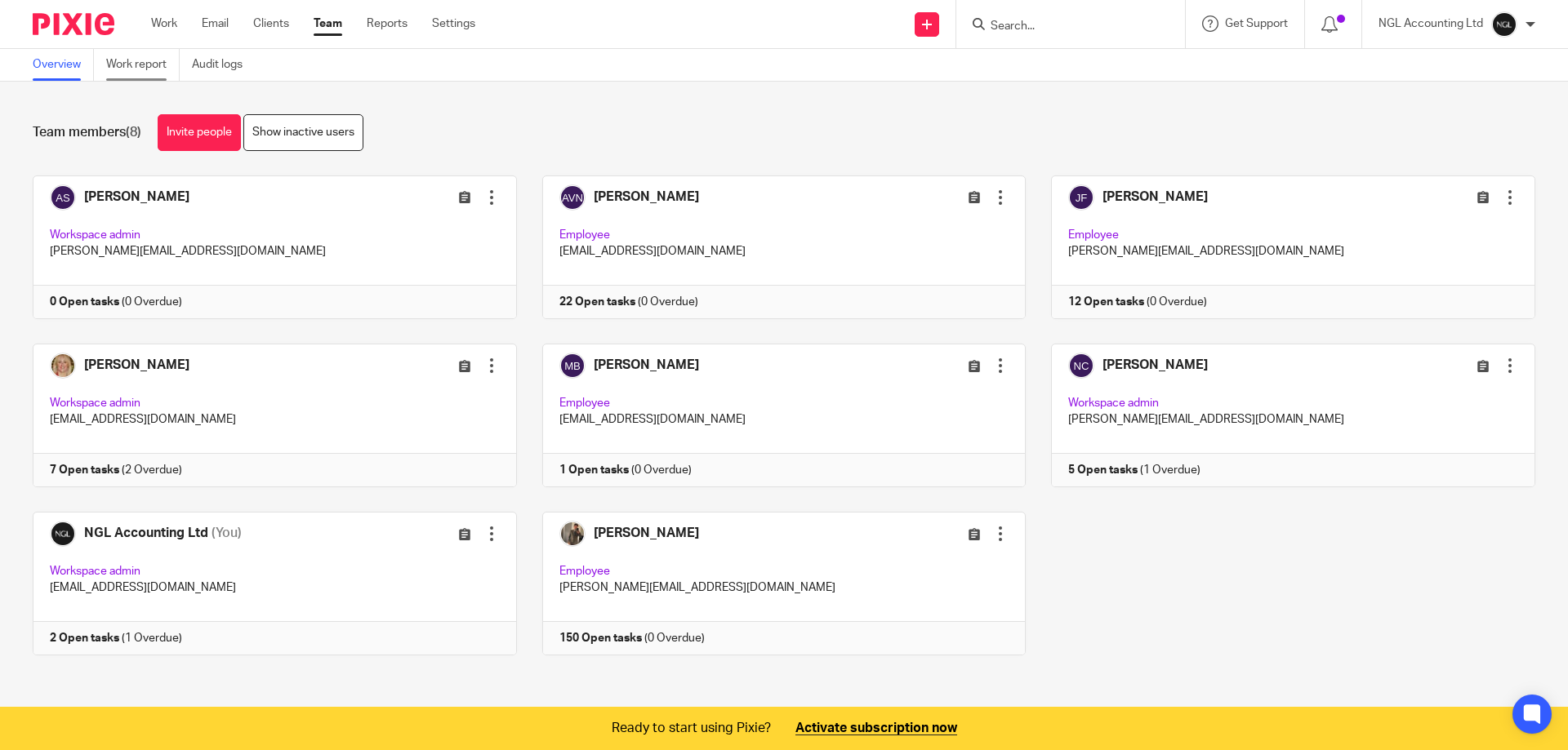
click at [143, 62] on link "Work report" at bounding box center [143, 65] width 74 height 32
click at [196, 400] on link at bounding box center [261, 416] width 510 height 144
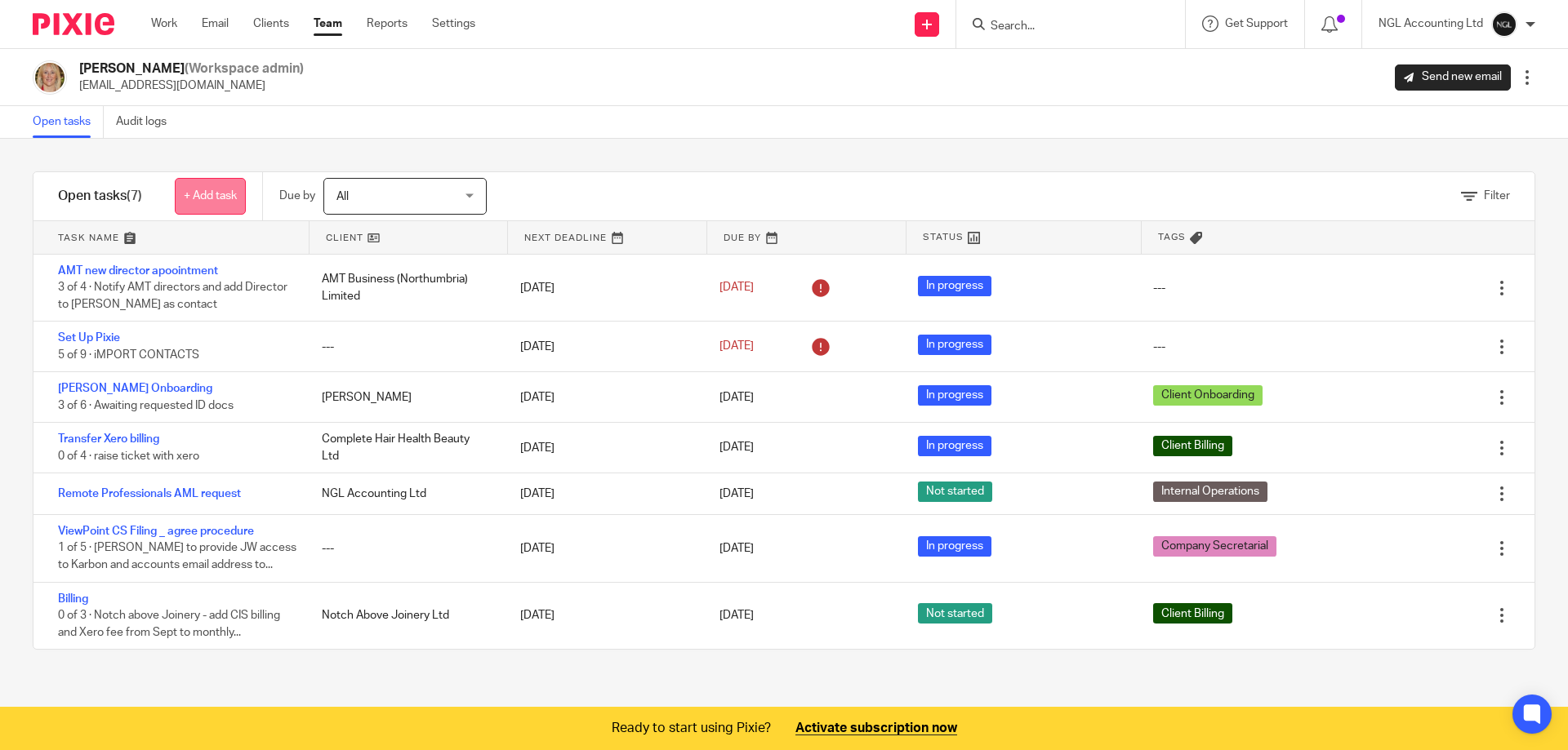
click at [188, 185] on link "+ Add task" at bounding box center [210, 196] width 71 height 36
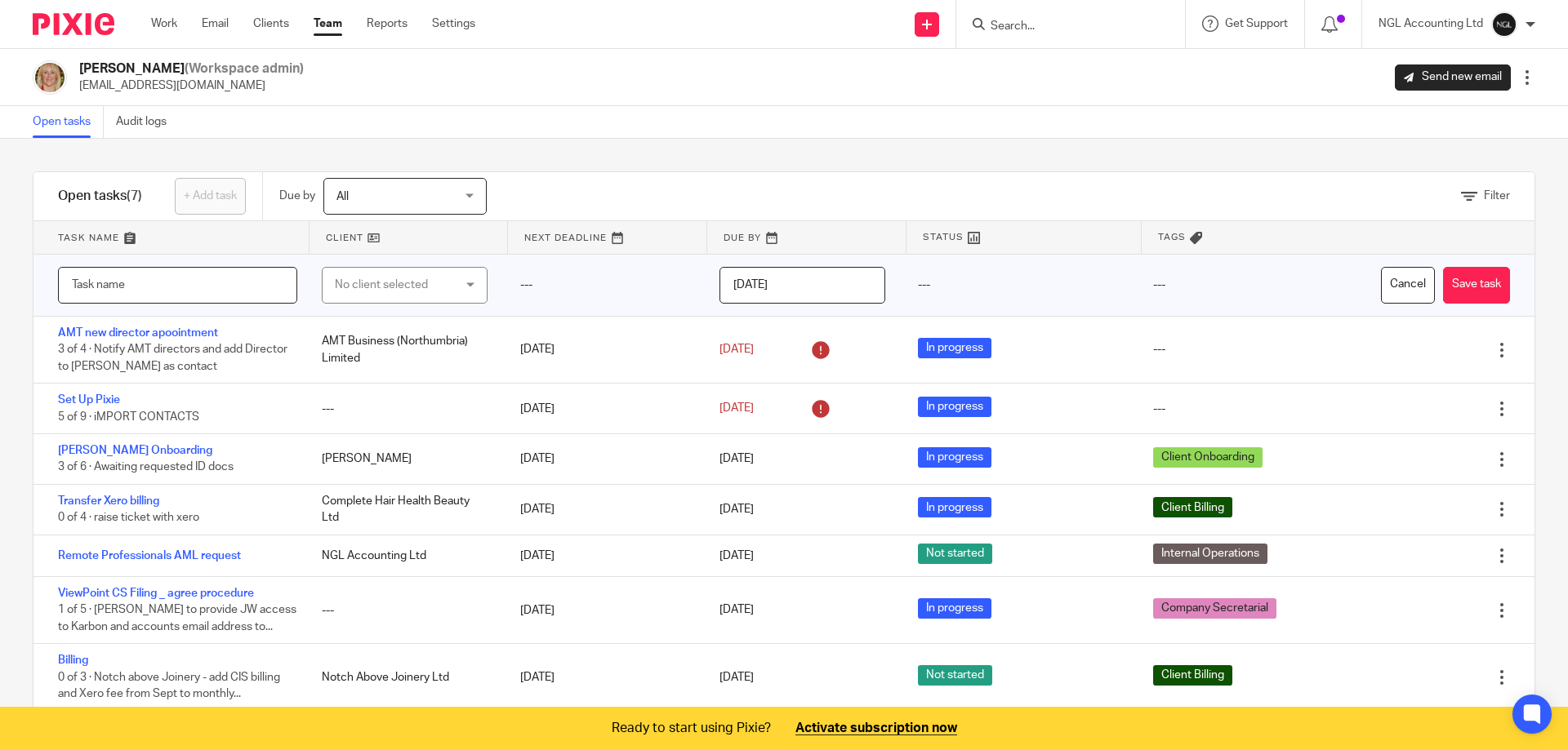
click at [120, 283] on input "text" at bounding box center [178, 285] width 240 height 36
type input "R"
drag, startPoint x: 112, startPoint y: 283, endPoint x: 64, endPoint y: 285, distance: 48.0
click at [64, 285] on input "RP" at bounding box center [178, 285] width 240 height 36
click at [119, 280] on input "Intercomoany billing" at bounding box center [178, 285] width 240 height 36
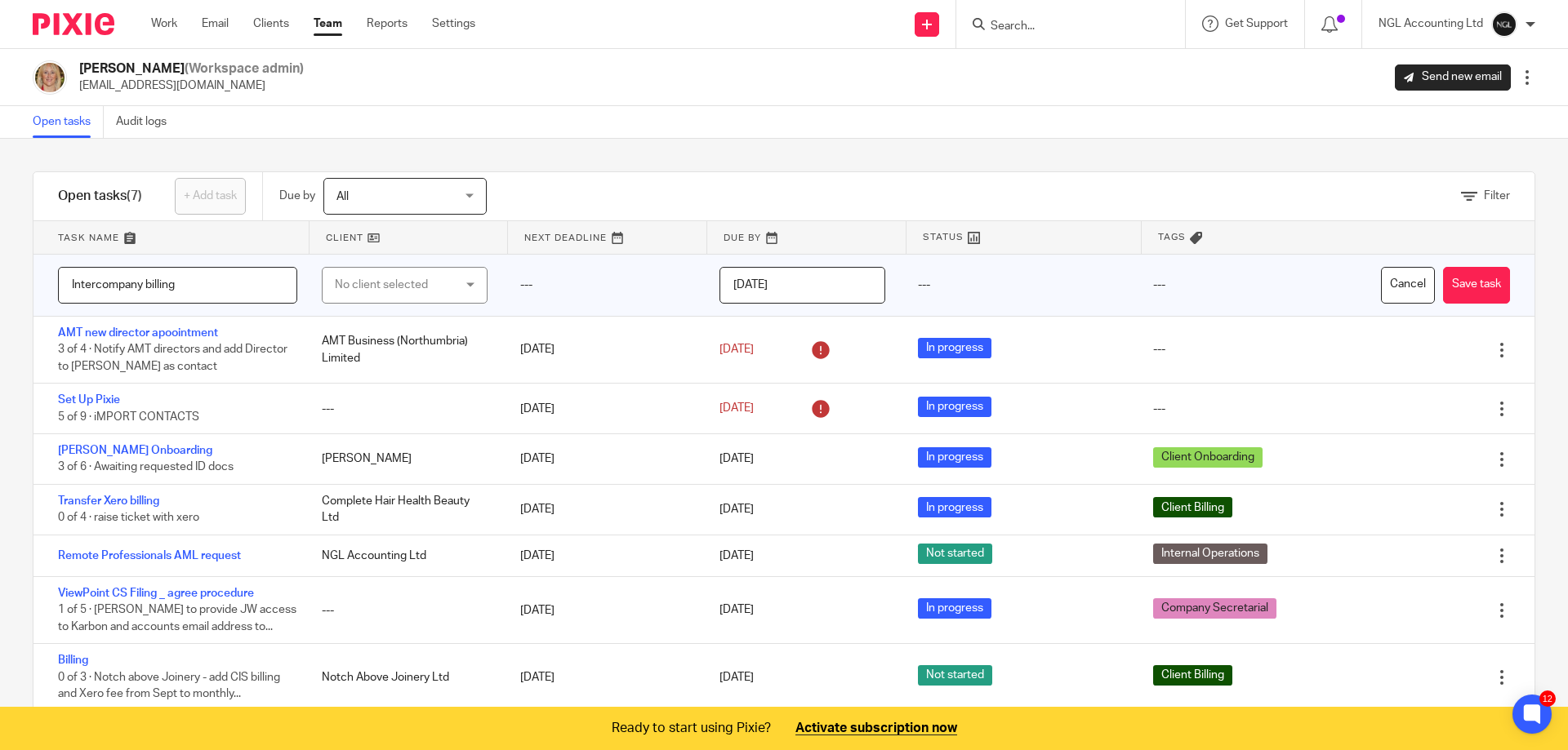
click at [219, 285] on input "Intercompany billing" at bounding box center [178, 285] width 240 height 36
click at [71, 285] on input "Intercompany billing" at bounding box center [178, 285] width 240 height 36
click at [214, 284] on input "action Intercompany billing" at bounding box center [178, 285] width 240 height 36
type input "action Intercompany billing and charges"
click at [463, 284] on div "No client selected" at bounding box center [404, 285] width 166 height 36
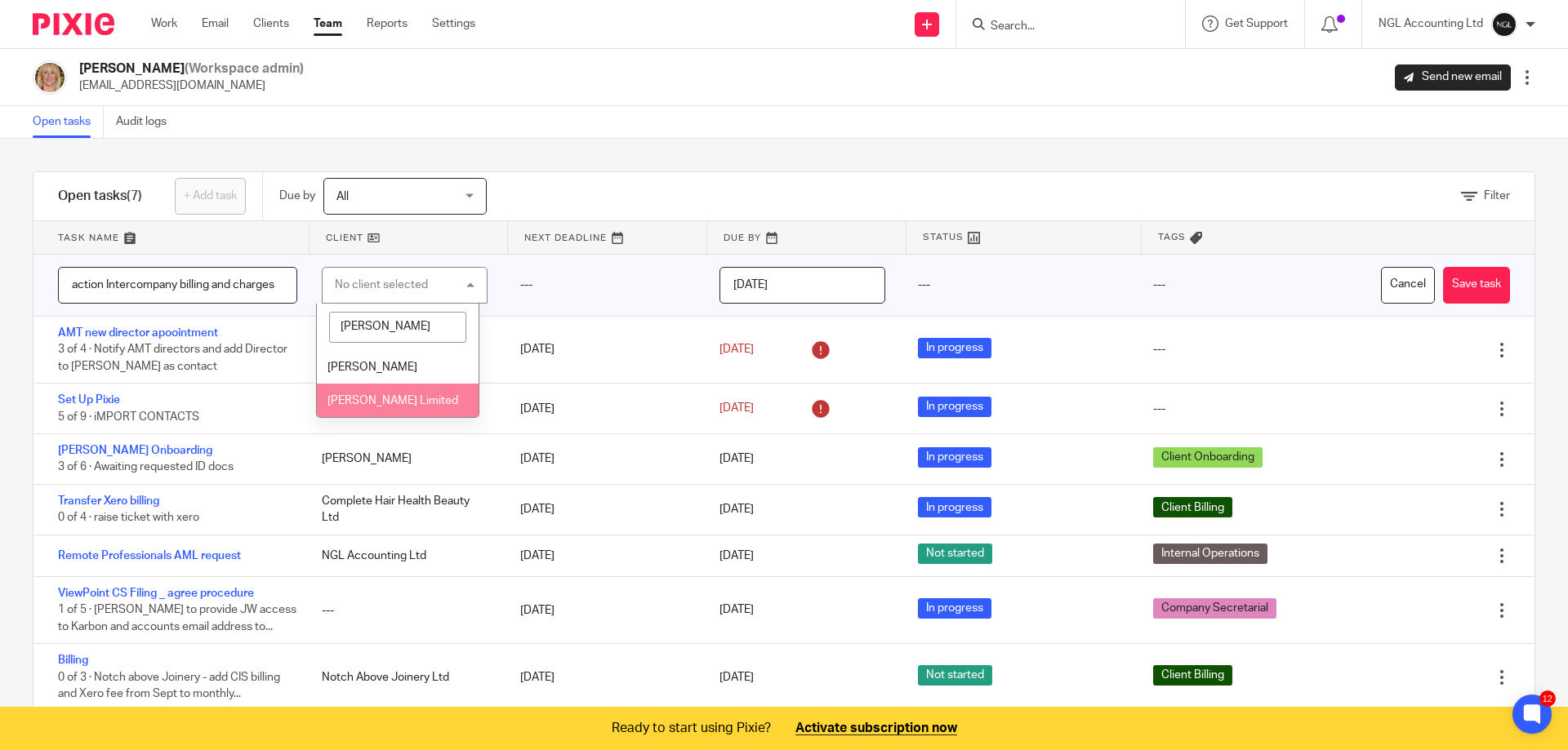
type input "peter"
click at [414, 398] on span "[PERSON_NAME] Limited" at bounding box center [392, 401] width 131 height 12
click at [1146, 281] on div "---" at bounding box center [1254, 285] width 236 height 61
click at [1190, 238] on icon at bounding box center [1196, 238] width 12 height 12
click at [1138, 286] on div "---" at bounding box center [1254, 285] width 236 height 61
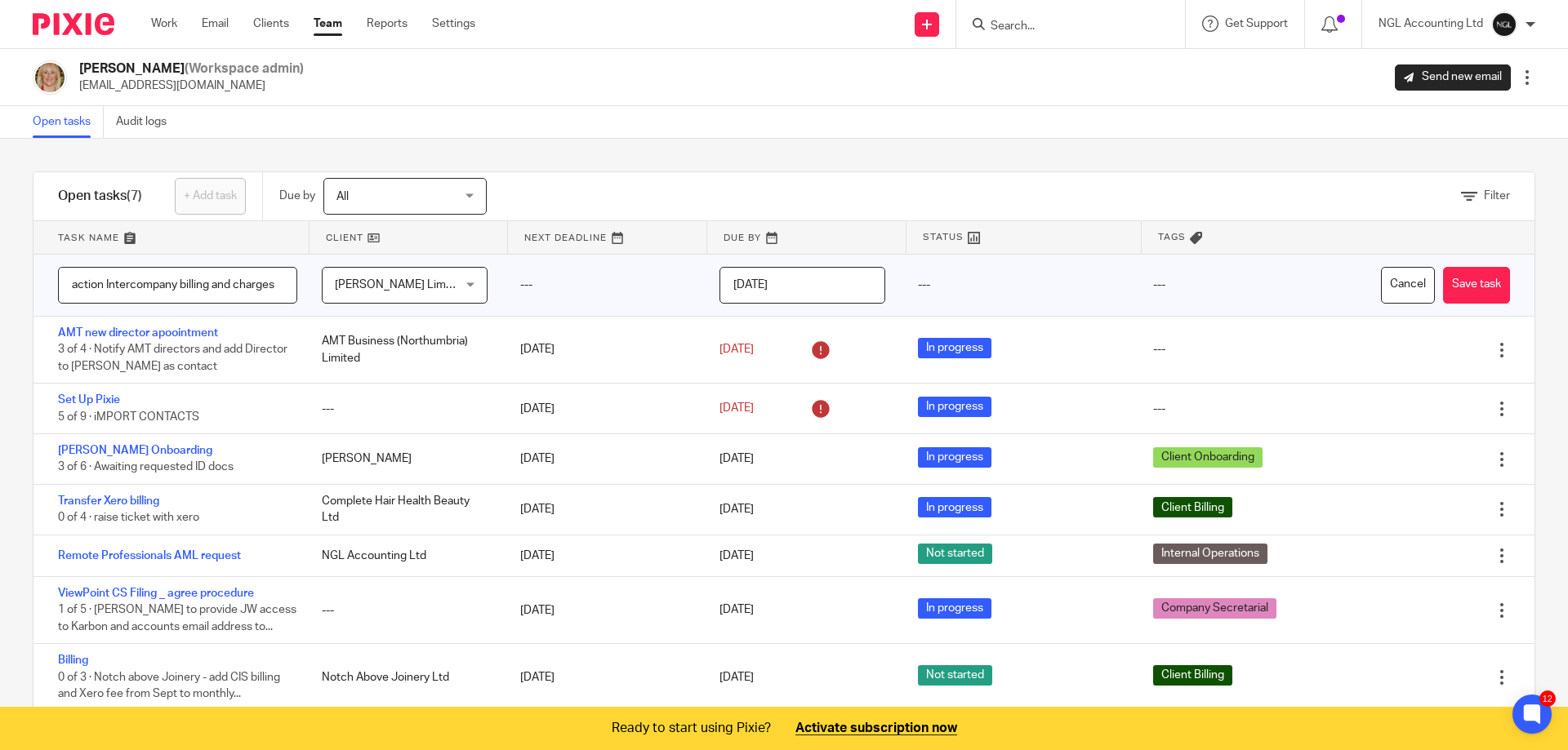
click at [1138, 286] on div "---" at bounding box center [1254, 285] width 236 height 61
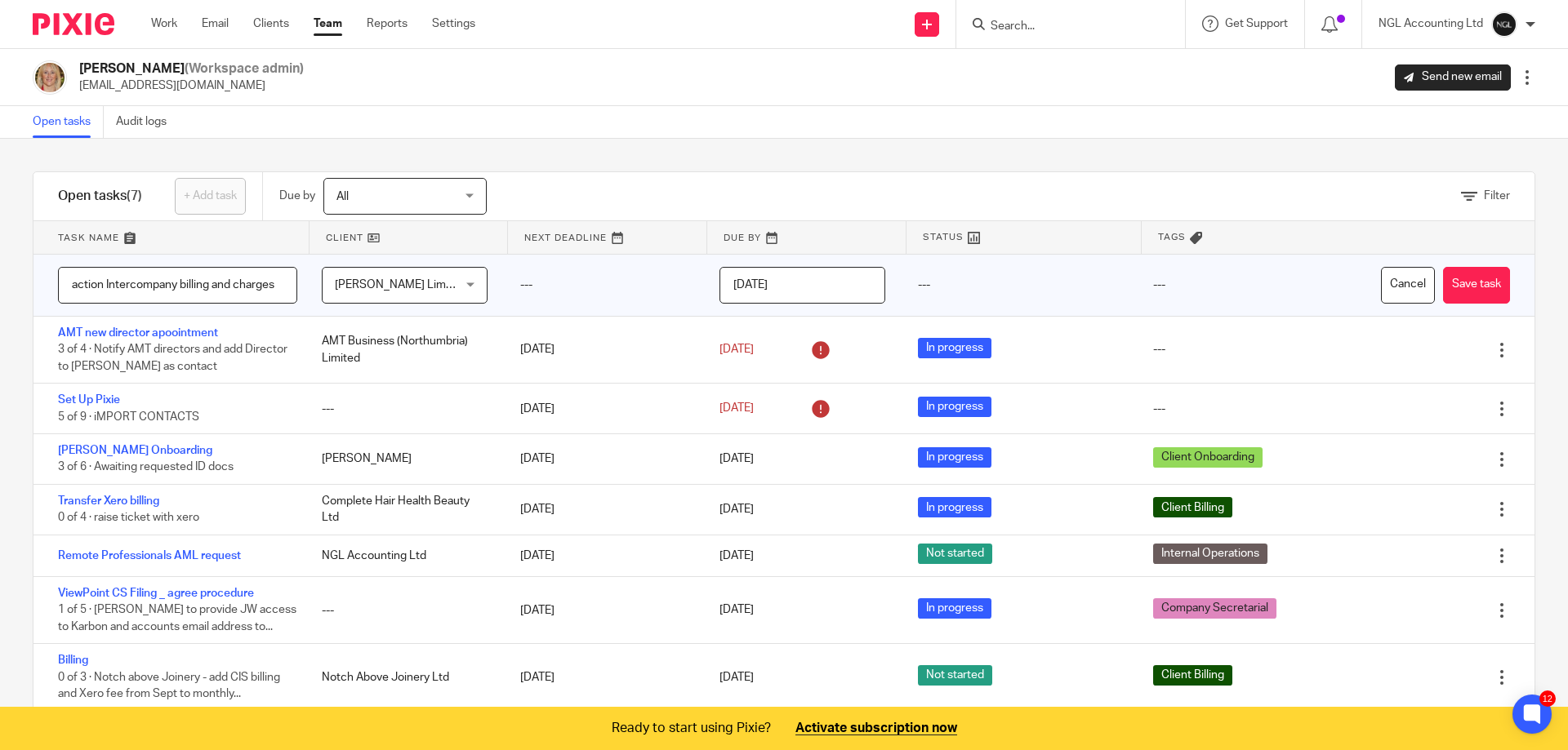
click at [1138, 286] on div "---" at bounding box center [1254, 285] width 236 height 61
click at [1443, 292] on button "Save task" at bounding box center [1476, 285] width 67 height 36
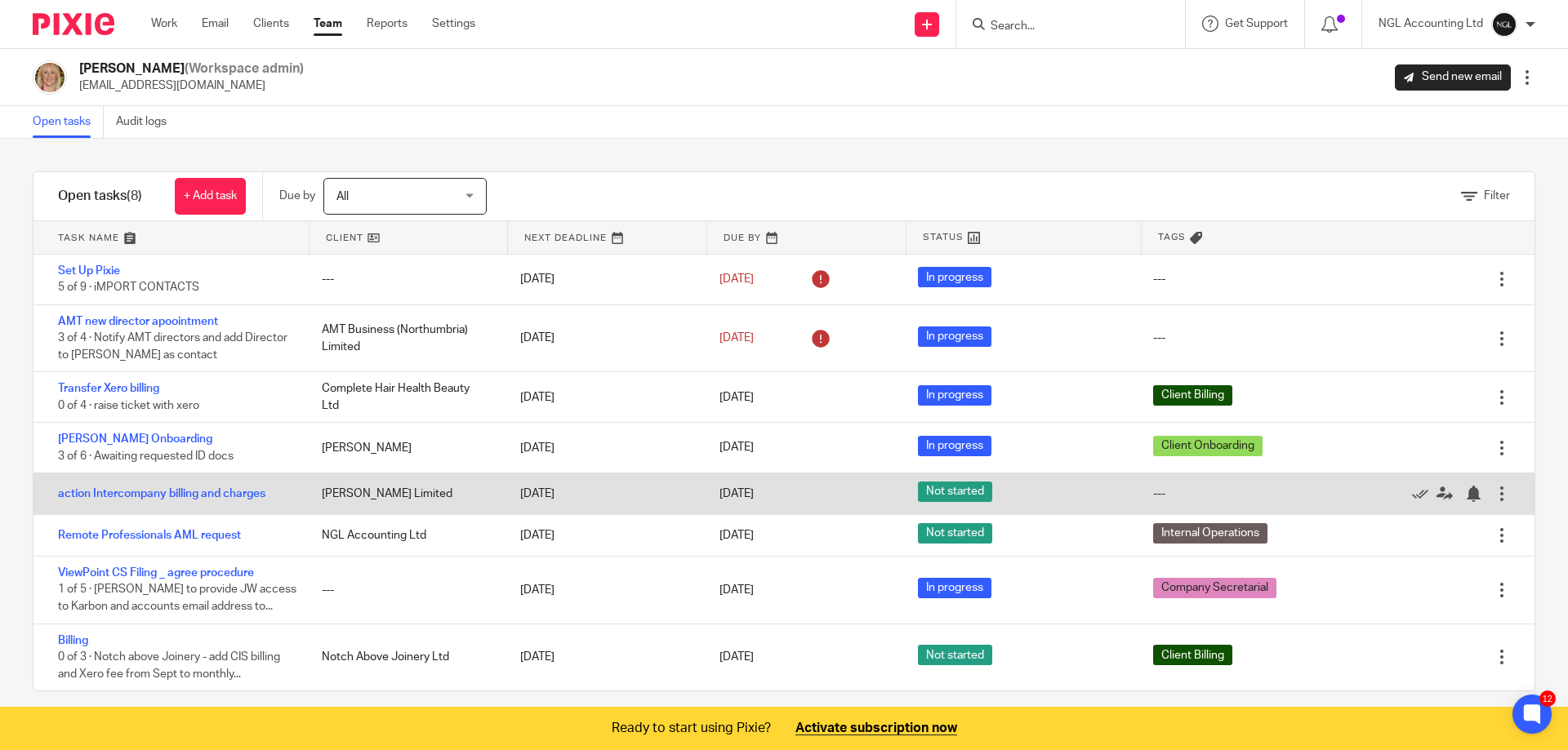
click at [1153, 491] on div "---" at bounding box center [1159, 494] width 12 height 17
click at [1494, 493] on div at bounding box center [1502, 494] width 17 height 17
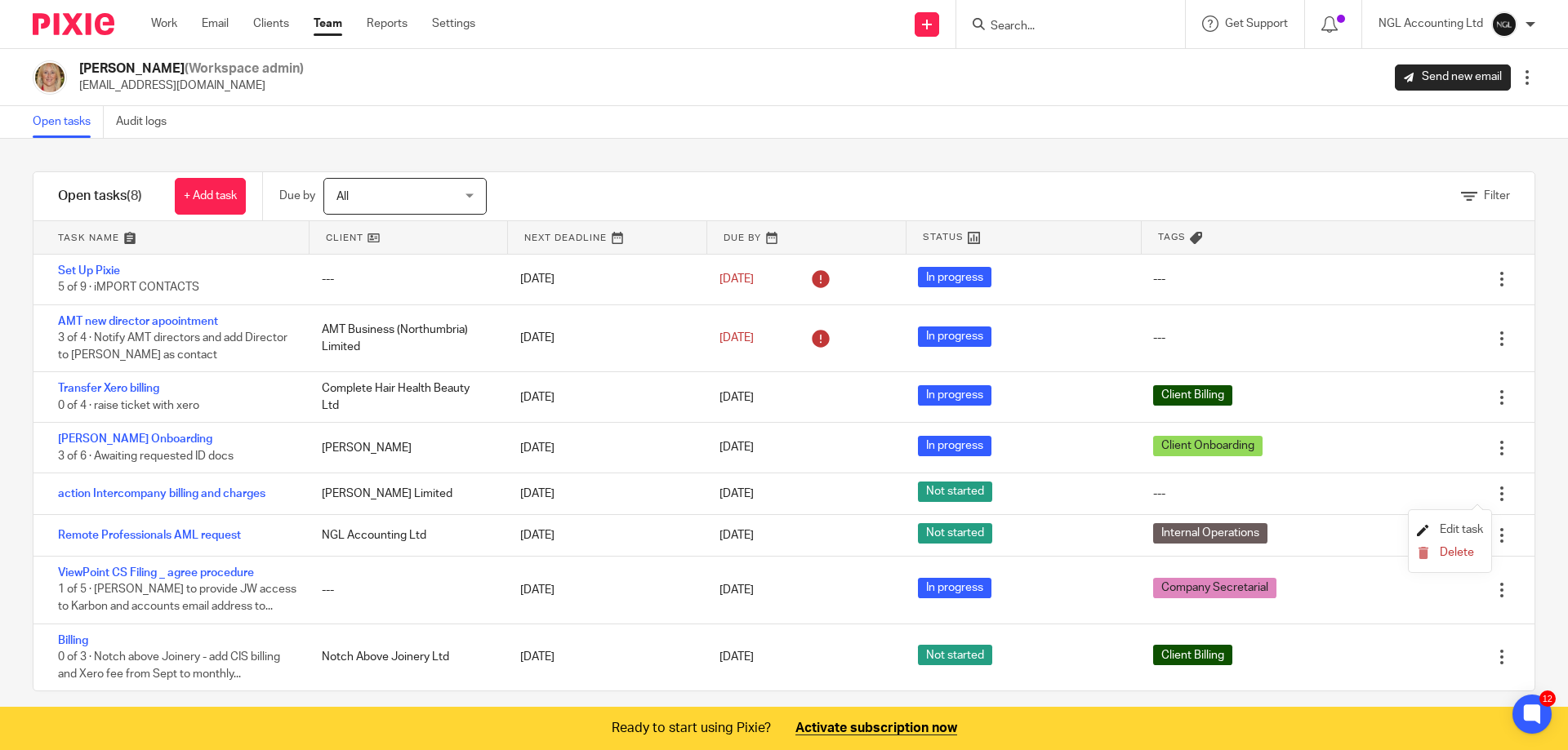
click at [1461, 525] on span "Edit task" at bounding box center [1461, 530] width 43 height 12
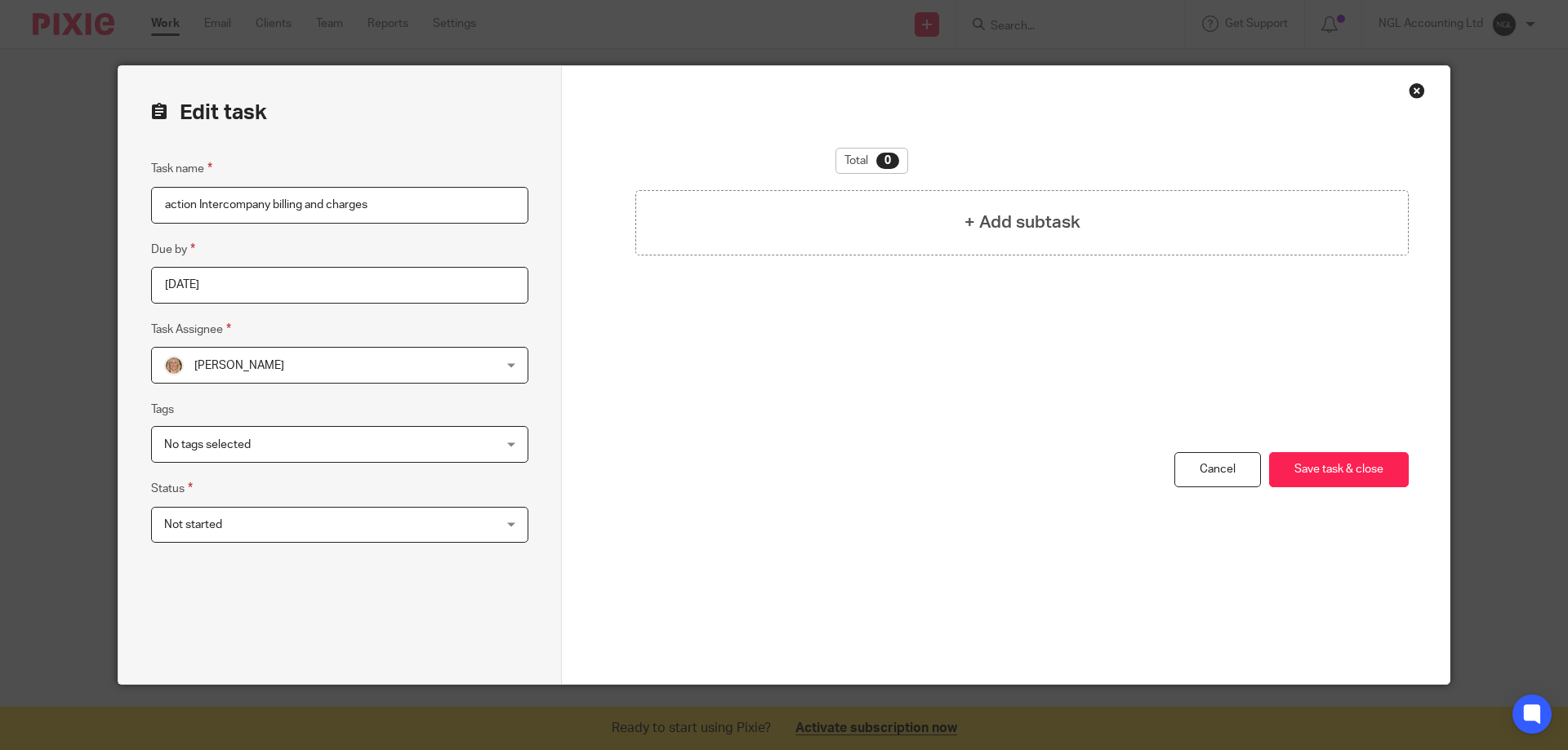
click at [506, 452] on div "No tags selected" at bounding box center [339, 443] width 378 height 36
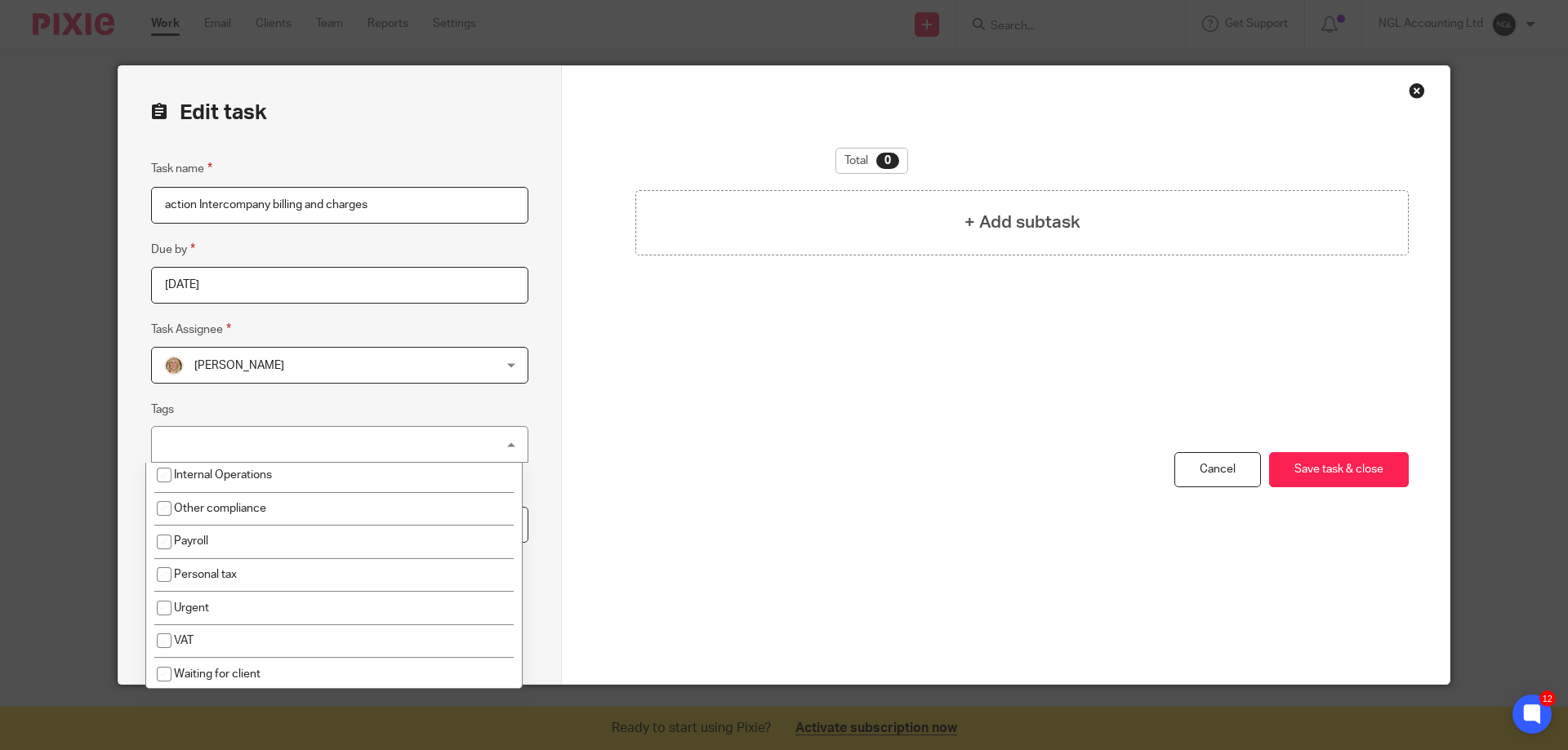
scroll to position [338, 0]
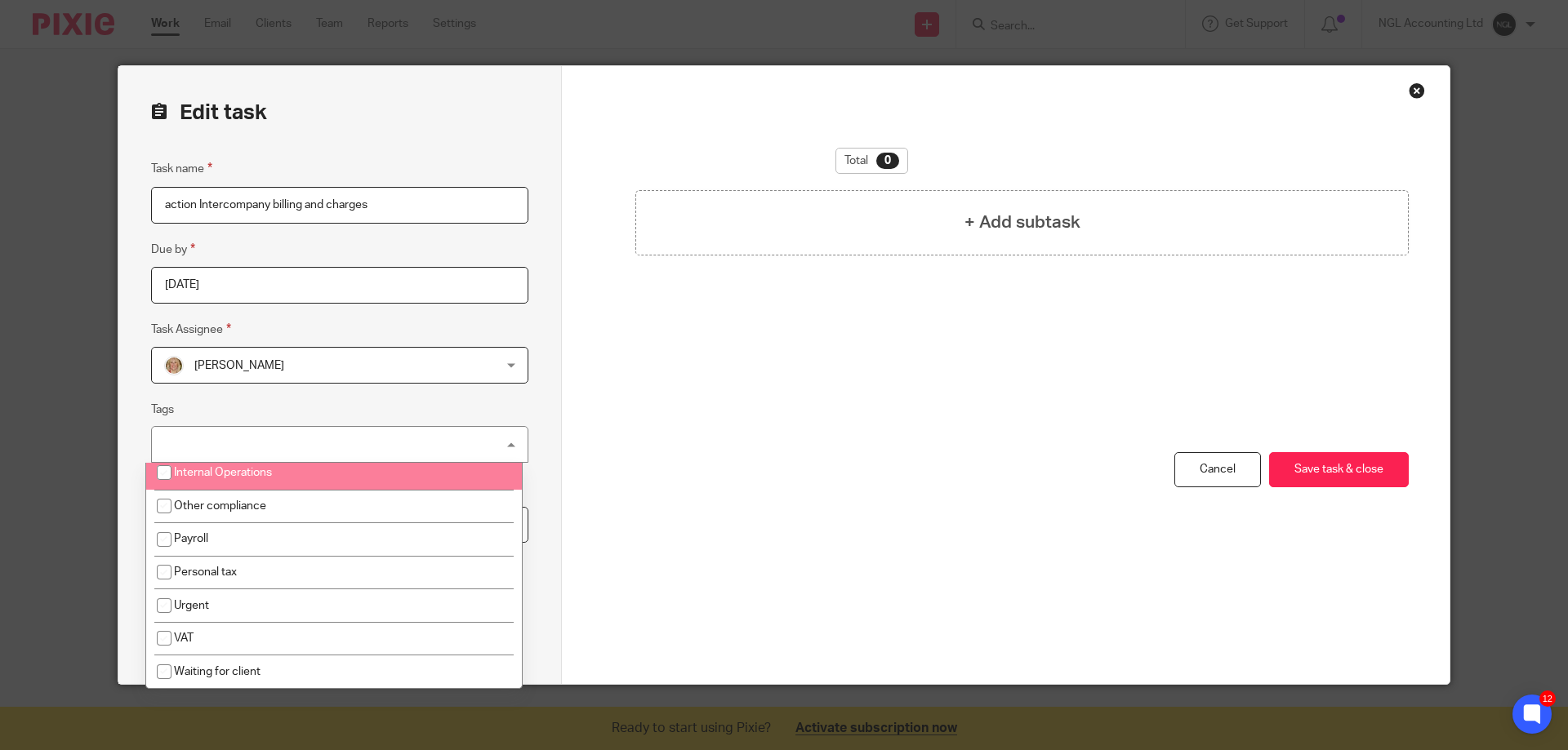
click at [228, 477] on span "Internal Operations" at bounding box center [222, 473] width 98 height 12
checkbox input "true"
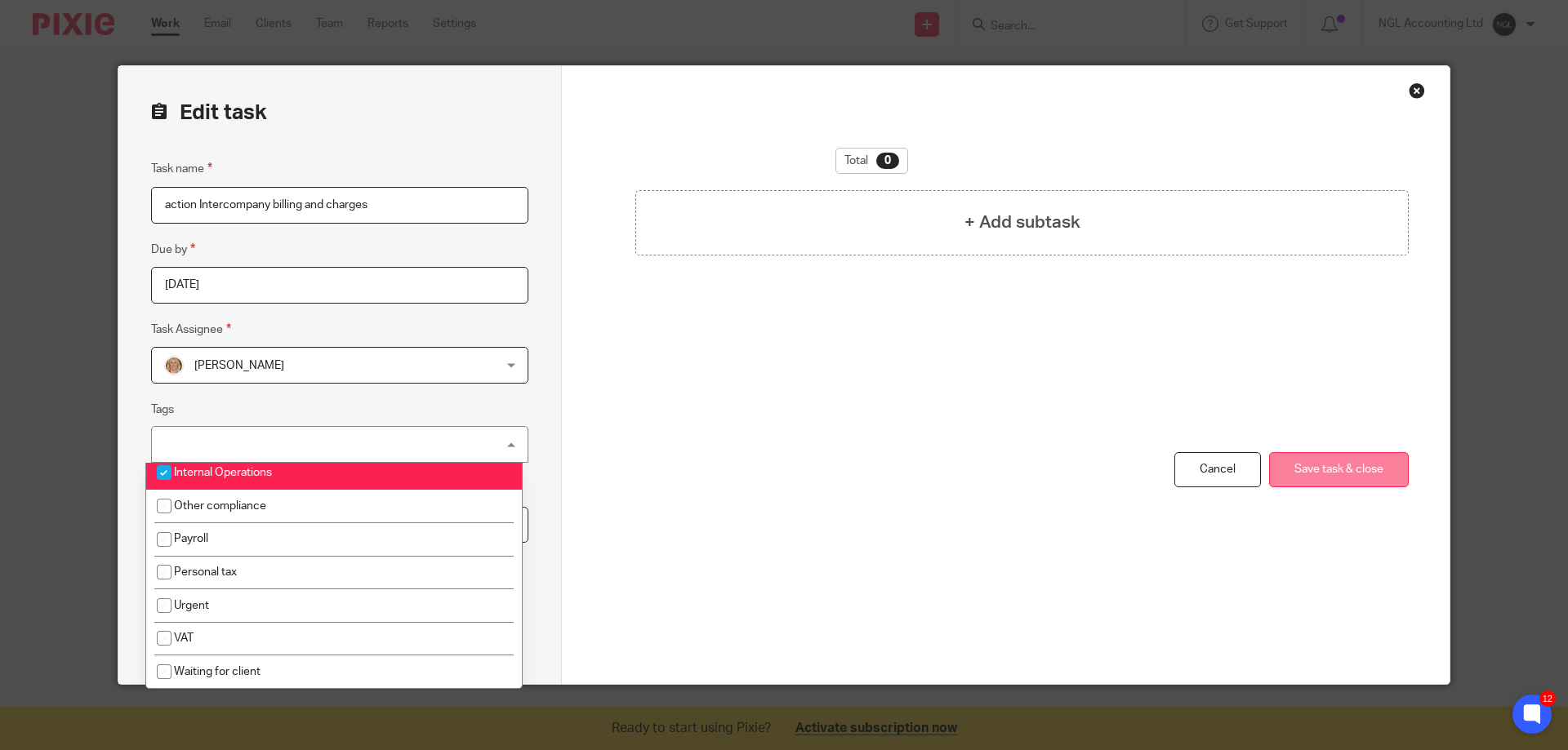
click at [1351, 472] on button "Save task & close" at bounding box center [1339, 470] width 140 height 35
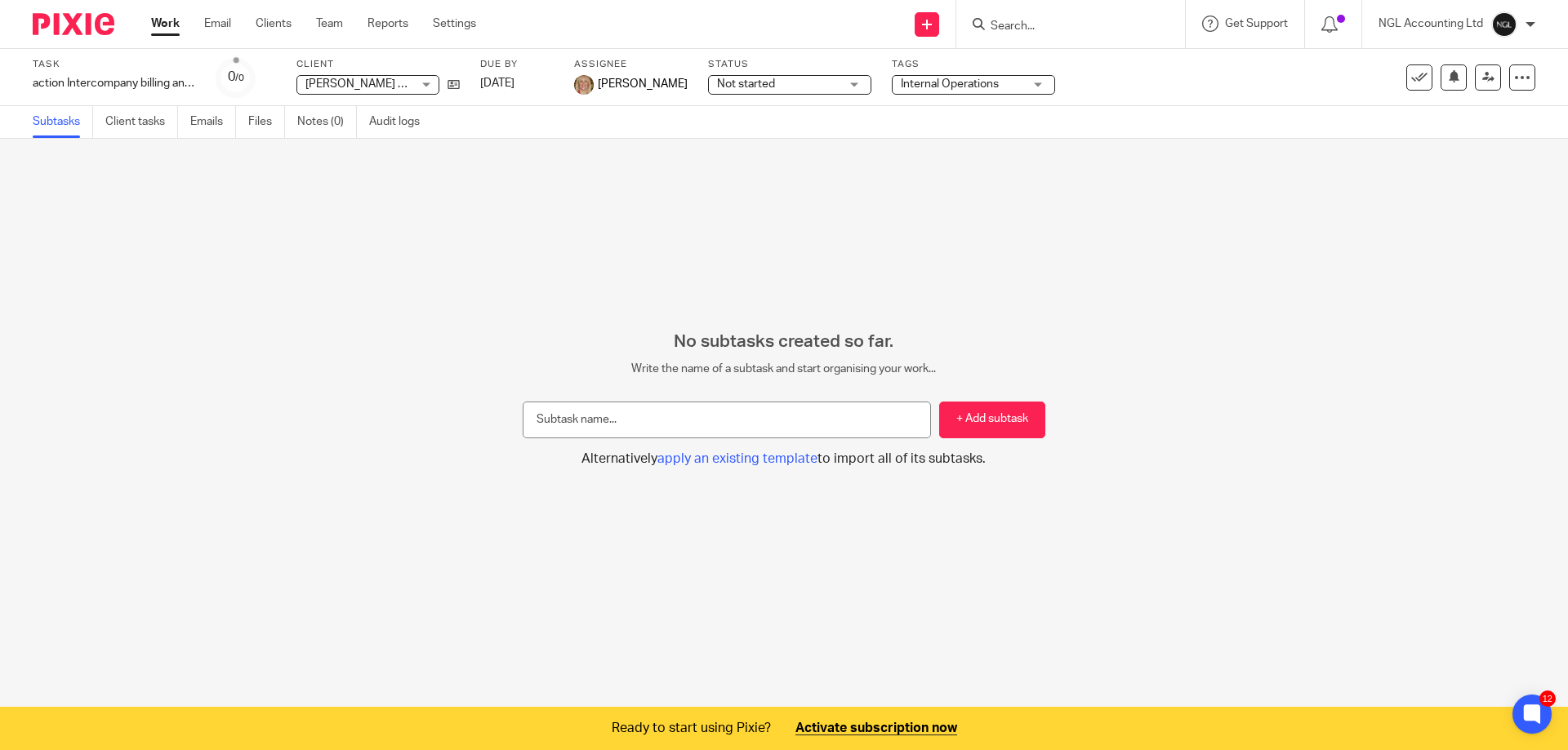
drag, startPoint x: 263, startPoint y: 26, endPoint x: 308, endPoint y: 170, distance: 150.9
click at [263, 26] on link "Clients" at bounding box center [273, 24] width 36 height 17
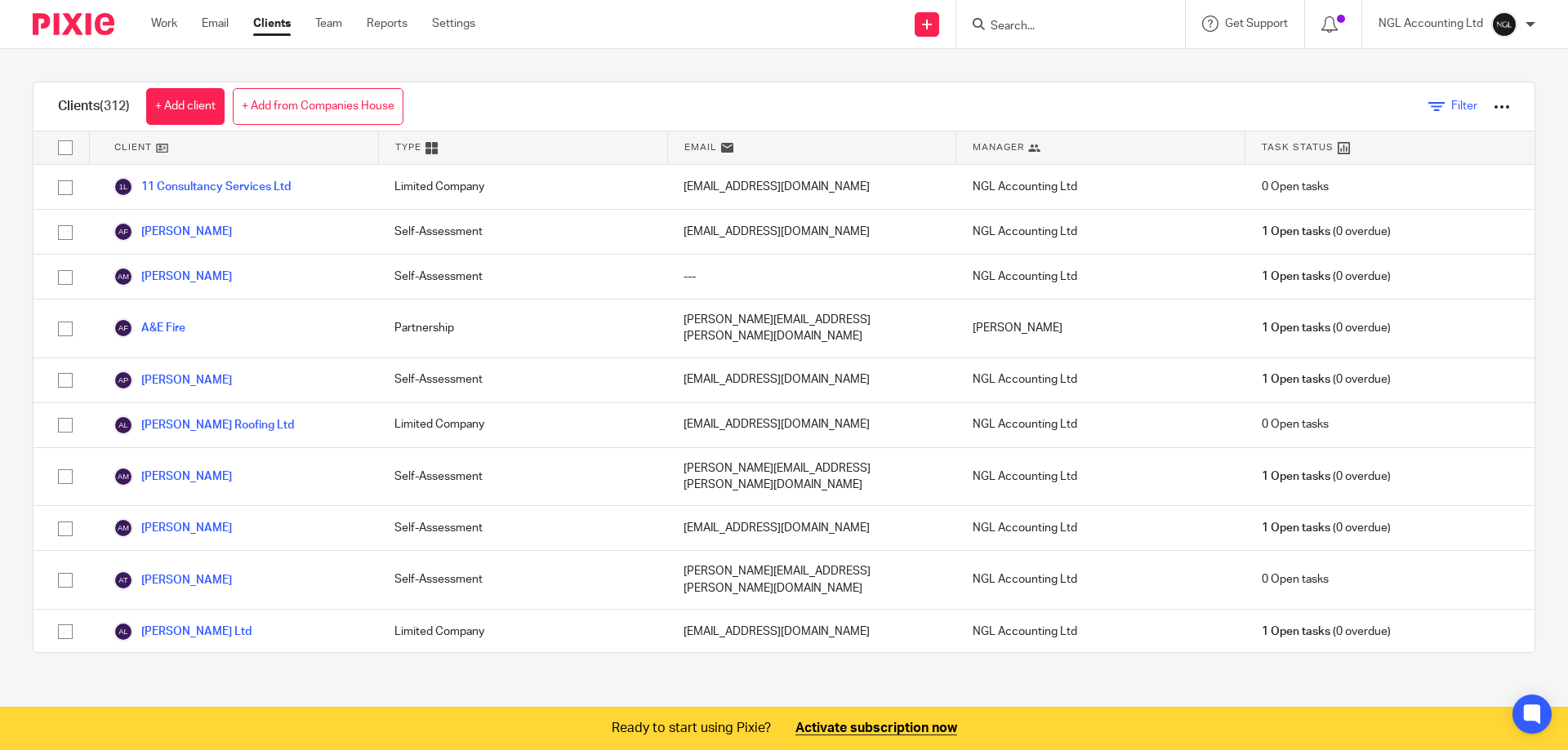
click at [1429, 102] on icon at bounding box center [1437, 106] width 17 height 17
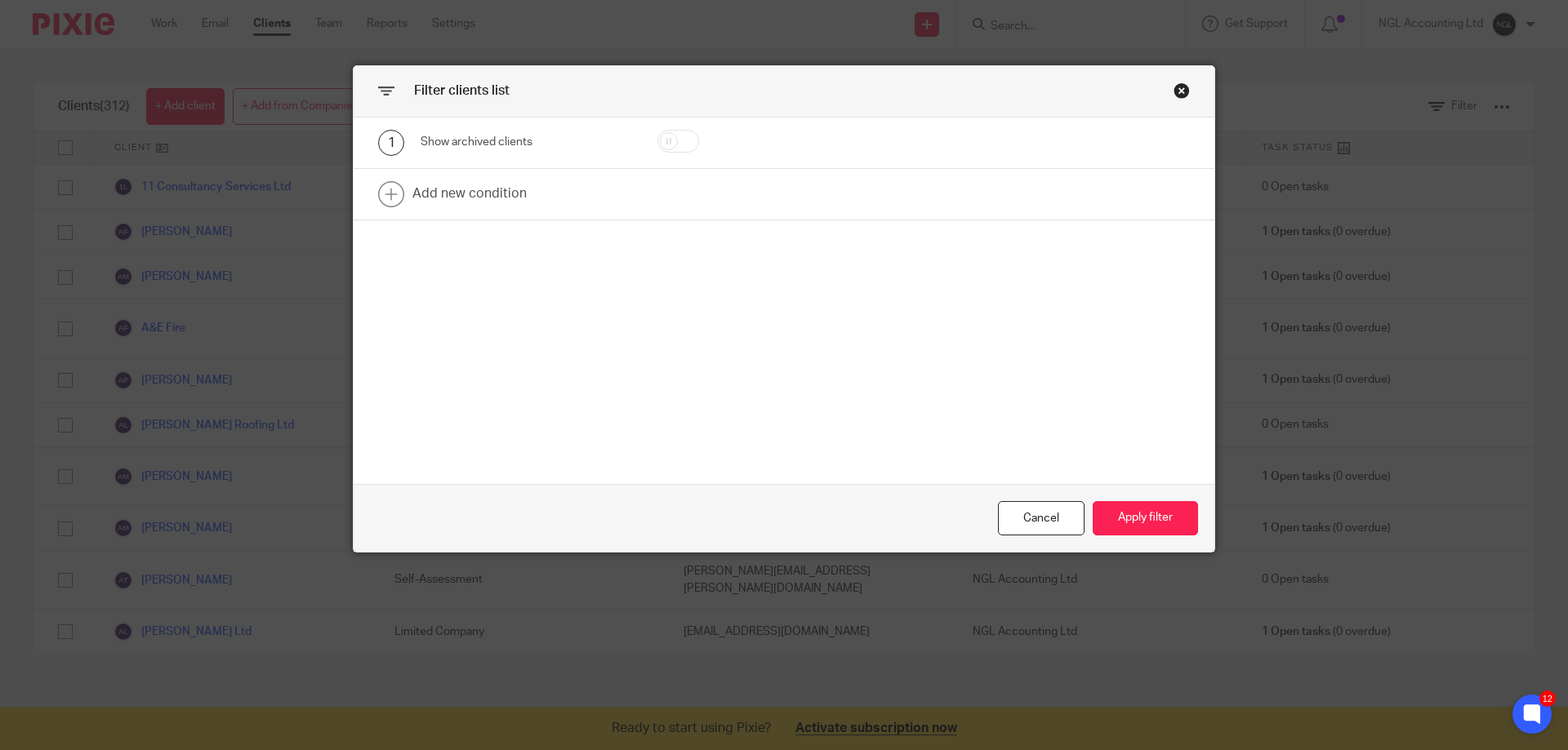
click at [1174, 90] on div "Close this dialog window" at bounding box center [1181, 91] width 17 height 17
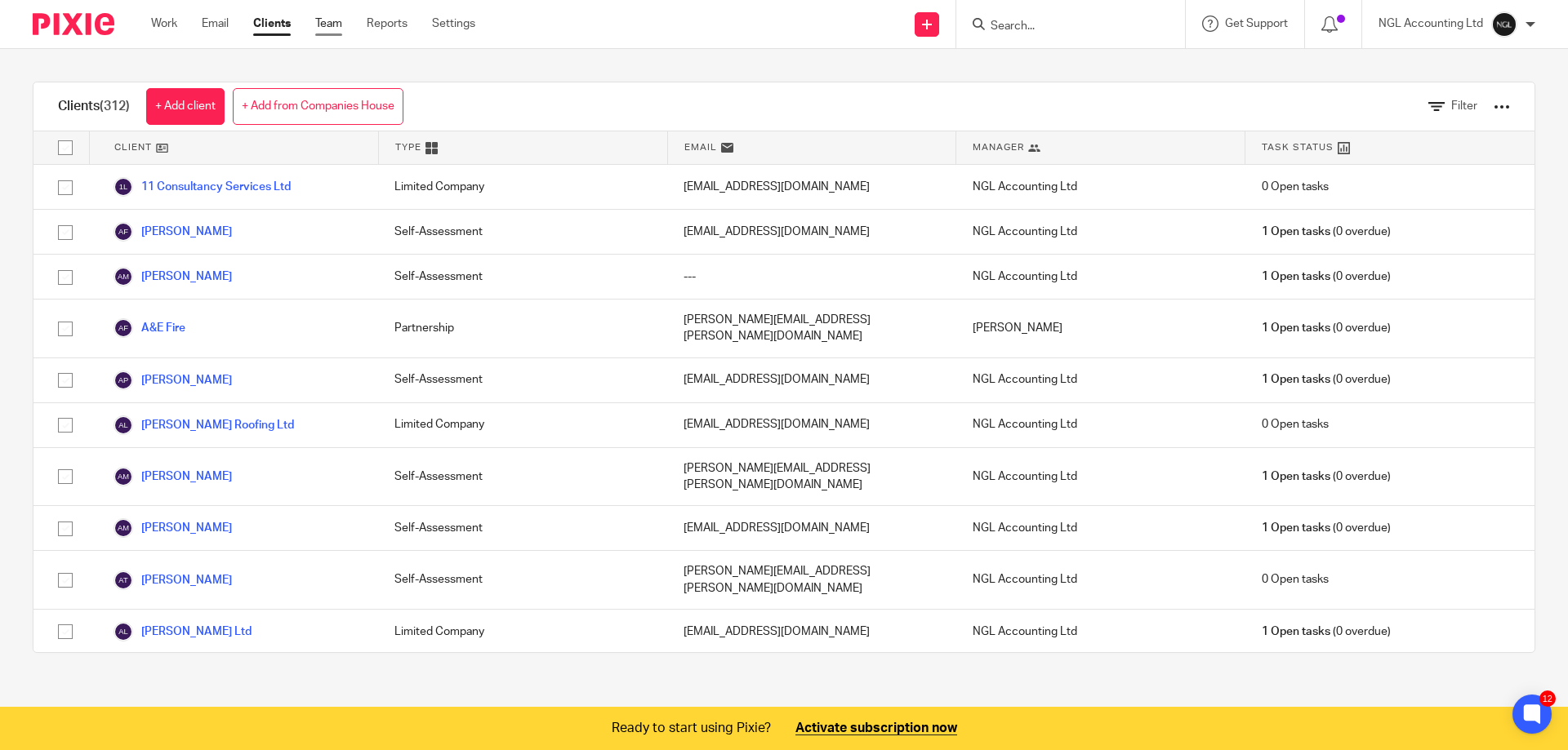
click at [335, 22] on link "Team" at bounding box center [328, 24] width 27 height 17
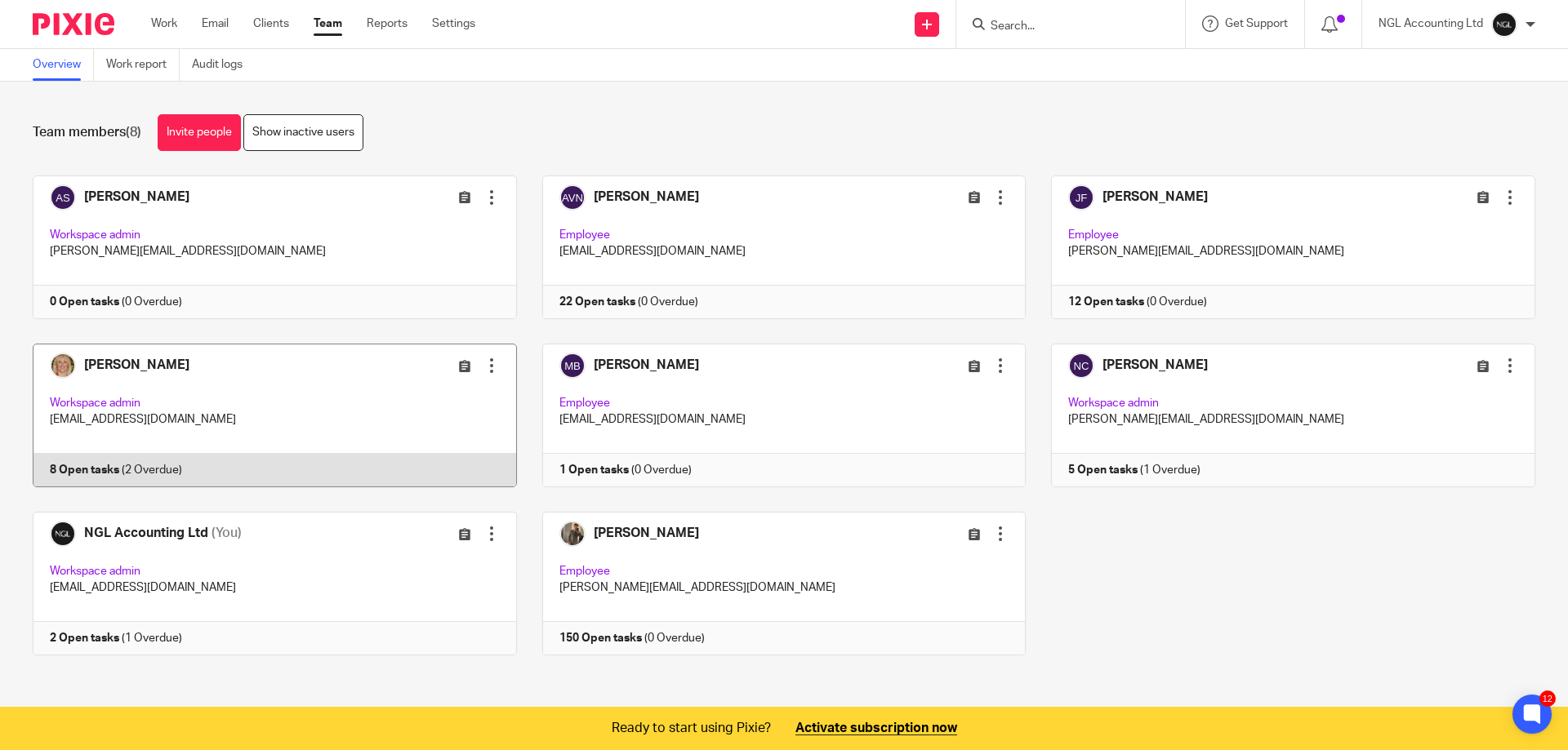
click at [245, 392] on link at bounding box center [261, 416] width 510 height 144
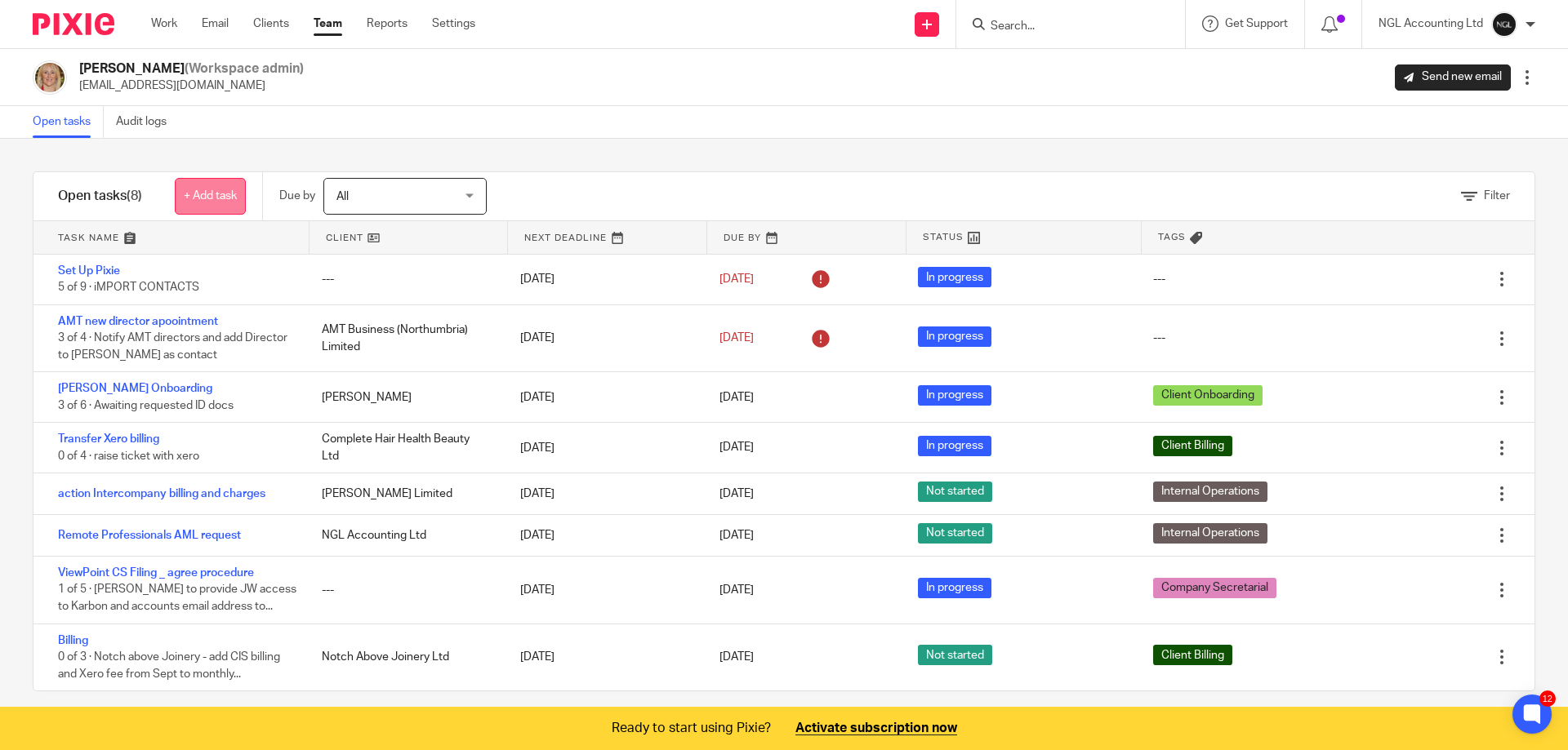
click at [194, 192] on link "+ Add task" at bounding box center [210, 196] width 71 height 36
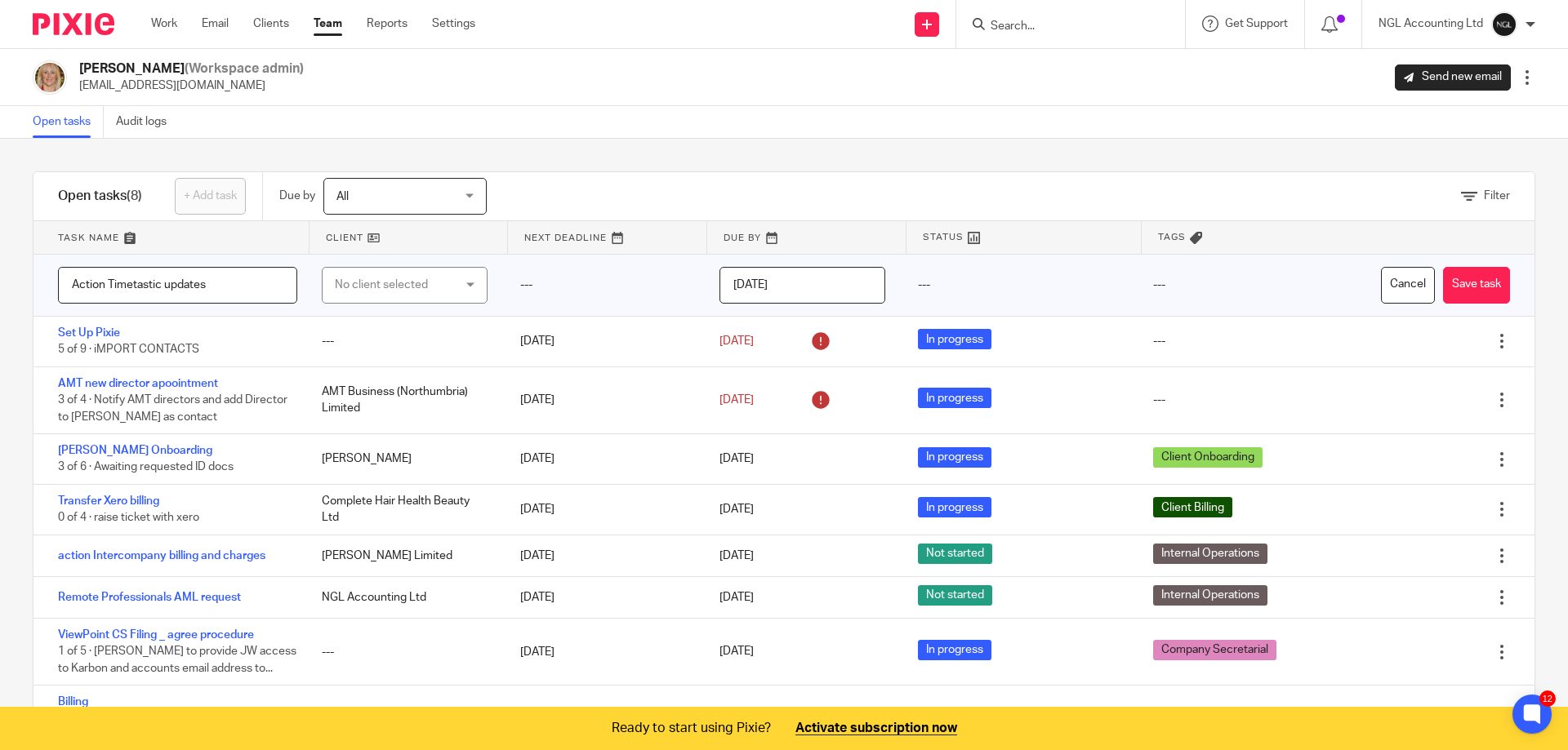
type input "Action Timetastic updates"
click at [460, 287] on div "No client selected" at bounding box center [404, 285] width 166 height 36
type input "peter"
click at [408, 404] on span "Peter Upton Limited" at bounding box center [392, 401] width 131 height 12
click at [767, 279] on input "2025-08-13" at bounding box center [803, 285] width 166 height 36
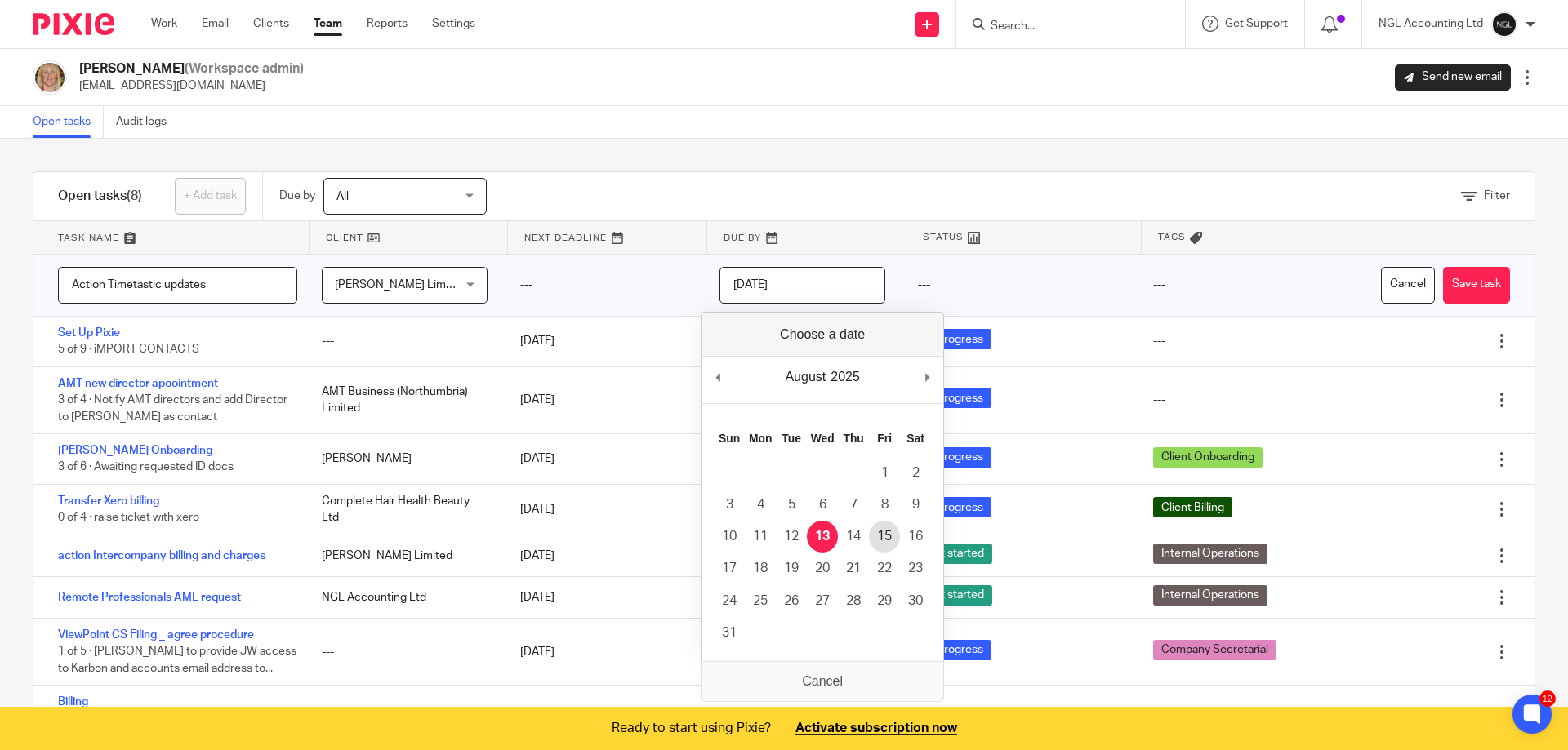
type input "2025-08-15"
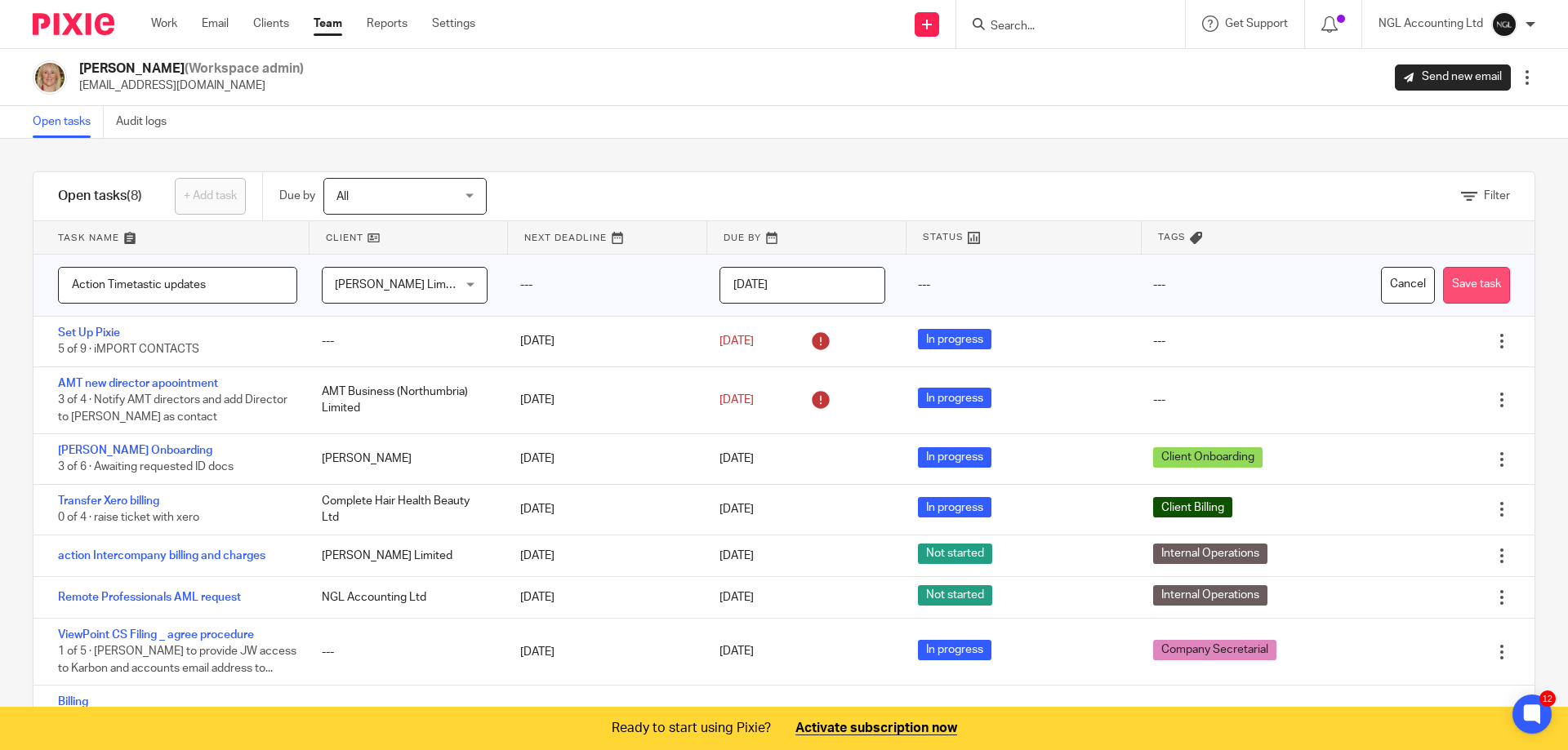
click at [1447, 289] on button "Save task" at bounding box center [1476, 285] width 67 height 36
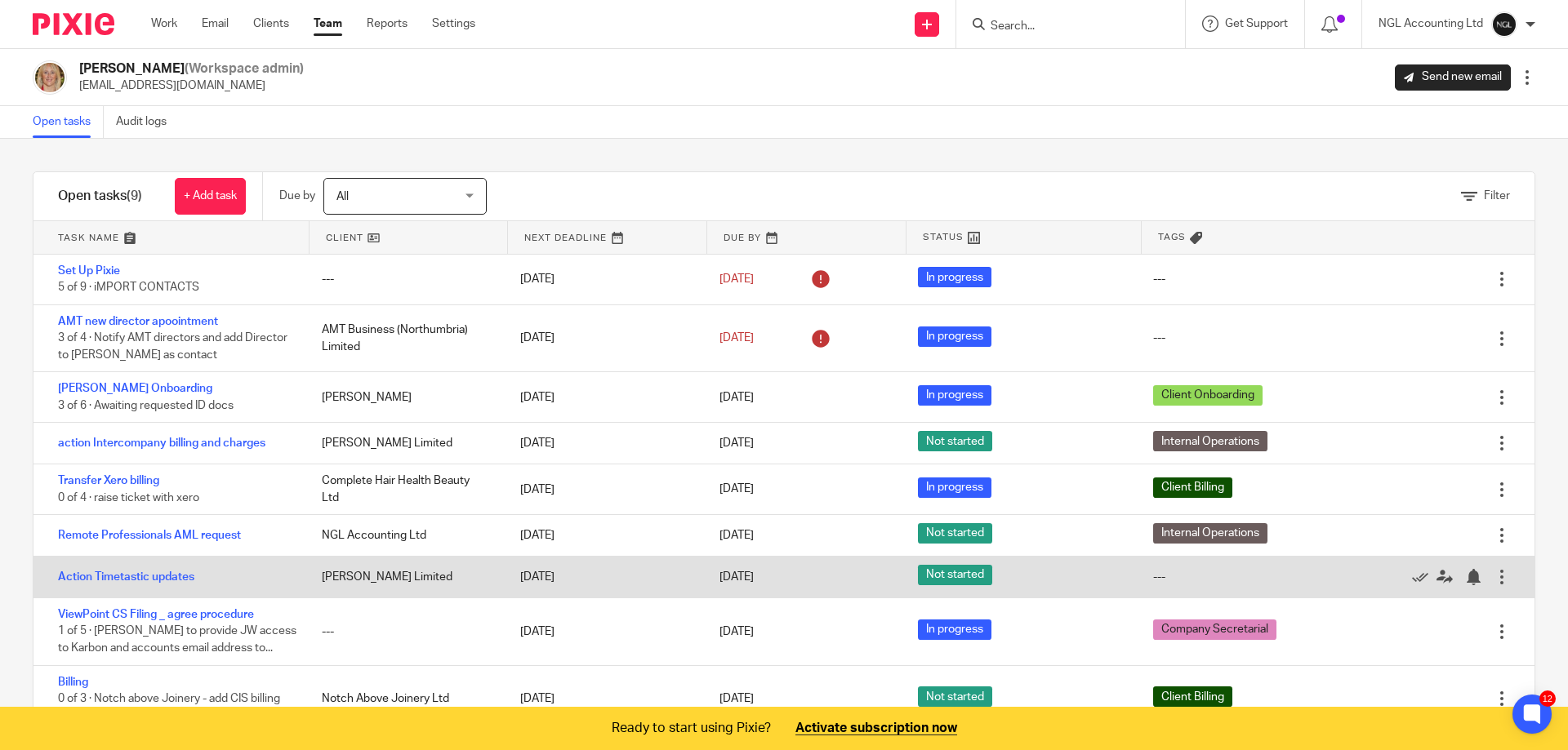
click at [1467, 577] on div at bounding box center [1437, 577] width 113 height 17
click at [1494, 578] on div at bounding box center [1502, 577] width 17 height 17
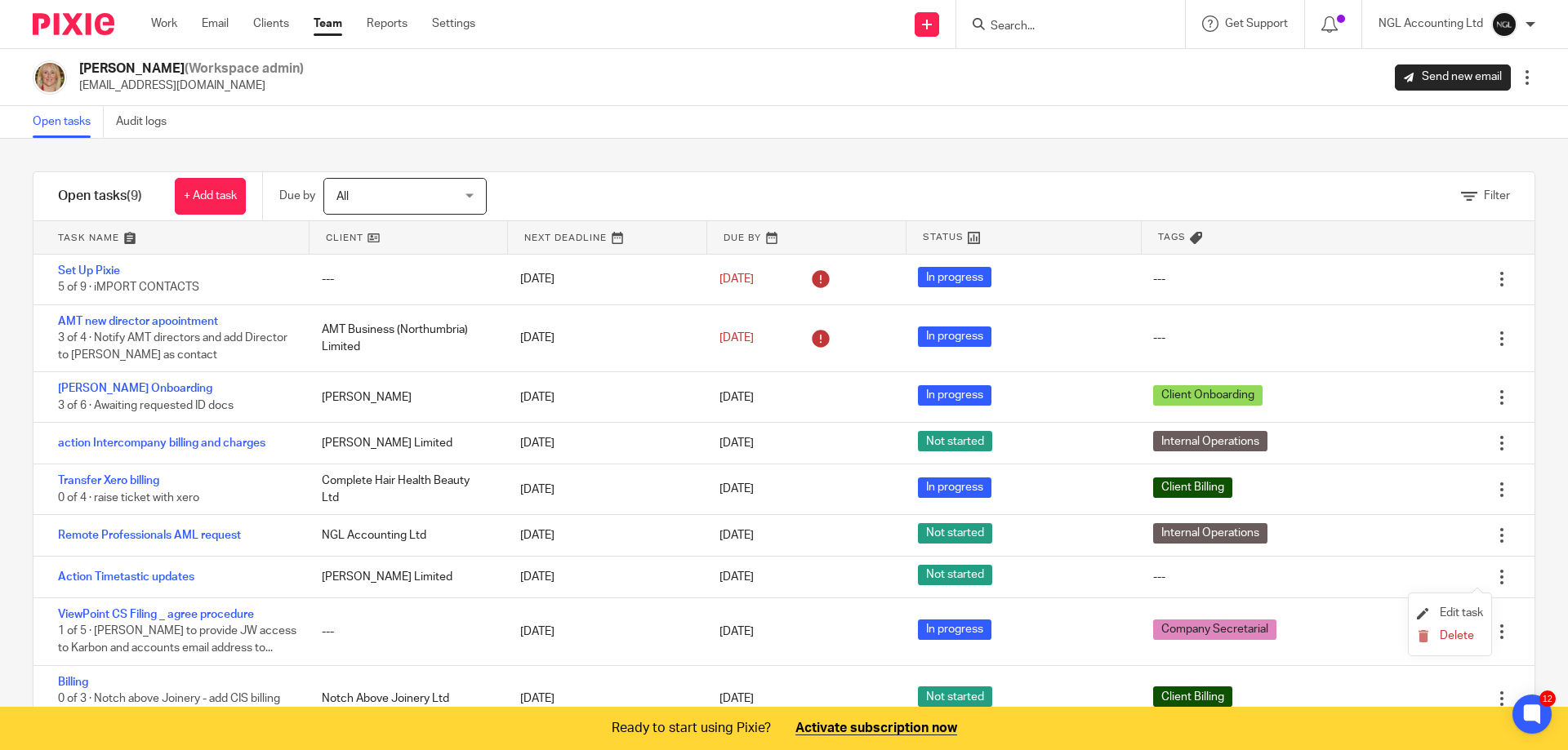
click at [1451, 606] on li "Edit task" at bounding box center [1450, 613] width 66 height 25
click at [1473, 617] on span "Edit task" at bounding box center [1461, 613] width 43 height 12
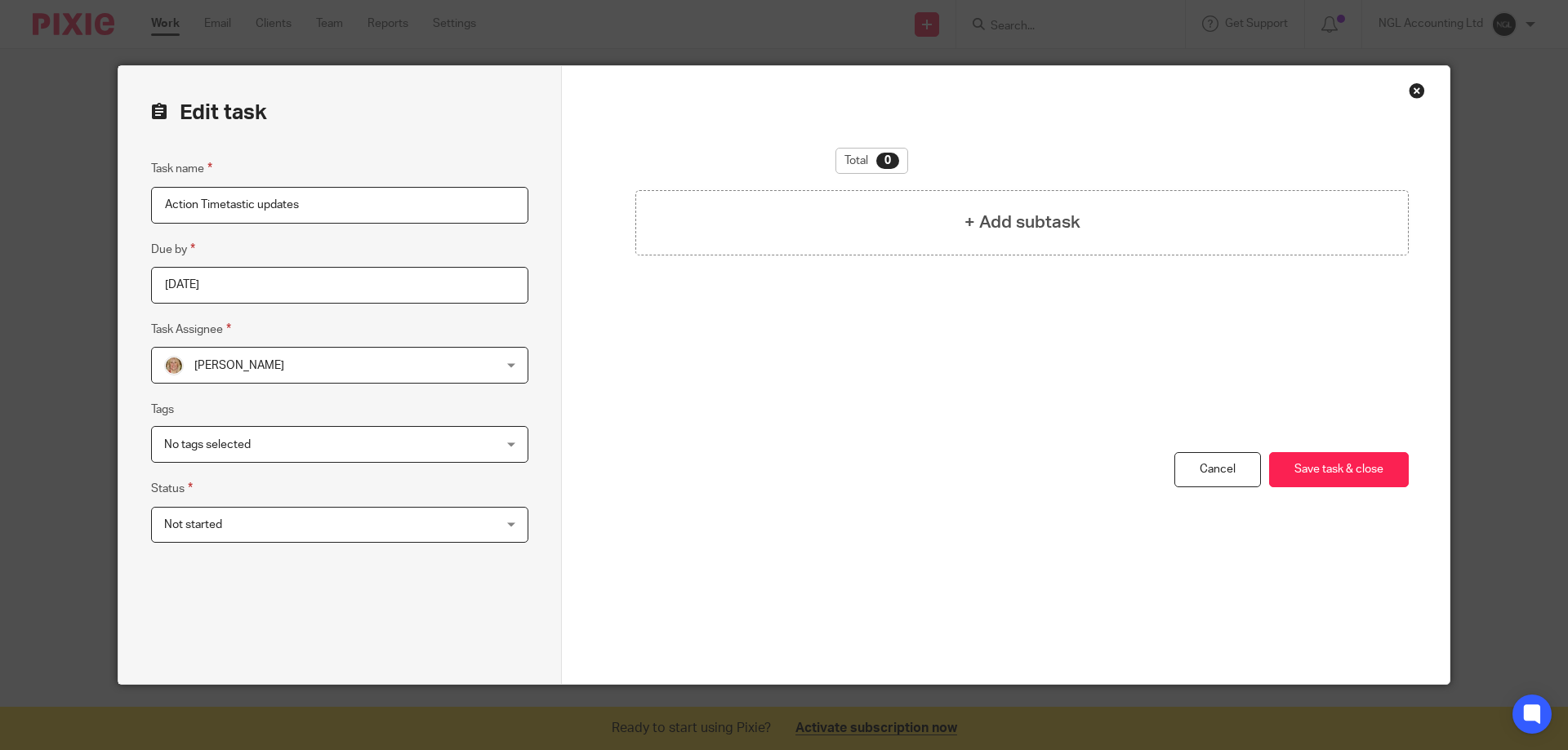
click at [503, 448] on div "No tags selected" at bounding box center [339, 443] width 378 height 36
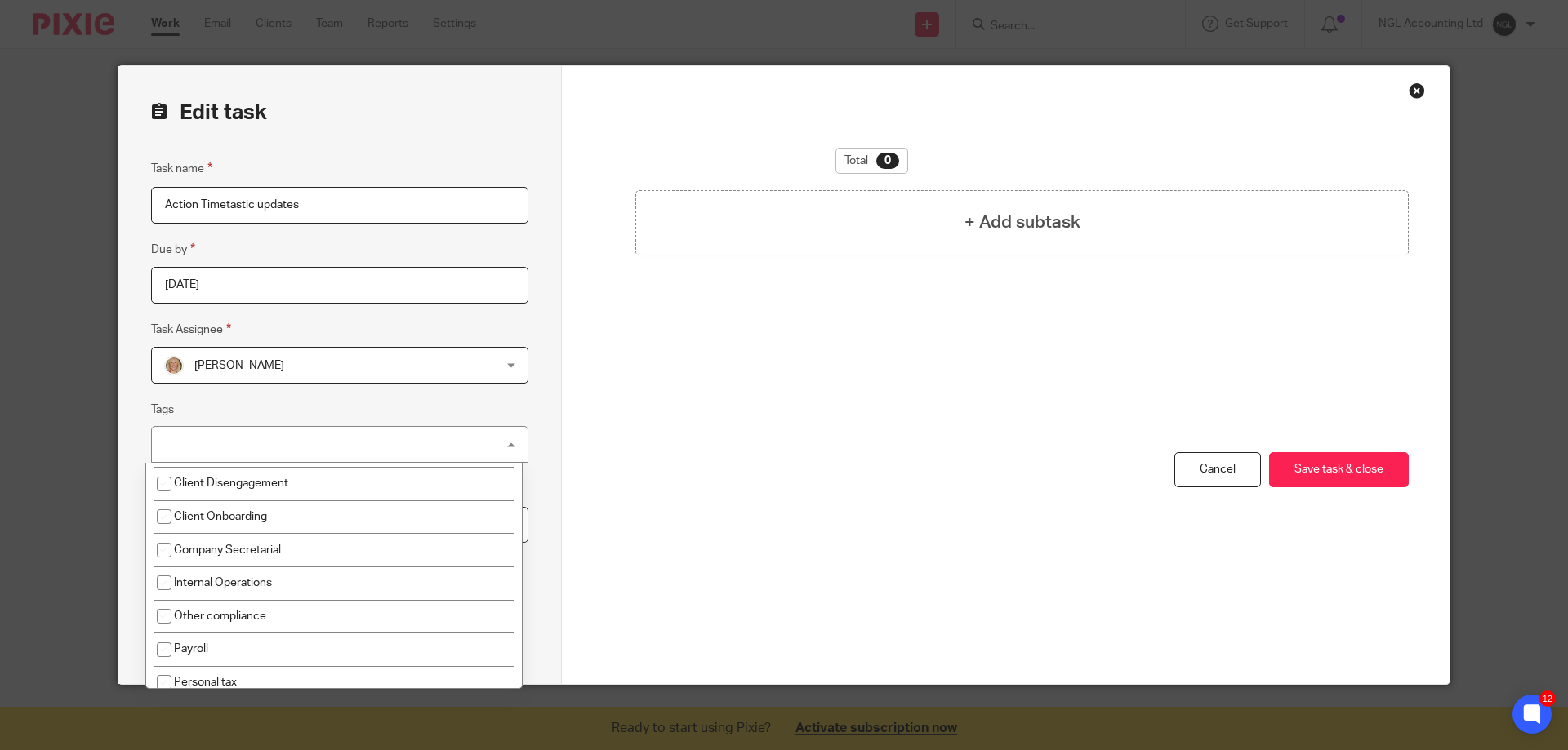
scroll to position [244, 0]
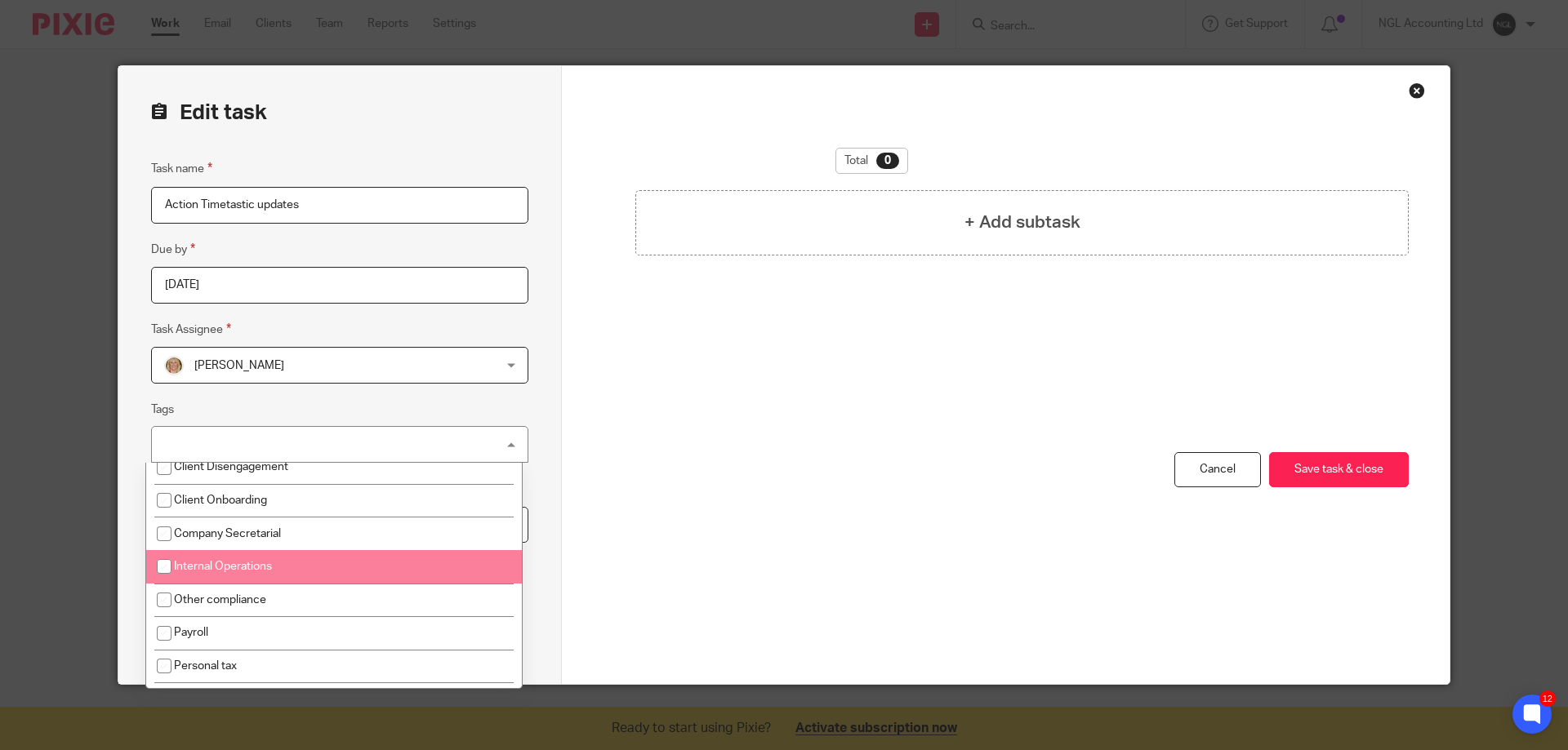
click at [353, 563] on li "Internal Operations" at bounding box center [333, 567] width 376 height 34
checkbox input "true"
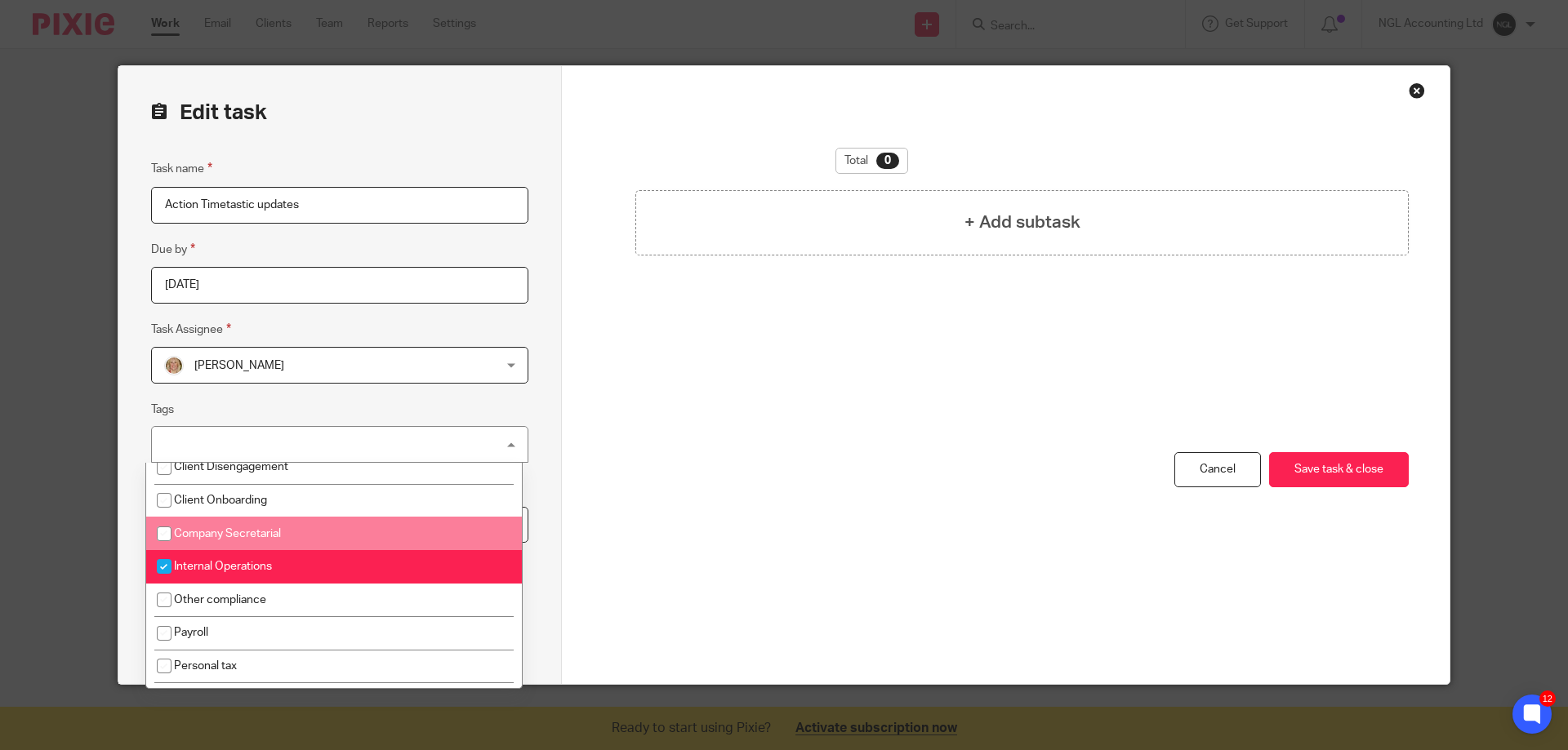
click at [538, 505] on div "Edit task Task name Action Timetastic updates Due by 2025-08-15 Task Assignee J…" at bounding box center [340, 375] width 444 height 618
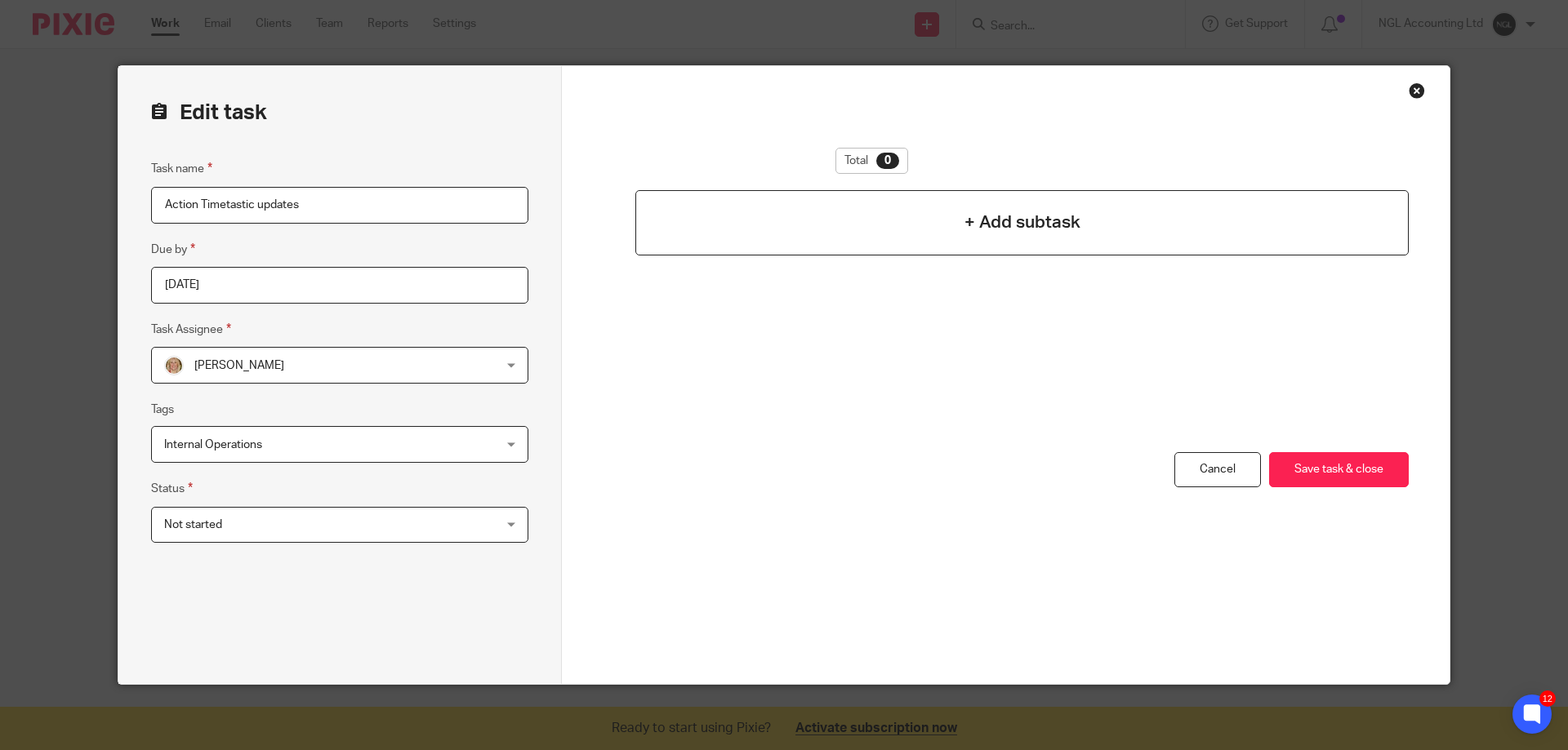
click at [964, 226] on h4 "+ Add subtask" at bounding box center [1023, 223] width 116 height 26
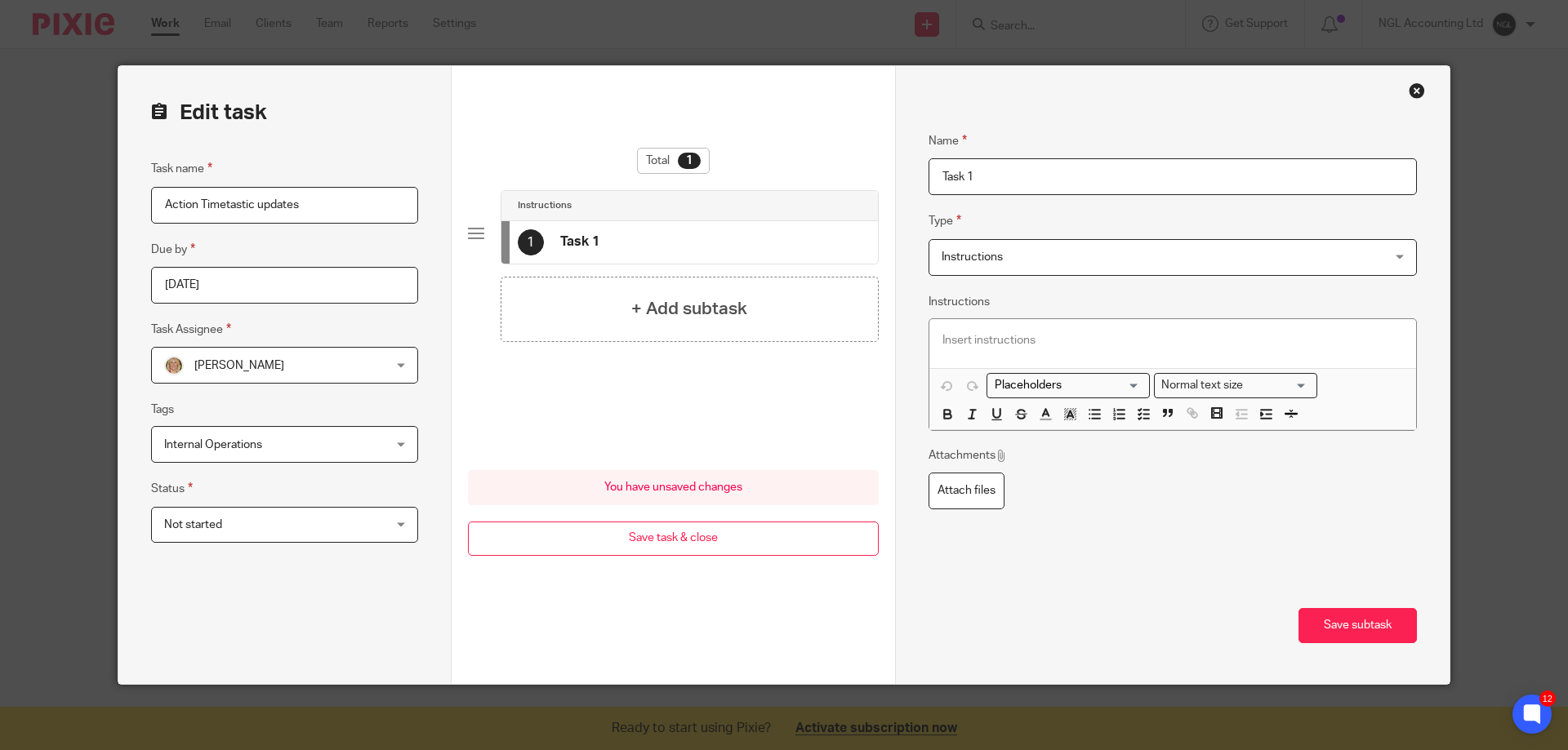
drag, startPoint x: 930, startPoint y: 181, endPoint x: 892, endPoint y: 182, distance: 38.0
click at [895, 182] on div "Name Task 1 Type Instructions Instructions Instructions Document signing - requ…" at bounding box center [1173, 375] width 554 height 618
click at [1044, 187] on input "Tracy query re" at bounding box center [1173, 176] width 488 height 36
click at [700, 310] on h4 "+ Add subtask" at bounding box center [689, 309] width 116 height 26
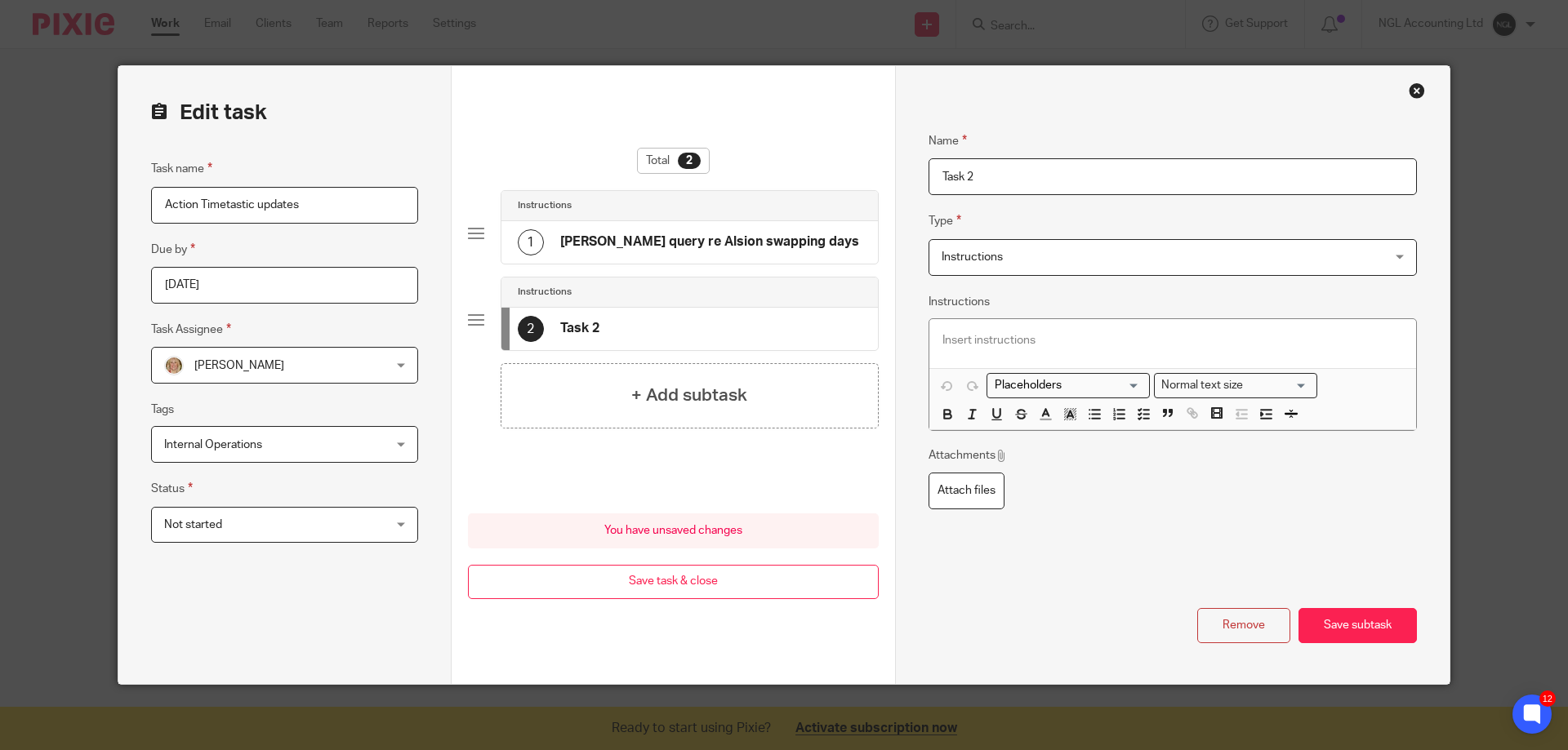
click at [688, 244] on h4 "Tracy query re Alsion swapping days" at bounding box center [709, 241] width 299 height 17
drag, startPoint x: 1022, startPoint y: 172, endPoint x: 1048, endPoint y: 228, distance: 61.7
click at [1023, 173] on input "Tracy query re Alsion swapping days" at bounding box center [1173, 176] width 488 height 36
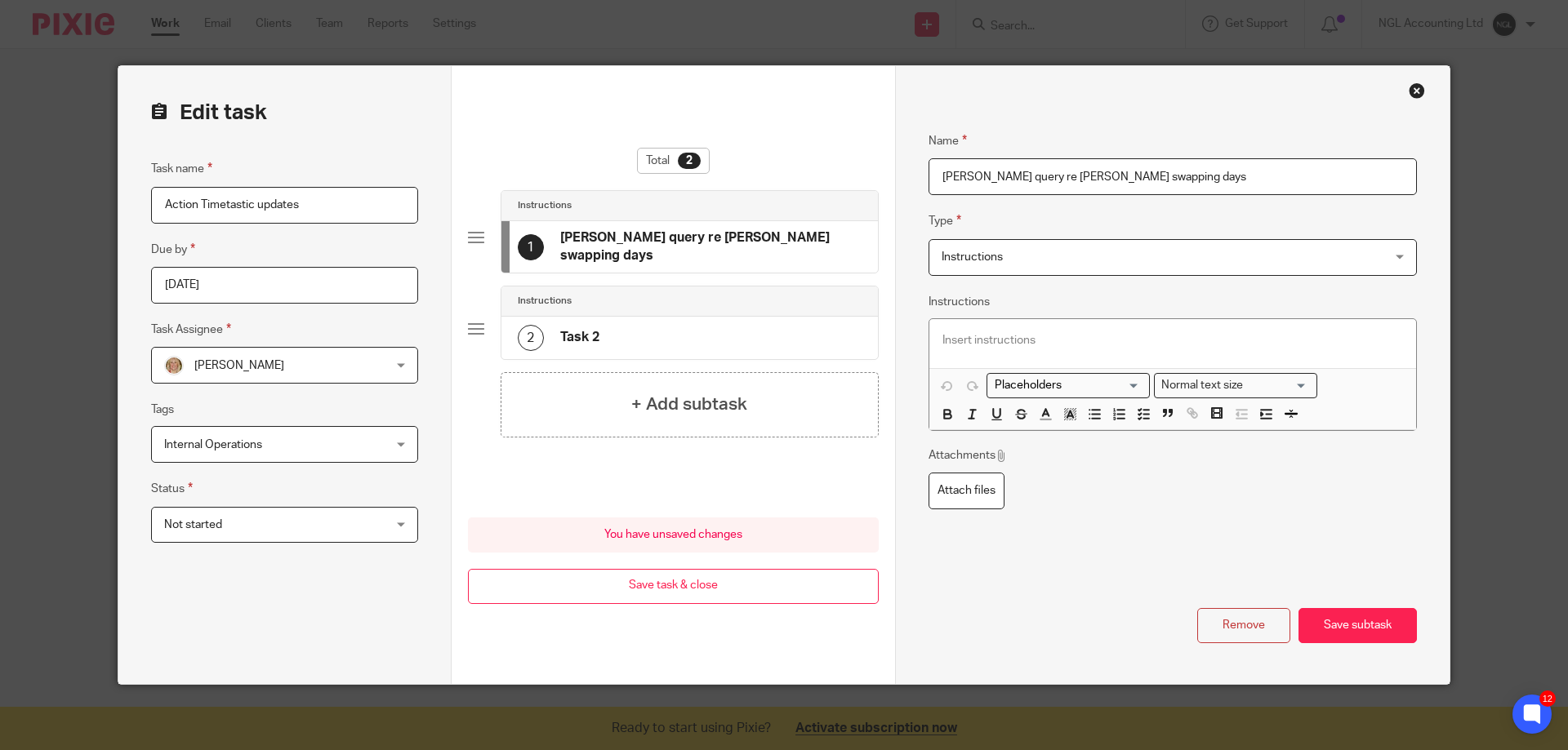
type input "Tracy query re Alison swapping days"
click at [578, 329] on h4 "Task 2" at bounding box center [580, 337] width 39 height 17
drag, startPoint x: 1001, startPoint y: 170, endPoint x: 910, endPoint y: 173, distance: 91.0
click at [910, 173] on div "Name Tracy query re Alison swapping days Type Instructions Instructions Instruc…" at bounding box center [1173, 375] width 554 height 618
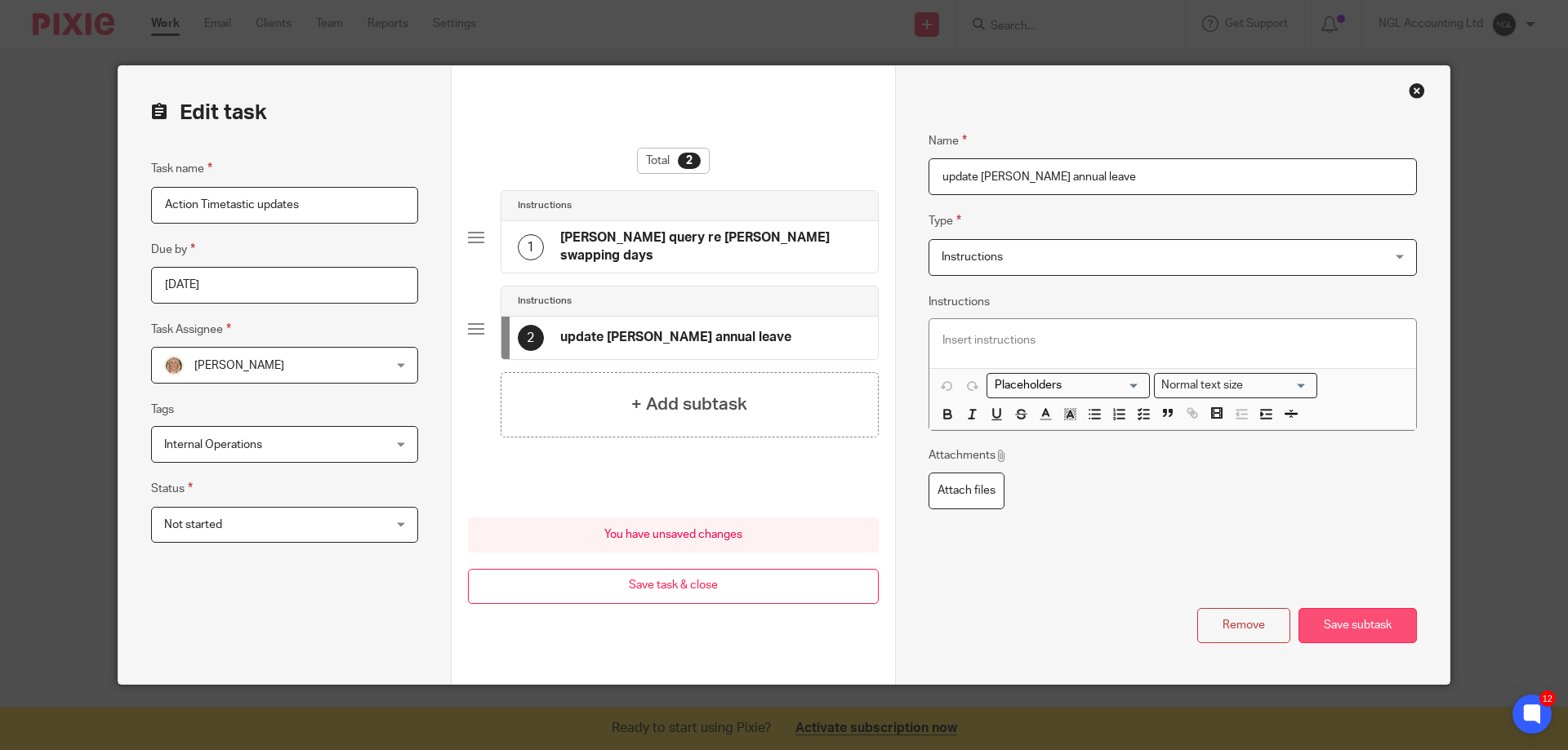
type input "update Sandy Gwynn annual leave"
click at [1359, 629] on button "Save subtask" at bounding box center [1358, 626] width 118 height 35
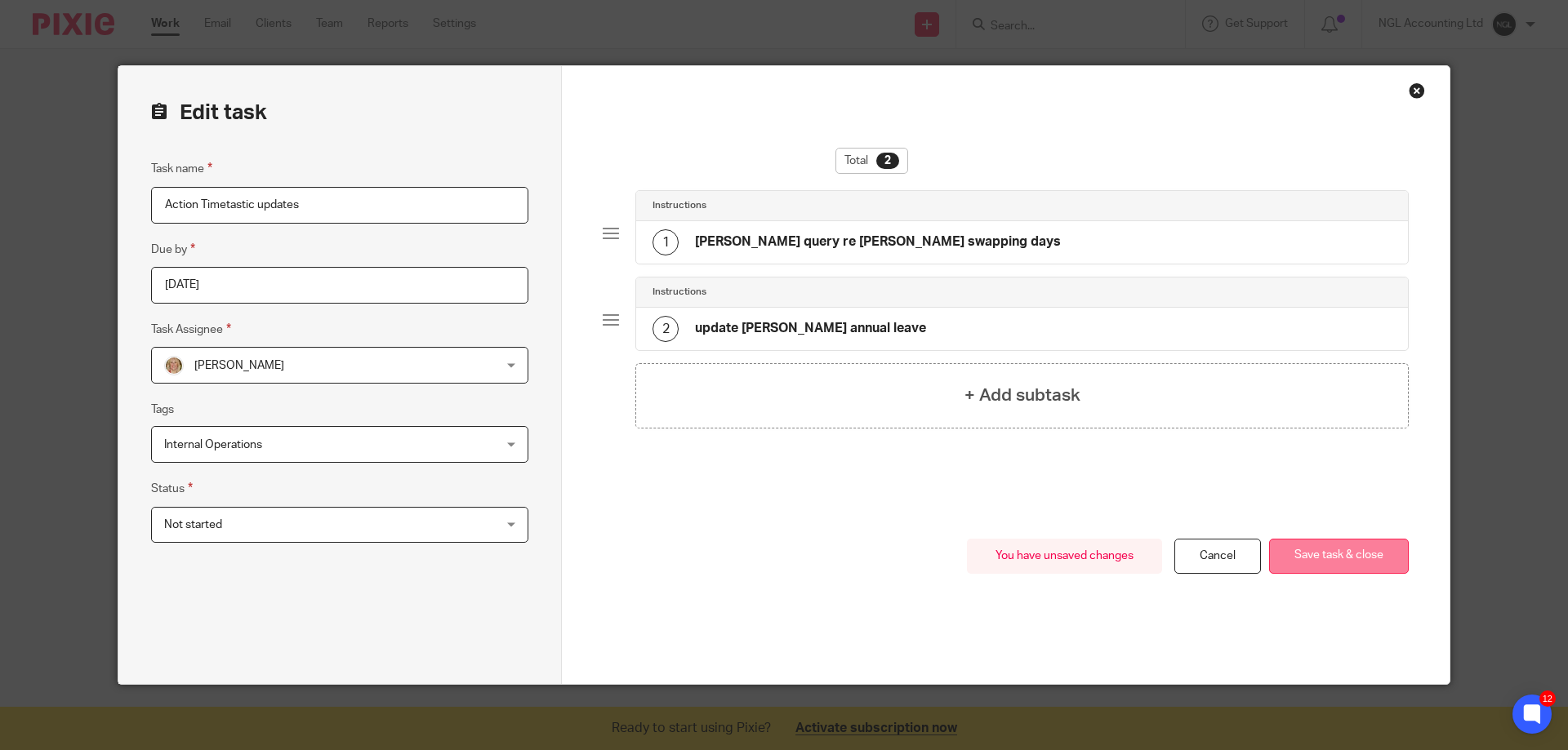
click at [1305, 564] on button "Save task & close" at bounding box center [1339, 557] width 140 height 35
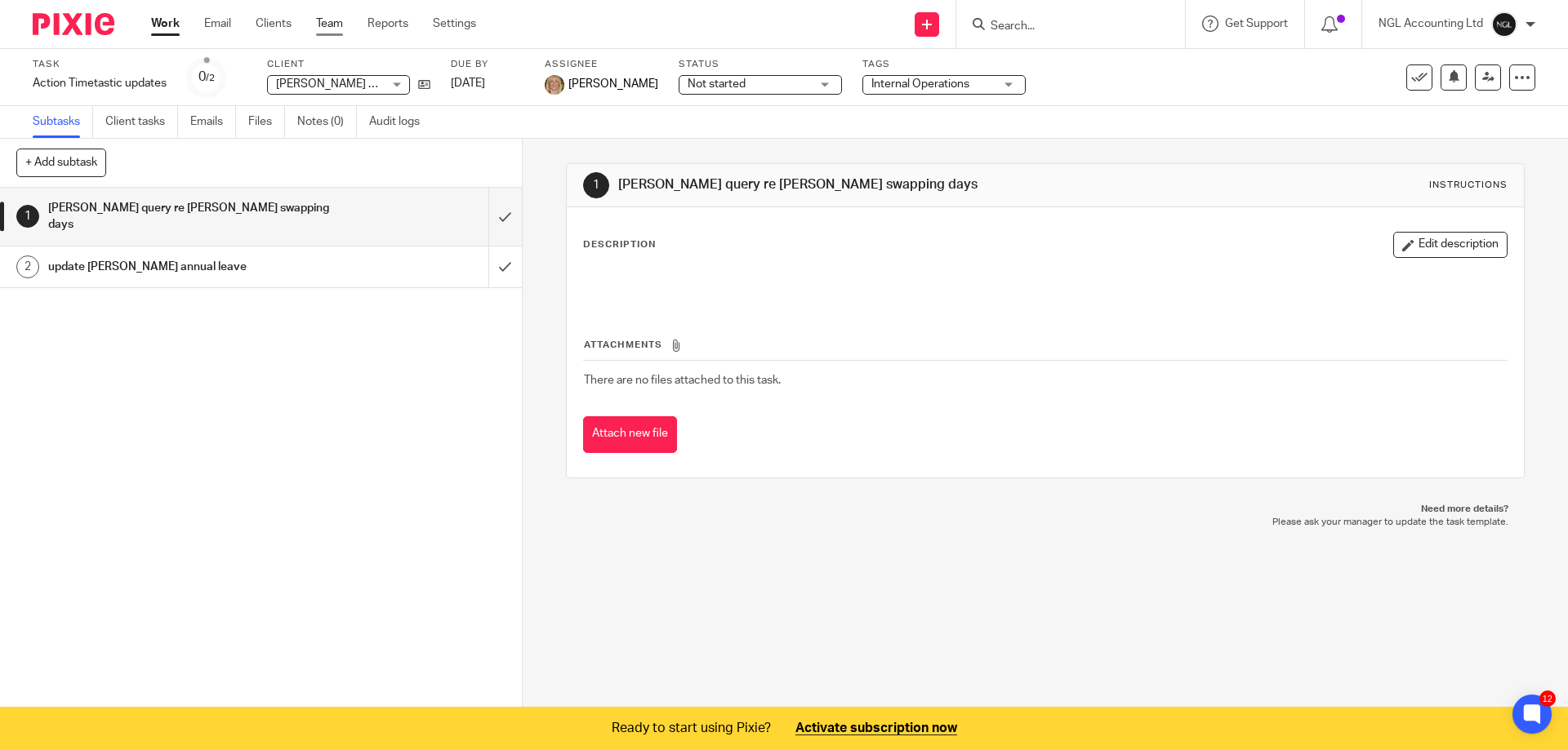
click at [318, 22] on link "Team" at bounding box center [329, 24] width 27 height 17
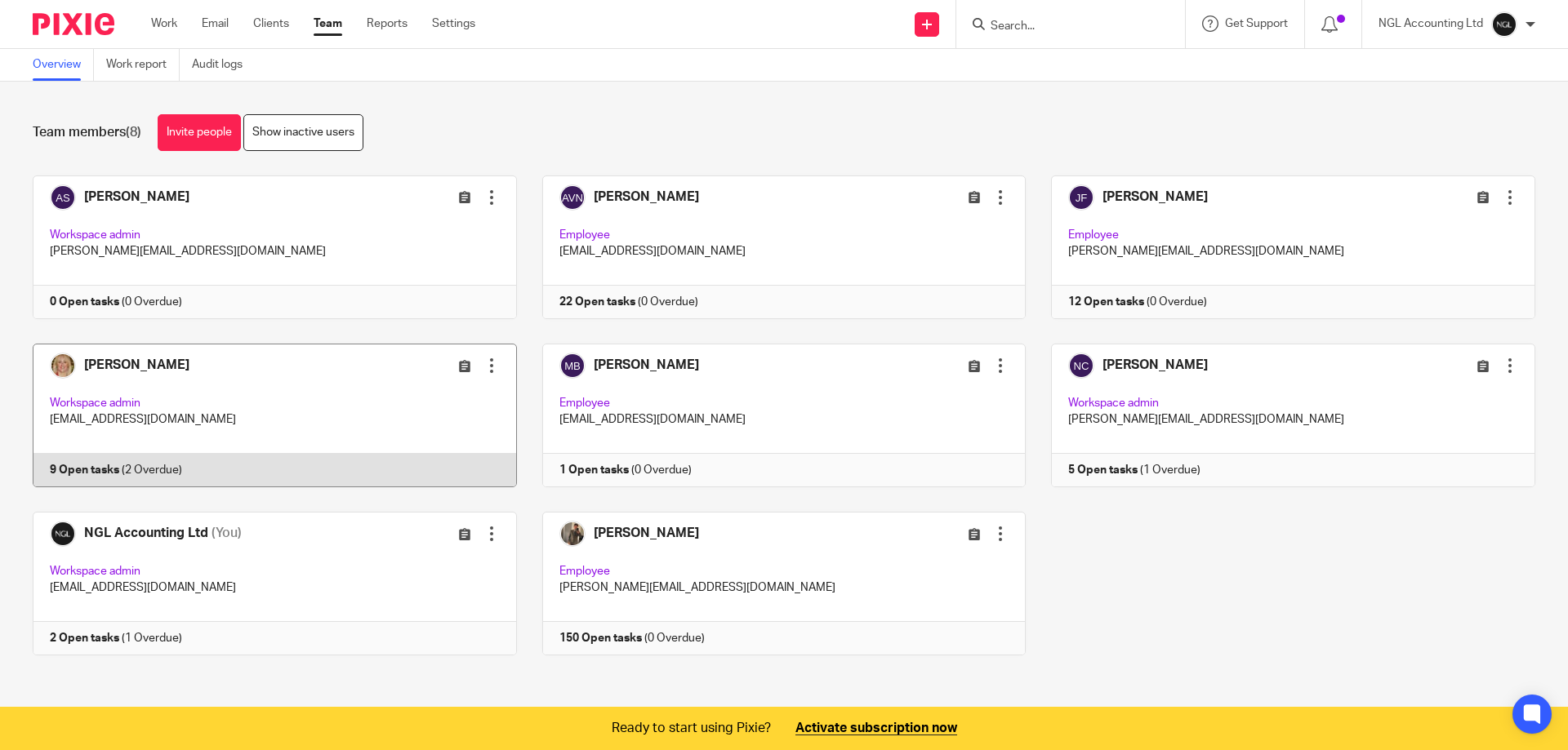
click at [190, 378] on link at bounding box center [261, 416] width 510 height 144
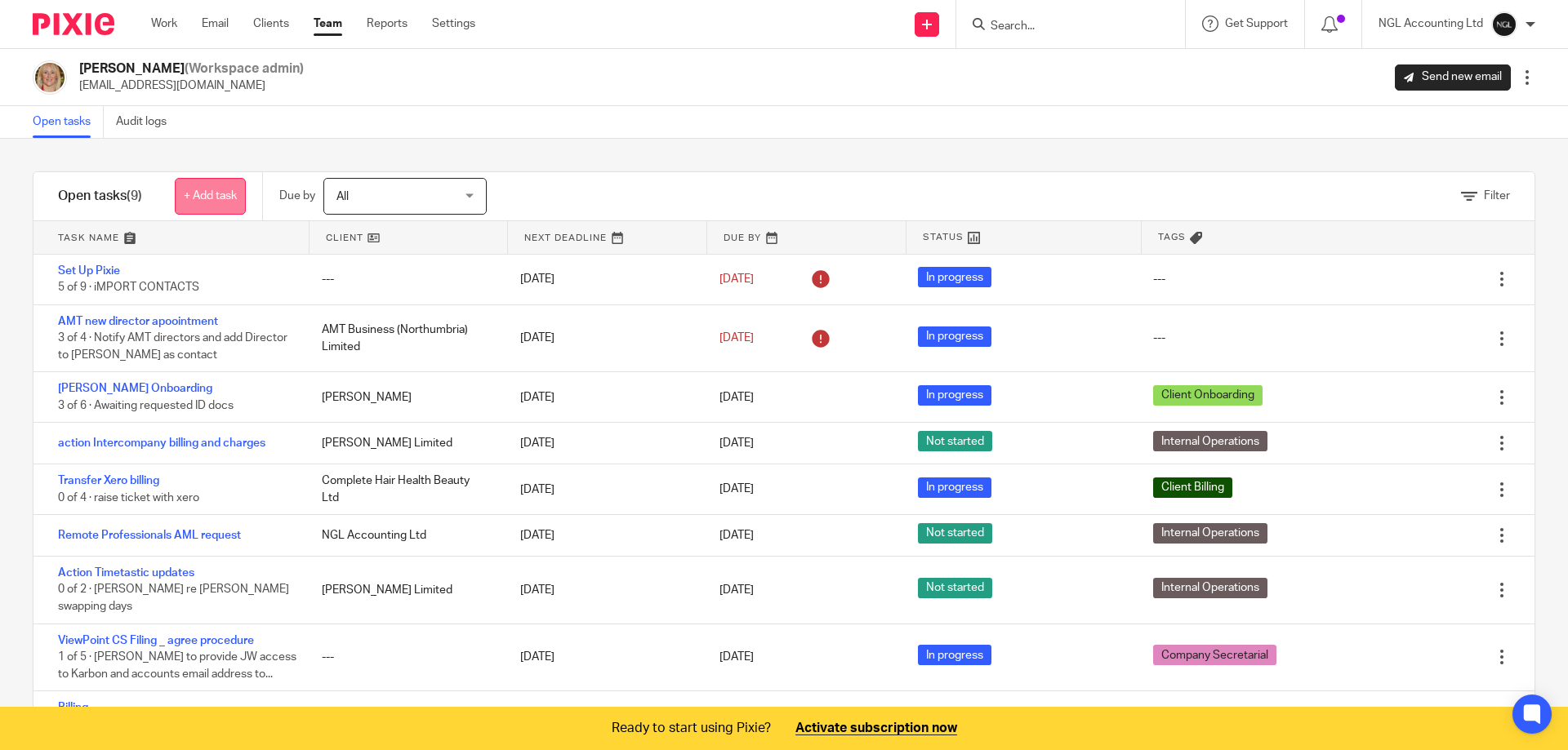
click at [195, 193] on link "+ Add task" at bounding box center [210, 196] width 71 height 36
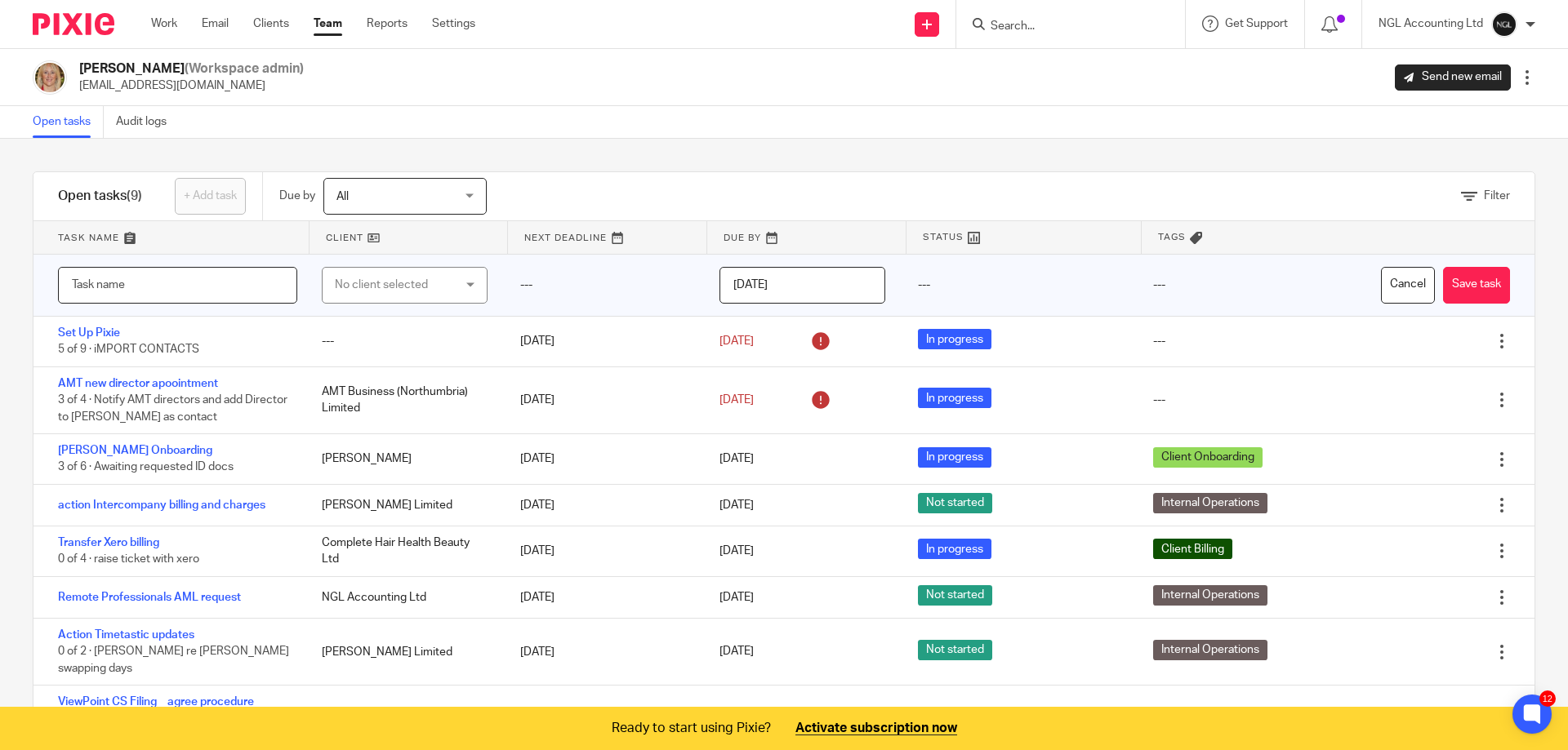
click at [116, 285] on input "text" at bounding box center [178, 285] width 240 height 36
type input "T"
drag, startPoint x: 126, startPoint y: 293, endPoint x: 61, endPoint y: 283, distance: 65.8
click at [61, 283] on input "ASCP" at bounding box center [178, 285] width 240 height 36
click at [73, 286] on input "Director ID verification" at bounding box center [178, 285] width 240 height 36
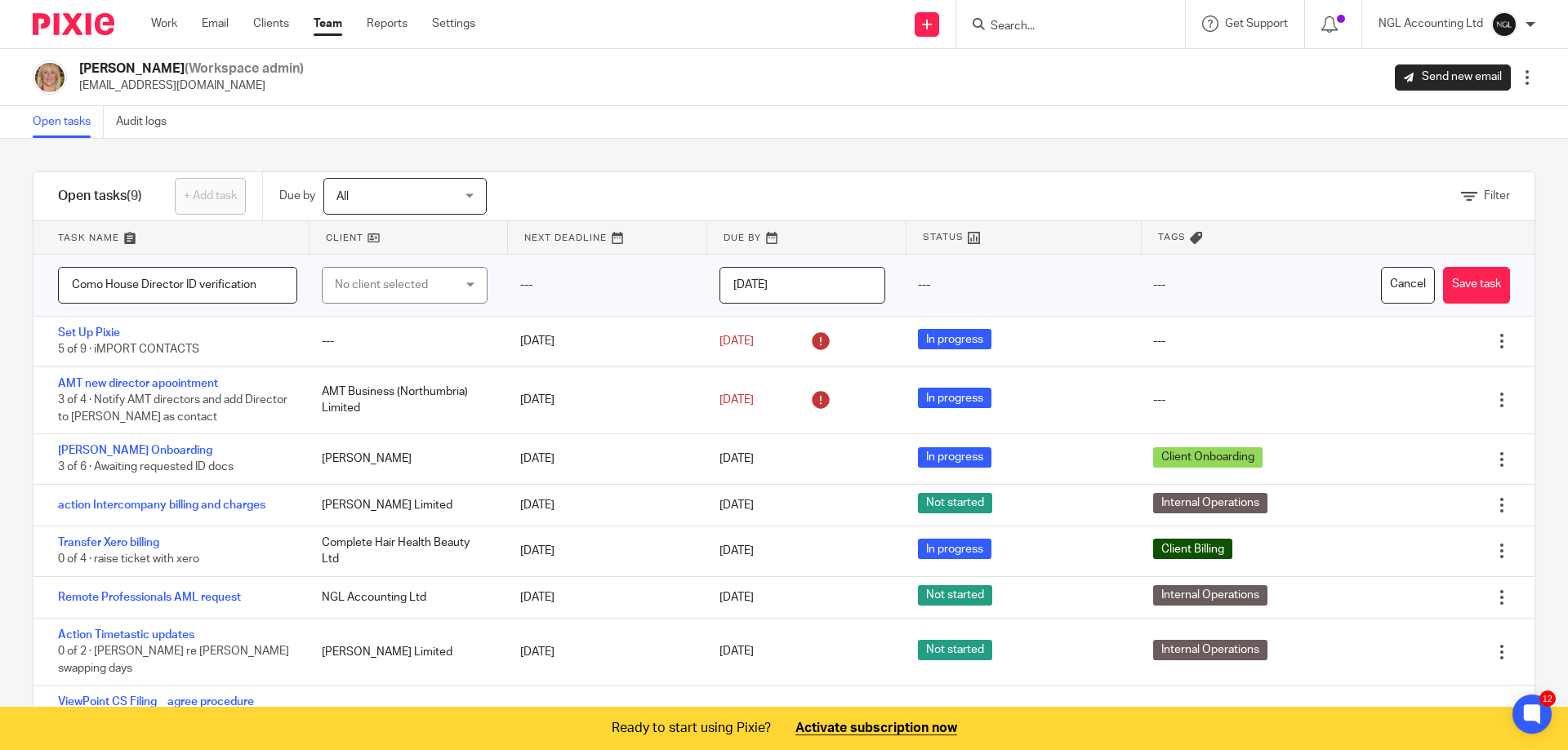
click at [259, 283] on input "Como House Director ID verification" at bounding box center [178, 285] width 240 height 36
type input "Como House Director ID verification - agrree process for roll out with AS/NC"
click at [465, 283] on div "No client selected" at bounding box center [404, 285] width 166 height 36
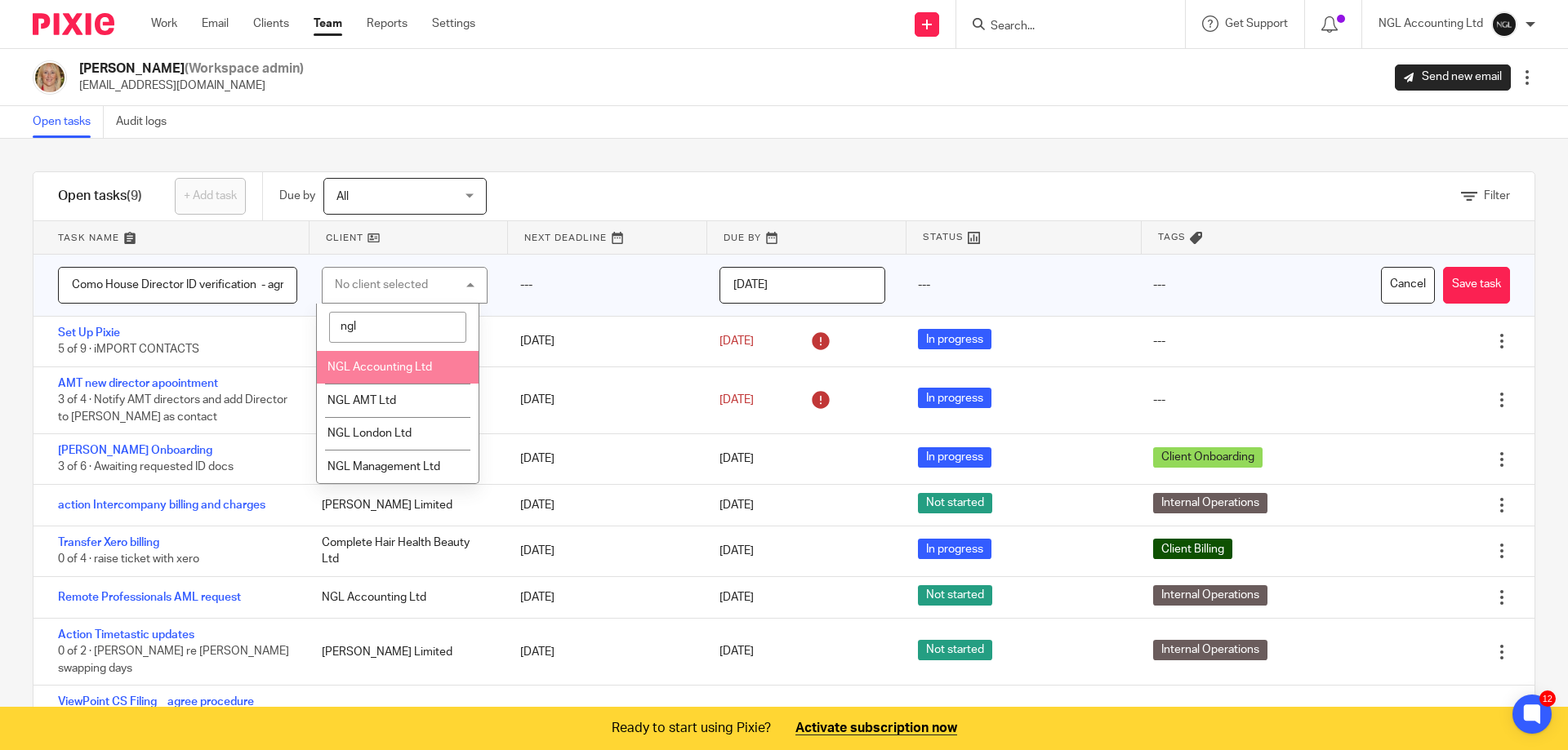
type input "ngl"
click at [413, 372] on span "NGL Accounting Ltd" at bounding box center [380, 368] width 105 height 12
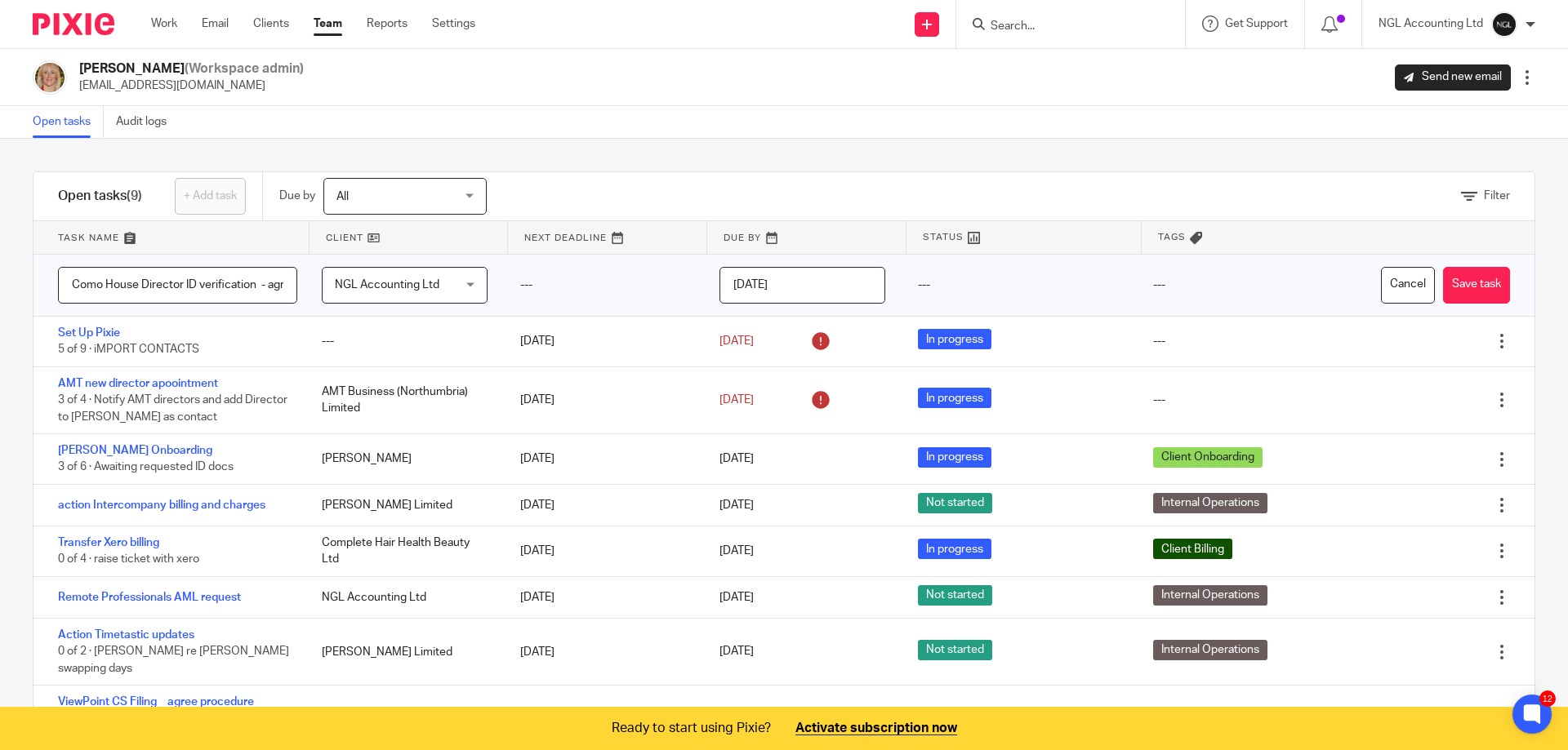
click at [796, 282] on input "2025-08-13" at bounding box center [803, 285] width 166 height 36
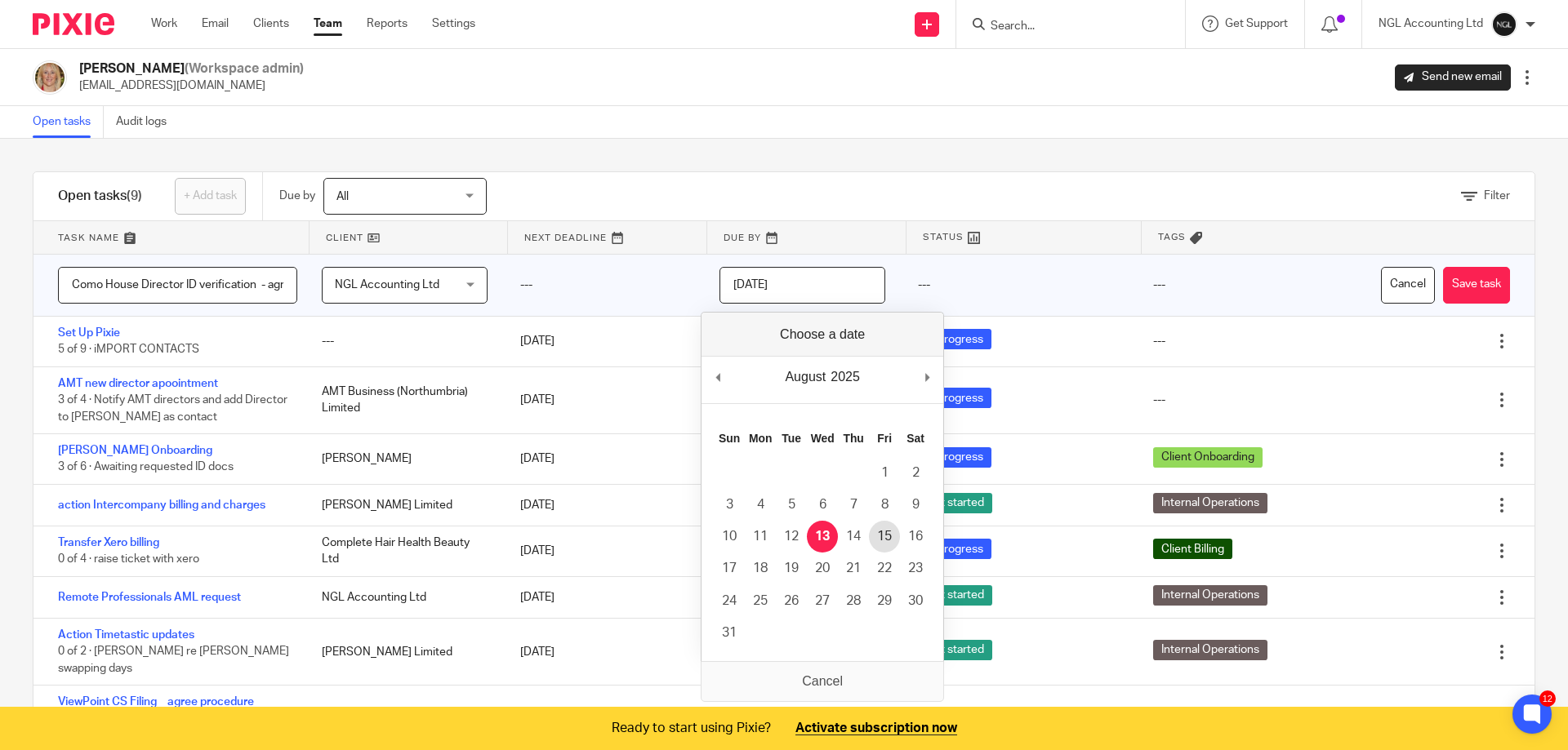
type input "2025-08-15"
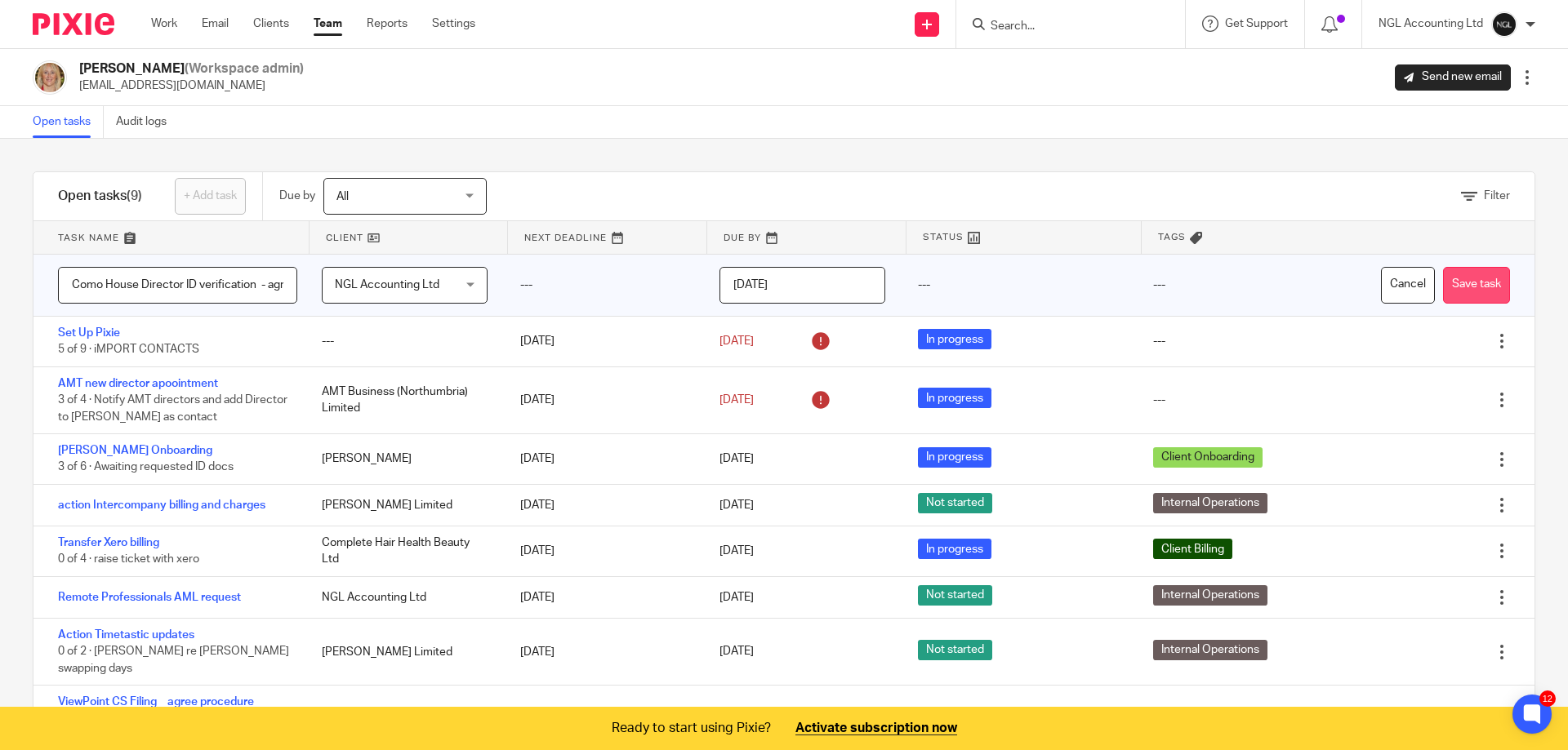
click at [1449, 280] on button "Save task" at bounding box center [1476, 285] width 67 height 36
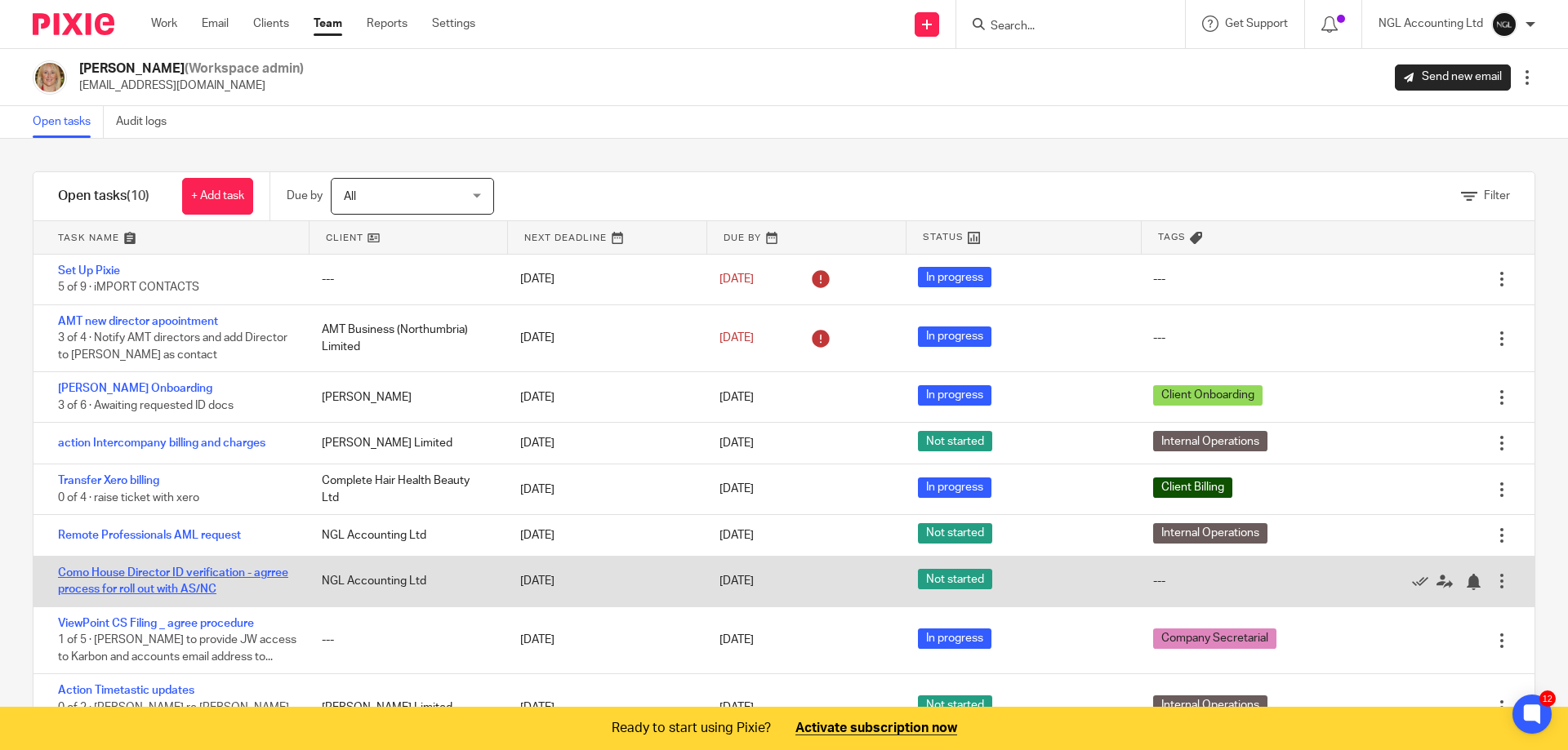
scroll to position [50, 0]
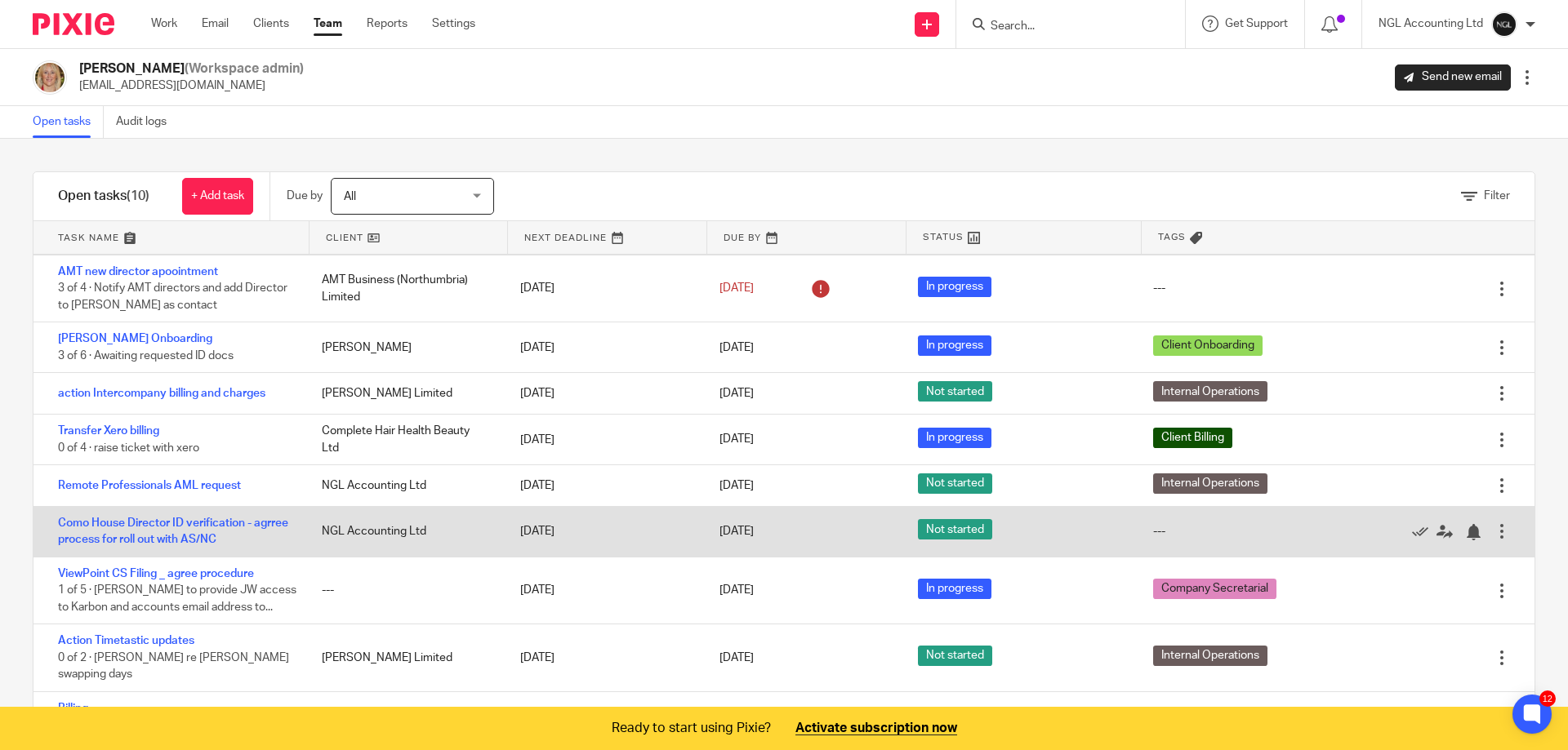
click at [1494, 528] on div at bounding box center [1502, 531] width 17 height 17
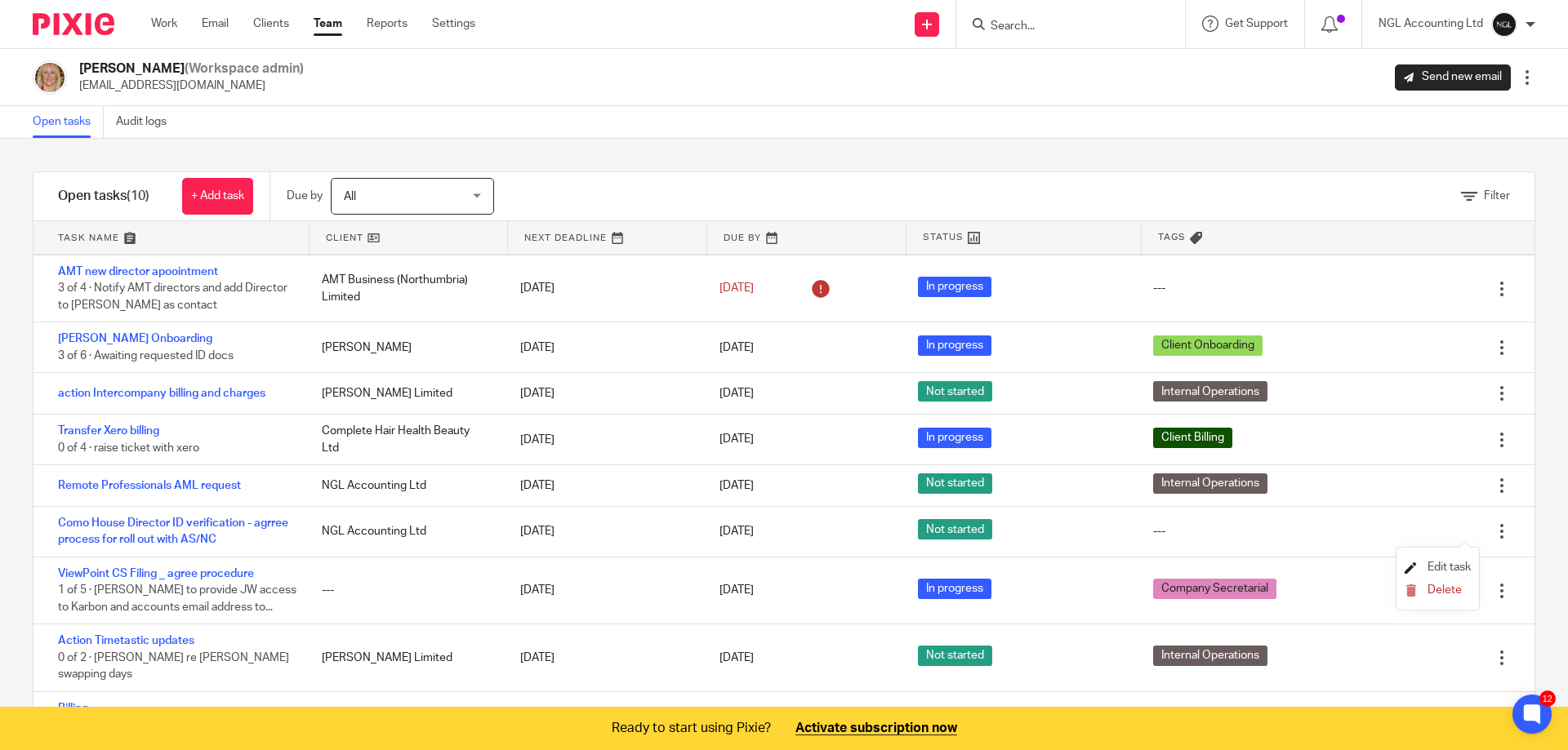
click at [1443, 571] on span "Edit task" at bounding box center [1450, 568] width 43 height 12
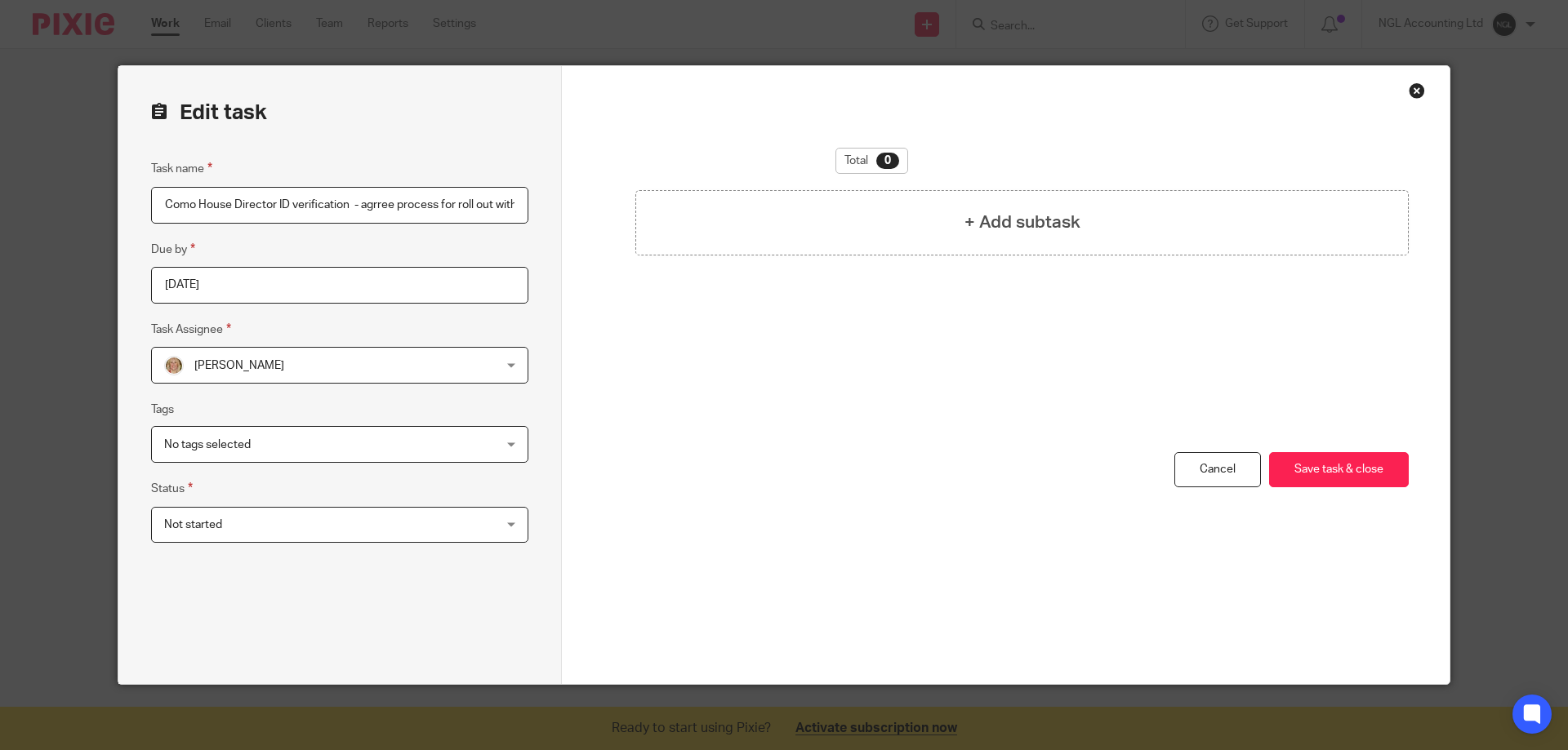
scroll to position [0, 40]
click at [499, 446] on div "No tags selected" at bounding box center [339, 443] width 378 height 36
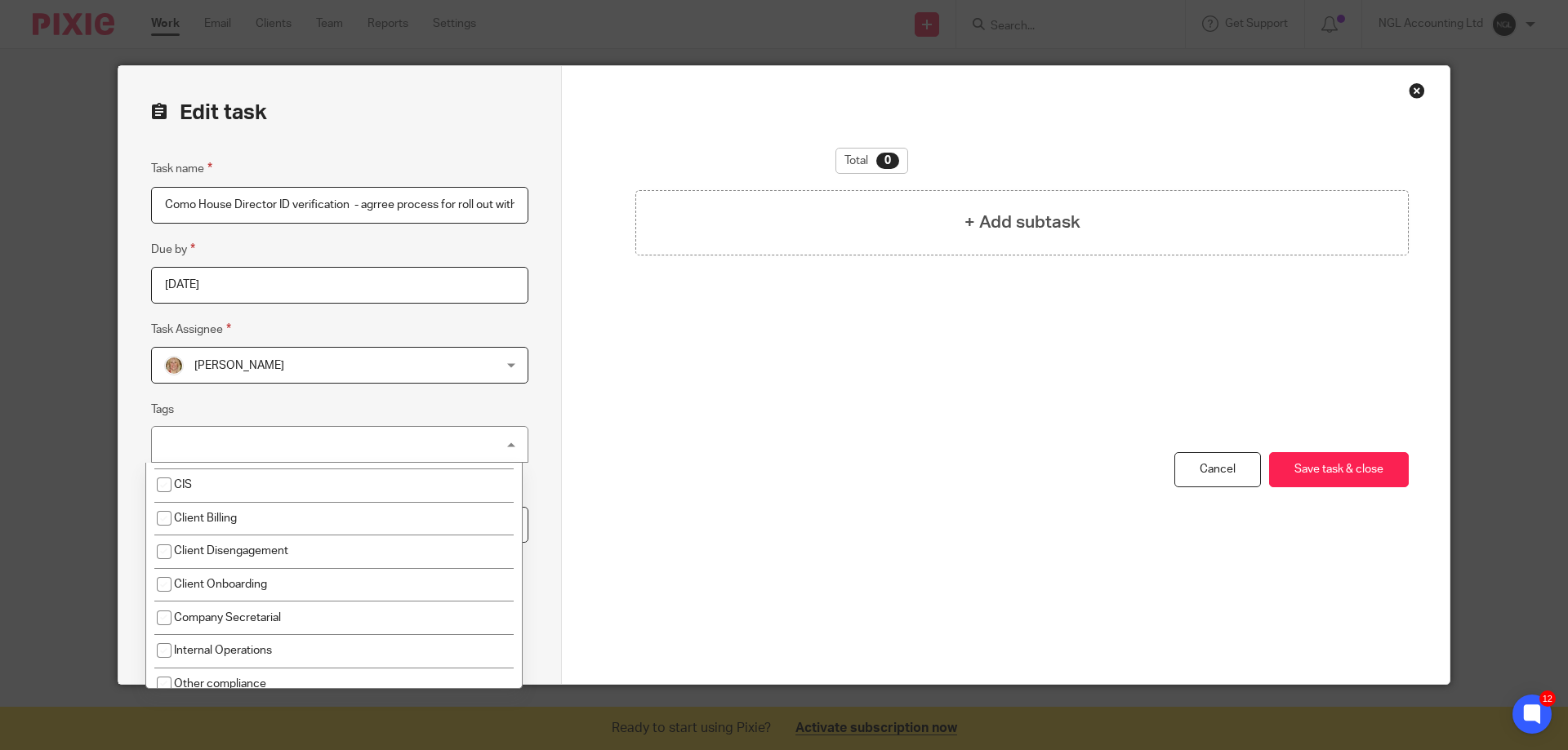
scroll to position [162, 0]
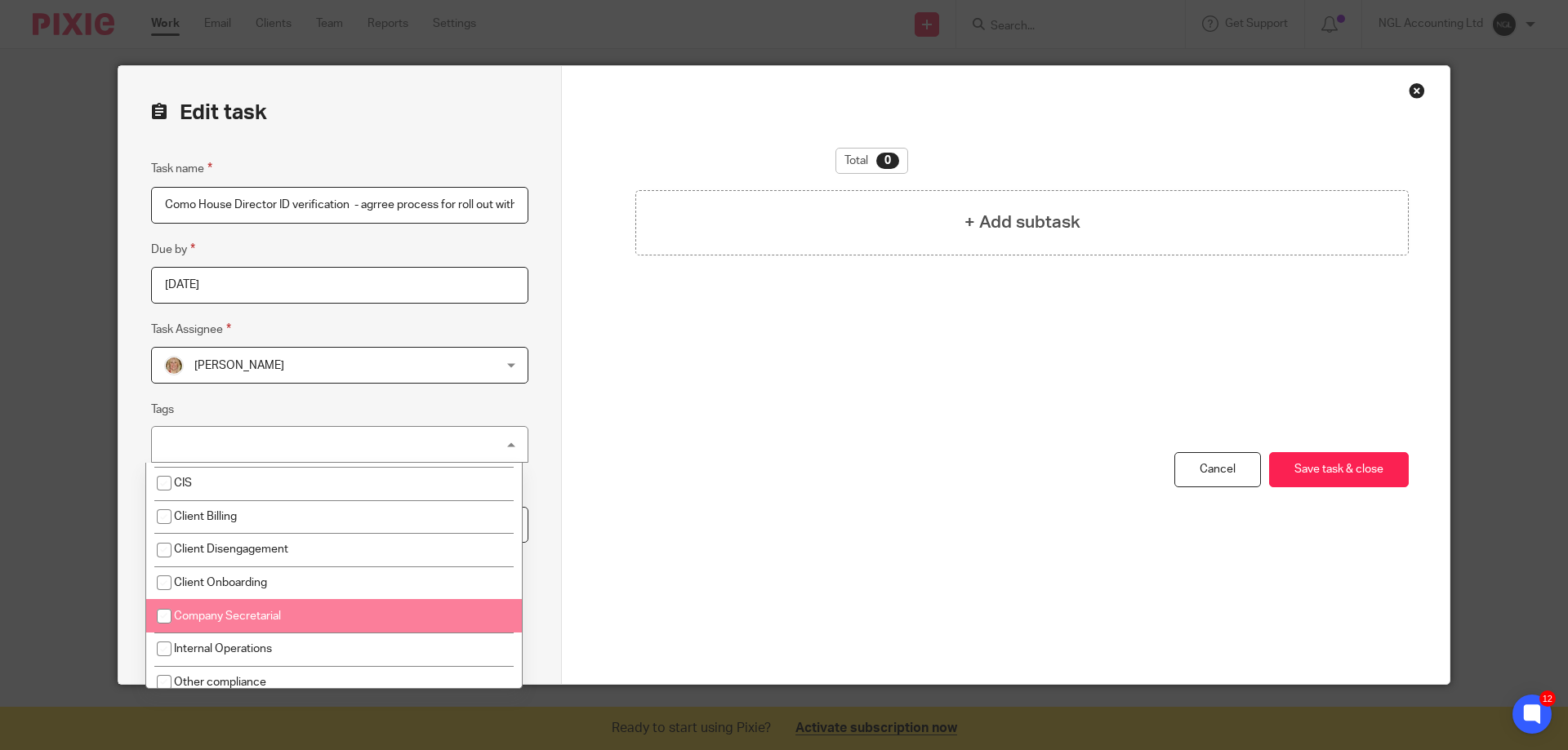
click at [374, 613] on li "Company Secretarial" at bounding box center [333, 616] width 376 height 34
checkbox input "true"
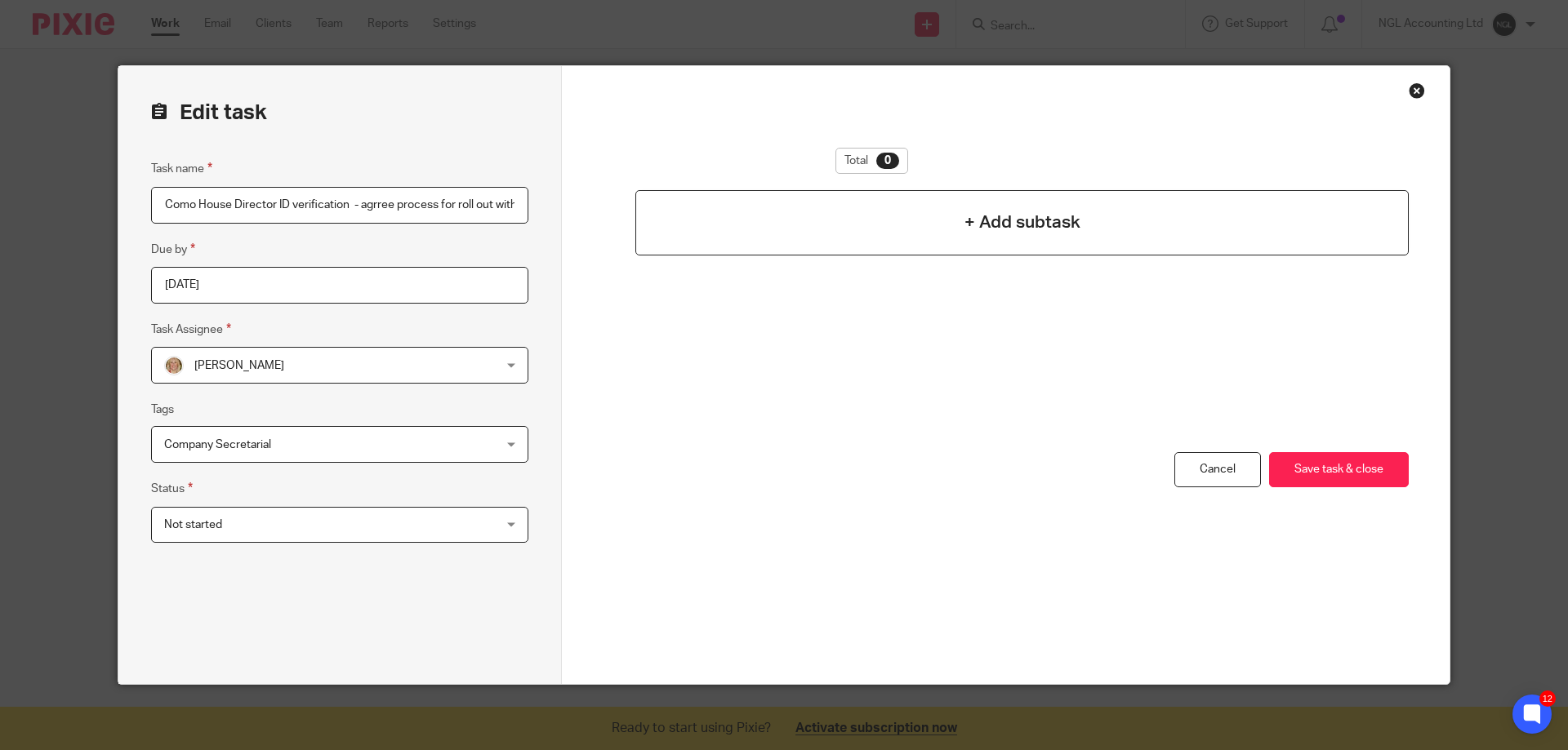
click at [989, 221] on h4 "+ Add subtask" at bounding box center [1023, 223] width 116 height 26
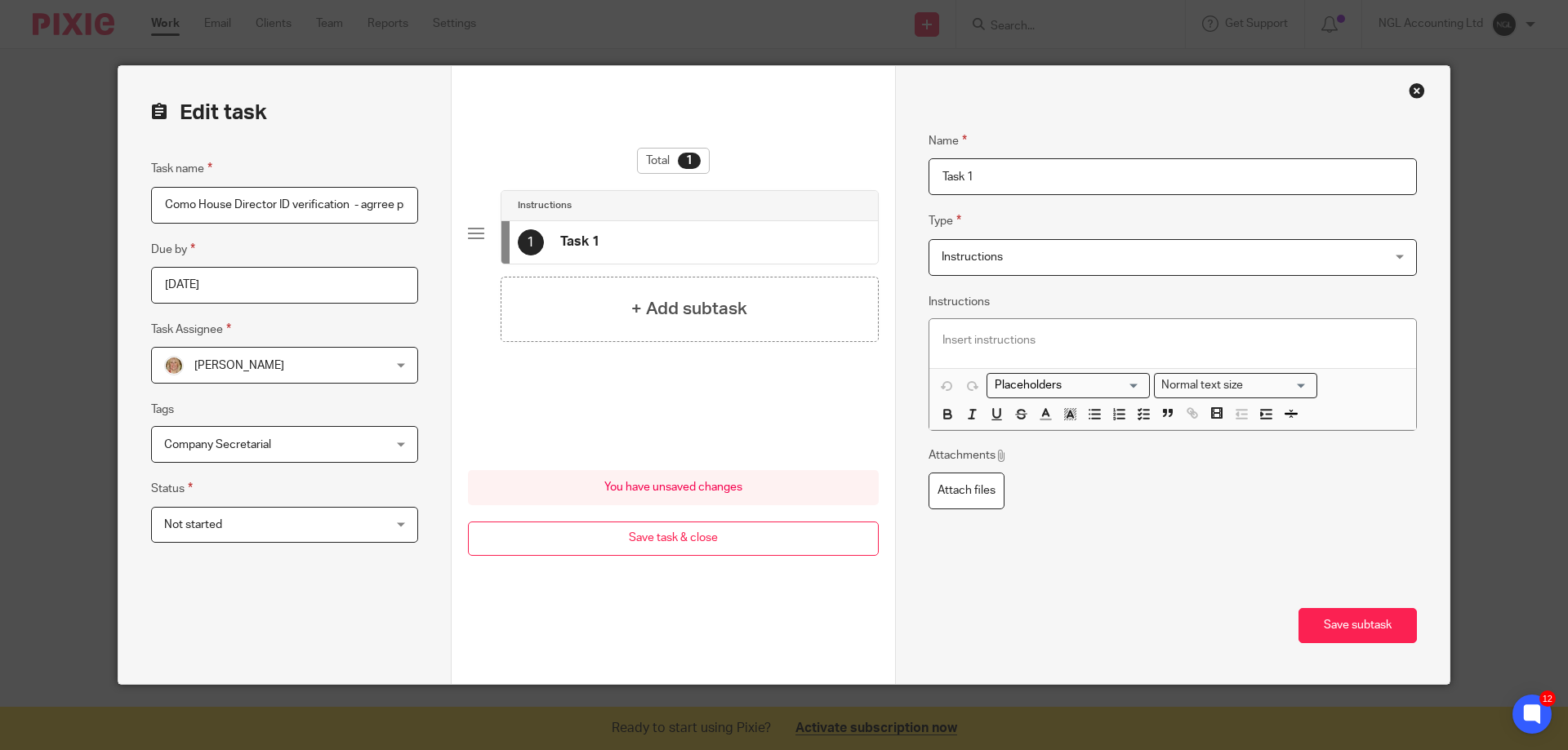
drag, startPoint x: 982, startPoint y: 175, endPoint x: 910, endPoint y: 176, distance: 72.0
click at [910, 176] on div "Name Task 1 Type Instructions Instructions Instructions Document signing - requ…" at bounding box center [1173, 375] width 554 height 618
click at [1024, 171] on input "email AS re" at bounding box center [1173, 176] width 488 height 36
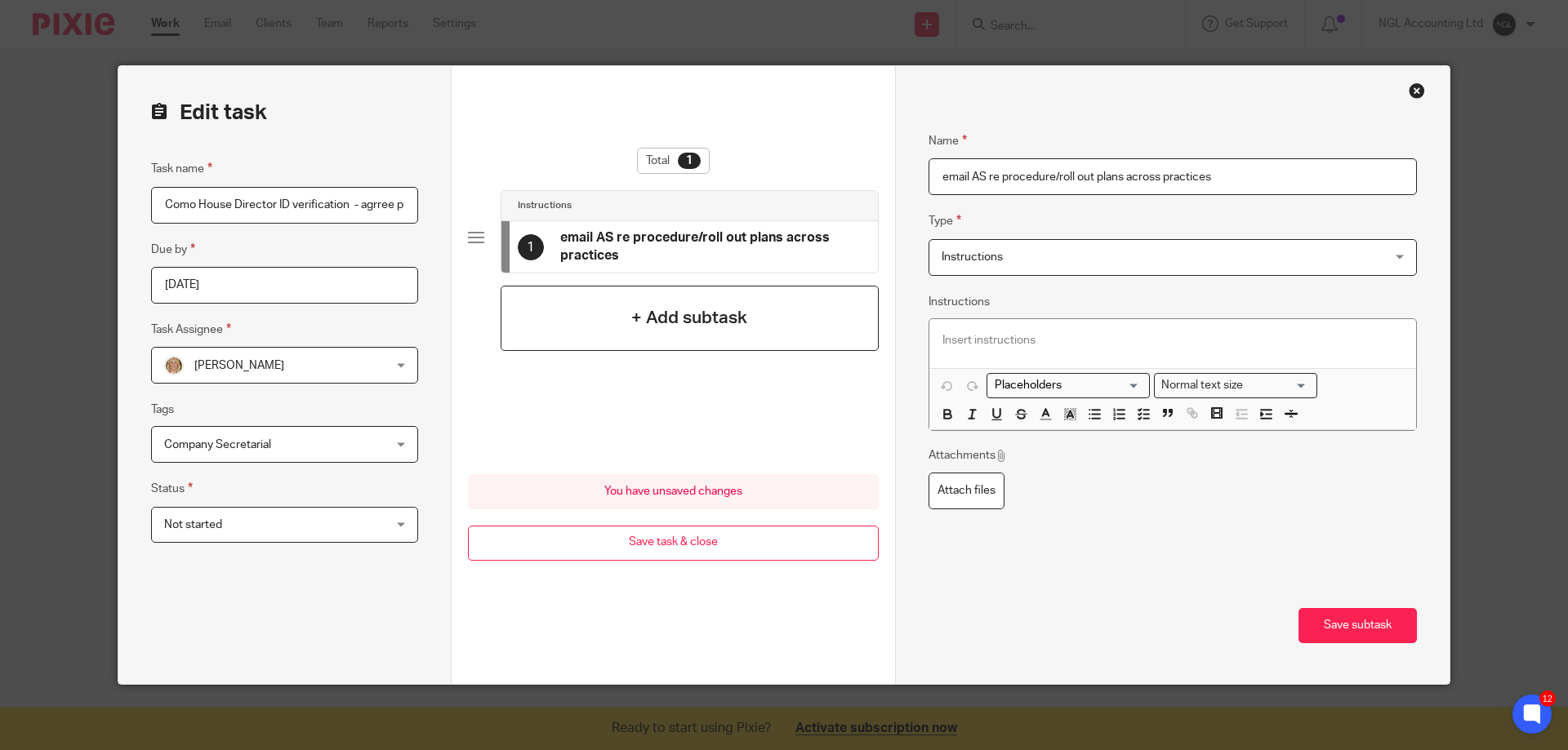
type input "email AS re procedure/roll out plans across practices"
click at [722, 325] on h4 "+ Add subtask" at bounding box center [689, 318] width 116 height 26
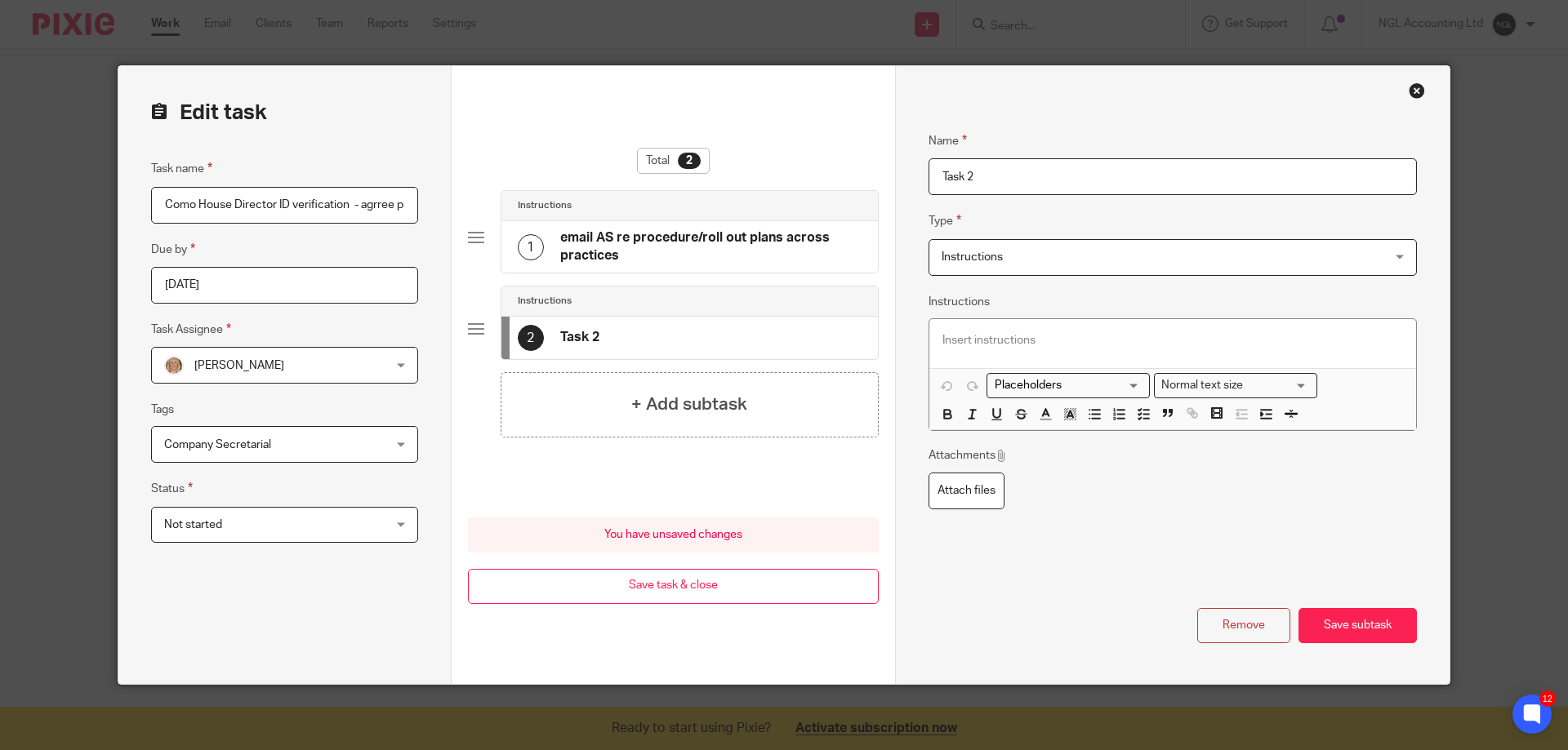
drag, startPoint x: 1011, startPoint y: 176, endPoint x: 905, endPoint y: 176, distance: 106.0
click at [905, 176] on div "Name email AS re procedure/roll out plans across practices Type Instructions In…" at bounding box center [1173, 375] width 554 height 618
type input "Update PU"
click at [1318, 625] on button "Save subtask" at bounding box center [1358, 626] width 118 height 35
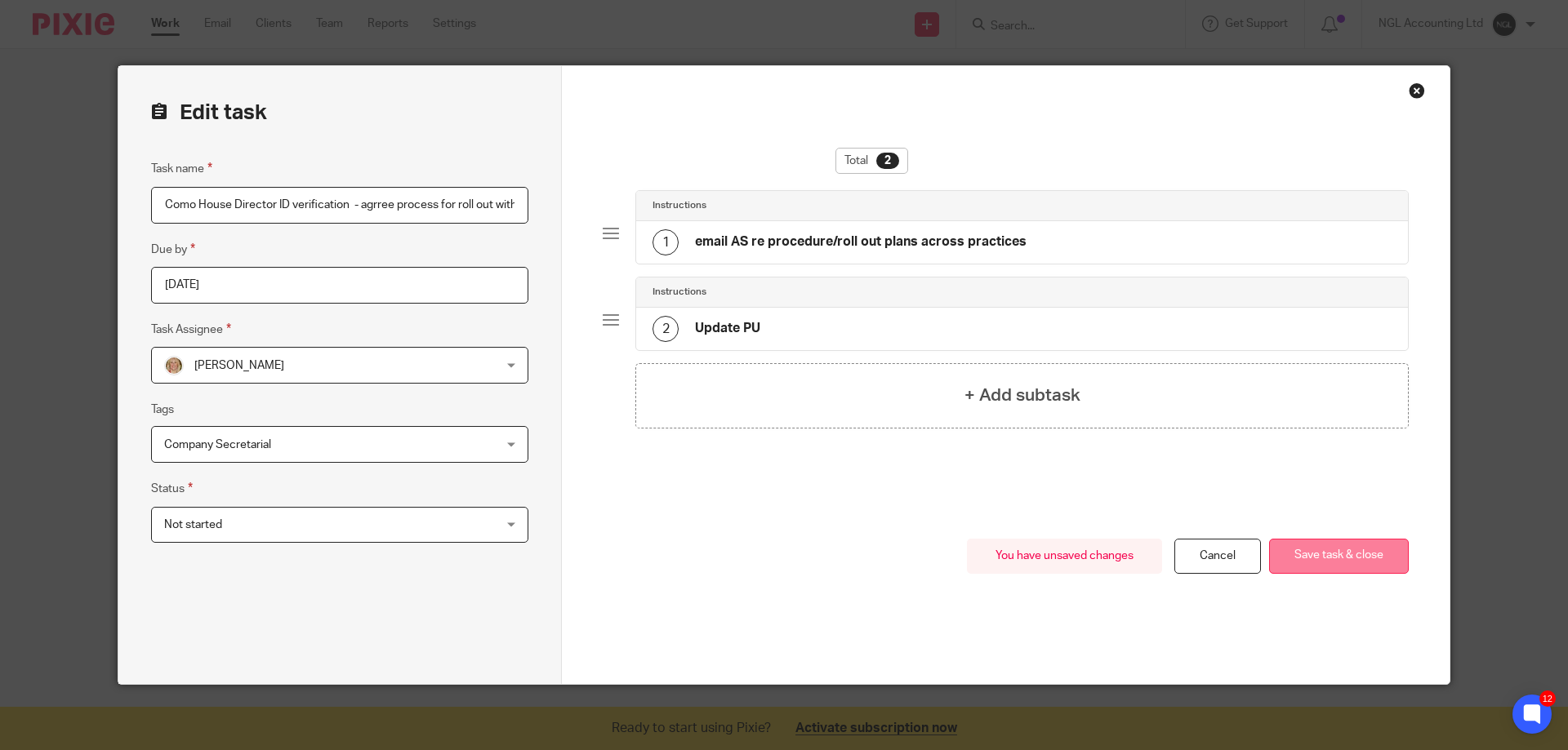
click at [1320, 554] on button "Save task & close" at bounding box center [1339, 557] width 140 height 35
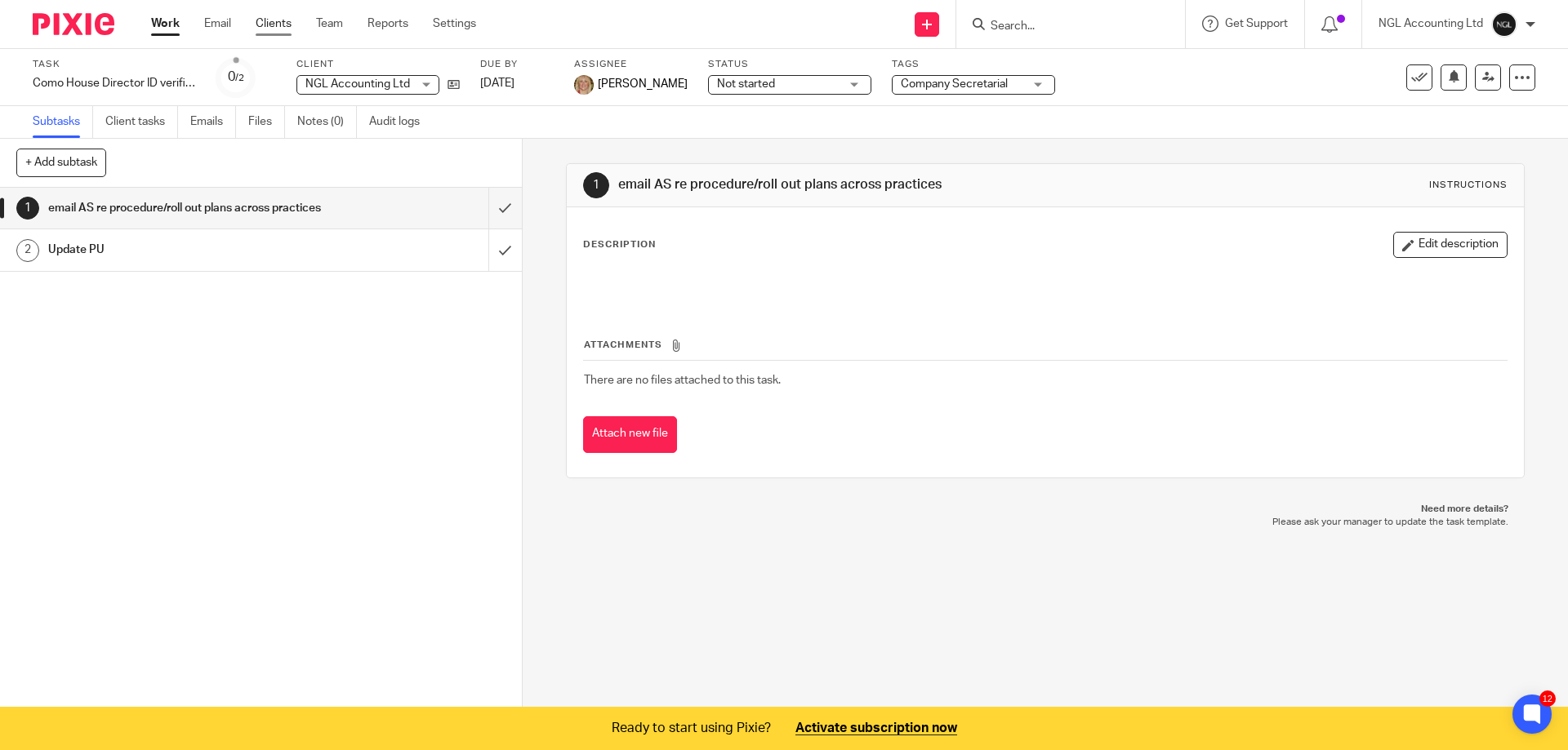
click at [279, 24] on link "Clients" at bounding box center [273, 24] width 36 height 17
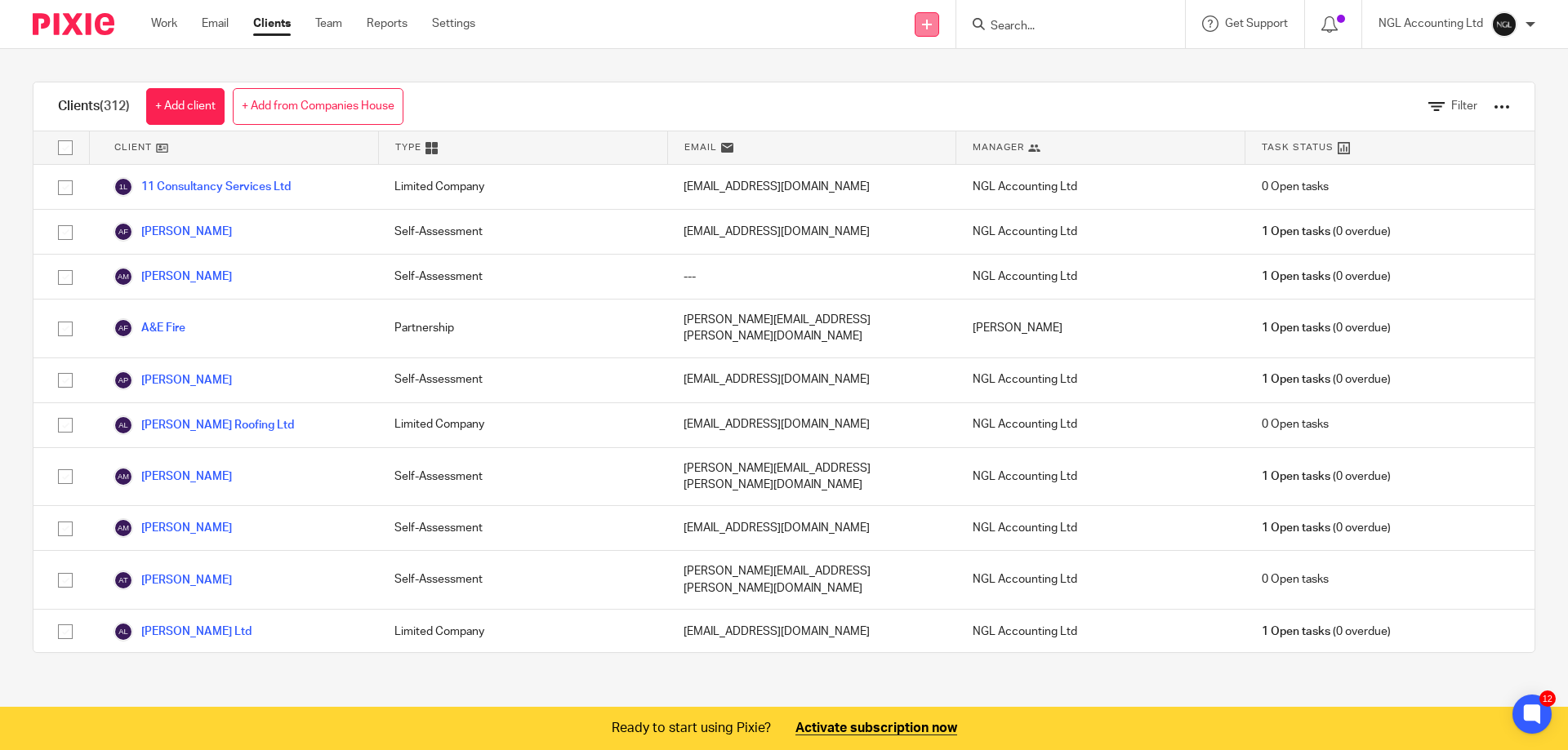
click at [932, 17] on link at bounding box center [927, 24] width 25 height 25
click at [931, 98] on link "Create task" at bounding box center [928, 100] width 114 height 24
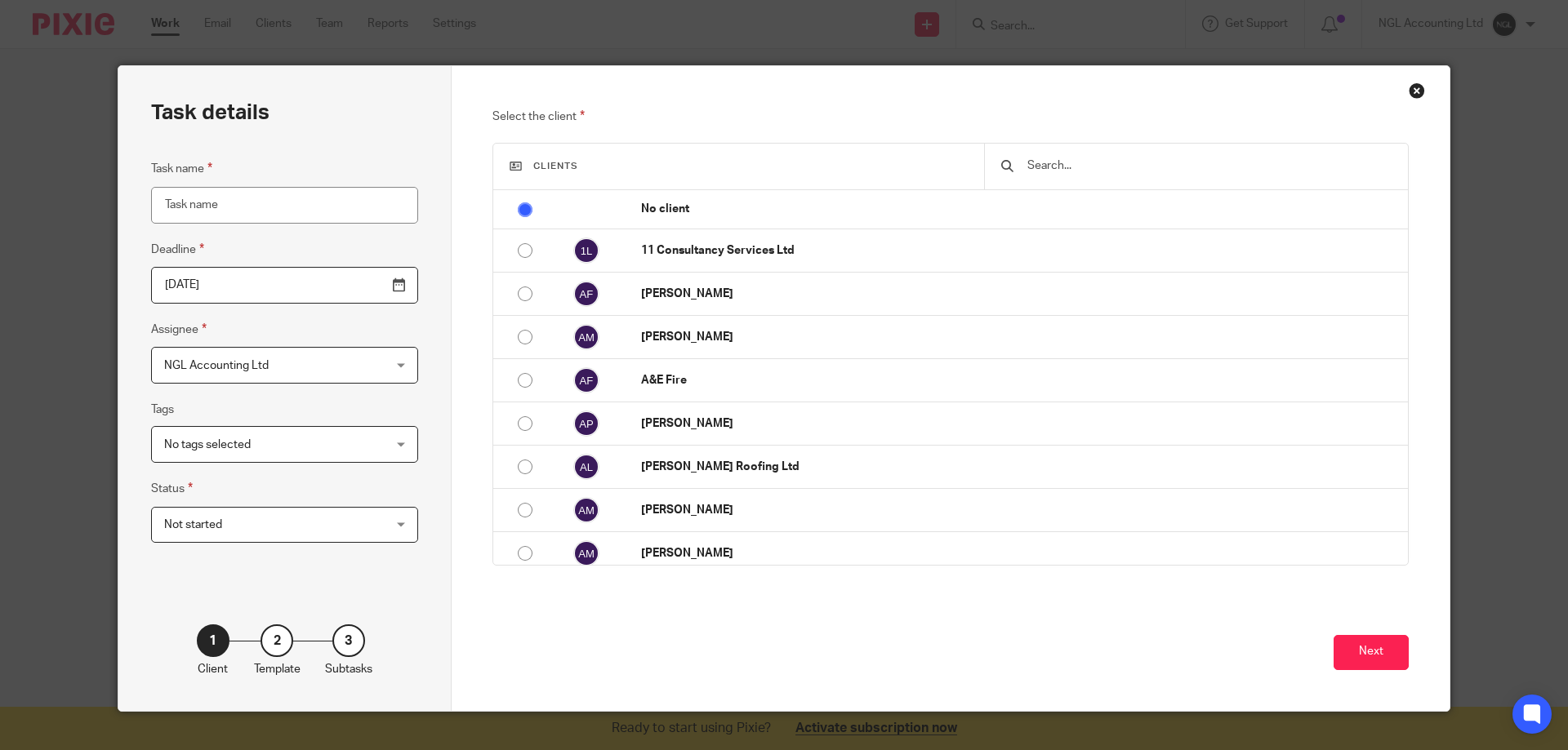
click at [268, 204] on input "Task name" at bounding box center [284, 205] width 267 height 36
type input "Pension Regulator - auto enrol declaration"
click at [359, 285] on input "2025-08-13" at bounding box center [284, 285] width 267 height 36
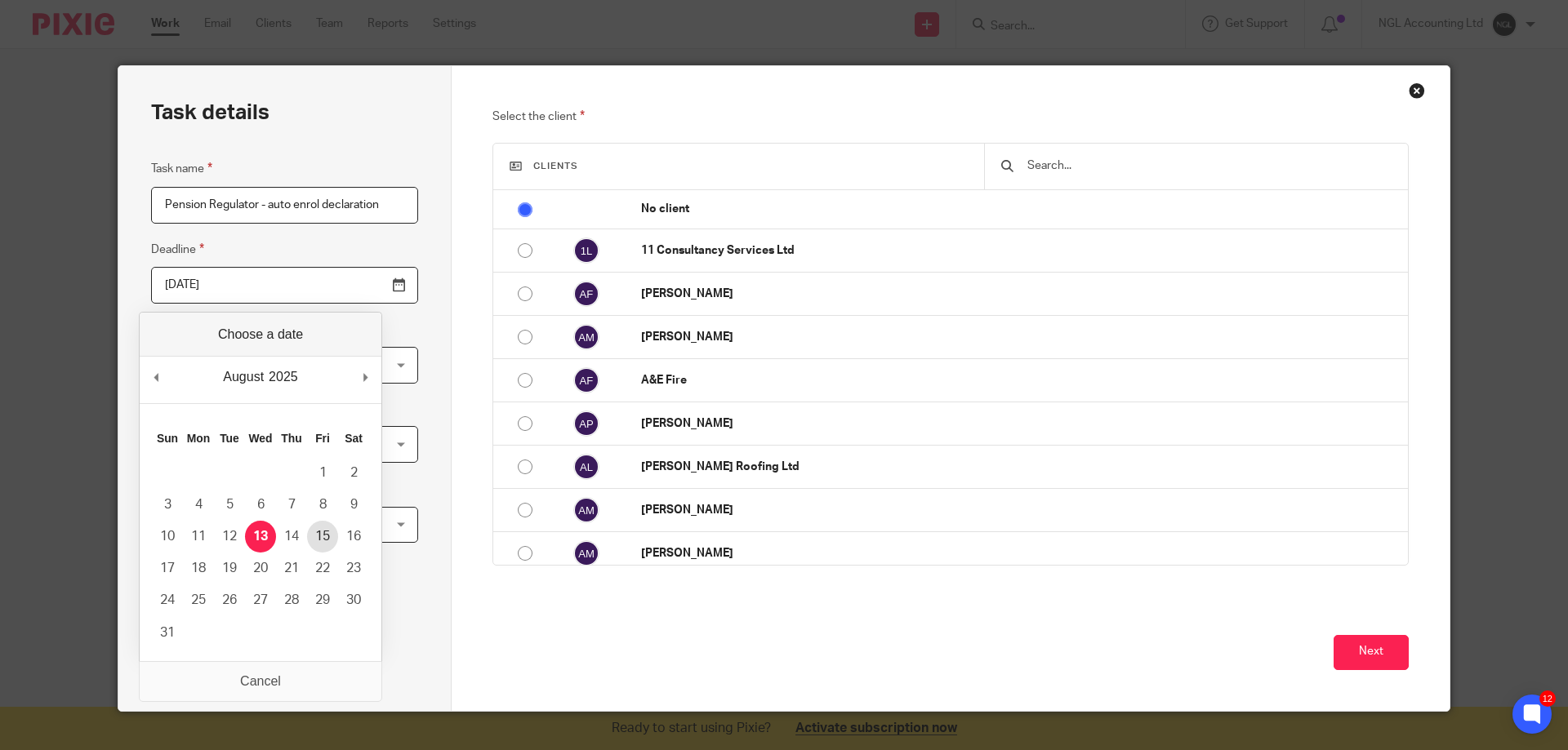
type input "2025-08-15"
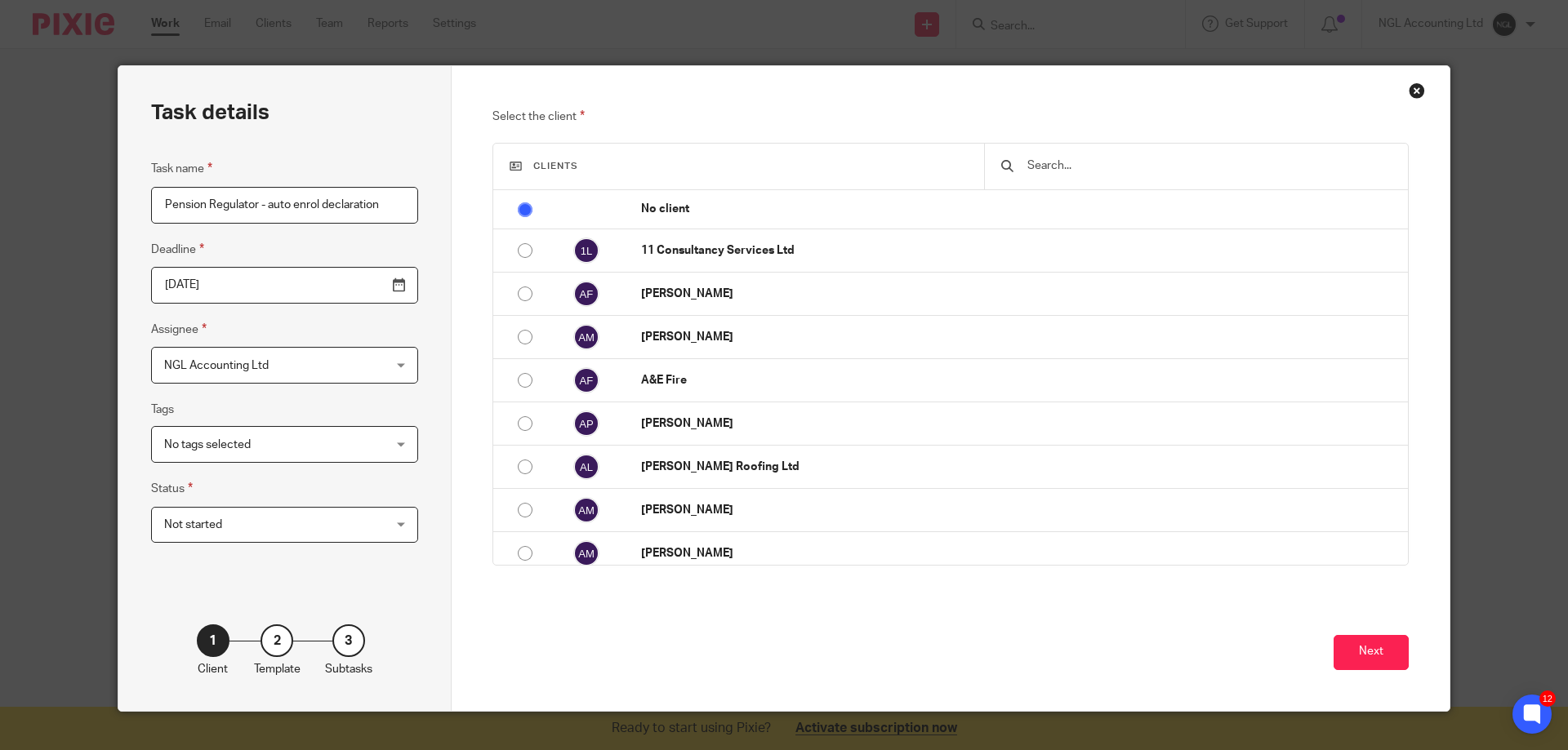
click at [353, 370] on div "NGL Accounting Ltd NGL Accounting Ltd" at bounding box center [284, 365] width 267 height 36
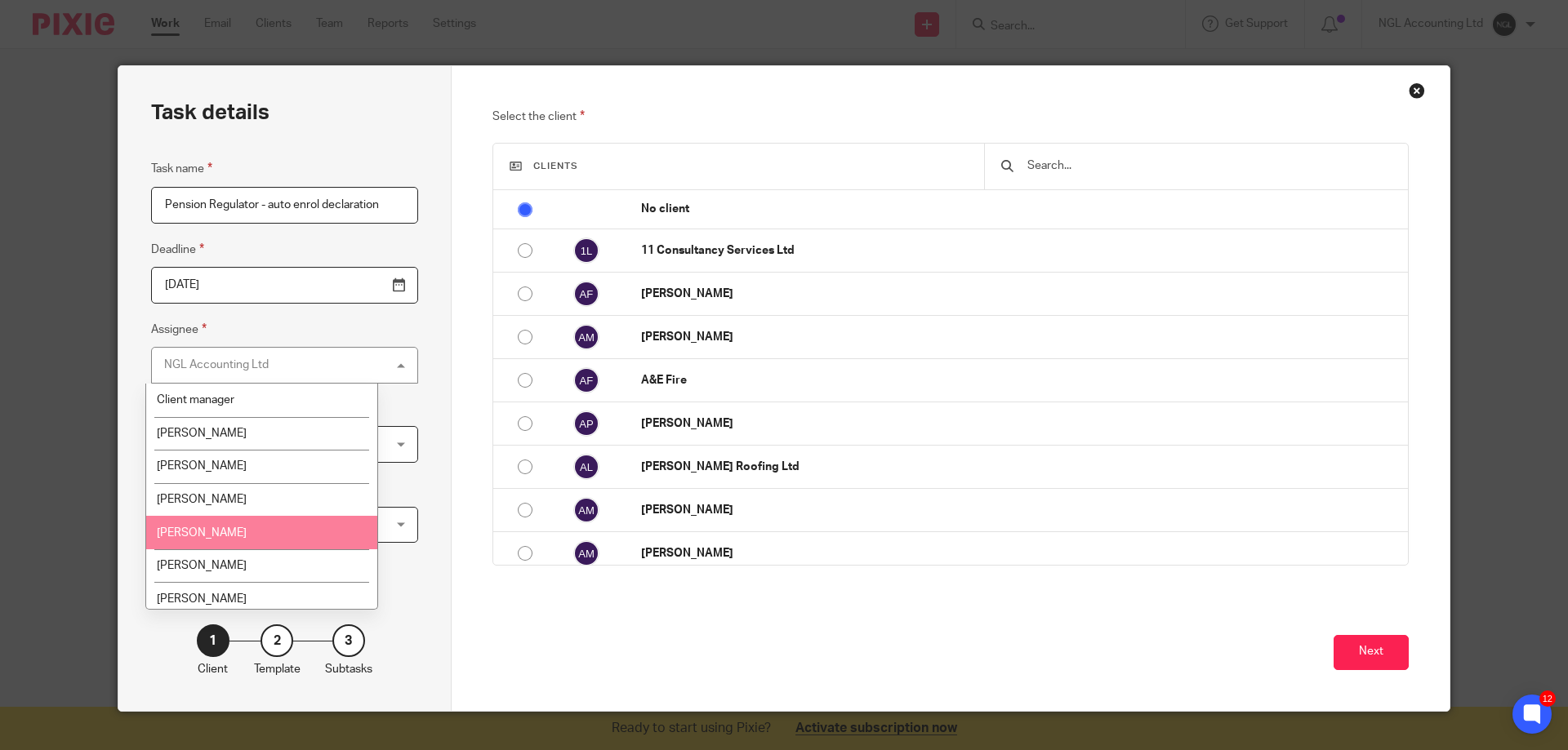
click at [307, 531] on li "[PERSON_NAME]" at bounding box center [261, 532] width 231 height 34
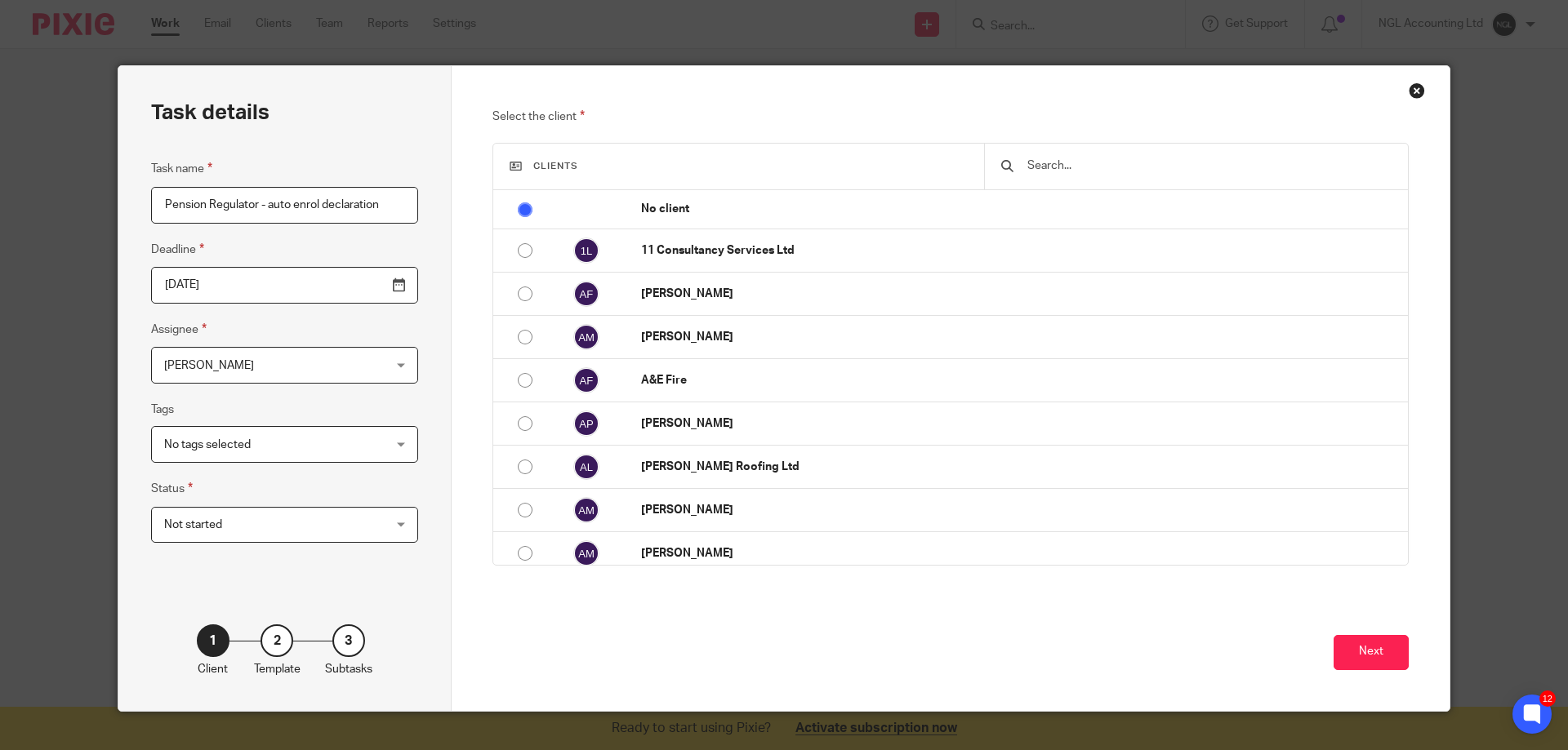
click at [311, 451] on span "No tags selected" at bounding box center [264, 443] width 202 height 34
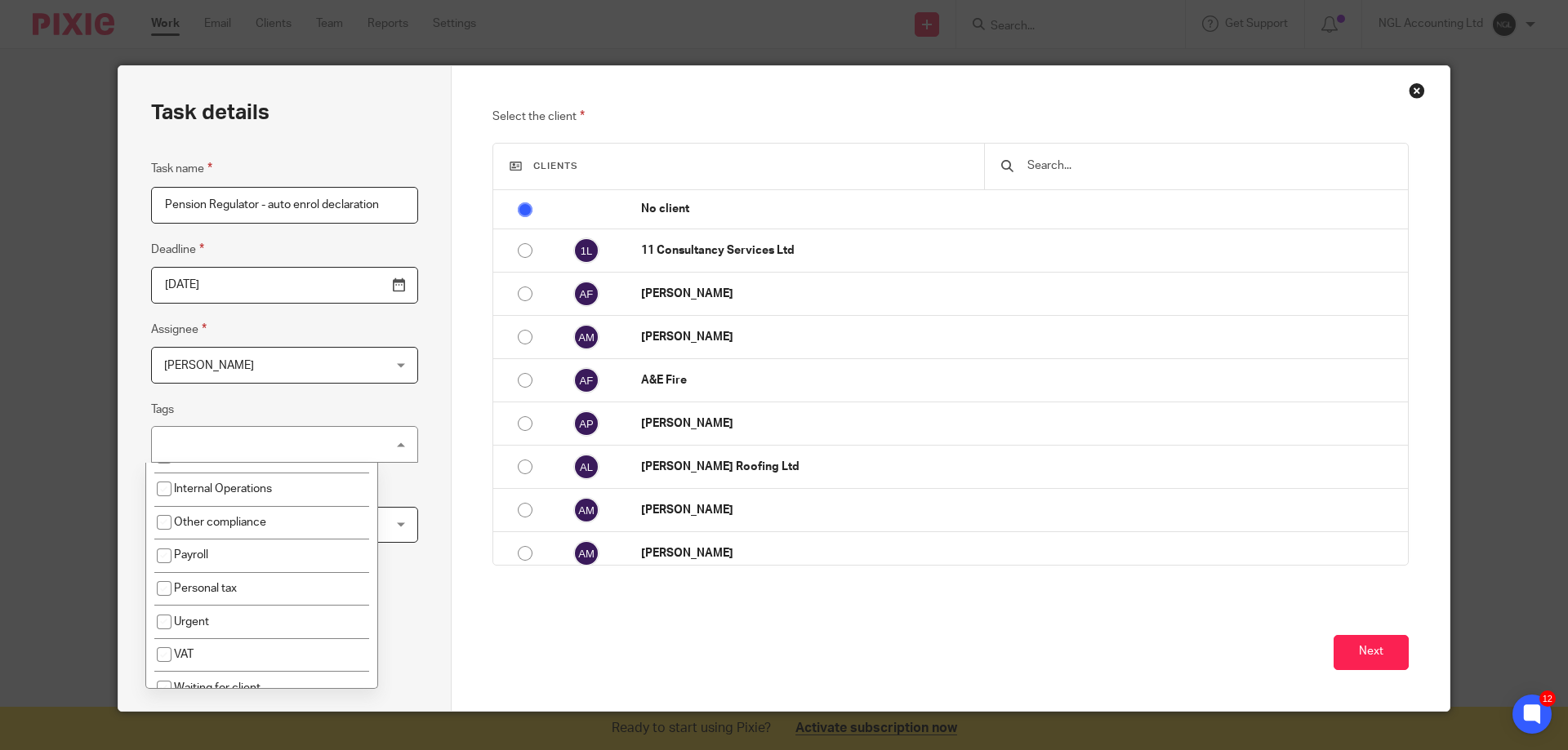
scroll to position [326, 0]
click at [254, 550] on li "Payroll" at bounding box center [261, 551] width 231 height 34
checkbox input "true"
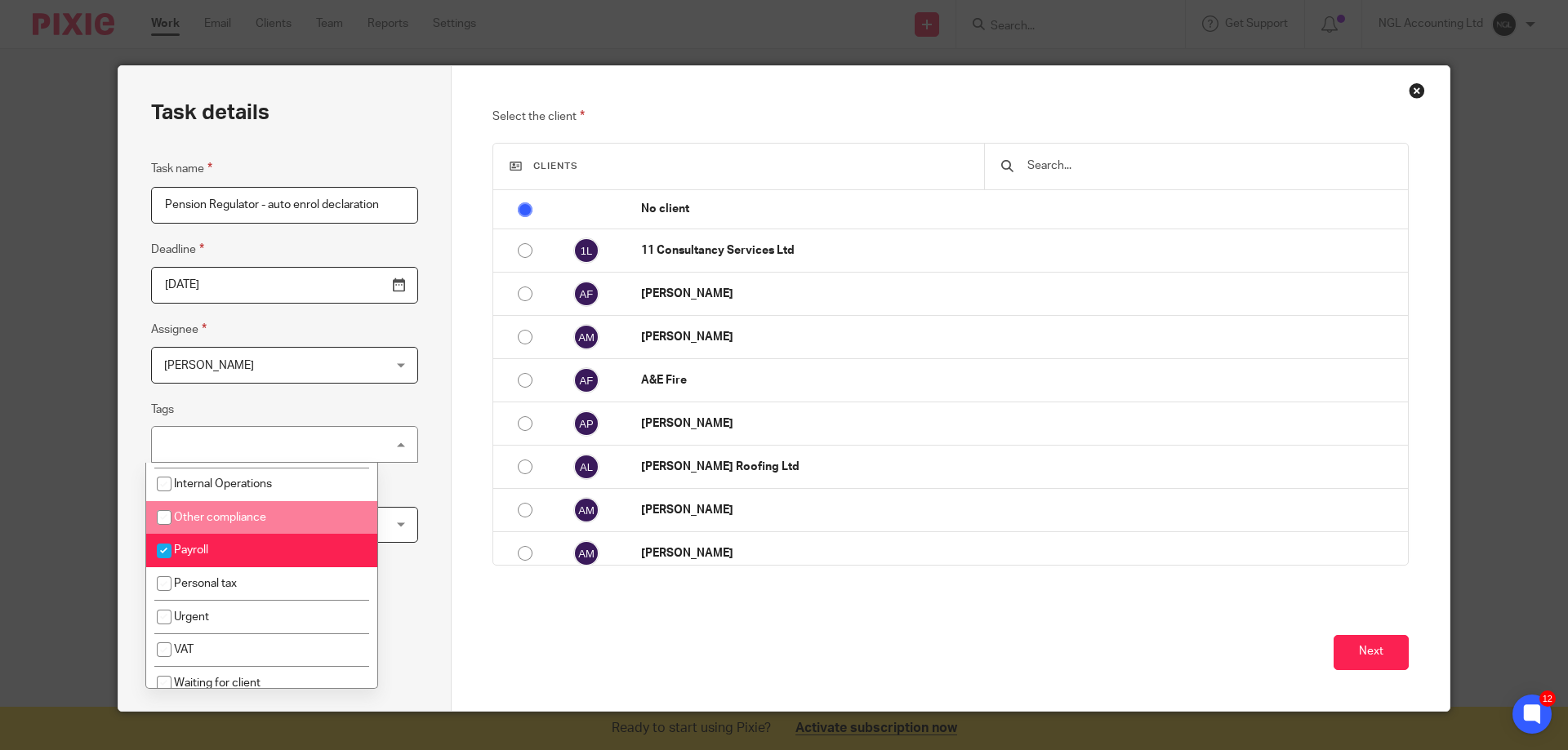
click at [393, 505] on div "Task details Task name Pension Regulator - auto enrol declaration Deadline 2025…" at bounding box center [285, 388] width 333 height 645
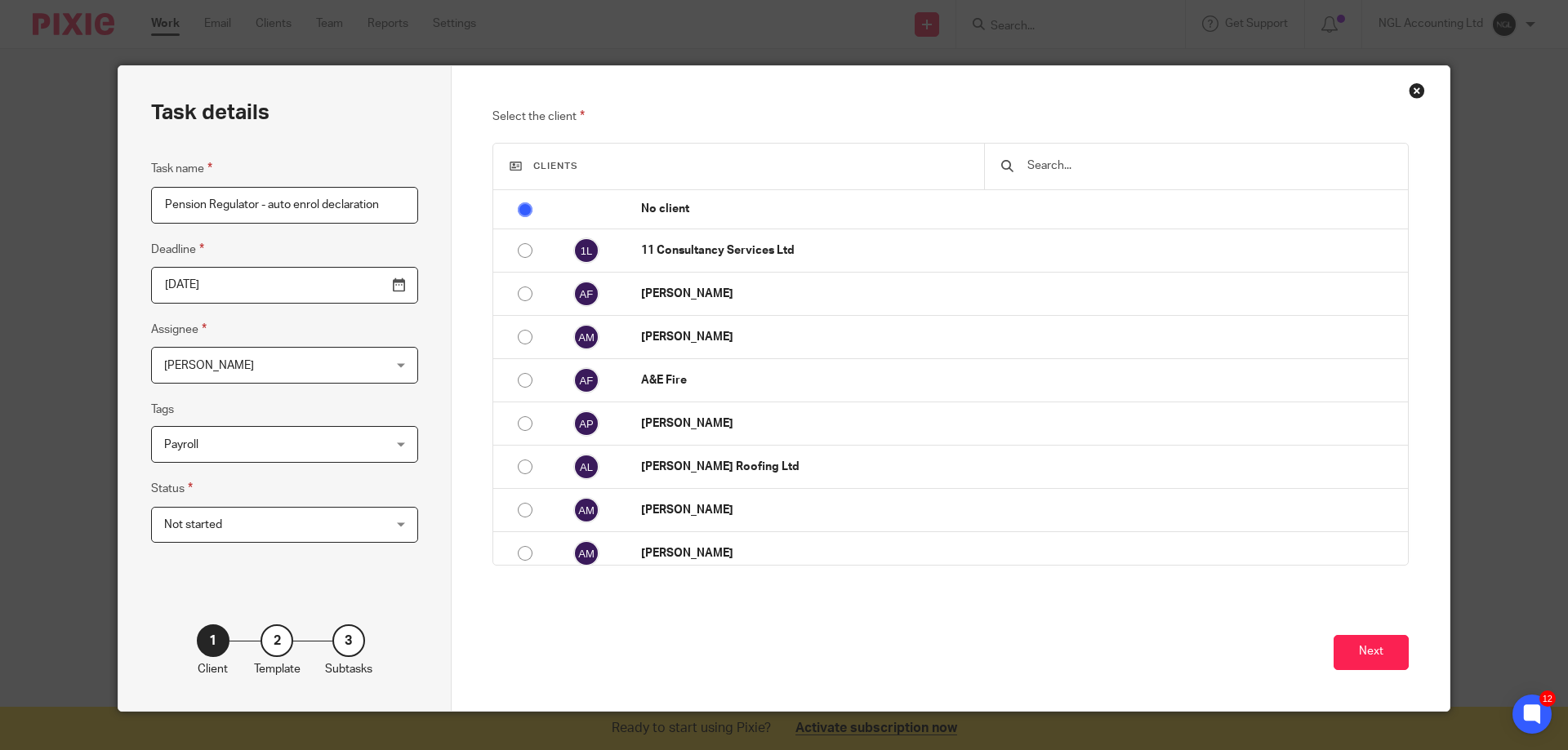
click at [1049, 168] on input "text" at bounding box center [1208, 166] width 366 height 18
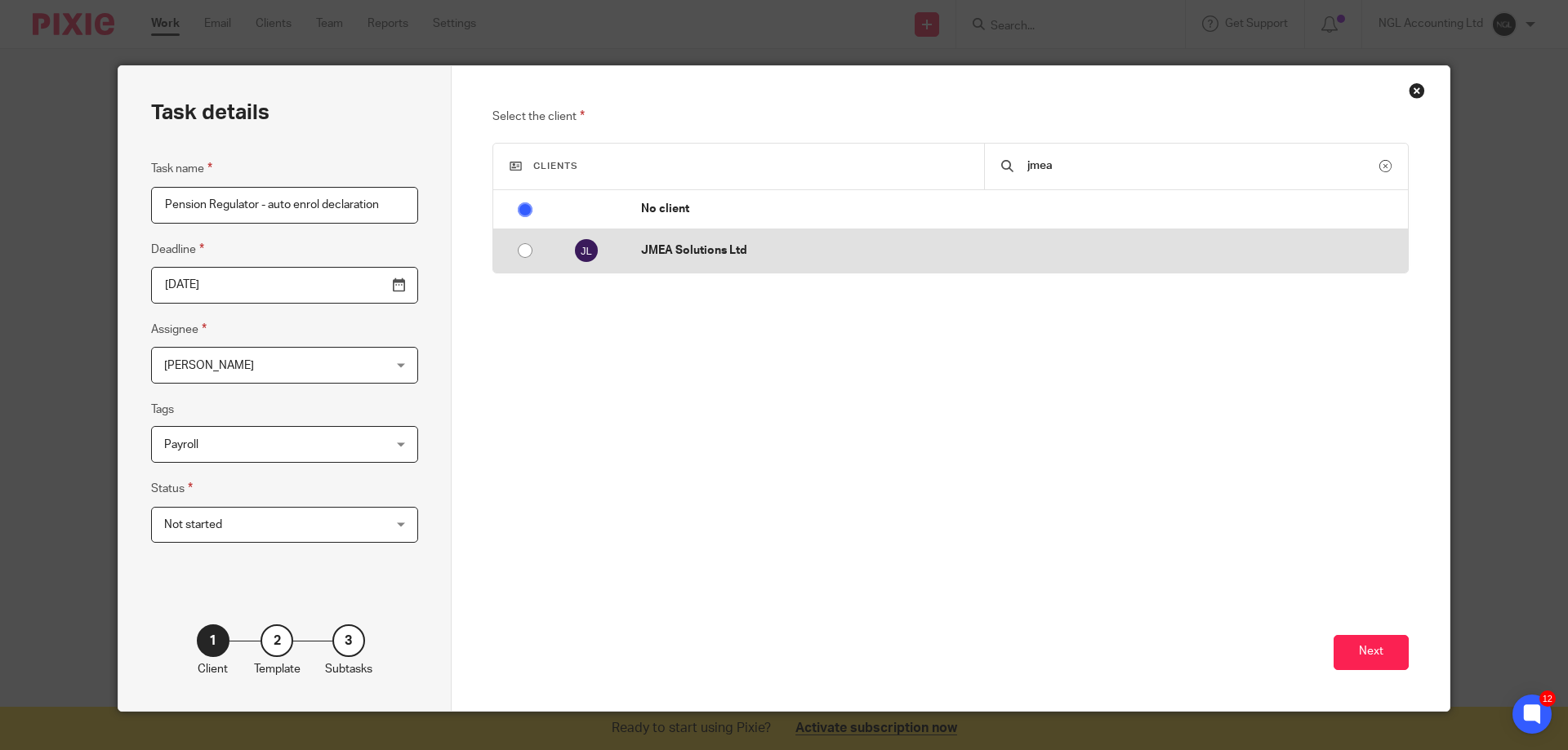
type input "jmea"
click at [771, 251] on p "JMEA Solutions Ltd" at bounding box center [1020, 250] width 758 height 17
radio input "false"
radio input "true"
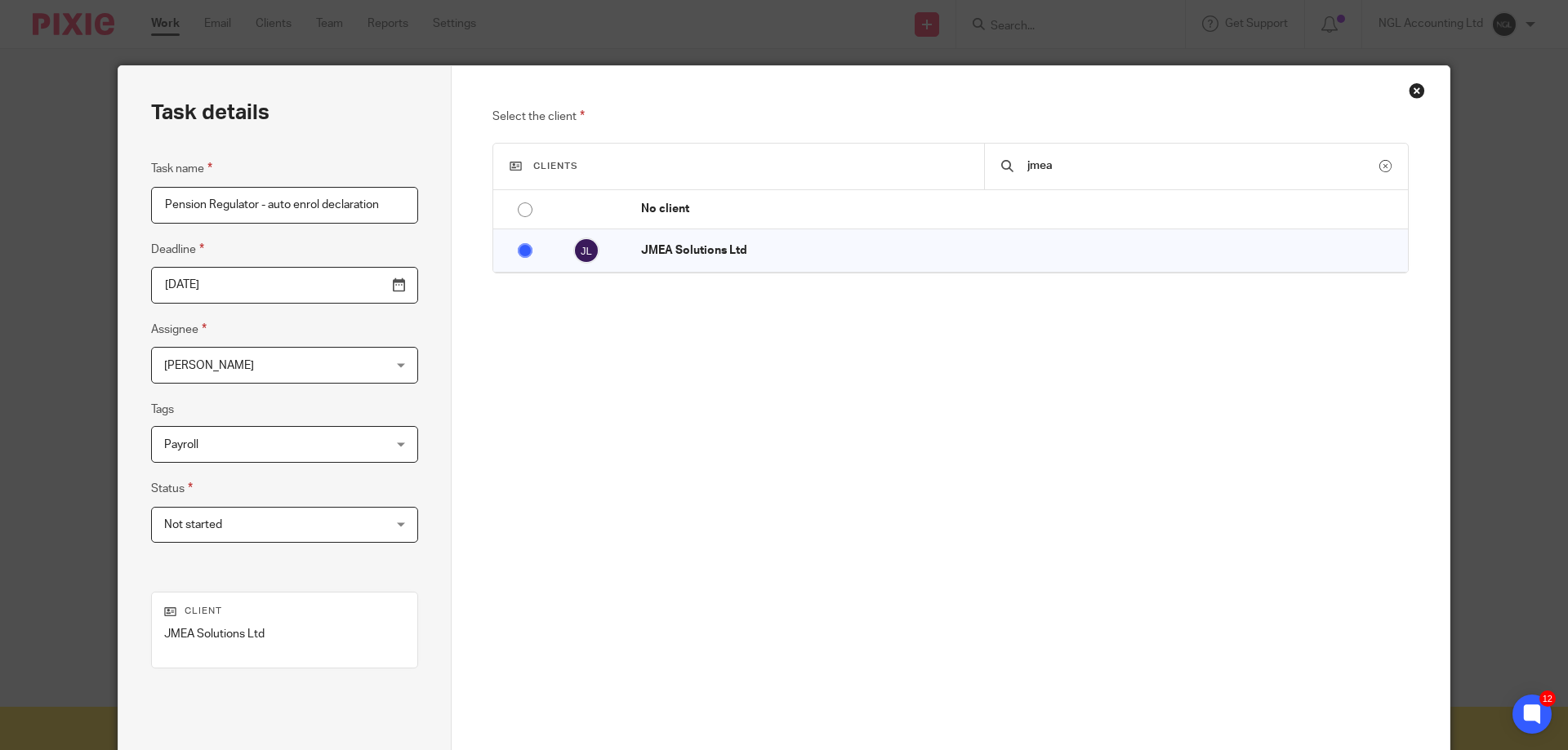
scroll to position [160, 0]
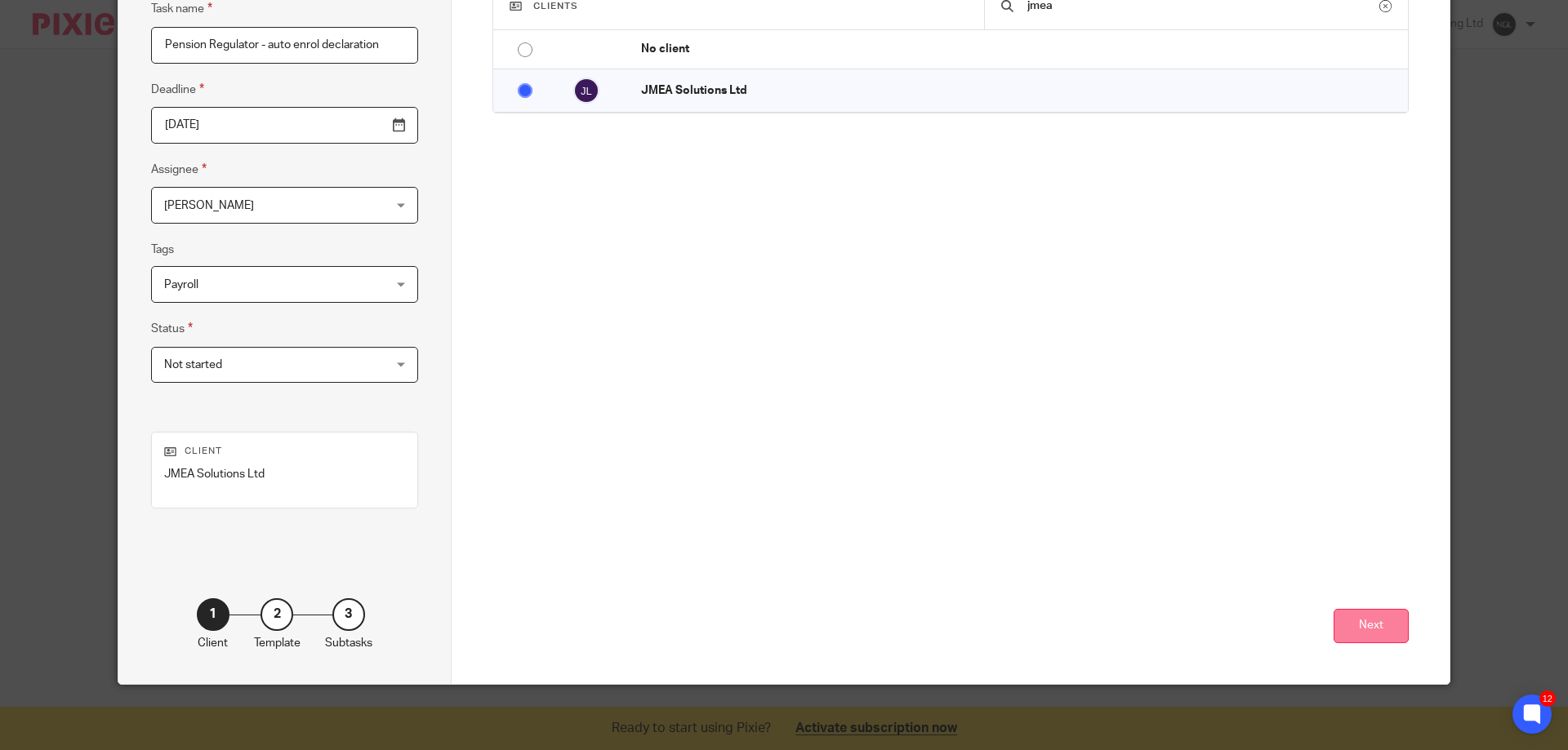
click at [1368, 638] on button "Next" at bounding box center [1371, 627] width 75 height 35
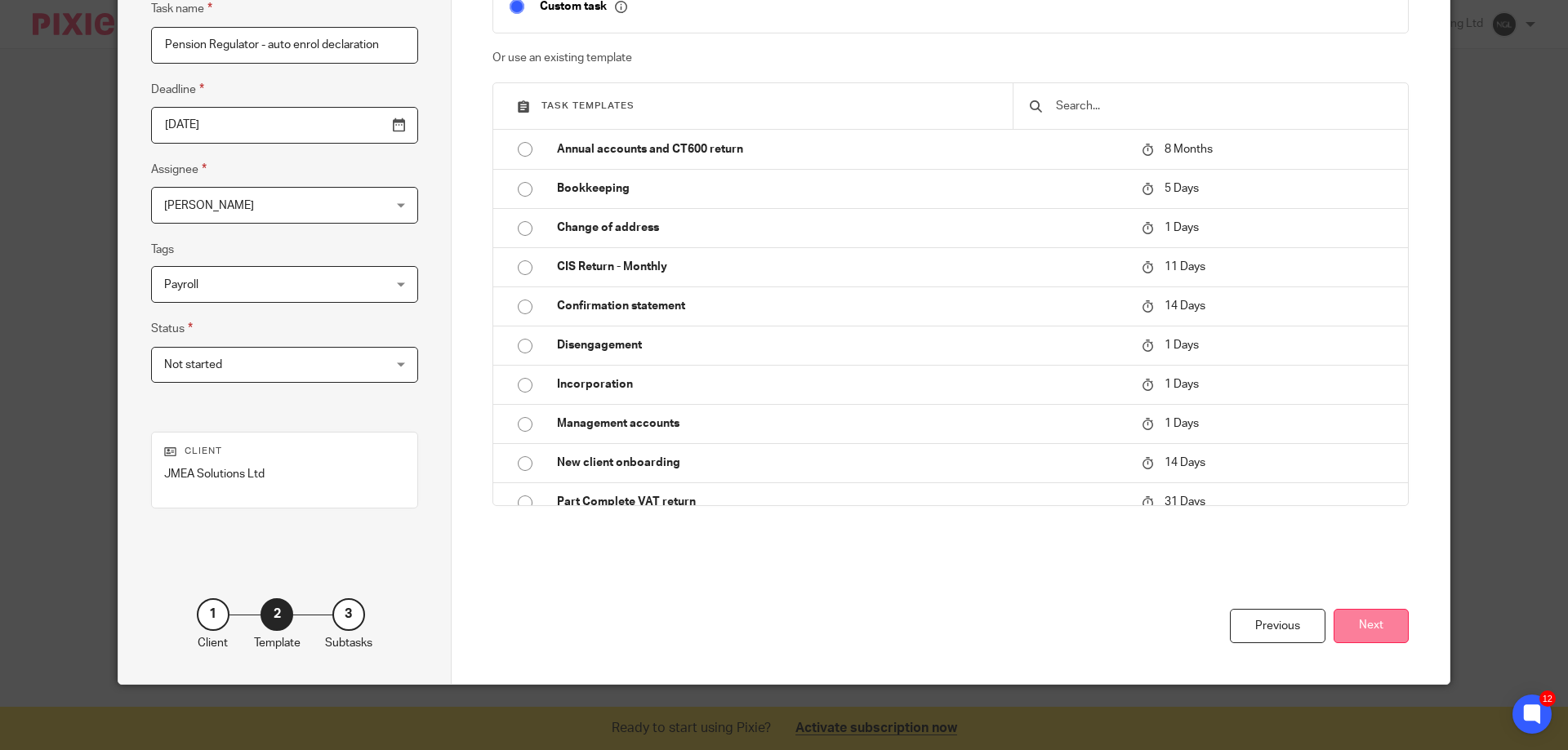
click at [1370, 626] on button "Next" at bounding box center [1371, 627] width 75 height 35
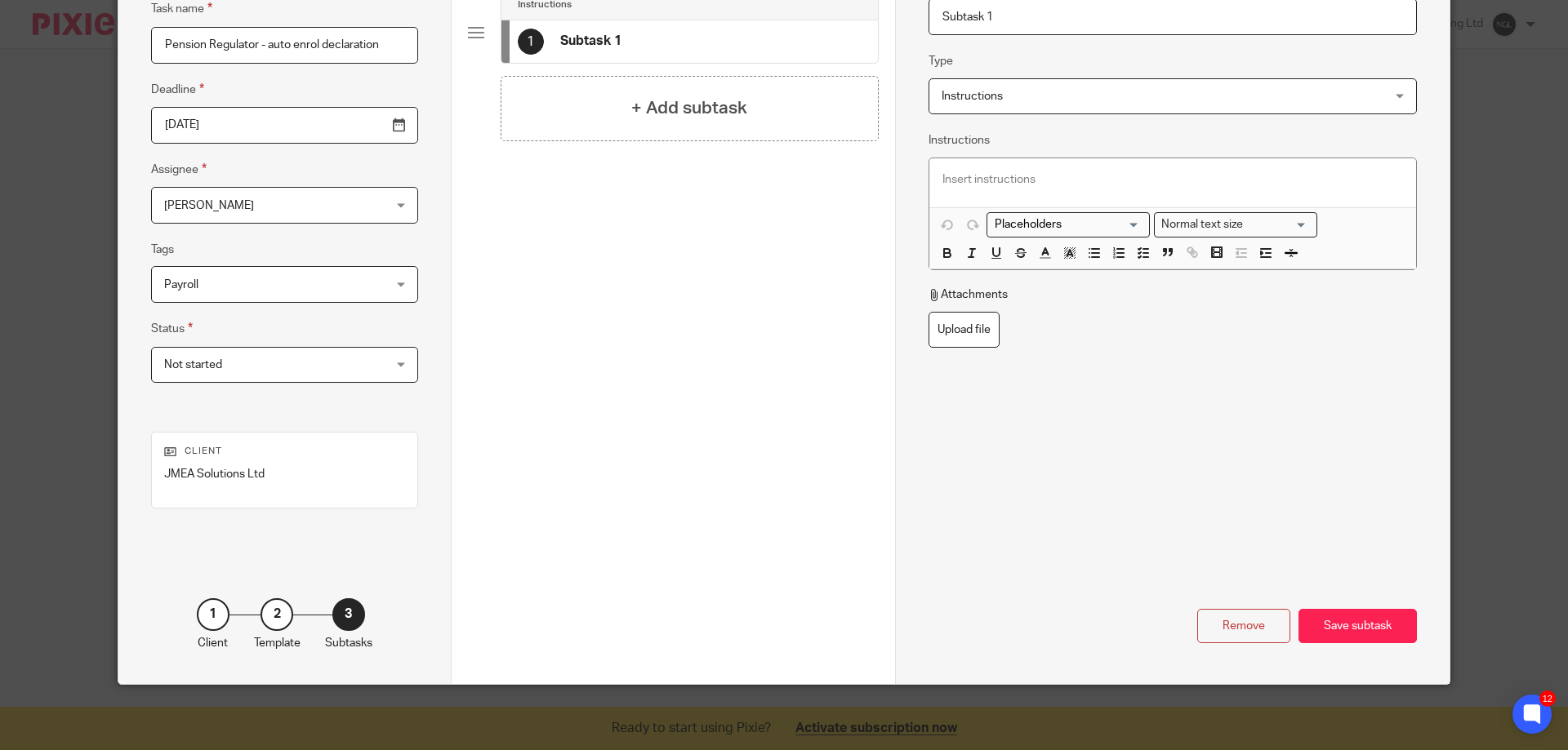
scroll to position [0, 0]
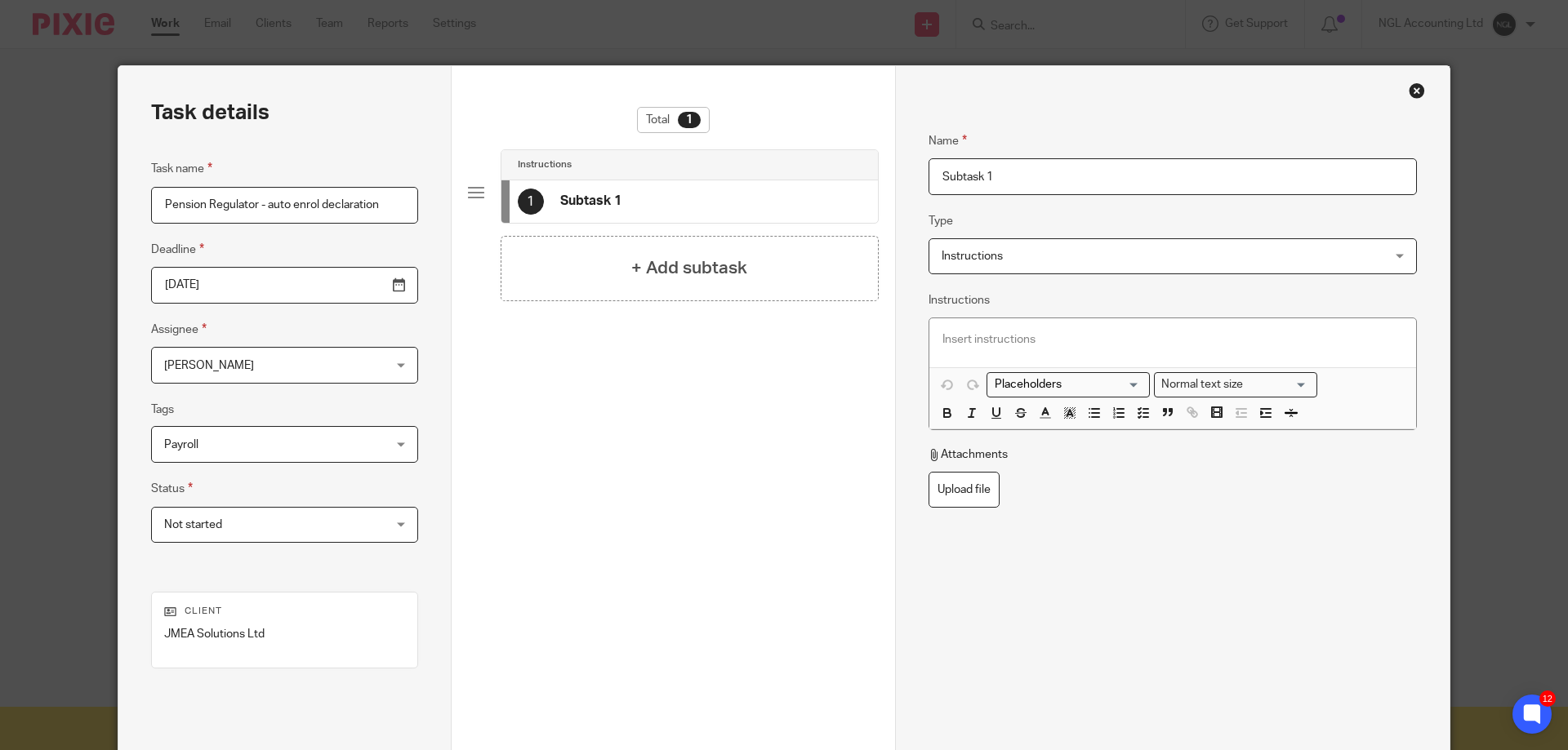
click at [1000, 178] on input "Subtask 1" at bounding box center [1173, 176] width 488 height 36
drag, startPoint x: 1000, startPoint y: 175, endPoint x: 915, endPoint y: 170, distance: 85.1
click at [915, 170] on div "Name Subtask 1 Type Instructions Instructions Instructions Document signing - r…" at bounding box center [1173, 454] width 554 height 778
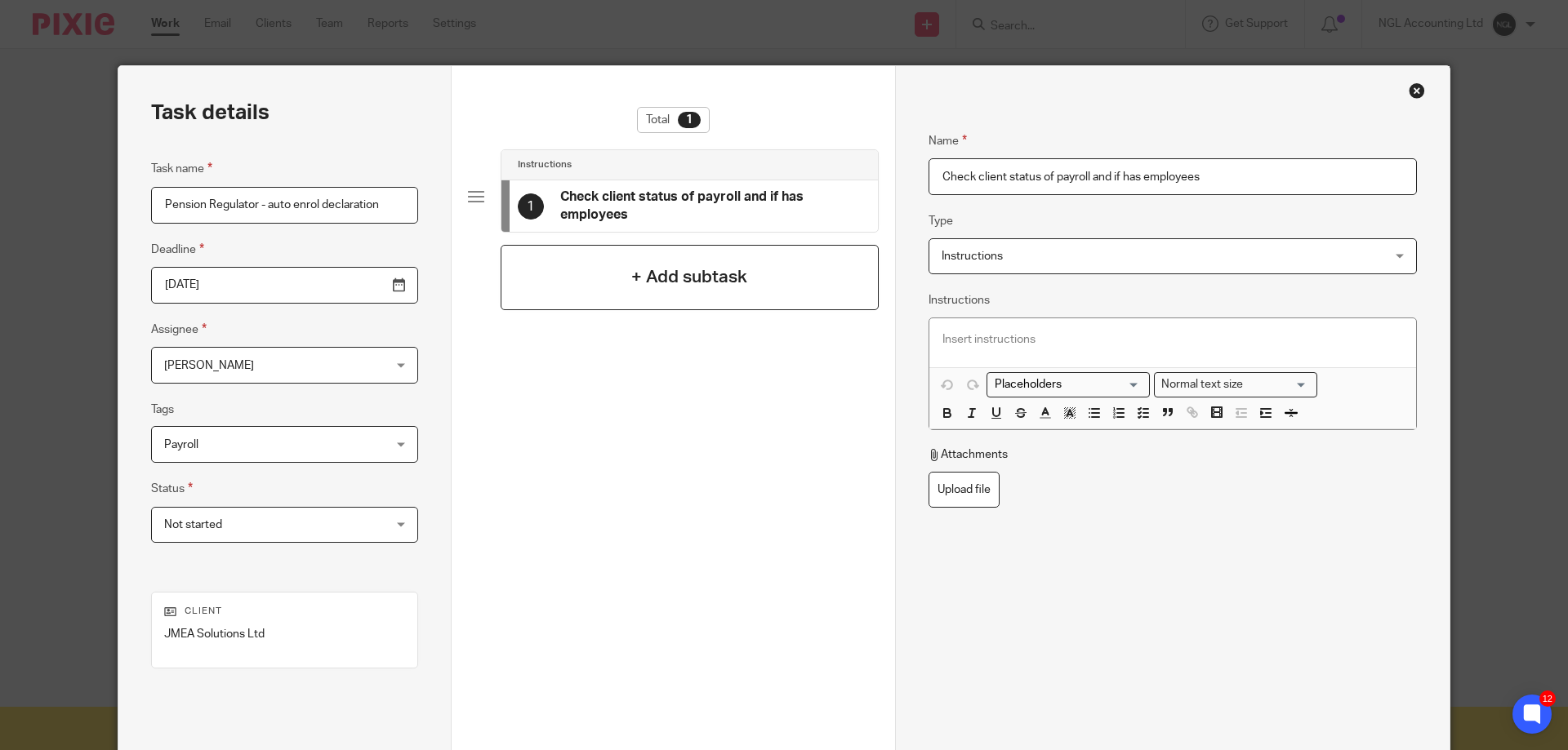
type input "Check client status of payroll and if has employees"
click at [653, 273] on h4 "+ Add subtask" at bounding box center [689, 277] width 116 height 26
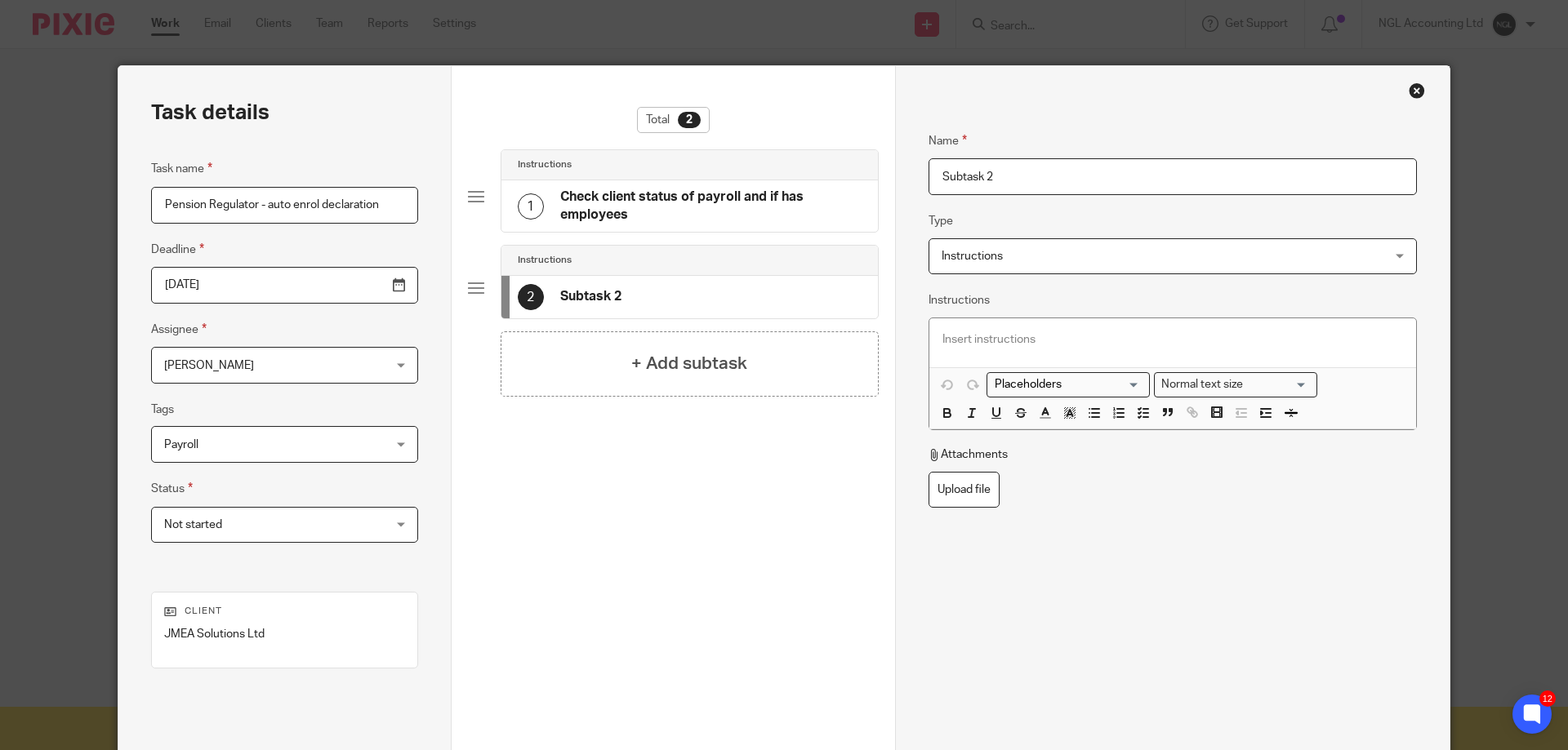
drag, startPoint x: 1006, startPoint y: 177, endPoint x: 923, endPoint y: 181, distance: 83.1
click at [929, 181] on input "Subtask 2" at bounding box center [1173, 176] width 488 height 36
type input "Notify client due date and fee for us completing"
click at [668, 386] on div "+ Add subtask" at bounding box center [689, 364] width 378 height 65
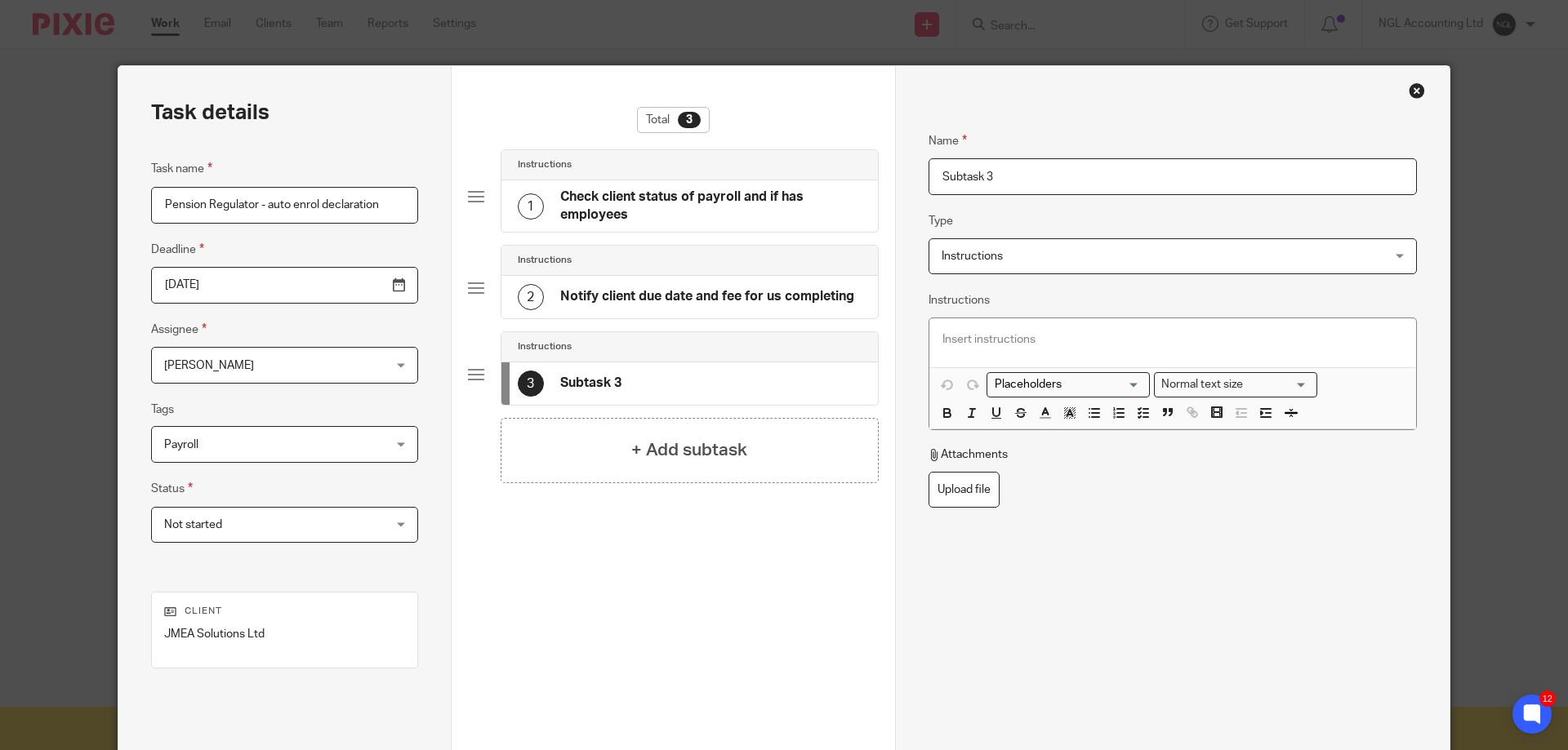
click at [1013, 180] on input "Subtask 3" at bounding box center [1173, 176] width 488 height 36
drag, startPoint x: 1013, startPoint y: 180, endPoint x: 862, endPoint y: 173, distance: 151.2
click at [865, 182] on div "Task details Task name Pension Regulator - auto enrol declaration Deadline 2025…" at bounding box center [784, 454] width 1331 height 778
type input "a"
type input "submit declaration"
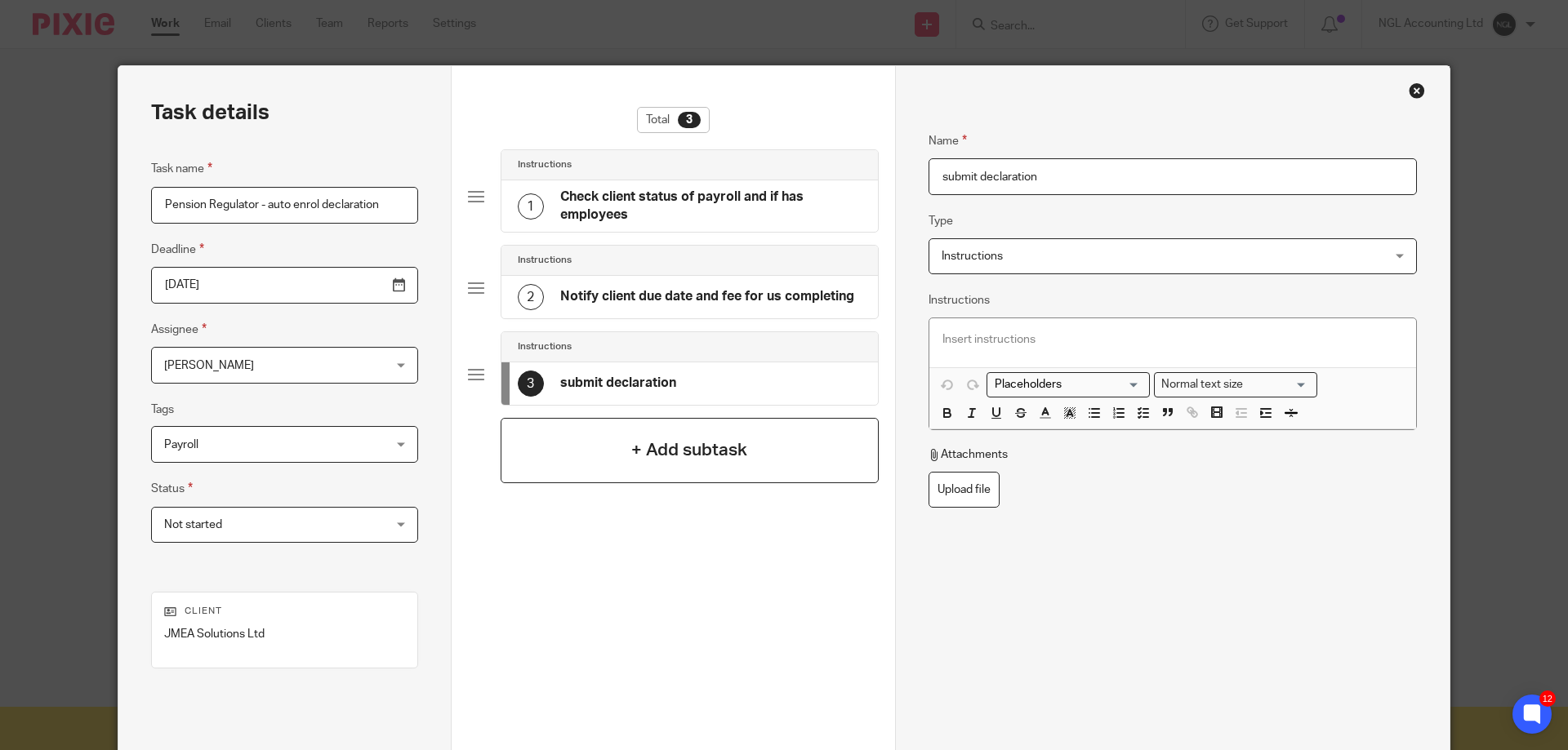
click at [681, 457] on h4 "+ Add subtask" at bounding box center [689, 450] width 116 height 26
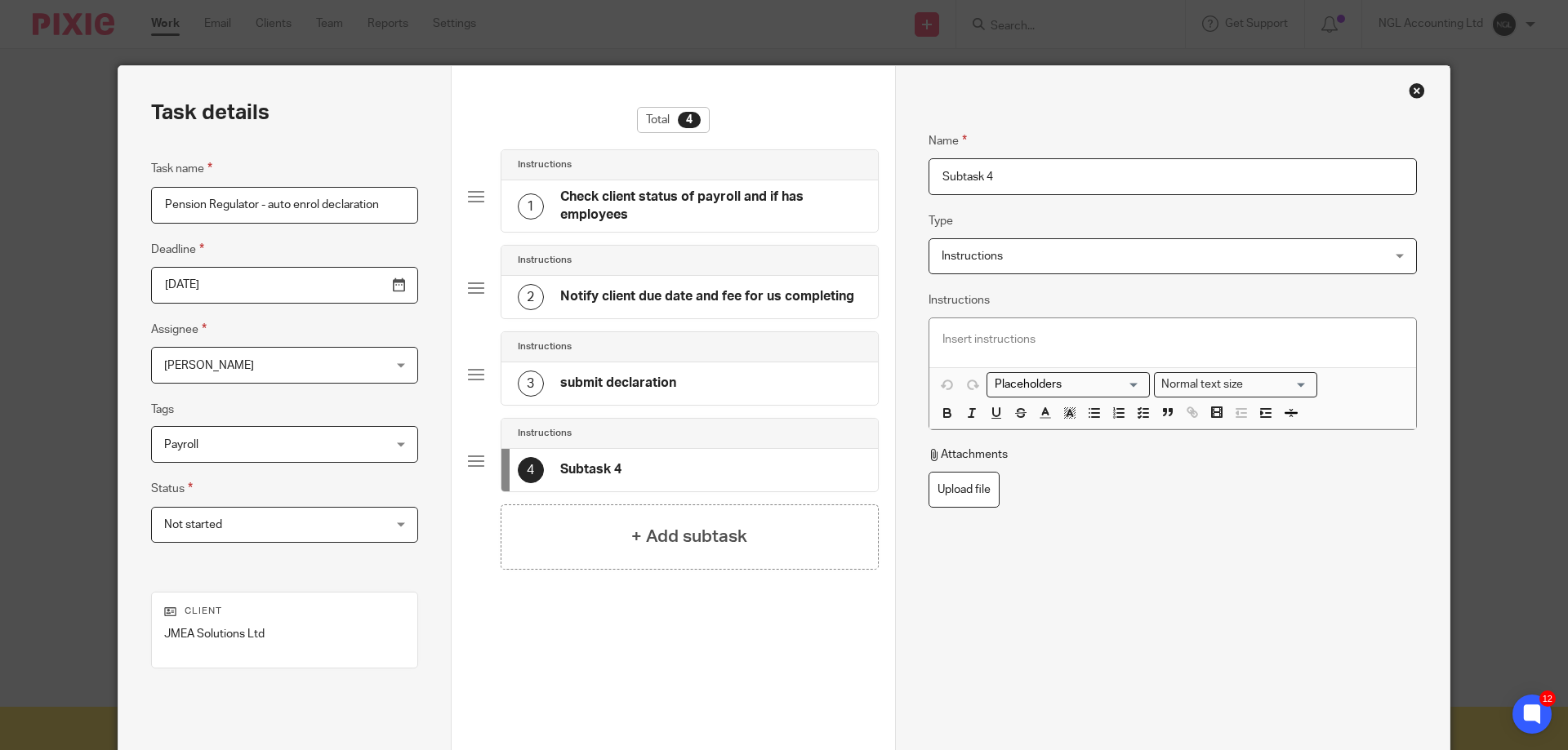
drag, startPoint x: 996, startPoint y: 175, endPoint x: 906, endPoint y: 177, distance: 90.0
click at [906, 177] on div "Name Check client status of payroll and if has employees Type Instructions Inst…" at bounding box center [1173, 454] width 554 height 778
click at [1032, 174] on input "invoice client" at bounding box center [1173, 176] width 488 height 36
click at [1083, 178] on input "invoice client and send conformation" at bounding box center [1173, 176] width 488 height 36
type input "invoice client and send confirmation"
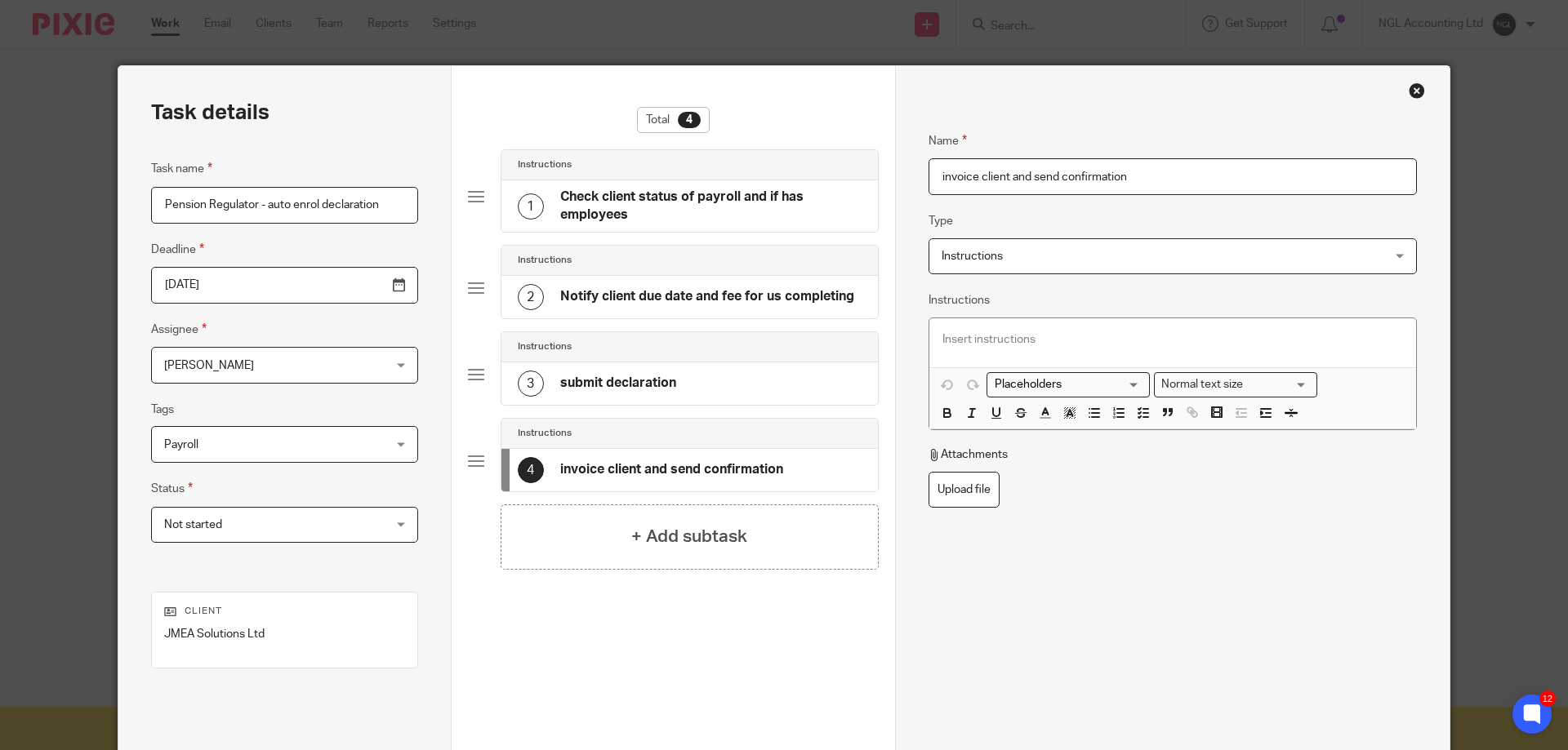
click at [1091, 220] on fieldset "Type Instructions Instructions Instructions Document signing - request signatur…" at bounding box center [1173, 243] width 488 height 63
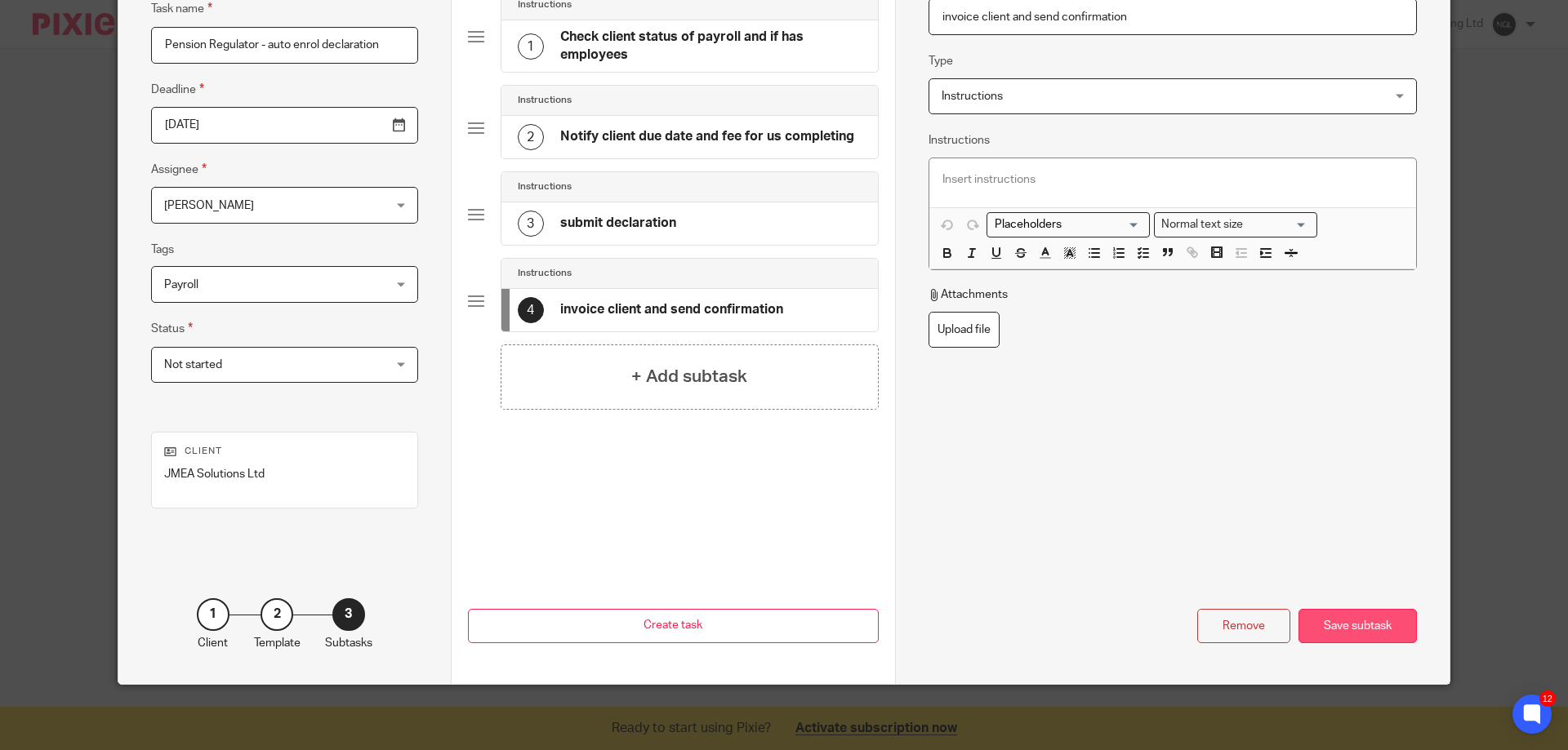
click at [1362, 625] on div "Save subtask" at bounding box center [1358, 627] width 118 height 35
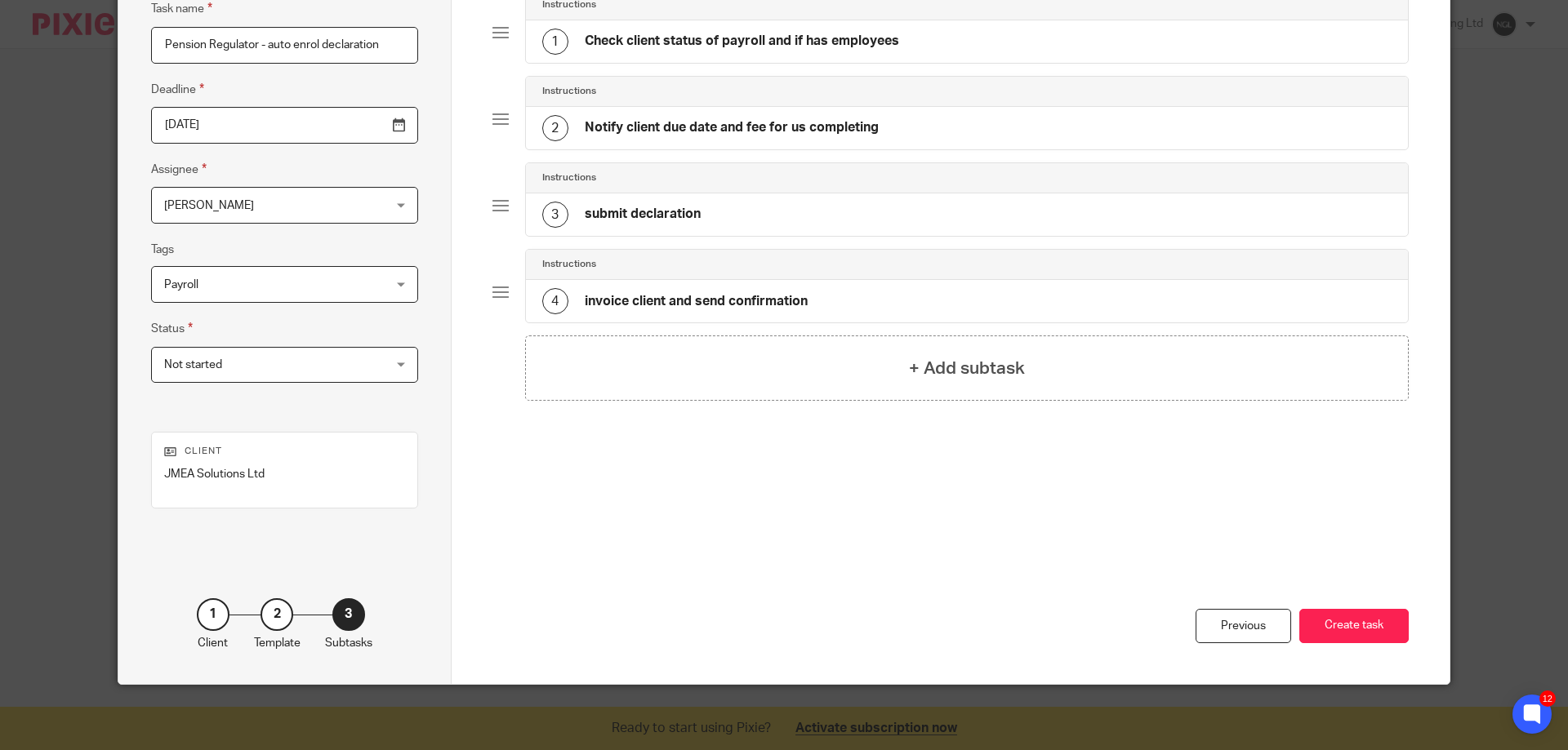
scroll to position [0, 0]
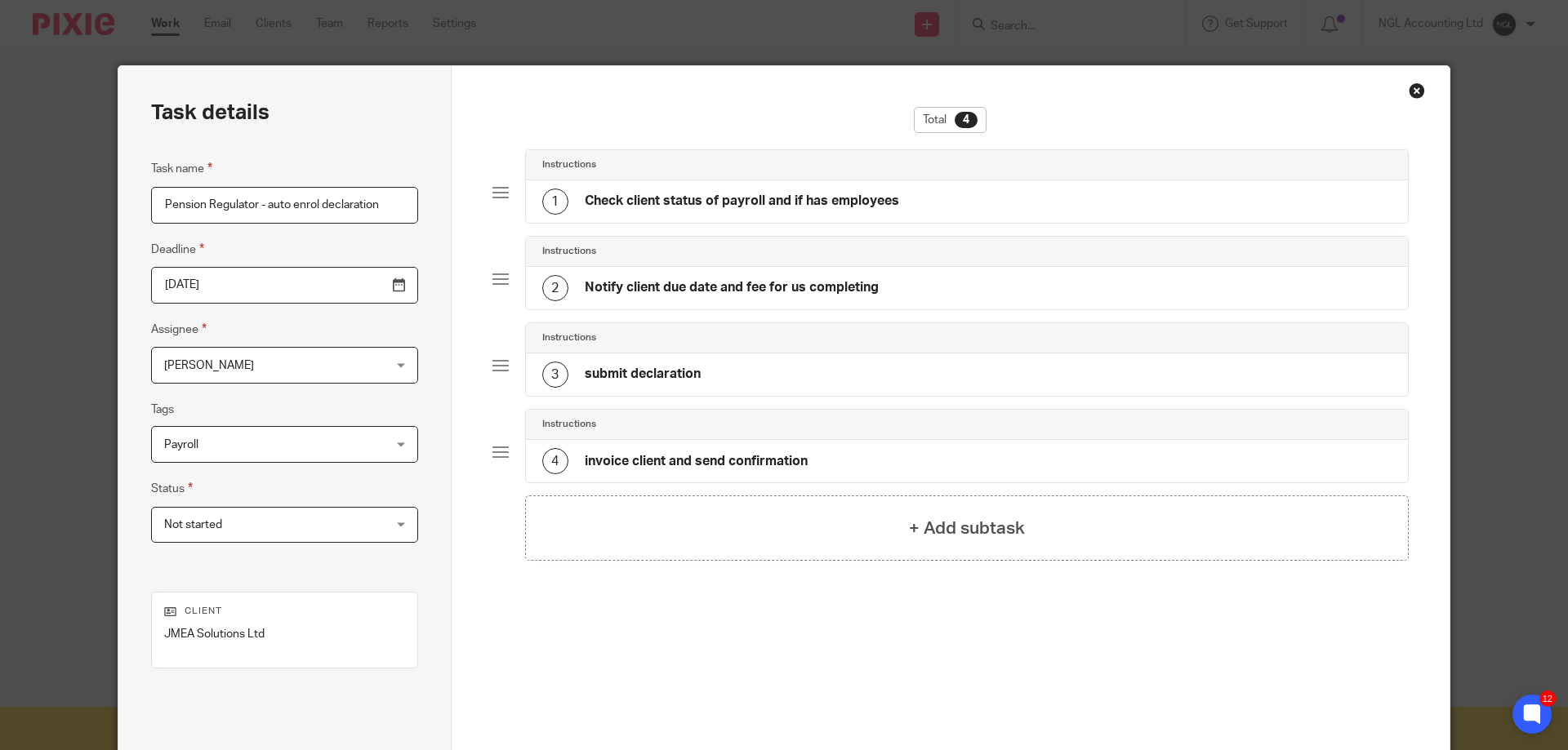
click at [818, 272] on div "2 Notify client due date and fee for us completing" at bounding box center [966, 288] width 883 height 42
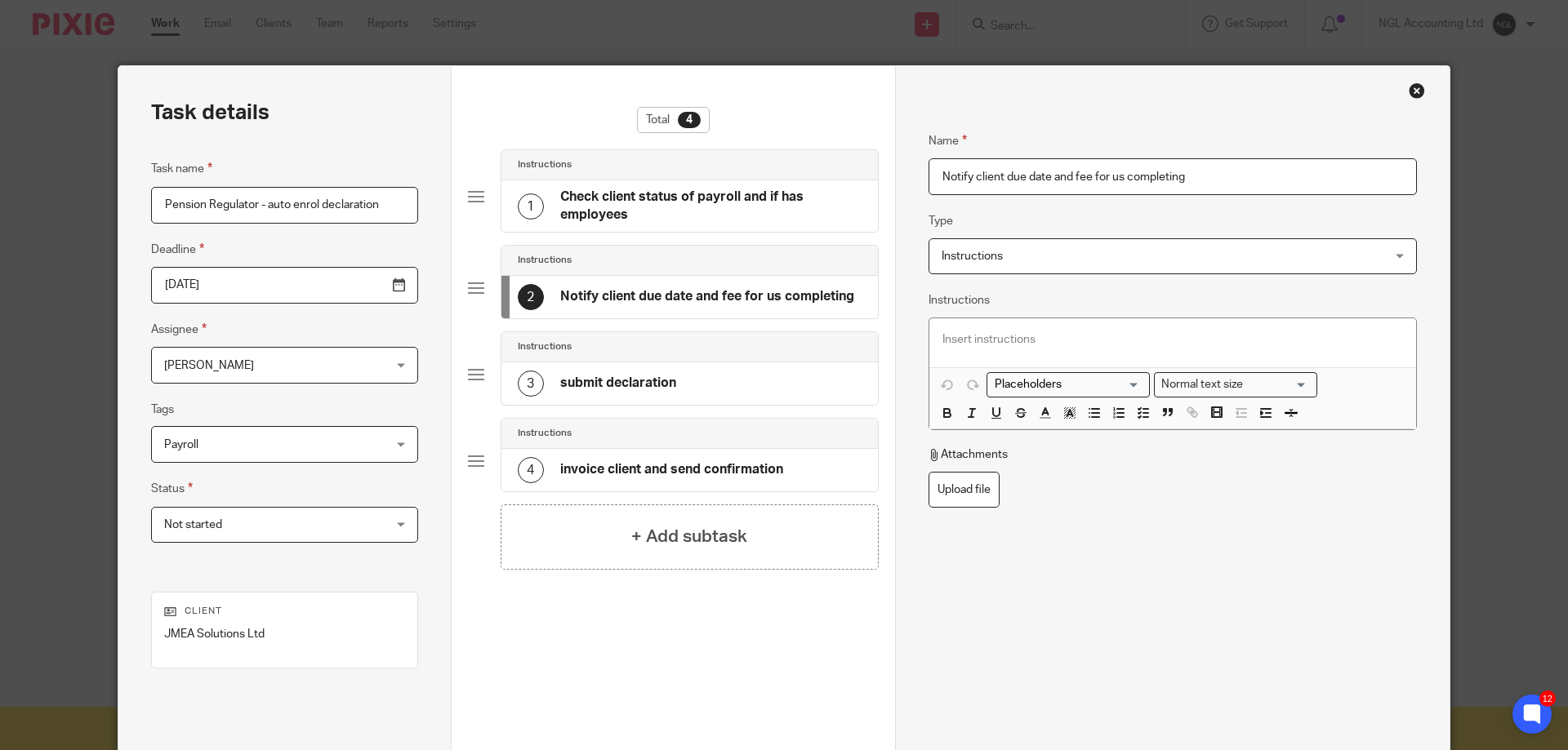
click at [755, 199] on h4 "Check client status of payroll and if has employees" at bounding box center [711, 206] width 302 height 35
drag, startPoint x: 1193, startPoint y: 178, endPoint x: 1203, endPoint y: 187, distance: 13.5
click at [1195, 178] on input "Check client status of payroll and if has employees" at bounding box center [1173, 176] width 488 height 36
type input "Check client status of payroll and if has employees/pension set up"
click at [758, 297] on h4 "Notify client due date and fee for us completing" at bounding box center [707, 296] width 294 height 17
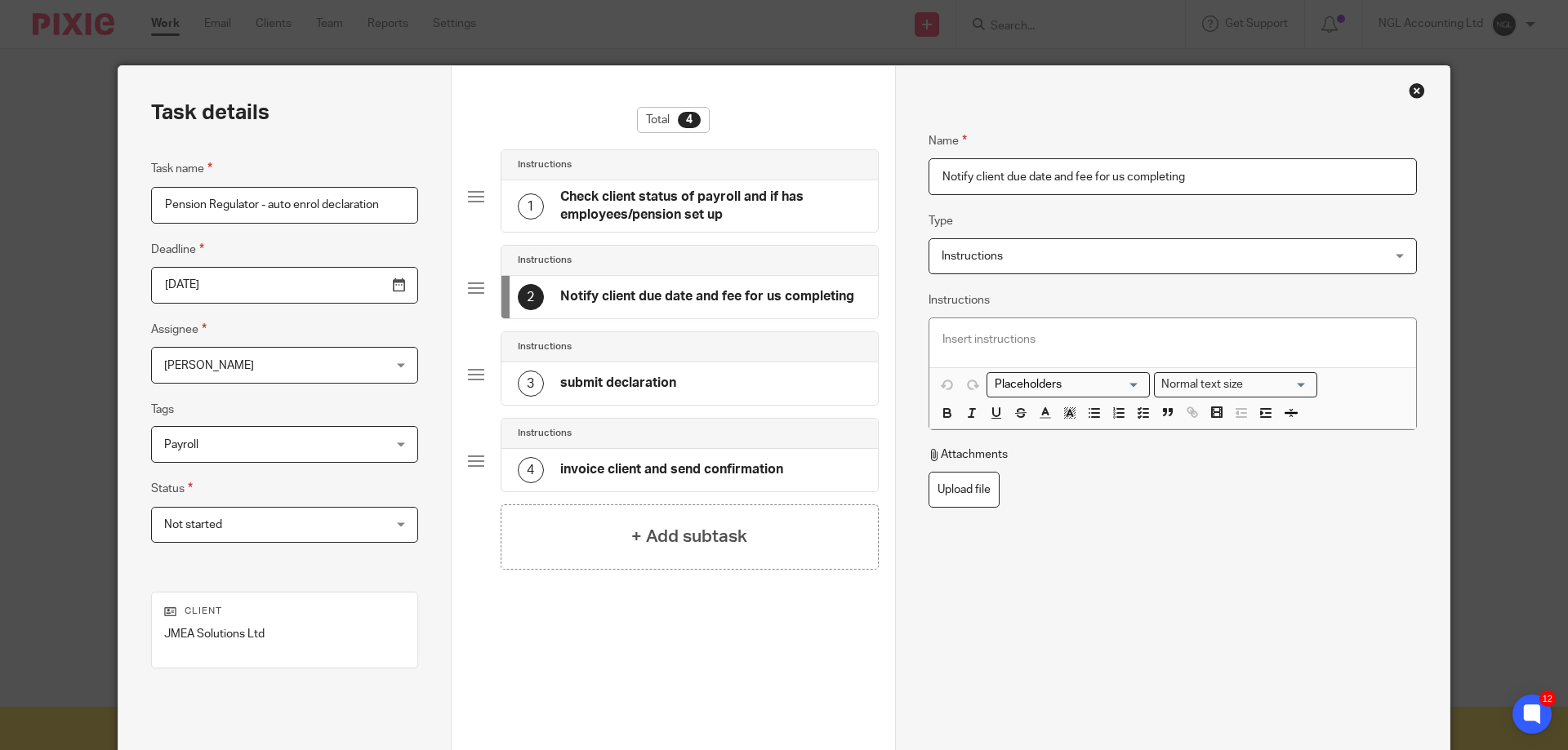
click at [1184, 177] on input "Notify client due date and fee for us completing" at bounding box center [1173, 176] width 488 height 36
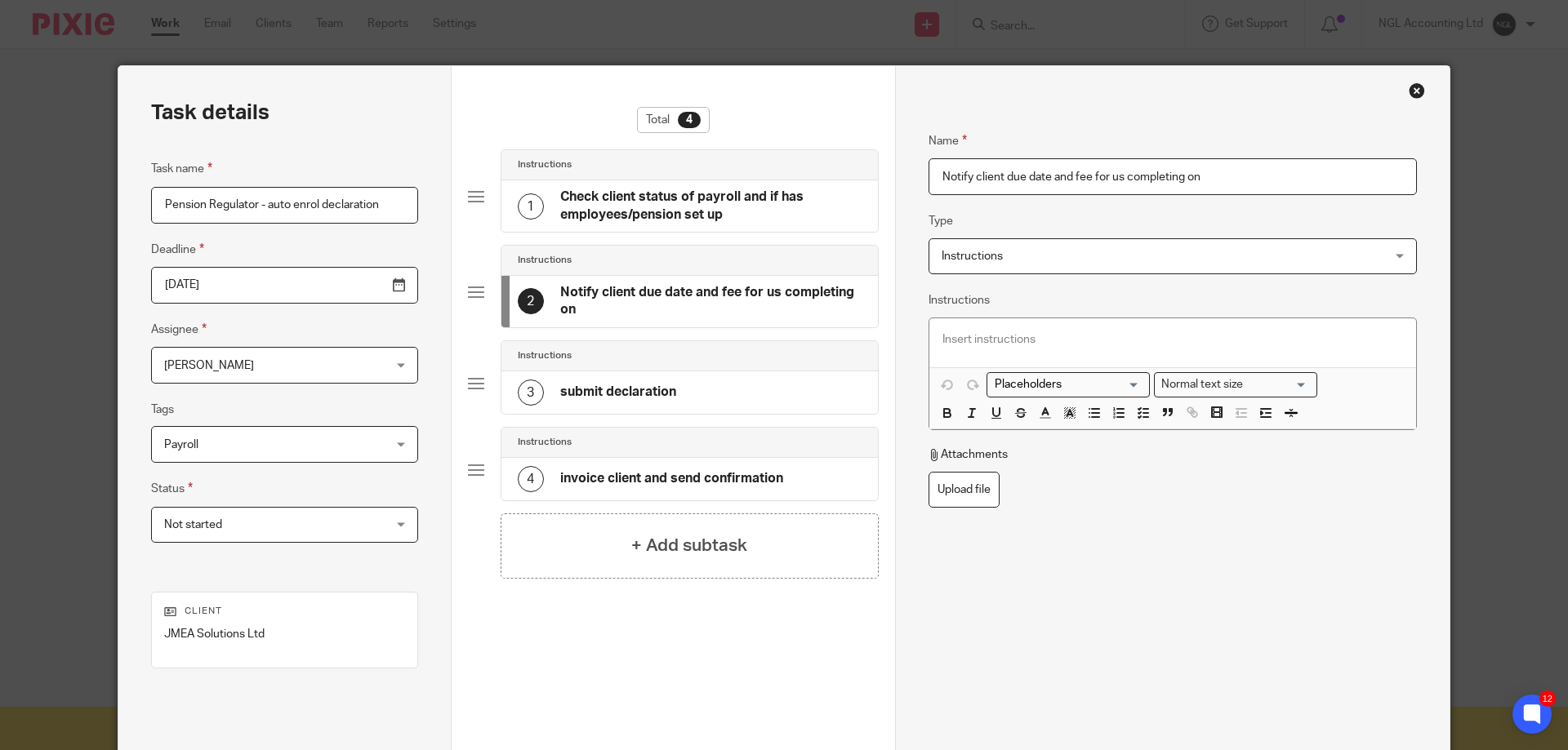
click at [1072, 175] on input "Notify client due date and fee for us completing on" at bounding box center [1173, 176] width 488 height 36
click at [1211, 183] on input "Notify client due date and our fee for completing on" at bounding box center [1173, 176] width 488 height 36
click at [1211, 181] on input "Notify client due date and our fee for completing on vlients behalf" at bounding box center [1173, 176] width 488 height 36
type input "Notify client due date and our fee for completing on clients behalf"
click at [691, 397] on div "3 submit declaration" at bounding box center [690, 392] width 377 height 42
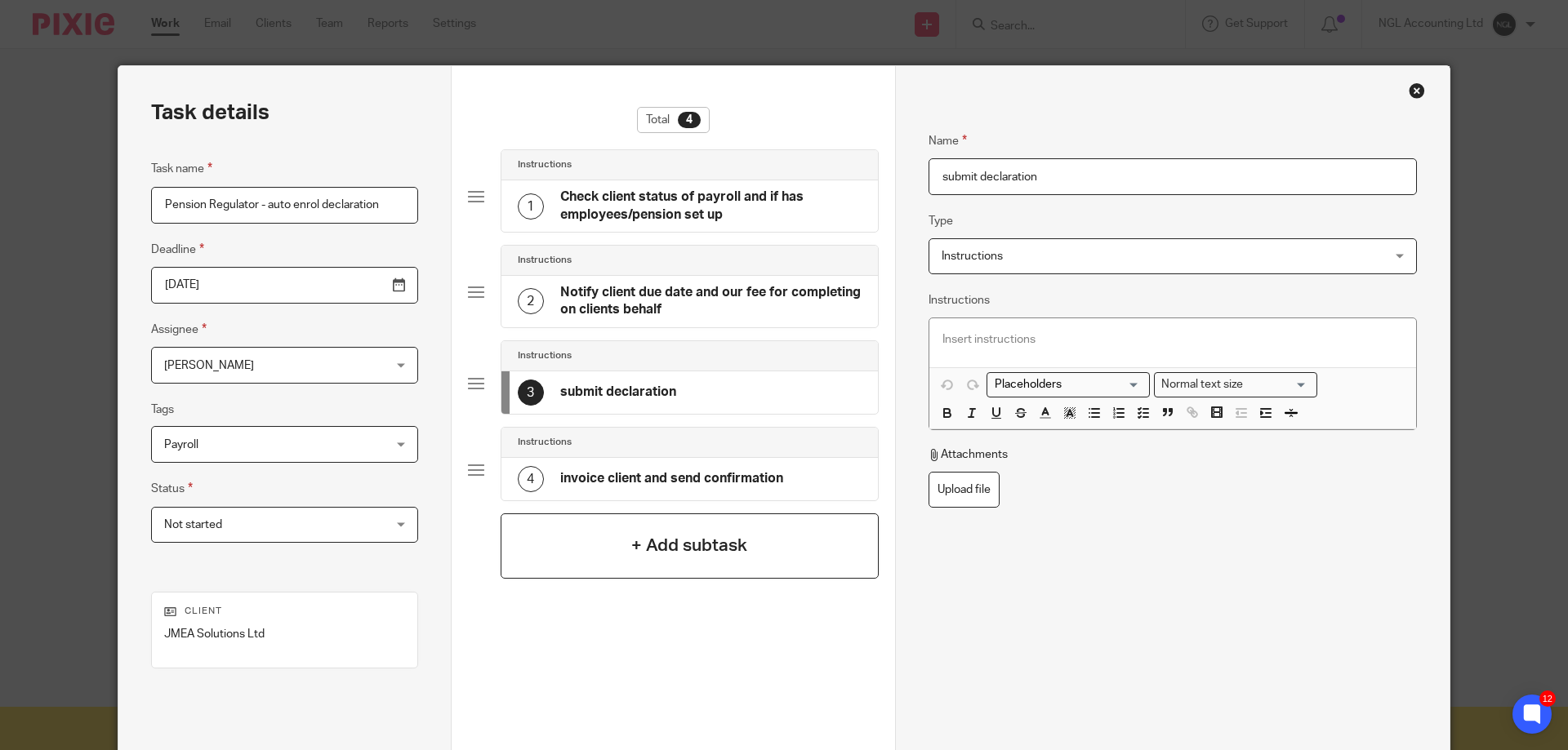
click at [701, 544] on h4 "+ Add subtask" at bounding box center [689, 546] width 116 height 26
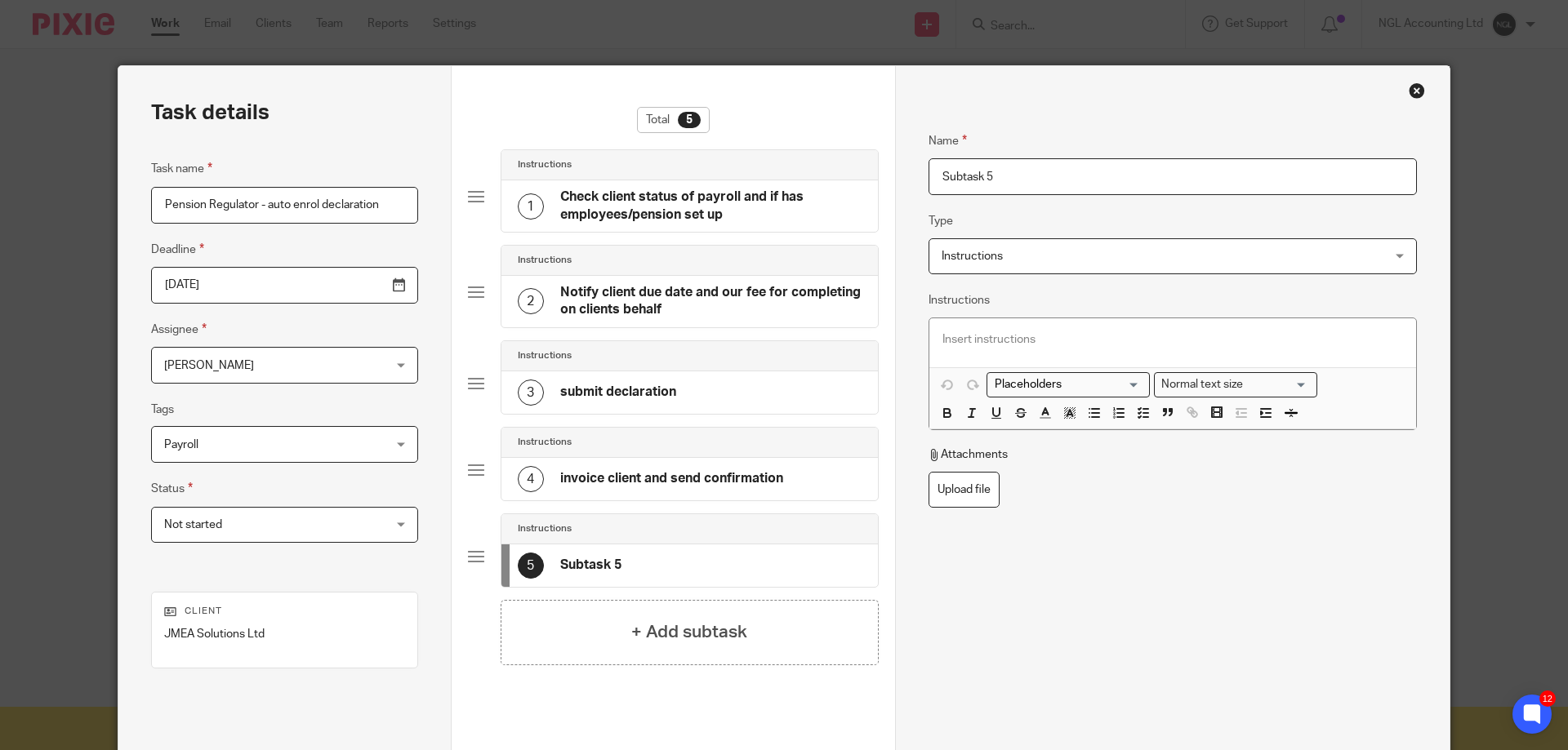
click at [996, 176] on input "Subtask 5" at bounding box center [1173, 176] width 488 height 36
drag, startPoint x: 996, startPoint y: 176, endPoint x: 896, endPoint y: 181, distance: 100.1
click at [896, 181] on div "Name Check client status of payroll and if has employees/pension set up Type In…" at bounding box center [1173, 454] width 554 height 778
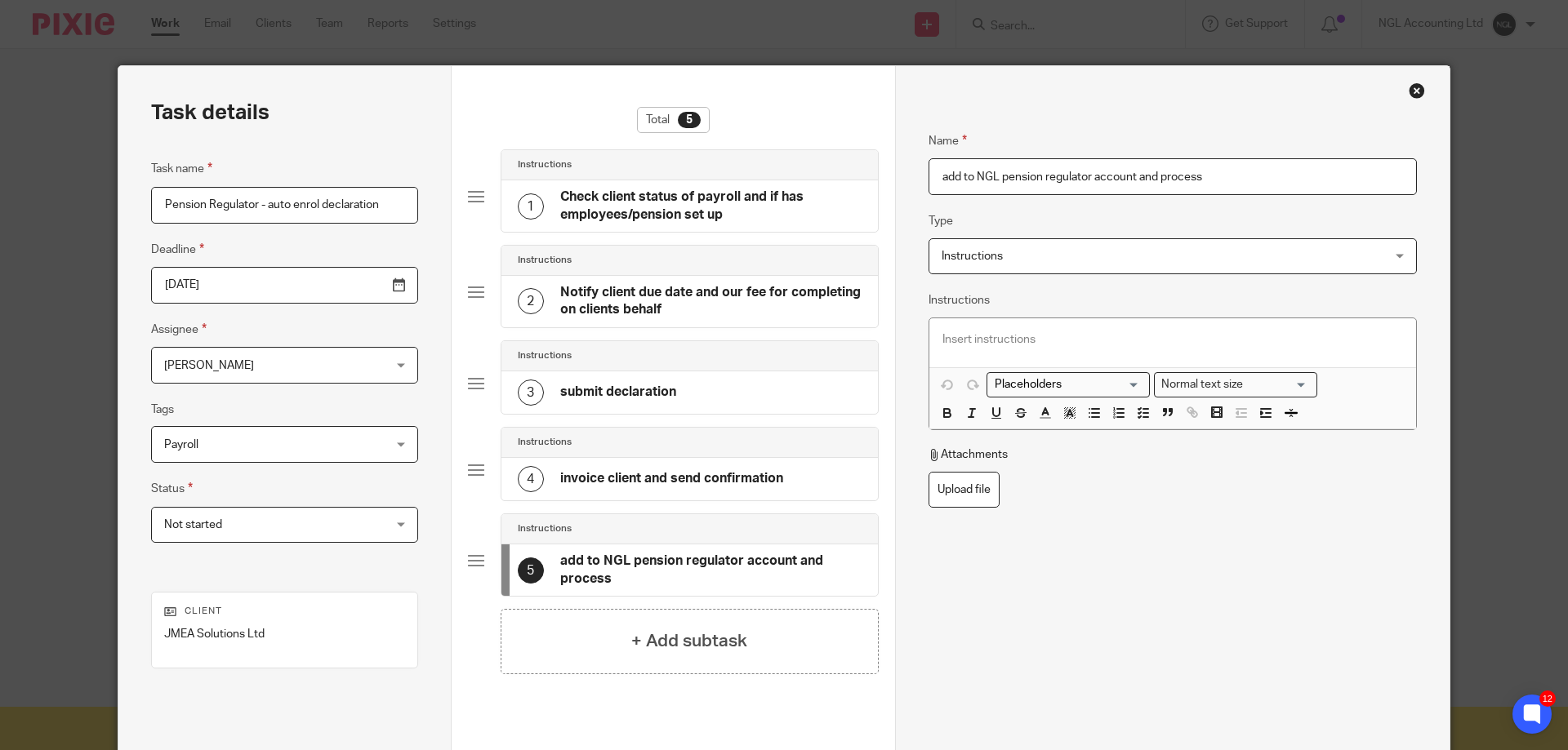
type input "add to NGL pension regulator account and process"
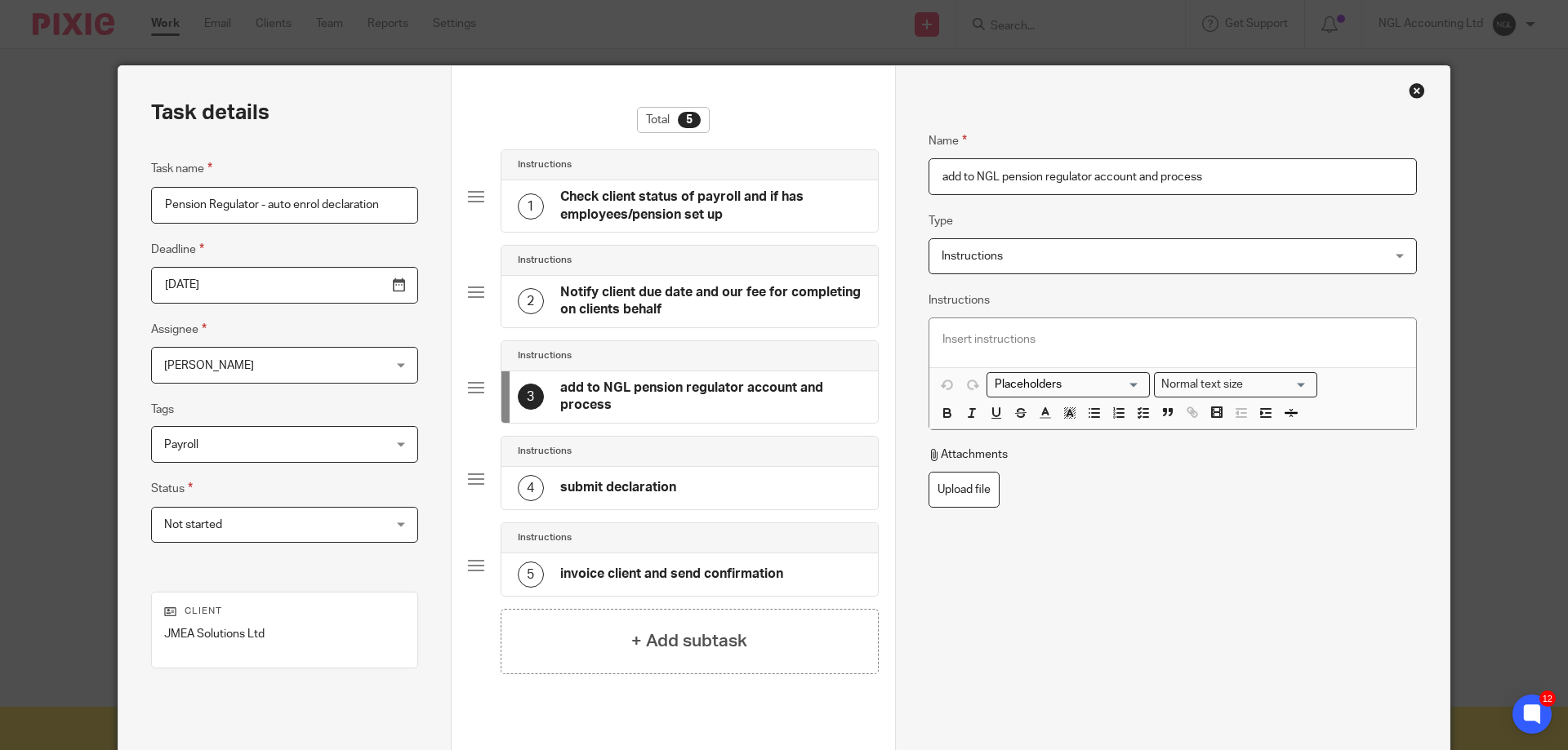
scroll to position [160, 0]
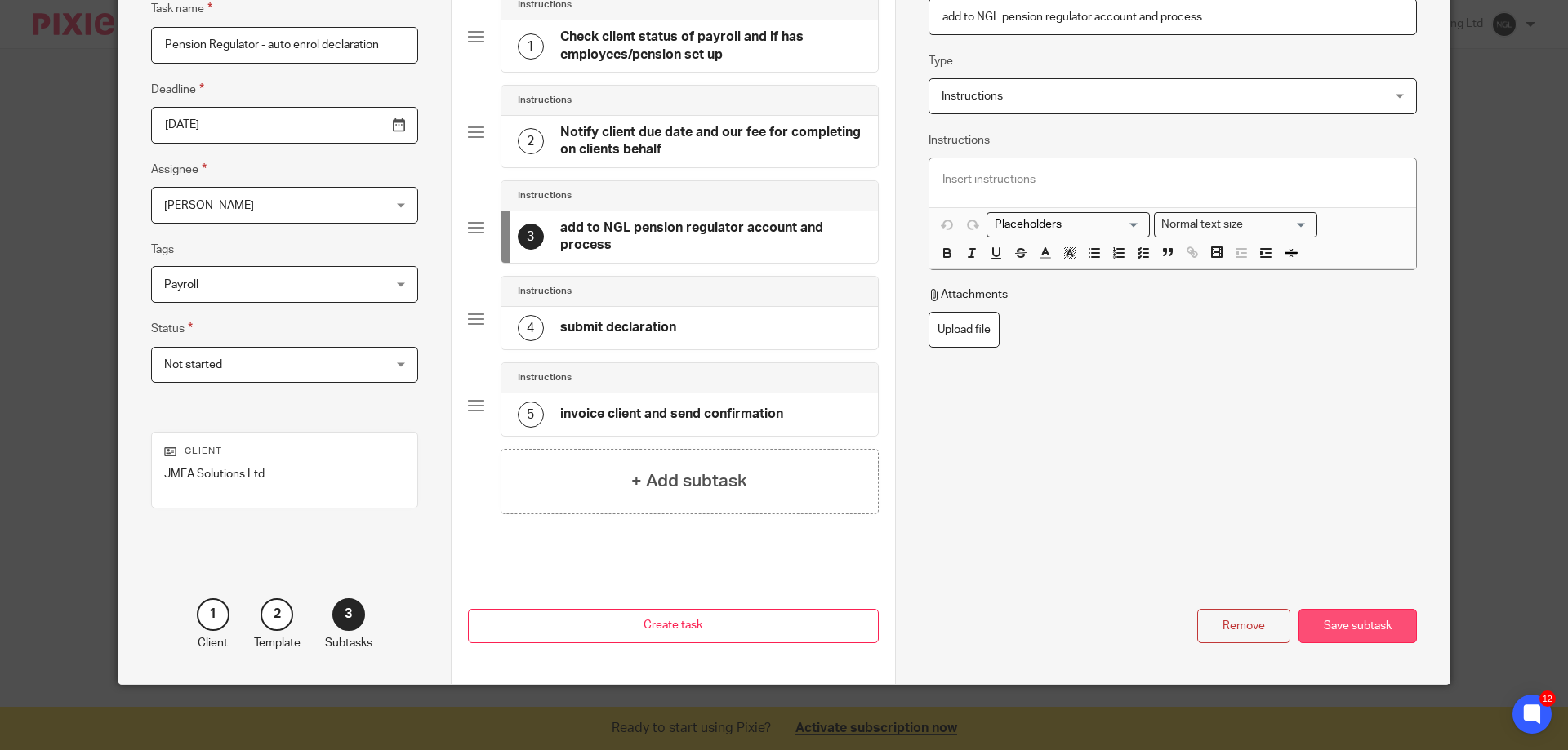
click at [1352, 628] on div "Save subtask" at bounding box center [1358, 627] width 118 height 35
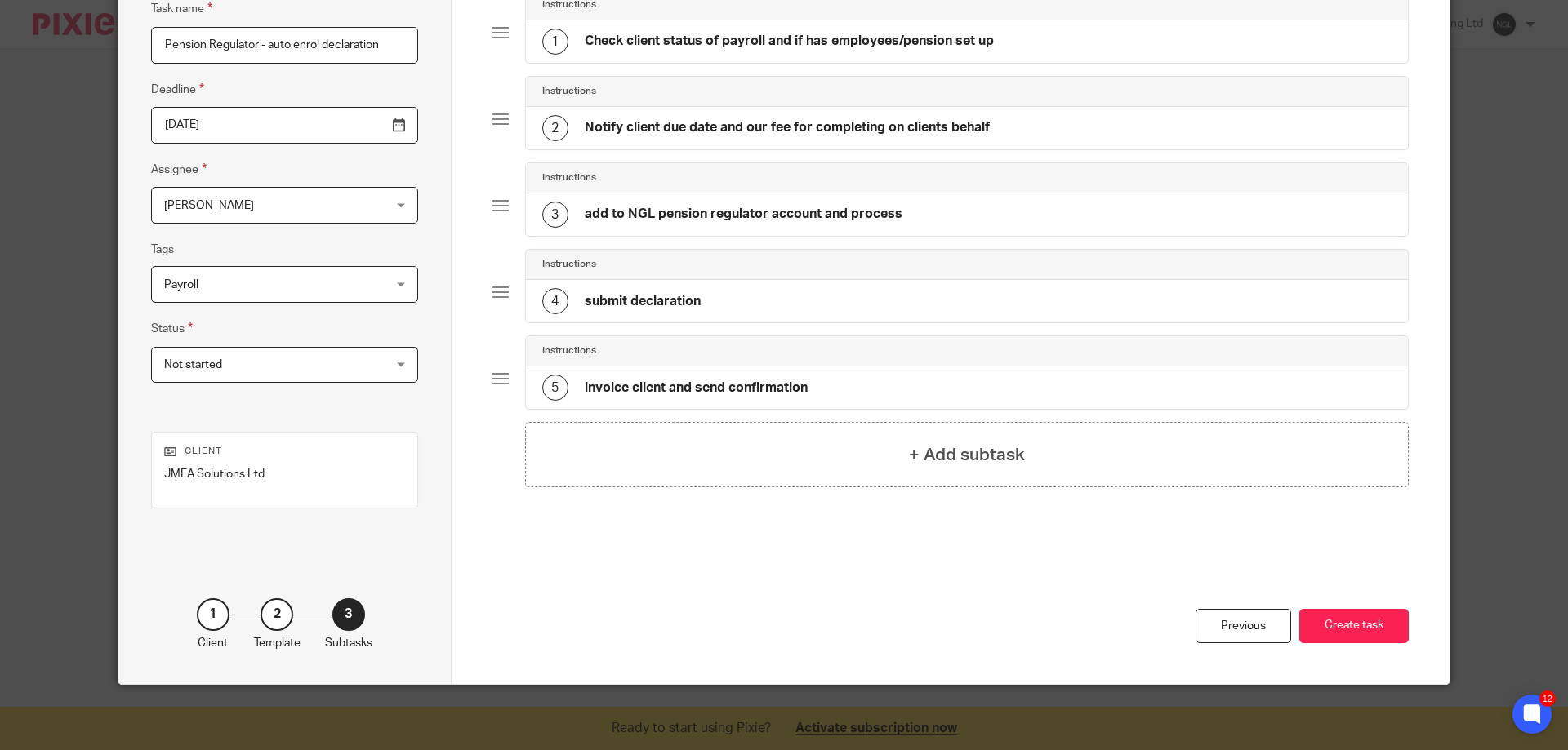
click at [1352, 628] on button "Create task" at bounding box center [1354, 627] width 109 height 35
